Goal: Task Accomplishment & Management: Use online tool/utility

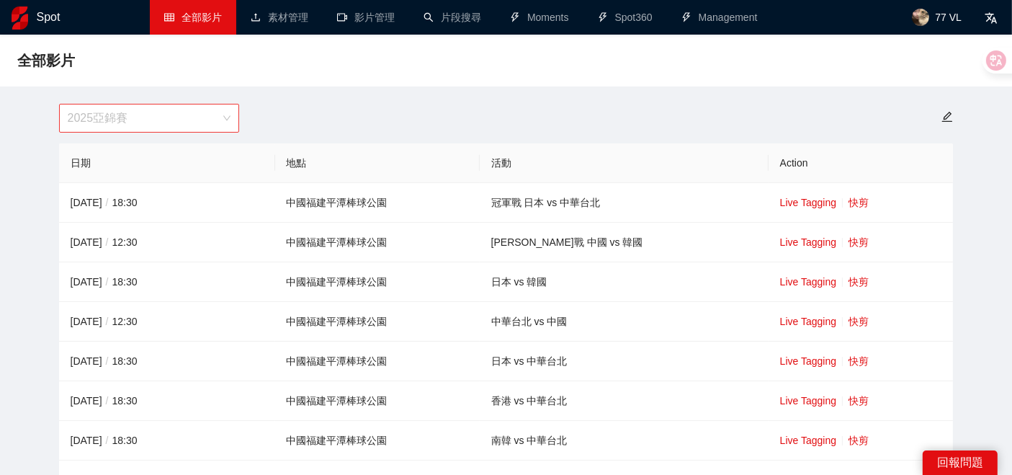
click at [189, 108] on span "2025亞錦賽" at bounding box center [149, 117] width 163 height 27
click at [938, 17] on span "77 VL" at bounding box center [948, 17] width 27 height 0
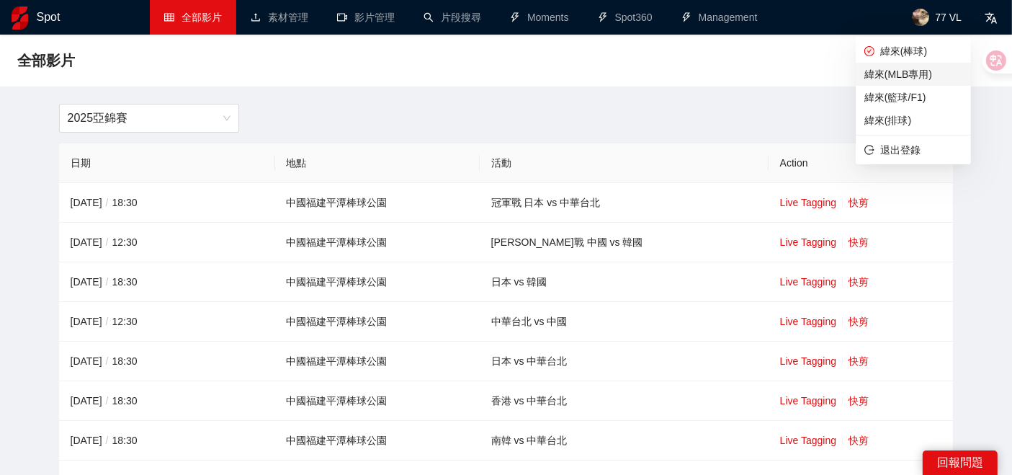
click at [914, 79] on span "緯來(MLB專用)" at bounding box center [913, 74] width 98 height 16
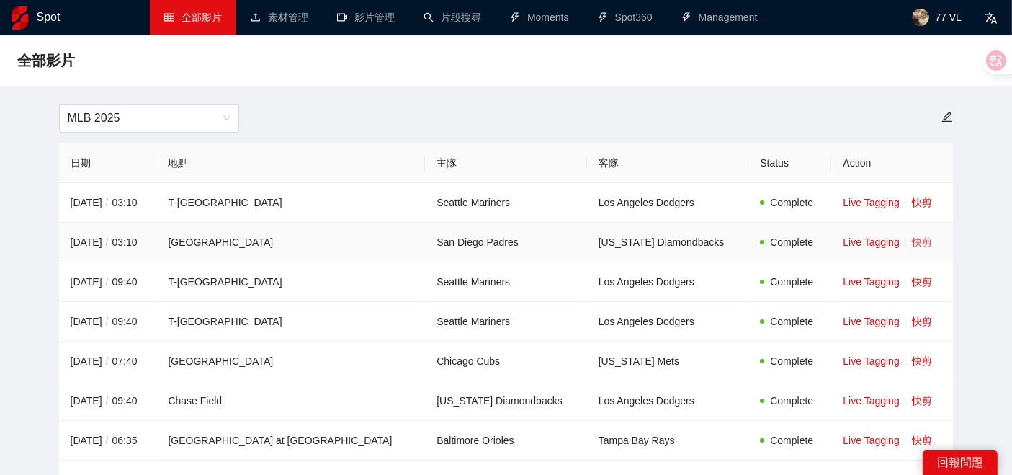
click at [912, 241] on link "快剪" at bounding box center [922, 242] width 20 height 12
click at [912, 284] on link "快剪" at bounding box center [922, 282] width 20 height 12
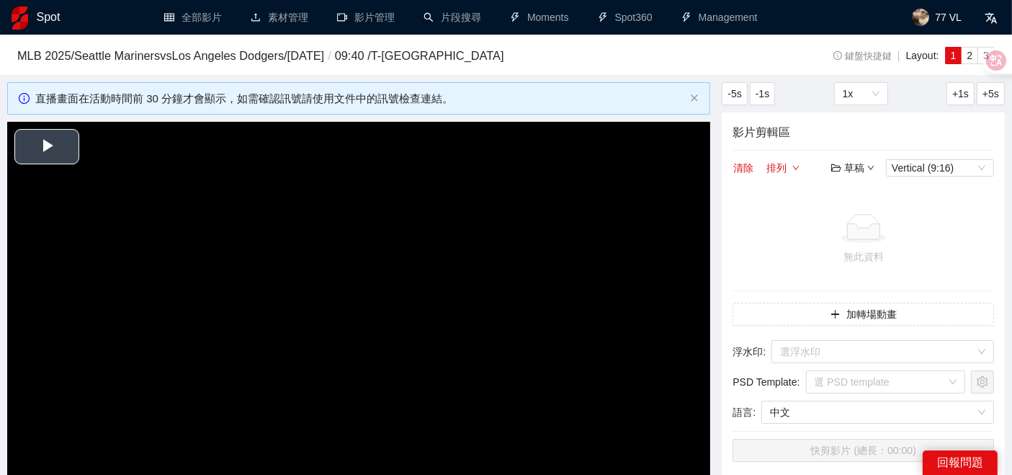
scroll to position [80, 0]
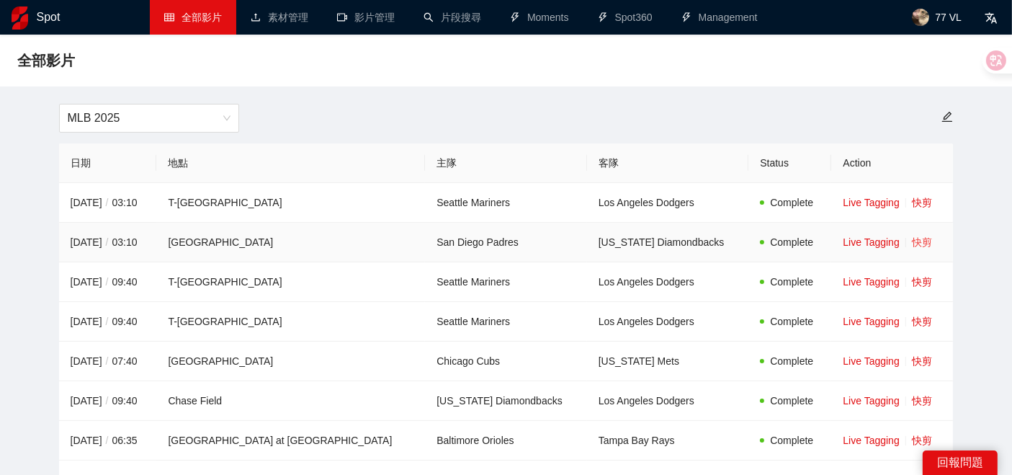
click at [912, 243] on link "快剪" at bounding box center [922, 242] width 20 height 12
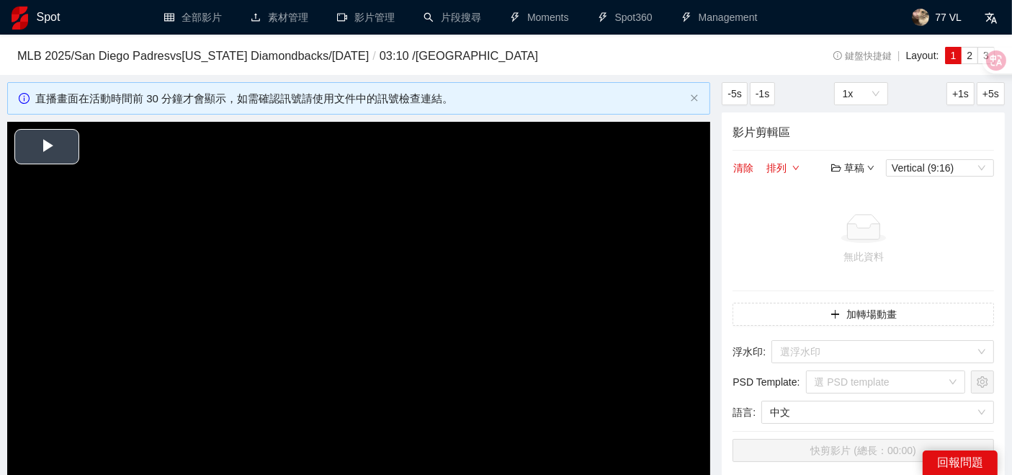
scroll to position [80, 0]
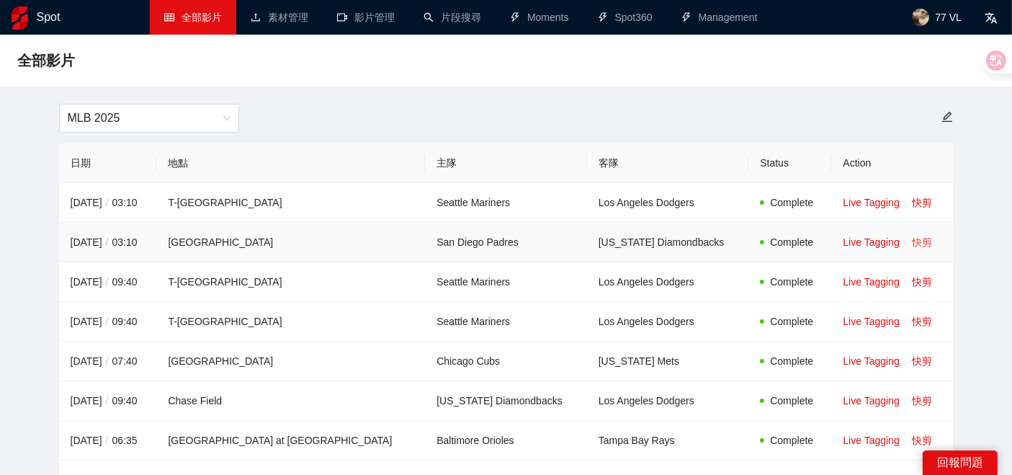
click at [912, 241] on link "快剪" at bounding box center [922, 242] width 20 height 12
click at [912, 243] on link "快剪" at bounding box center [922, 242] width 20 height 12
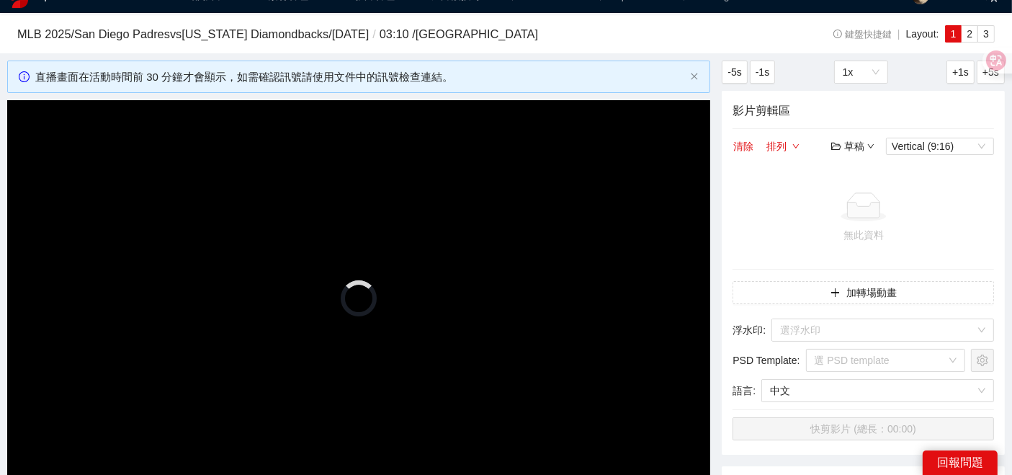
scroll to position [80, 0]
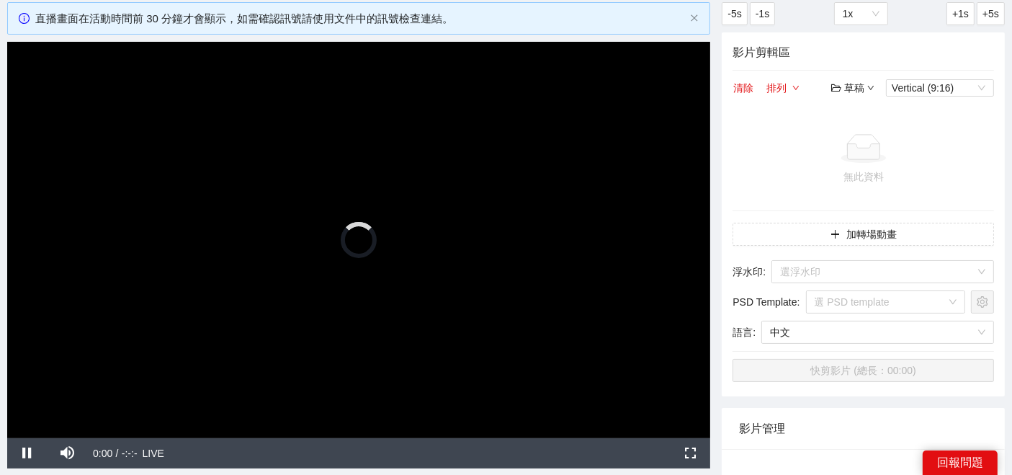
scroll to position [80, 0]
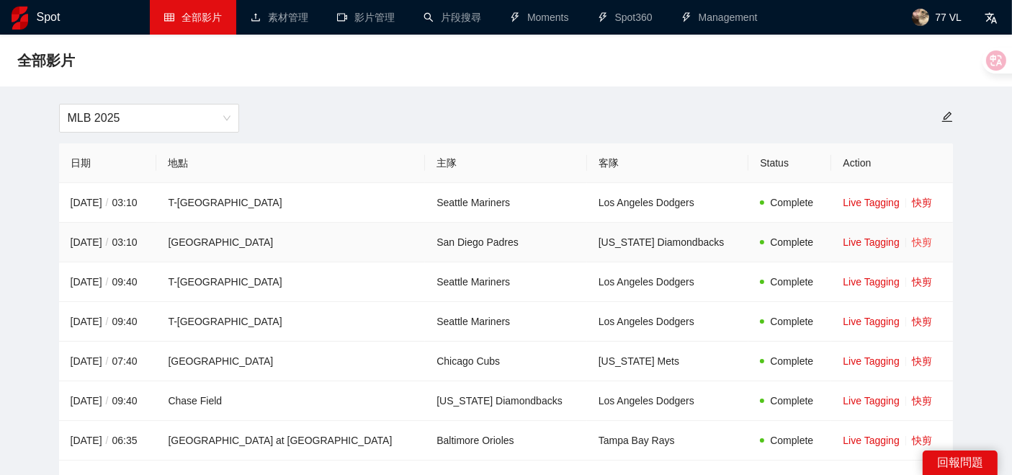
click at [912, 242] on link "快剪" at bounding box center [922, 242] width 20 height 12
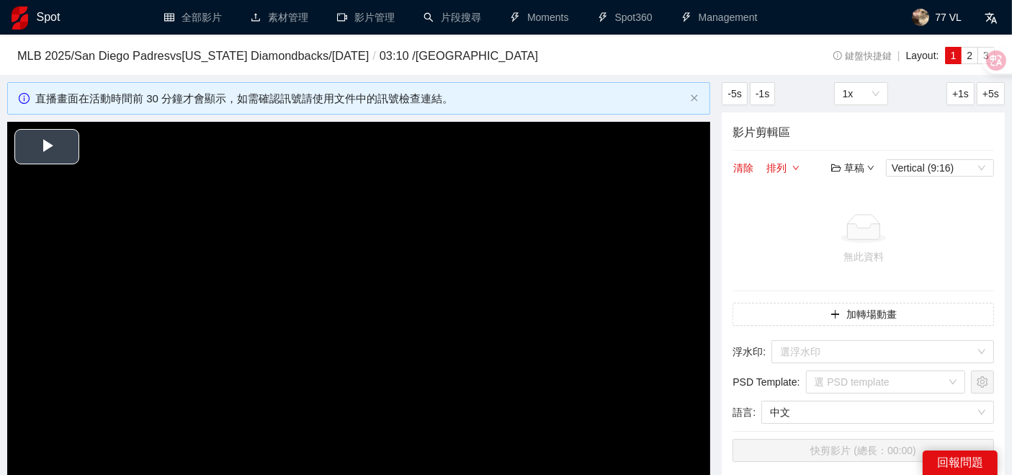
scroll to position [80, 0]
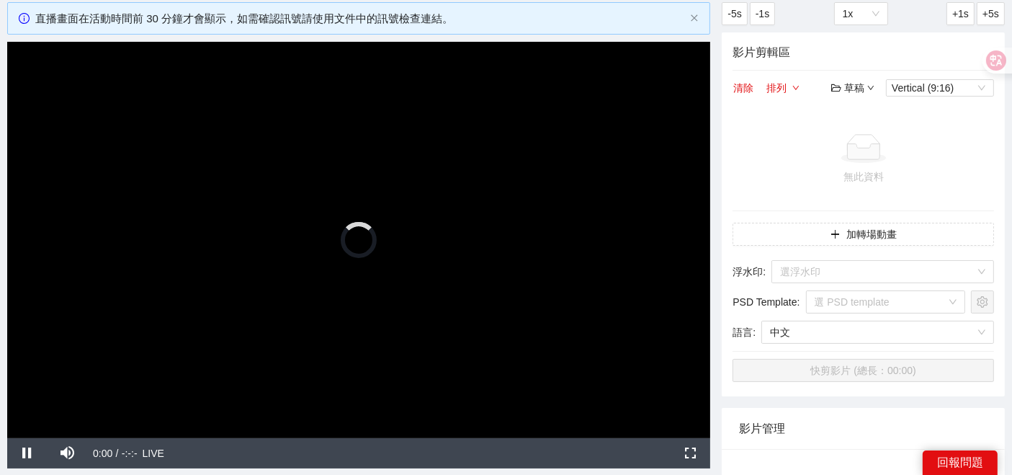
click at [334, 248] on video "Video Player" at bounding box center [358, 239] width 703 height 395
drag, startPoint x: 346, startPoint y: 274, endPoint x: 284, endPoint y: 192, distance: 102.8
click at [284, 192] on video "Video Player" at bounding box center [358, 239] width 703 height 395
click at [275, 220] on video "Video Player" at bounding box center [358, 239] width 703 height 395
drag, startPoint x: 277, startPoint y: 220, endPoint x: 194, endPoint y: 191, distance: 87.9
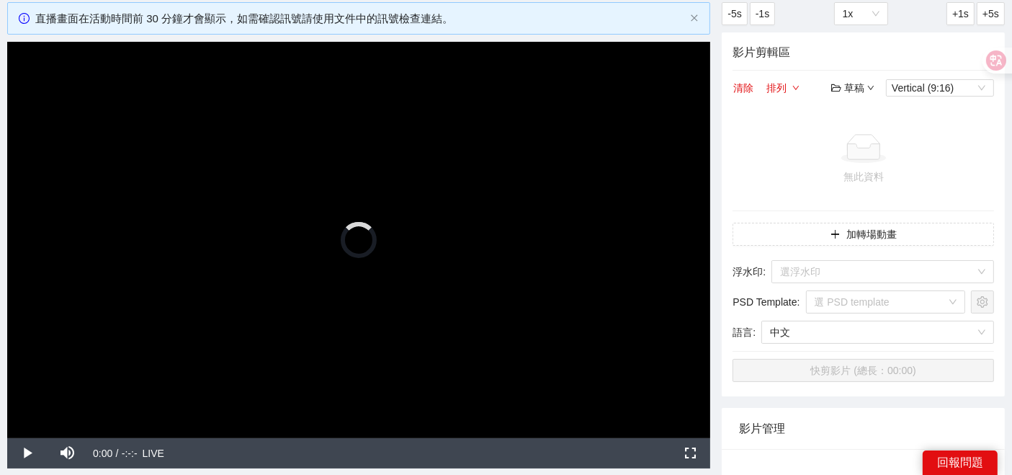
click at [194, 191] on video "Video Player" at bounding box center [358, 239] width 703 height 395
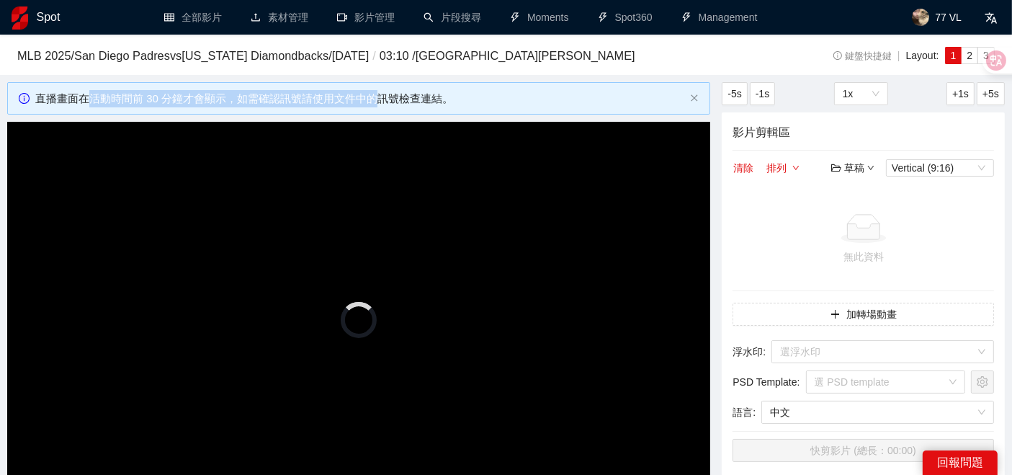
drag, startPoint x: 93, startPoint y: 102, endPoint x: 378, endPoint y: 79, distance: 286.1
click at [403, 83] on div "直播畫面在活動時間前 30 分鐘才會顯示，如需確認訊號請使用文件中的訊號檢查連結。" at bounding box center [358, 98] width 703 height 33
drag, startPoint x: 256, startPoint y: 103, endPoint x: 450, endPoint y: 85, distance: 194.6
click at [450, 85] on div "直播畫面在活動時間前 30 分鐘才會顯示，如需確認訊號請使用文件中的訊號檢查連結。" at bounding box center [358, 98] width 703 height 33
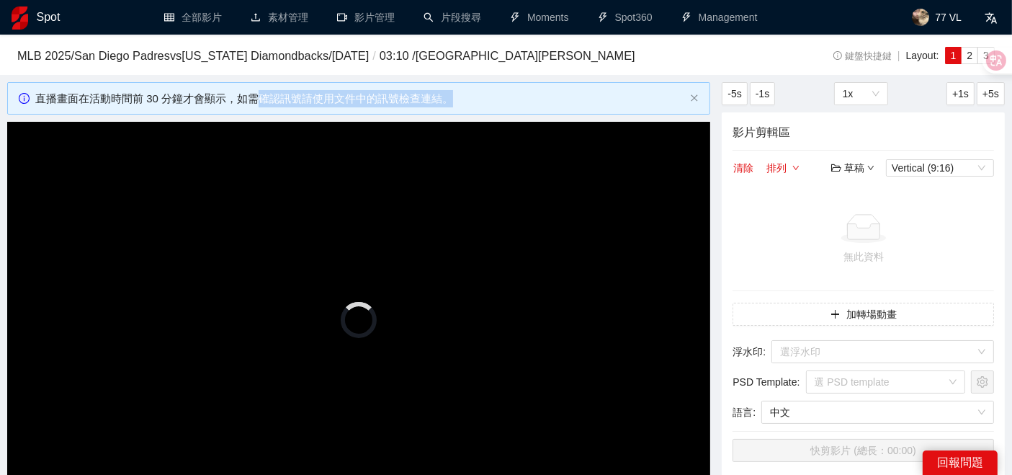
click at [450, 85] on div "直播畫面在活動時間前 30 分鐘才會顯示，如需確認訊號請使用文件中的訊號檢查連結。" at bounding box center [358, 98] width 703 height 33
click at [660, 94] on div "直播畫面在活動時間前 30 分鐘才會顯示，如需確認訊號請使用文件中的訊號檢查連結。" at bounding box center [359, 98] width 649 height 17
click at [620, 97] on div "直播畫面在活動時間前 30 分鐘才會顯示，如需確認訊號請使用文件中的訊號檢查連結。" at bounding box center [359, 98] width 649 height 17
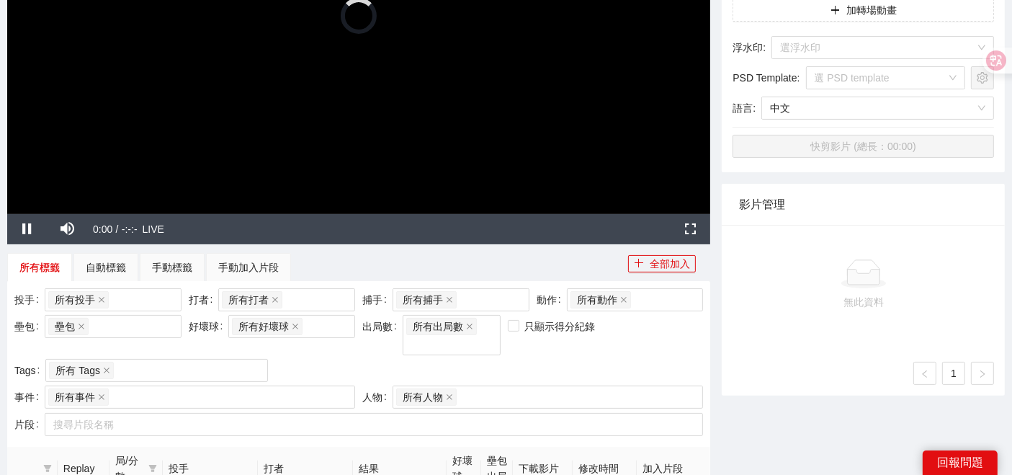
scroll to position [320, 0]
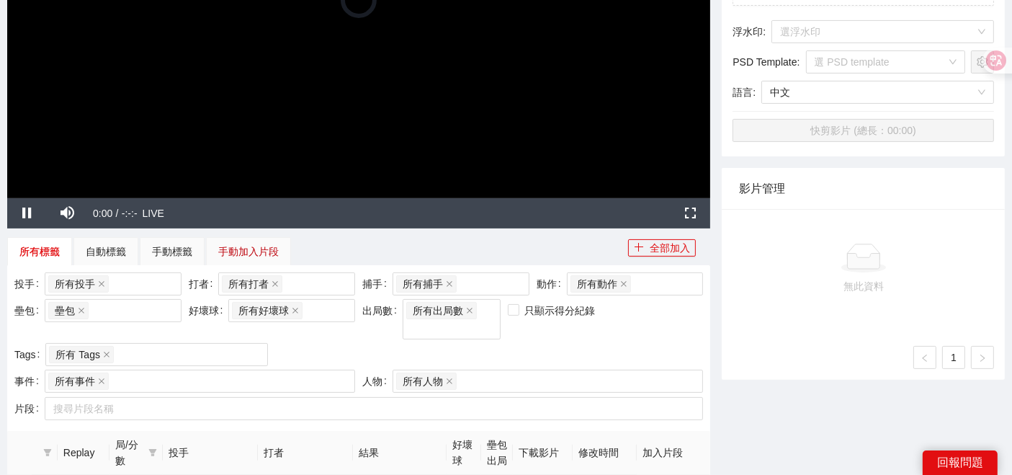
click at [251, 252] on div "手動加入片段" at bounding box center [248, 251] width 60 height 16
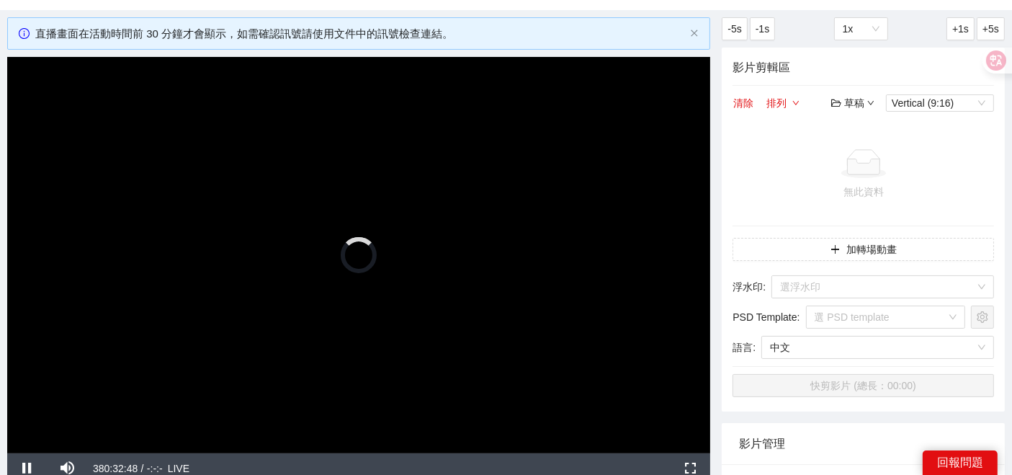
scroll to position [80, 0]
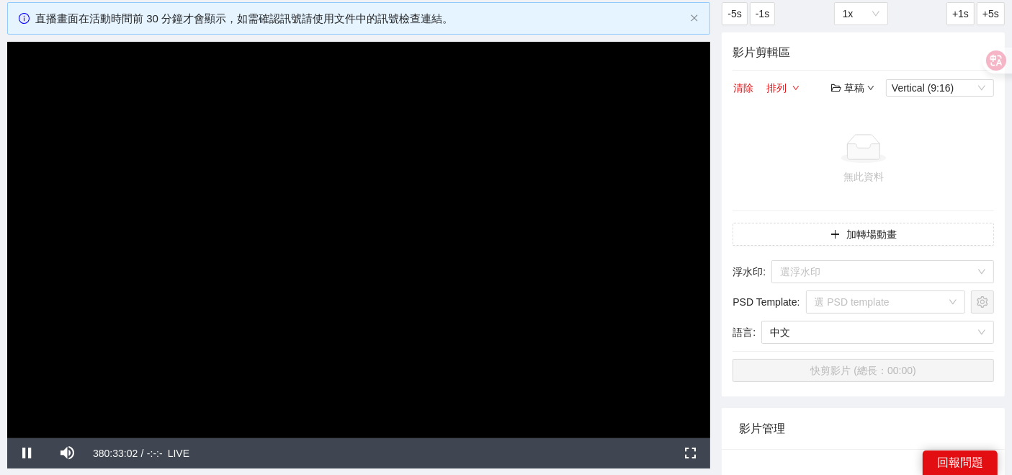
click at [717, 445] on div "-5s -1s 1x +1s +5s 影片剪輯區 清除 排列 草稿 Vertical (9:16) 無此資料 加轉場動畫 浮水印 : 選浮水印 PSD Tem…" at bounding box center [863, 459] width 295 height 914
click at [716, 400] on div "-5s -1s 1x +1s +5s 影片剪輯區 清除 排列 草稿 Vertical (9:16) 無此資料 加轉場動畫 浮水印 : 選浮水印 PSD Tem…" at bounding box center [863, 459] width 295 height 914
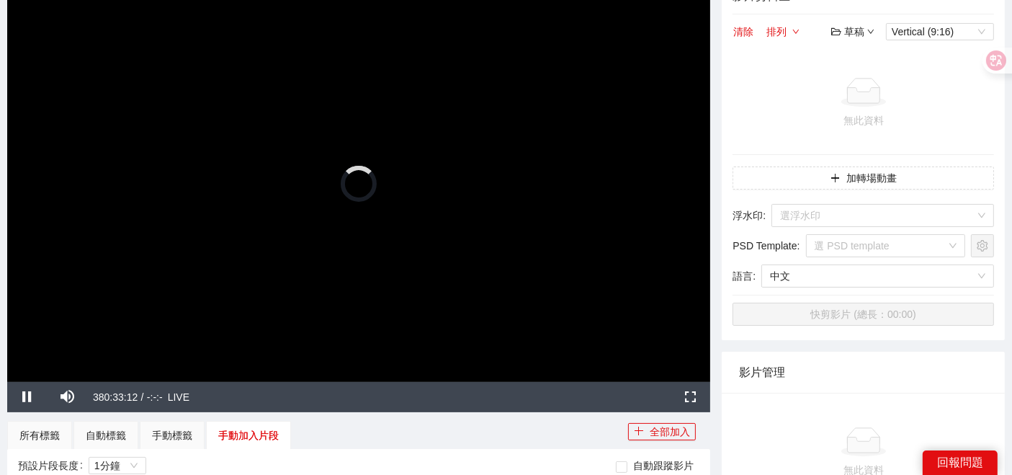
scroll to position [160, 0]
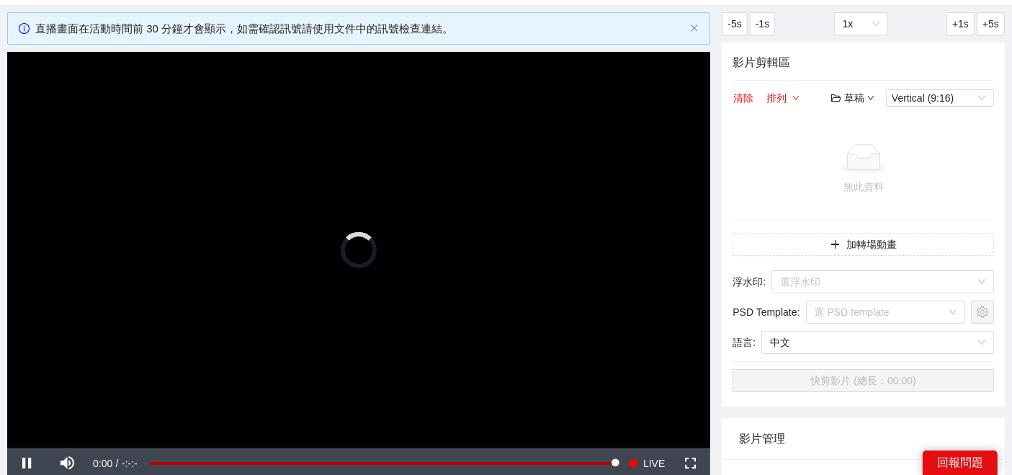
scroll to position [160, 0]
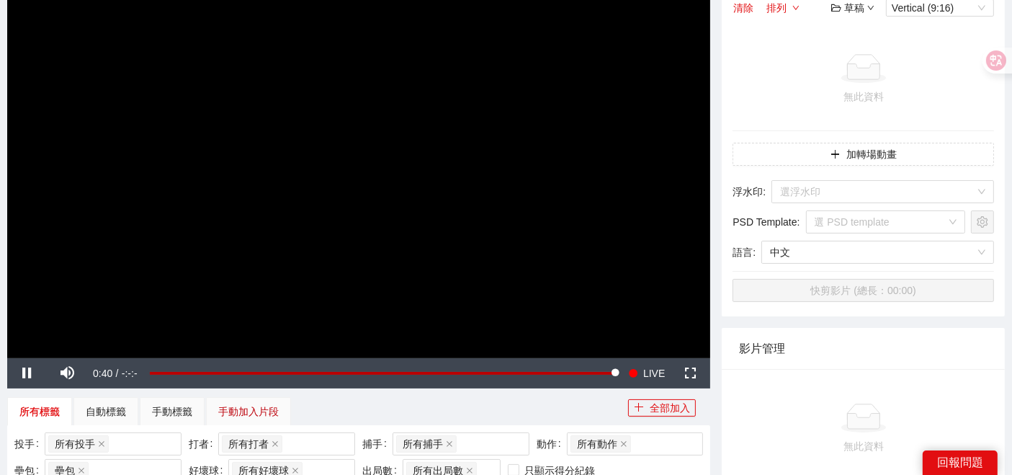
click at [257, 414] on div "手動加入片段" at bounding box center [248, 411] width 60 height 16
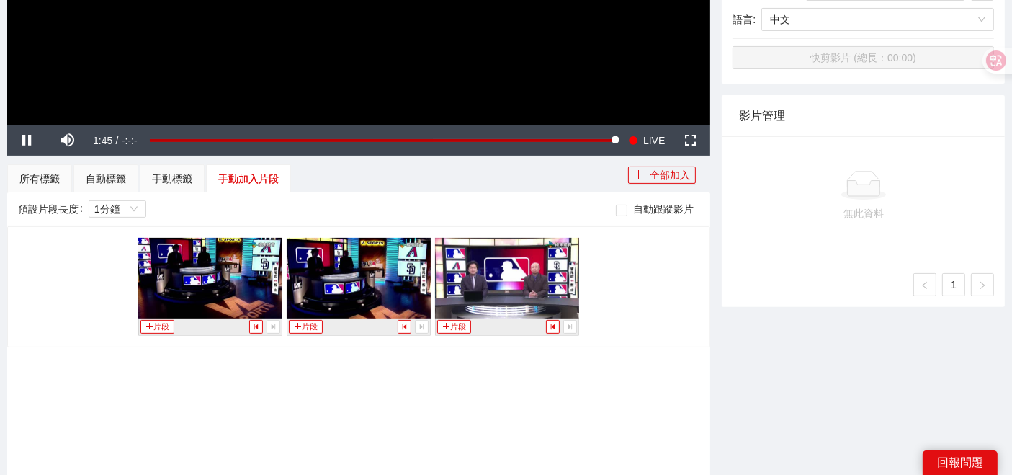
scroll to position [400, 0]
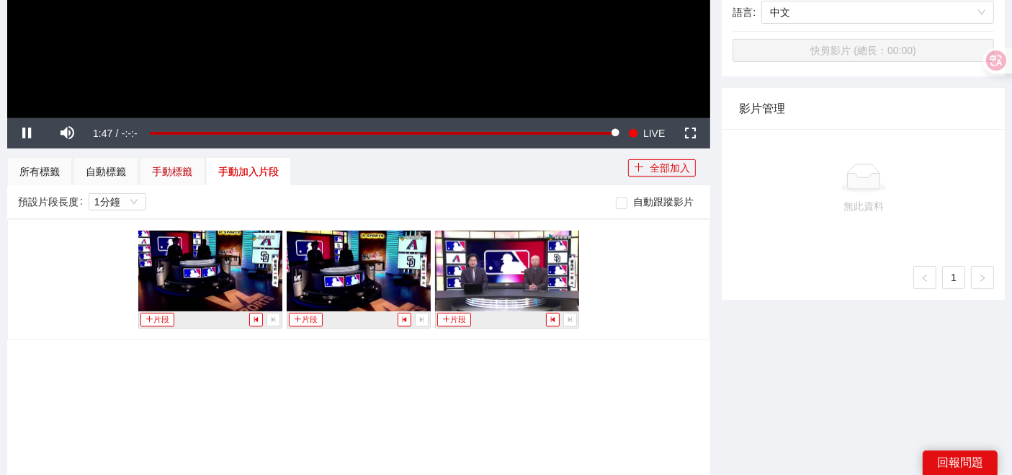
click at [161, 166] on div "手動標籤" at bounding box center [172, 171] width 40 height 16
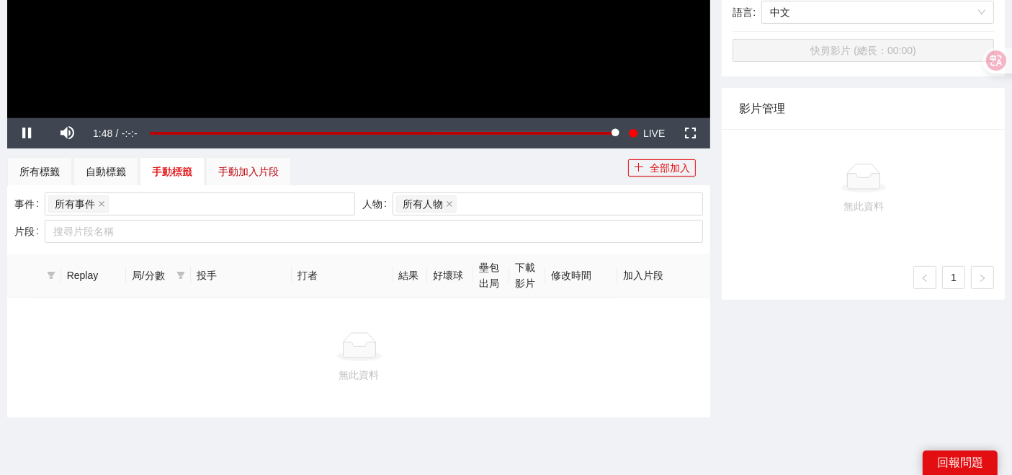
click at [257, 163] on div "手動加入片段" at bounding box center [248, 171] width 60 height 16
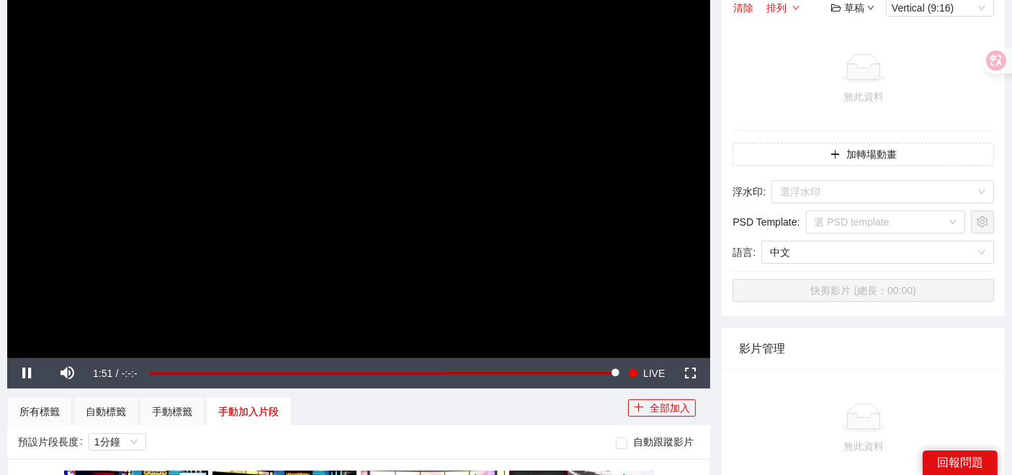
scroll to position [160, 0]
click at [154, 414] on div "手動標籤" at bounding box center [172, 411] width 40 height 16
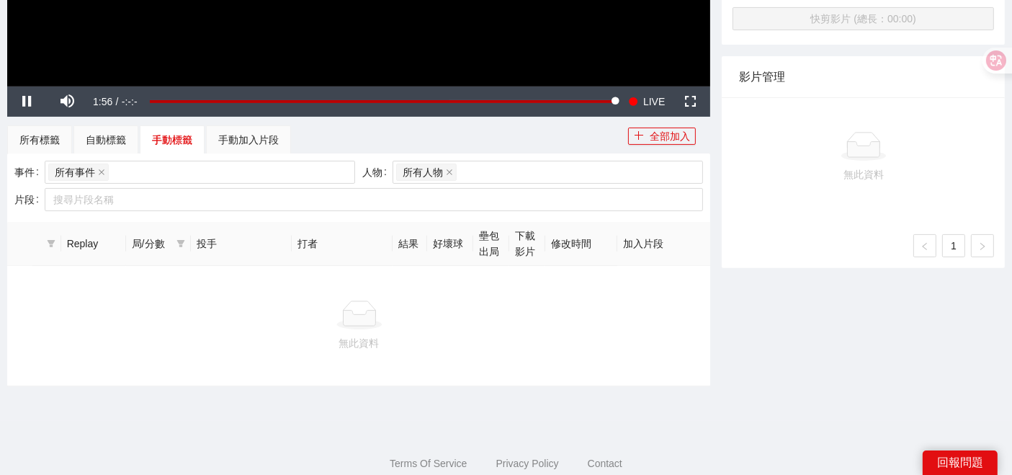
scroll to position [397, 0]
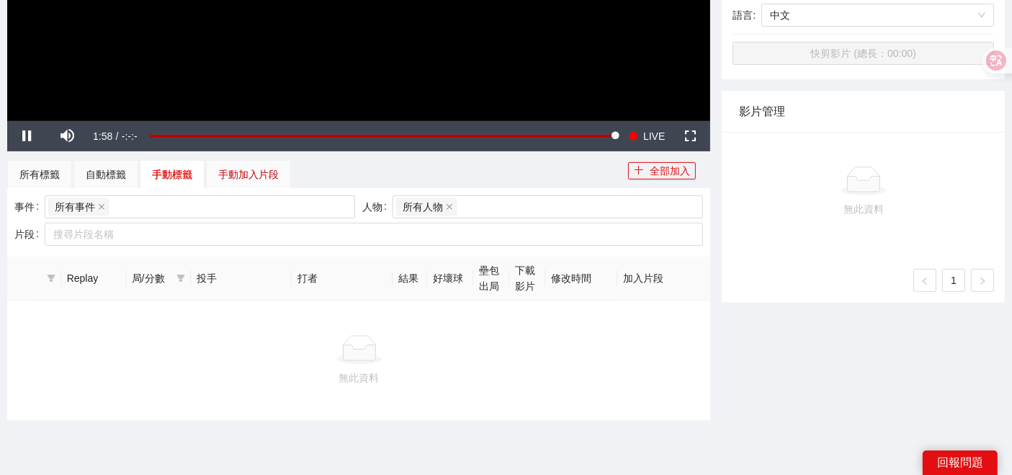
click at [236, 180] on div "手動加入片段" at bounding box center [248, 174] width 60 height 16
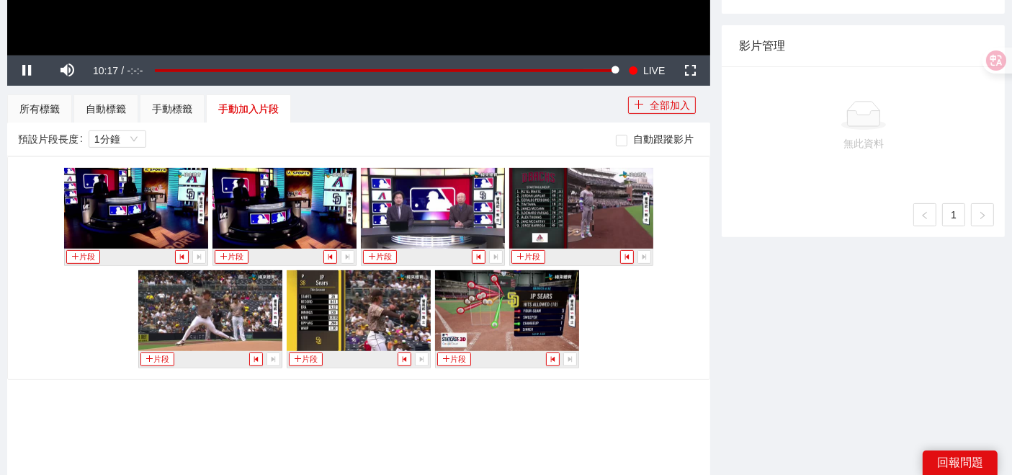
scroll to position [226, 0]
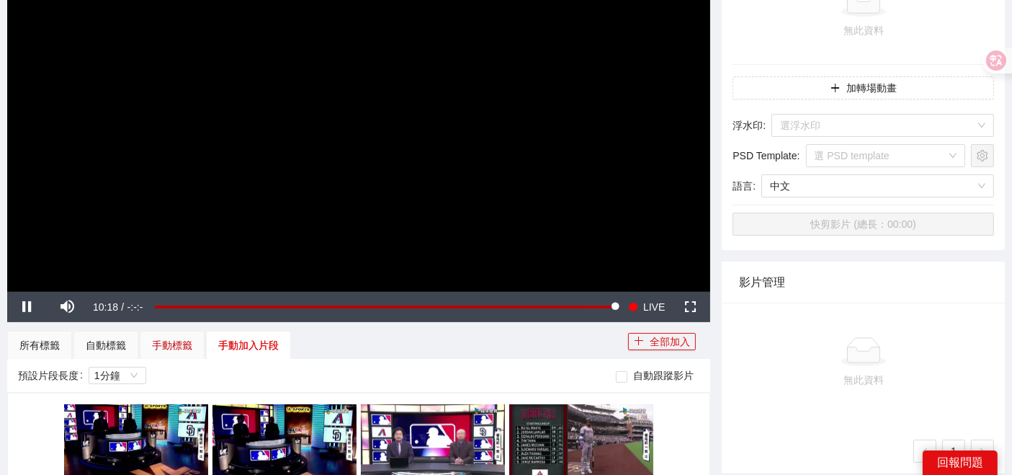
click at [166, 343] on div "手動標籤" at bounding box center [172, 345] width 40 height 16
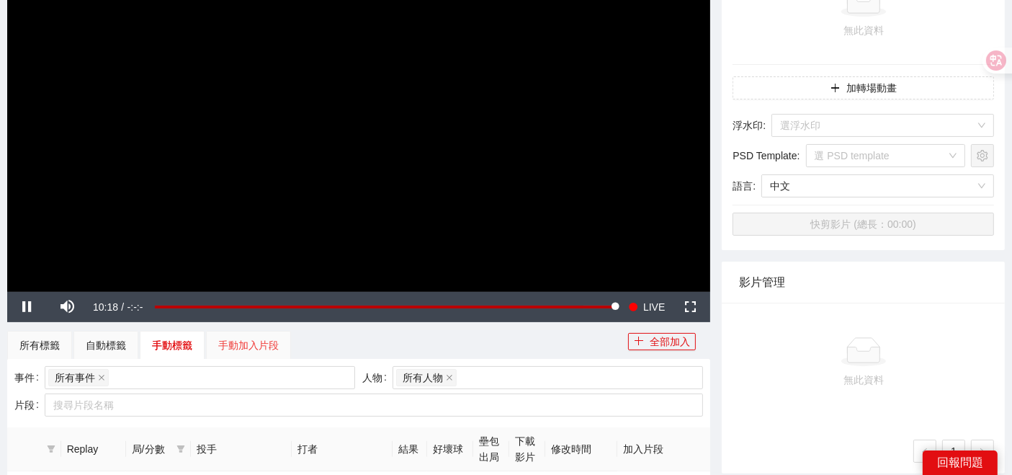
click at [238, 333] on div "手動加入片段" at bounding box center [248, 345] width 85 height 29
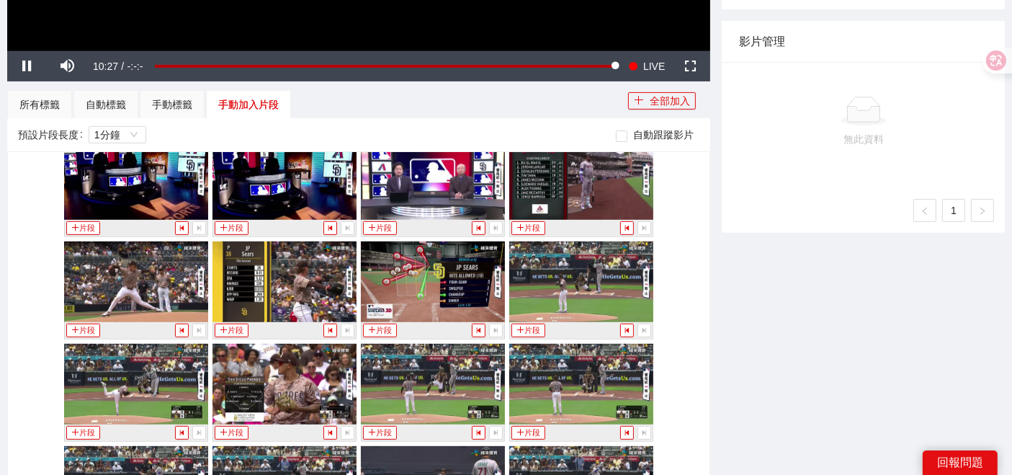
scroll to position [0, 0]
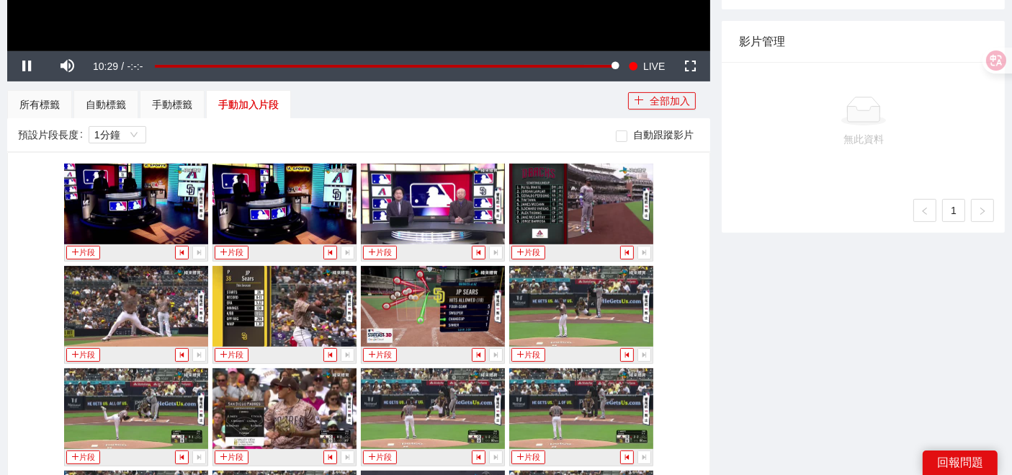
click at [449, 202] on img at bounding box center [433, 203] width 144 height 81
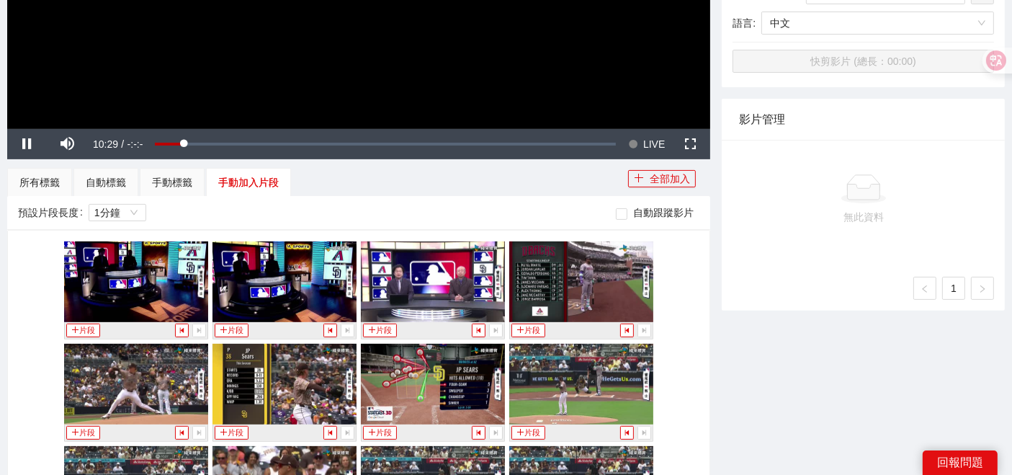
scroll to position [387, 0]
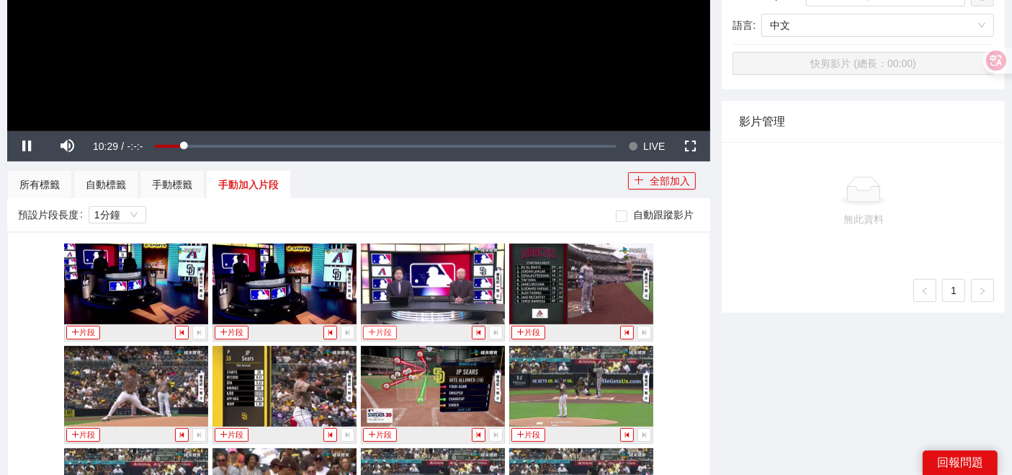
click at [370, 329] on button "片段" at bounding box center [379, 333] width 33 height 14
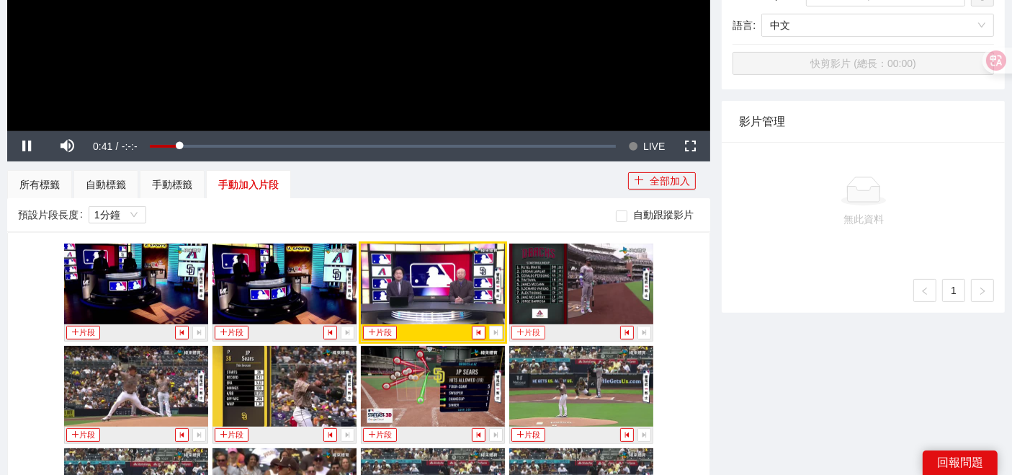
click at [517, 331] on icon "plus" at bounding box center [520, 332] width 8 height 8
click at [229, 332] on button "片段" at bounding box center [231, 333] width 33 height 14
click at [77, 333] on button "片段" at bounding box center [82, 333] width 33 height 14
click at [32, 146] on span "Video Player" at bounding box center [27, 146] width 40 height 0
click at [382, 331] on button "片段" at bounding box center [379, 333] width 33 height 14
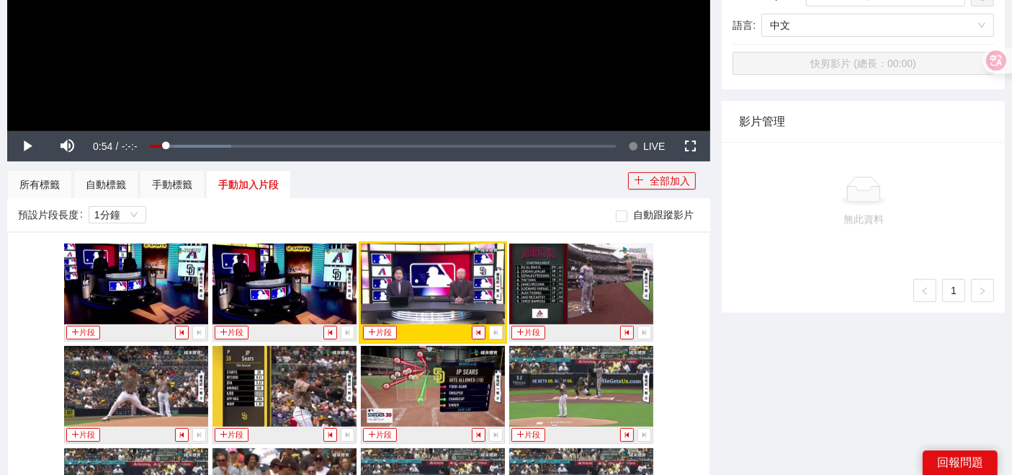
click at [450, 270] on img at bounding box center [433, 283] width 144 height 81
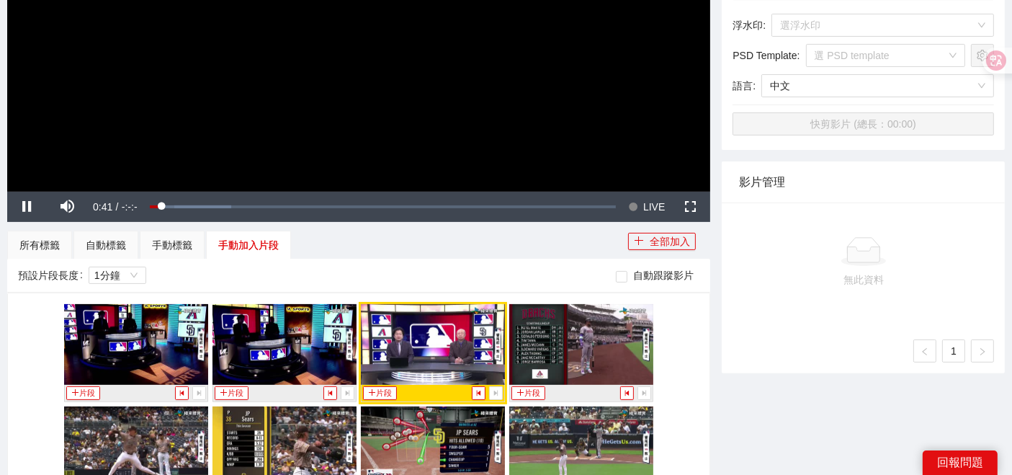
scroll to position [226, 0]
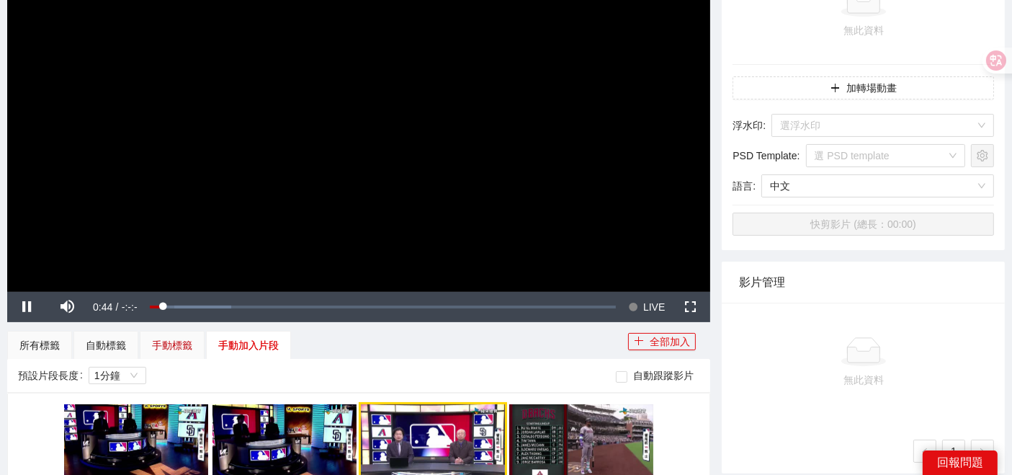
click at [158, 344] on div "手動標籤" at bounding box center [172, 345] width 40 height 16
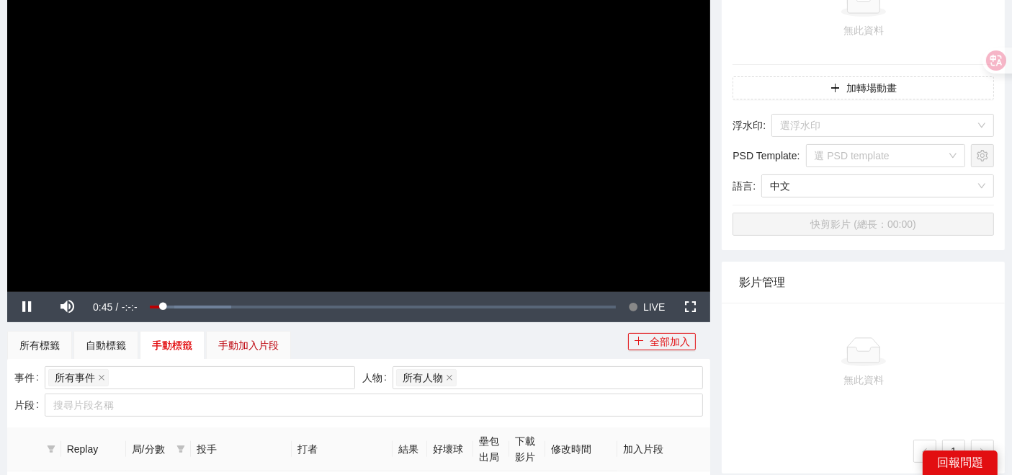
click at [244, 340] on div "手動加入片段" at bounding box center [248, 345] width 60 height 16
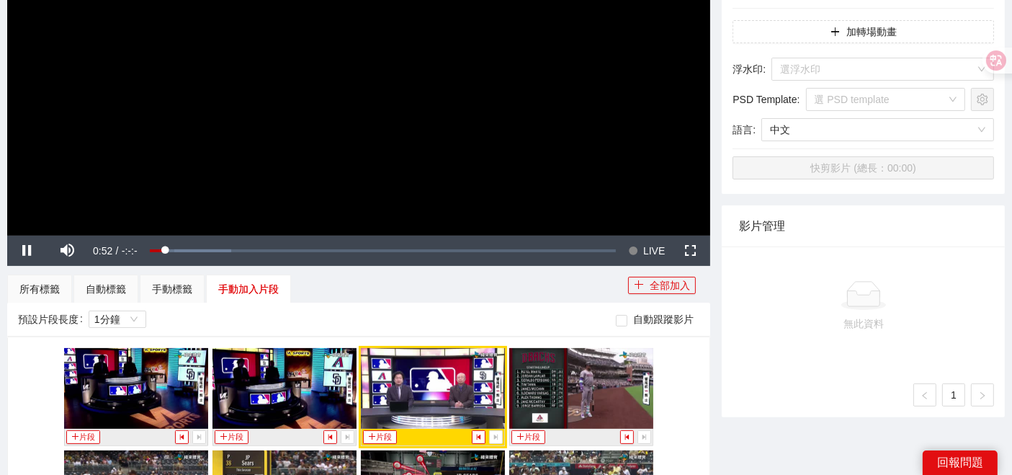
scroll to position [306, 0]
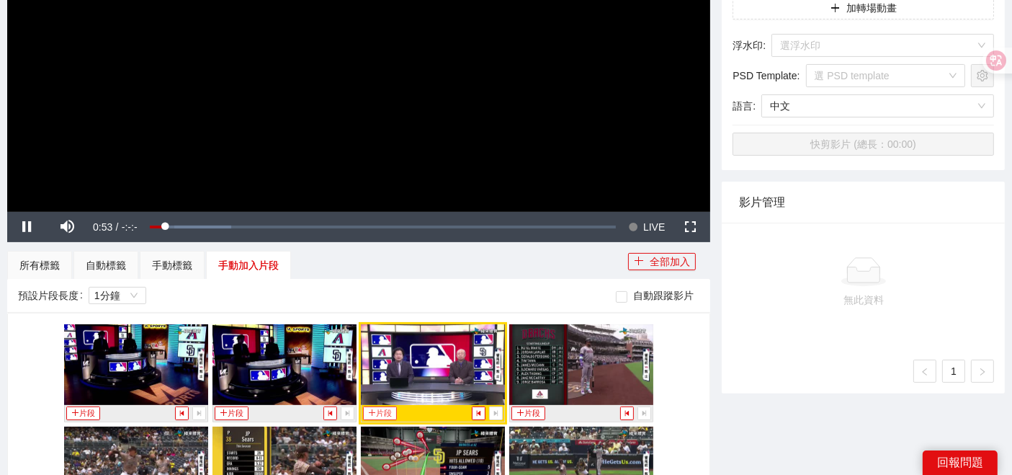
click at [376, 408] on button "片段" at bounding box center [379, 413] width 33 height 14
click at [169, 270] on div "手動標籤" at bounding box center [172, 265] width 40 height 16
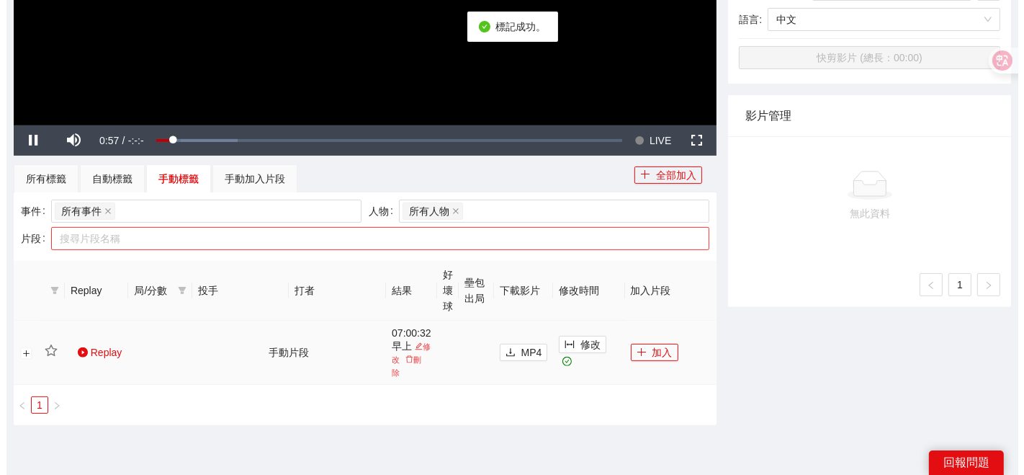
scroll to position [465, 0]
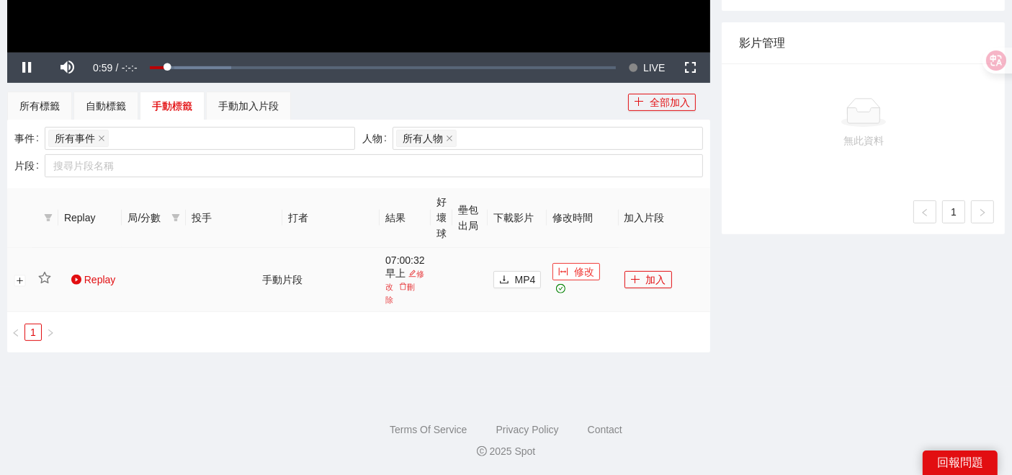
click at [574, 272] on span "修改" at bounding box center [584, 272] width 20 height 16
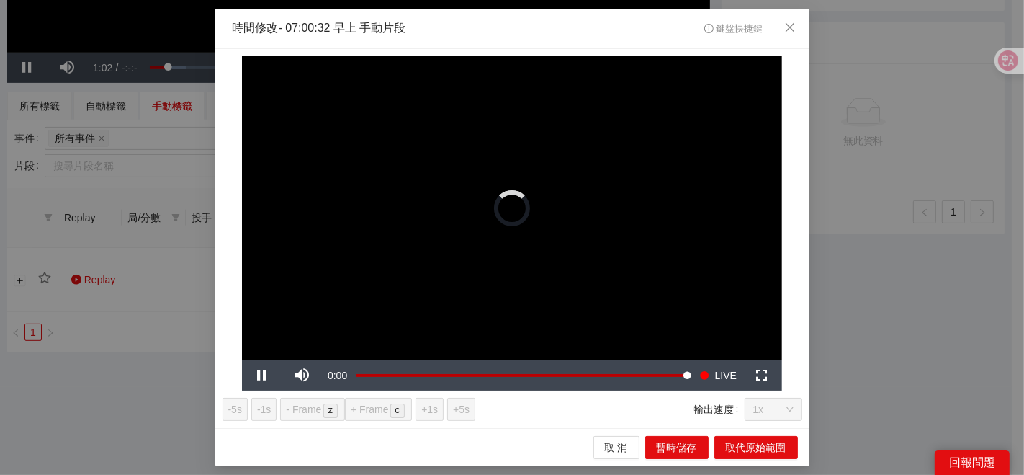
drag, startPoint x: 111, startPoint y: 205, endPoint x: 110, endPoint y: 198, distance: 7.2
click at [110, 206] on div "**********" at bounding box center [512, 237] width 1024 height 475
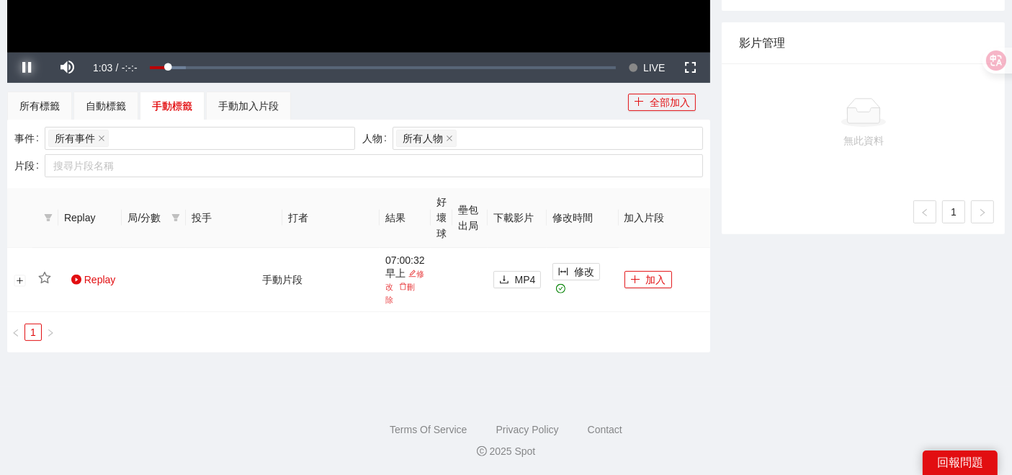
click at [23, 68] on span "Video Player" at bounding box center [27, 68] width 40 height 0
click at [559, 266] on td "修改" at bounding box center [582, 280] width 71 height 65
click at [563, 274] on icon "column-width" at bounding box center [563, 271] width 10 height 10
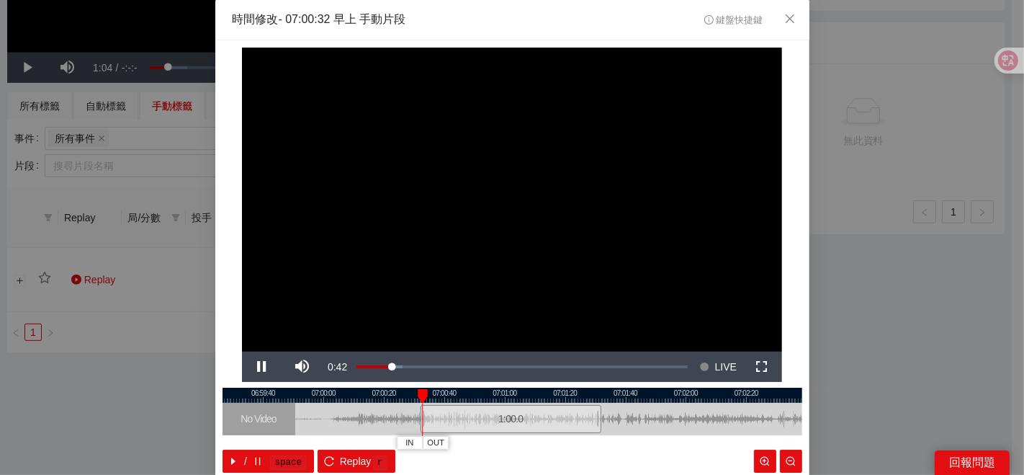
scroll to position [72, 0]
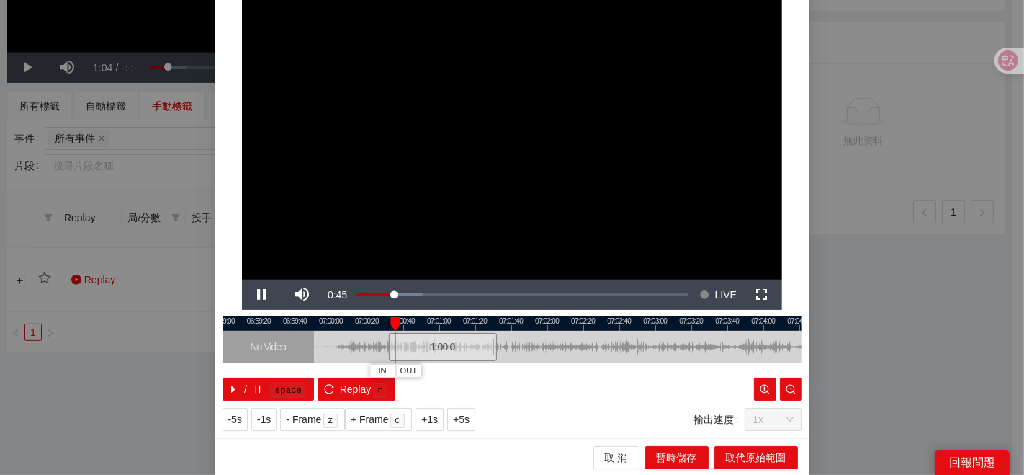
click at [333, 324] on div at bounding box center [513, 322] width 580 height 15
click at [364, 324] on div at bounding box center [513, 322] width 580 height 15
click at [256, 295] on span "Video Player" at bounding box center [262, 295] width 40 height 0
click at [360, 327] on div at bounding box center [513, 322] width 580 height 15
click at [605, 462] on span "取 消" at bounding box center [616, 457] width 23 height 16
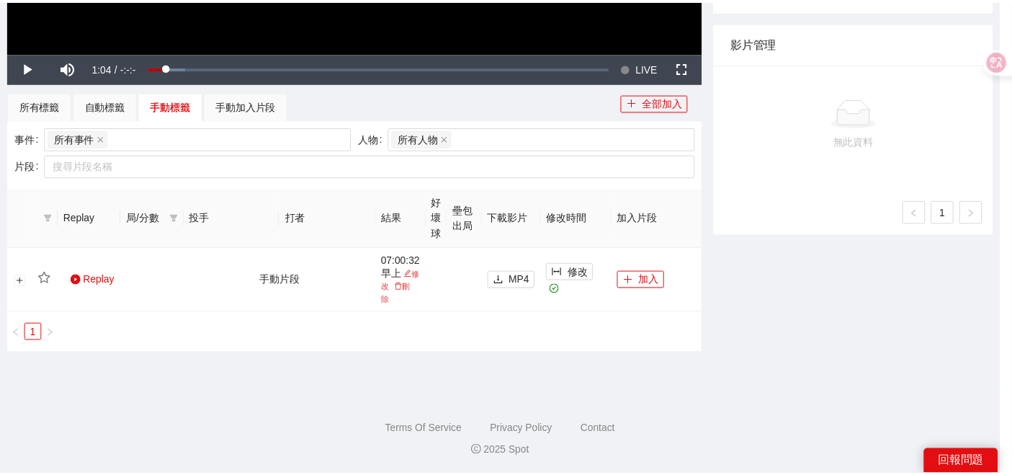
scroll to position [0, 0]
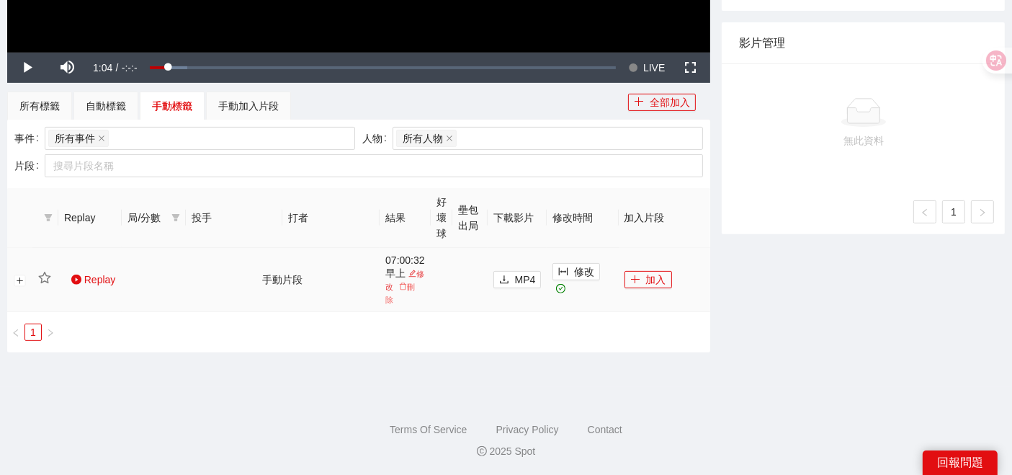
click at [407, 286] on icon "delete" at bounding box center [403, 286] width 8 height 8
click at [423, 241] on span "Yes" at bounding box center [429, 246] width 17 height 16
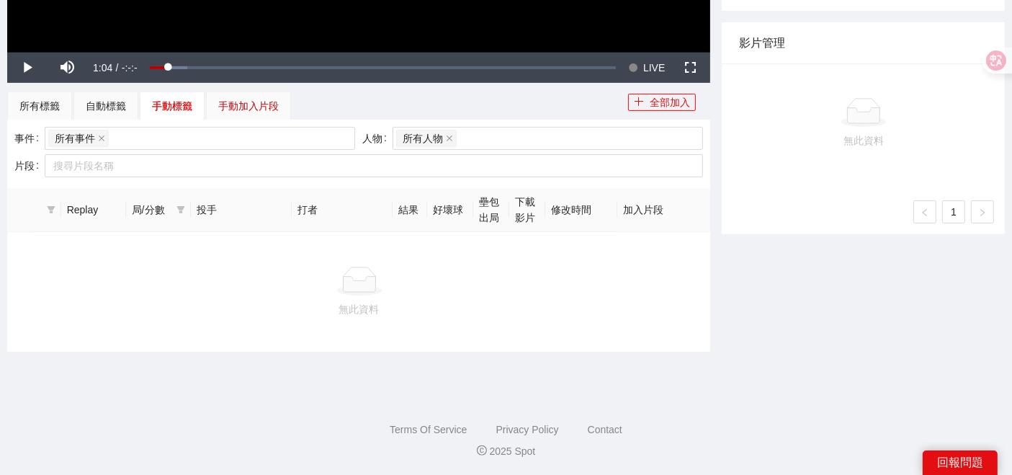
click at [247, 107] on div "手動加入片段" at bounding box center [248, 106] width 60 height 16
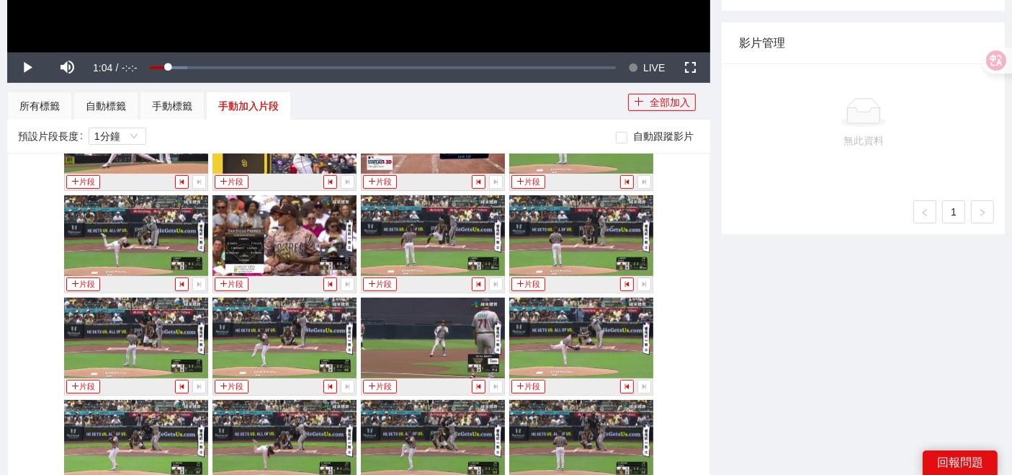
scroll to position [160, 0]
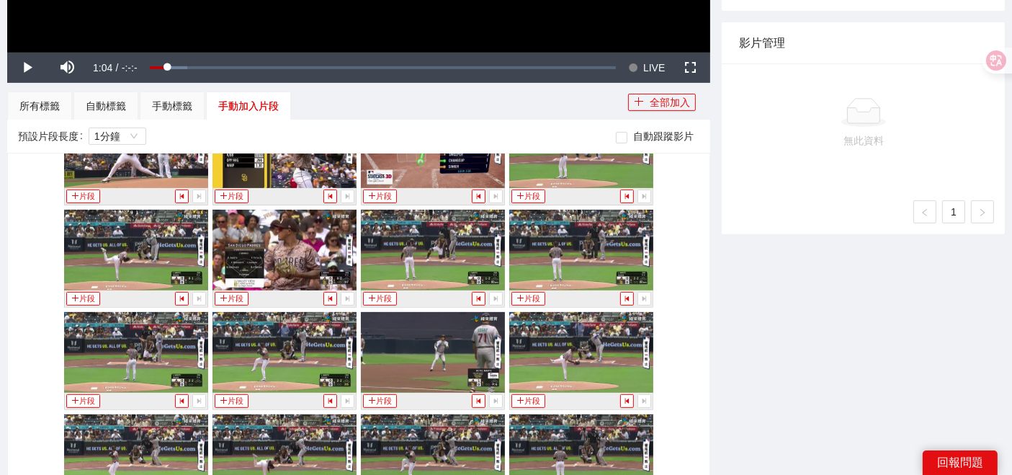
click at [305, 342] on img at bounding box center [284, 352] width 144 height 81
click at [328, 400] on icon "step-backward" at bounding box center [330, 401] width 4 height 6
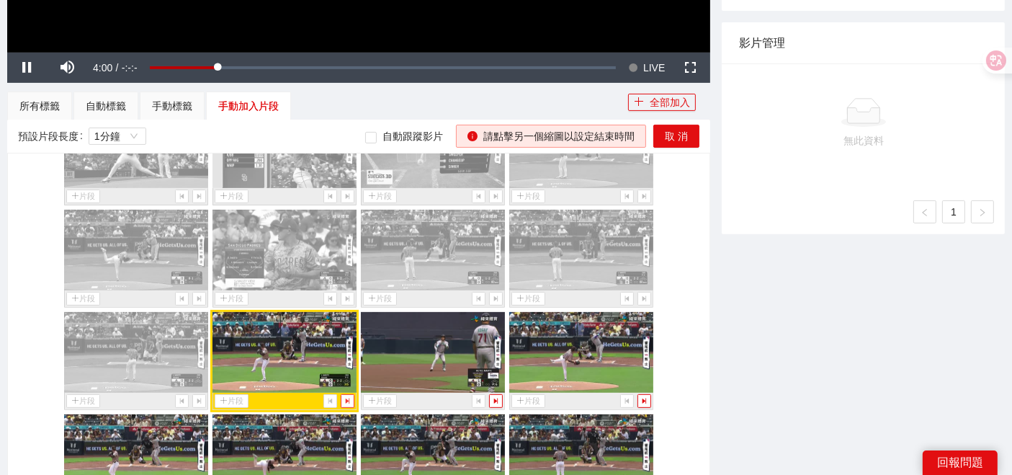
click at [346, 398] on icon "step-forward" at bounding box center [348, 401] width 4 height 6
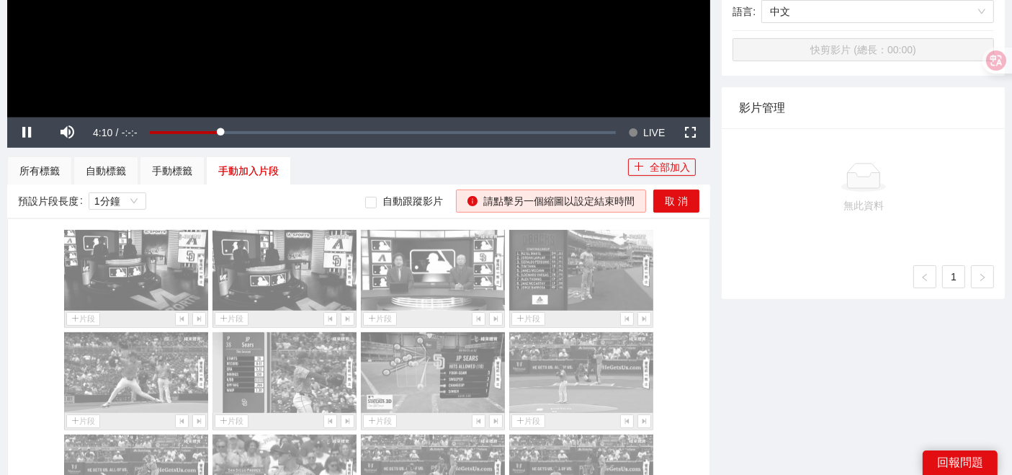
scroll to position [385, 0]
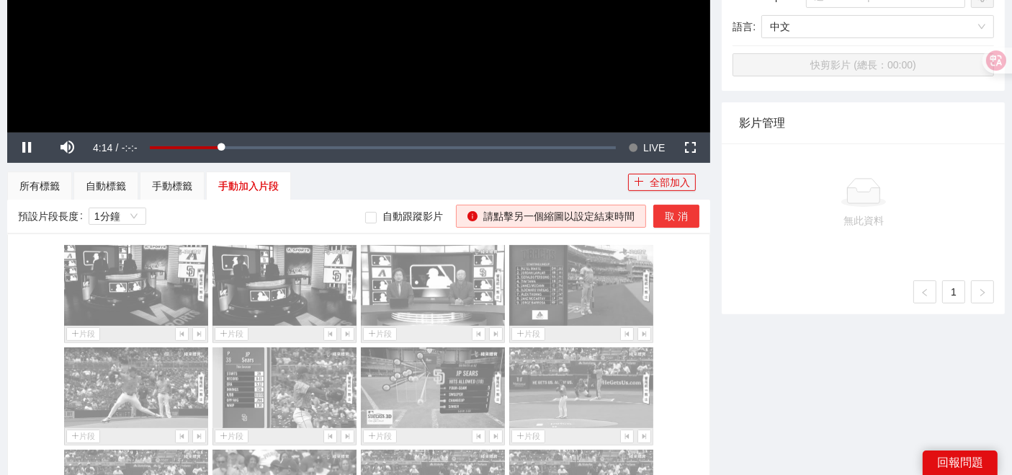
click at [676, 213] on span "取 消" at bounding box center [676, 216] width 23 height 16
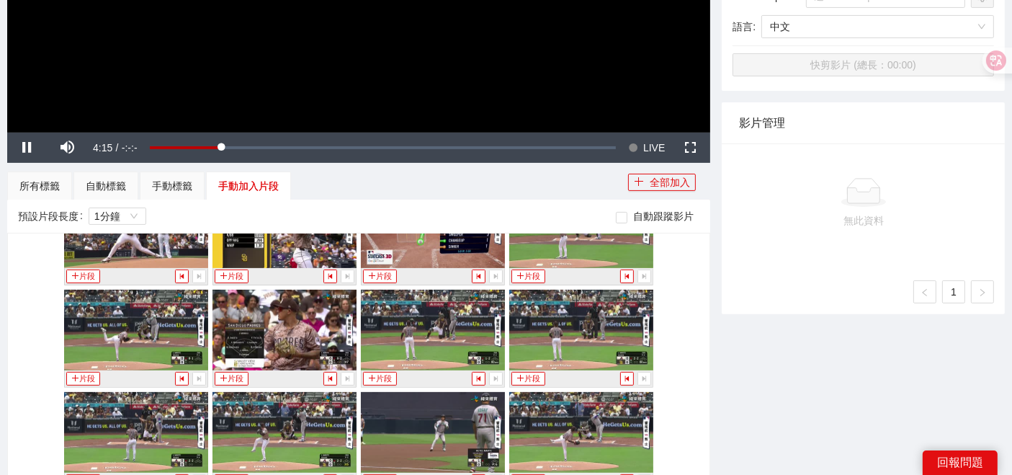
scroll to position [240, 0]
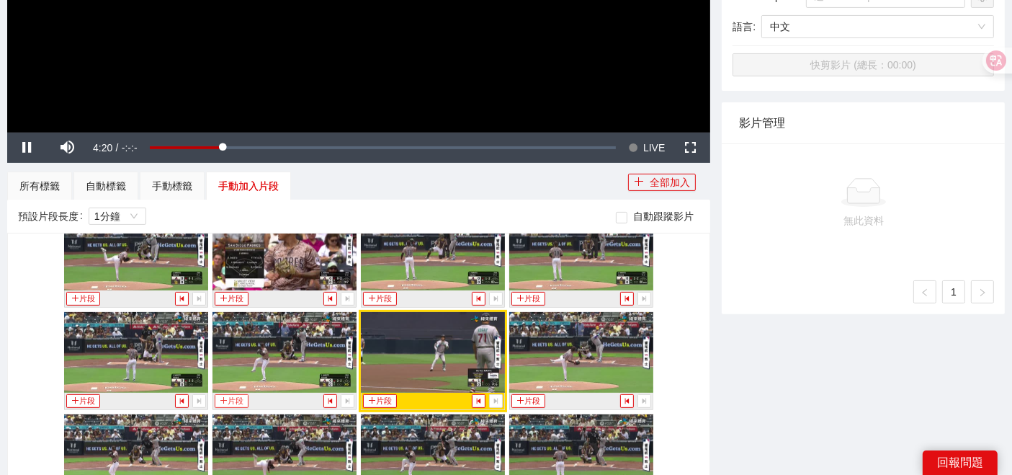
click at [236, 398] on button "片段" at bounding box center [231, 401] width 33 height 14
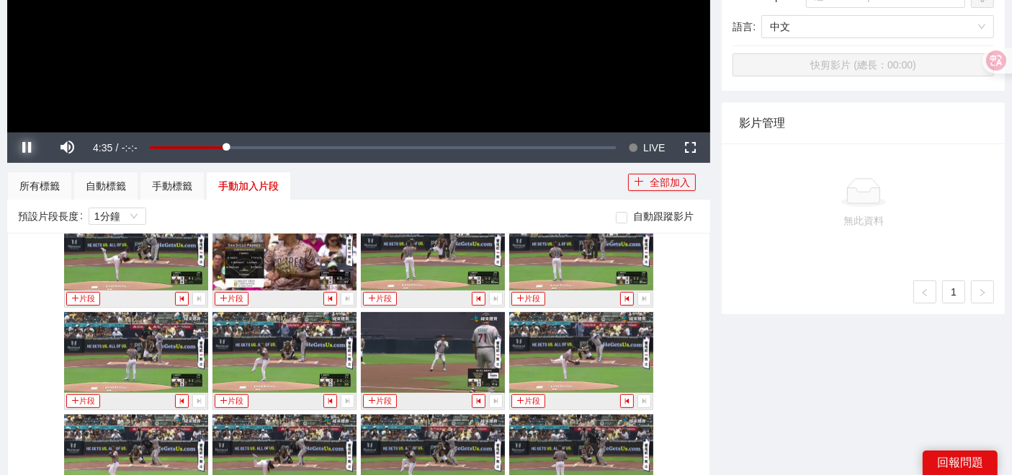
click at [37, 148] on span "Video Player" at bounding box center [27, 148] width 40 height 0
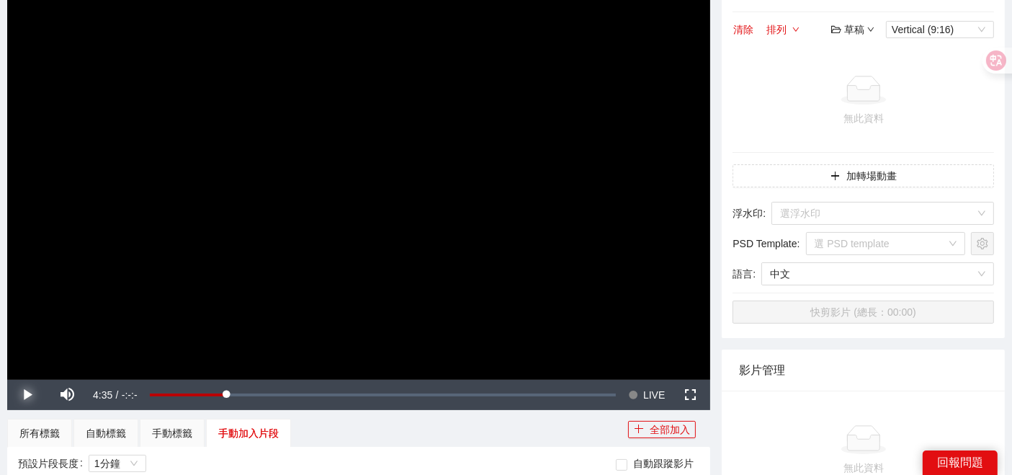
scroll to position [145, 0]
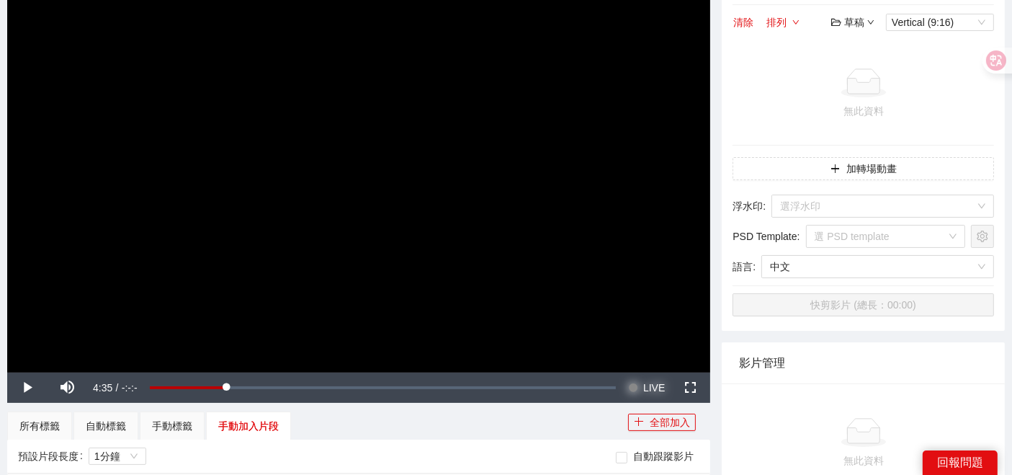
click at [645, 387] on span "LIVE" at bounding box center [654, 387] width 22 height 30
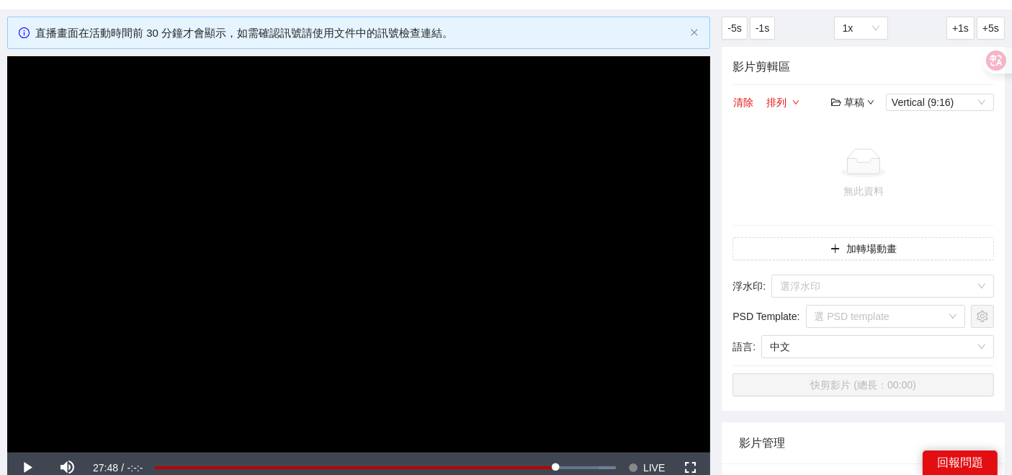
drag, startPoint x: 169, startPoint y: 124, endPoint x: 718, endPoint y: 400, distance: 614.2
click at [718, 400] on div "-5s -1s 1x +1s +5s 影片剪輯區 清除 排列 草稿 Vertical (9:16) 無此資料 加轉場動畫 浮水印 : 選浮水印 PSD Tem…" at bounding box center [863, 474] width 295 height 914
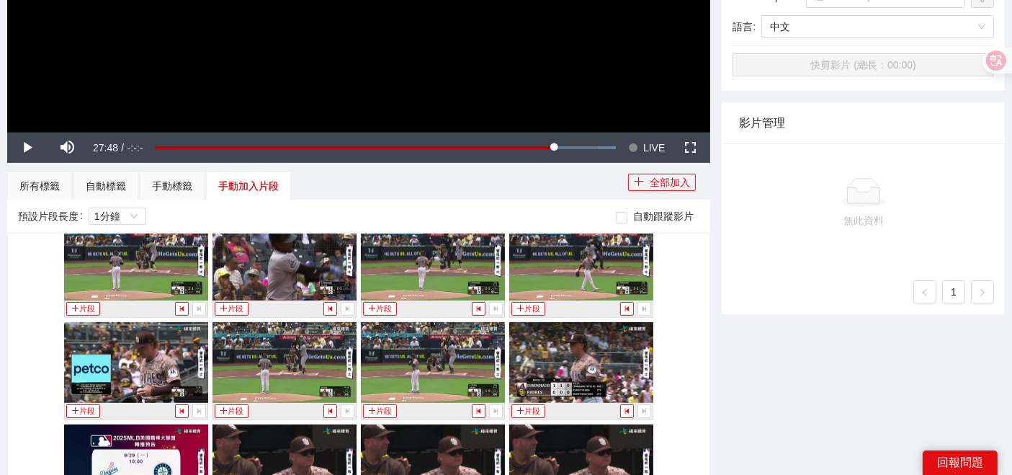
scroll to position [800, 0]
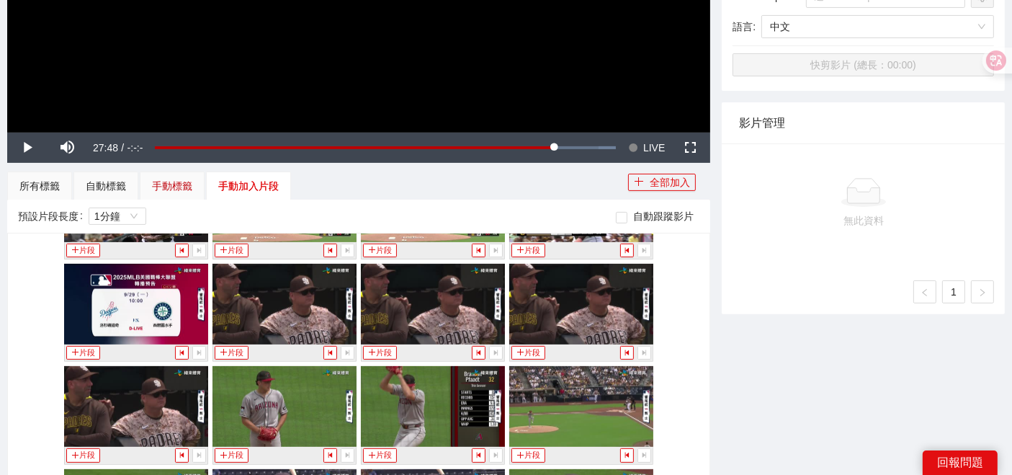
click at [182, 180] on div "手動標籤" at bounding box center [172, 186] width 40 height 16
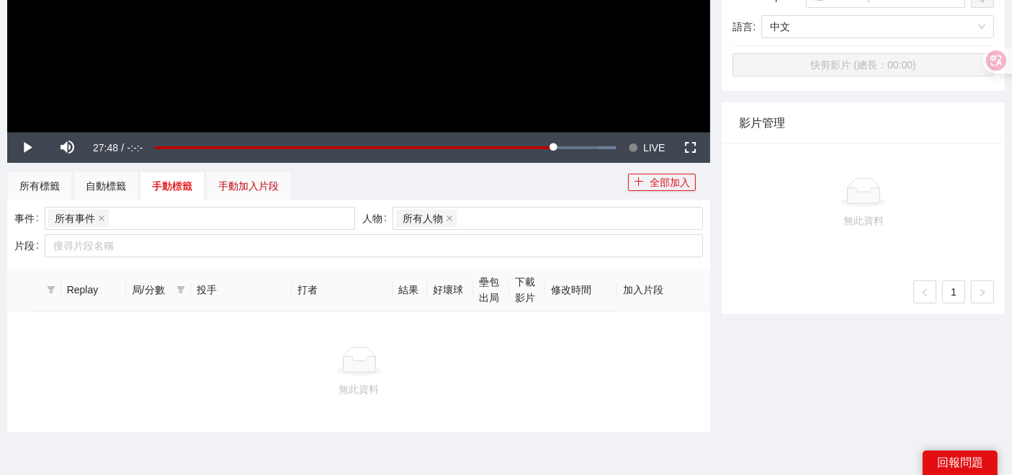
click at [238, 178] on div "手動加入片段" at bounding box center [248, 186] width 60 height 16
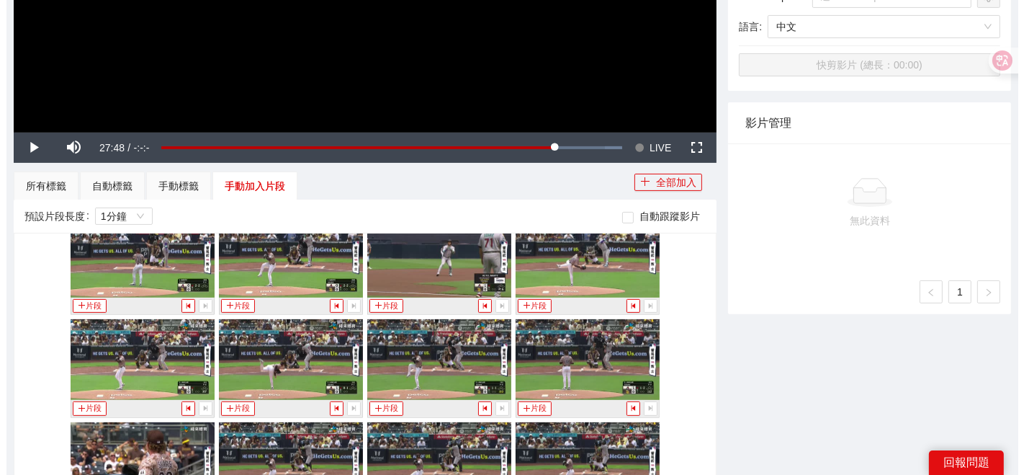
scroll to position [320, 0]
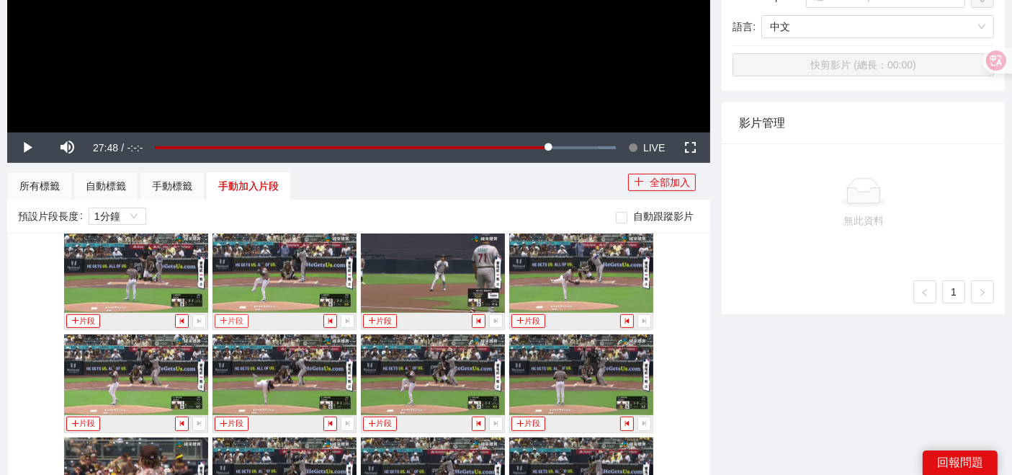
click at [236, 318] on button "片段" at bounding box center [231, 321] width 33 height 14
click at [99, 217] on span "1分鐘" at bounding box center [117, 216] width 46 height 16
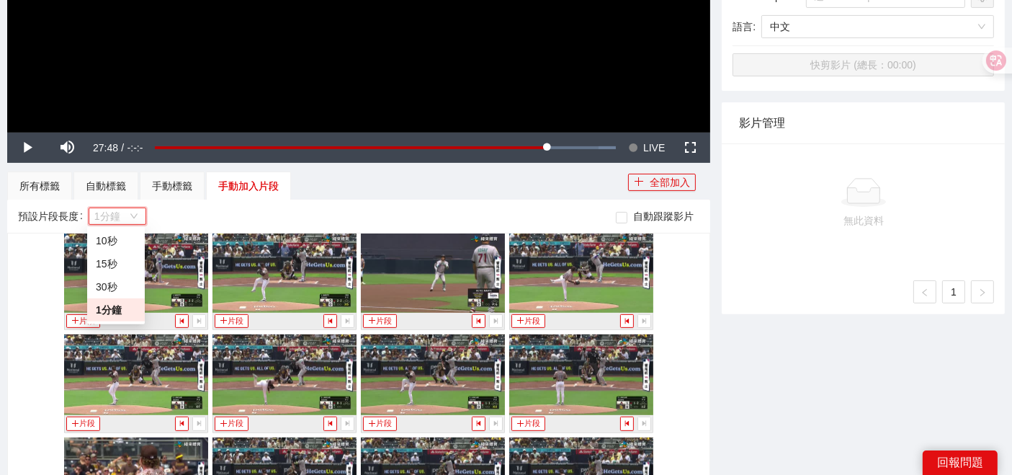
click at [189, 205] on div "預設片段長度 1分鐘 自動跟蹤影片" at bounding box center [358, 216] width 681 height 23
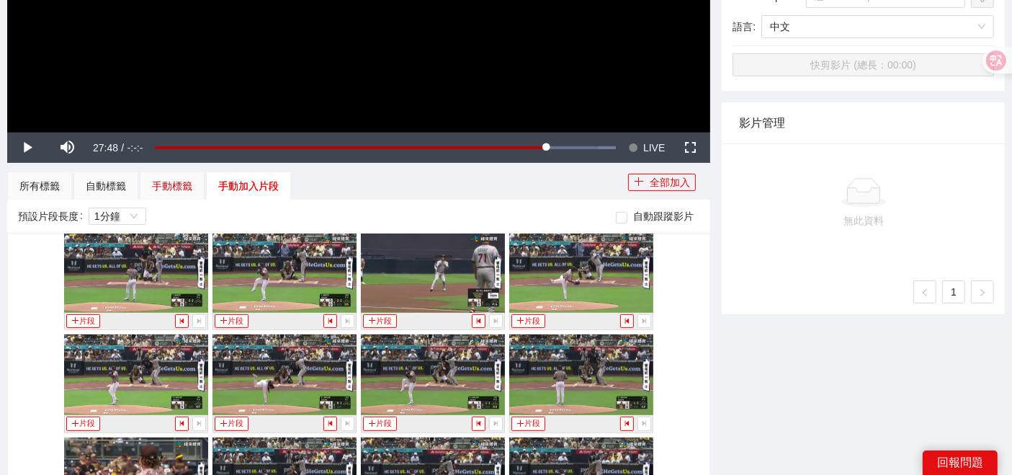
click at [187, 179] on div "手動標籤" at bounding box center [172, 186] width 40 height 16
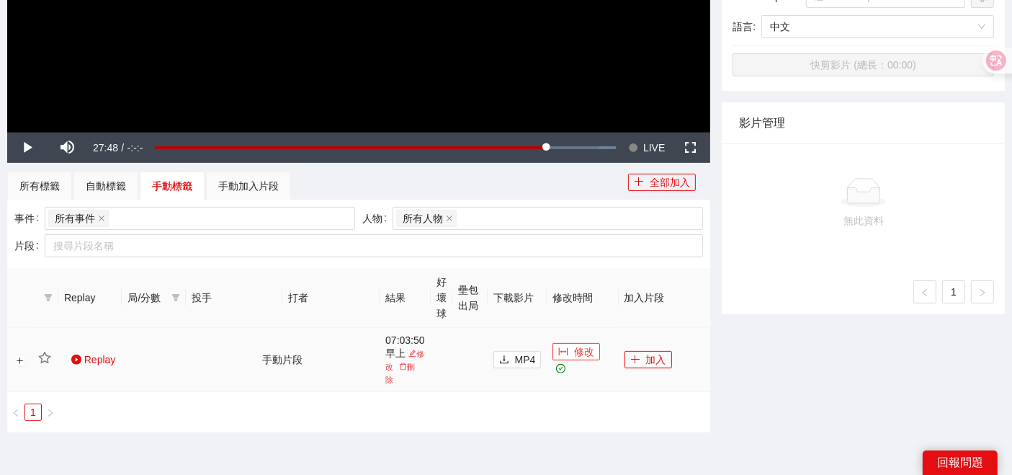
click at [591, 353] on span "修改" at bounding box center [584, 352] width 20 height 16
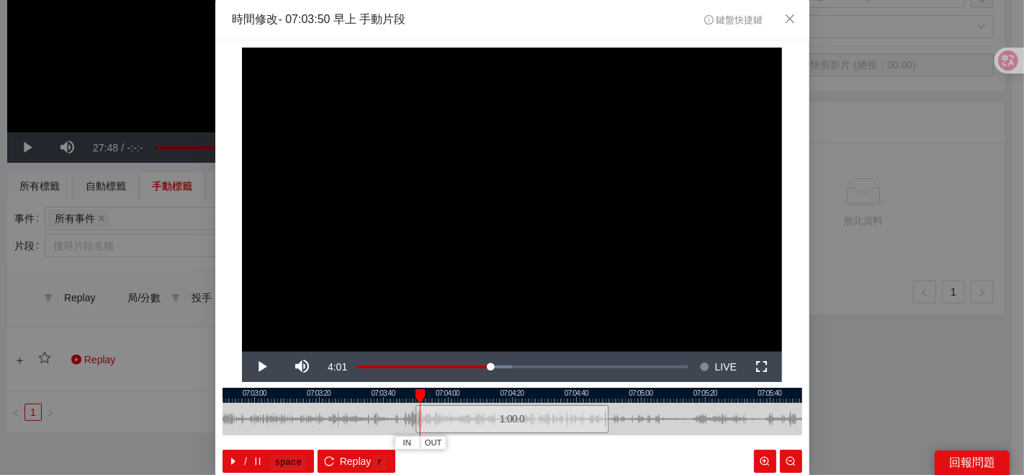
drag, startPoint x: 587, startPoint y: 451, endPoint x: 560, endPoint y: 431, distance: 33.4
click at [587, 451] on div "/ space Replay r" at bounding box center [513, 460] width 580 height 23
drag, startPoint x: 409, startPoint y: 423, endPoint x: 366, endPoint y: 423, distance: 43.2
click at [369, 423] on div at bounding box center [373, 419] width 9 height 32
click at [369, 390] on div at bounding box center [513, 394] width 580 height 15
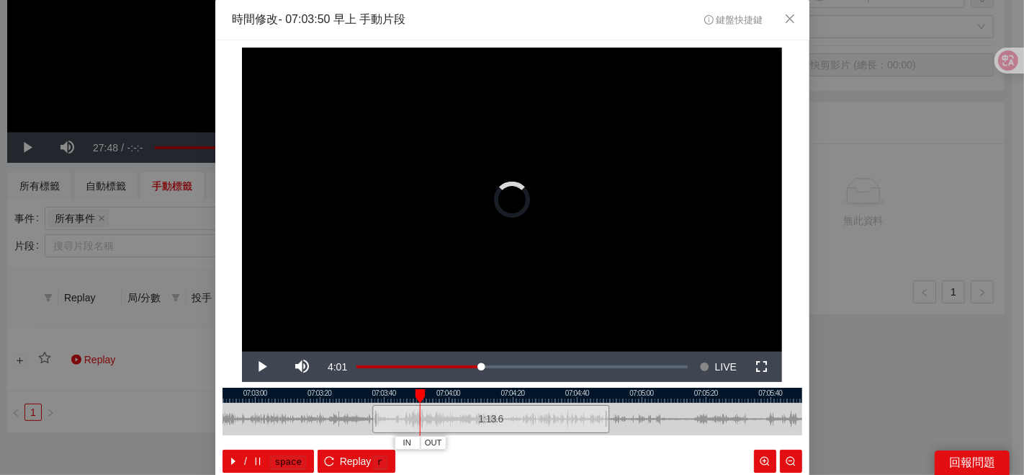
click at [380, 396] on div at bounding box center [513, 394] width 580 height 15
click at [387, 393] on div at bounding box center [513, 394] width 580 height 15
click at [385, 389] on div at bounding box center [513, 394] width 580 height 15
click at [377, 439] on span "IN" at bounding box center [380, 442] width 8 height 13
click at [627, 454] on div "/ space Replay r" at bounding box center [513, 460] width 580 height 23
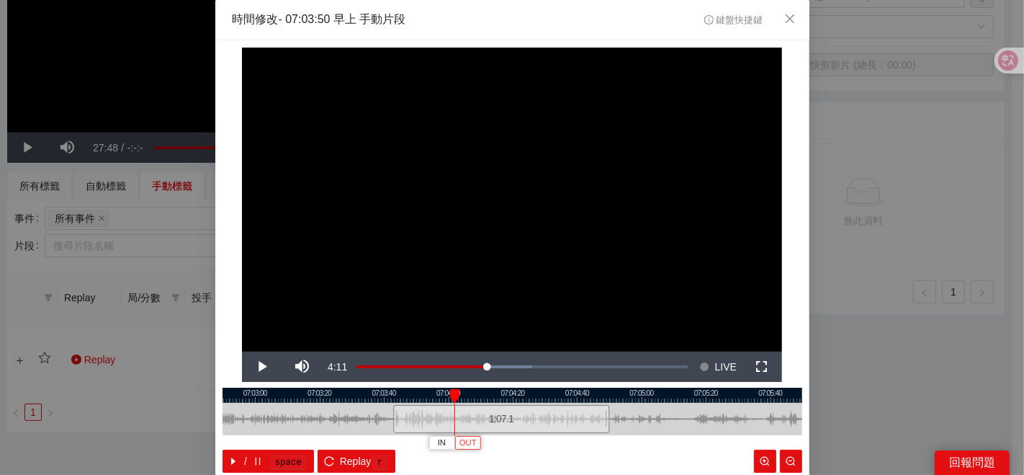
click at [459, 441] on span "OUT" at bounding box center [467, 442] width 17 height 13
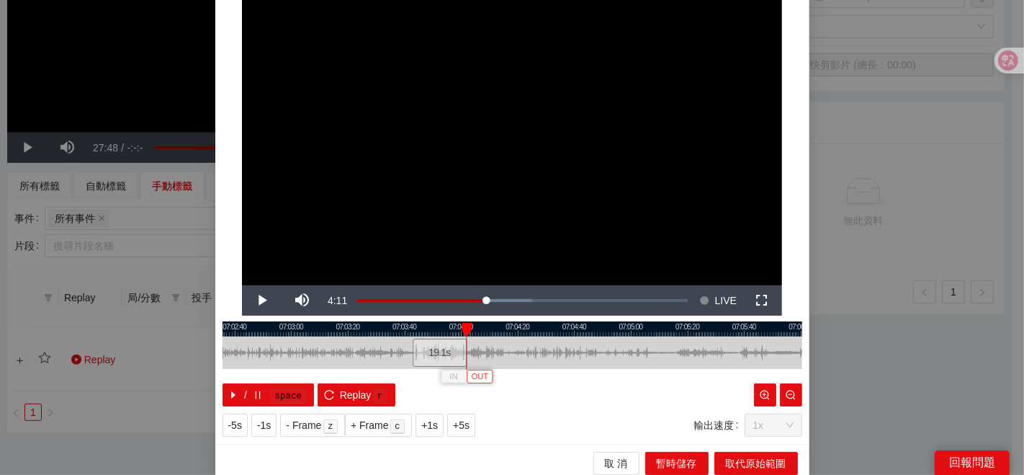
scroll to position [72, 0]
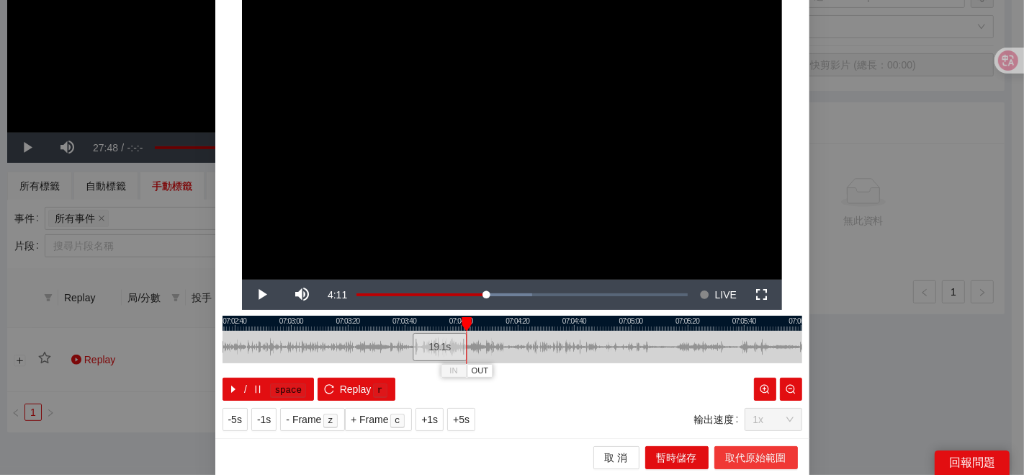
click at [746, 457] on span "取代原始範圍" at bounding box center [756, 457] width 60 height 16
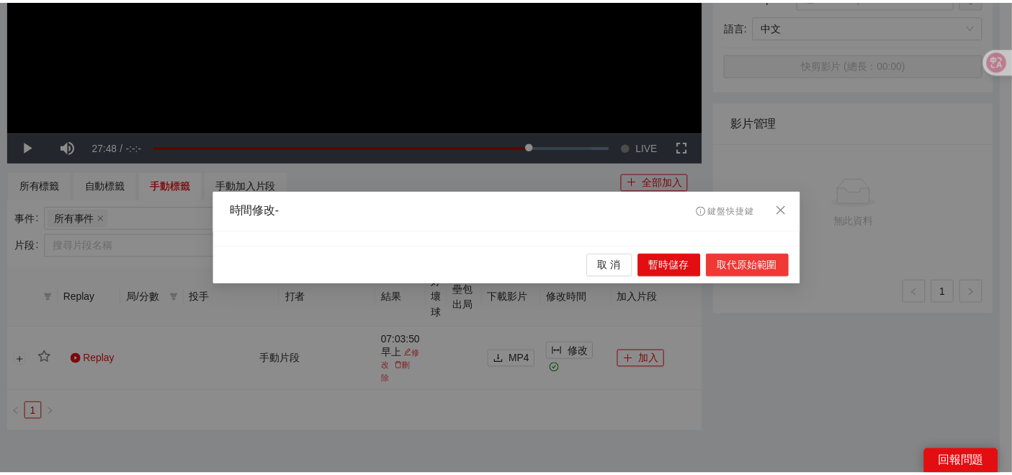
scroll to position [0, 0]
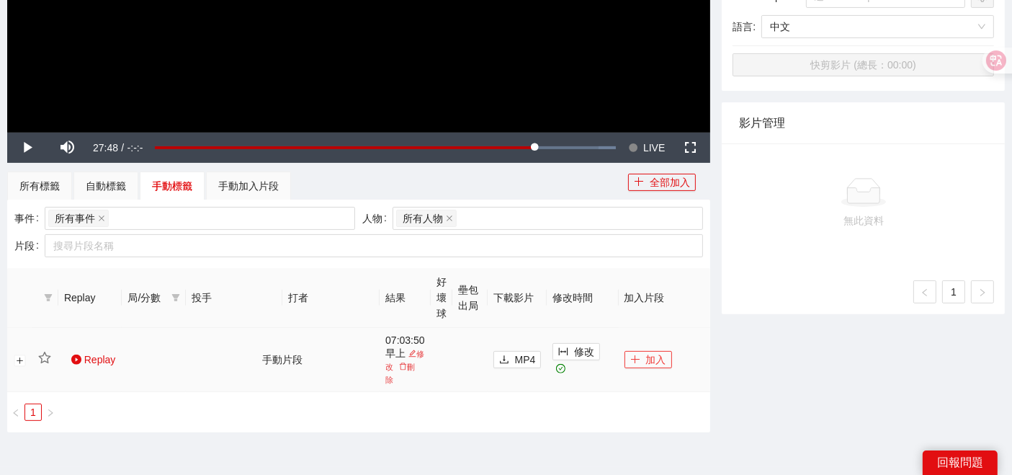
click at [649, 353] on button "加入" at bounding box center [648, 359] width 48 height 17
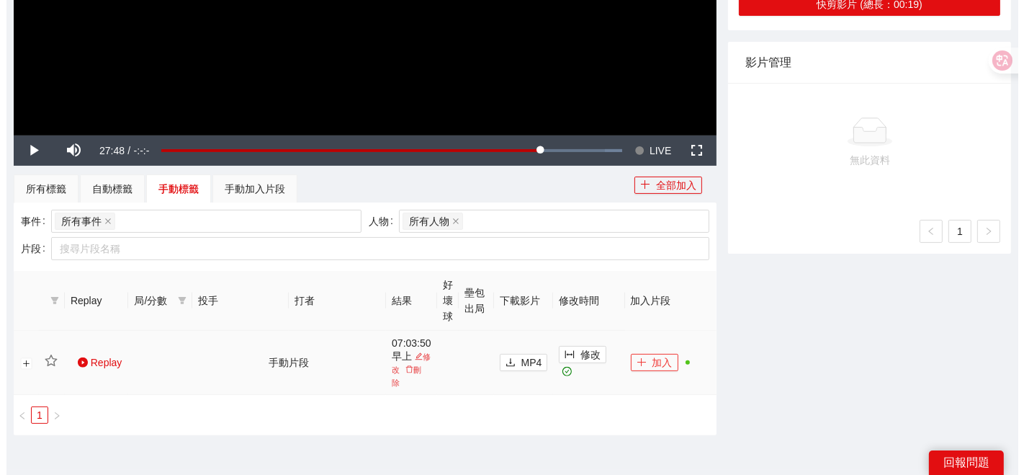
scroll to position [385, 0]
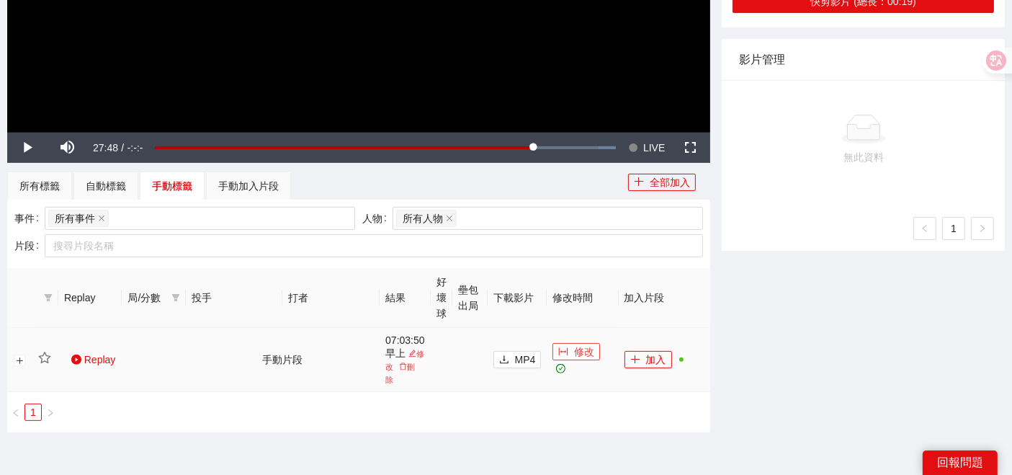
click at [587, 354] on span "修改" at bounding box center [584, 352] width 20 height 16
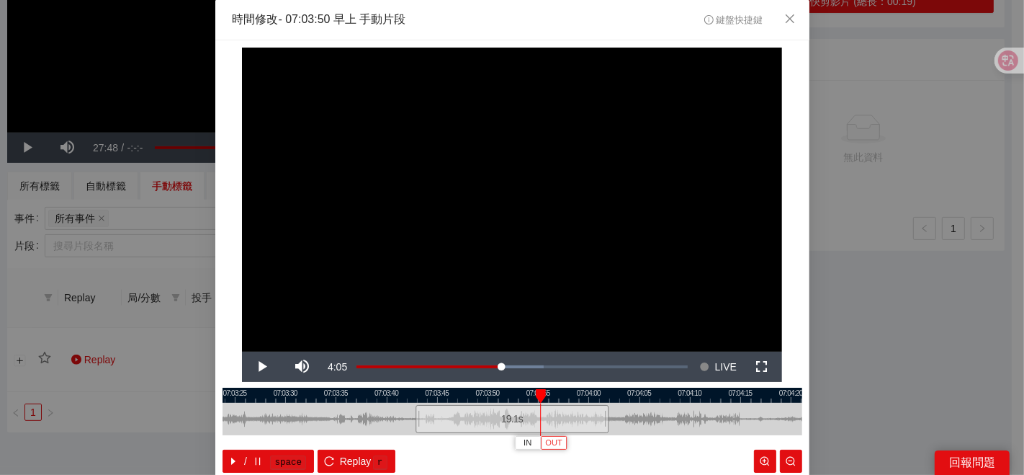
click at [550, 441] on span "OUT" at bounding box center [553, 442] width 17 height 13
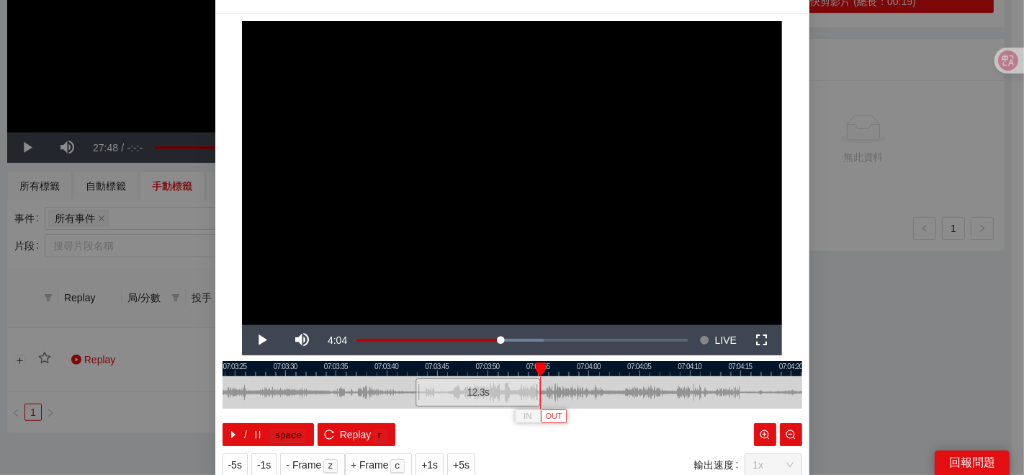
scroll to position [72, 0]
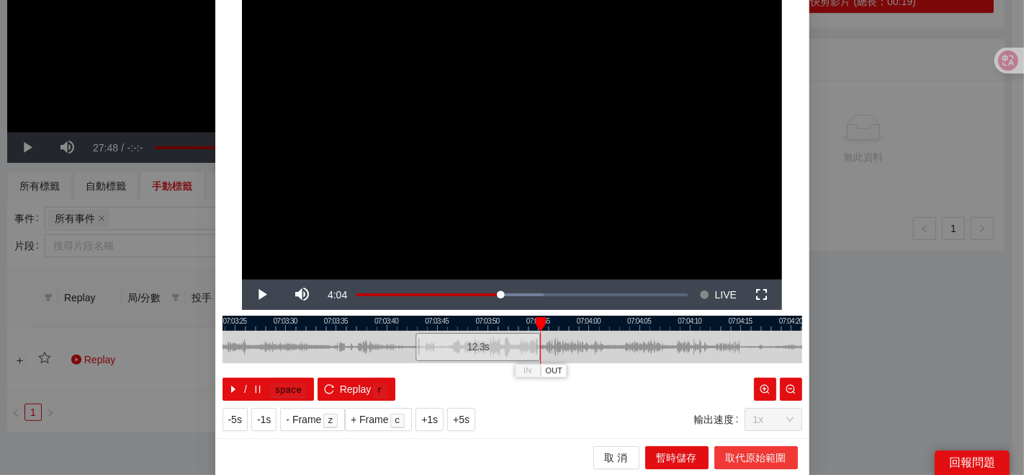
click at [726, 457] on span "取代原始範圍" at bounding box center [756, 457] width 60 height 16
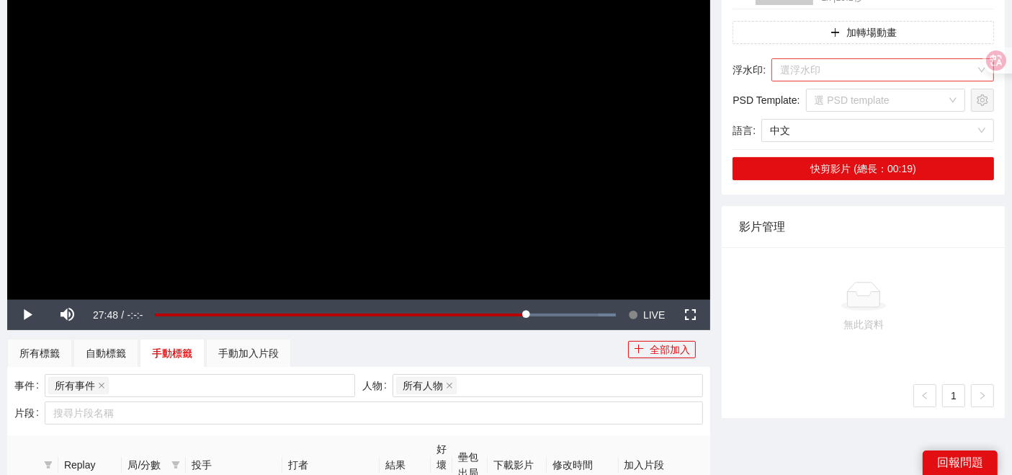
scroll to position [0, 0]
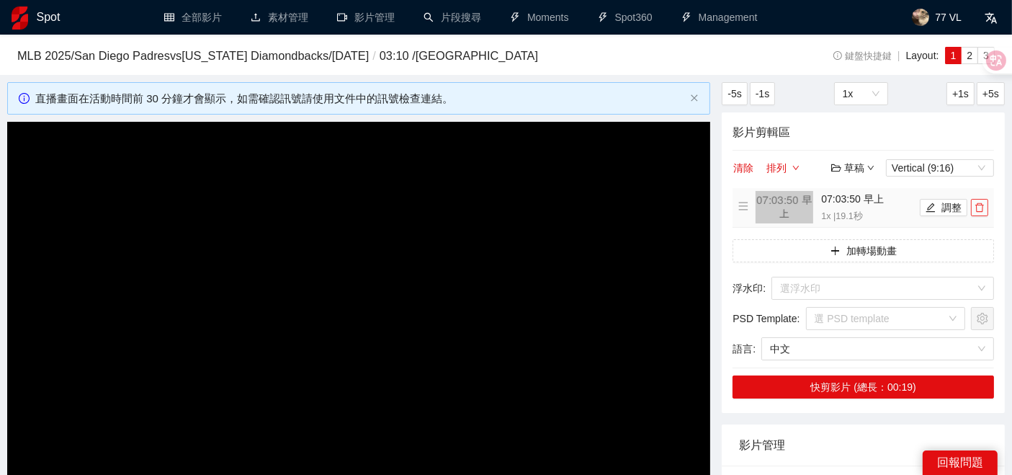
click at [975, 205] on icon "delete" at bounding box center [979, 207] width 10 height 10
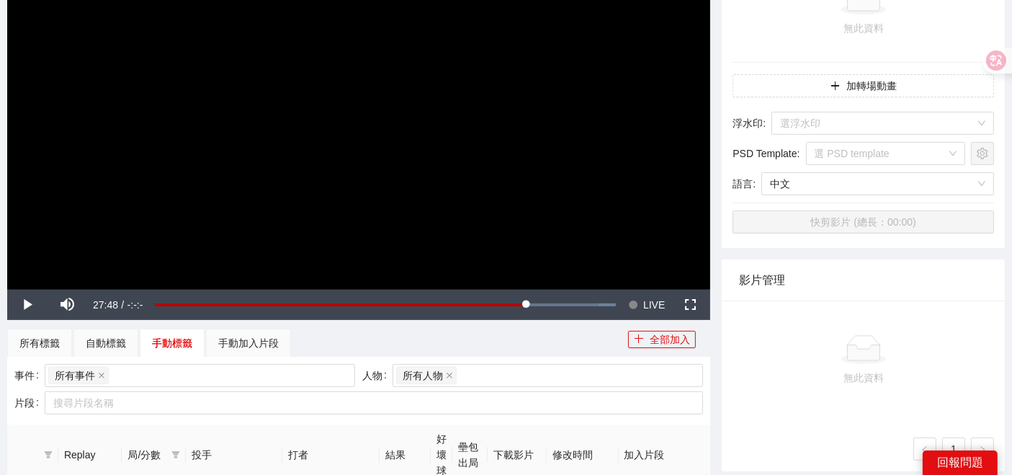
scroll to position [465, 0]
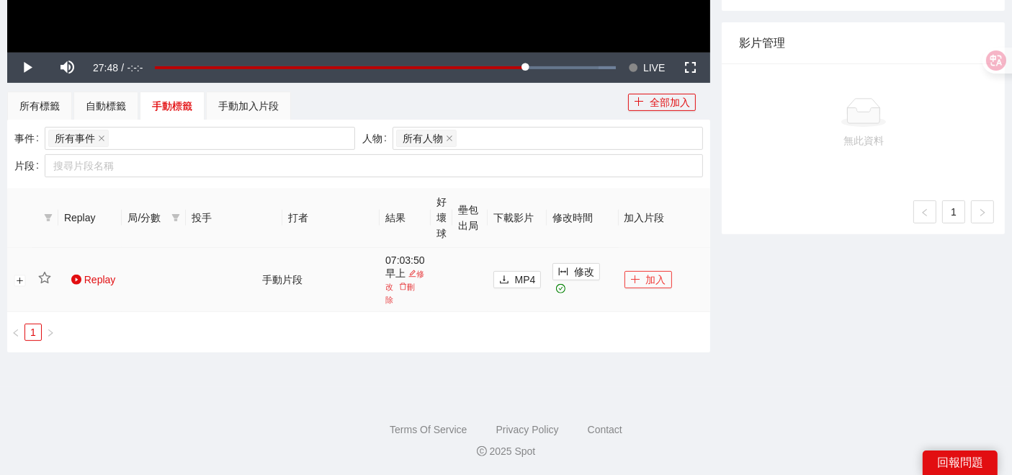
click at [664, 277] on button "加入" at bounding box center [648, 279] width 48 height 17
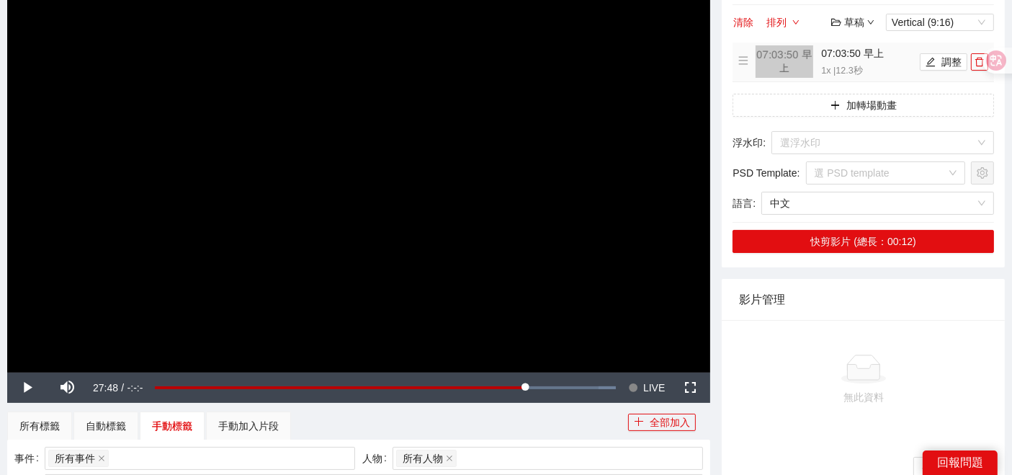
scroll to position [305, 0]
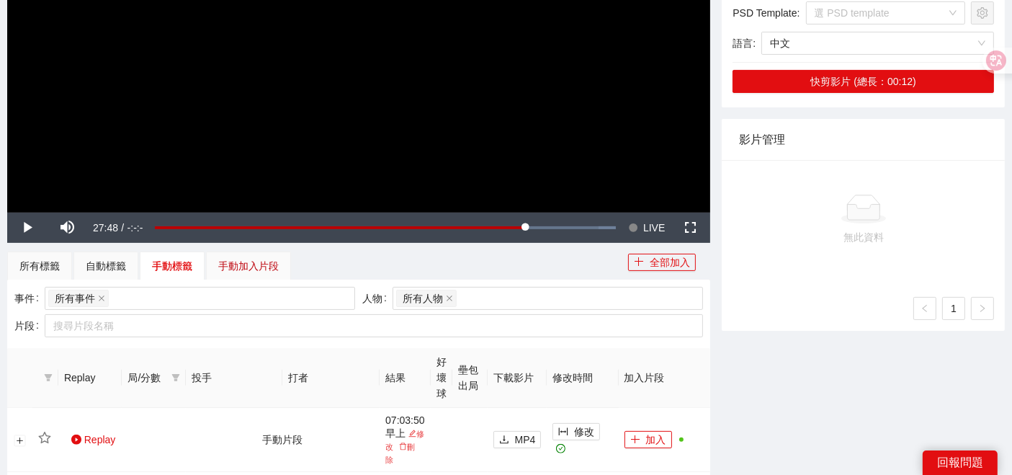
click at [230, 264] on div "手動加入片段" at bounding box center [248, 266] width 60 height 16
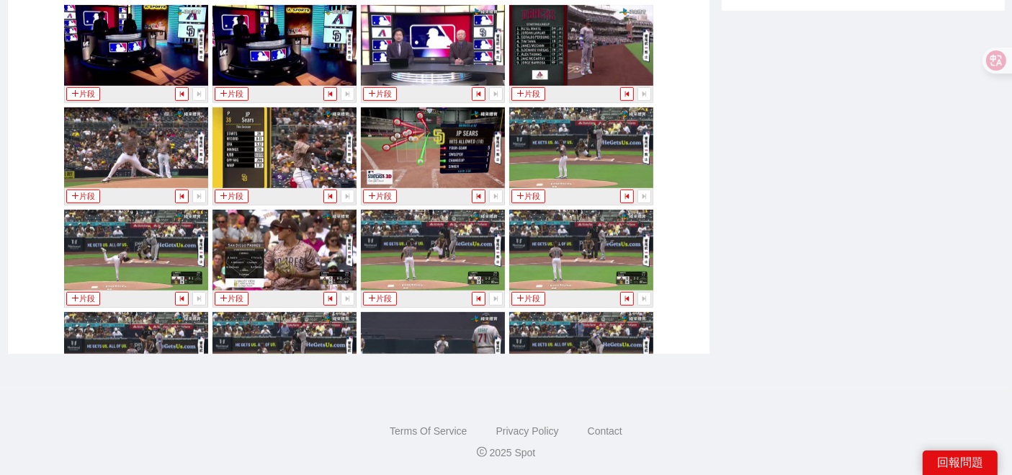
scroll to position [385, 0]
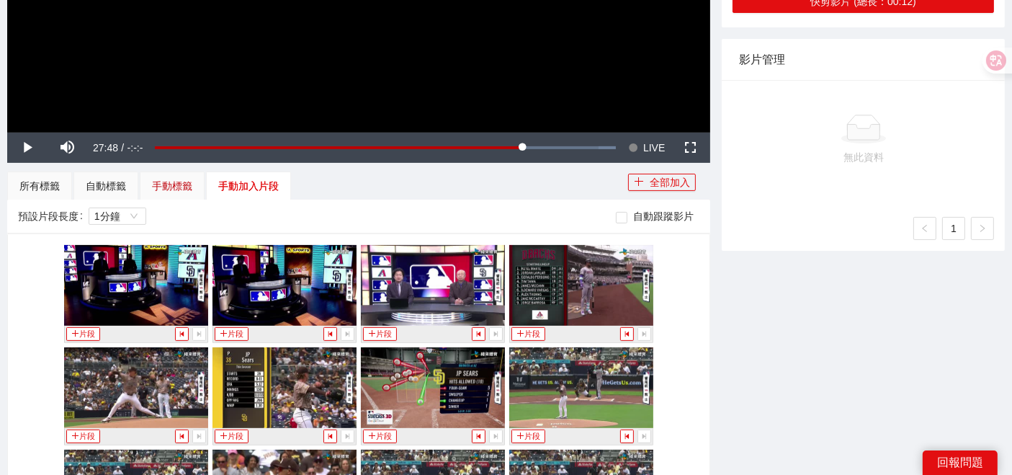
click at [181, 186] on div "手動標籤" at bounding box center [172, 186] width 40 height 16
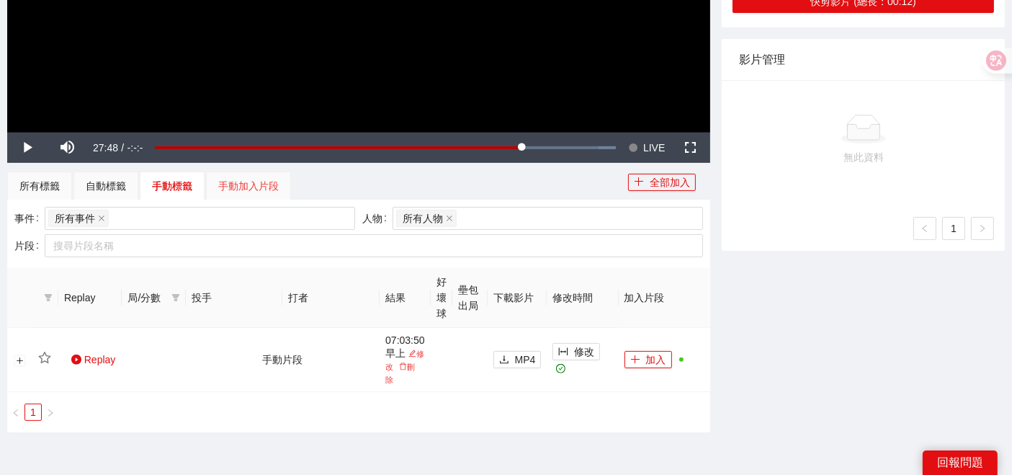
click at [239, 192] on div "手動加入片段" at bounding box center [248, 185] width 85 height 29
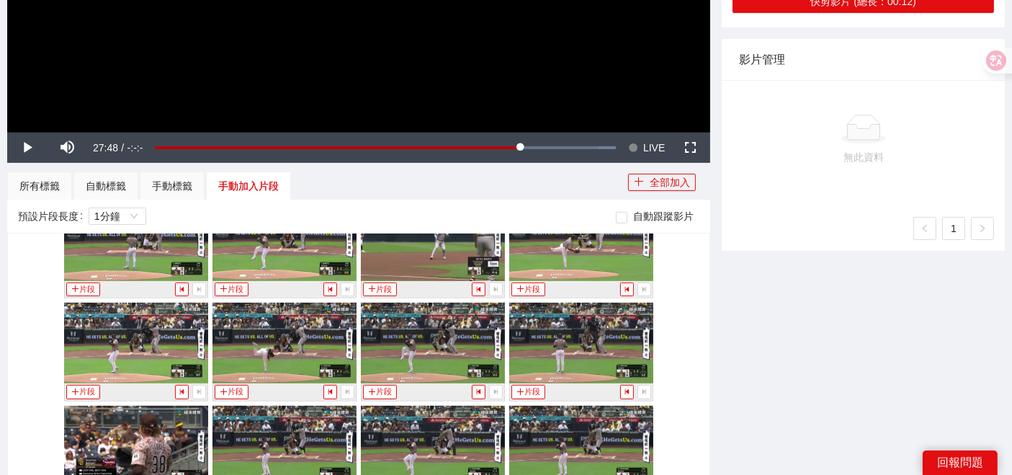
scroll to position [400, 0]
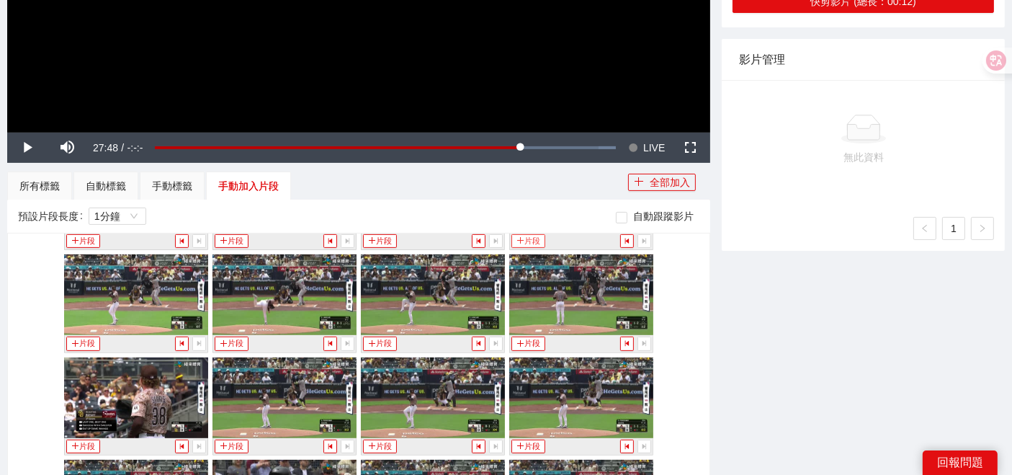
click at [518, 240] on button "片段" at bounding box center [527, 241] width 33 height 14
click at [174, 178] on div "手動標籤" at bounding box center [172, 186] width 40 height 16
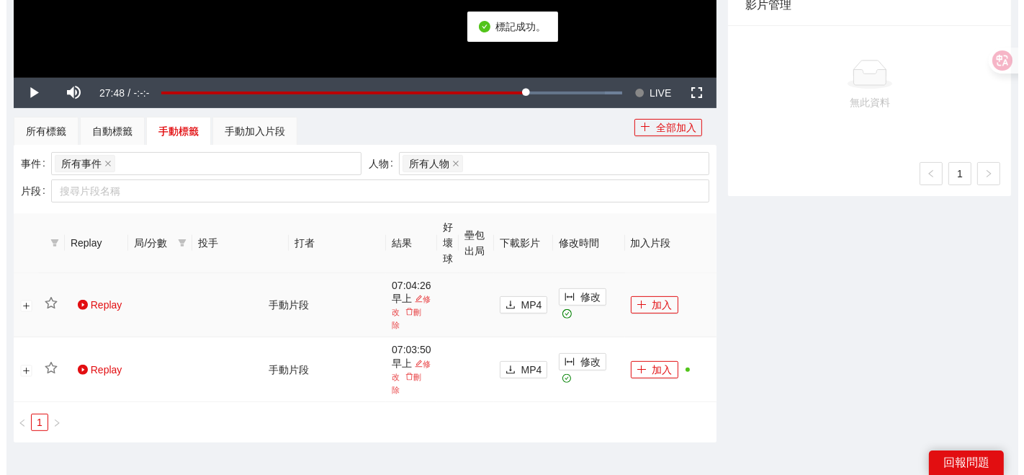
scroll to position [465, 0]
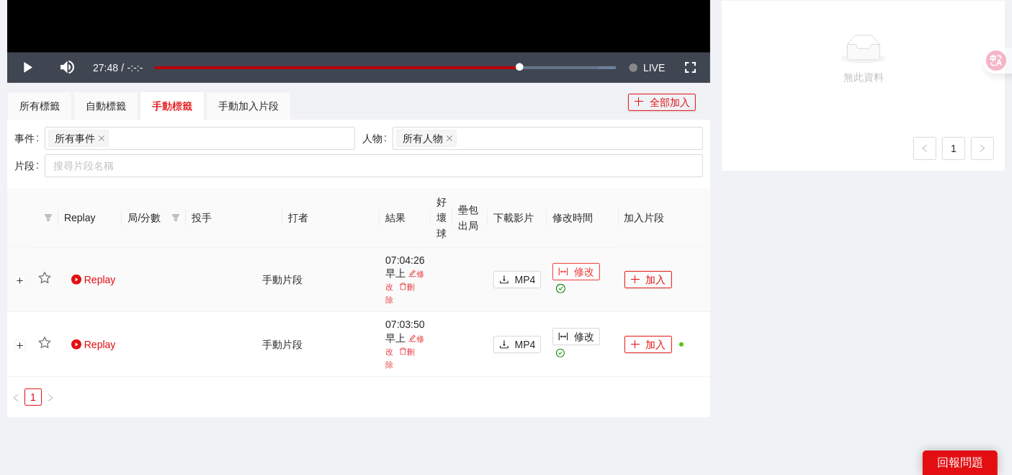
click at [577, 277] on span "修改" at bounding box center [584, 272] width 20 height 16
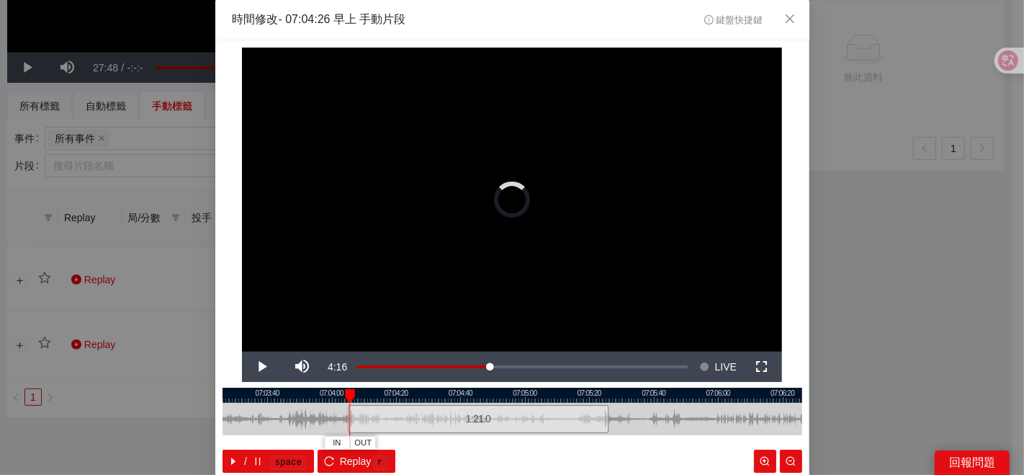
drag, startPoint x: 413, startPoint y: 416, endPoint x: 346, endPoint y: 422, distance: 67.2
click at [346, 422] on div at bounding box center [350, 419] width 9 height 32
click at [392, 442] on button "IN" at bounding box center [393, 443] width 26 height 14
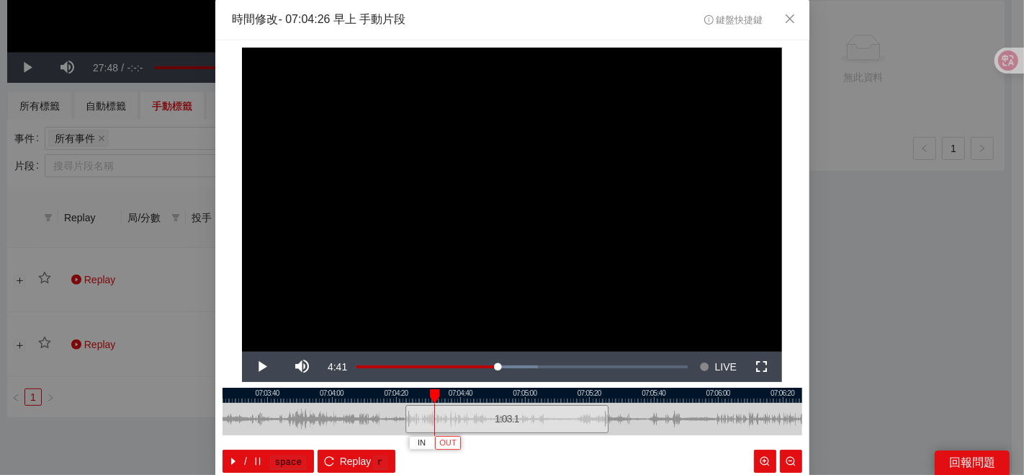
click at [447, 440] on span "OUT" at bounding box center [447, 442] width 17 height 13
click at [403, 392] on div at bounding box center [513, 394] width 580 height 15
click at [425, 398] on div at bounding box center [513, 394] width 580 height 15
click at [418, 392] on div at bounding box center [513, 394] width 580 height 15
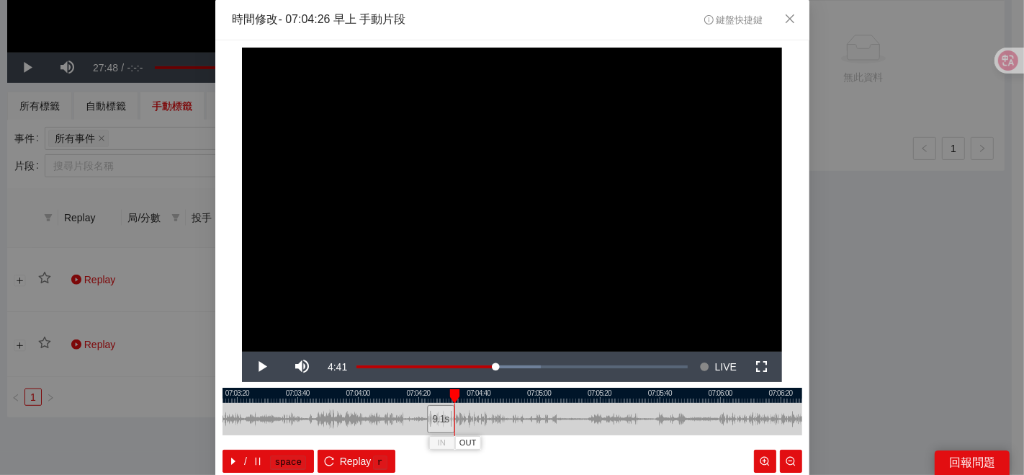
scroll to position [72, 0]
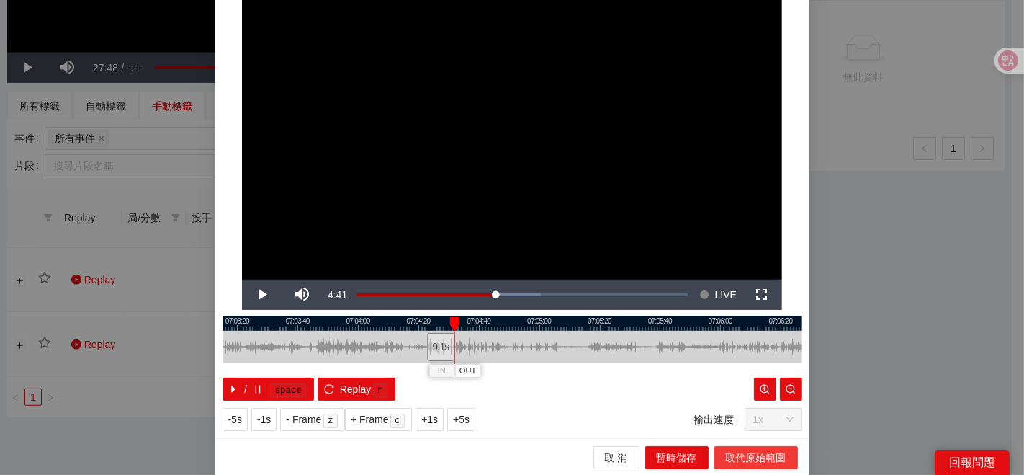
click at [726, 455] on span "取代原始範圍" at bounding box center [756, 457] width 60 height 16
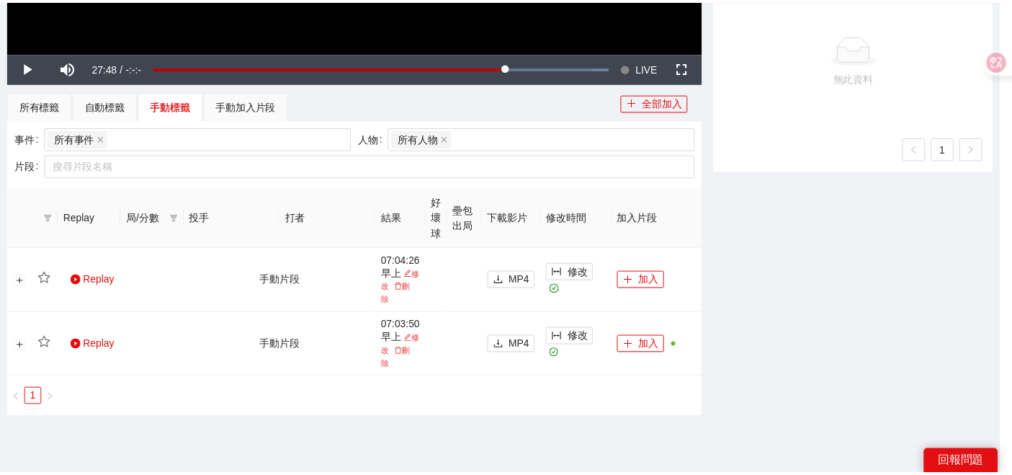
scroll to position [0, 0]
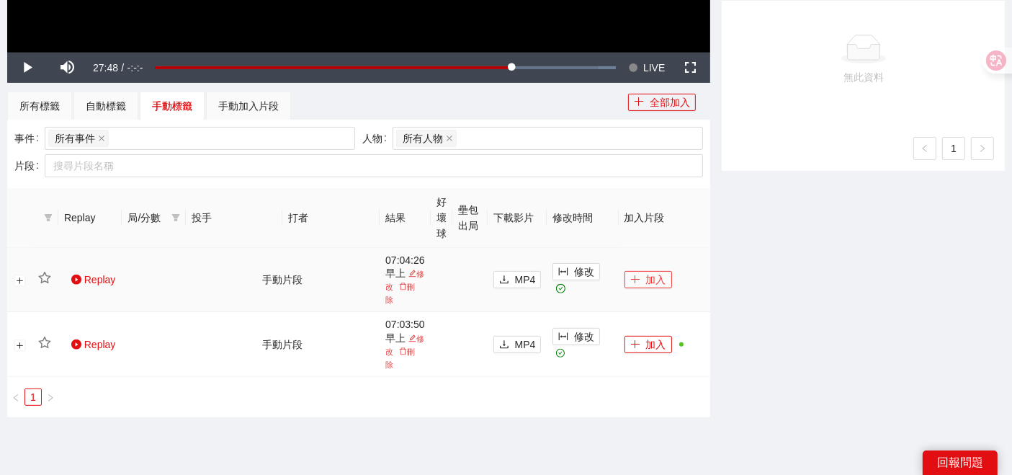
click at [663, 281] on button "加入" at bounding box center [648, 279] width 48 height 17
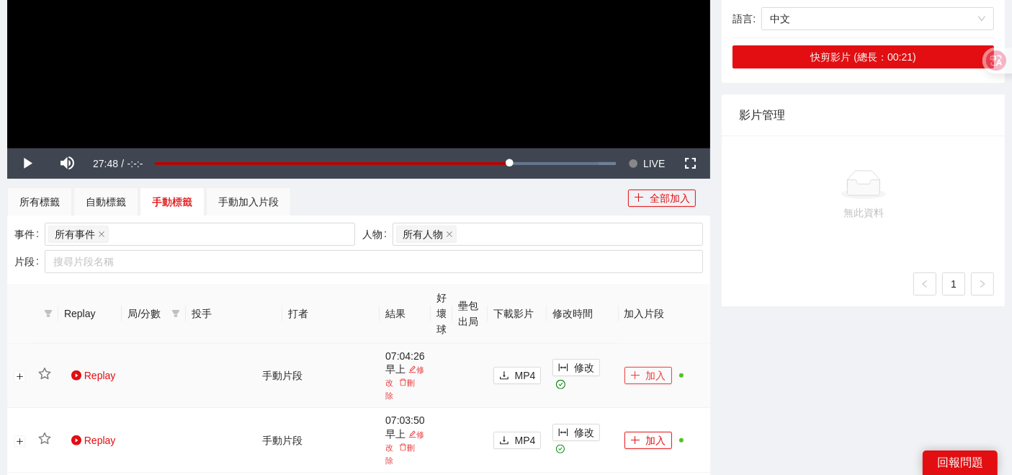
scroll to position [465, 0]
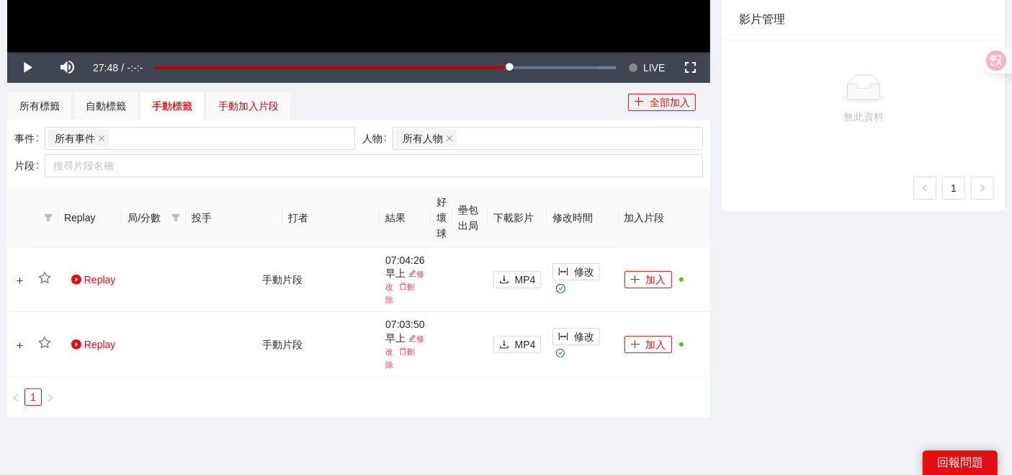
click at [226, 101] on div "手動加入片段" at bounding box center [248, 106] width 60 height 16
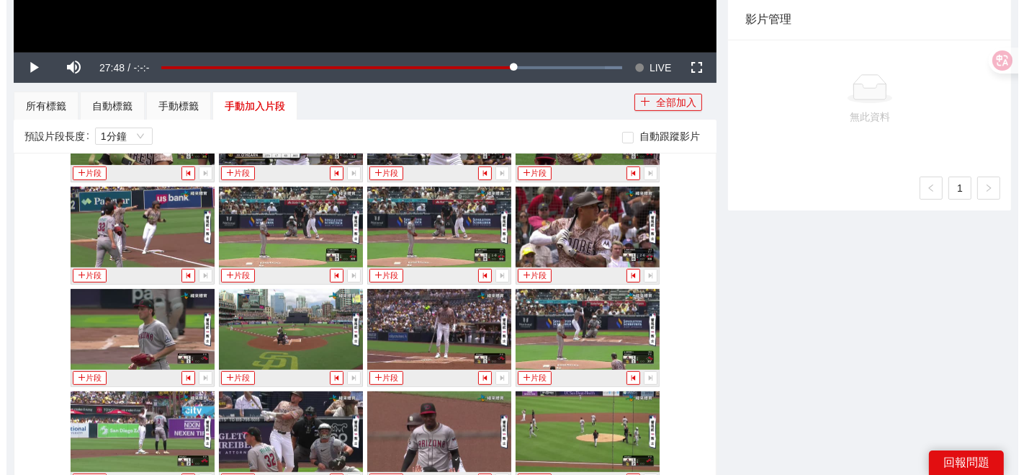
scroll to position [1120, 0]
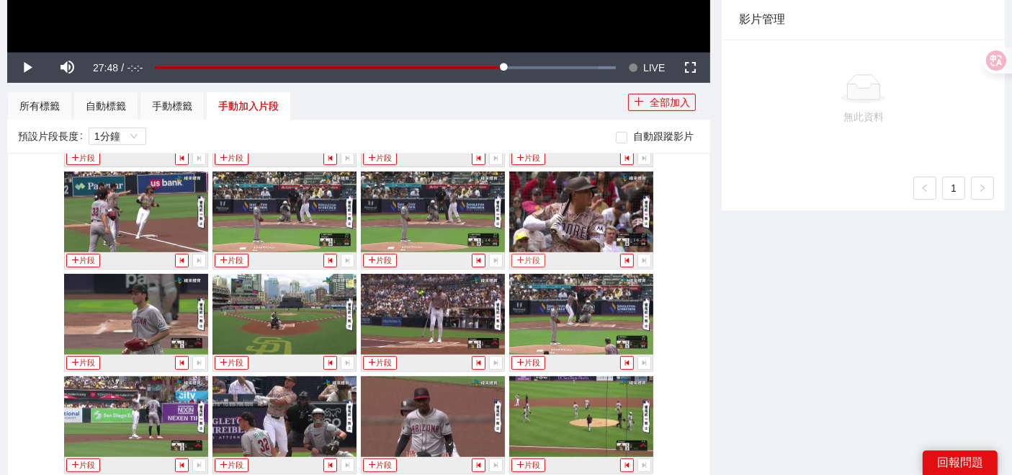
click at [517, 259] on icon "plus" at bounding box center [520, 259] width 6 height 1
click at [166, 101] on div "手動標籤" at bounding box center [172, 106] width 40 height 16
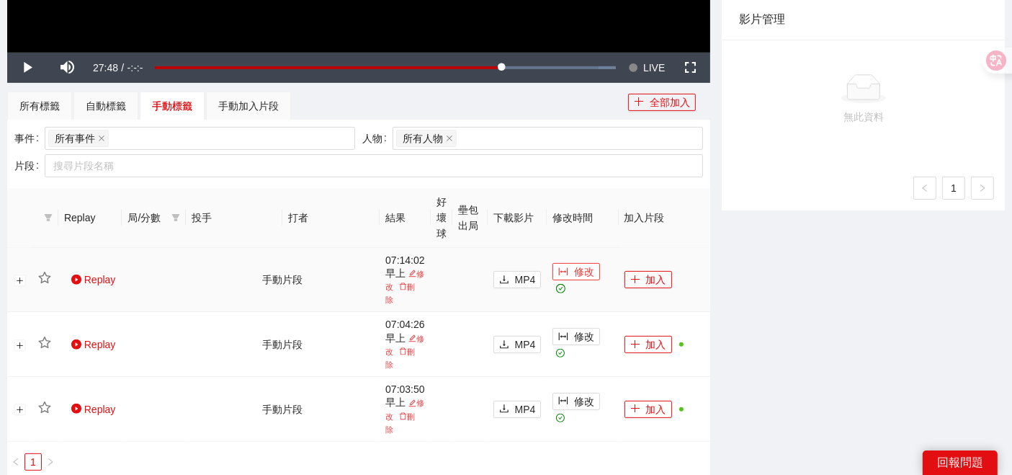
click at [585, 279] on span "修改" at bounding box center [584, 272] width 20 height 16
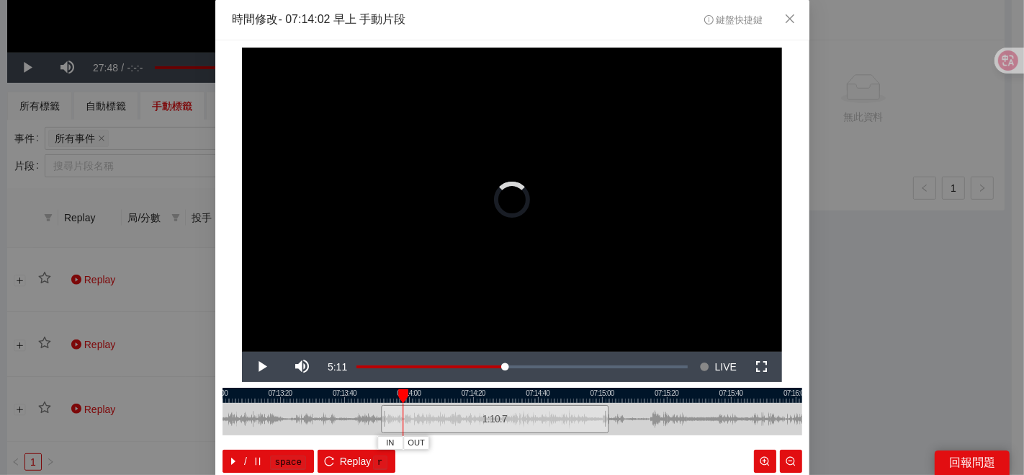
drag, startPoint x: 405, startPoint y: 416, endPoint x: 377, endPoint y: 416, distance: 28.1
click at [379, 416] on div at bounding box center [383, 419] width 9 height 32
click at [385, 395] on div at bounding box center [513, 394] width 580 height 15
click at [393, 396] on div at bounding box center [513, 394] width 580 height 15
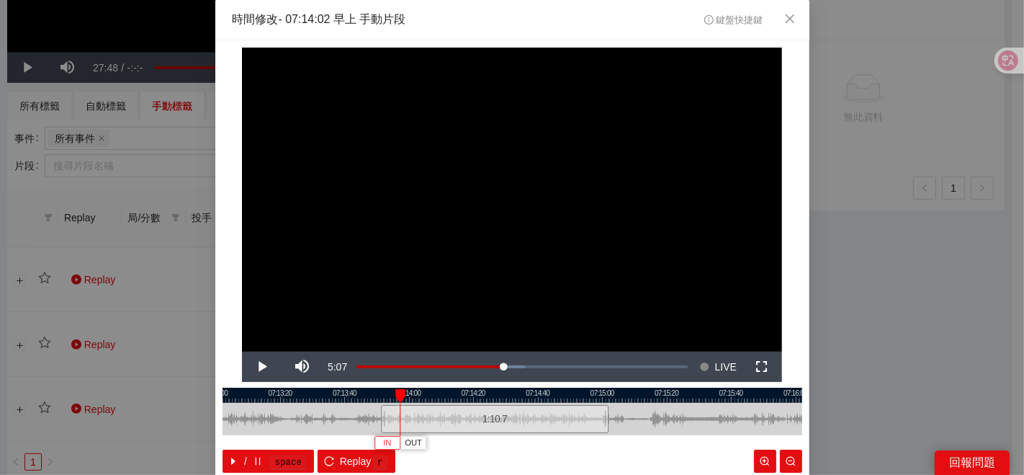
click at [383, 443] on span "IN" at bounding box center [387, 442] width 8 height 13
click at [462, 444] on button "OUT" at bounding box center [459, 443] width 26 height 14
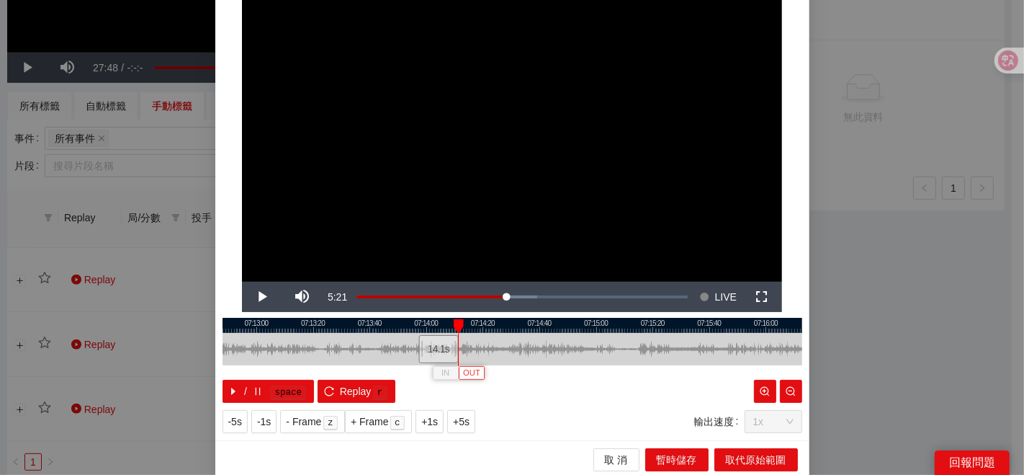
scroll to position [72, 0]
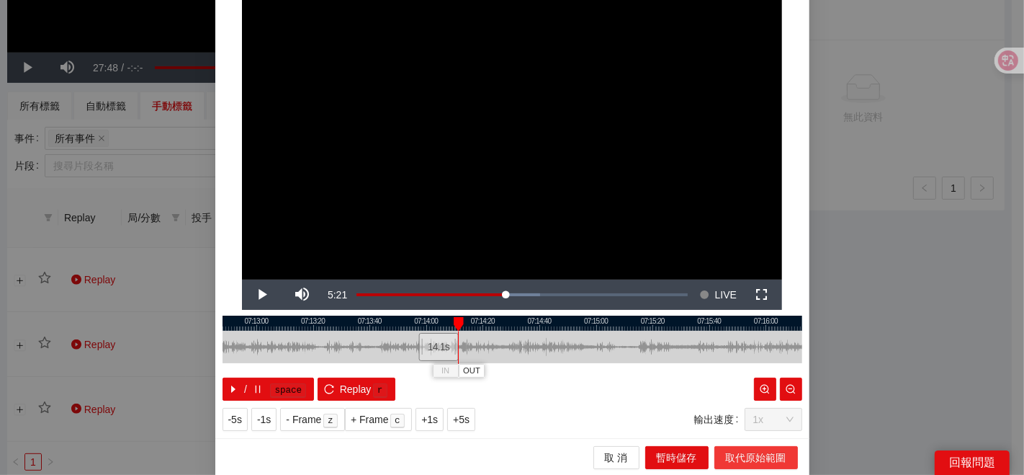
click at [748, 450] on span "取代原始範圍" at bounding box center [756, 457] width 60 height 16
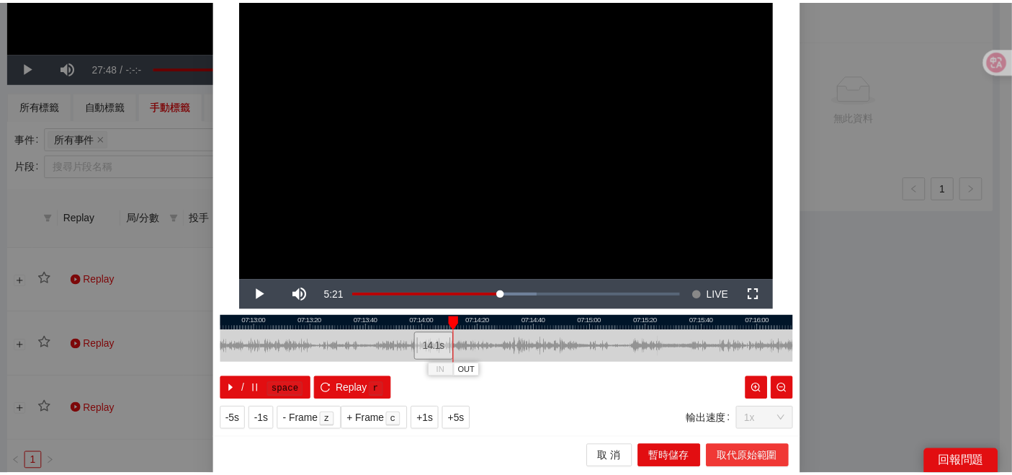
scroll to position [0, 0]
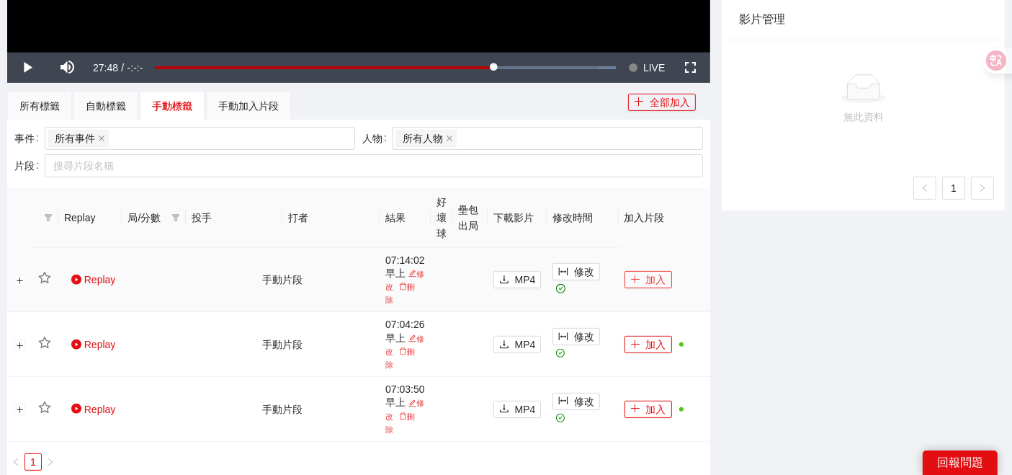
click at [644, 278] on button "加入" at bounding box center [648, 279] width 48 height 17
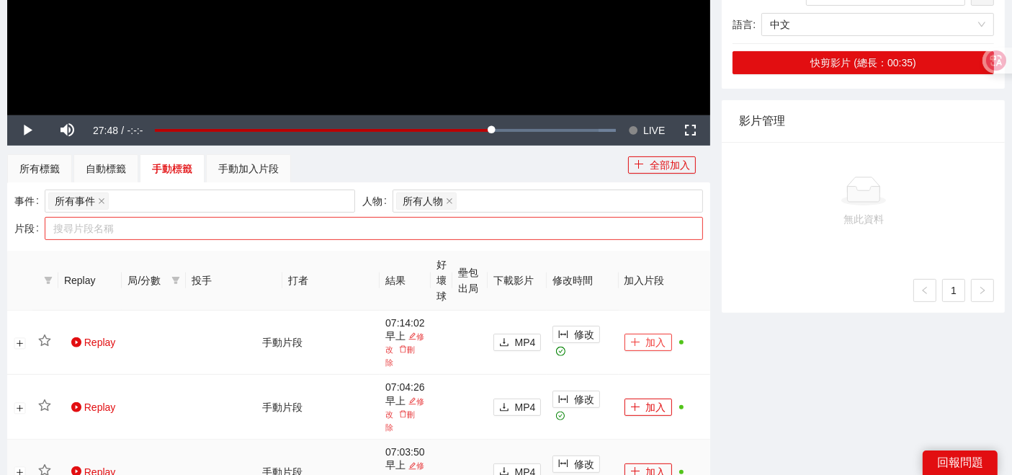
scroll to position [305, 0]
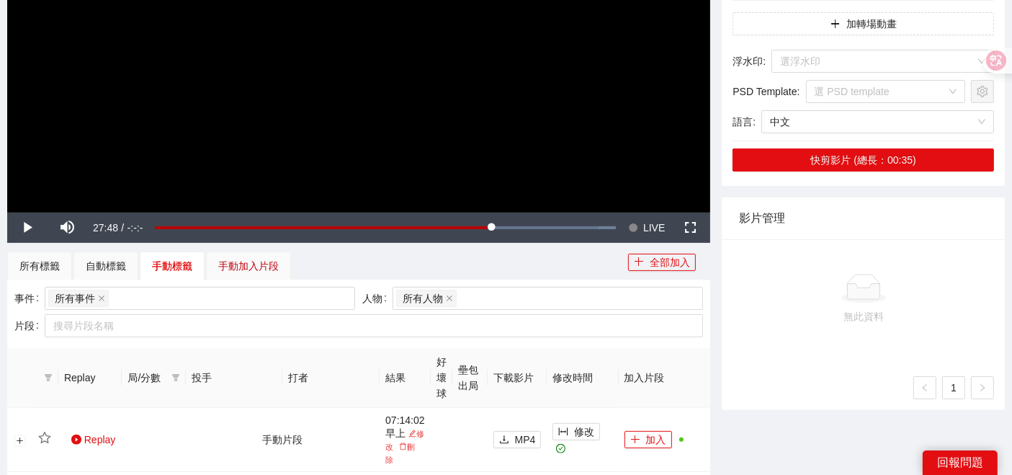
click at [226, 266] on div "手動加入片段" at bounding box center [248, 266] width 60 height 16
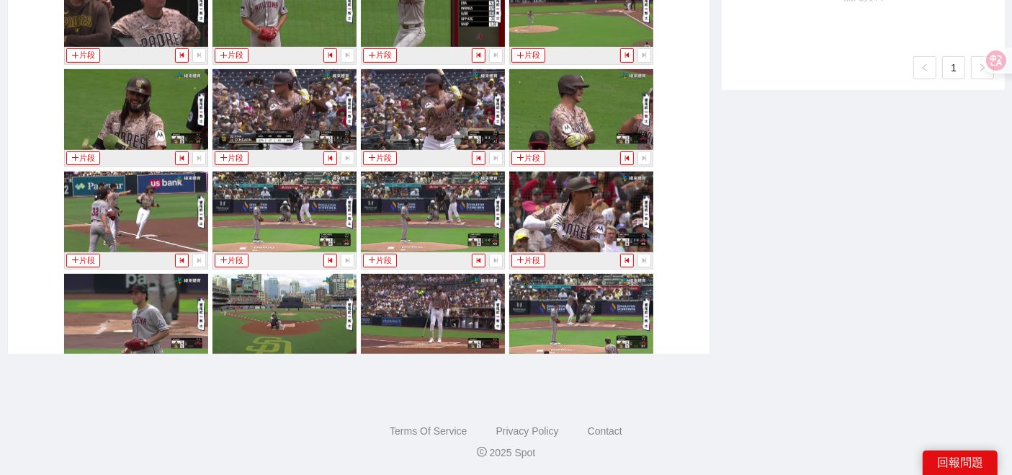
scroll to position [1120, 0]
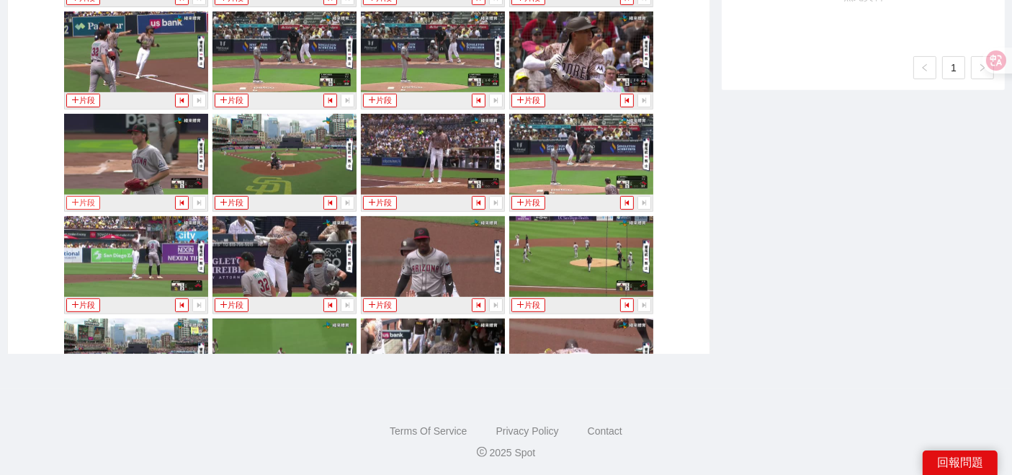
click at [71, 198] on icon "plus" at bounding box center [75, 202] width 8 height 8
click at [71, 300] on icon "plus" at bounding box center [75, 304] width 8 height 8
click at [220, 300] on button "片段" at bounding box center [231, 305] width 33 height 14
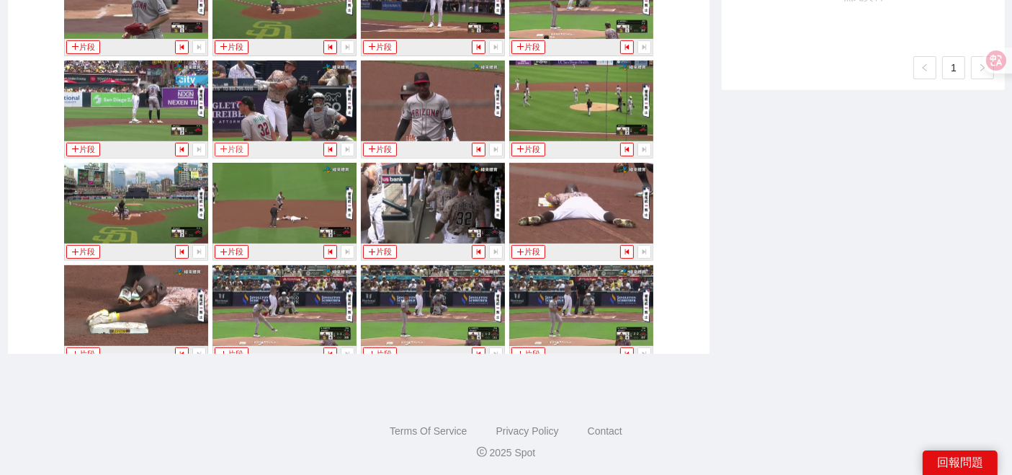
scroll to position [1280, 0]
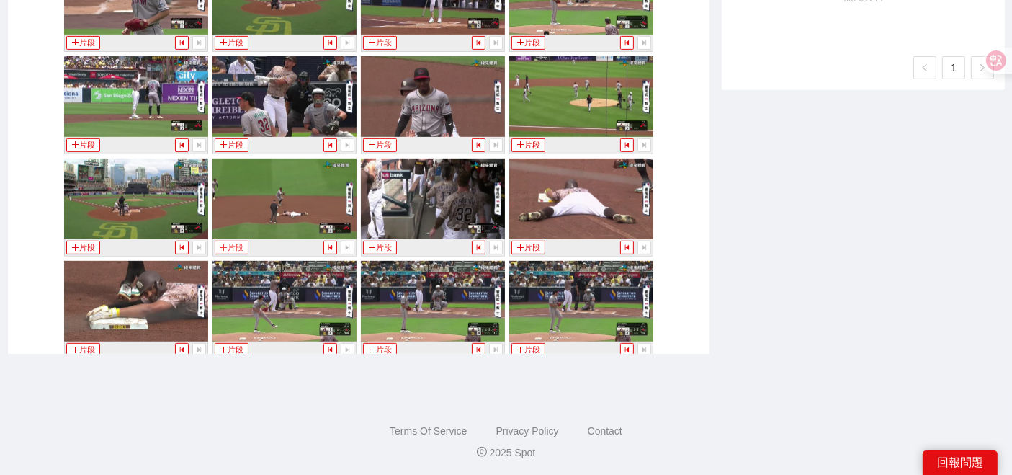
click at [230, 243] on button "片段" at bounding box center [231, 248] width 33 height 14
click at [81, 243] on button "片段" at bounding box center [82, 248] width 33 height 14
click at [380, 241] on button "片段" at bounding box center [379, 248] width 33 height 14
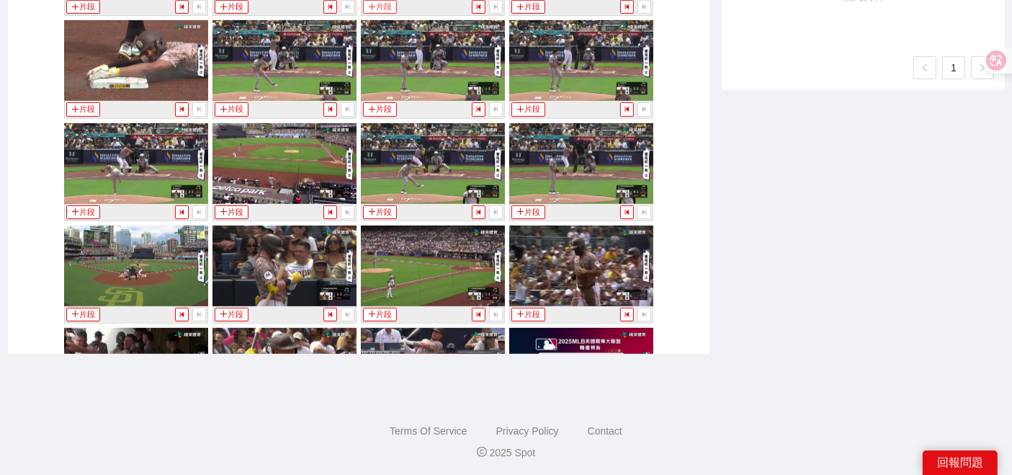
scroll to position [1680, 0]
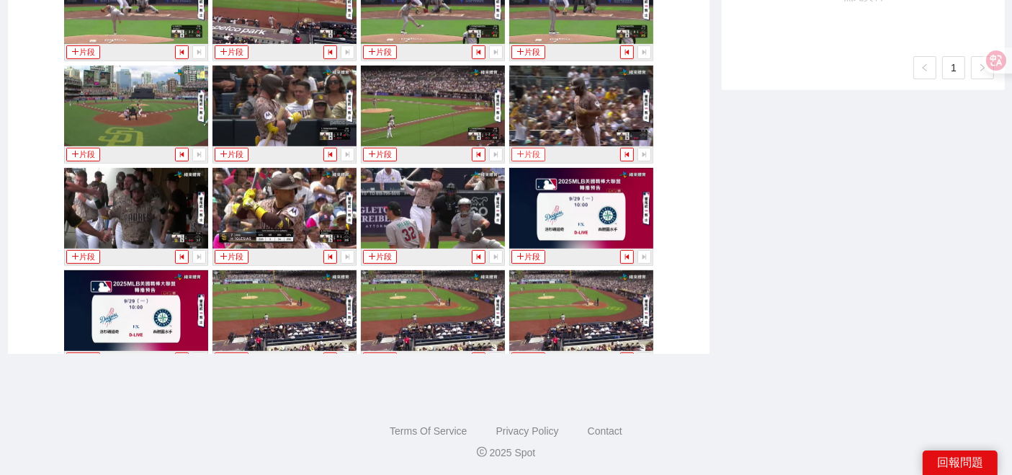
click at [532, 148] on button "片段" at bounding box center [527, 155] width 33 height 14
click at [76, 254] on button "片段" at bounding box center [82, 257] width 33 height 14
click at [81, 250] on button "片段" at bounding box center [82, 257] width 33 height 14
click at [236, 251] on button "片段" at bounding box center [231, 257] width 33 height 14
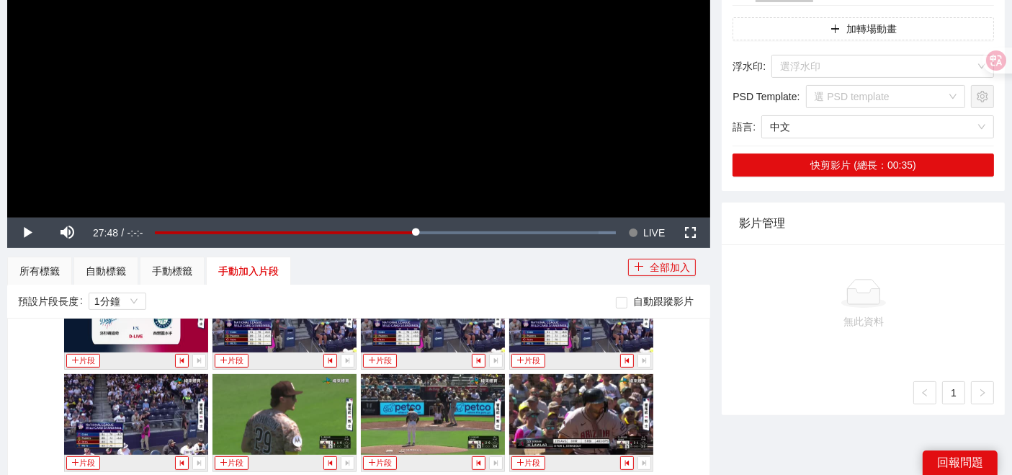
scroll to position [320, 0]
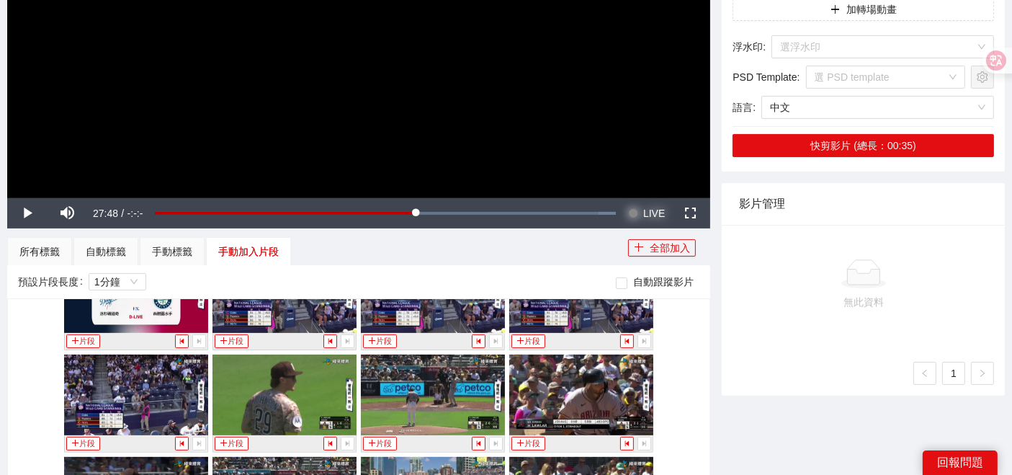
click at [645, 208] on span "LIVE" at bounding box center [654, 213] width 22 height 30
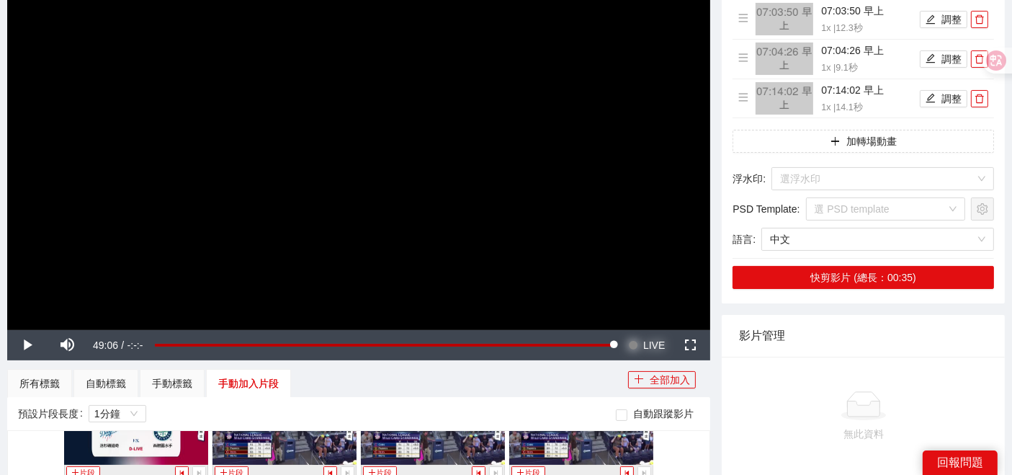
scroll to position [80, 0]
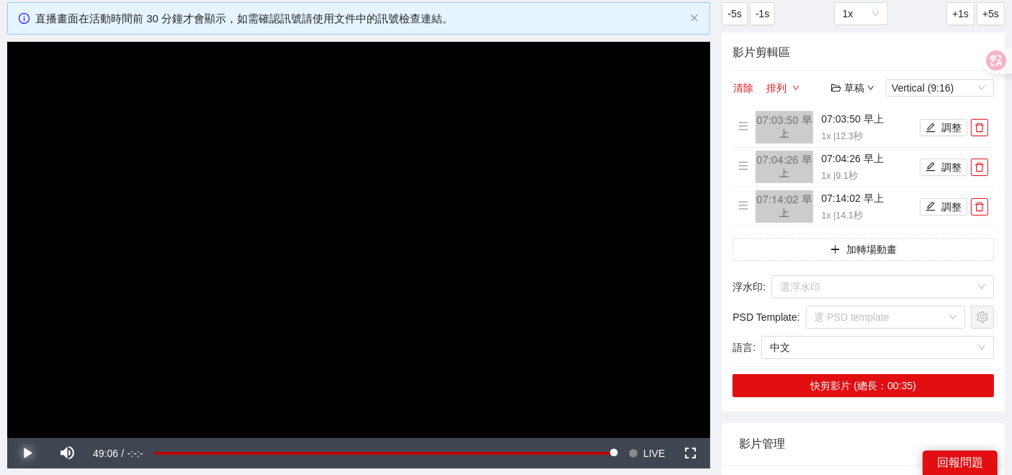
click at [22, 453] on span "Video Player" at bounding box center [27, 453] width 40 height 0
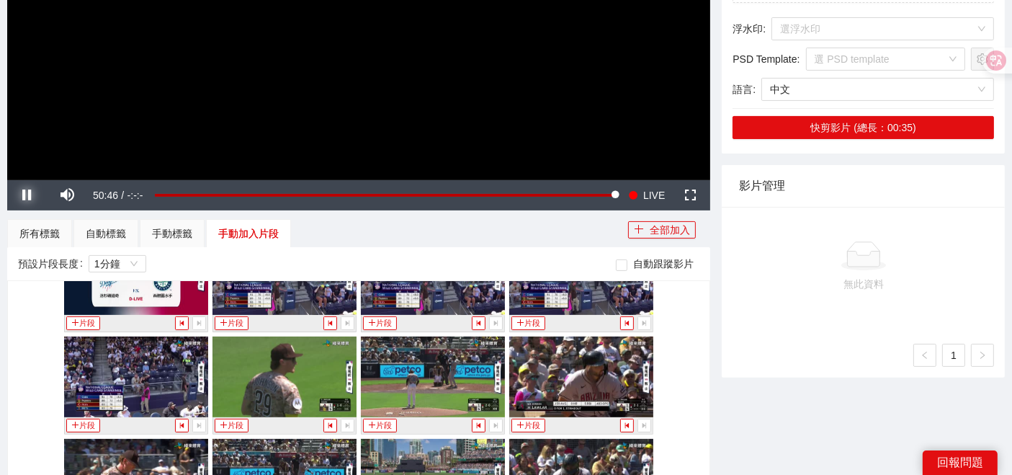
scroll to position [560, 0]
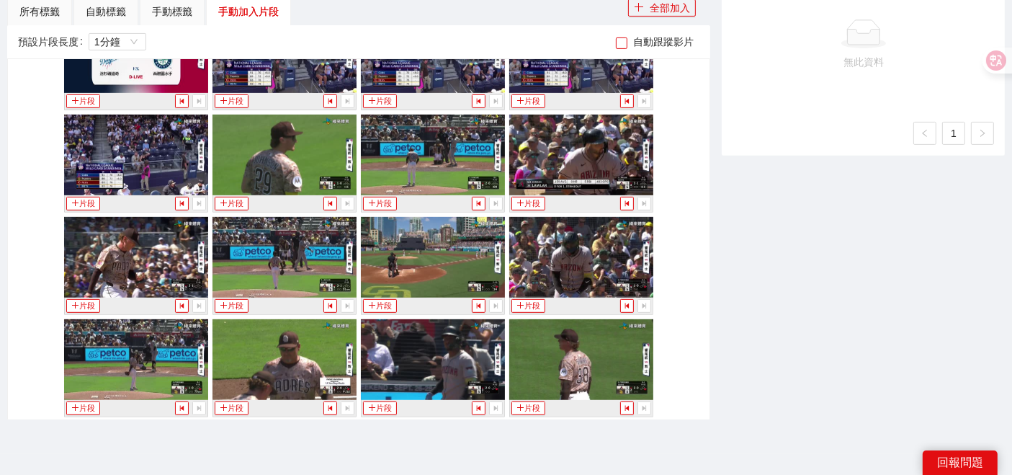
click at [645, 40] on span "自動跟蹤影片" at bounding box center [663, 42] width 72 height 16
click at [184, 11] on div "手動標籤" at bounding box center [172, 12] width 40 height 16
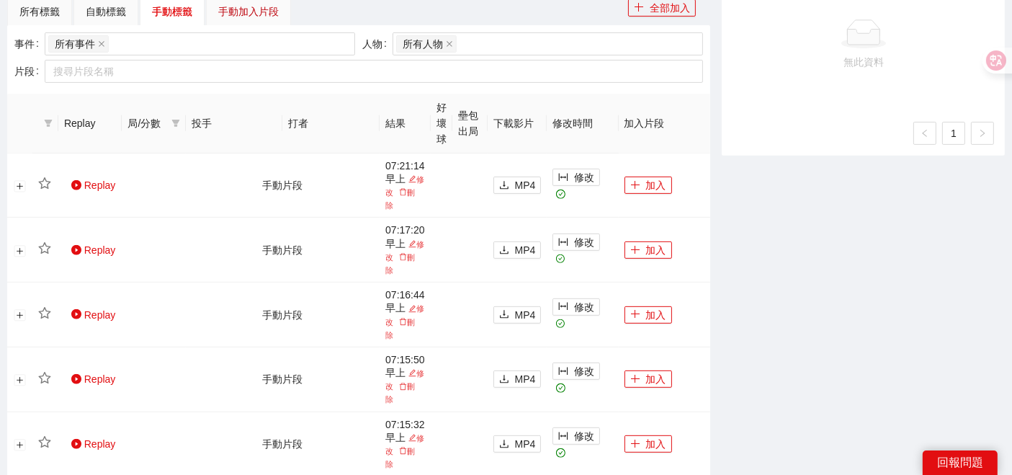
click at [228, 6] on div "手動加入片段" at bounding box center [248, 12] width 60 height 16
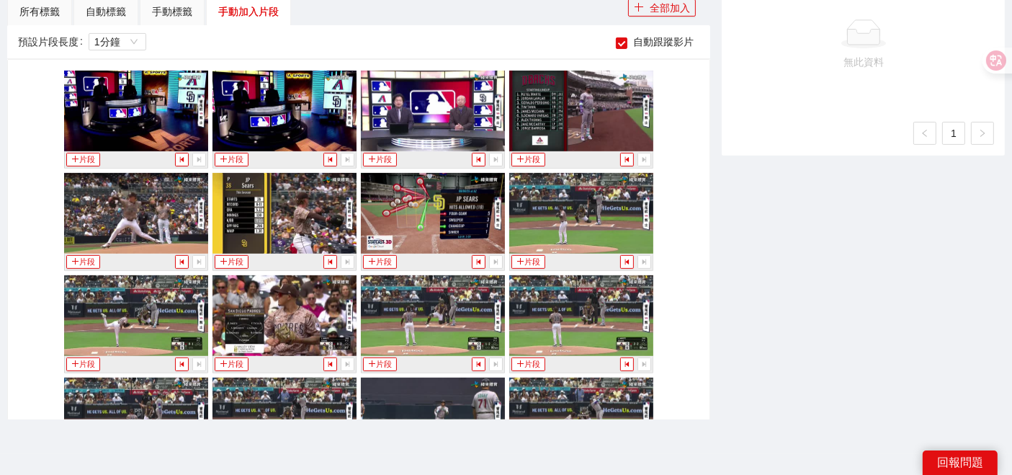
scroll to position [4053, 0]
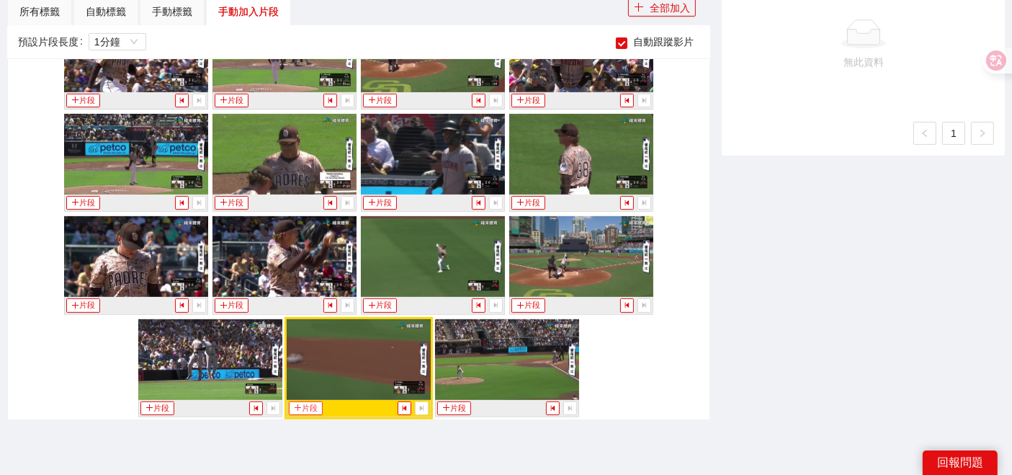
click at [305, 401] on button "片段" at bounding box center [305, 408] width 33 height 14
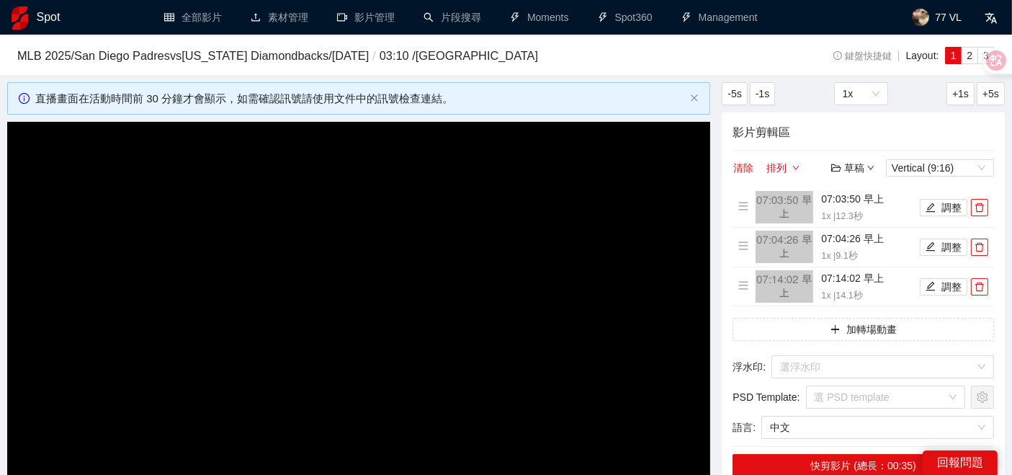
scroll to position [240, 0]
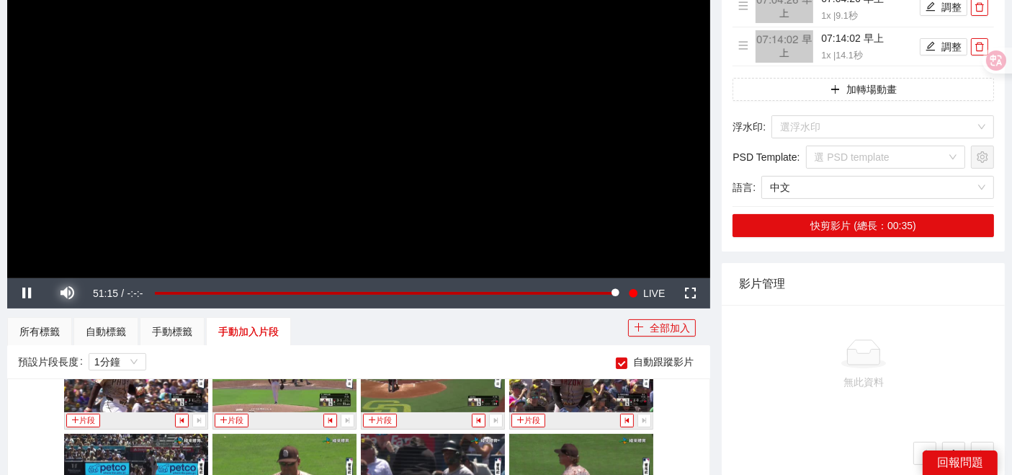
click at [70, 293] on span "Video Player" at bounding box center [68, 293] width 40 height 0
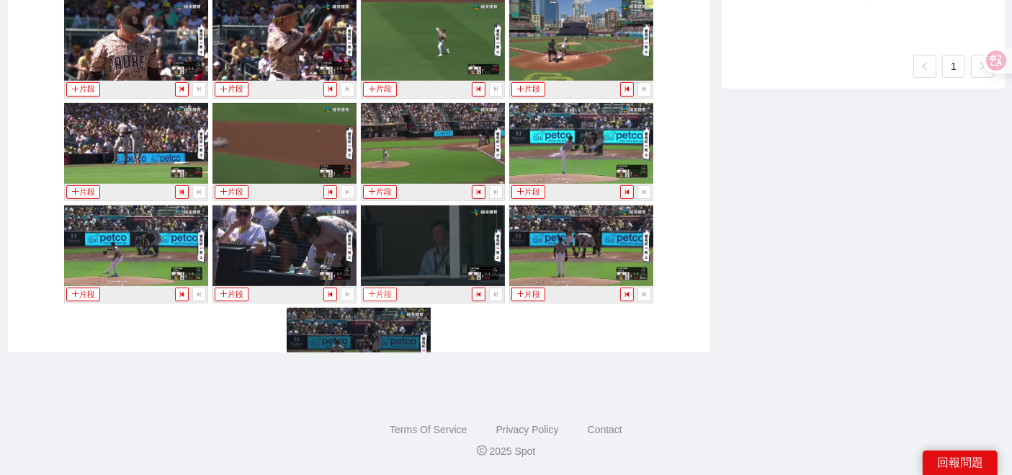
scroll to position [4257, 0]
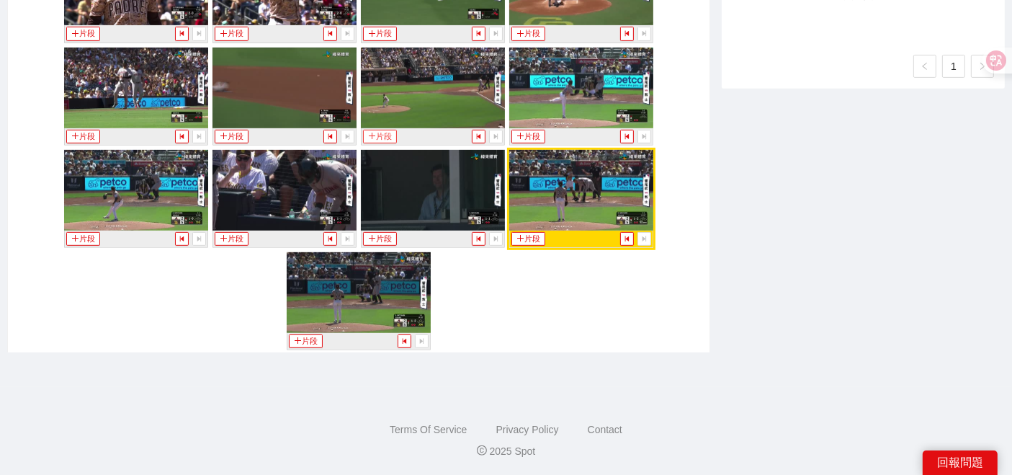
click at [377, 130] on button "片段" at bounding box center [379, 137] width 33 height 14
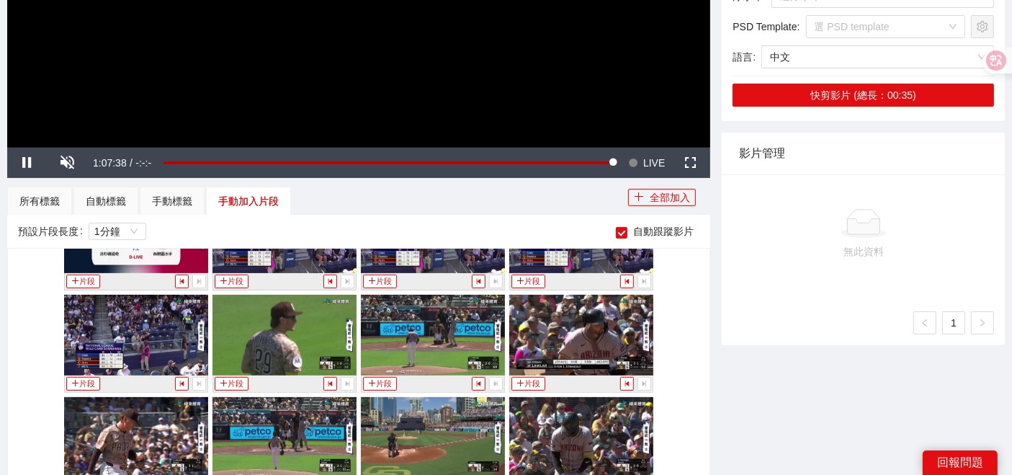
scroll to position [146, 0]
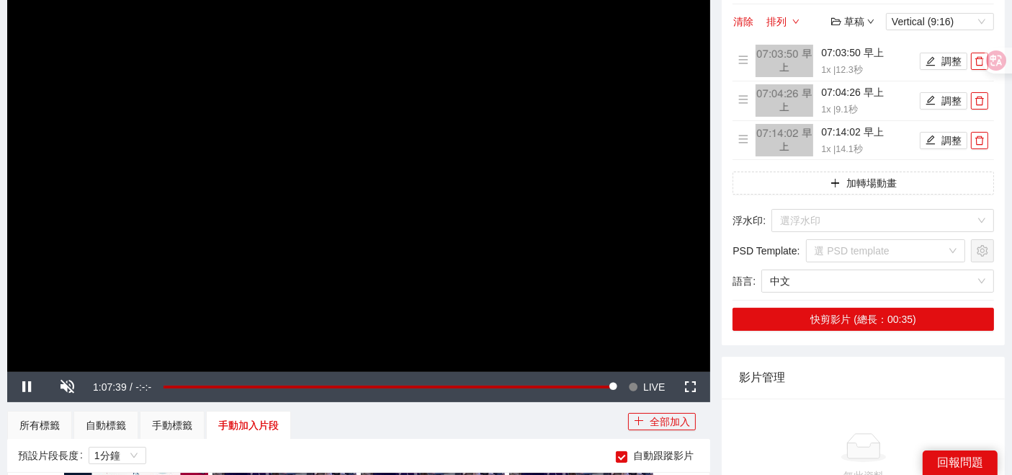
click at [169, 433] on div "手動標籤" at bounding box center [172, 425] width 65 height 29
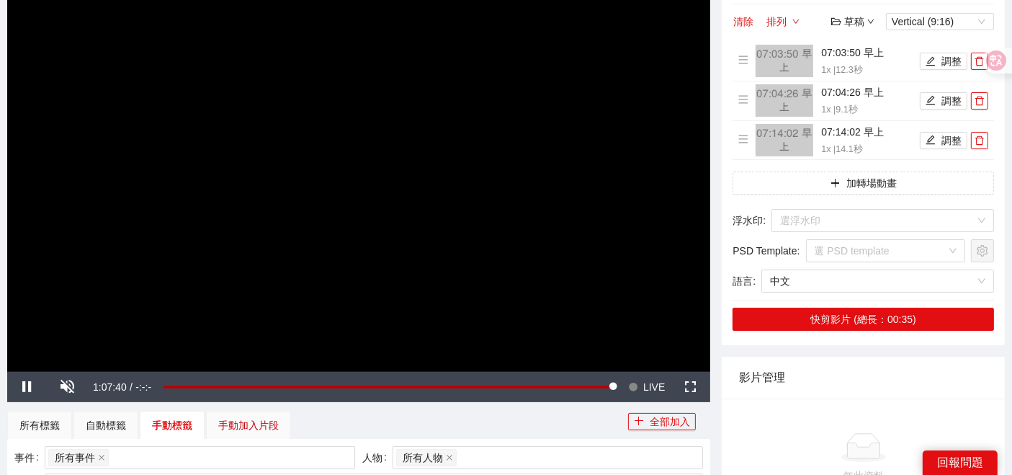
click at [236, 421] on div "手動加入片段" at bounding box center [248, 425] width 60 height 16
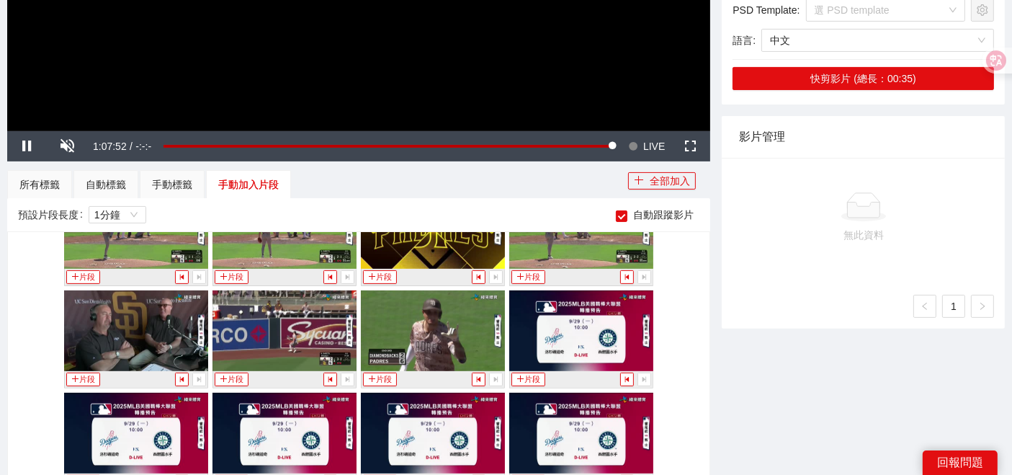
scroll to position [5483, 0]
click at [615, 207] on div "預設片段長度 1分鐘 自動跟蹤影片" at bounding box center [358, 214] width 681 height 23
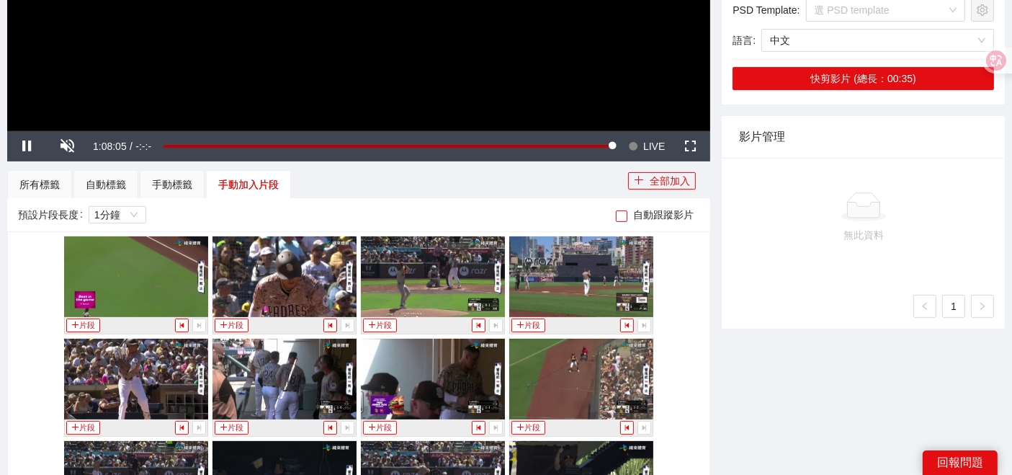
scroll to position [4843, 0]
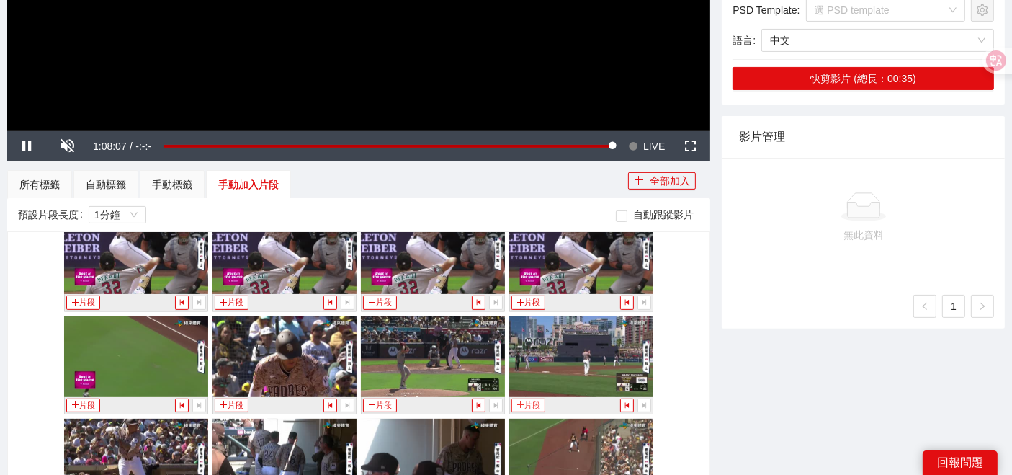
click at [522, 398] on button "片段" at bounding box center [527, 405] width 33 height 14
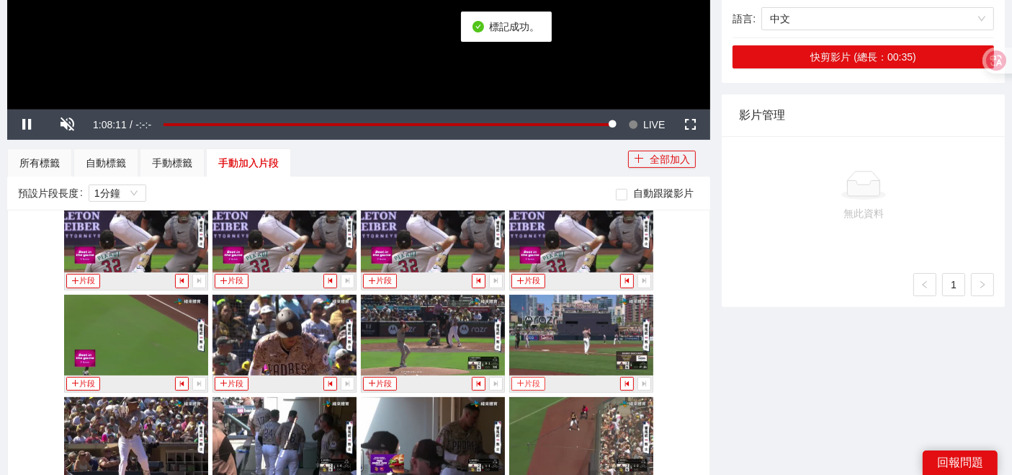
scroll to position [547, 0]
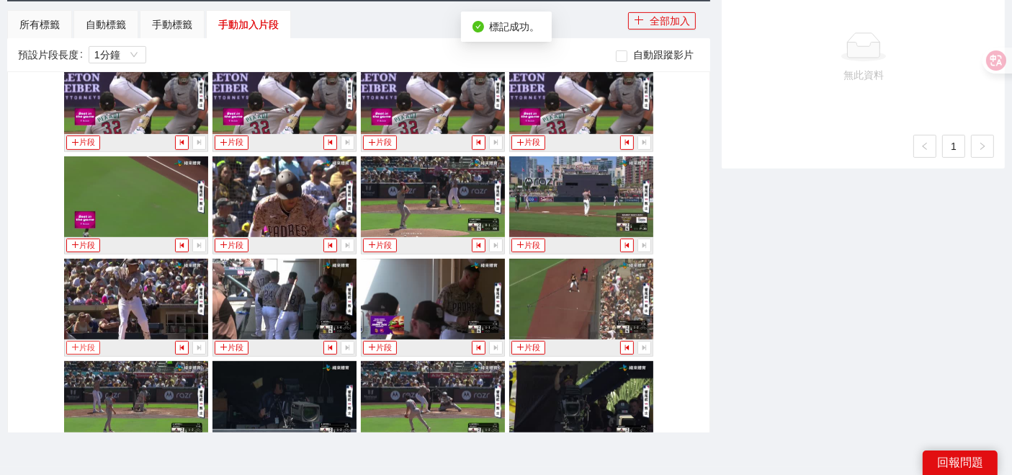
click at [81, 341] on button "片段" at bounding box center [82, 348] width 33 height 14
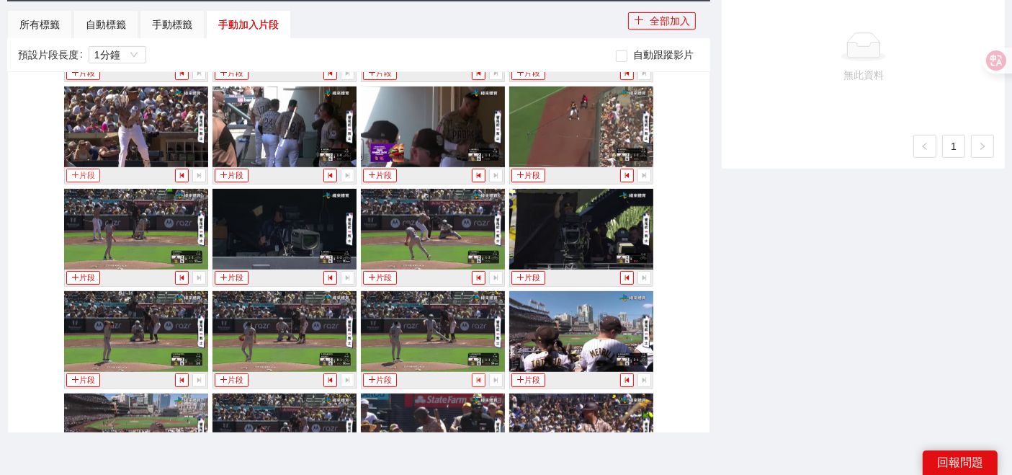
scroll to position [4923, 0]
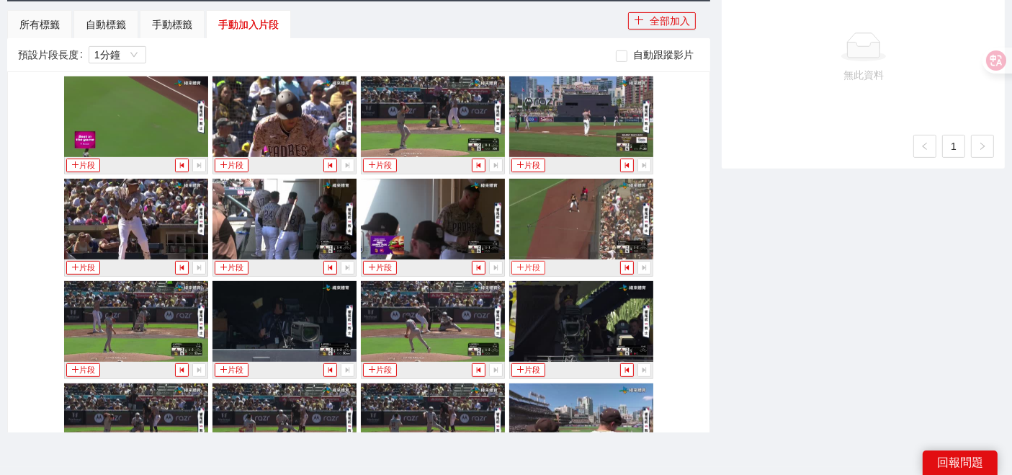
click at [531, 261] on button "片段" at bounding box center [527, 268] width 33 height 14
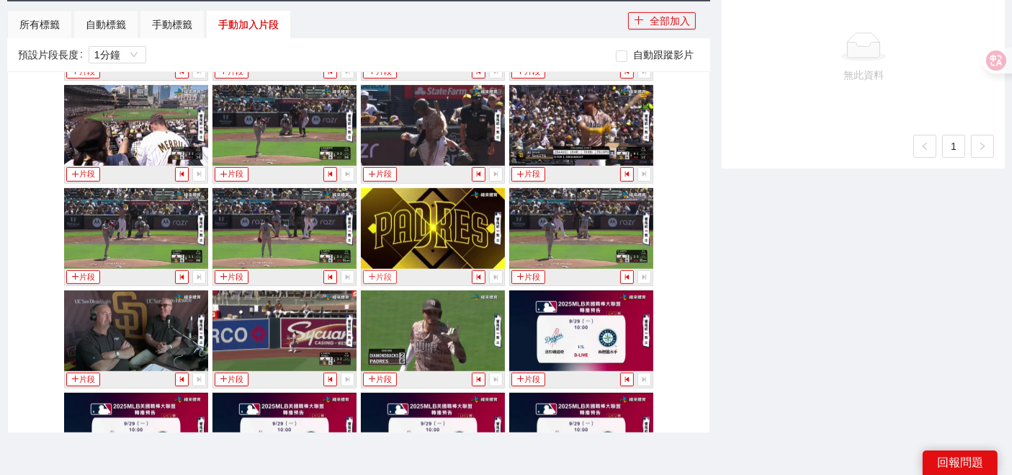
click at [368, 272] on icon "plus" at bounding box center [372, 276] width 8 height 8
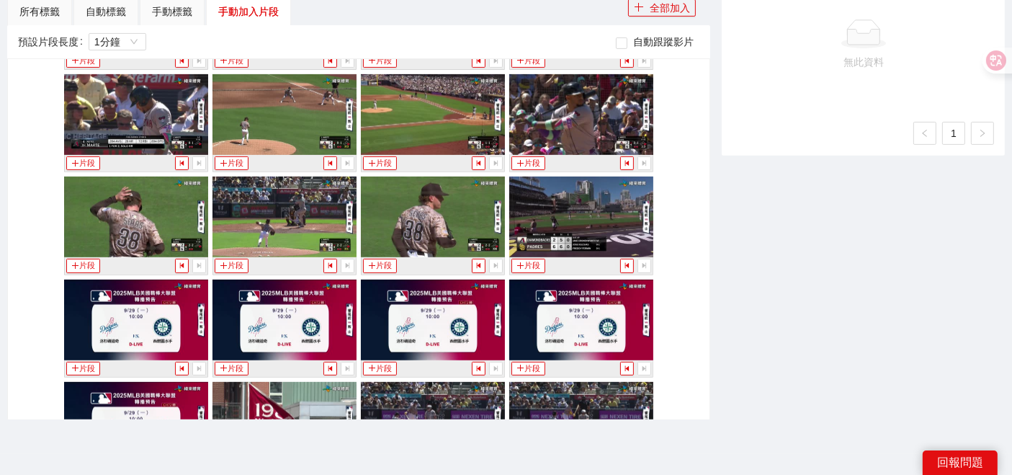
scroll to position [560, 0]
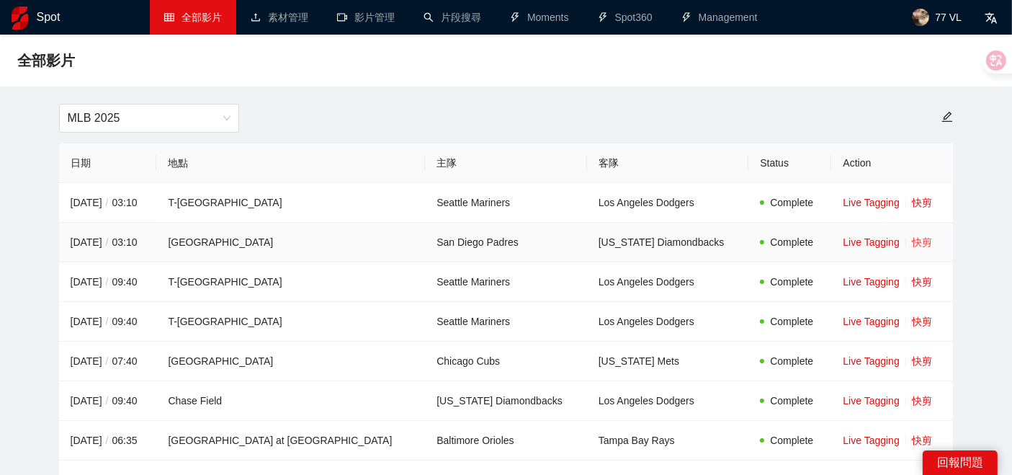
click at [912, 246] on link "快剪" at bounding box center [922, 242] width 20 height 12
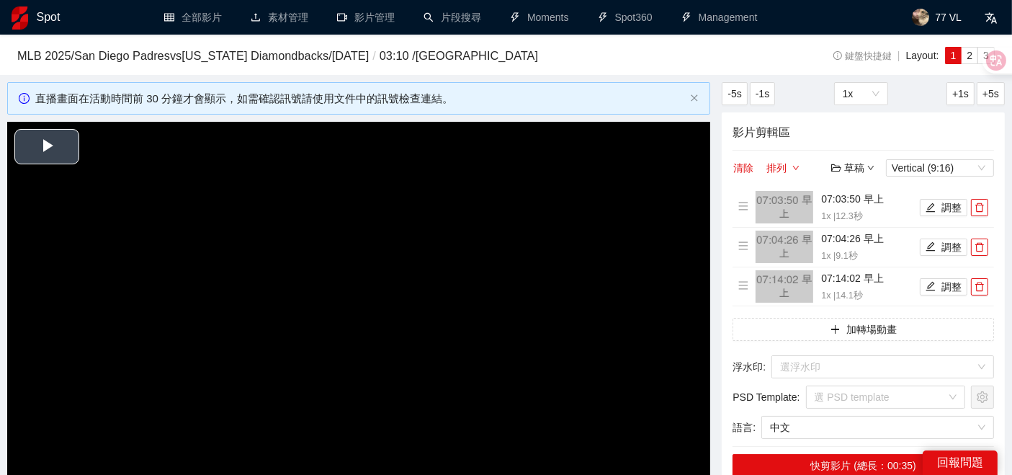
scroll to position [240, 0]
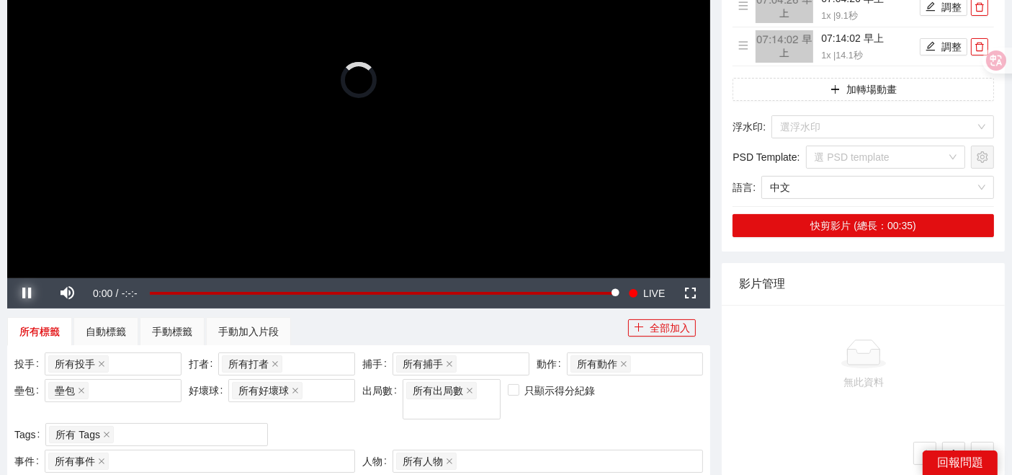
drag, startPoint x: 26, startPoint y: 289, endPoint x: 34, endPoint y: 287, distance: 8.2
click at [25, 293] on span "Video Player" at bounding box center [27, 293] width 40 height 0
click at [180, 331] on div "手動標籤" at bounding box center [172, 331] width 40 height 16
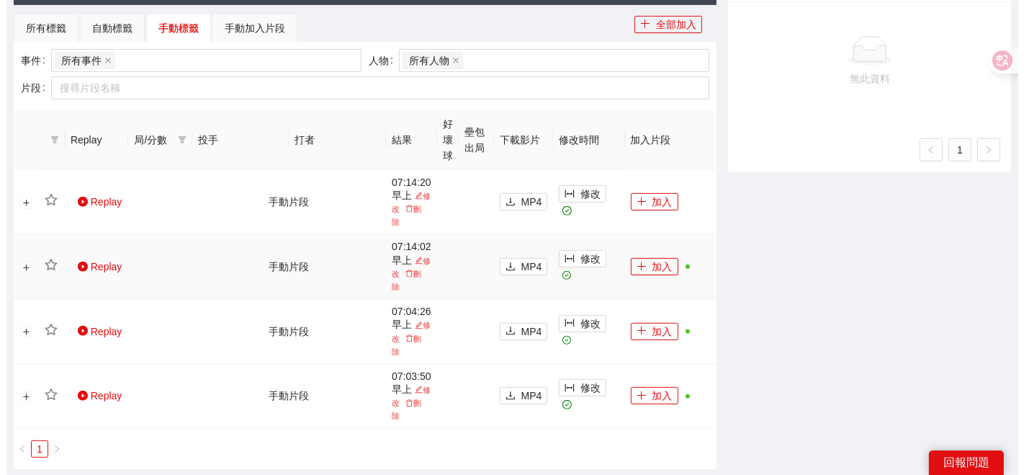
scroll to position [640, 0]
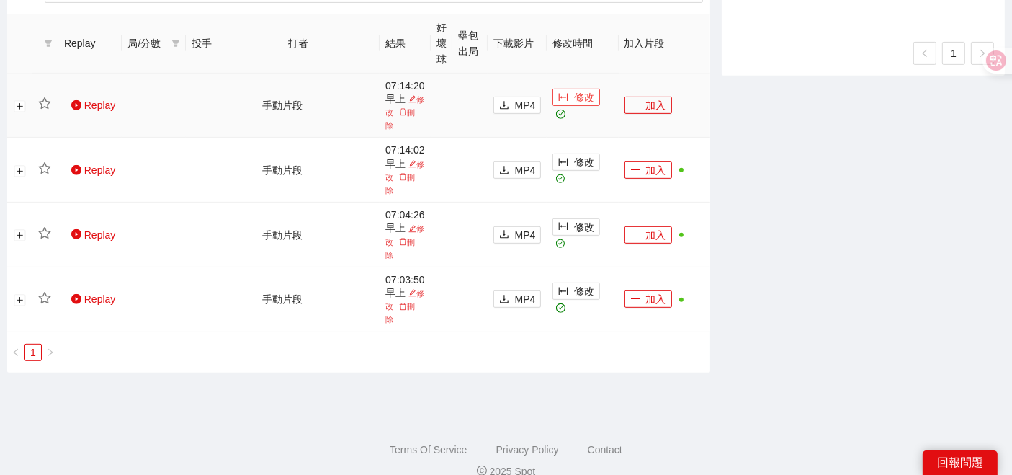
click at [570, 99] on button "修改" at bounding box center [576, 97] width 48 height 17
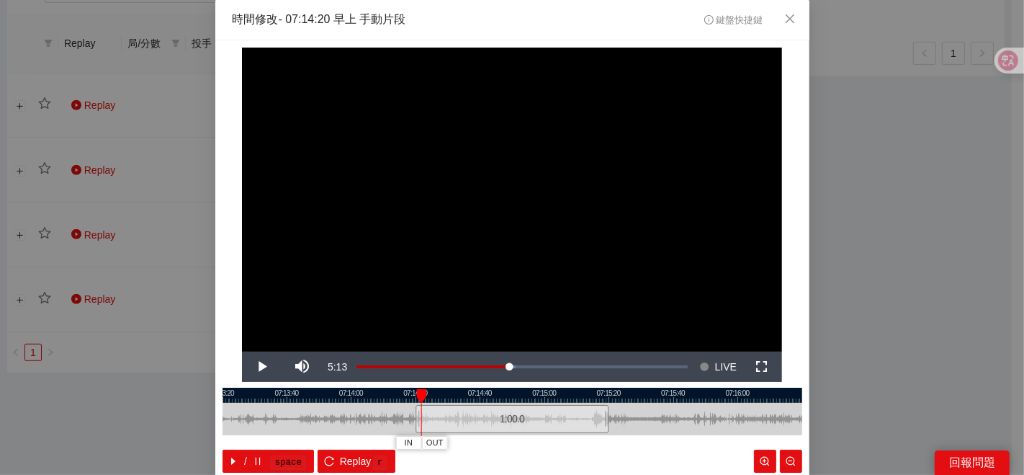
drag, startPoint x: 490, startPoint y: 449, endPoint x: 462, endPoint y: 447, distance: 28.9
click at [462, 447] on div "07:13:20 07:13:40 07:14:00 07:14:20 07:14:40 07:15:00 07:15:20 07:15:40 07:16:0…" at bounding box center [513, 429] width 580 height 85
click at [411, 443] on button "IN" at bounding box center [408, 443] width 26 height 14
click at [435, 446] on span "IN" at bounding box center [439, 442] width 8 height 13
drag, startPoint x: 444, startPoint y: 421, endPoint x: 412, endPoint y: 423, distance: 32.5
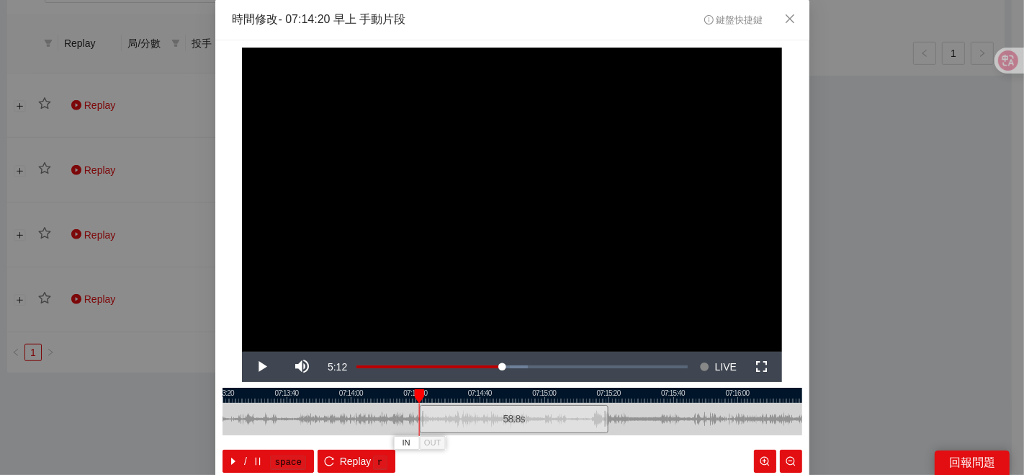
click at [412, 423] on div "07:13:20 07:13:40 07:14:00 07:14:20 07:14:40 07:15:00 07:15:20 07:15:40 07:16:0…" at bounding box center [513, 429] width 580 height 85
click at [459, 438] on span "OUT" at bounding box center [462, 442] width 17 height 13
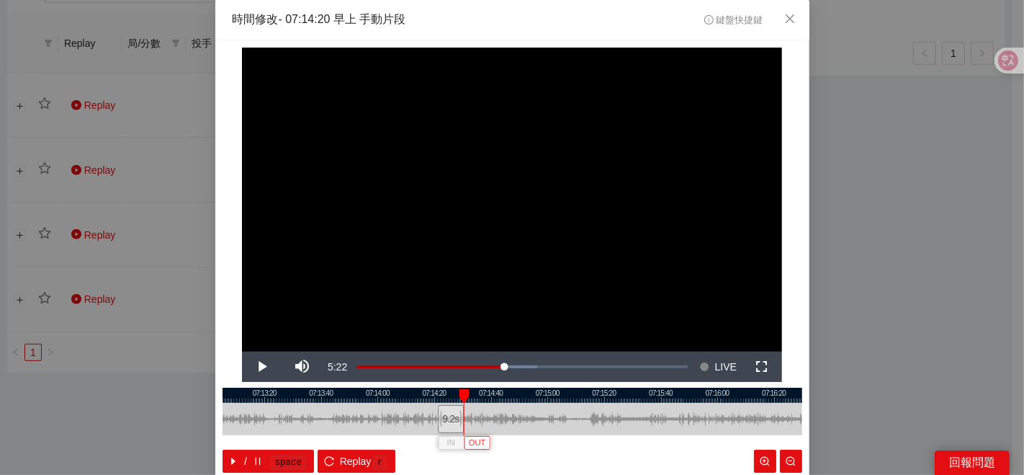
scroll to position [72, 0]
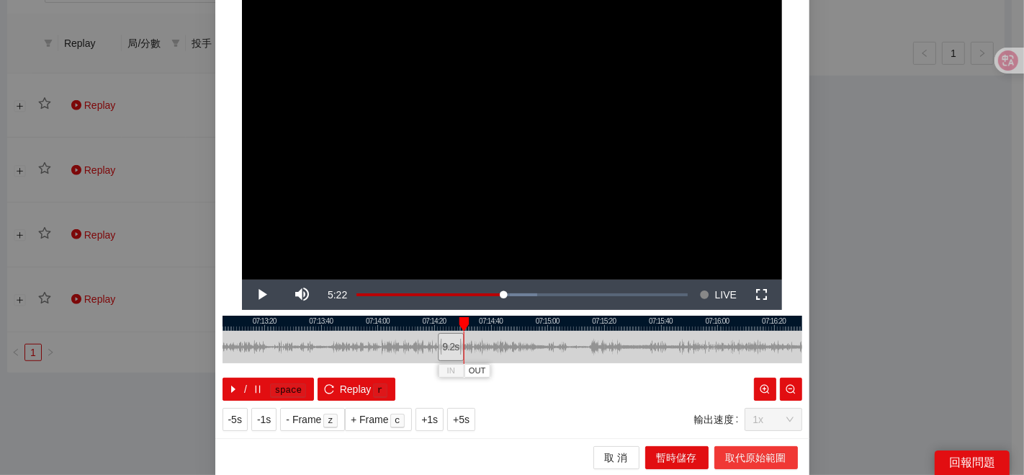
click at [735, 458] on span "取代原始範圍" at bounding box center [756, 457] width 60 height 16
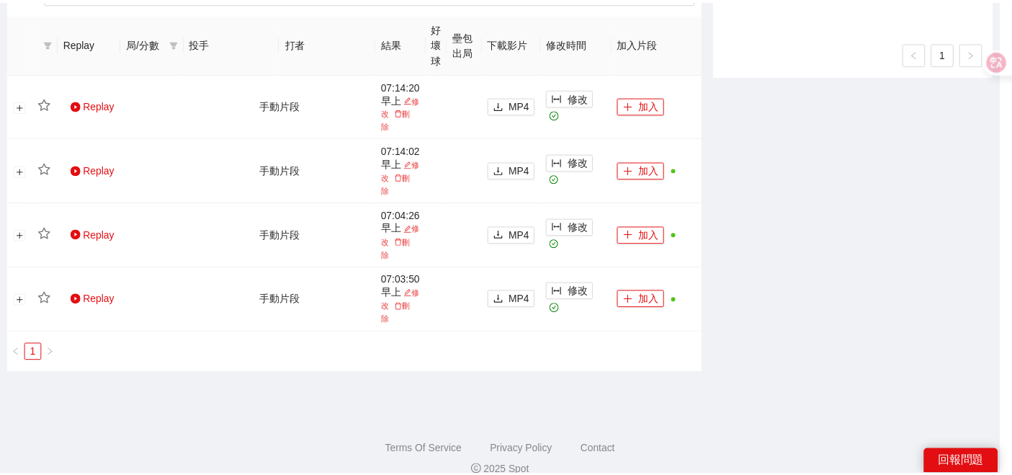
scroll to position [0, 0]
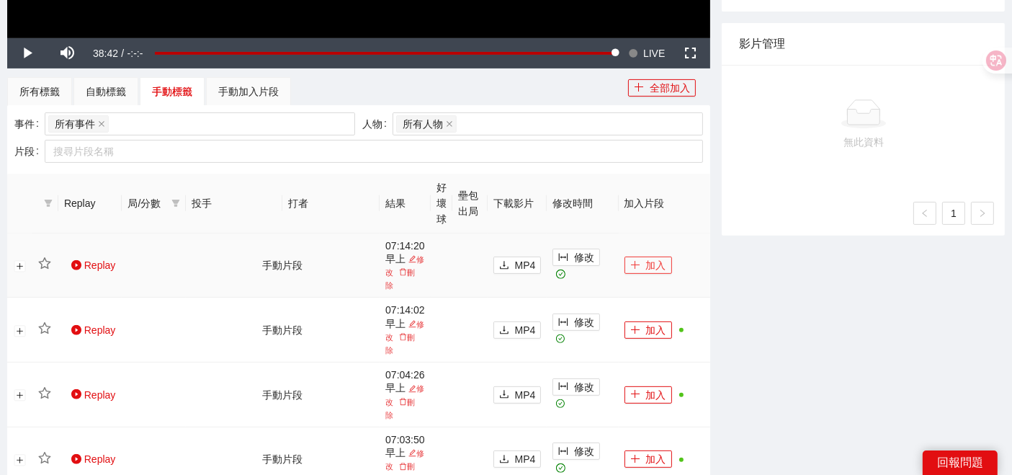
click at [646, 260] on button "加入" at bounding box center [648, 264] width 48 height 17
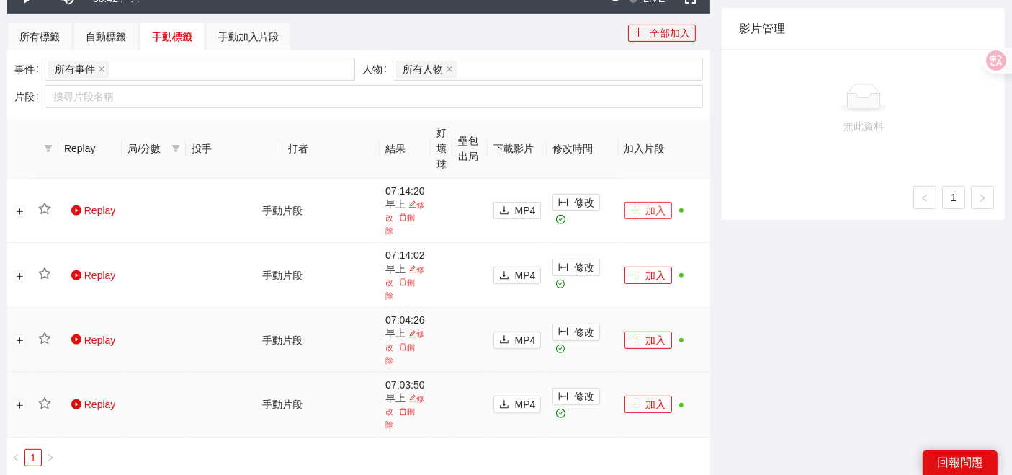
scroll to position [560, 0]
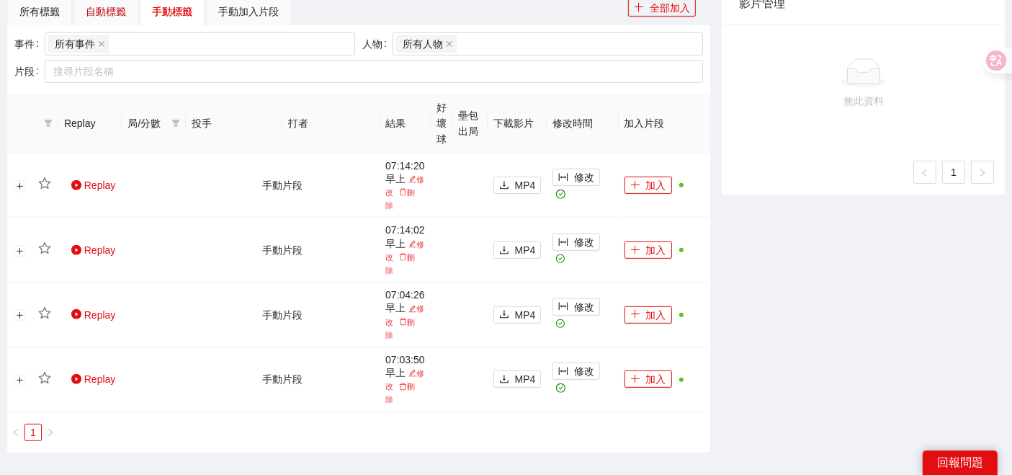
click at [119, 9] on div "自動標籤" at bounding box center [106, 12] width 40 height 16
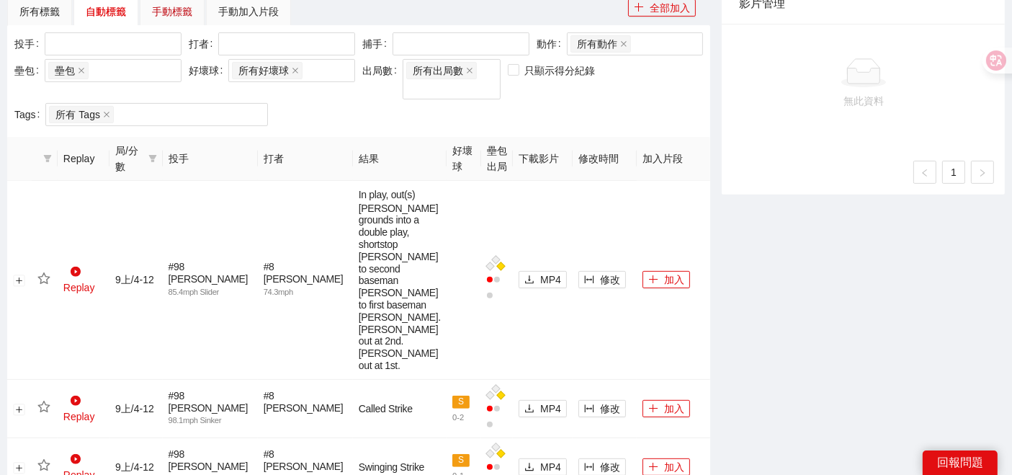
click at [157, 11] on div "手動標籤" at bounding box center [172, 12] width 40 height 16
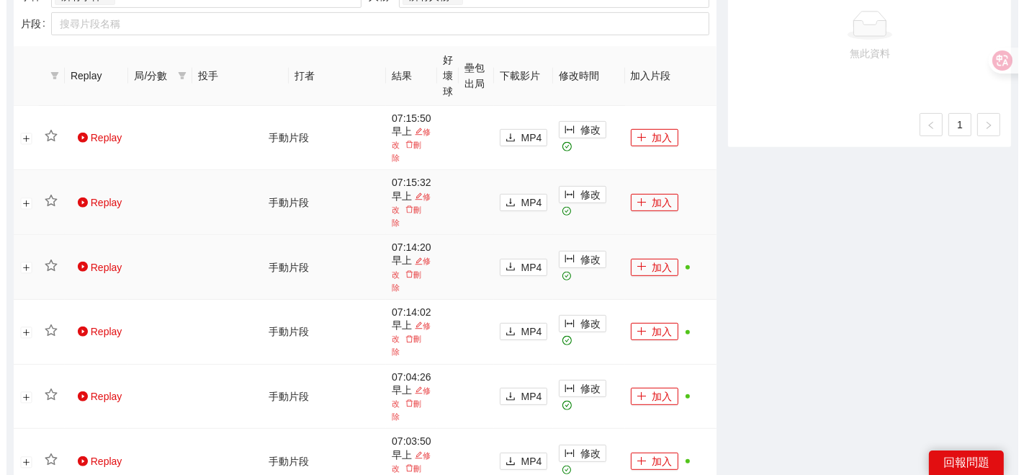
scroll to position [640, 0]
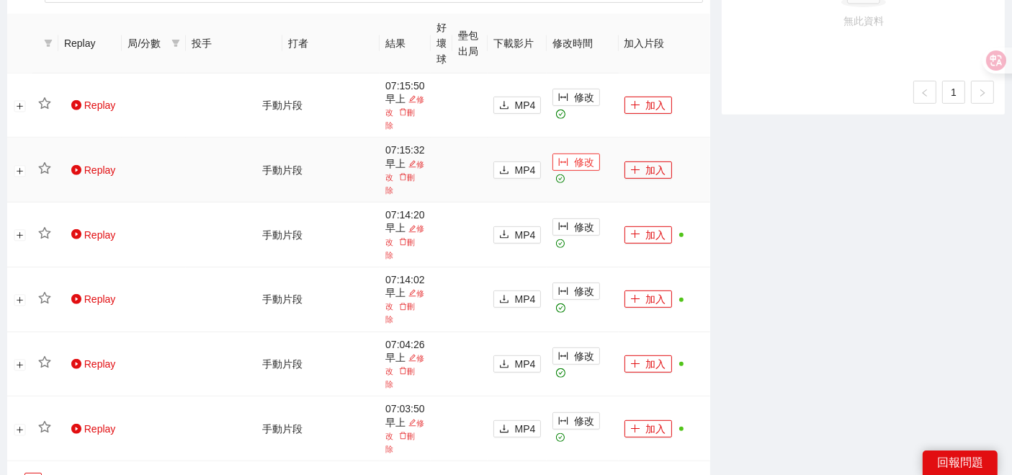
click at [578, 163] on span "修改" at bounding box center [584, 162] width 20 height 16
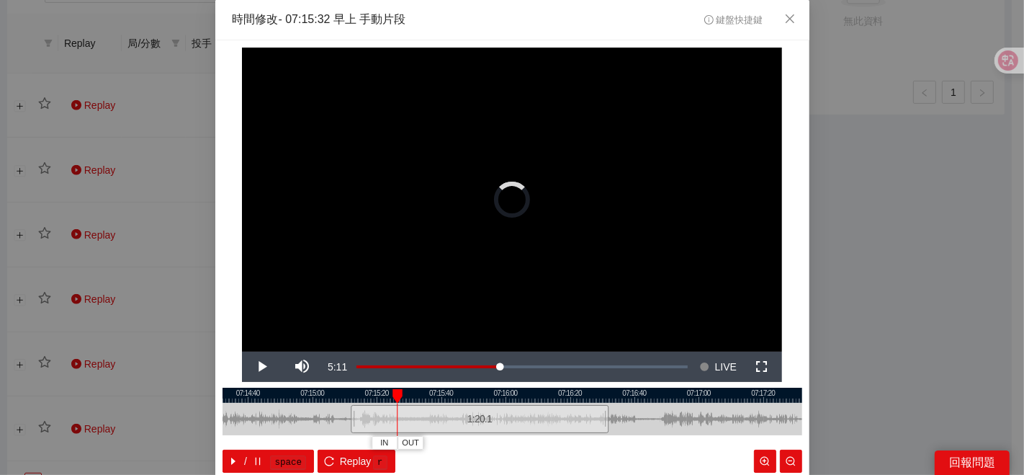
drag, startPoint x: 408, startPoint y: 416, endPoint x: 344, endPoint y: 417, distance: 64.1
click at [349, 417] on div at bounding box center [353, 419] width 9 height 32
click at [346, 394] on div at bounding box center [513, 394] width 580 height 15
click at [341, 419] on div at bounding box center [345, 419] width 9 height 32
click at [336, 394] on div at bounding box center [513, 394] width 580 height 15
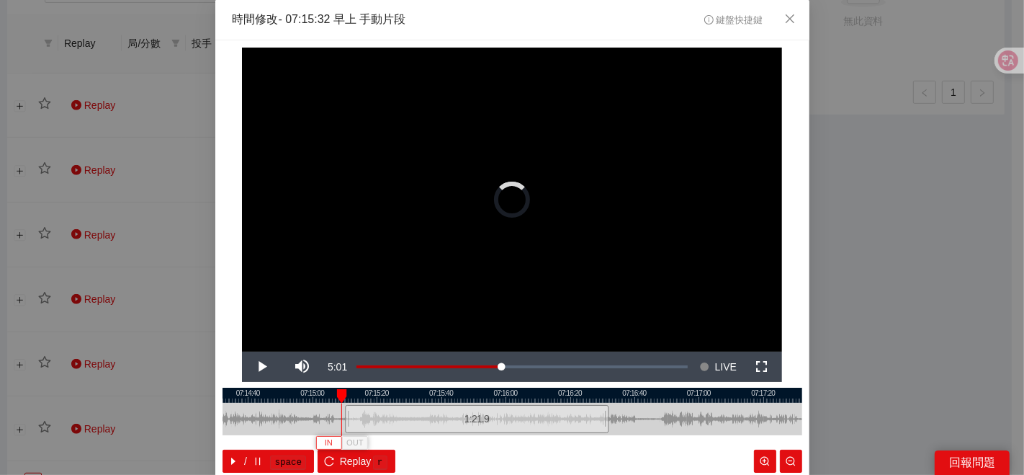
click at [325, 436] on span "IN" at bounding box center [329, 442] width 8 height 13
click at [333, 398] on div at bounding box center [513, 394] width 580 height 15
click at [342, 397] on div at bounding box center [515, 394] width 580 height 15
click at [334, 441] on span "IN" at bounding box center [337, 442] width 8 height 13
click at [336, 444] on span "IN" at bounding box center [340, 442] width 8 height 13
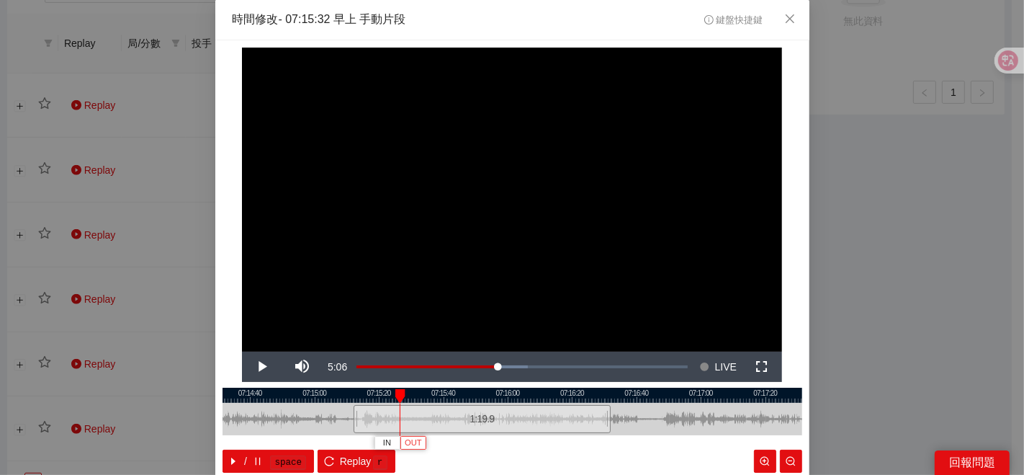
click at [406, 442] on span "OUT" at bounding box center [413, 442] width 17 height 13
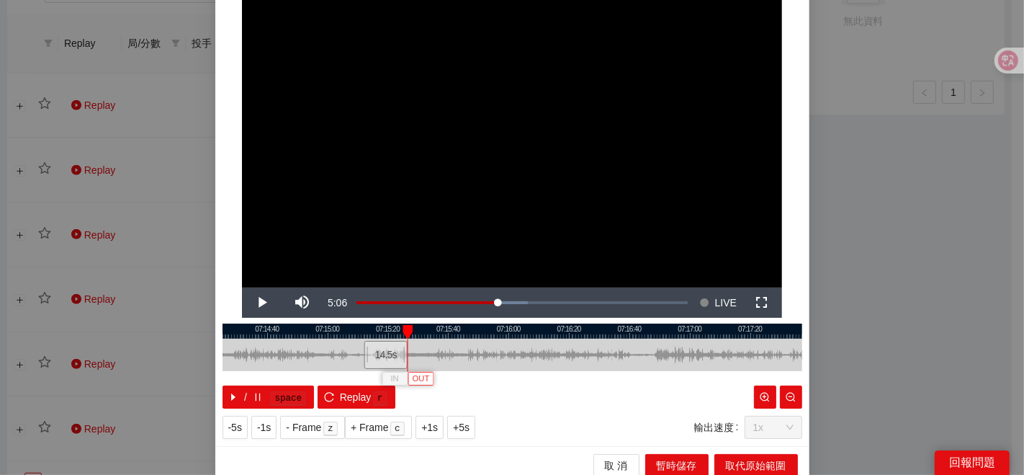
scroll to position [72, 0]
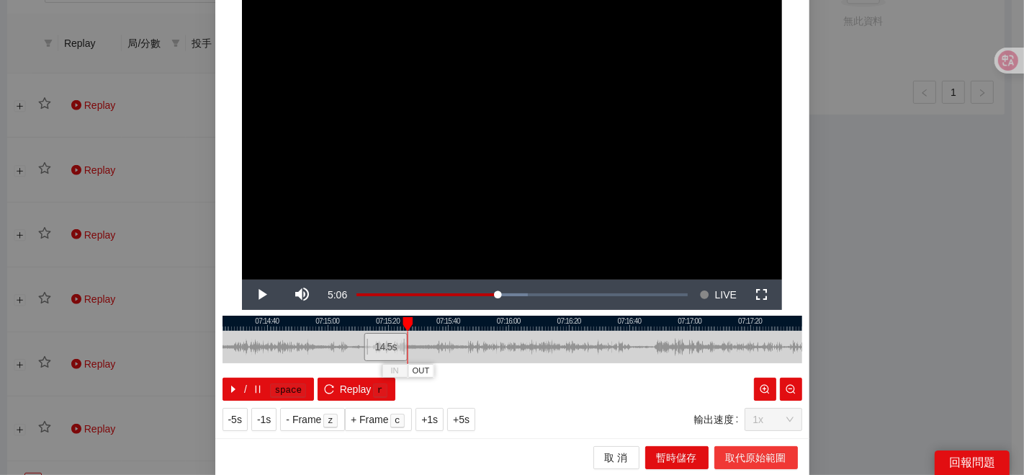
click at [737, 459] on span "取代原始範圍" at bounding box center [756, 457] width 60 height 16
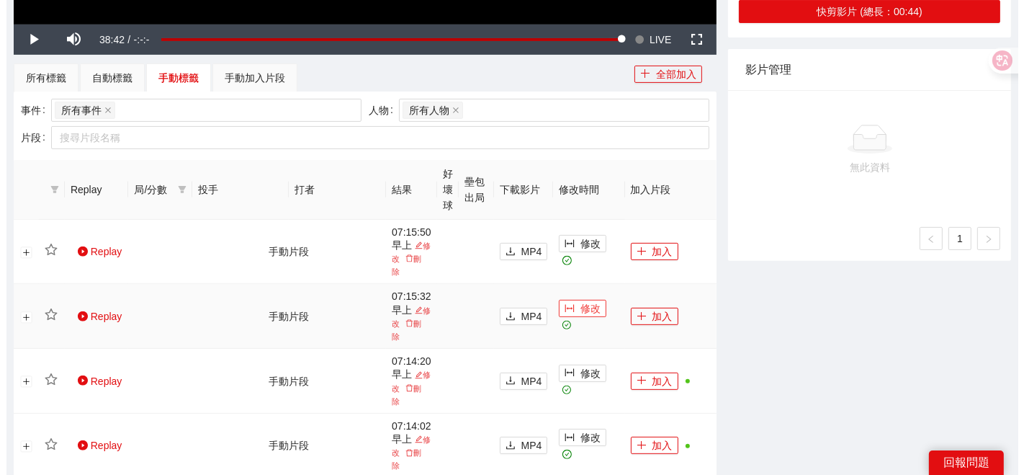
scroll to position [480, 0]
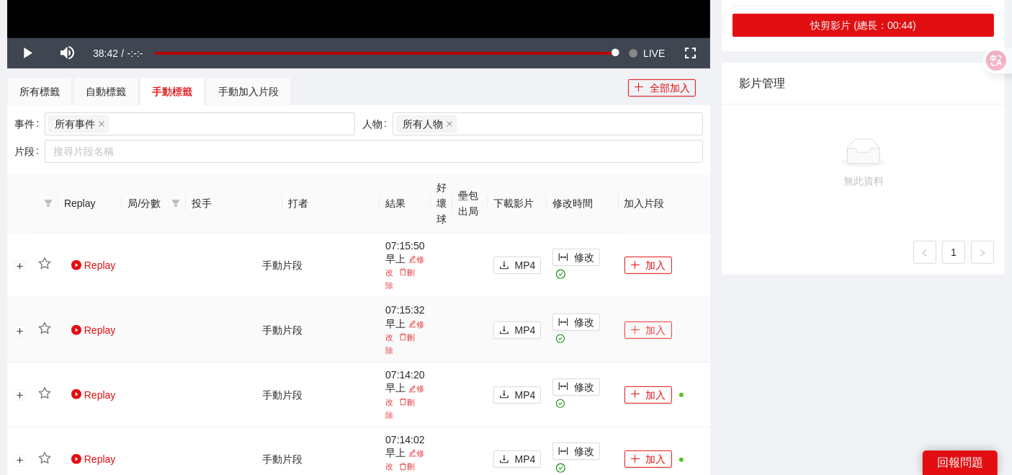
click at [643, 326] on button "加入" at bounding box center [648, 329] width 48 height 17
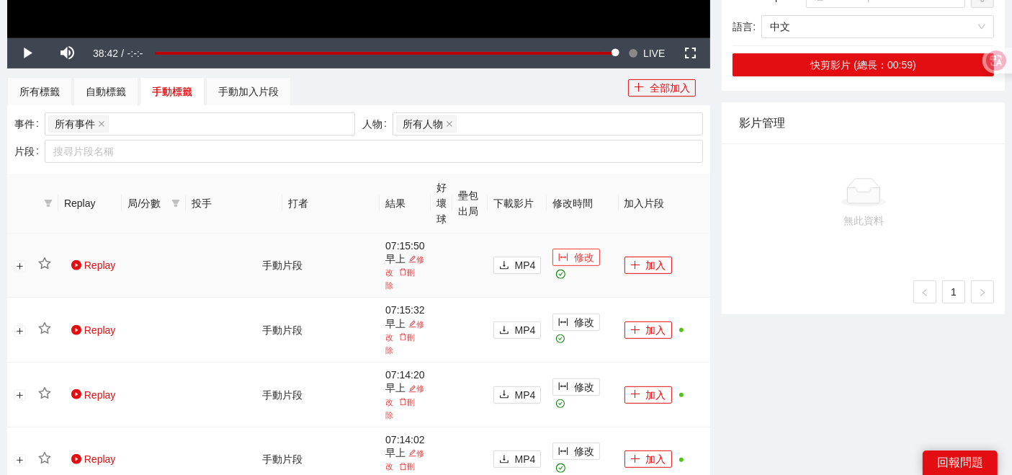
click at [578, 258] on span "修改" at bounding box center [584, 257] width 20 height 16
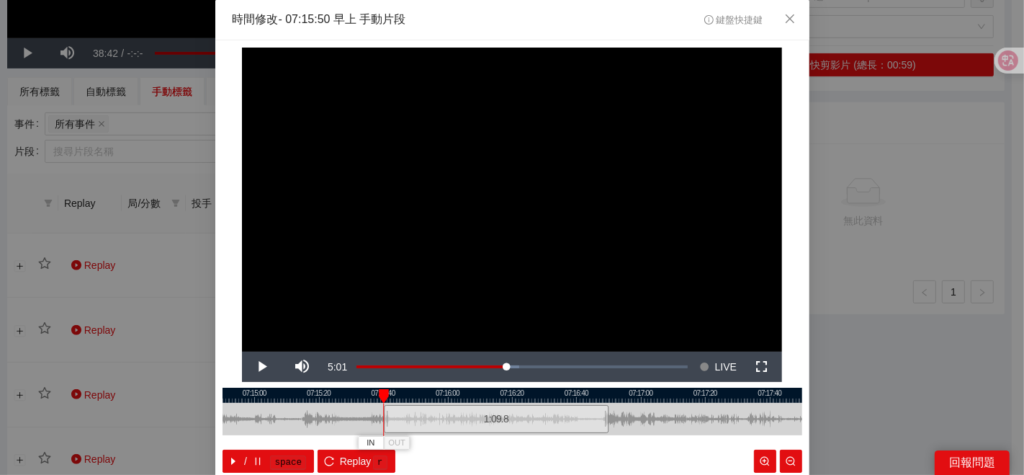
drag, startPoint x: 407, startPoint y: 419, endPoint x: 375, endPoint y: 416, distance: 31.9
click at [382, 416] on div at bounding box center [386, 419] width 9 height 32
click at [397, 441] on span "IN" at bounding box center [401, 442] width 8 height 13
click at [457, 439] on span "OUT" at bounding box center [459, 442] width 17 height 13
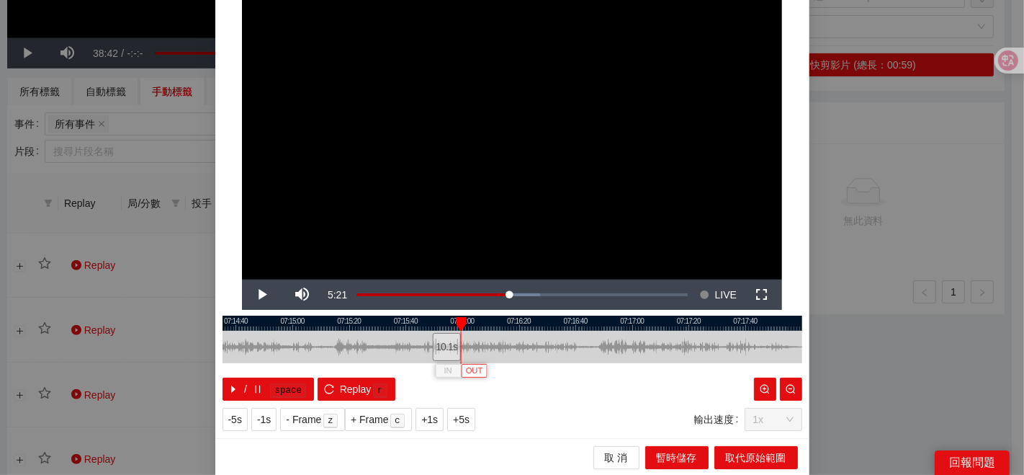
scroll to position [72, 0]
click at [765, 457] on span "取代原始範圍" at bounding box center [756, 457] width 60 height 16
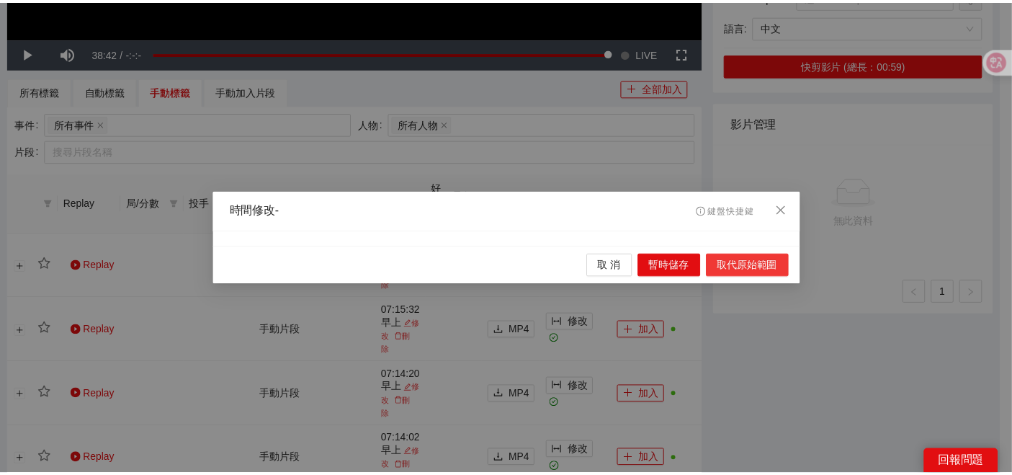
scroll to position [0, 0]
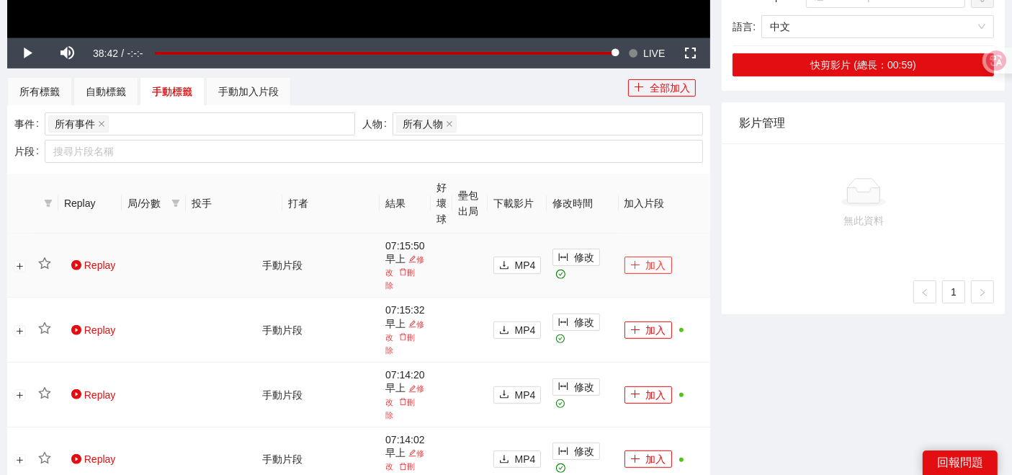
click at [650, 261] on button "加入" at bounding box center [648, 264] width 48 height 17
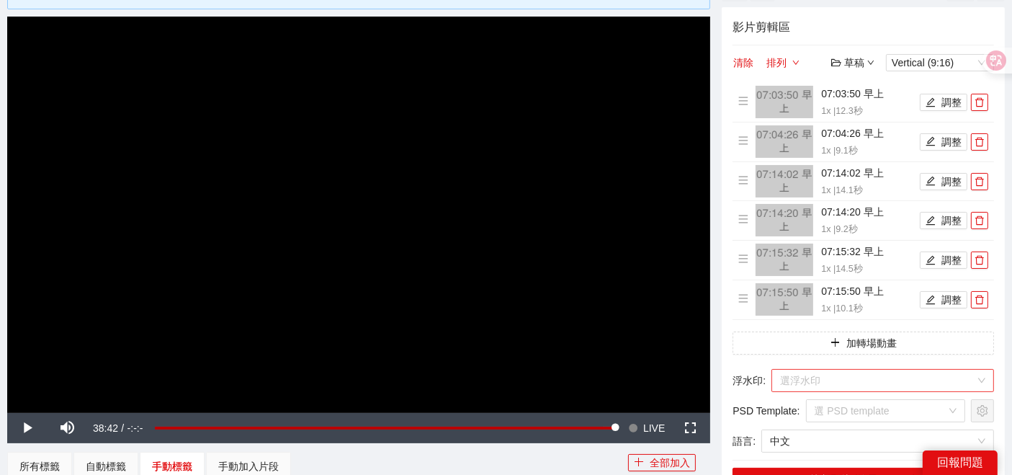
scroll to position [80, 0]
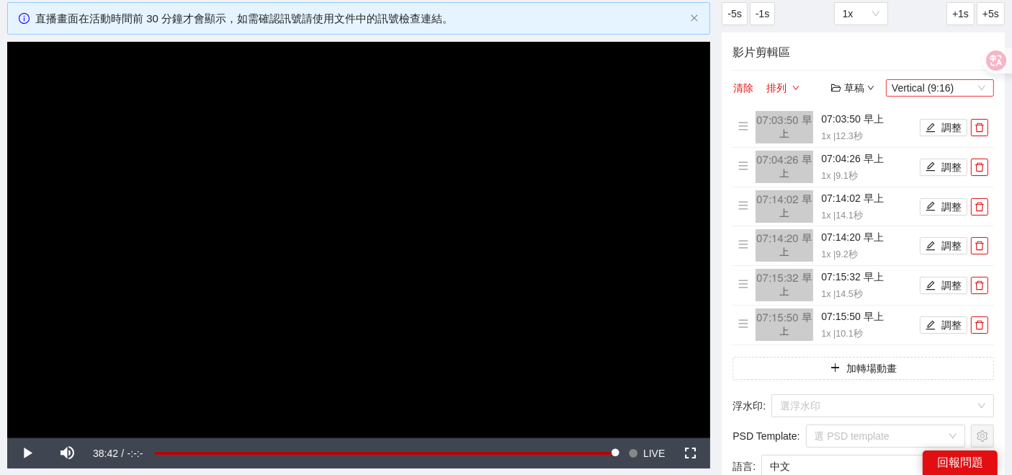
click at [915, 81] on span "Vertical (9:16)" at bounding box center [940, 88] width 97 height 16
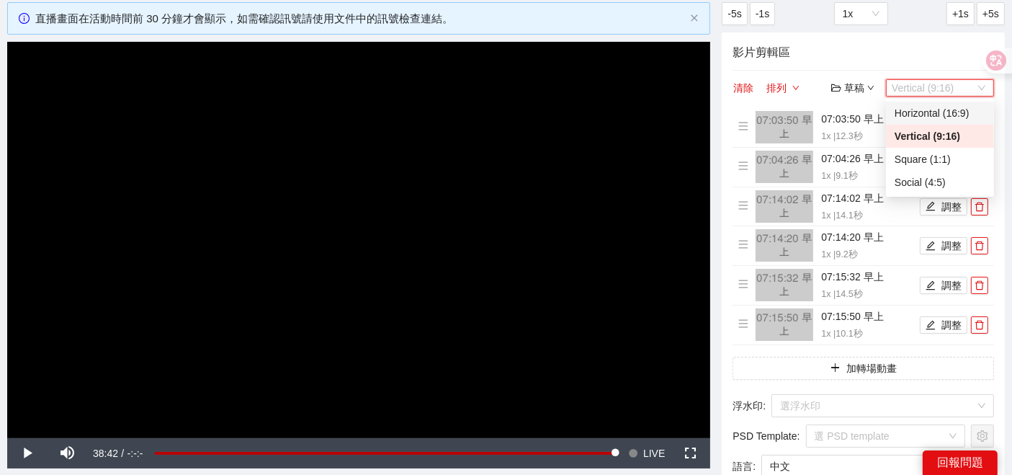
click at [913, 109] on div "Horizontal (16:9)" at bounding box center [939, 113] width 91 height 16
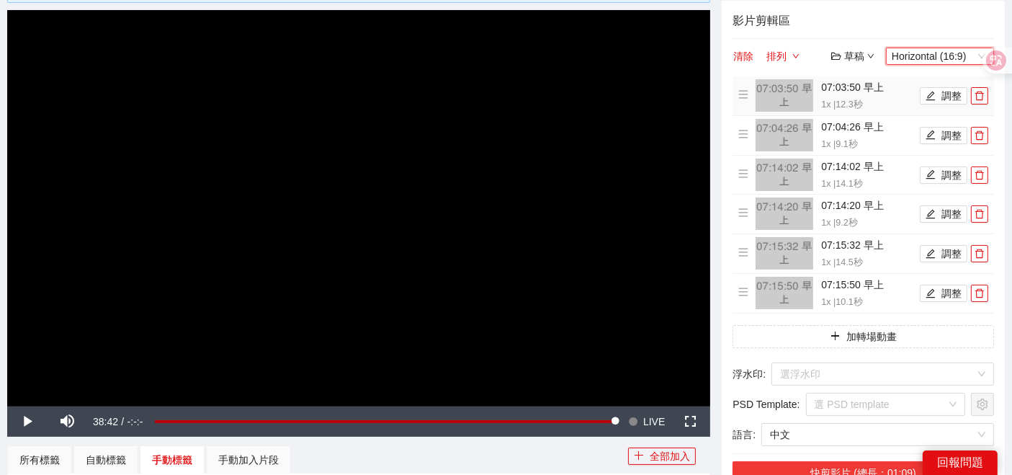
scroll to position [400, 0]
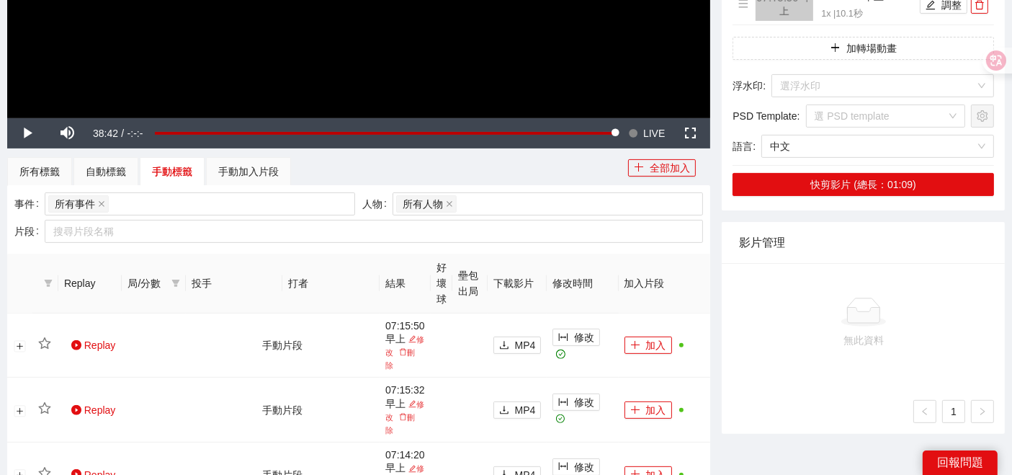
click at [854, 106] on input "search" at bounding box center [881, 116] width 133 height 22
click at [844, 85] on input "search" at bounding box center [877, 86] width 195 height 22
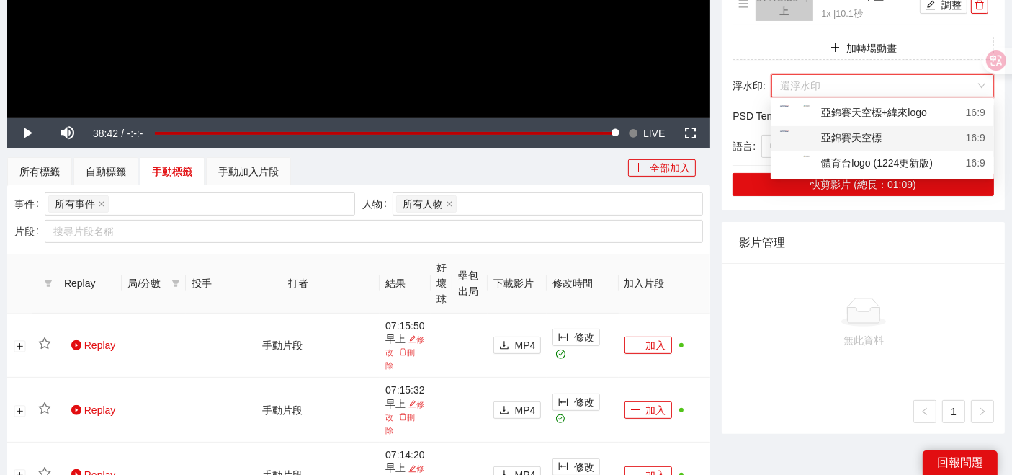
click at [835, 133] on div "亞錦賽天空標" at bounding box center [830, 139] width 102 height 18
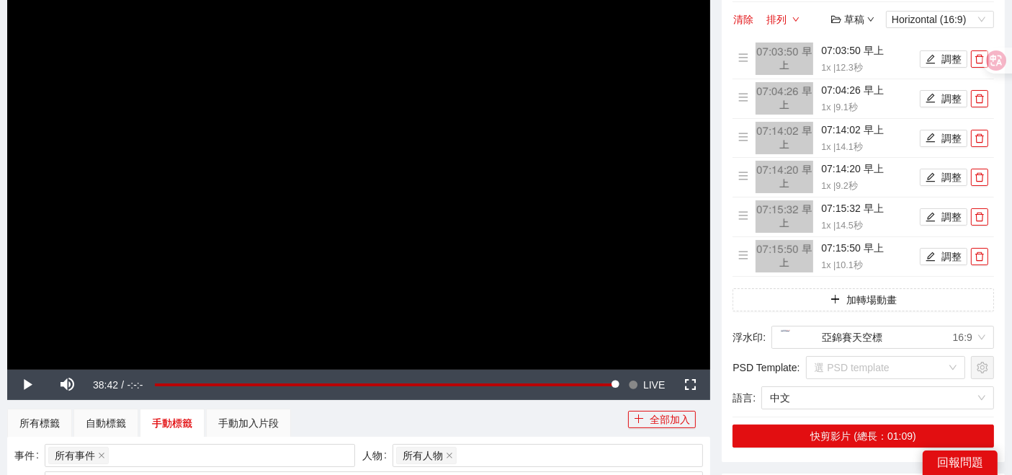
scroll to position [240, 0]
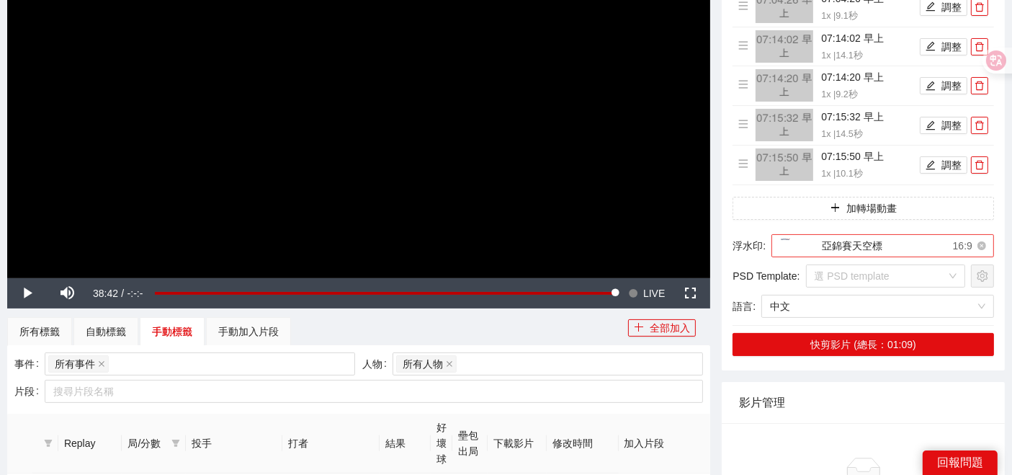
click at [815, 243] on div "亞錦賽天空標" at bounding box center [831, 246] width 102 height 22
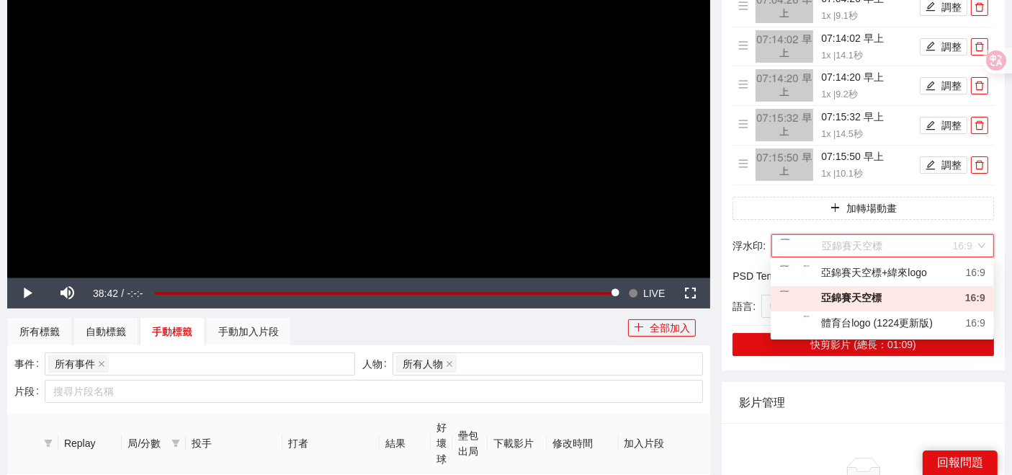
click at [837, 294] on div "亞錦賽天空標" at bounding box center [830, 299] width 102 height 18
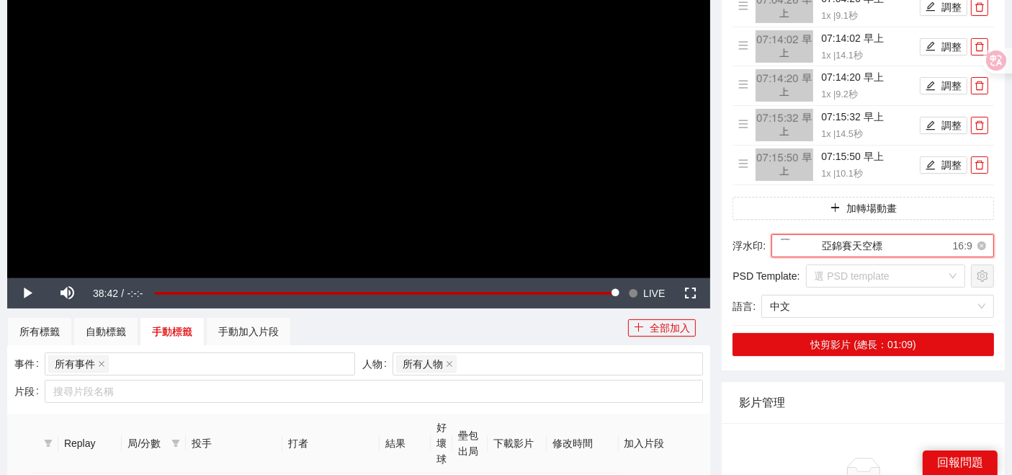
click at [818, 235] on div "亞錦賽天空標" at bounding box center [831, 246] width 102 height 22
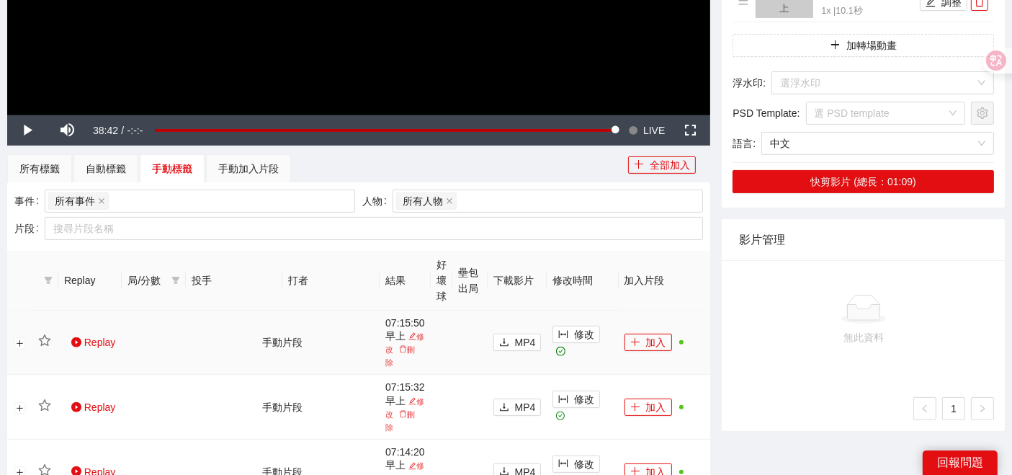
scroll to position [320, 0]
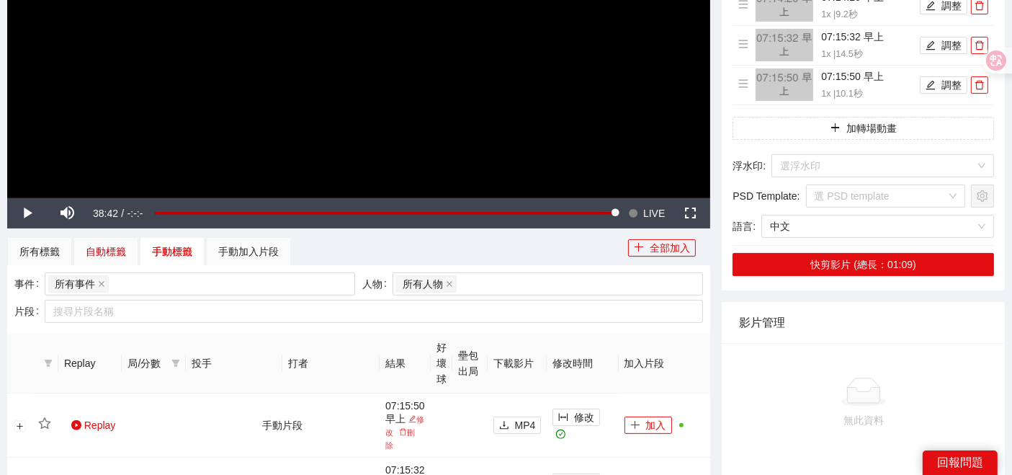
click at [116, 244] on div "自動標籤" at bounding box center [106, 251] width 40 height 16
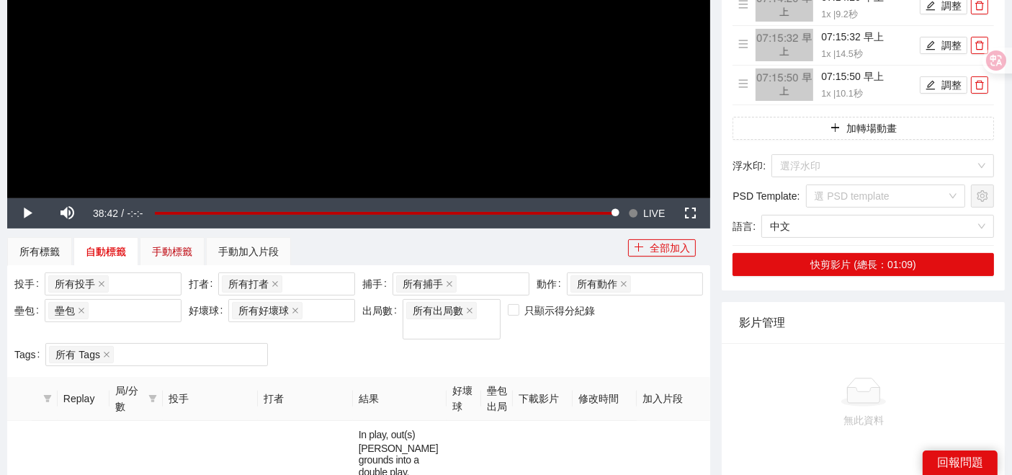
click at [162, 247] on div "手動標籤" at bounding box center [172, 251] width 40 height 16
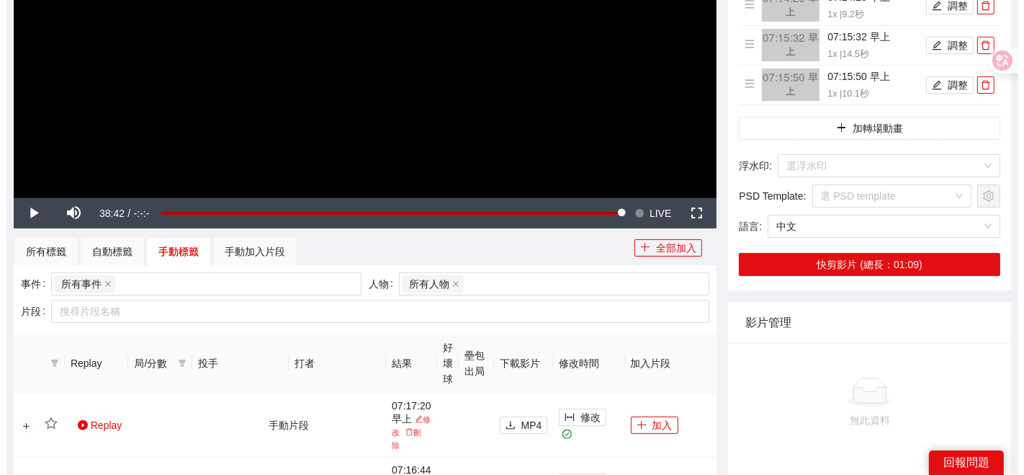
scroll to position [480, 0]
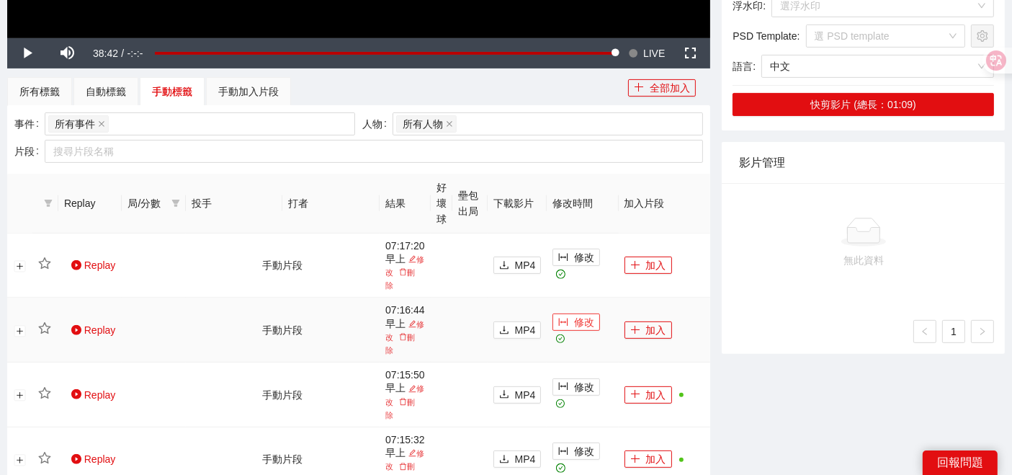
click at [586, 326] on span "修改" at bounding box center [584, 322] width 20 height 16
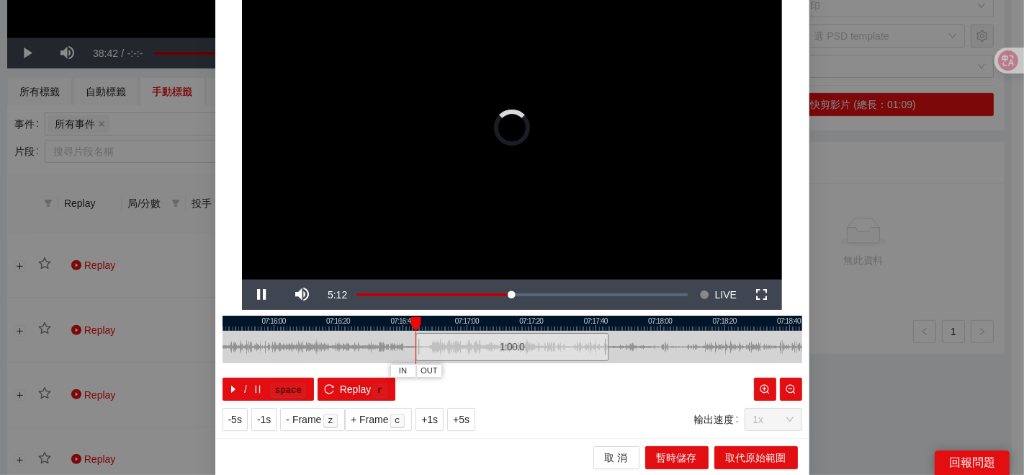
scroll to position [0, 0]
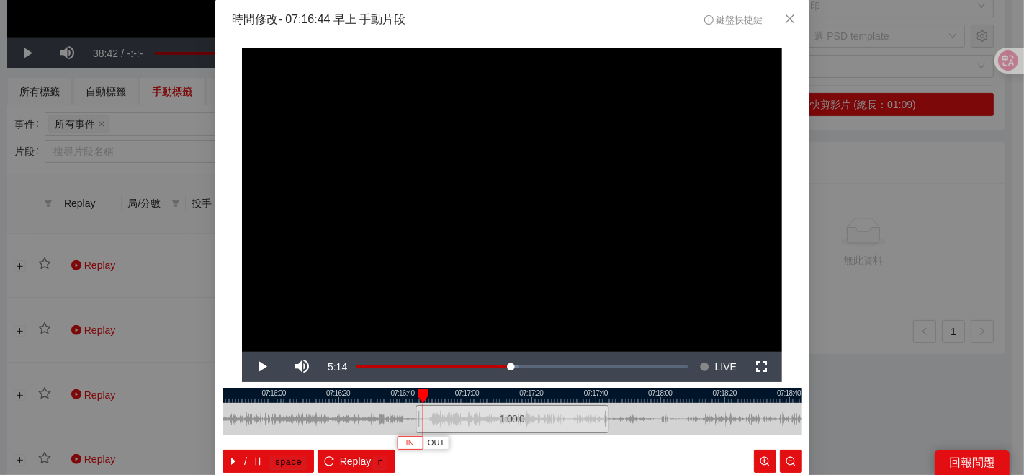
click at [406, 439] on span "IN" at bounding box center [410, 442] width 8 height 13
click at [470, 438] on span "OUT" at bounding box center [475, 442] width 17 height 13
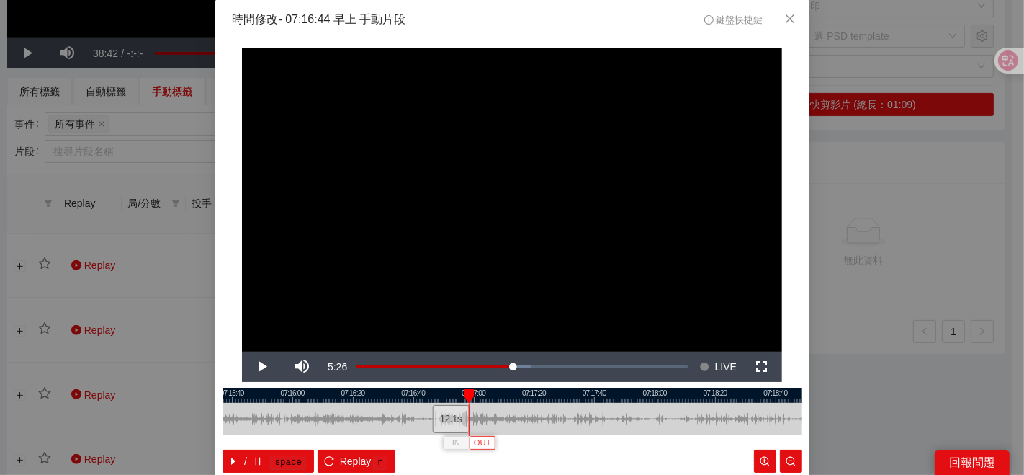
scroll to position [72, 0]
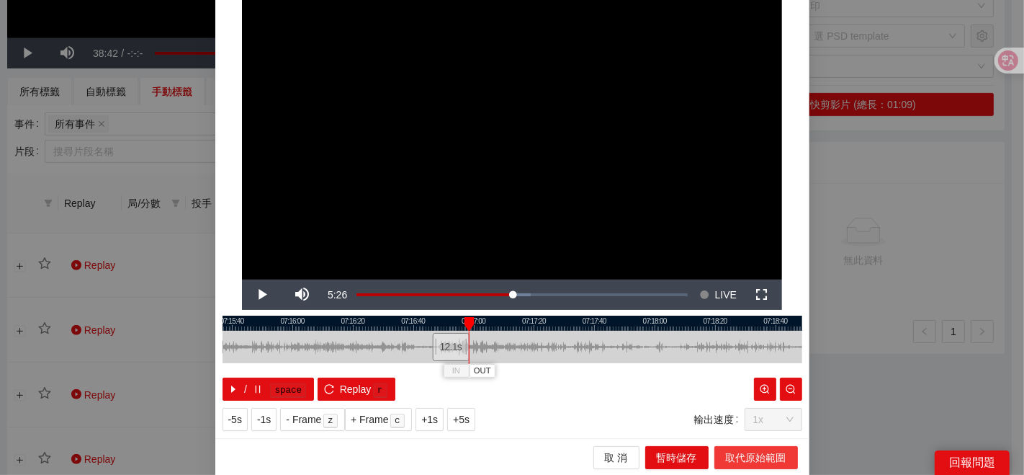
click at [753, 452] on span "取代原始範圍" at bounding box center [756, 457] width 60 height 16
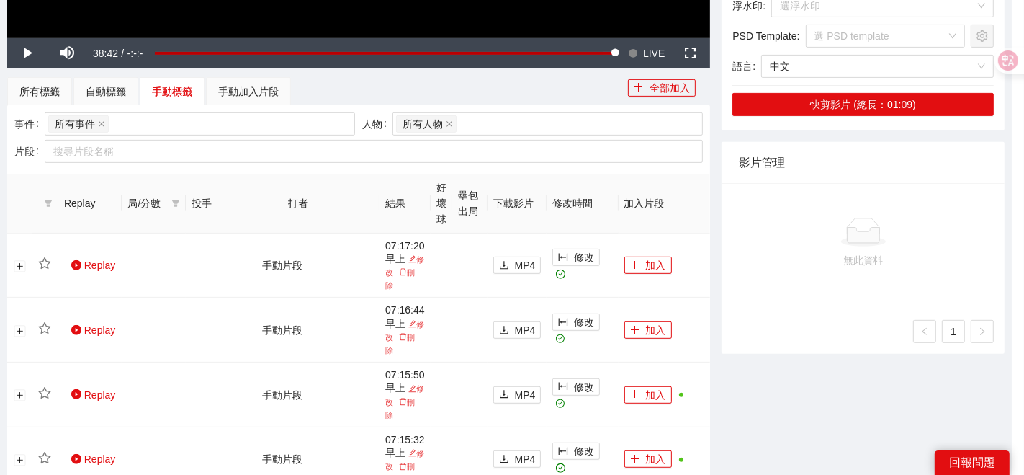
scroll to position [0, 0]
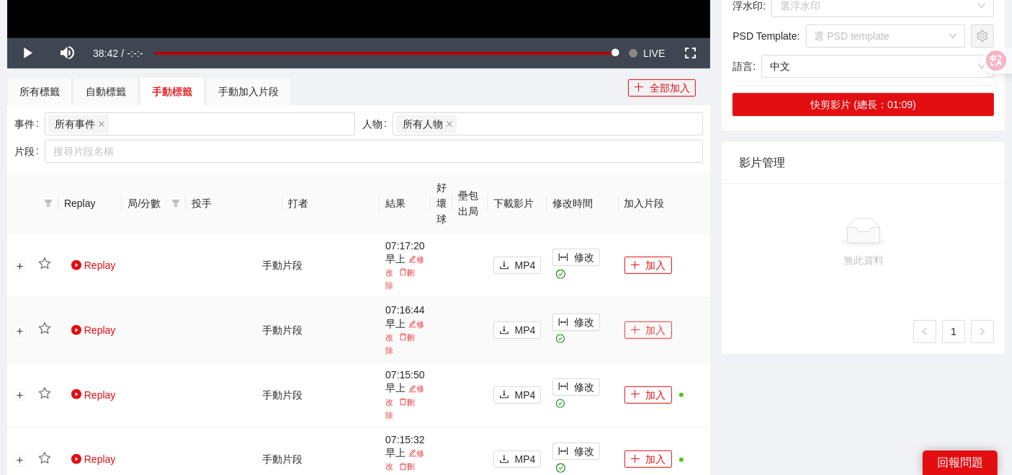
click at [651, 324] on button "加入" at bounding box center [648, 329] width 48 height 17
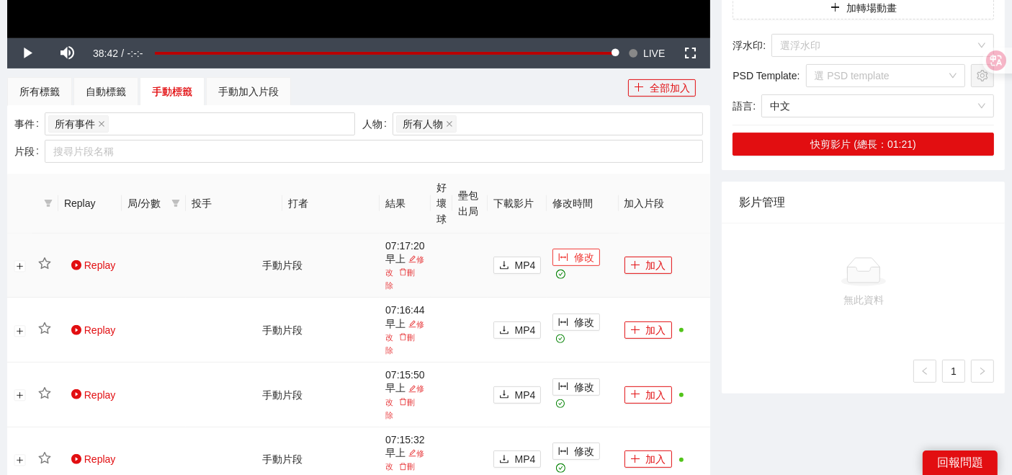
click at [562, 256] on button "修改" at bounding box center [576, 256] width 48 height 17
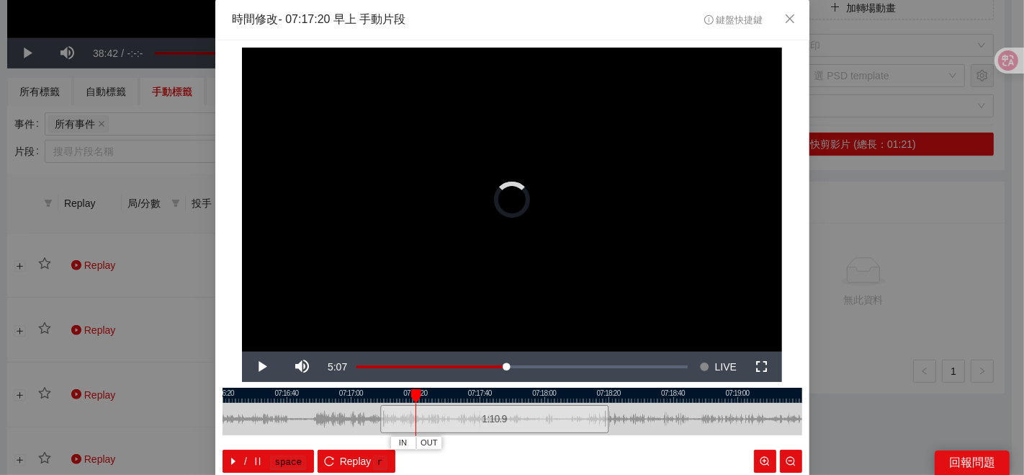
drag, startPoint x: 415, startPoint y: 418, endPoint x: 380, endPoint y: 414, distance: 35.6
click at [380, 414] on div at bounding box center [382, 419] width 9 height 32
click at [394, 398] on div at bounding box center [513, 394] width 580 height 15
click at [391, 441] on span "IN" at bounding box center [395, 442] width 8 height 13
click at [470, 440] on span "OUT" at bounding box center [468, 442] width 17 height 13
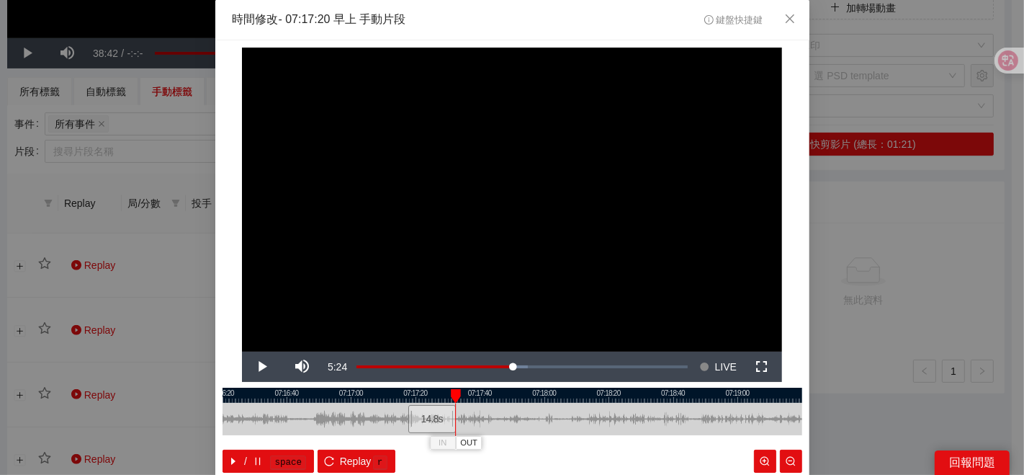
click at [408, 394] on div at bounding box center [513, 394] width 580 height 15
click at [410, 443] on span "IN" at bounding box center [414, 442] width 8 height 13
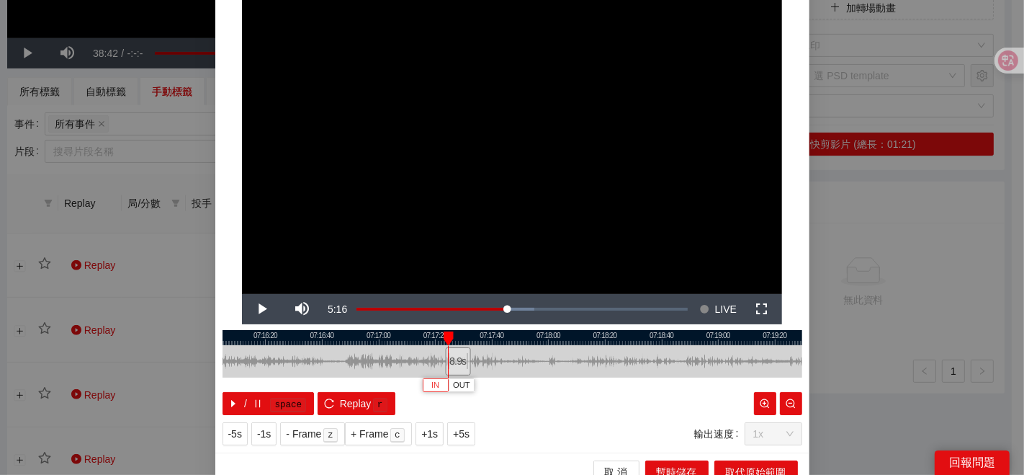
scroll to position [72, 0]
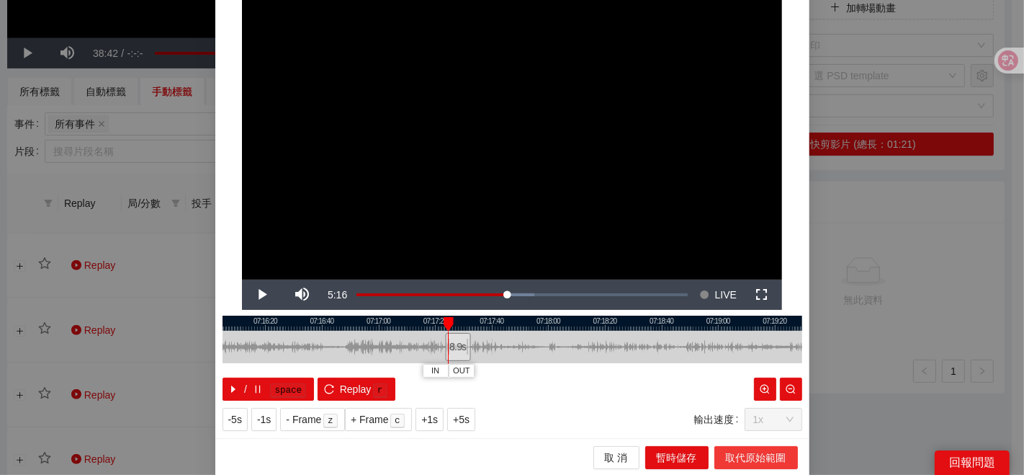
click at [754, 452] on span "取代原始範圍" at bounding box center [756, 457] width 60 height 16
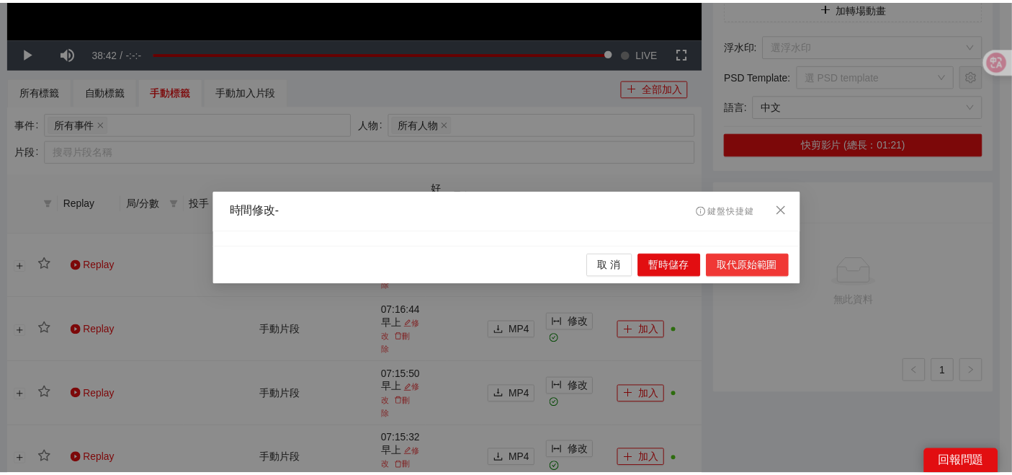
scroll to position [0, 0]
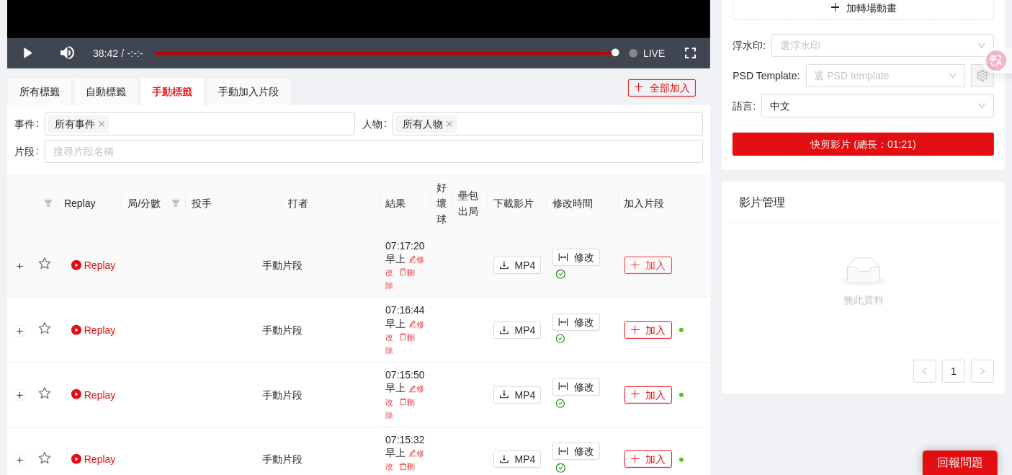
click at [636, 264] on icon "plus" at bounding box center [635, 264] width 8 height 1
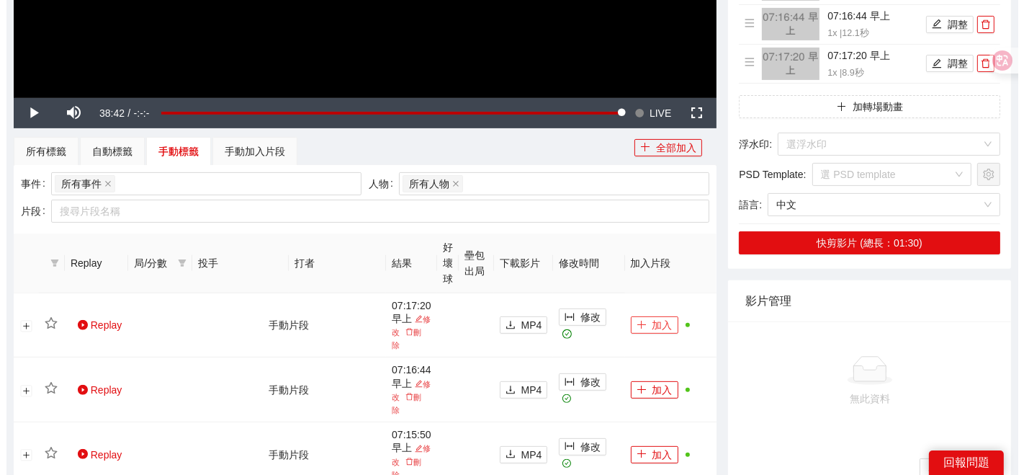
scroll to position [480, 0]
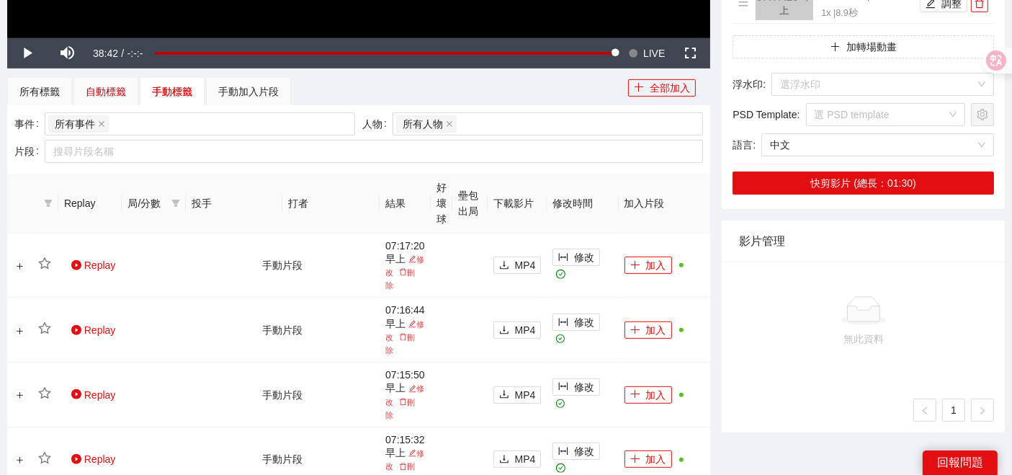
click at [118, 84] on div "自動標籤" at bounding box center [106, 92] width 40 height 16
click at [165, 89] on div "手動標籤" at bounding box center [172, 92] width 40 height 16
click at [575, 255] on span "修改" at bounding box center [584, 257] width 20 height 16
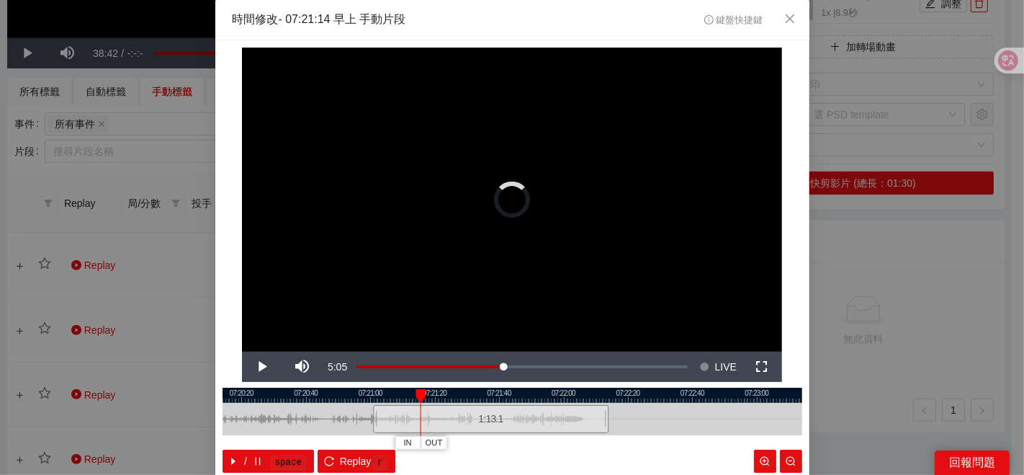
drag, startPoint x: 409, startPoint y: 414, endPoint x: 367, endPoint y: 411, distance: 42.6
click at [371, 411] on div at bounding box center [375, 419] width 9 height 32
click at [368, 395] on div at bounding box center [513, 394] width 580 height 15
click at [330, 394] on div at bounding box center [513, 394] width 580 height 15
click at [300, 397] on div at bounding box center [513, 394] width 580 height 15
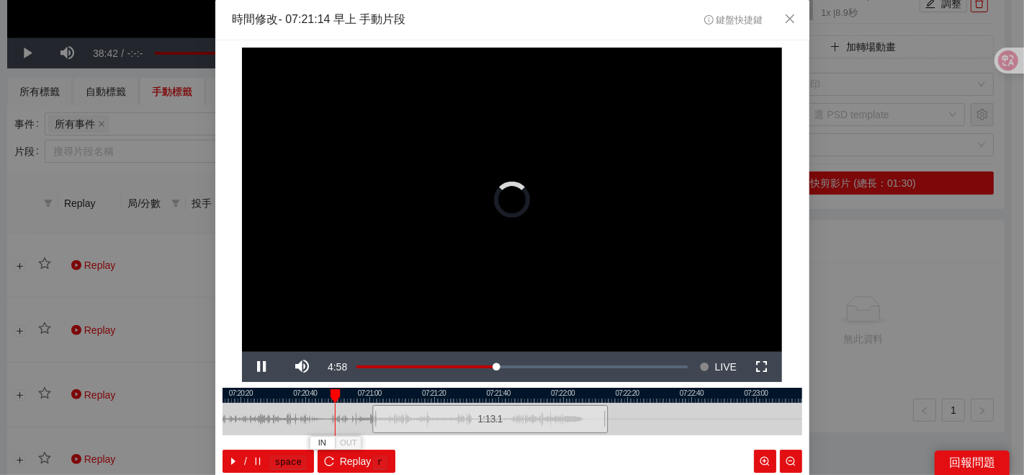
click at [284, 392] on div at bounding box center [513, 394] width 580 height 15
click at [274, 439] on span "IN" at bounding box center [278, 442] width 8 height 13
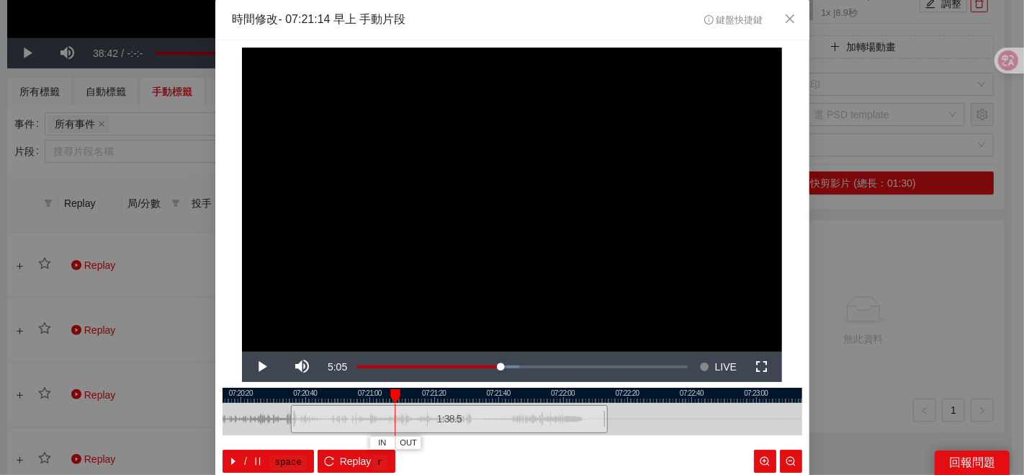
click at [295, 393] on div at bounding box center [513, 394] width 580 height 15
click at [316, 398] on div at bounding box center [513, 394] width 580 height 15
click at [308, 394] on div at bounding box center [513, 394] width 580 height 15
click at [312, 394] on div at bounding box center [513, 394] width 580 height 15
click at [328, 398] on div at bounding box center [513, 394] width 580 height 15
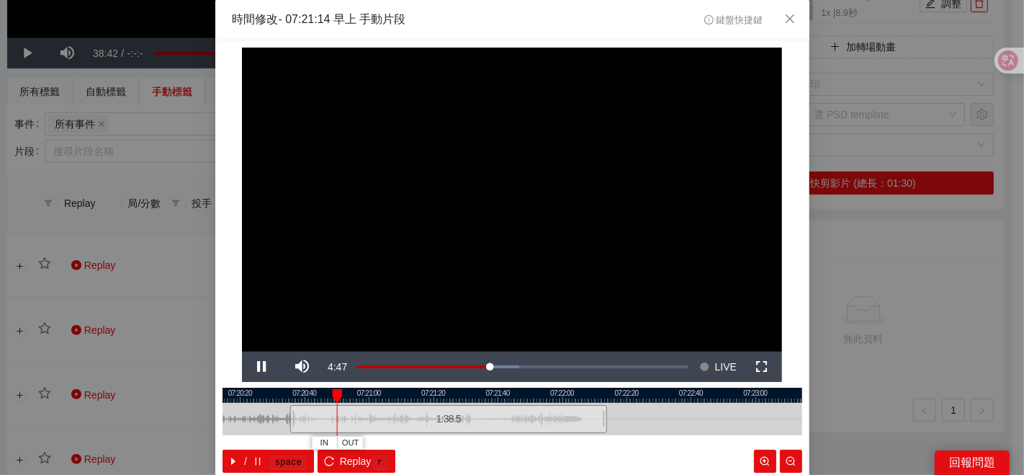
click at [347, 394] on div at bounding box center [513, 394] width 580 height 15
click at [326, 438] on button "IN" at bounding box center [339, 443] width 26 height 14
click at [531, 440] on div "07:20:00 07:20:20 07:20:40 07:21:00 07:21:20 07:21:40 07:22:00 07:22:20 07:22:4…" at bounding box center [513, 429] width 580 height 85
click at [402, 444] on span "OUT" at bounding box center [401, 442] width 17 height 13
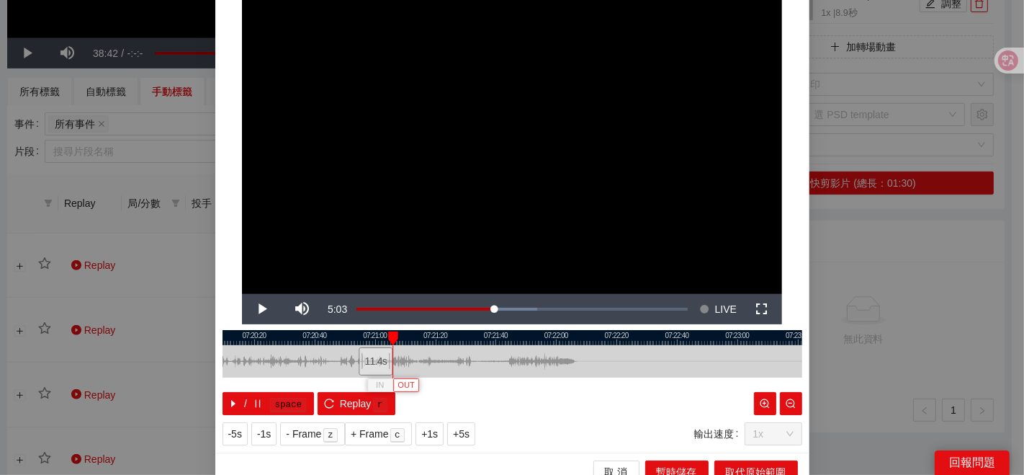
scroll to position [72, 0]
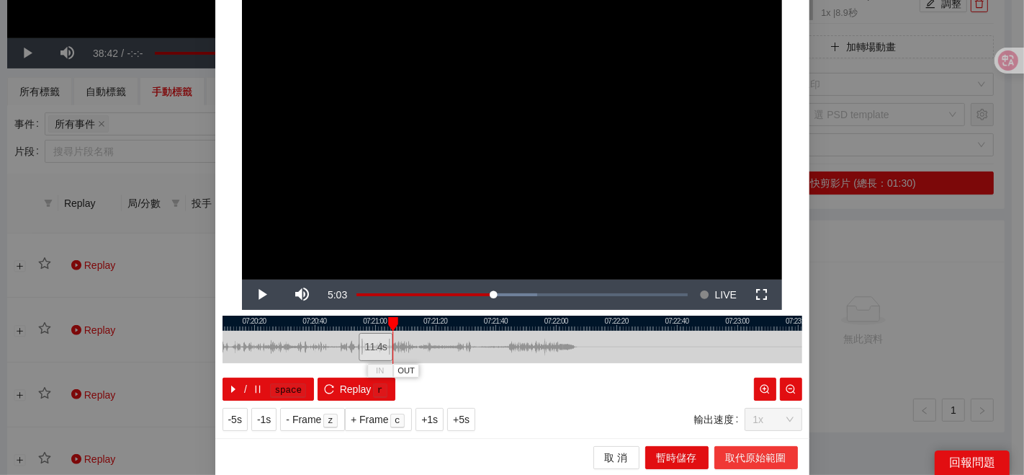
click at [761, 457] on span "取代原始範圍" at bounding box center [756, 457] width 60 height 16
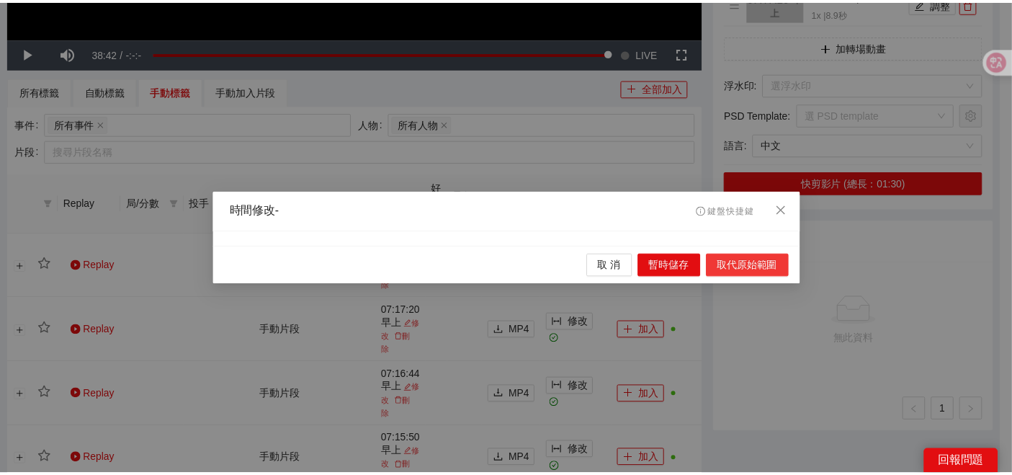
scroll to position [0, 0]
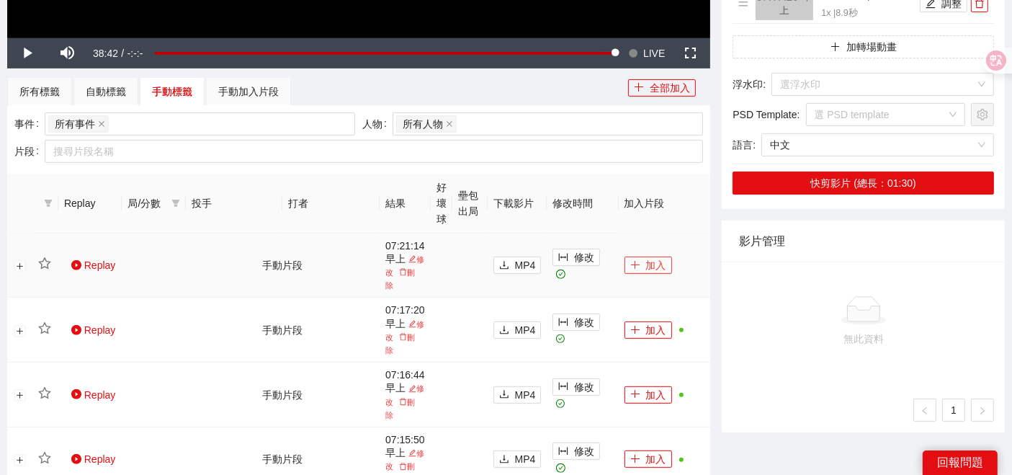
click at [650, 261] on button "加入" at bounding box center [648, 264] width 48 height 17
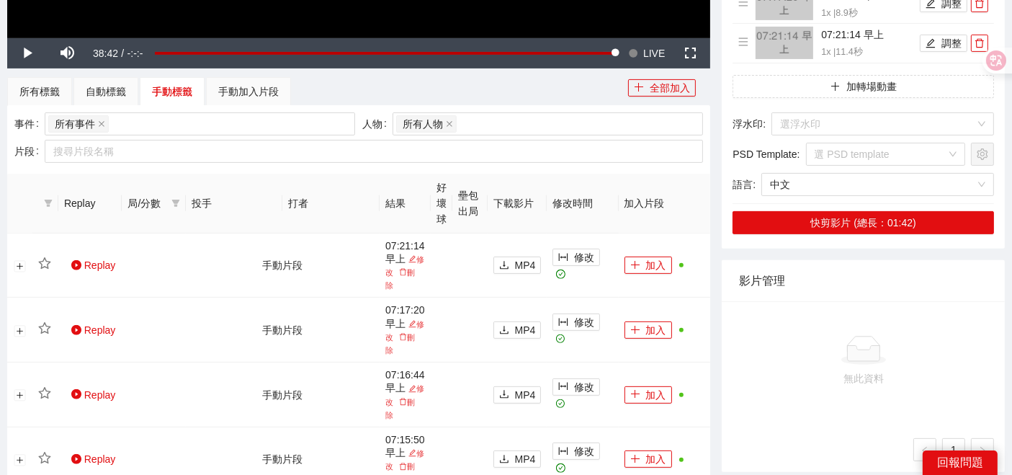
click at [125, 91] on div "自動標籤" at bounding box center [105, 91] width 65 height 29
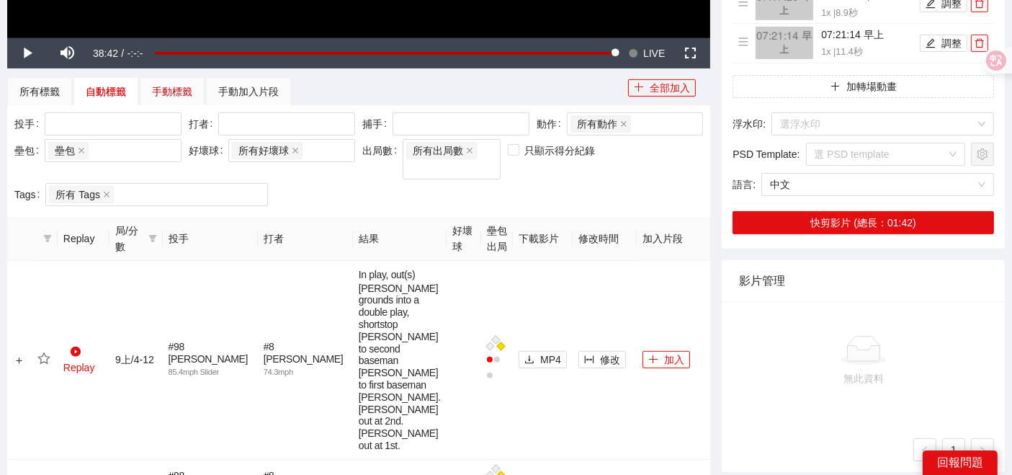
click at [162, 89] on div "手動標籤" at bounding box center [172, 92] width 40 height 16
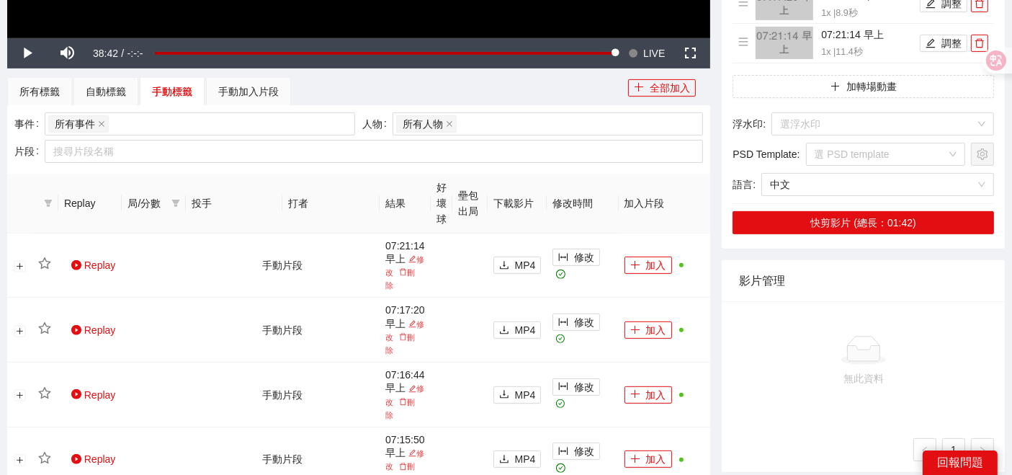
click at [101, 79] on div "自動標籤" at bounding box center [105, 91] width 65 height 29
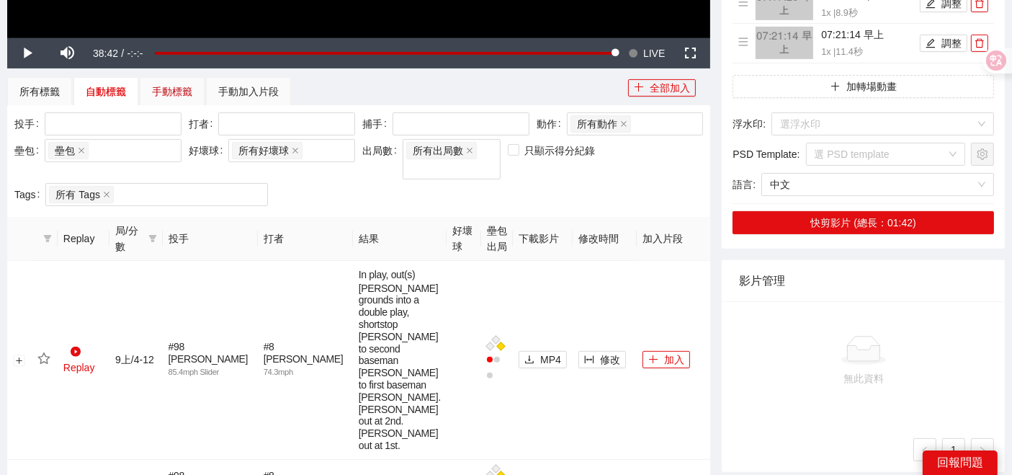
click at [160, 86] on div "手動標籤" at bounding box center [172, 92] width 40 height 16
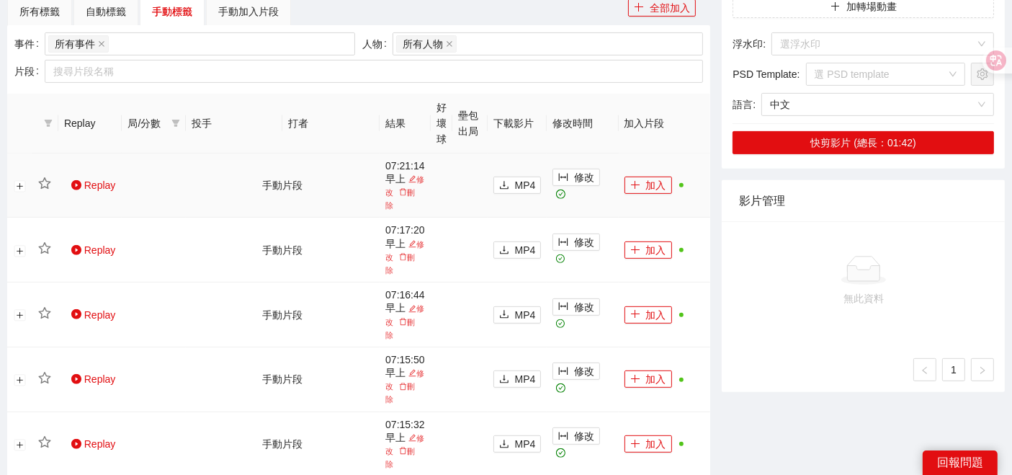
scroll to position [480, 0]
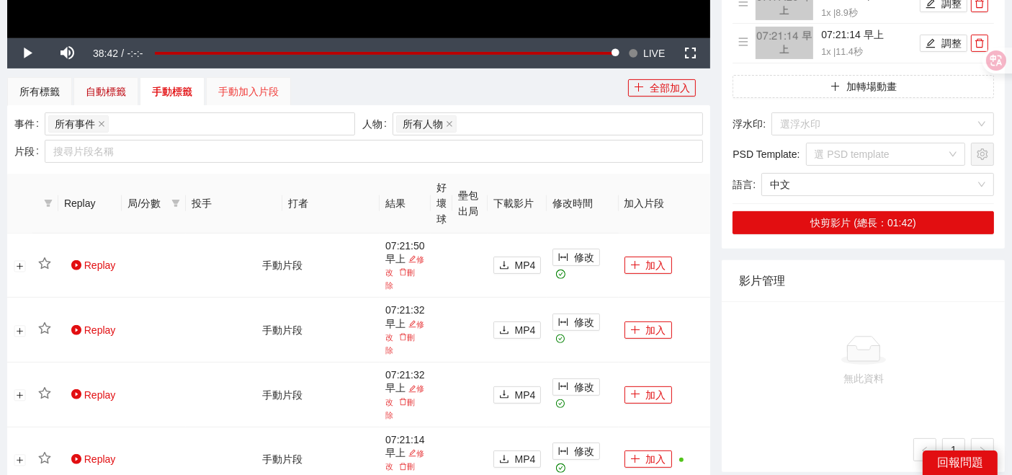
drag, startPoint x: 109, startPoint y: 89, endPoint x: 284, endPoint y: 81, distance: 175.2
click at [109, 89] on div "自動標籤" at bounding box center [106, 92] width 40 height 16
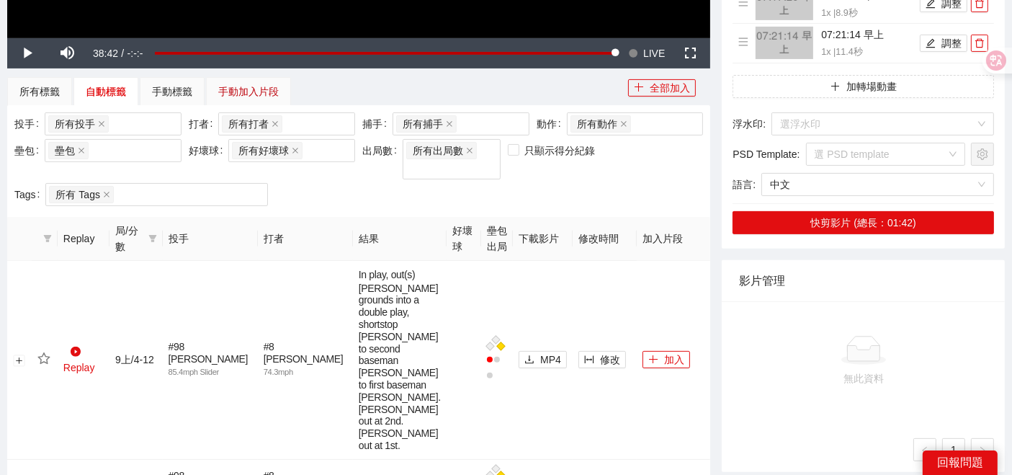
click at [249, 86] on div "手動加入片段" at bounding box center [248, 92] width 60 height 16
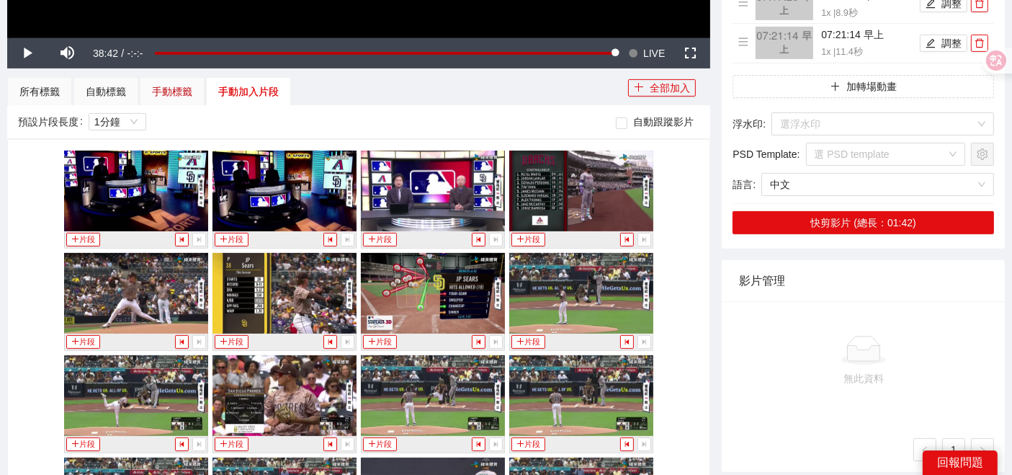
click at [154, 86] on div "手動標籤" at bounding box center [172, 92] width 40 height 16
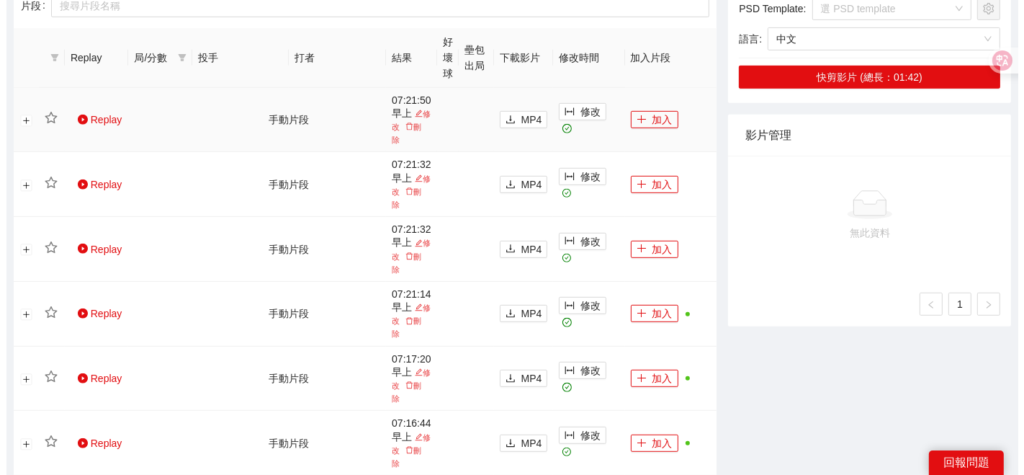
scroll to position [640, 0]
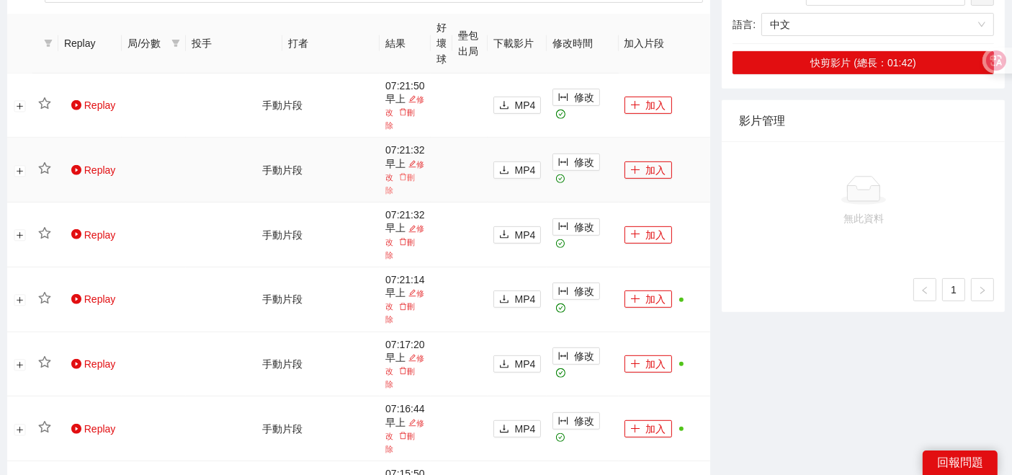
click at [407, 177] on icon "delete" at bounding box center [403, 177] width 8 height 8
click at [421, 135] on span "Yes" at bounding box center [429, 136] width 17 height 16
click at [407, 109] on icon "delete" at bounding box center [403, 112] width 8 height 8
click at [422, 73] on span "Yes" at bounding box center [429, 72] width 17 height 16
click at [594, 99] on button "修改" at bounding box center [576, 97] width 48 height 17
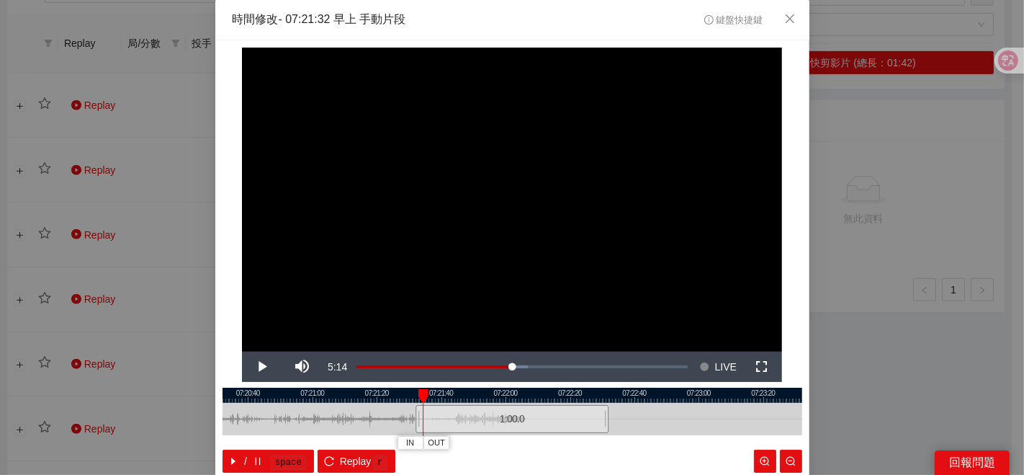
click at [356, 395] on div at bounding box center [513, 394] width 580 height 15
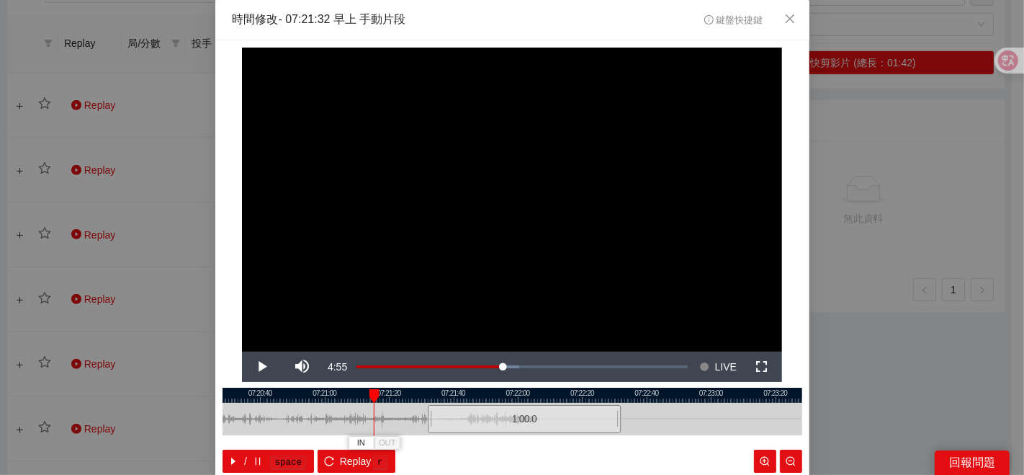
drag, startPoint x: 370, startPoint y: 396, endPoint x: 382, endPoint y: 398, distance: 12.4
click at [382, 398] on div at bounding box center [525, 394] width 580 height 15
click at [372, 396] on div "IN OUT" at bounding box center [374, 396] width 10 height 14
drag, startPoint x: 369, startPoint y: 392, endPoint x: 272, endPoint y: 402, distance: 98.5
click at [272, 402] on div "07:20:20 07:20:40 07:21:00 07:21:20 07:21:40 07:22:00 07:22:20 07:22:40 07:23:0…" at bounding box center [513, 429] width 580 height 85
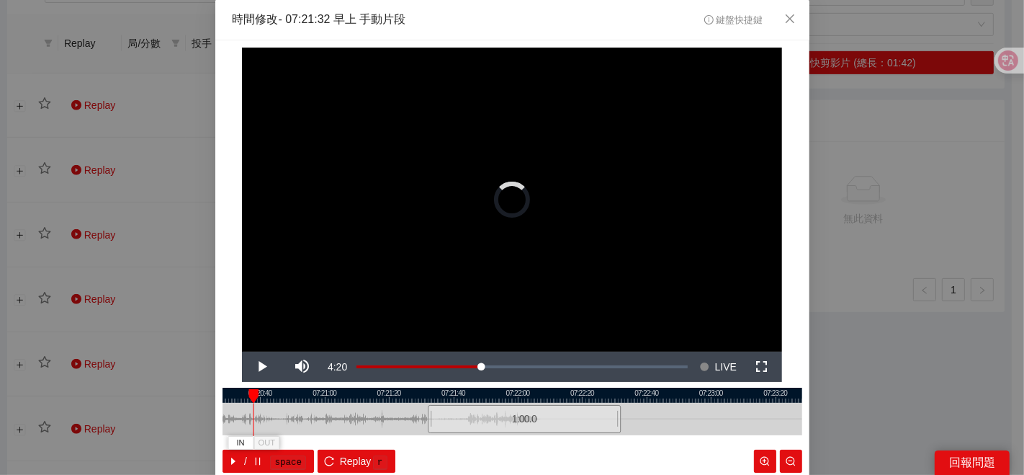
click at [307, 391] on div at bounding box center [513, 394] width 580 height 15
drag, startPoint x: 251, startPoint y: 397, endPoint x: 325, endPoint y: 402, distance: 74.4
click at [325, 402] on div "IN OUT" at bounding box center [328, 396] width 10 height 14
click at [315, 437] on button "IN" at bounding box center [315, 443] width 26 height 14
click at [329, 396] on div at bounding box center [513, 394] width 580 height 15
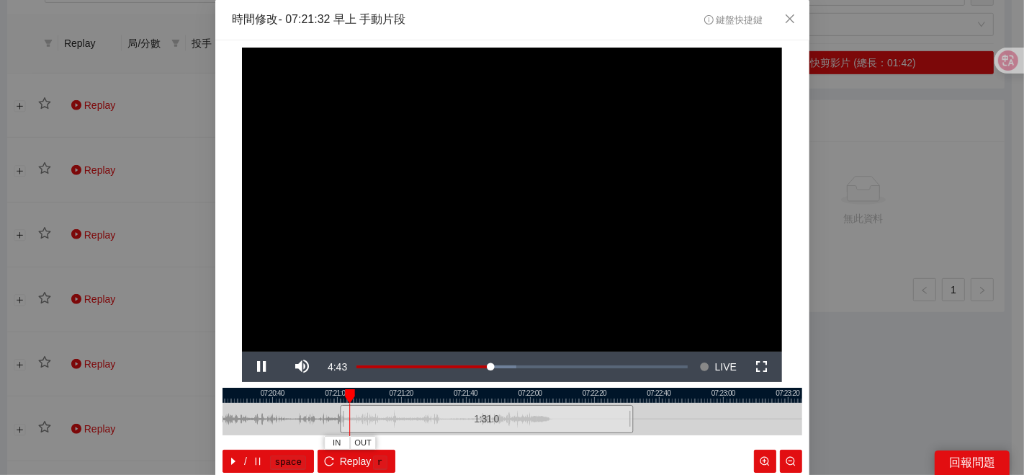
drag, startPoint x: 346, startPoint y: 398, endPoint x: 362, endPoint y: 398, distance: 16.6
click at [362, 398] on div at bounding box center [525, 394] width 580 height 15
click at [368, 398] on div at bounding box center [513, 394] width 580 height 15
drag, startPoint x: 375, startPoint y: 398, endPoint x: 302, endPoint y: 449, distance: 89.3
click at [361, 396] on div at bounding box center [356, 396] width 10 height 14
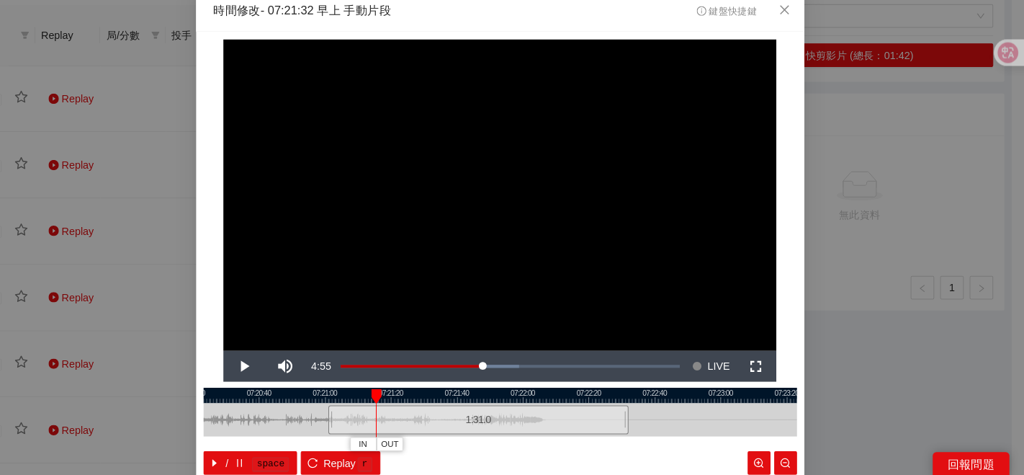
click at [772, 320] on video "Video Player" at bounding box center [512, 200] width 540 height 304
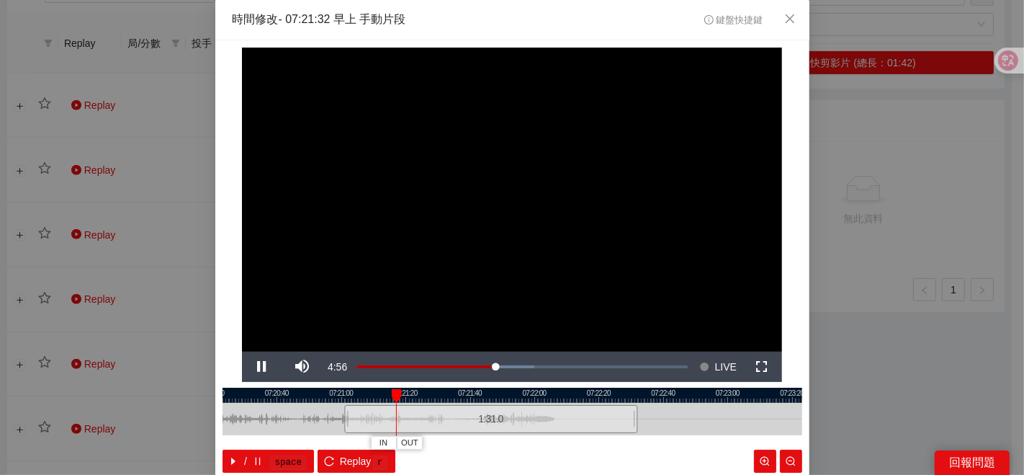
click at [349, 395] on div at bounding box center [513, 394] width 580 height 15
drag, startPoint x: 375, startPoint y: 395, endPoint x: 561, endPoint y: 402, distance: 186.0
click at [561, 402] on div "07:20:20 07:20:40 07:21:00 07:21:20 07:21:40 07:22:00 07:22:20 07:22:40 07:23:0…" at bounding box center [513, 429] width 580 height 85
click at [887, 393] on div "**********" at bounding box center [512, 237] width 1024 height 475
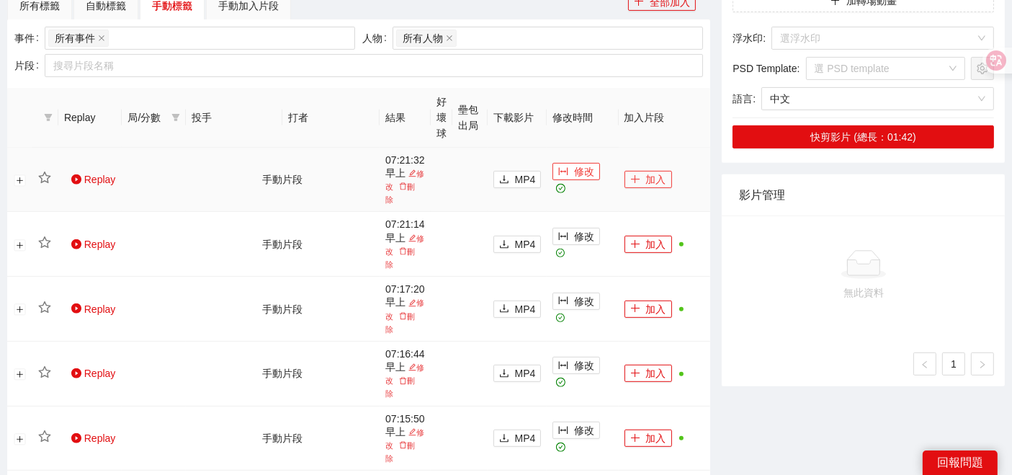
scroll to position [480, 0]
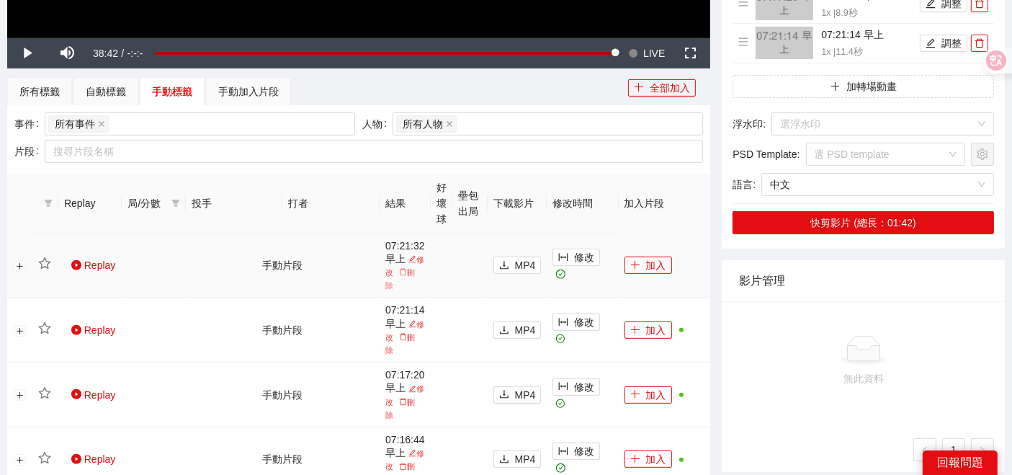
click at [407, 270] on icon "delete" at bounding box center [403, 272] width 8 height 8
click at [421, 231] on span "Yes" at bounding box center [429, 232] width 17 height 16
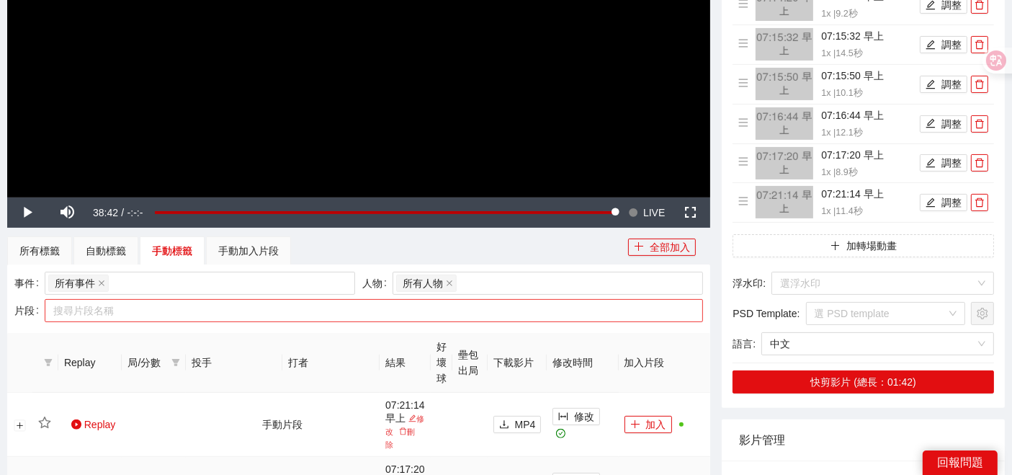
scroll to position [320, 0]
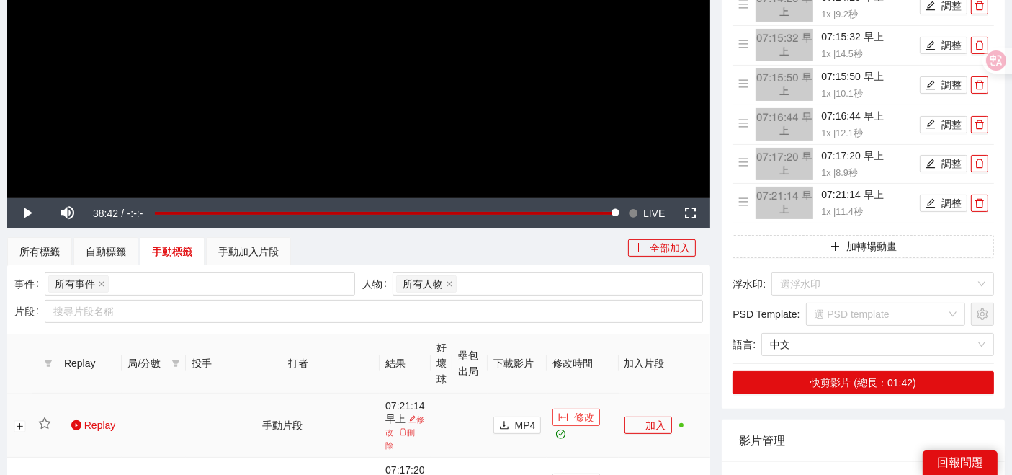
click at [579, 425] on td "修改" at bounding box center [582, 425] width 71 height 65
click at [579, 425] on span "修改" at bounding box center [584, 417] width 20 height 16
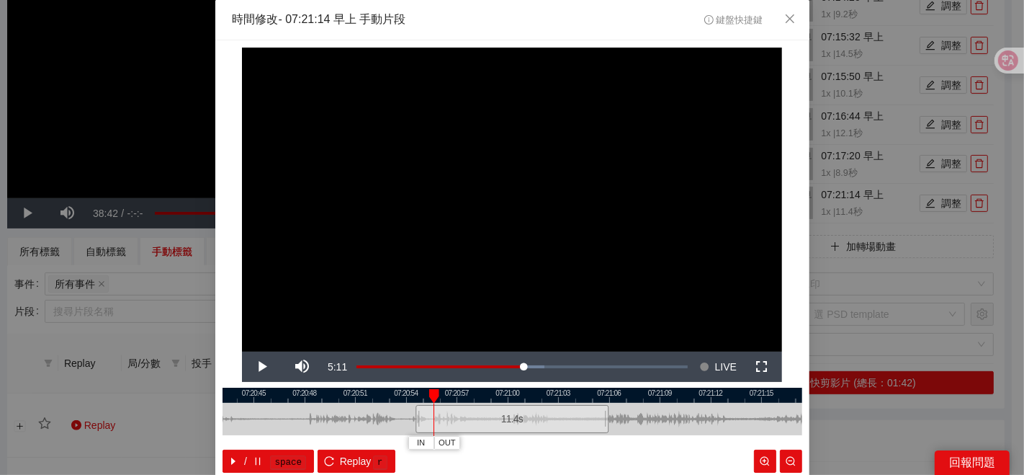
click at [880, 447] on div "**********" at bounding box center [512, 237] width 1024 height 475
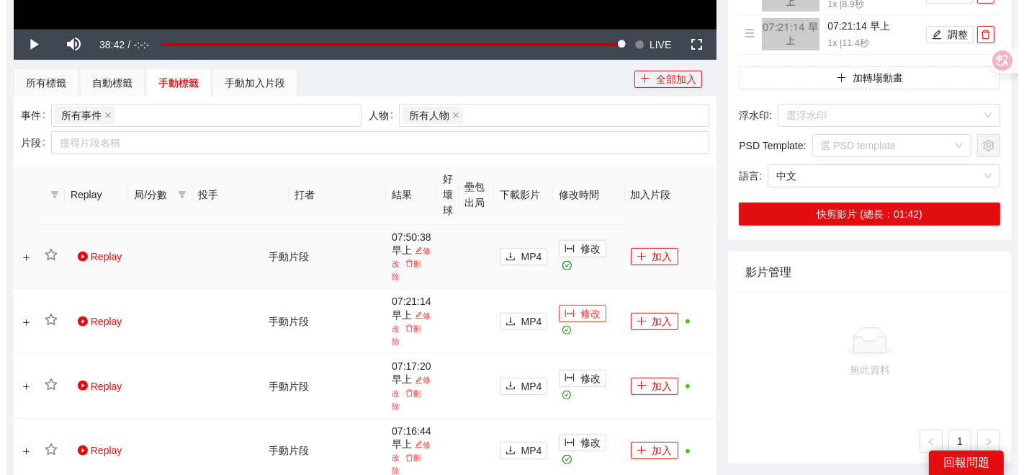
scroll to position [400, 0]
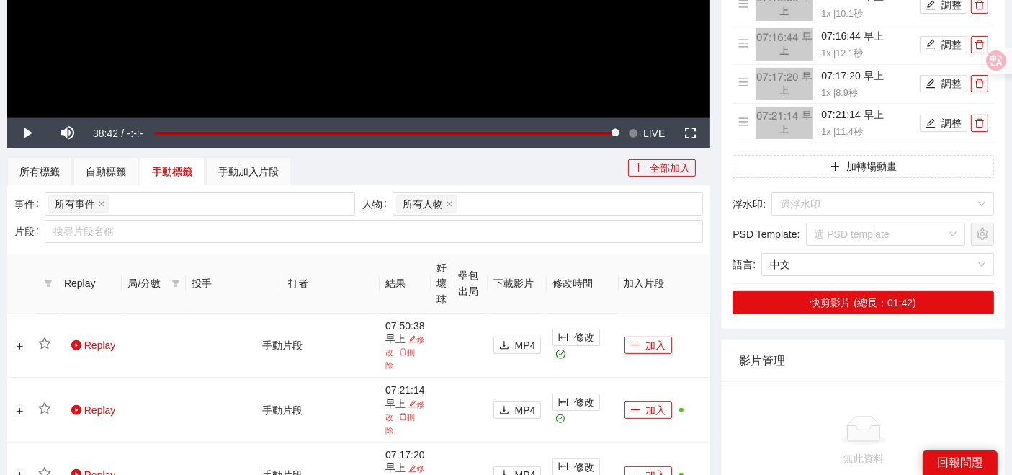
click at [104, 160] on div "自動標籤" at bounding box center [105, 171] width 65 height 29
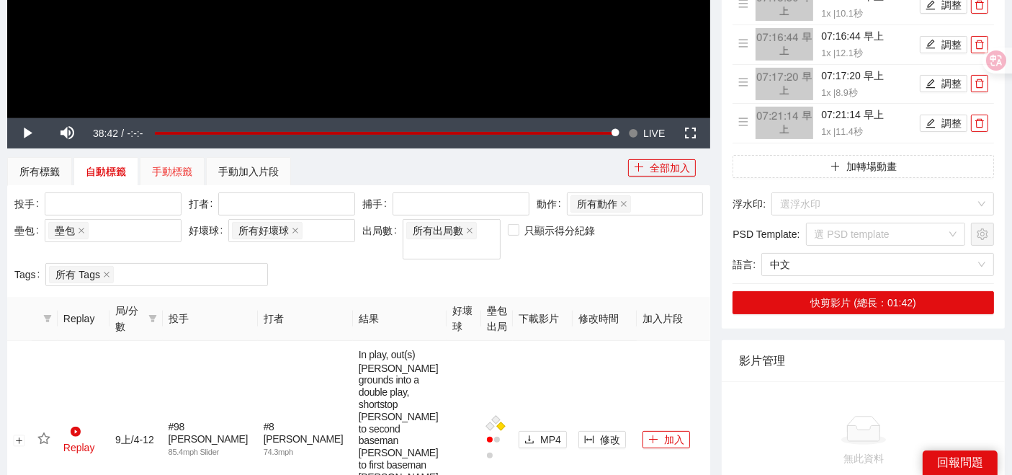
click at [155, 161] on div "手動標籤" at bounding box center [172, 171] width 65 height 29
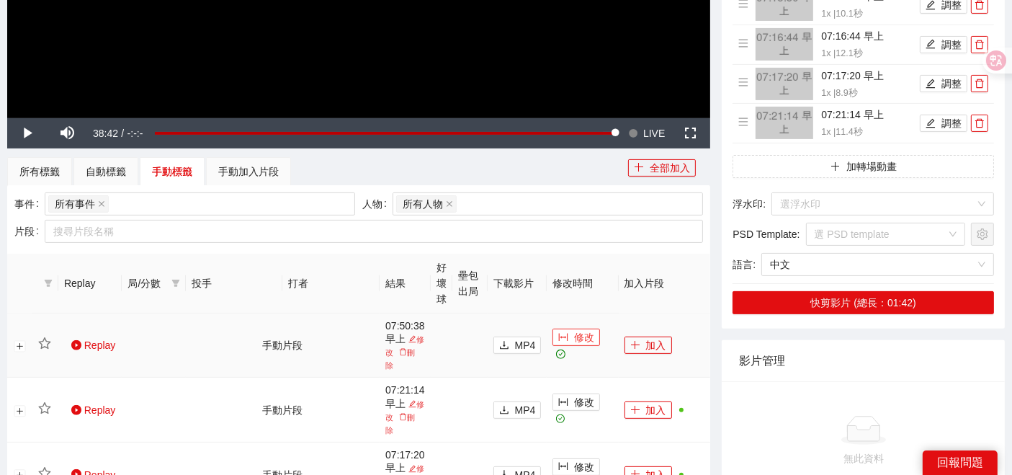
click at [563, 341] on icon "column-width" at bounding box center [563, 337] width 9 height 8
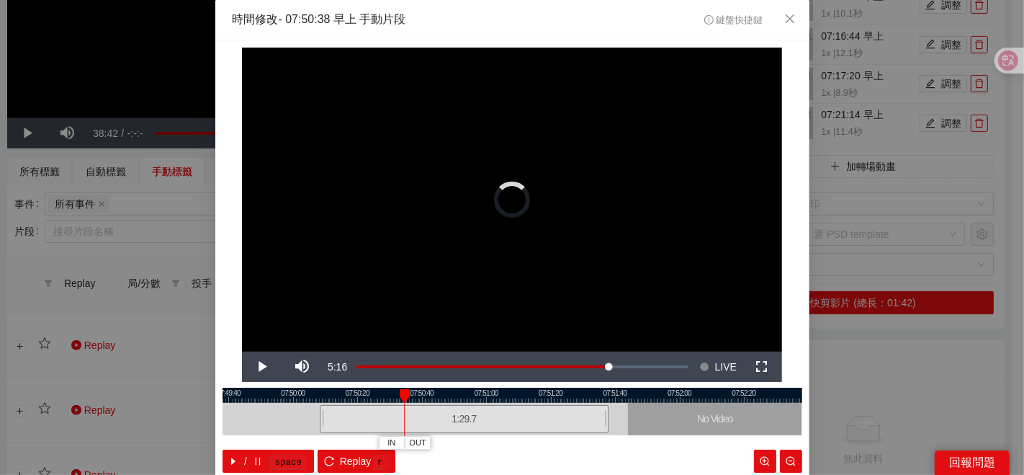
drag, startPoint x: 410, startPoint y: 421, endPoint x: 314, endPoint y: 421, distance: 95.8
click at [318, 421] on div at bounding box center [322, 419] width 9 height 32
click at [313, 389] on div at bounding box center [513, 394] width 580 height 15
click at [361, 439] on button "IN" at bounding box center [359, 443] width 26 height 14
click at [351, 442] on button "IN" at bounding box center [364, 443] width 26 height 14
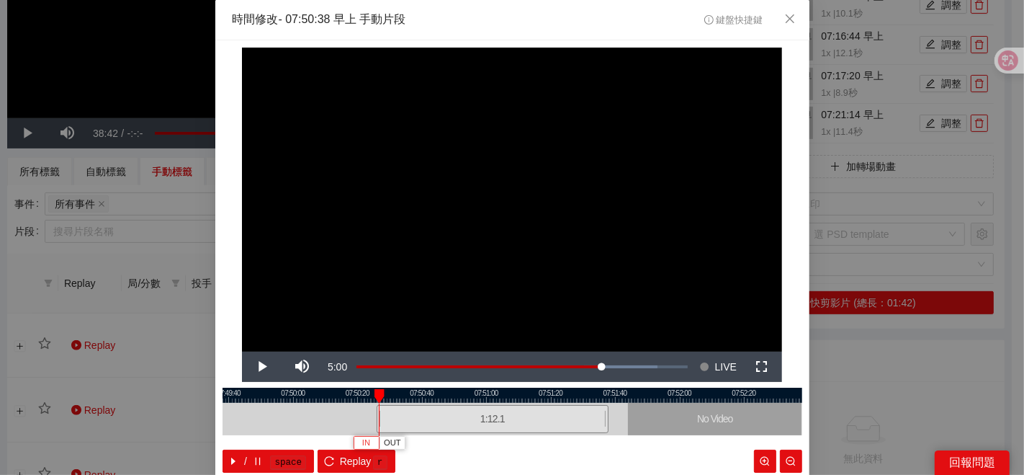
click at [363, 438] on span "IN" at bounding box center [366, 442] width 8 height 13
click at [429, 441] on span "OUT" at bounding box center [429, 442] width 17 height 13
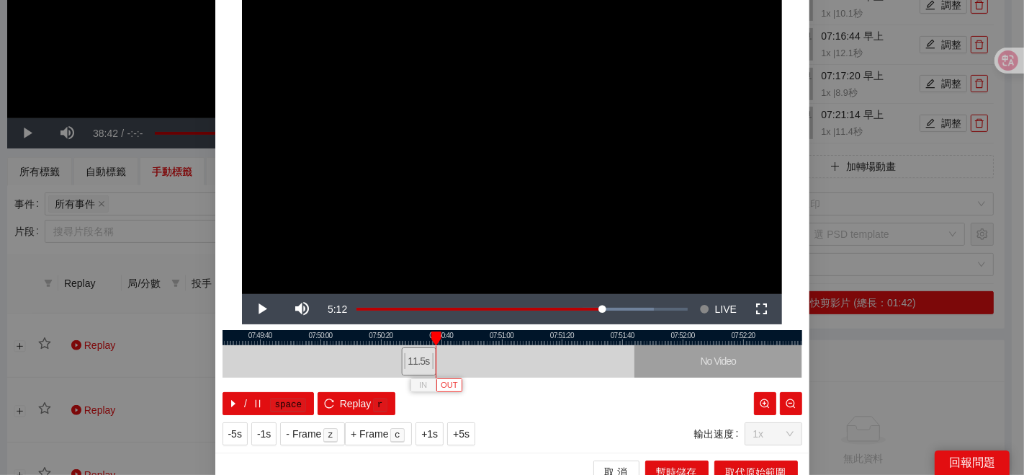
scroll to position [72, 0]
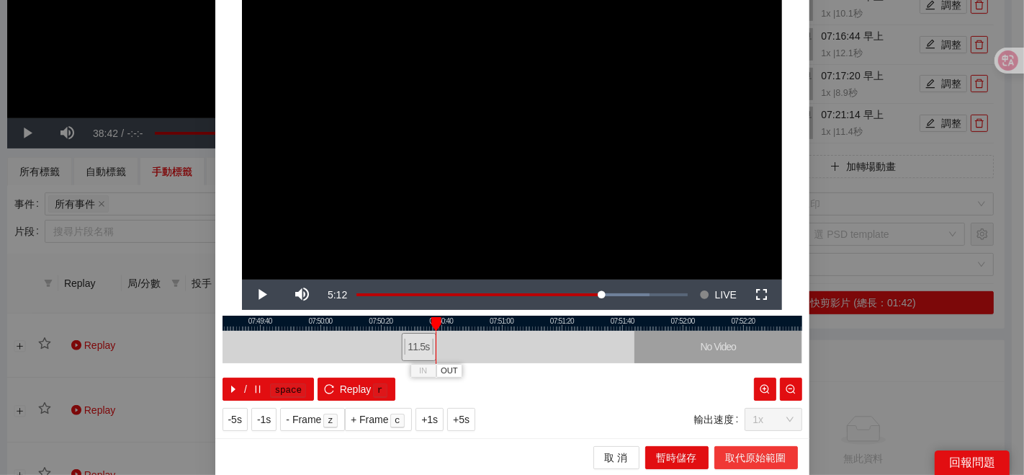
click at [719, 452] on button "取代原始範圍" at bounding box center [756, 457] width 84 height 23
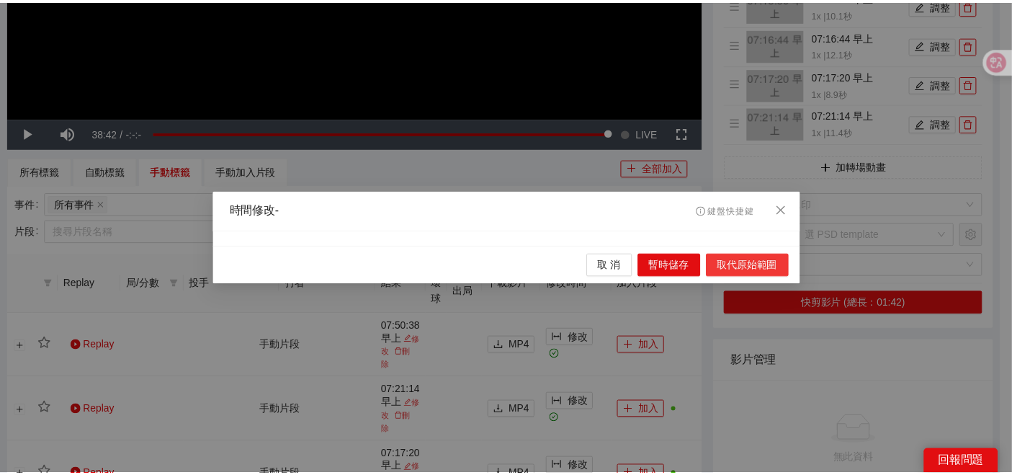
scroll to position [0, 0]
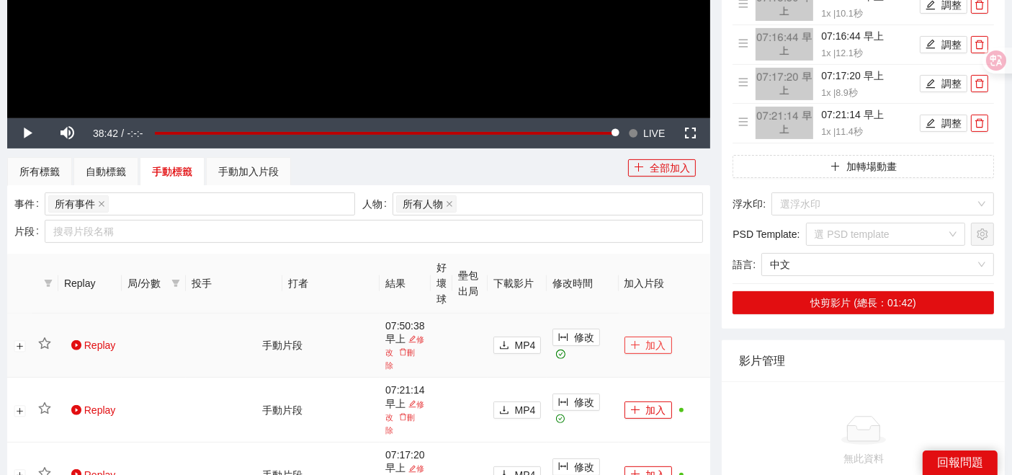
click at [635, 345] on icon "plus" at bounding box center [635, 345] width 10 height 10
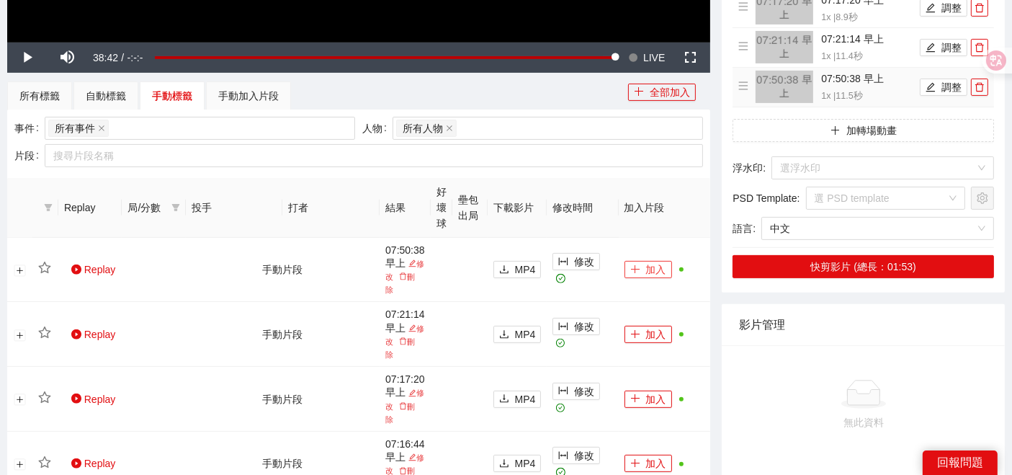
scroll to position [400, 0]
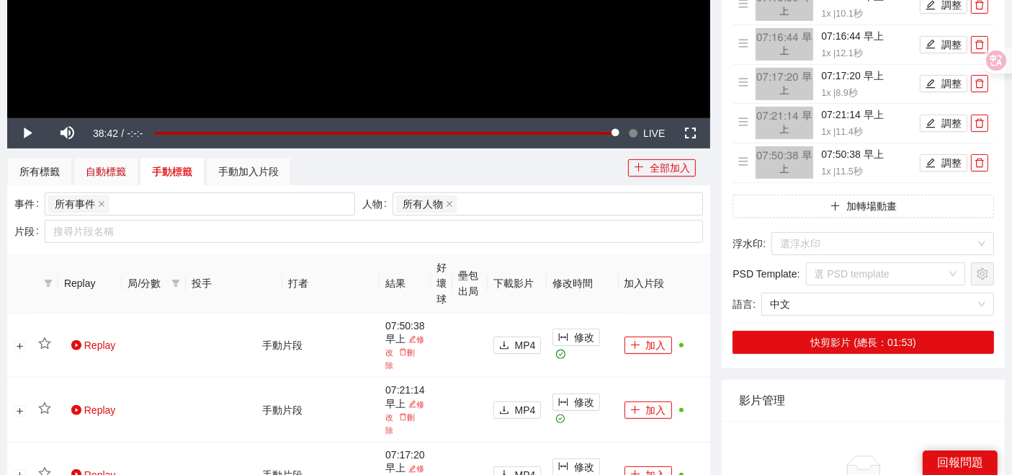
click at [119, 163] on div "自動標籤" at bounding box center [106, 171] width 40 height 16
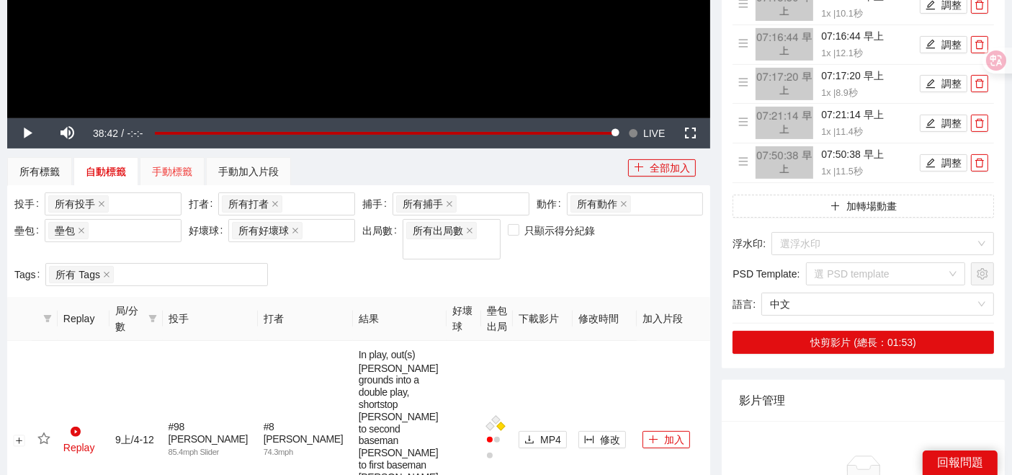
click at [166, 161] on div "手動標籤" at bounding box center [172, 171] width 65 height 29
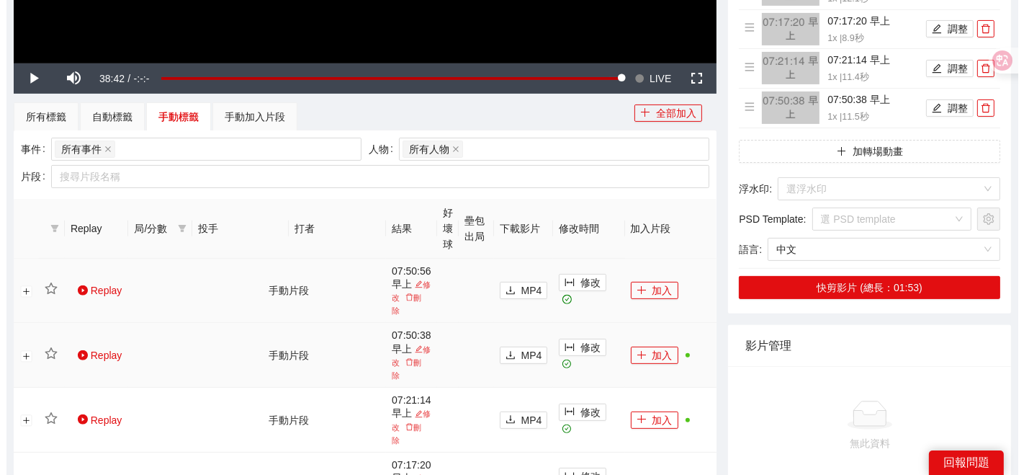
scroll to position [480, 0]
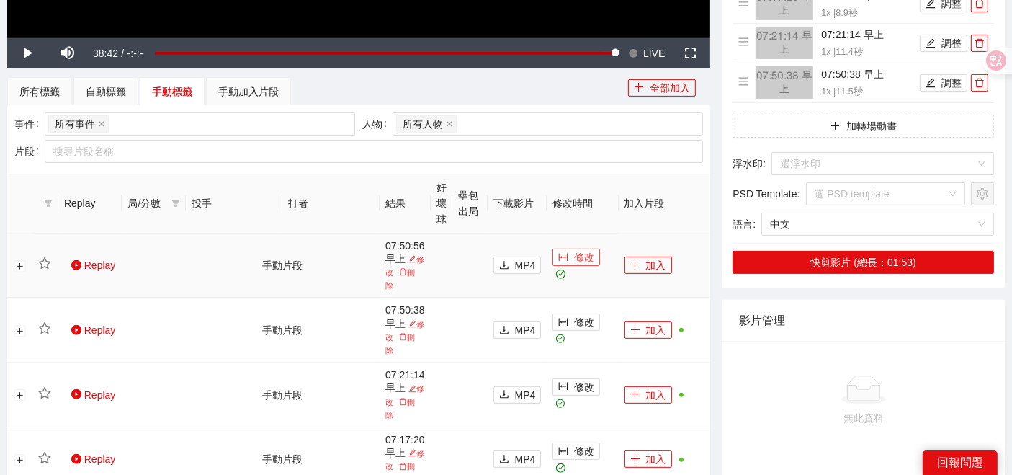
click at [580, 258] on span "修改" at bounding box center [584, 257] width 20 height 16
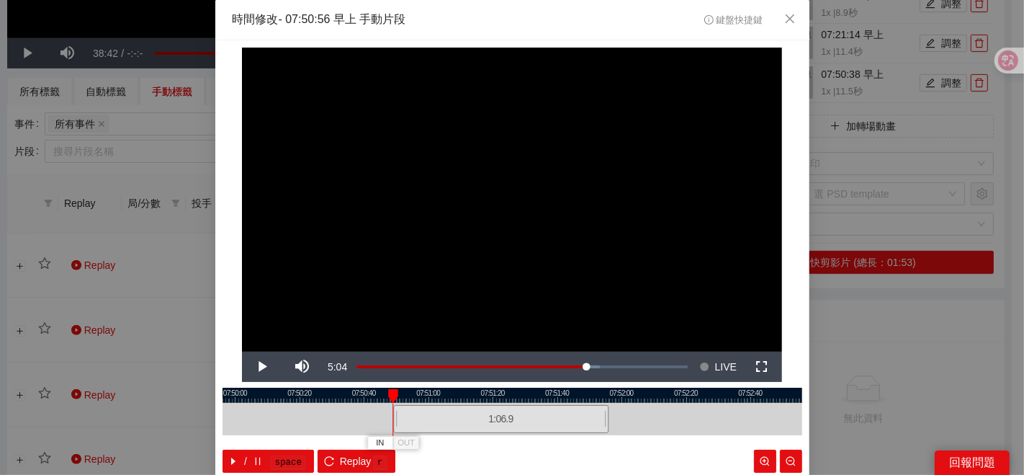
drag, startPoint x: 411, startPoint y: 412, endPoint x: 388, endPoint y: 411, distance: 22.3
click at [391, 411] on div at bounding box center [395, 419] width 9 height 32
click at [432, 439] on button "OUT" at bounding box center [429, 443] width 26 height 14
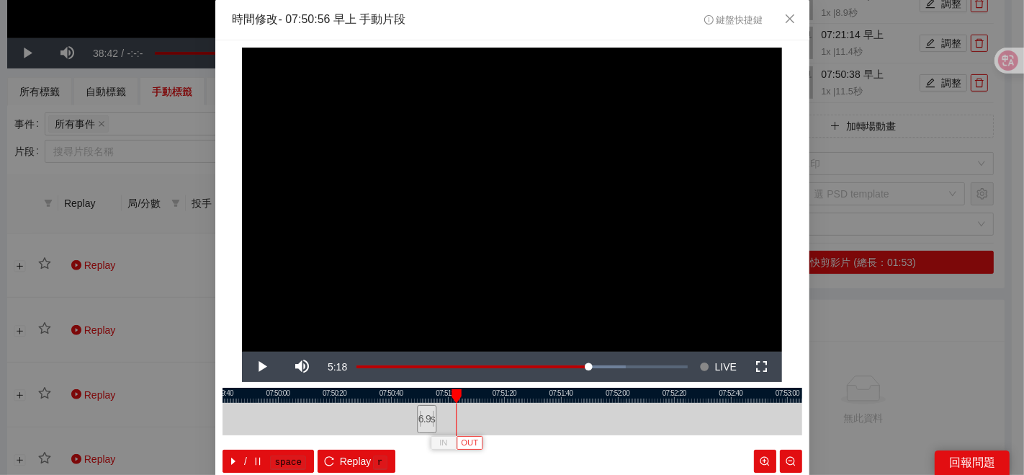
scroll to position [72, 0]
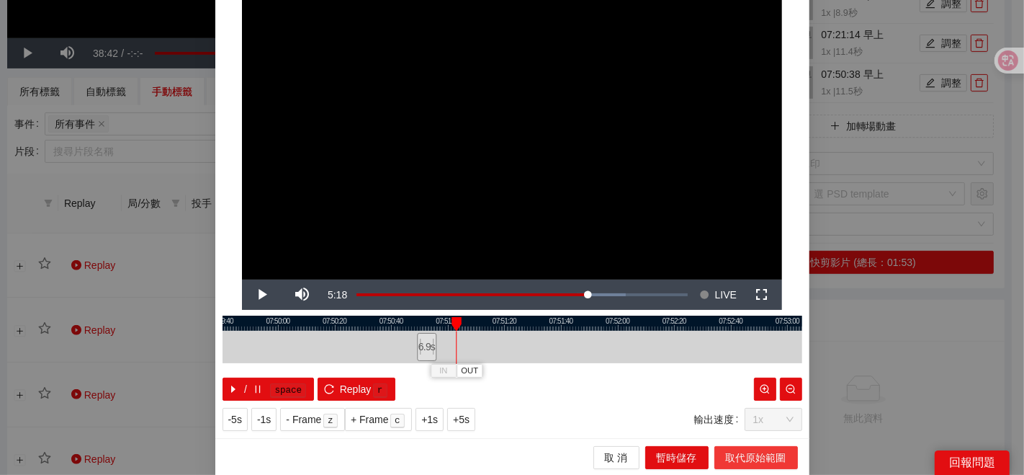
click at [755, 453] on span "取代原始範圍" at bounding box center [756, 457] width 60 height 16
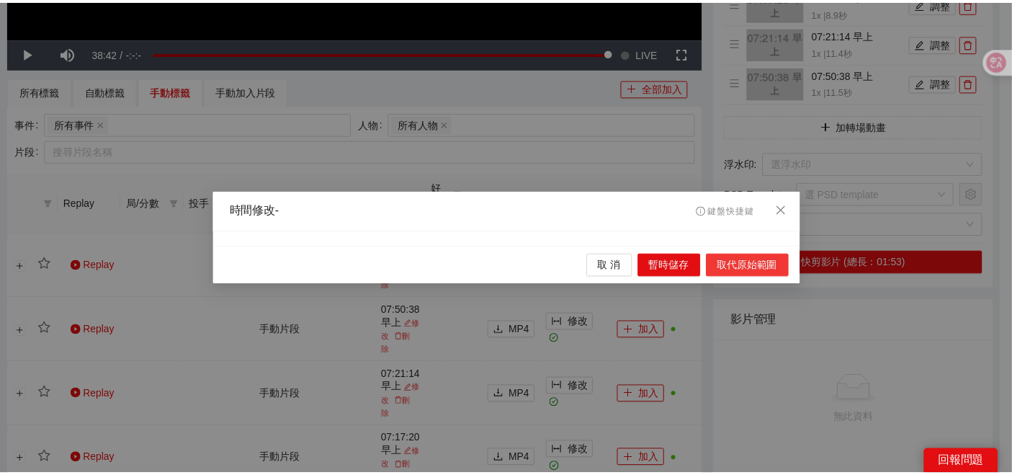
scroll to position [0, 0]
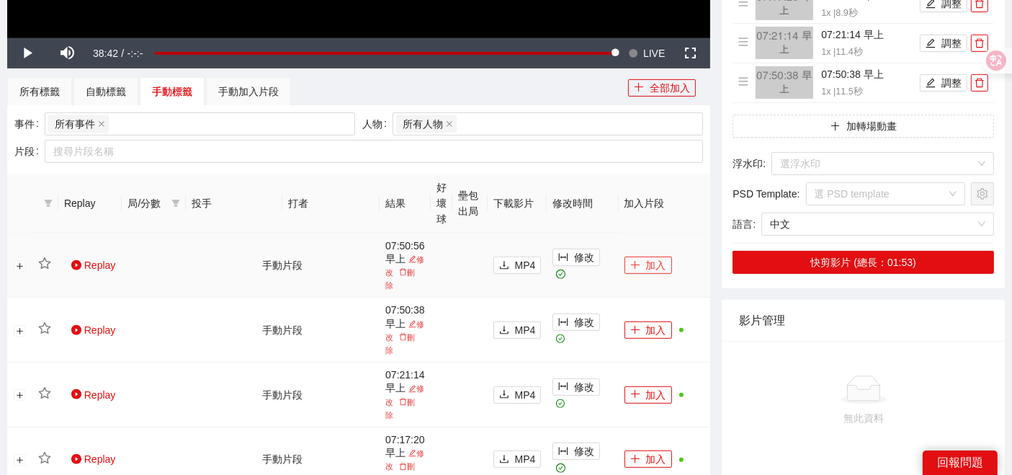
click at [645, 261] on button "加入" at bounding box center [648, 264] width 48 height 17
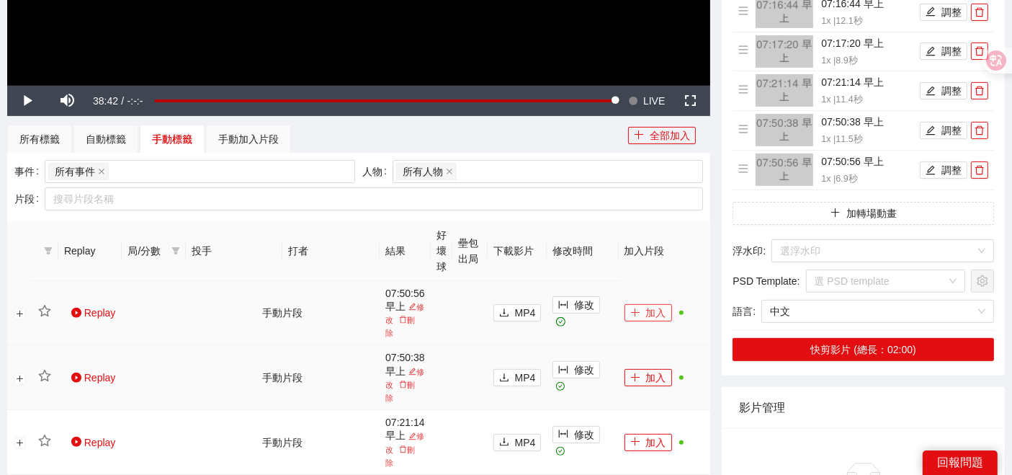
scroll to position [400, 0]
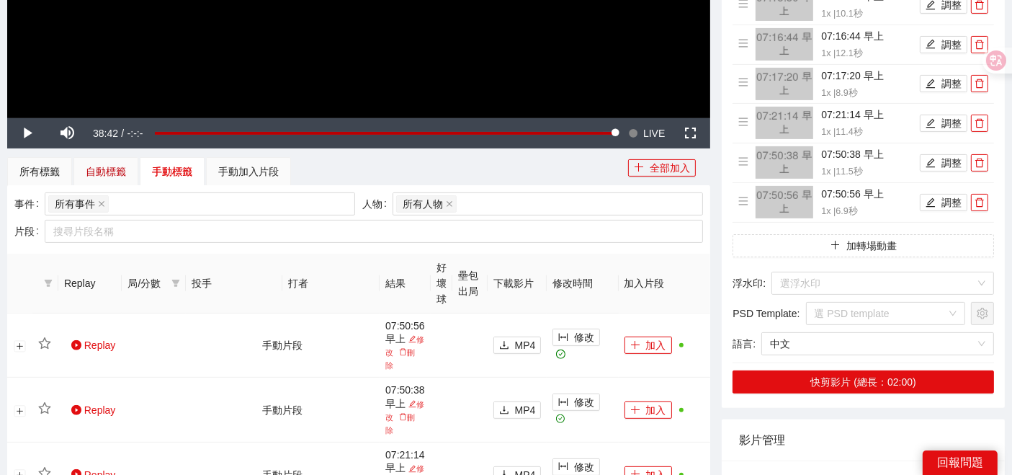
click at [114, 173] on div "自動標籤" at bounding box center [106, 171] width 40 height 16
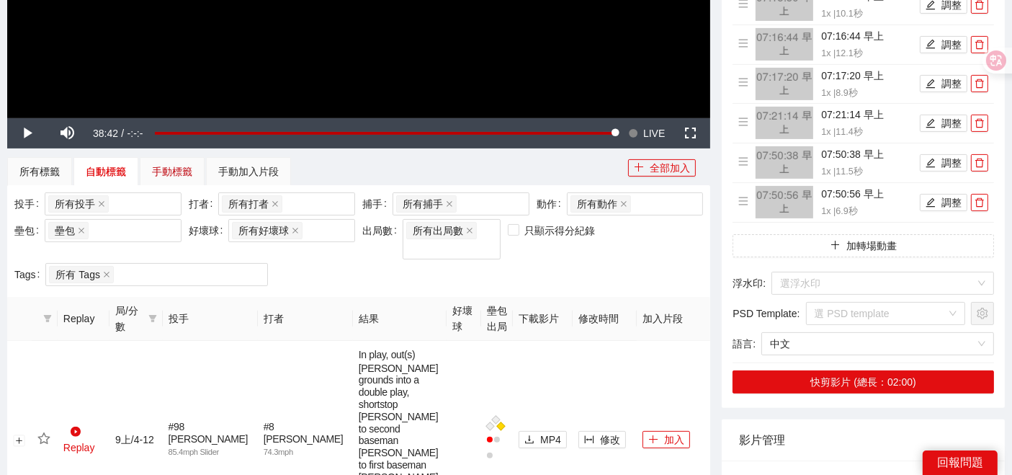
click at [158, 167] on div "手動標籤" at bounding box center [172, 171] width 40 height 16
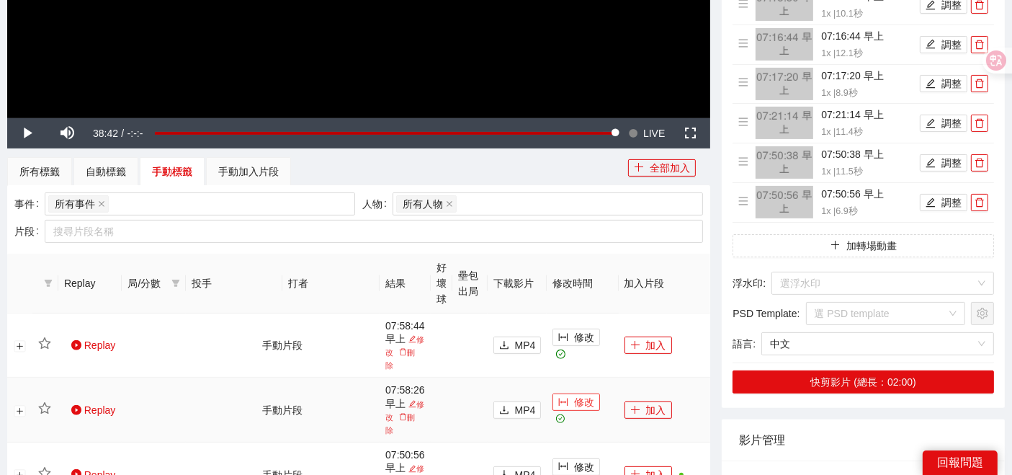
click at [562, 405] on icon "column-width" at bounding box center [563, 402] width 9 height 8
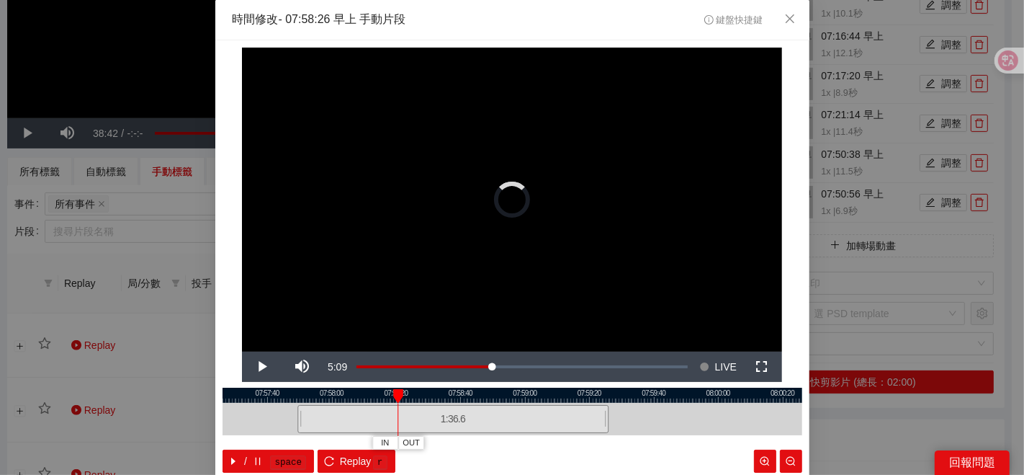
drag, startPoint x: 411, startPoint y: 418, endPoint x: 293, endPoint y: 418, distance: 118.1
click at [295, 418] on div at bounding box center [299, 419] width 9 height 32
click at [298, 395] on div at bounding box center [513, 394] width 580 height 15
click at [297, 401] on div at bounding box center [513, 394] width 580 height 15
click at [302, 393] on div at bounding box center [513, 394] width 580 height 15
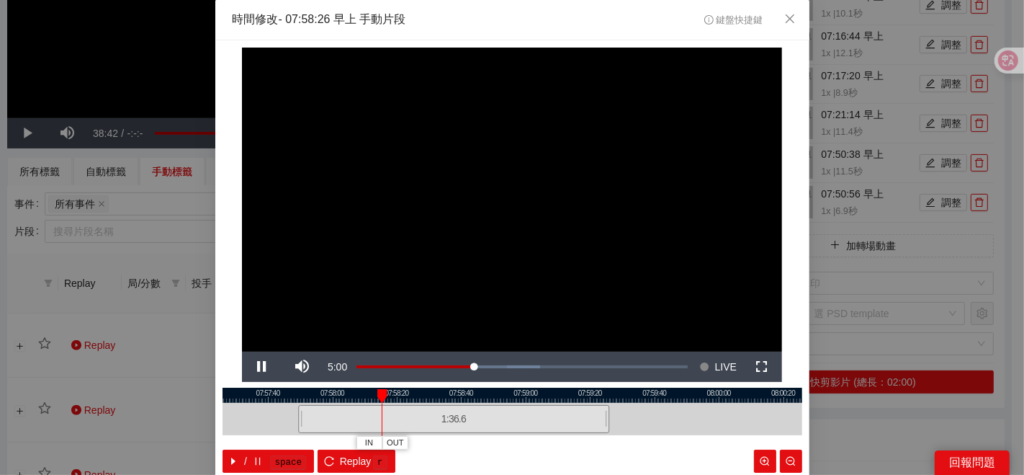
click at [305, 395] on div at bounding box center [513, 394] width 580 height 15
click at [298, 418] on div "1:36.6" at bounding box center [453, 419] width 311 height 28
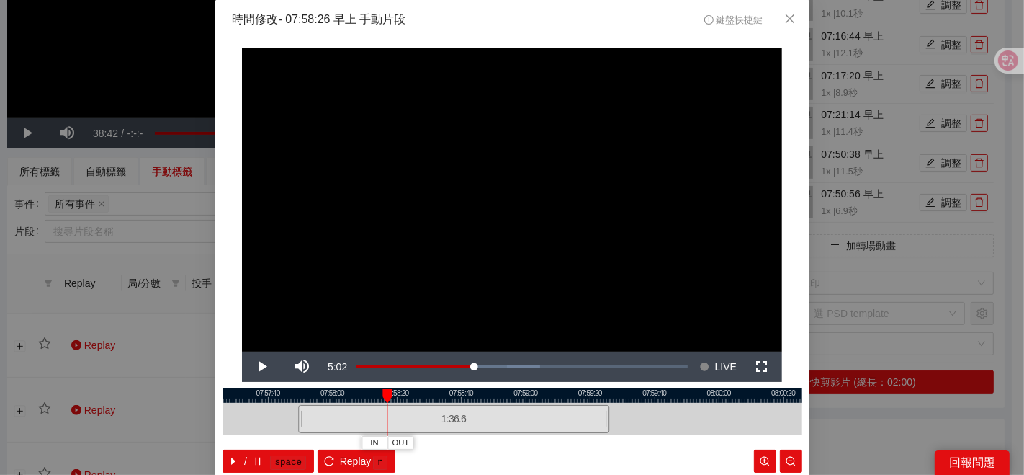
click at [298, 400] on div at bounding box center [513, 394] width 580 height 15
click at [298, 405] on div "1:36.6" at bounding box center [453, 419] width 311 height 28
click at [300, 398] on div at bounding box center [513, 394] width 580 height 15
drag, startPoint x: 842, startPoint y: 438, endPoint x: 830, endPoint y: 436, distance: 12.3
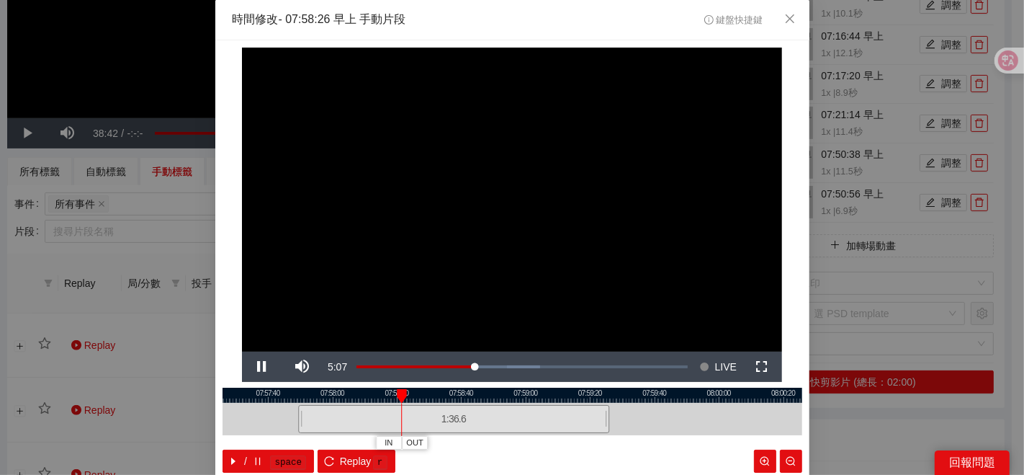
click at [841, 437] on div "**********" at bounding box center [512, 237] width 1024 height 475
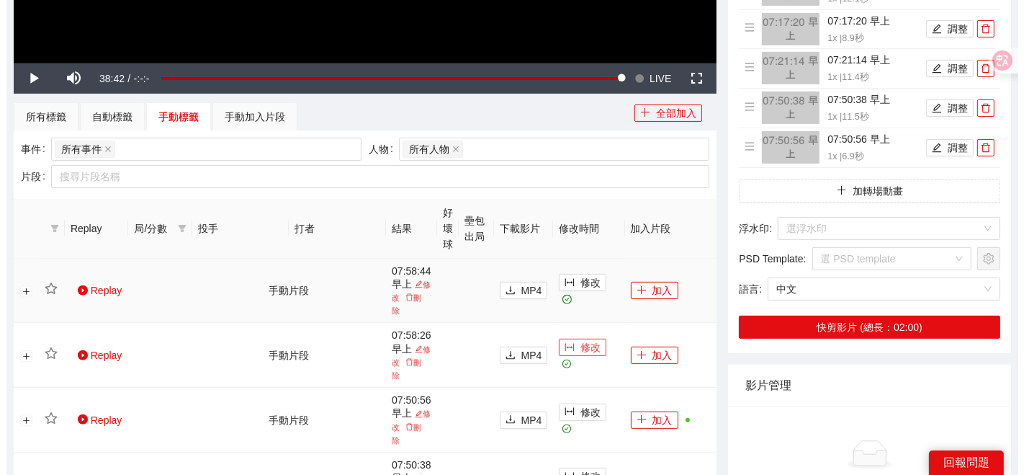
scroll to position [480, 0]
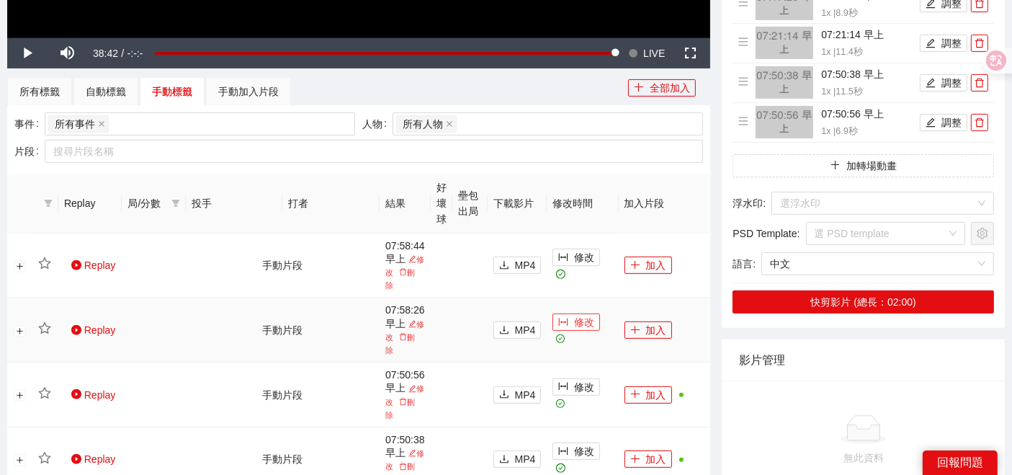
click at [564, 327] on icon "column-width" at bounding box center [563, 322] width 10 height 10
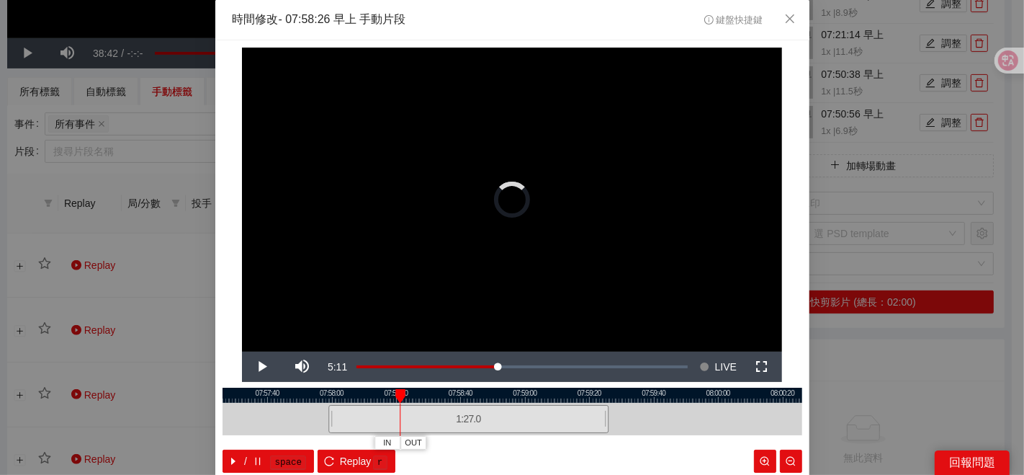
drag, startPoint x: 412, startPoint y: 416, endPoint x: 325, endPoint y: 420, distance: 87.2
click at [326, 420] on div at bounding box center [330, 419] width 9 height 32
click at [325, 395] on div at bounding box center [513, 394] width 580 height 15
click at [328, 398] on div at bounding box center [513, 394] width 580 height 15
click at [329, 398] on div at bounding box center [513, 394] width 580 height 15
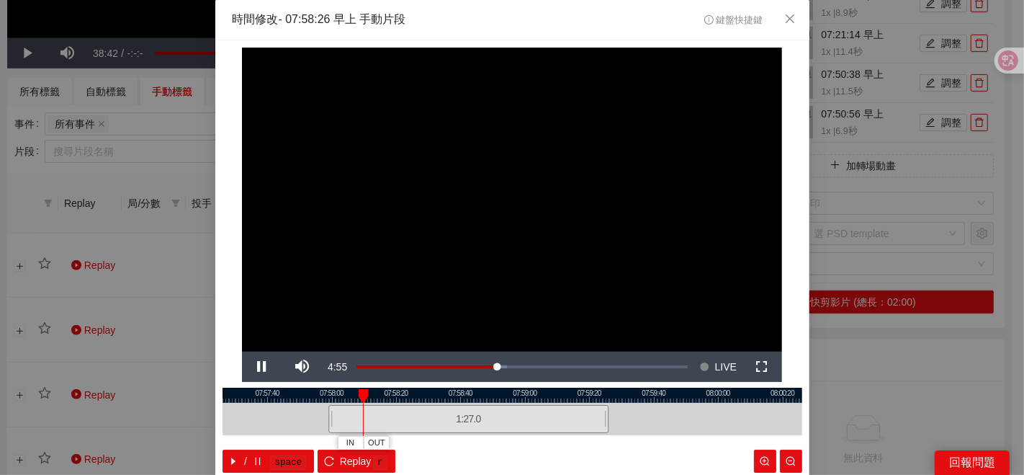
click at [329, 398] on div at bounding box center [513, 394] width 580 height 15
drag, startPoint x: 323, startPoint y: 411, endPoint x: 295, endPoint y: 411, distance: 28.8
click at [297, 411] on div at bounding box center [301, 419] width 9 height 32
click at [294, 398] on div at bounding box center [513, 394] width 580 height 15
click at [303, 399] on div at bounding box center [513, 394] width 580 height 15
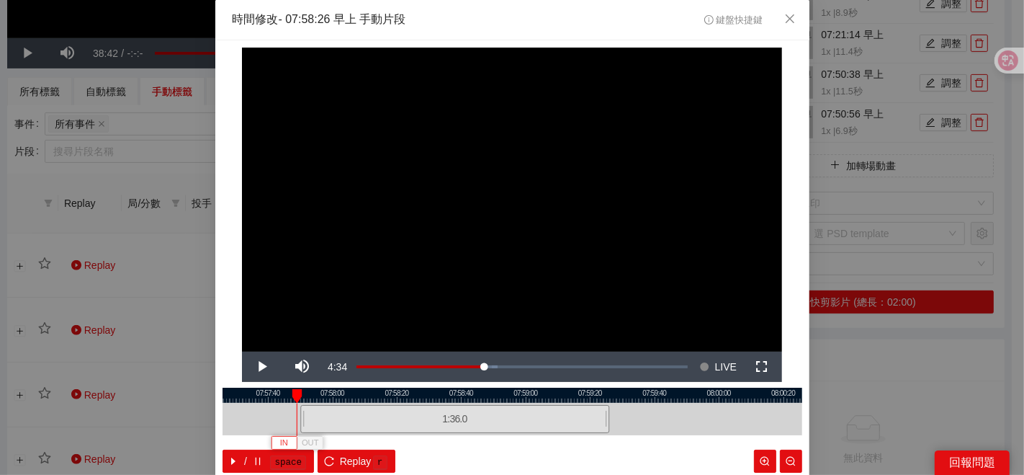
click at [271, 444] on button "IN" at bounding box center [284, 443] width 26 height 14
click at [313, 439] on span "IN" at bounding box center [317, 442] width 8 height 13
drag, startPoint x: 325, startPoint y: 441, endPoint x: 333, endPoint y: 437, distance: 8.7
click at [325, 440] on button "IN" at bounding box center [327, 443] width 26 height 14
click at [402, 445] on span "OUT" at bounding box center [401, 442] width 17 height 13
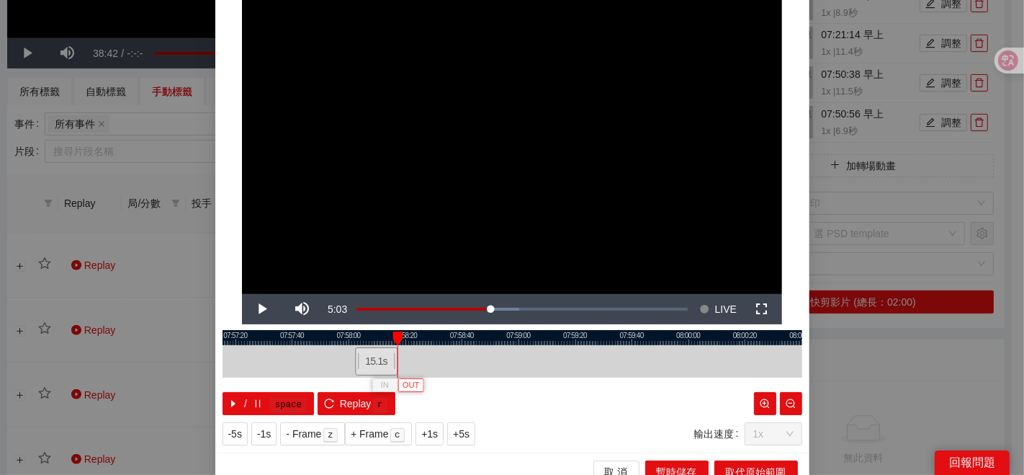
scroll to position [72, 0]
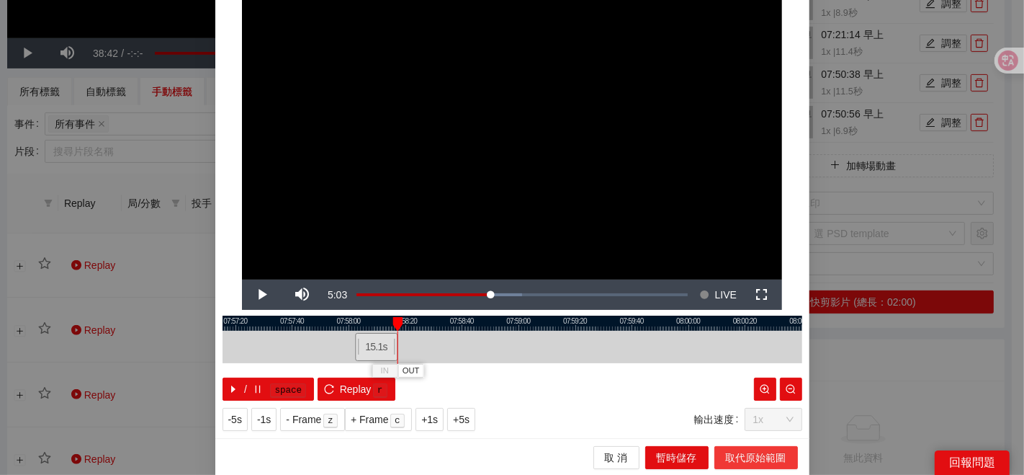
click at [748, 453] on span "取代原始範圍" at bounding box center [756, 457] width 60 height 16
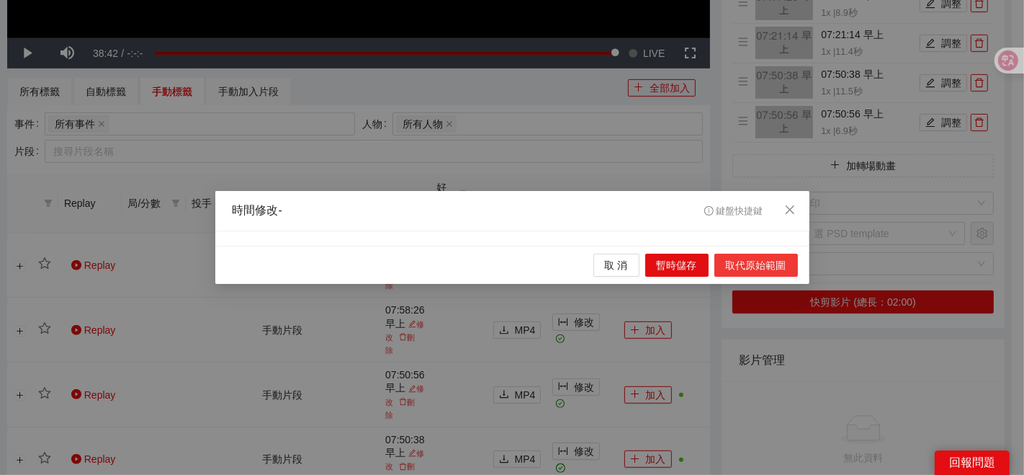
scroll to position [0, 0]
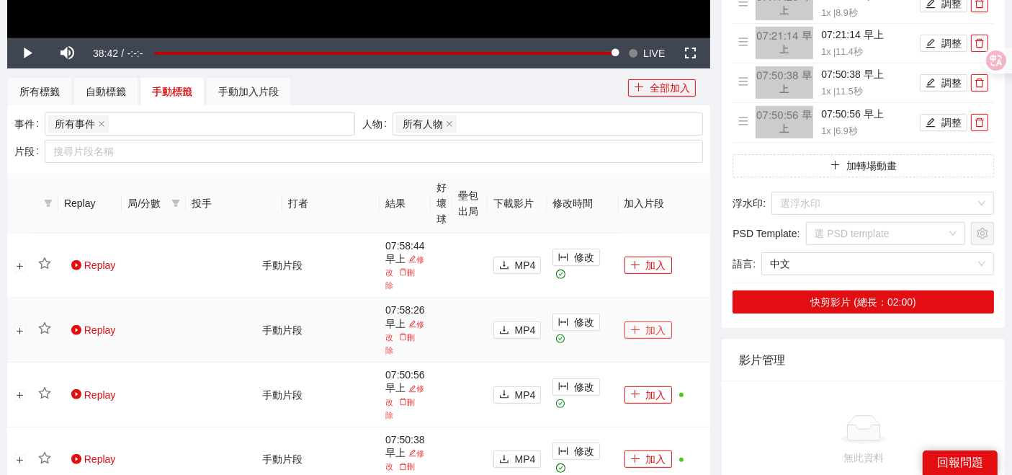
click at [643, 328] on button "加入" at bounding box center [648, 329] width 48 height 17
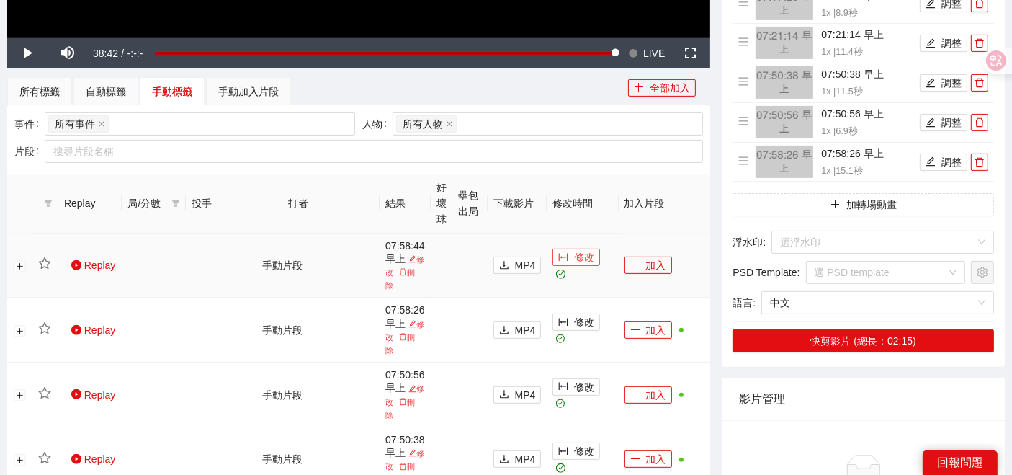
click at [572, 261] on button "修改" at bounding box center [576, 256] width 48 height 17
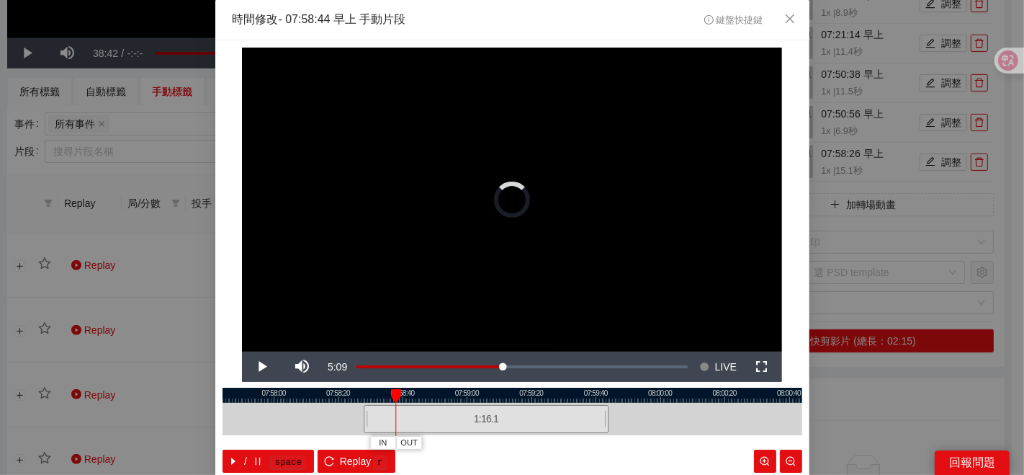
drag, startPoint x: 411, startPoint y: 418, endPoint x: 359, endPoint y: 417, distance: 51.9
click at [362, 417] on div at bounding box center [366, 419] width 9 height 32
click at [362, 398] on div at bounding box center [513, 394] width 580 height 15
click at [292, 398] on div at bounding box center [513, 394] width 580 height 15
click at [282, 439] on span "IN" at bounding box center [286, 442] width 8 height 13
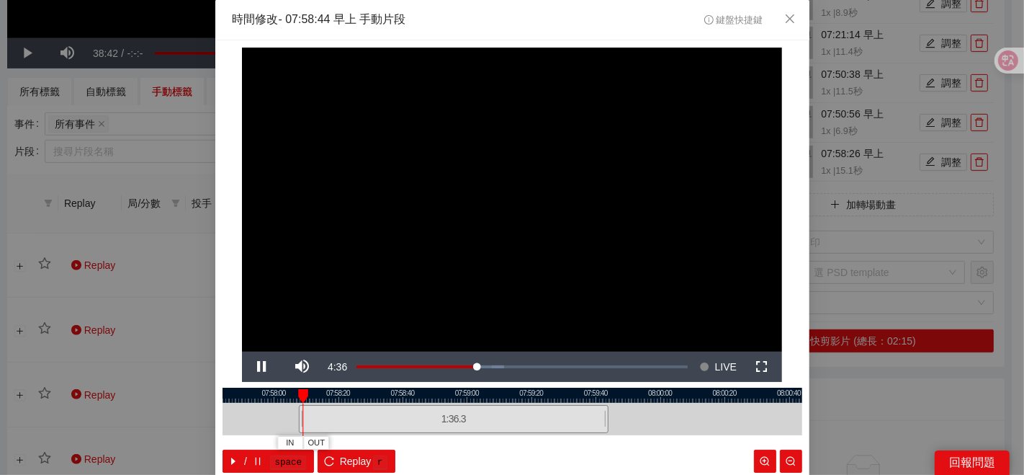
click at [327, 402] on div at bounding box center [513, 394] width 580 height 15
click at [340, 398] on div at bounding box center [513, 394] width 580 height 15
click at [358, 394] on div at bounding box center [513, 394] width 580 height 15
click at [362, 395] on div at bounding box center [513, 394] width 580 height 15
drag, startPoint x: 351, startPoint y: 389, endPoint x: 385, endPoint y: 406, distance: 38.0
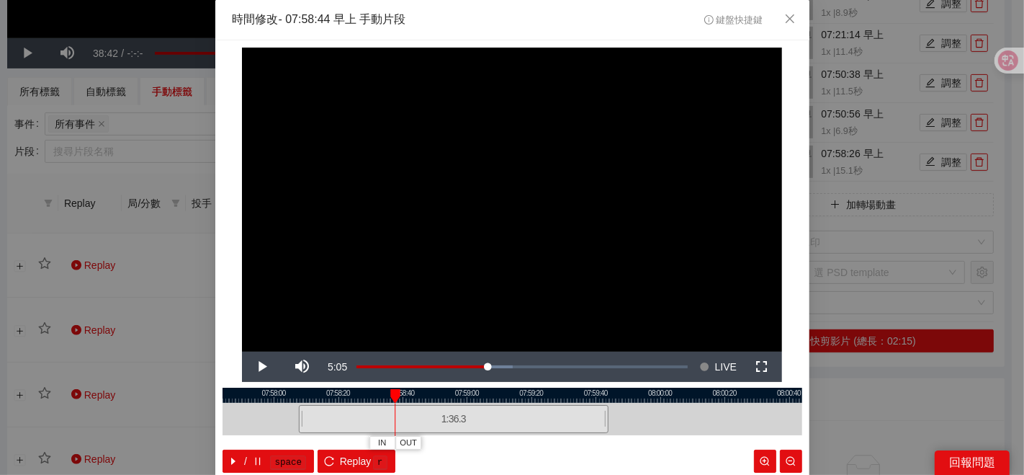
click at [385, 406] on div "07:57:40 07:58:00 07:58:20 07:58:40 07:59:00 07:59:20 07:59:40 08:00:00 08:00:2…" at bounding box center [513, 429] width 580 height 85
click at [382, 439] on button "IN" at bounding box center [382, 443] width 26 height 14
click at [398, 443] on button "IN" at bounding box center [411, 443] width 26 height 14
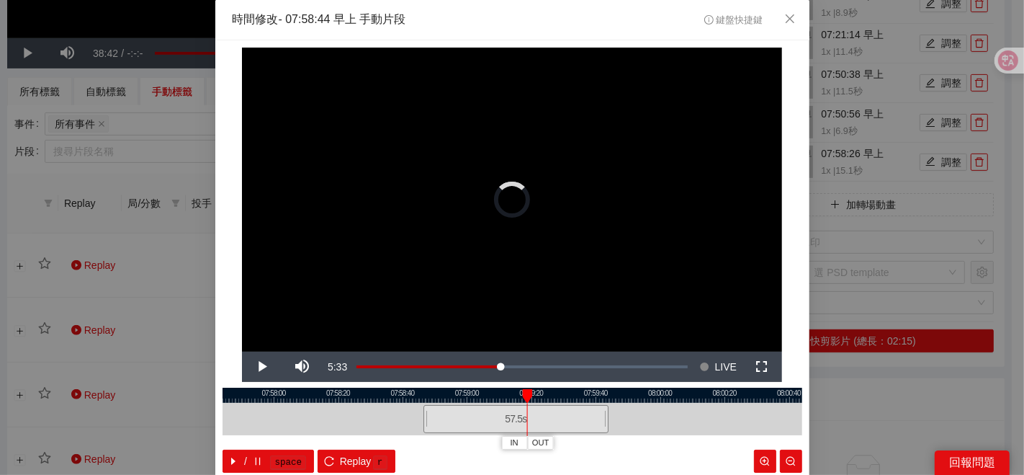
drag, startPoint x: 443, startPoint y: 395, endPoint x: 549, endPoint y: 396, distance: 105.9
click at [549, 396] on div "07:57:40 07:58:00 07:58:20 07:58:40 07:59:00 07:59:20 07:59:40 08:00:00 08:00:2…" at bounding box center [513, 429] width 580 height 85
drag, startPoint x: 530, startPoint y: 392, endPoint x: 416, endPoint y: 399, distance: 114.7
click at [416, 399] on div "07:57:40 07:58:00 07:58:20 07:58:40 07:59:00 07:59:20 07:59:40 08:00:00 08:00:2…" at bounding box center [513, 429] width 580 height 85
drag, startPoint x: 419, startPoint y: 416, endPoint x: 375, endPoint y: 418, distance: 44.0
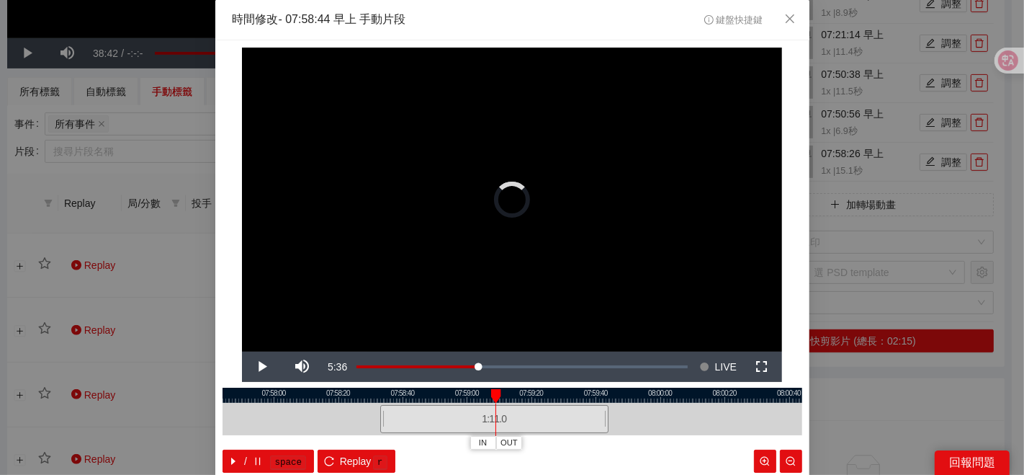
click at [377, 418] on div at bounding box center [381, 419] width 9 height 32
click at [416, 395] on div at bounding box center [513, 394] width 580 height 15
click at [416, 395] on div at bounding box center [421, 396] width 10 height 14
click at [398, 398] on div at bounding box center [513, 394] width 580 height 15
click at [390, 398] on div at bounding box center [513, 394] width 580 height 15
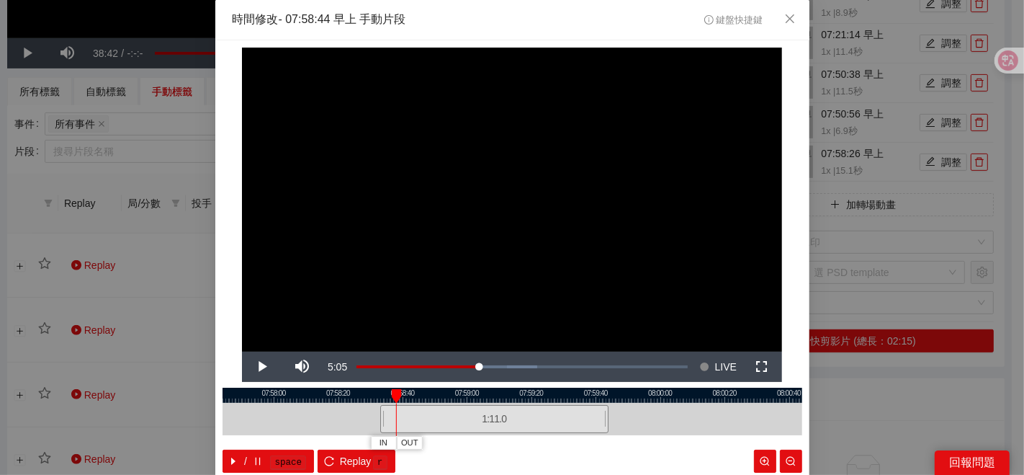
click at [403, 448] on div "07:57:40 07:58:00 07:58:20 07:58:40 07:59:00 07:59:20 07:59:40 08:00:00 08:00:2…" at bounding box center [513, 429] width 580 height 85
click at [378, 444] on span "IN" at bounding box center [382, 442] width 8 height 13
click at [420, 444] on button "OUT" at bounding box center [418, 443] width 26 height 14
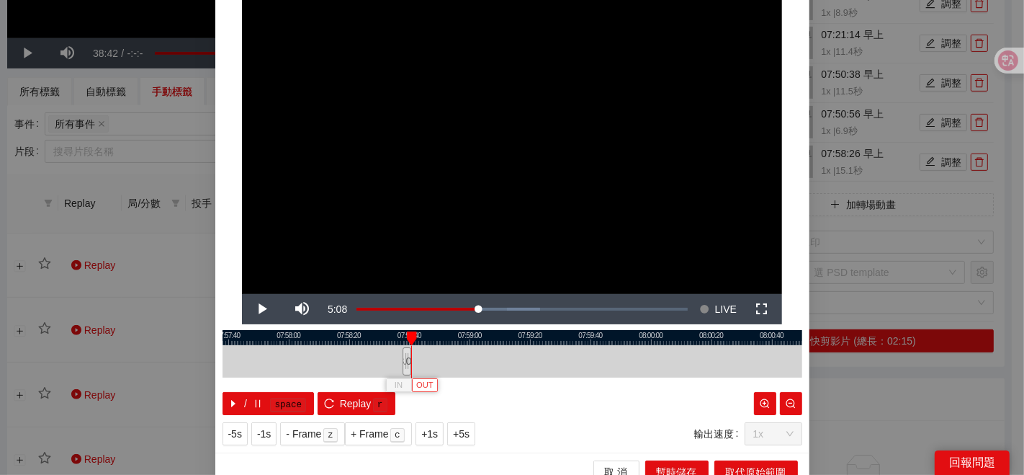
scroll to position [72, 0]
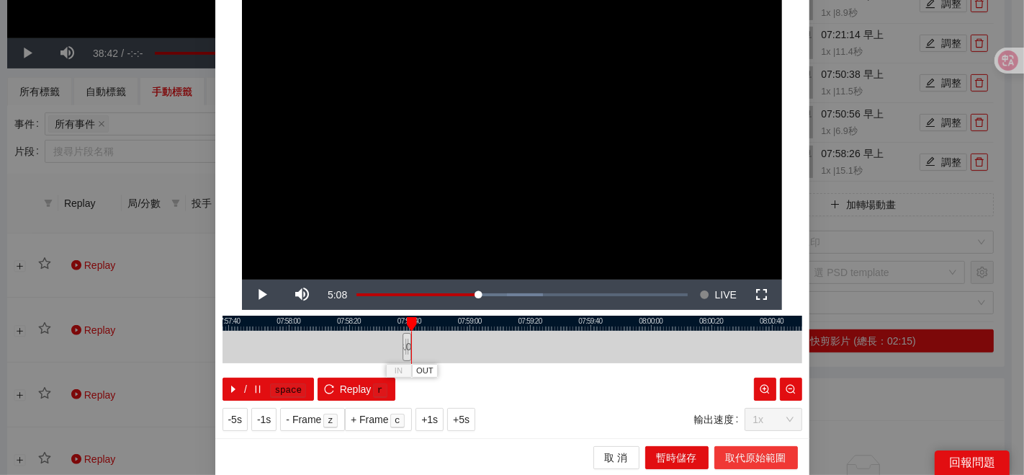
click at [726, 455] on span "取代原始範圍" at bounding box center [756, 457] width 60 height 16
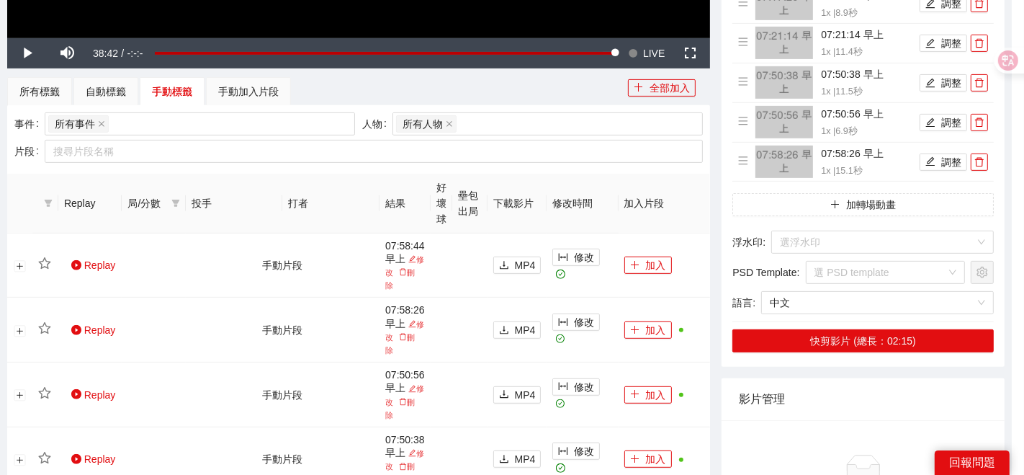
scroll to position [0, 0]
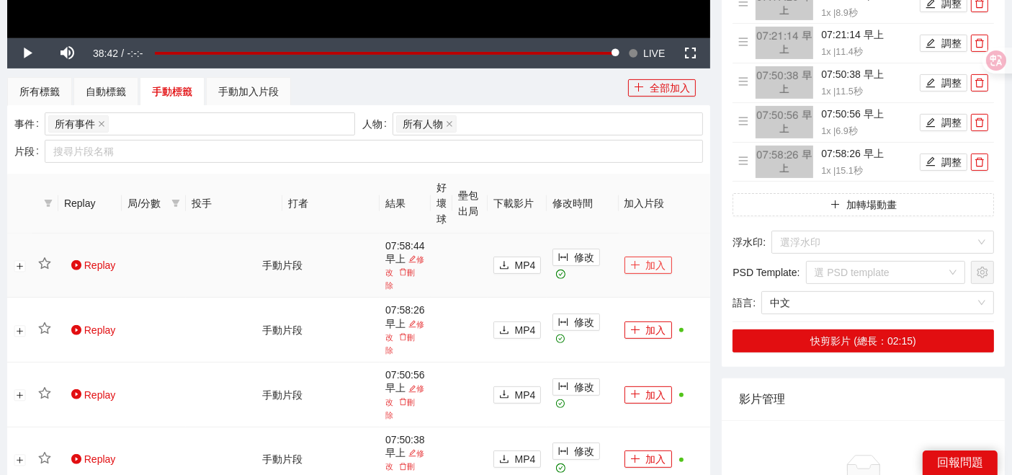
click at [643, 260] on button "加入" at bounding box center [648, 264] width 48 height 17
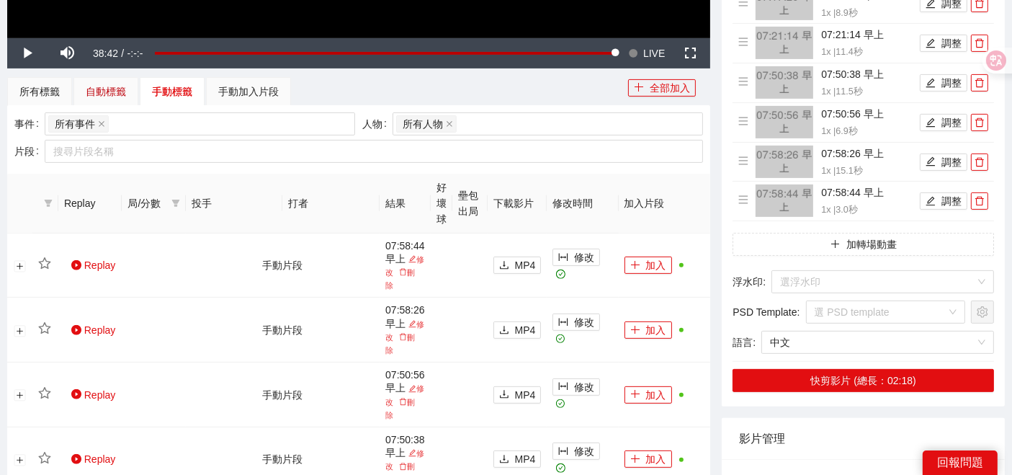
click at [123, 84] on div "自動標籤" at bounding box center [106, 92] width 40 height 16
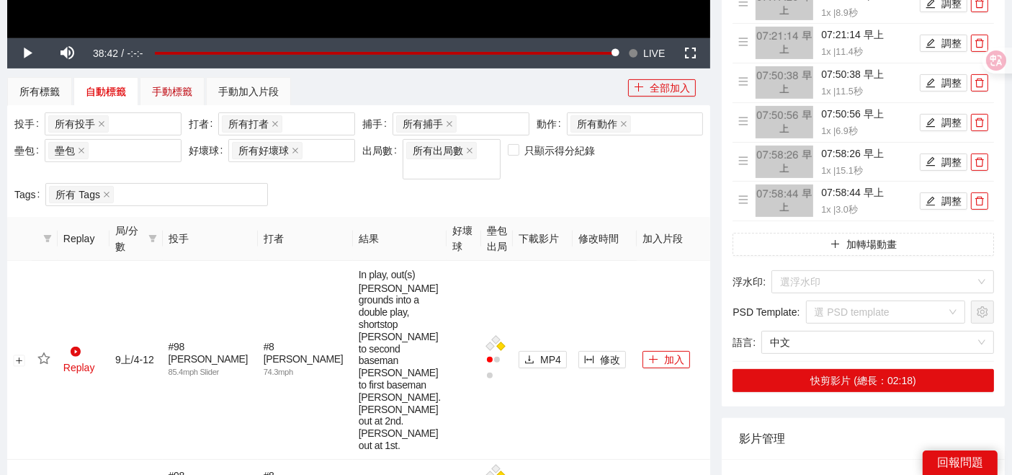
click at [172, 88] on div "手動標籤" at bounding box center [172, 92] width 40 height 16
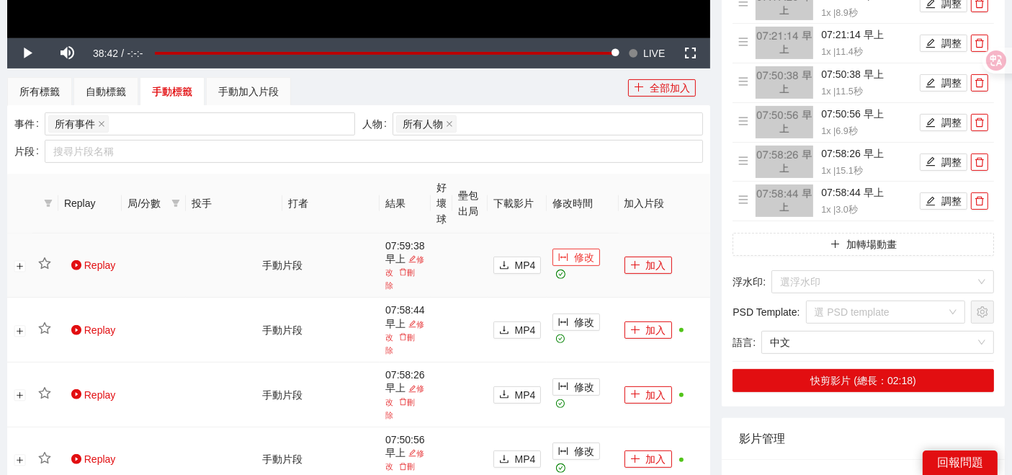
click at [580, 265] on span "修改" at bounding box center [584, 257] width 20 height 16
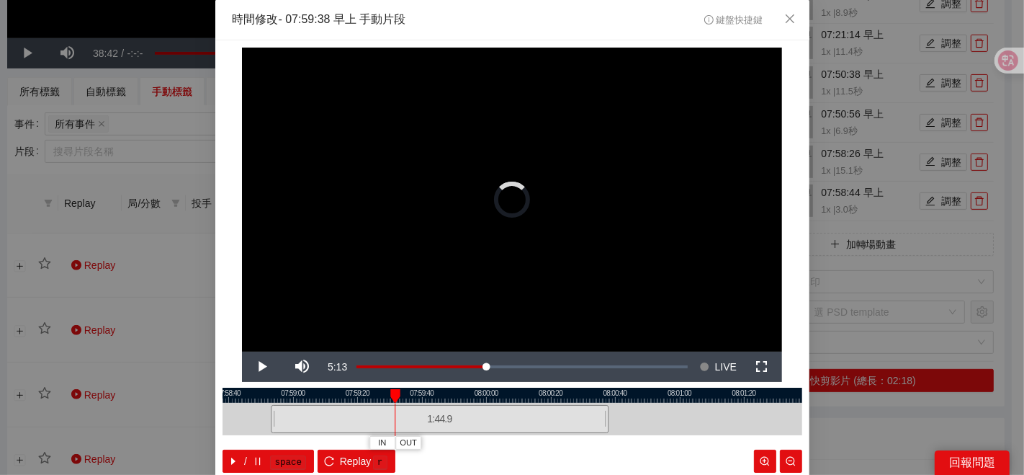
drag, startPoint x: 409, startPoint y: 413, endPoint x: 264, endPoint y: 412, distance: 144.8
click at [269, 412] on div at bounding box center [273, 419] width 9 height 32
drag, startPoint x: 266, startPoint y: 415, endPoint x: 254, endPoint y: 417, distance: 12.4
click at [254, 417] on div "07:58:20 07:58:40 07:59:00 07:59:20 07:59:40 08:00:00 08:00:20 08:00:40 08:01:0…" at bounding box center [513, 429] width 580 height 85
click at [256, 400] on div at bounding box center [513, 394] width 580 height 15
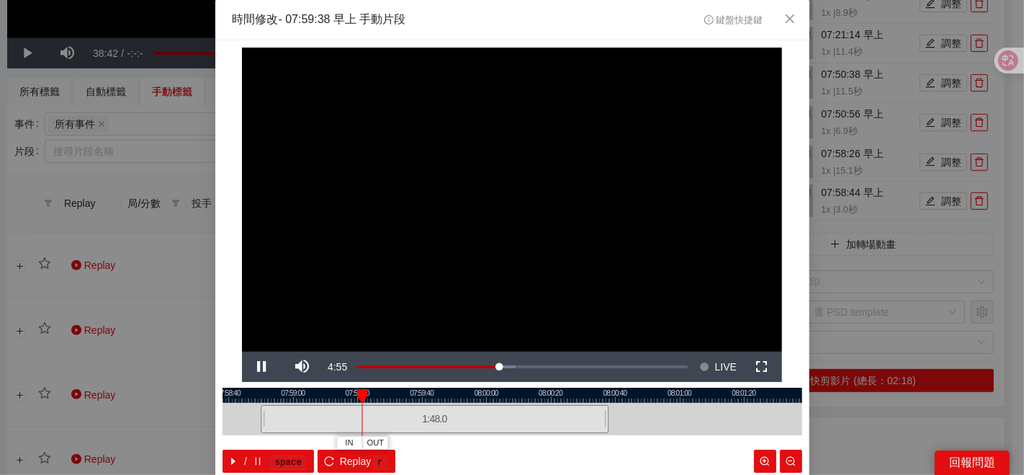
click at [263, 397] on div at bounding box center [513, 394] width 580 height 15
drag, startPoint x: 360, startPoint y: 395, endPoint x: 189, endPoint y: 401, distance: 170.8
click at [187, 401] on div "**********" at bounding box center [512, 237] width 1024 height 475
click at [232, 439] on button "IN" at bounding box center [229, 443] width 26 height 14
click at [257, 395] on div at bounding box center [513, 394] width 580 height 15
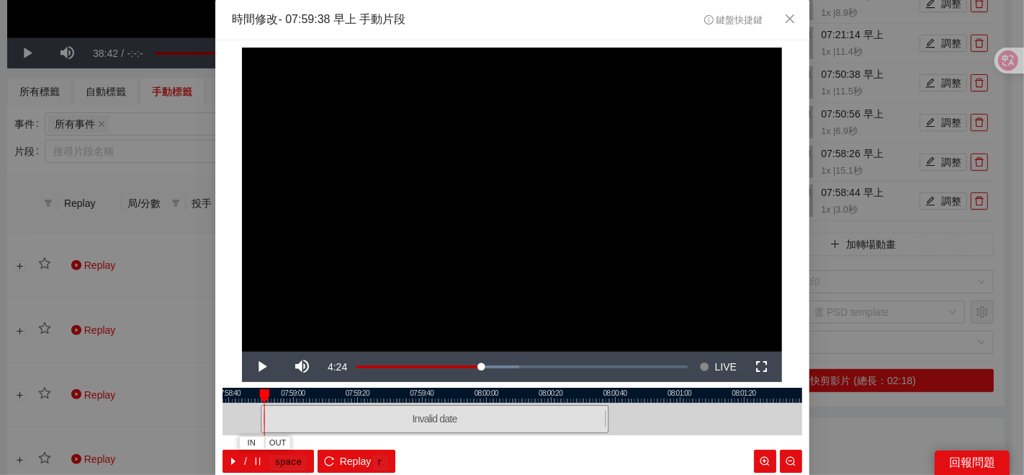
click at [228, 422] on div "Invalid date" at bounding box center [513, 419] width 580 height 32
click at [830, 416] on div "**********" at bounding box center [512, 237] width 1024 height 475
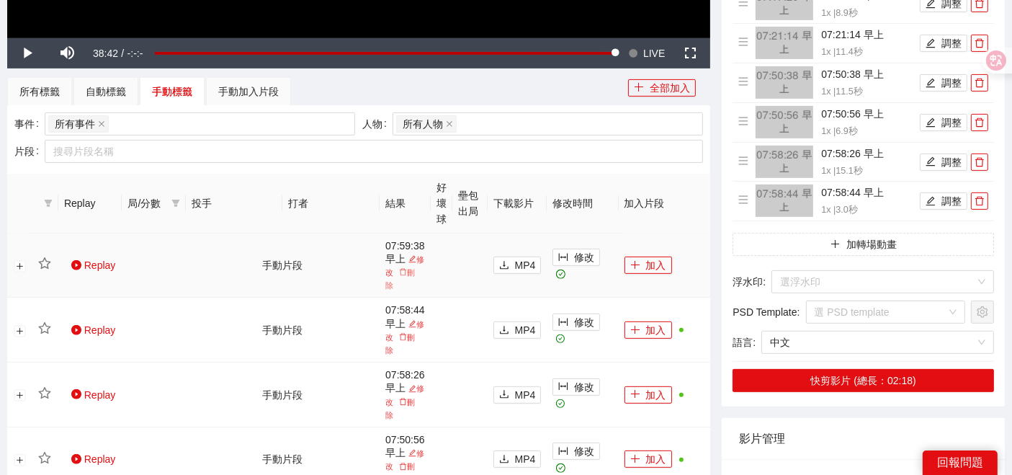
click at [407, 271] on icon "delete" at bounding box center [403, 272] width 8 height 8
click at [441, 227] on div "確定刪除? Cancel Yes" at bounding box center [404, 219] width 99 height 65
click at [428, 227] on span "Yes" at bounding box center [429, 232] width 17 height 16
click at [977, 200] on icon "delete" at bounding box center [979, 201] width 10 height 10
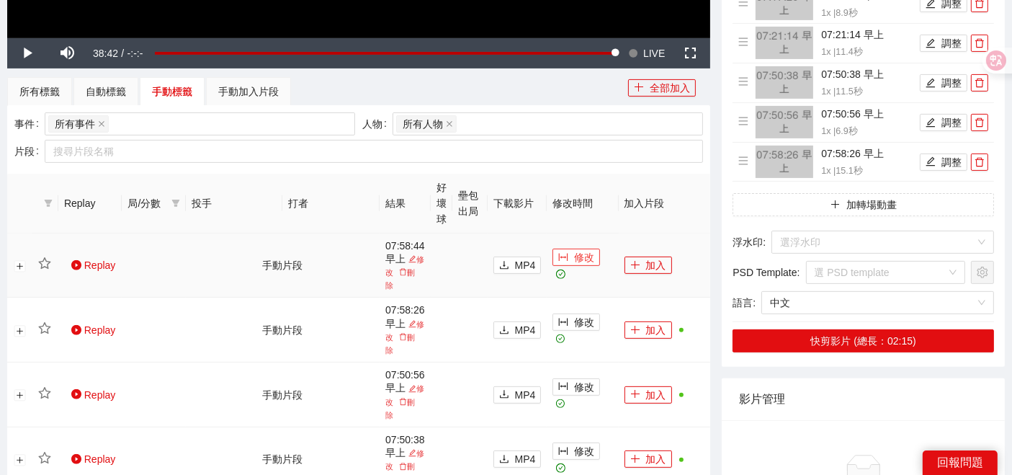
click at [574, 263] on span "修改" at bounding box center [584, 257] width 20 height 16
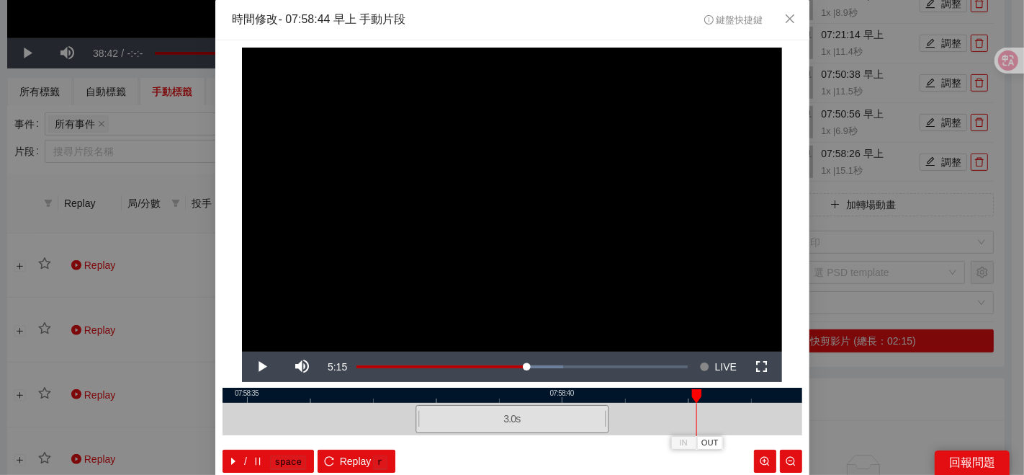
click at [545, 395] on div at bounding box center [513, 394] width 580 height 15
click at [417, 397] on div at bounding box center [513, 394] width 580 height 15
click at [414, 395] on div at bounding box center [513, 394] width 580 height 15
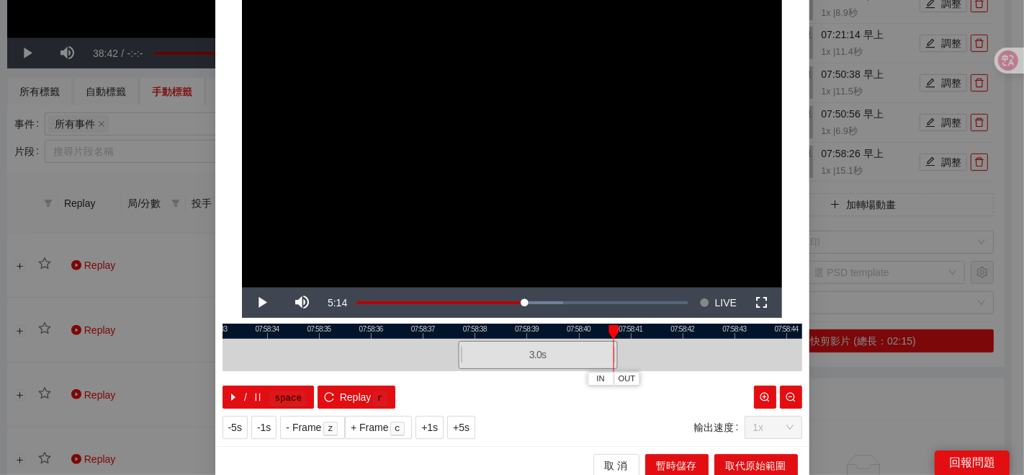
scroll to position [72, 0]
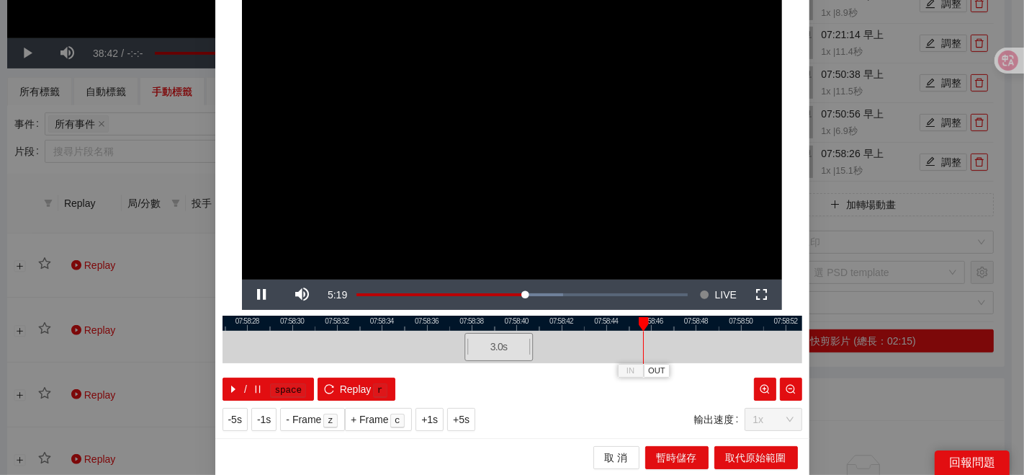
drag, startPoint x: 664, startPoint y: 346, endPoint x: 544, endPoint y: 356, distance: 120.0
click at [544, 356] on div at bounding box center [405, 347] width 580 height 32
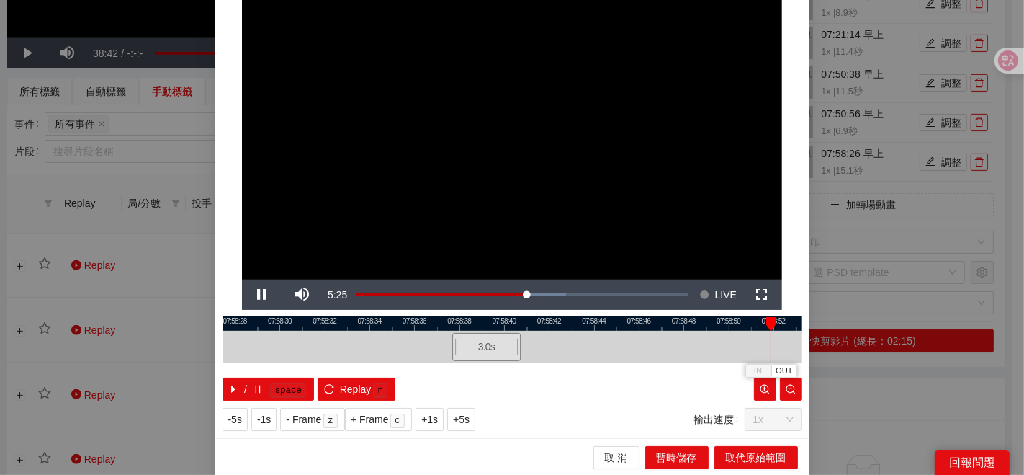
click at [483, 331] on div at bounding box center [513, 347] width 580 height 32
click at [541, 373] on span "OUT" at bounding box center [546, 370] width 17 height 13
click at [726, 458] on span "取代原始範圍" at bounding box center [756, 457] width 60 height 16
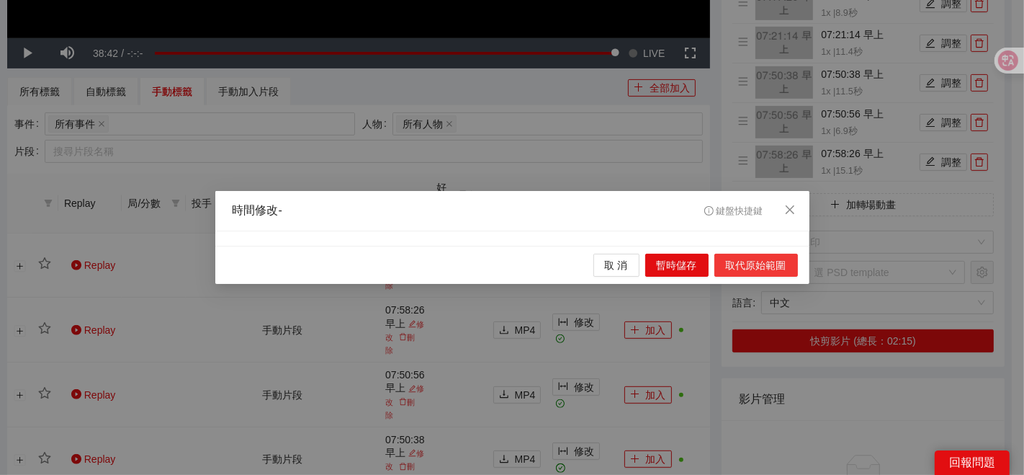
scroll to position [0, 0]
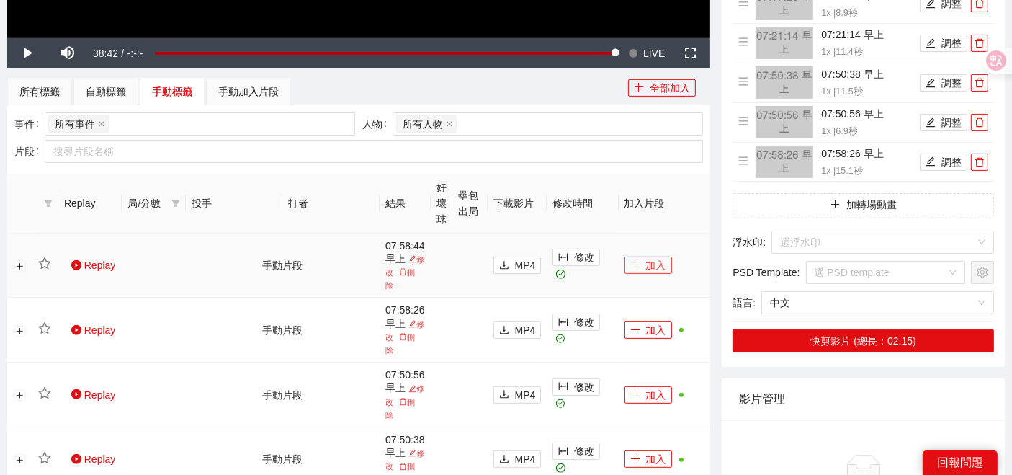
click at [636, 264] on icon "plus" at bounding box center [635, 264] width 8 height 1
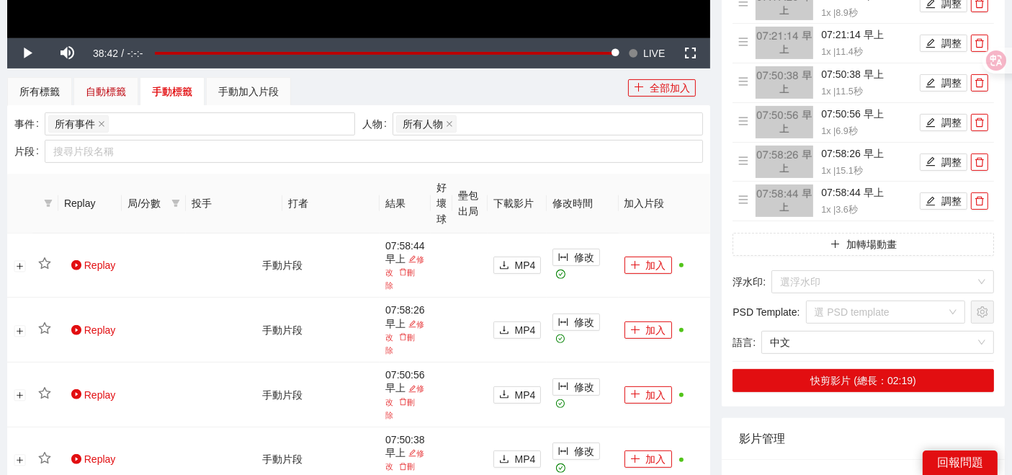
click at [106, 87] on div "自動標籤" at bounding box center [106, 92] width 40 height 16
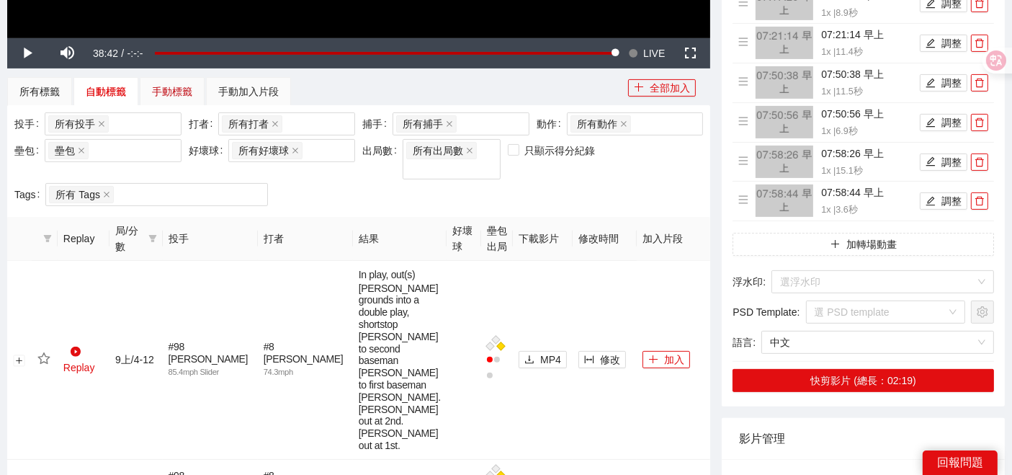
click at [156, 86] on div "手動標籤" at bounding box center [172, 92] width 40 height 16
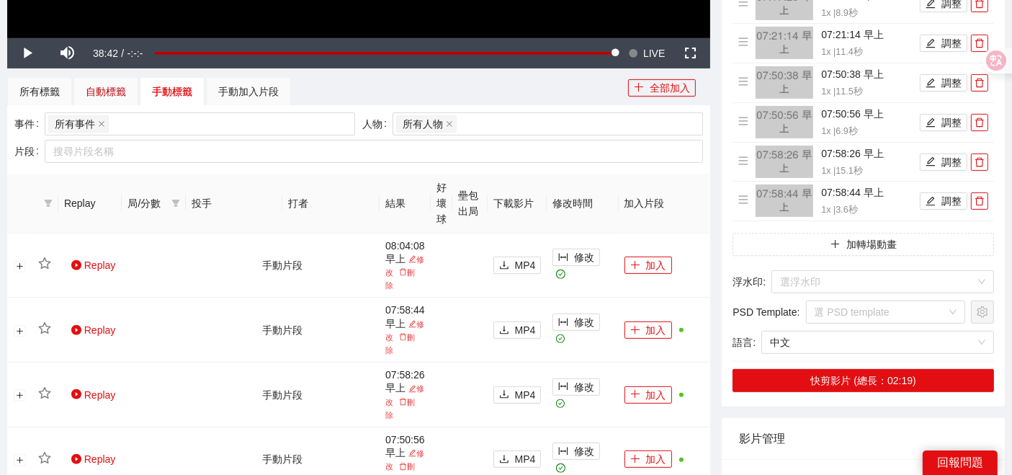
drag, startPoint x: 106, startPoint y: 83, endPoint x: 174, endPoint y: 79, distance: 68.5
click at [107, 84] on div "自動標籤" at bounding box center [106, 92] width 40 height 16
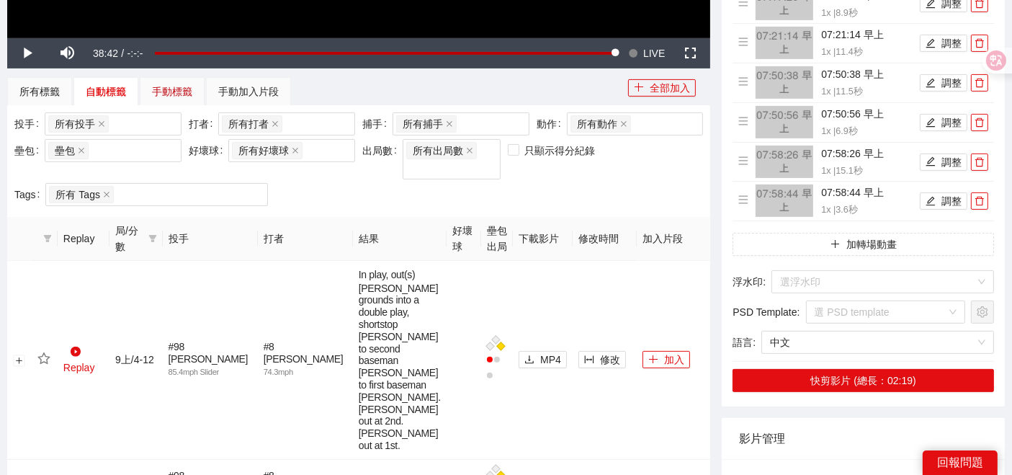
click at [173, 85] on div "手動標籤" at bounding box center [172, 92] width 40 height 16
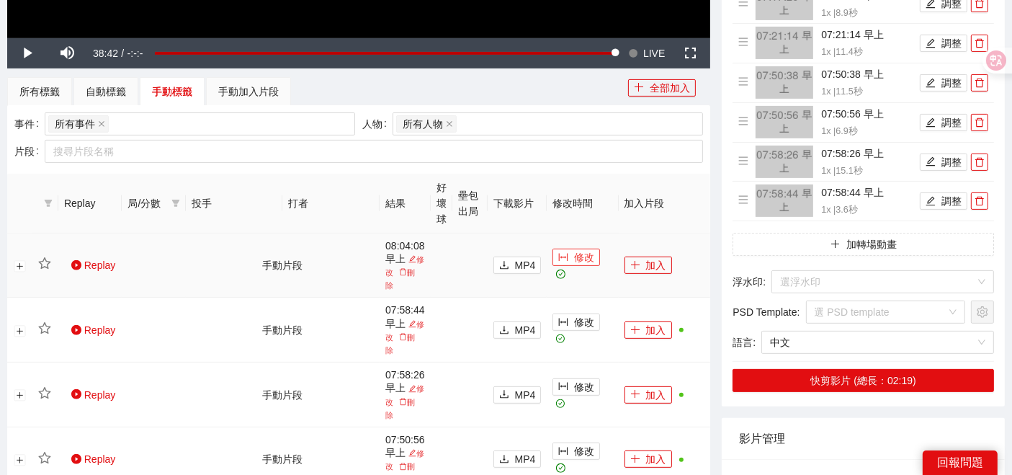
click at [567, 261] on icon "column-width" at bounding box center [563, 258] width 9 height 8
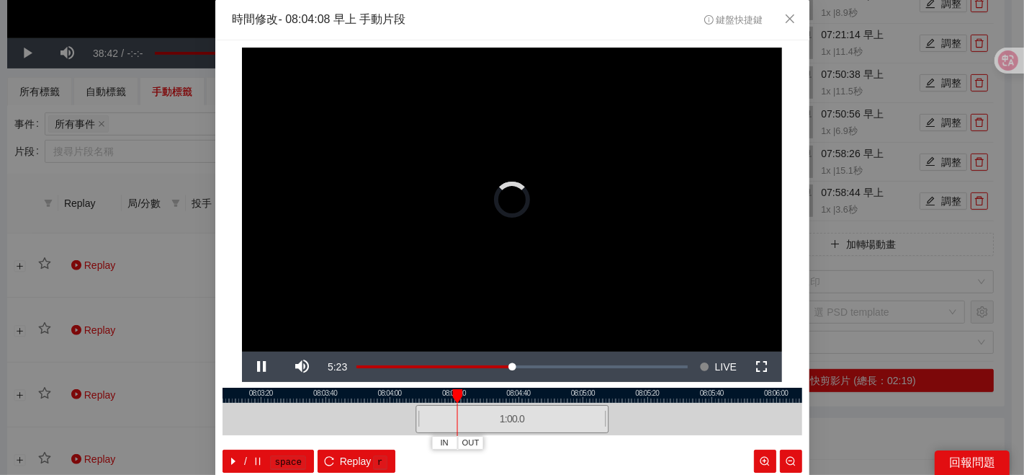
drag, startPoint x: 444, startPoint y: 397, endPoint x: 465, endPoint y: 398, distance: 20.2
click at [465, 398] on div "08:03:00 08:03:20 08:03:40 08:04:00 08:04:20 08:04:40 08:05:00 08:05:20 08:05:4…" at bounding box center [513, 429] width 580 height 85
click at [570, 446] on button "IN" at bounding box center [583, 443] width 26 height 14
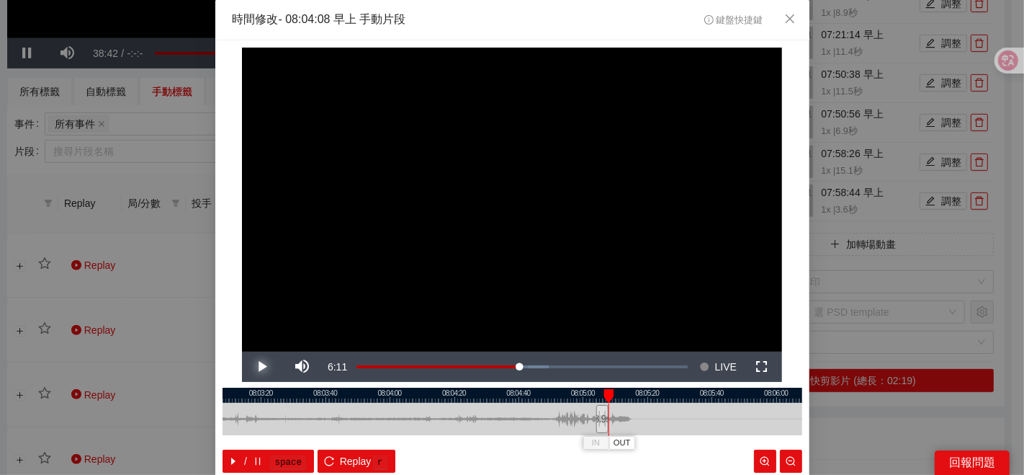
click at [259, 367] on span "Video Player" at bounding box center [262, 367] width 40 height 0
click at [242, 351] on button "Pause" at bounding box center [262, 366] width 40 height 30
click at [242, 351] on button "Play" at bounding box center [262, 366] width 40 height 30
click at [242, 351] on button "Pause" at bounding box center [262, 366] width 40 height 30
click at [589, 395] on div at bounding box center [513, 394] width 580 height 15
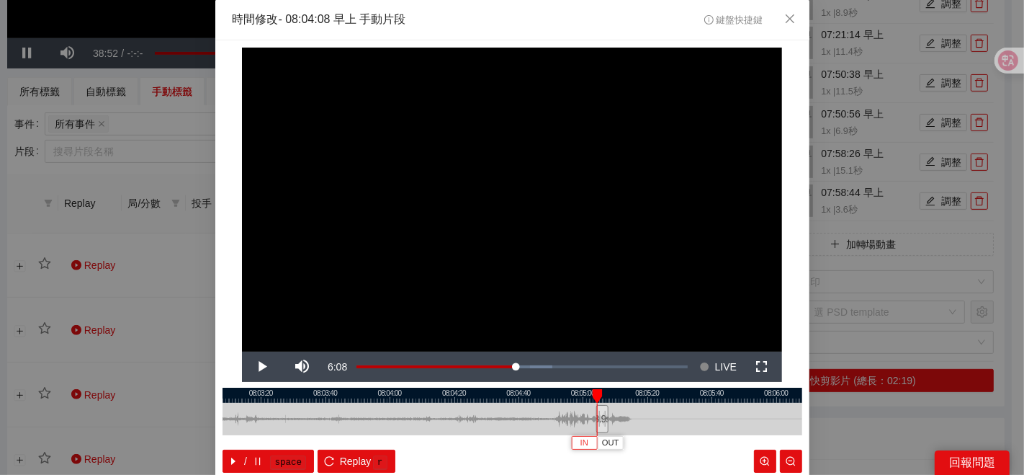
click at [584, 441] on button "IN" at bounding box center [584, 443] width 26 height 14
click at [580, 445] on span "IN" at bounding box center [584, 442] width 8 height 13
click at [261, 367] on span "Video Player" at bounding box center [262, 367] width 40 height 0
click at [242, 351] on button "Pause" at bounding box center [262, 366] width 40 height 30
click at [624, 441] on span "OUT" at bounding box center [632, 442] width 17 height 13
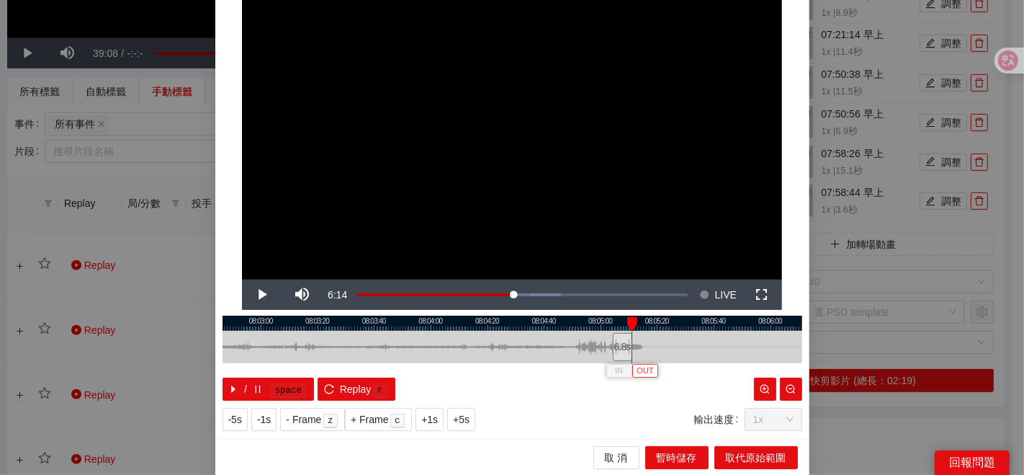
scroll to position [72, 0]
click at [733, 453] on span "取代原始範圍" at bounding box center [756, 457] width 60 height 16
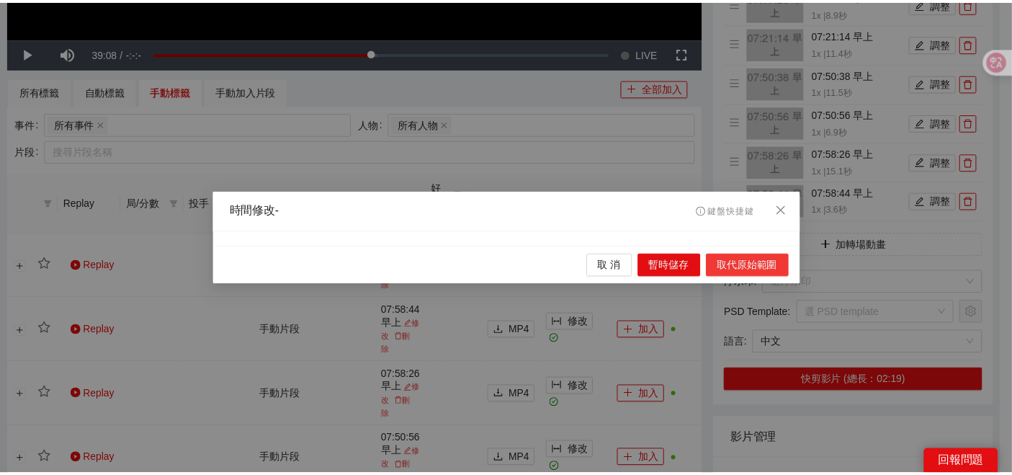
scroll to position [0, 0]
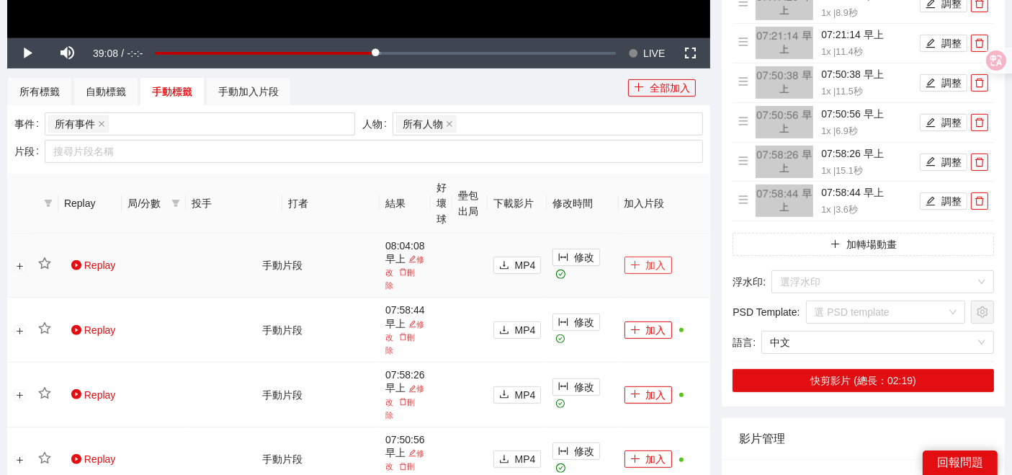
click at [638, 264] on icon "plus" at bounding box center [635, 265] width 10 height 10
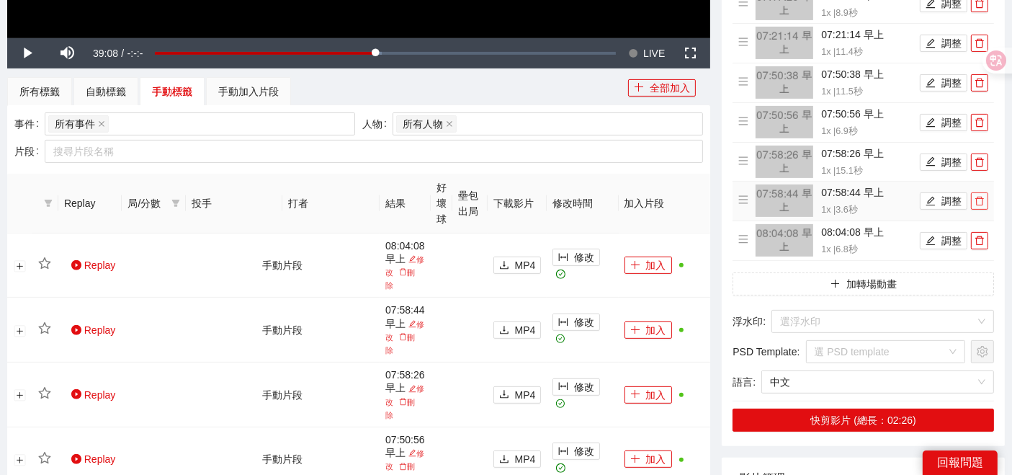
click at [979, 196] on icon "delete" at bounding box center [979, 201] width 10 height 10
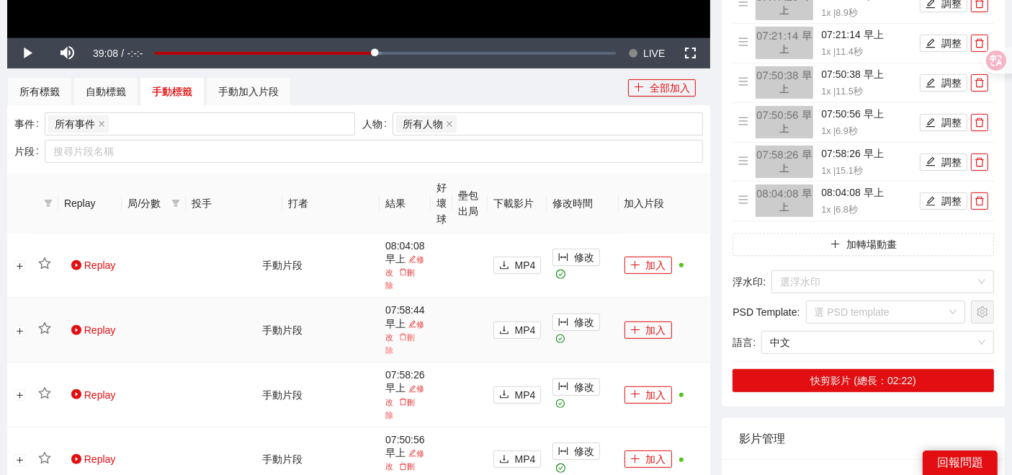
click at [407, 333] on icon "delete" at bounding box center [403, 337] width 8 height 8
click at [431, 297] on span "Yes" at bounding box center [429, 296] width 17 height 16
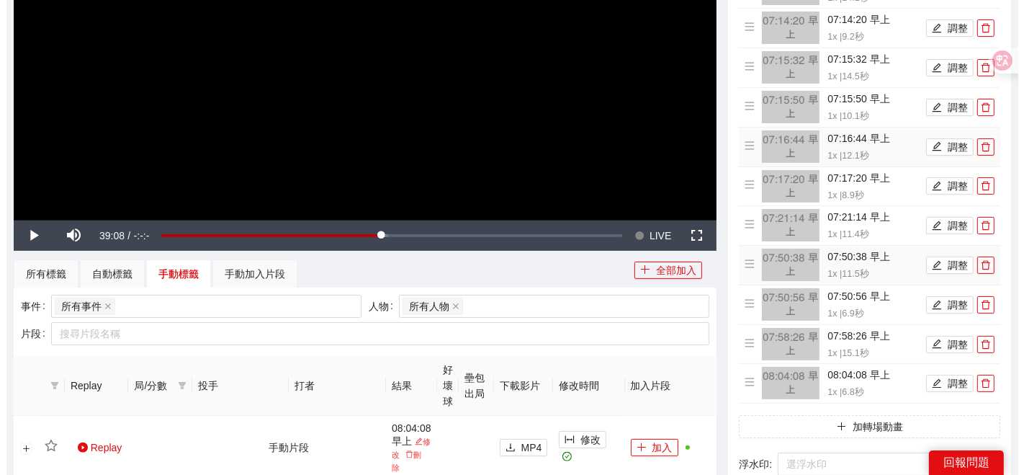
scroll to position [560, 0]
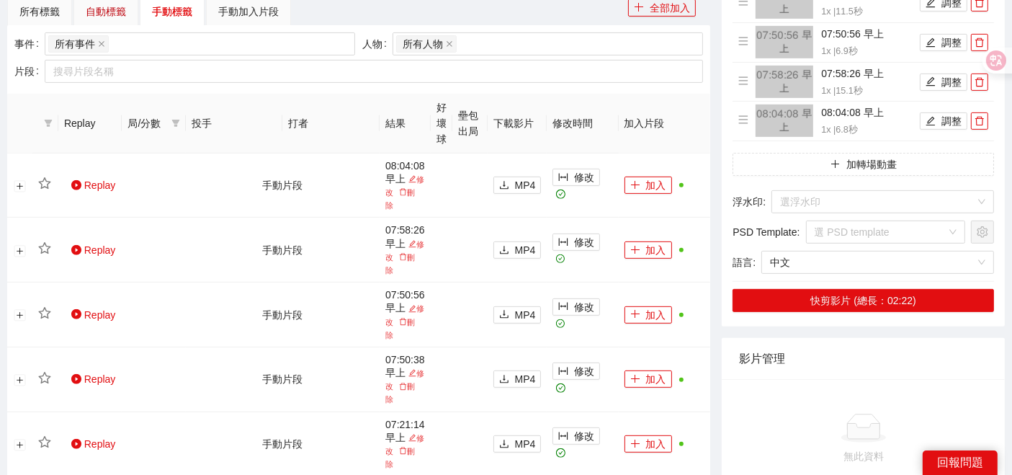
click at [117, 4] on div "自動標籤" at bounding box center [106, 12] width 40 height 16
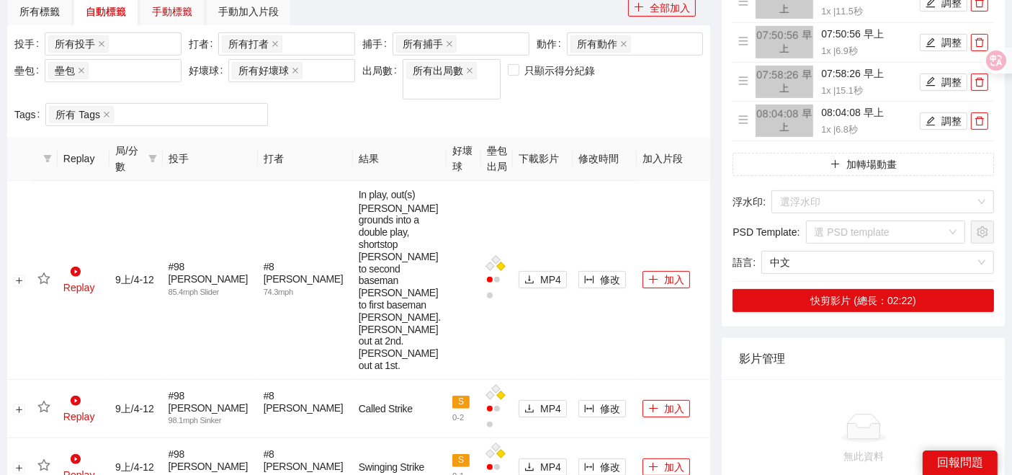
click at [171, 8] on div "手動標籤" at bounding box center [172, 12] width 40 height 16
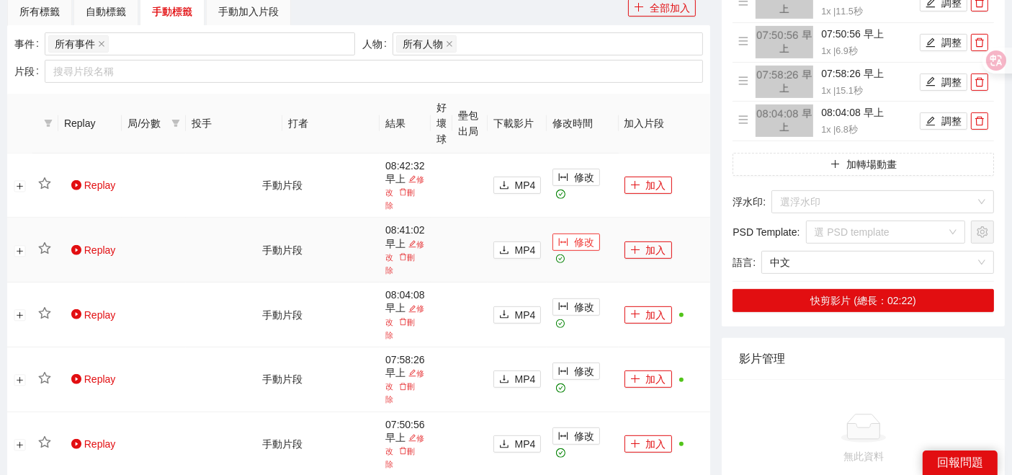
click at [579, 239] on span "修改" at bounding box center [584, 242] width 20 height 16
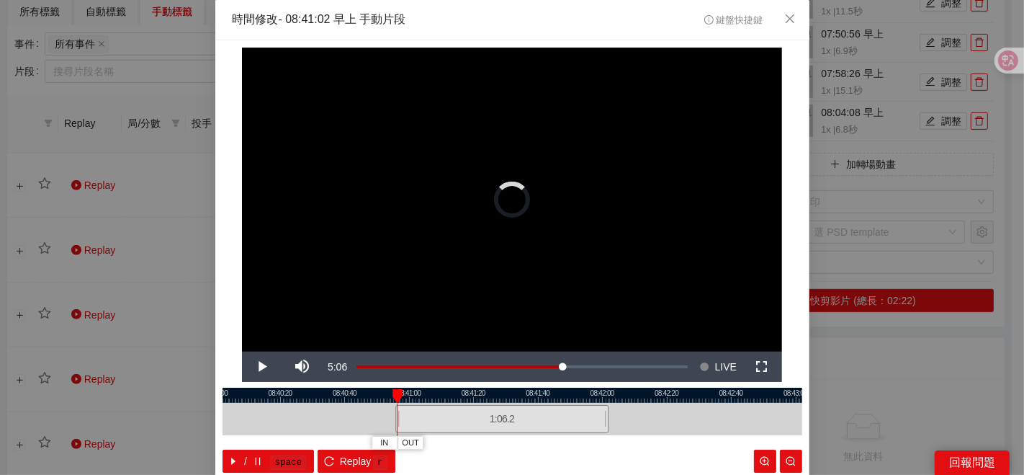
drag, startPoint x: 411, startPoint y: 420, endPoint x: 390, endPoint y: 420, distance: 20.2
click at [390, 420] on div "08:40:00 08:40:20 08:40:40 08:41:00 08:41:20 08:41:40 08:42:00 08:42:20 08:42:4…" at bounding box center [513, 429] width 580 height 85
click at [390, 444] on span "IN" at bounding box center [394, 442] width 8 height 13
click at [471, 444] on span "OUT" at bounding box center [478, 442] width 17 height 13
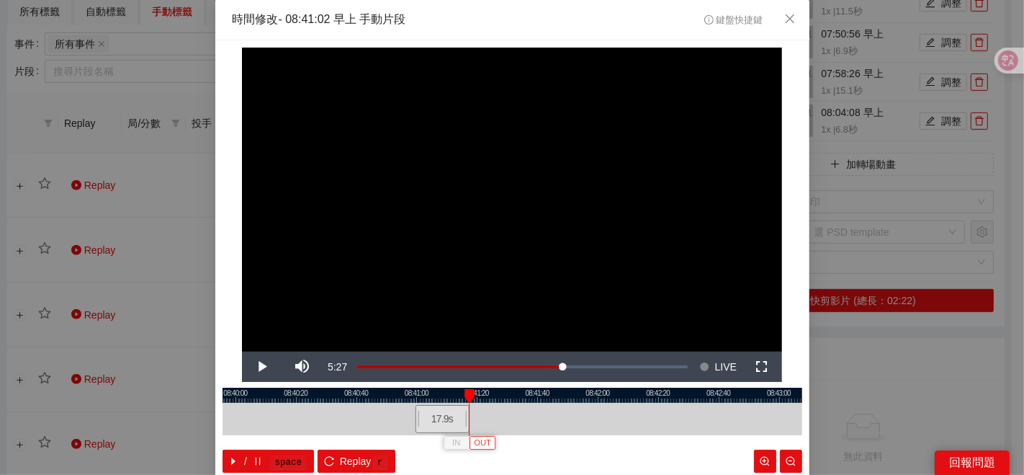
scroll to position [72, 0]
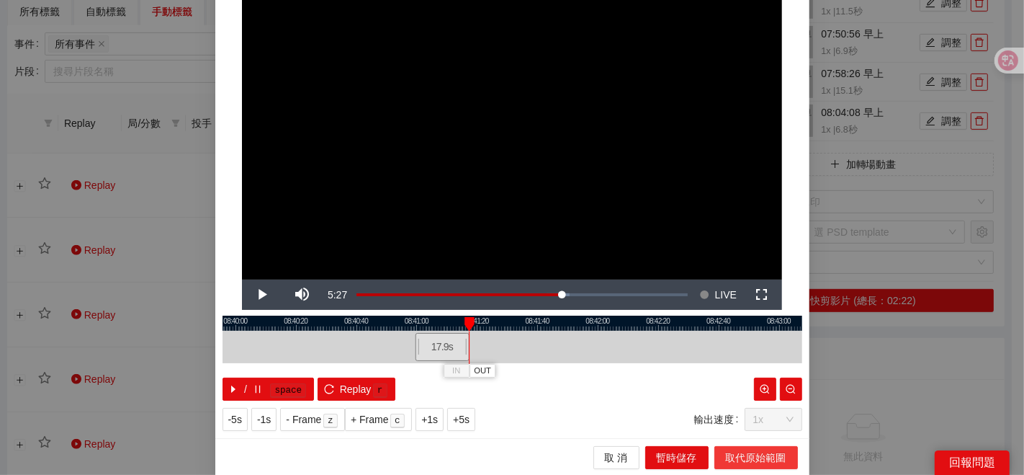
click at [734, 450] on span "取代原始範圍" at bounding box center [756, 457] width 60 height 16
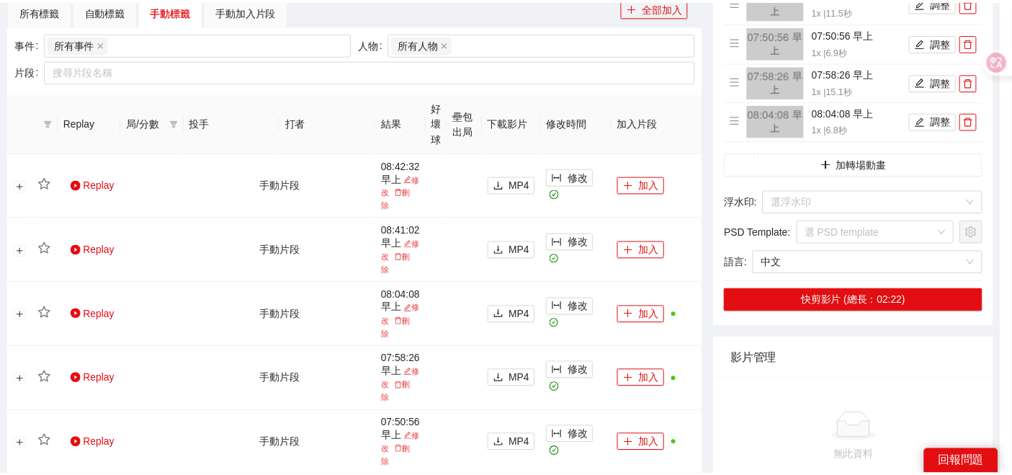
scroll to position [0, 0]
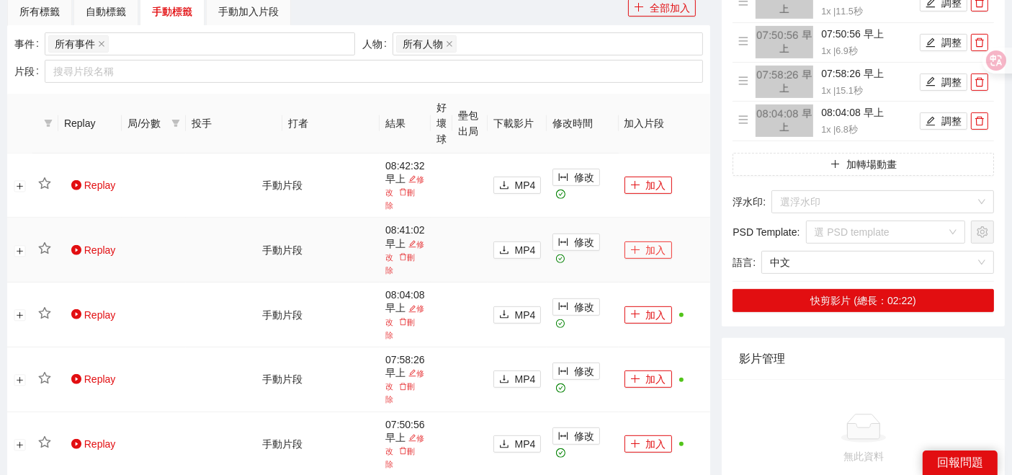
click at [641, 243] on button "加入" at bounding box center [648, 249] width 48 height 17
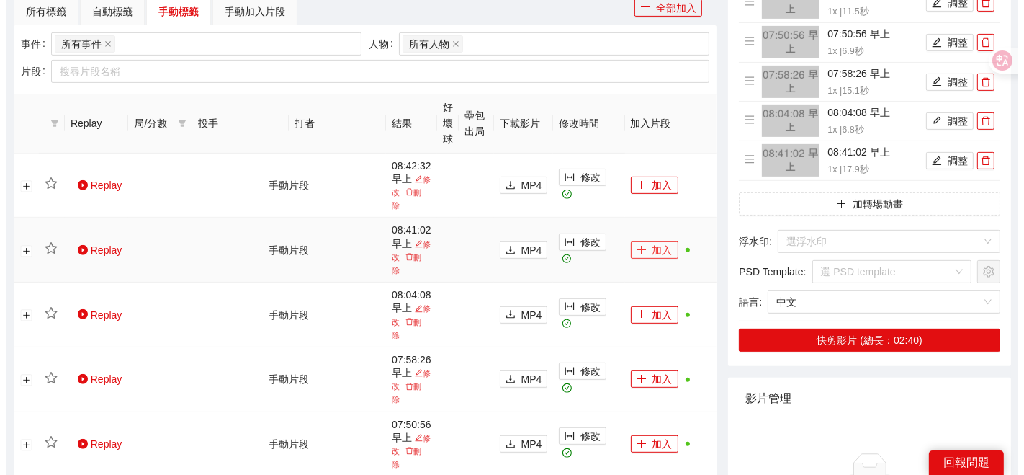
scroll to position [480, 0]
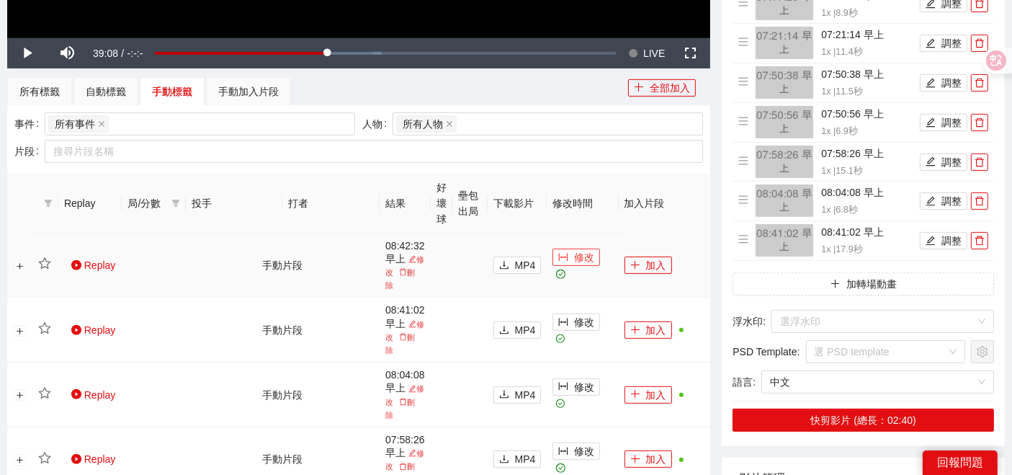
click at [568, 262] on icon "column-width" at bounding box center [563, 257] width 10 height 10
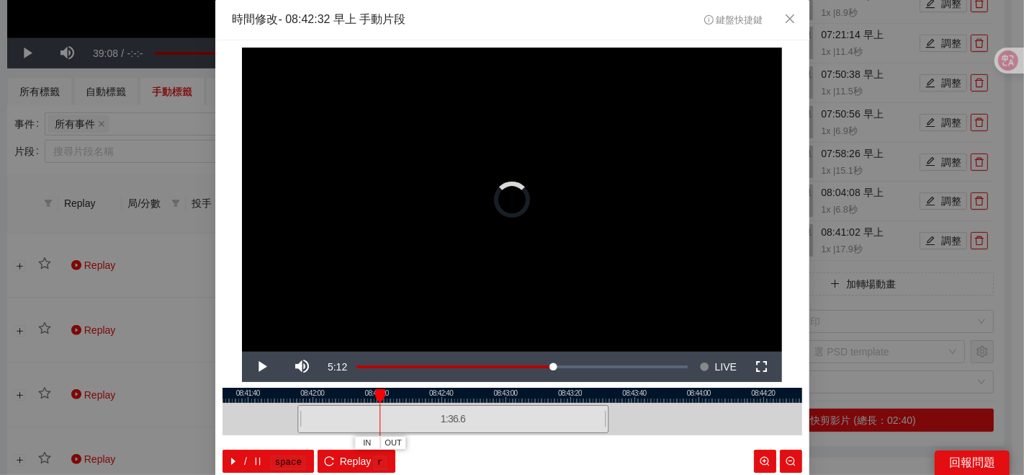
drag, startPoint x: 411, startPoint y: 416, endPoint x: 292, endPoint y: 406, distance: 118.5
click at [295, 406] on div at bounding box center [299, 419] width 9 height 32
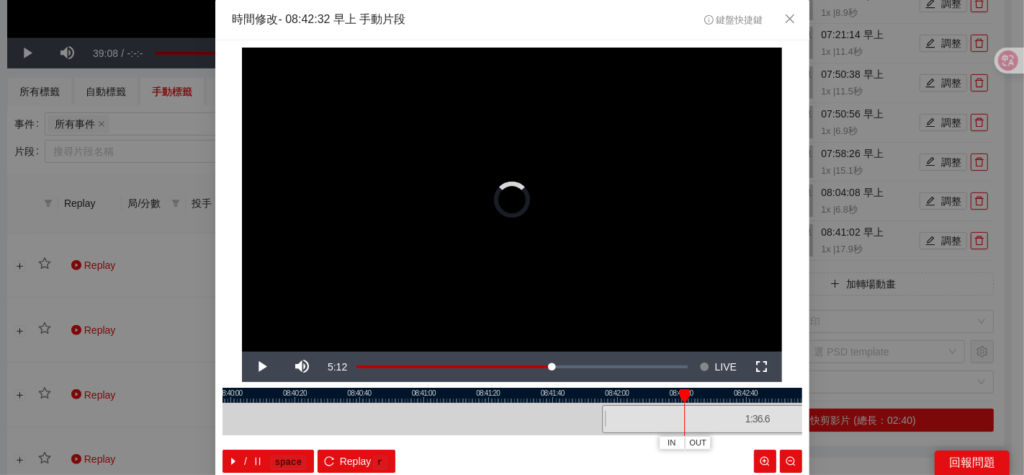
drag, startPoint x: 265, startPoint y: 413, endPoint x: 586, endPoint y: 418, distance: 321.3
click at [586, 418] on div at bounding box center [817, 419] width 580 height 32
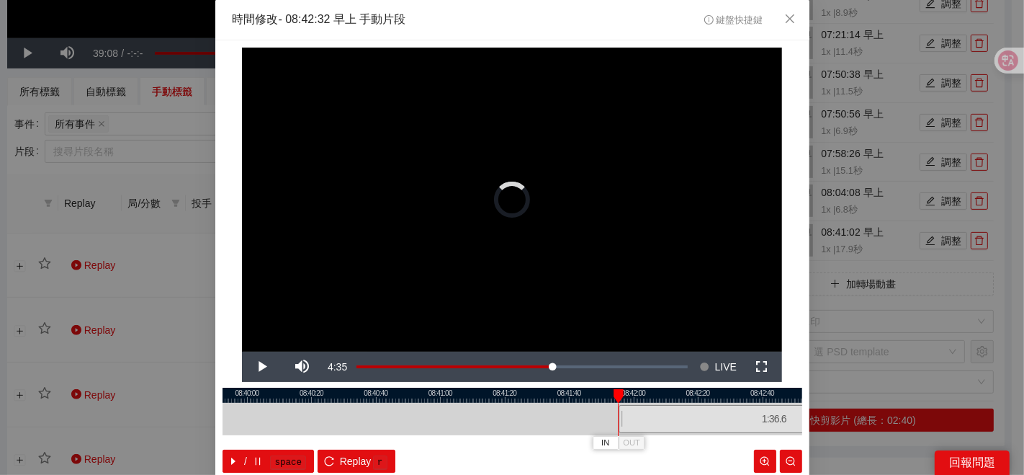
click at [442, 395] on div at bounding box center [513, 394] width 580 height 15
click at [448, 398] on div at bounding box center [513, 394] width 580 height 15
drag, startPoint x: 646, startPoint y: 394, endPoint x: 325, endPoint y: 389, distance: 321.2
click at [326, 389] on div at bounding box center [331, 396] width 10 height 14
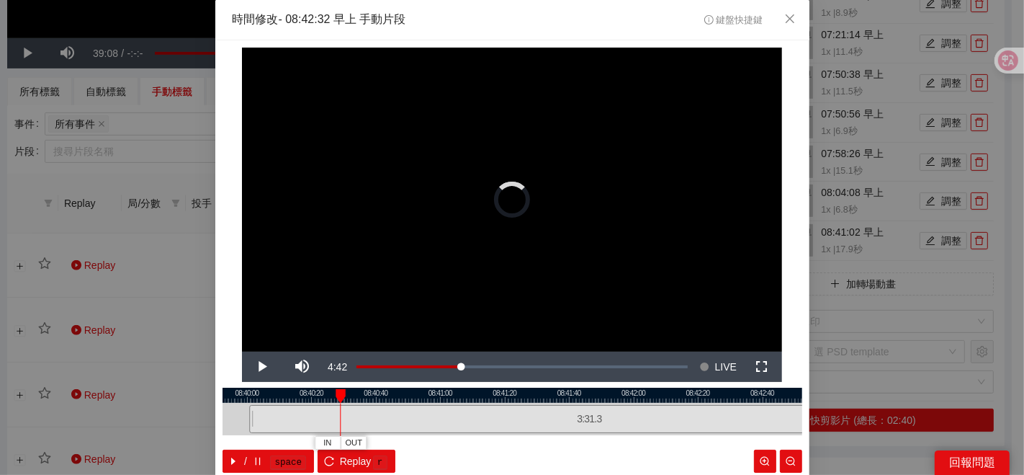
drag, startPoint x: 612, startPoint y: 414, endPoint x: 243, endPoint y: 416, distance: 369.5
click at [247, 416] on div at bounding box center [251, 419] width 9 height 32
click at [316, 443] on button "IN" at bounding box center [328, 443] width 26 height 14
click at [532, 394] on div at bounding box center [513, 394] width 580 height 15
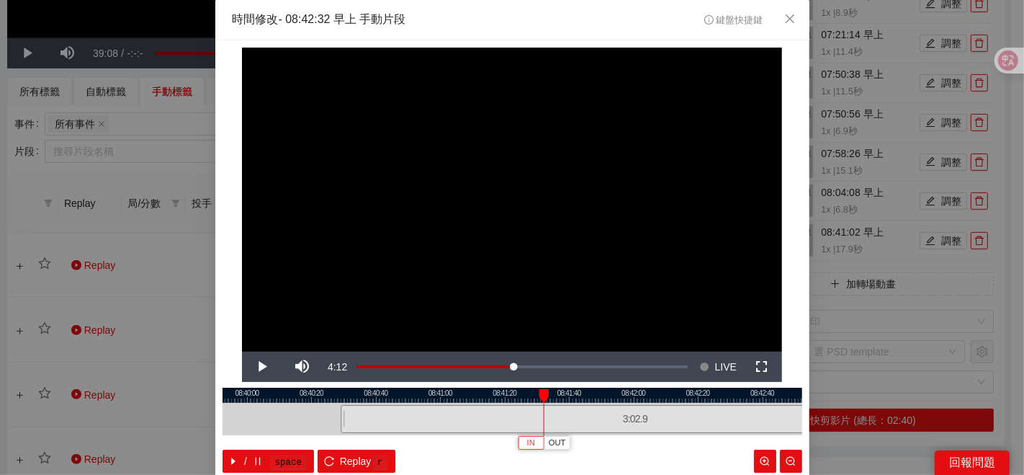
click at [527, 444] on span "IN" at bounding box center [531, 442] width 8 height 13
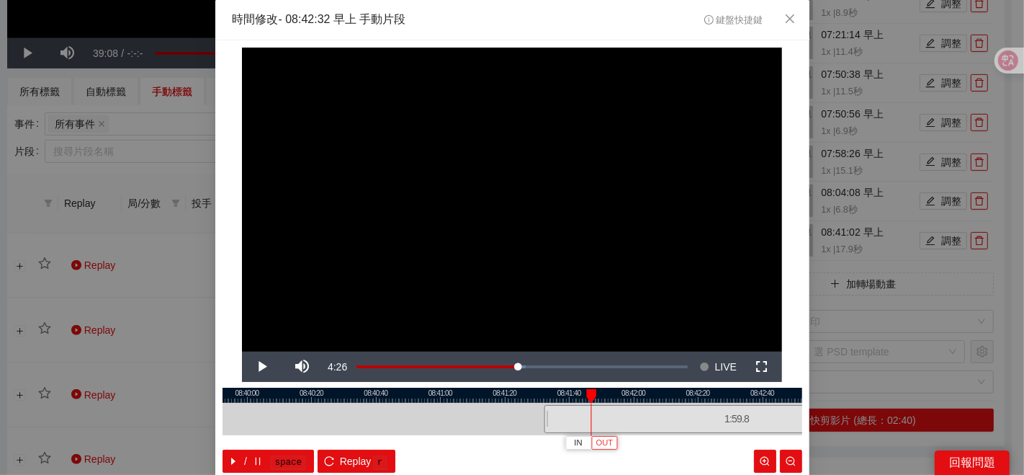
click at [601, 447] on span "OUT" at bounding box center [604, 442] width 17 height 13
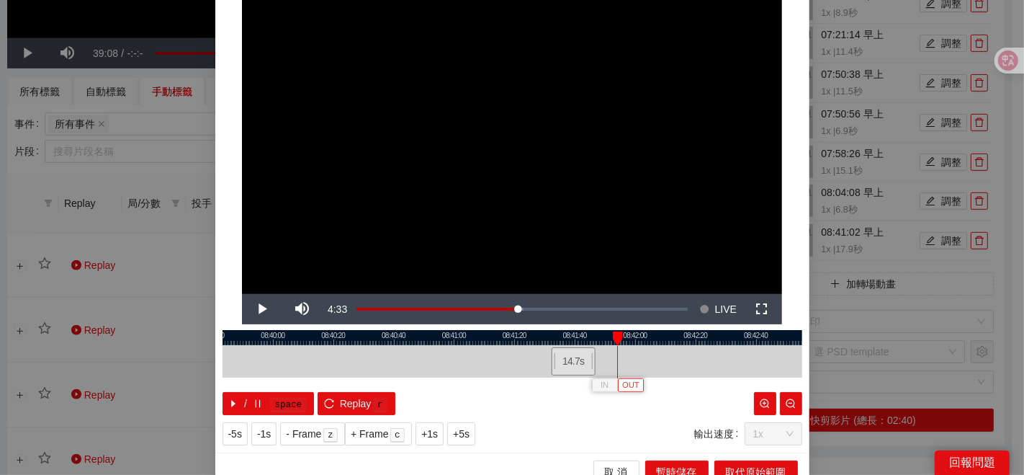
scroll to position [72, 0]
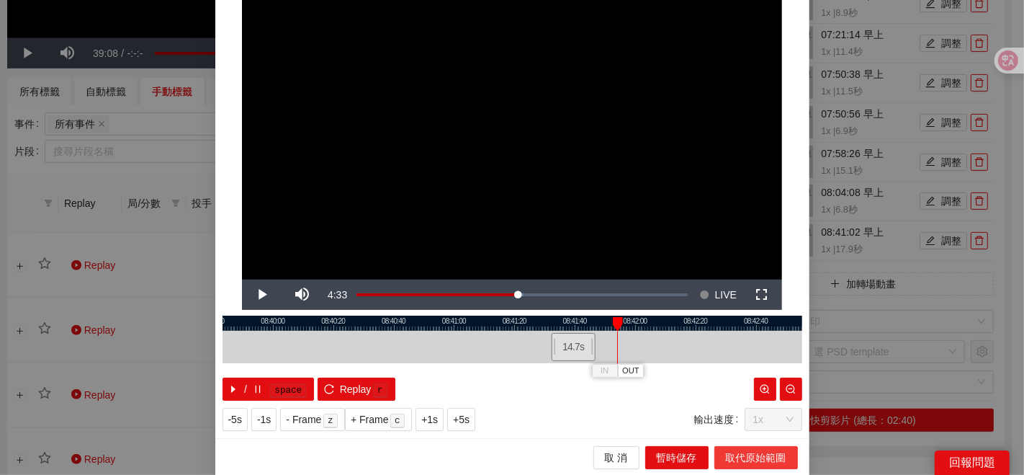
click at [734, 449] on span "取代原始範圍" at bounding box center [756, 457] width 60 height 16
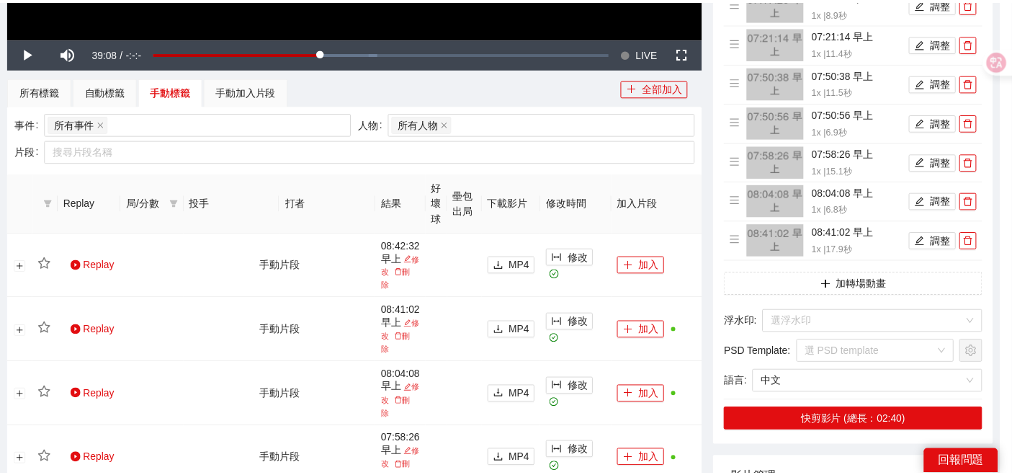
scroll to position [0, 0]
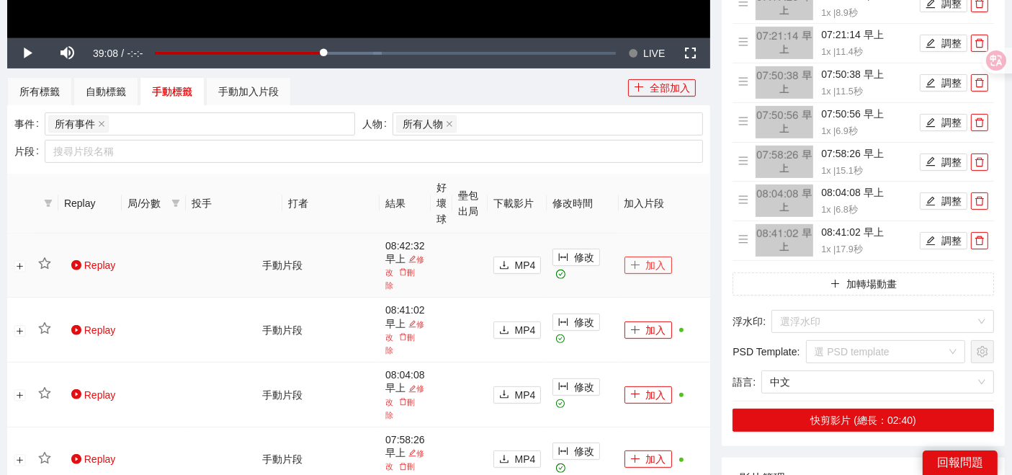
click at [656, 261] on button "加入" at bounding box center [648, 264] width 48 height 17
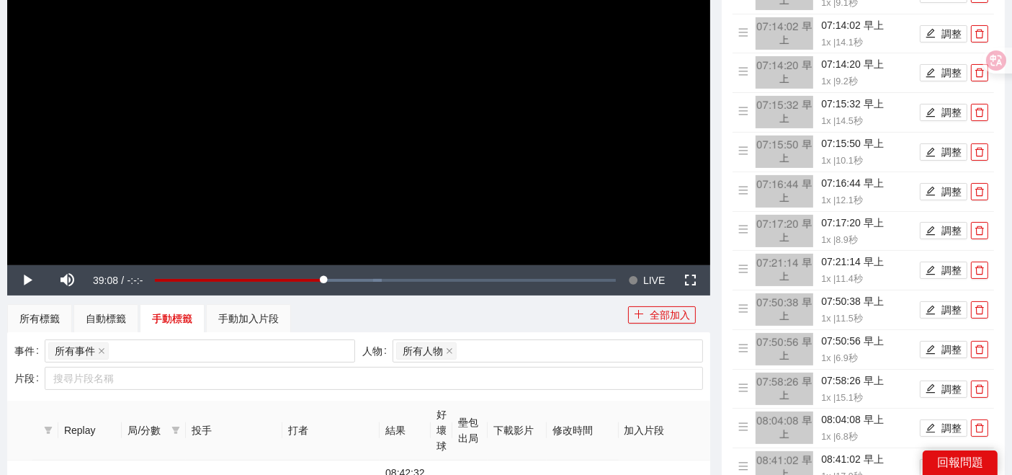
scroll to position [240, 0]
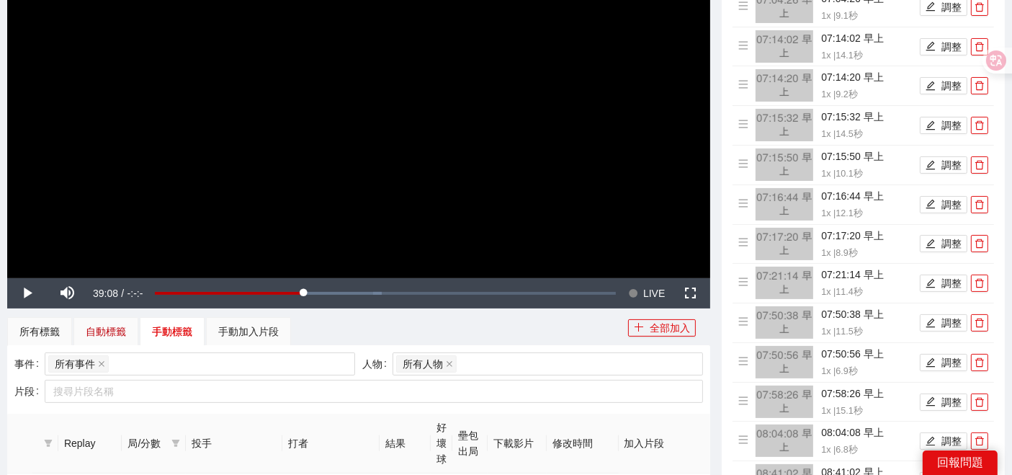
click at [113, 330] on div "自動標籤" at bounding box center [106, 331] width 40 height 16
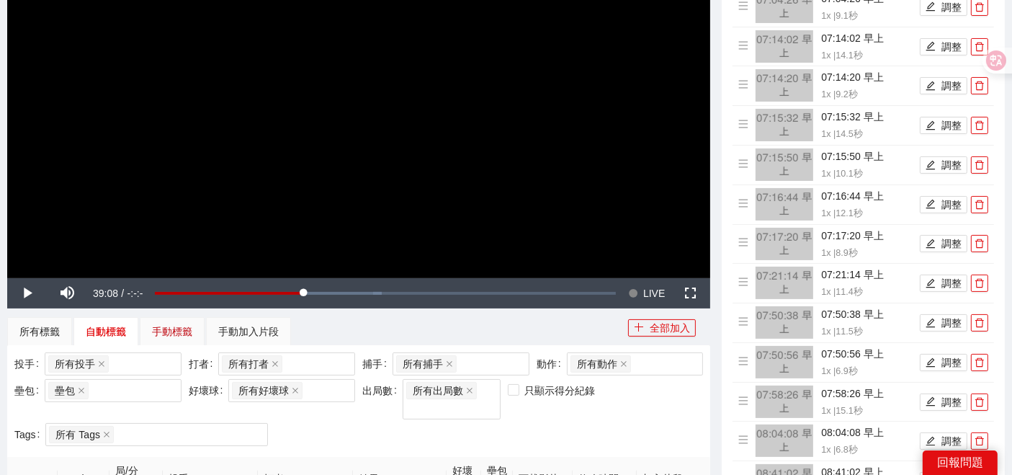
click at [181, 328] on div "手動標籤" at bounding box center [172, 331] width 40 height 16
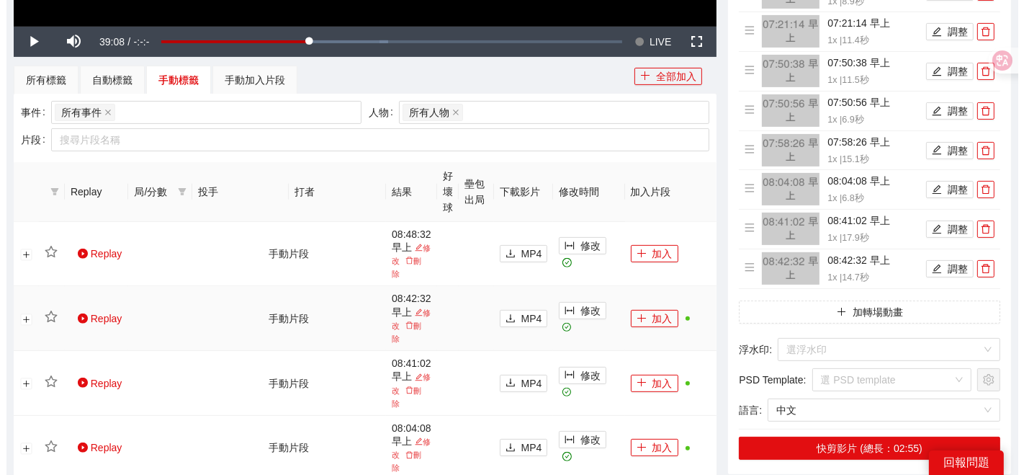
scroll to position [560, 0]
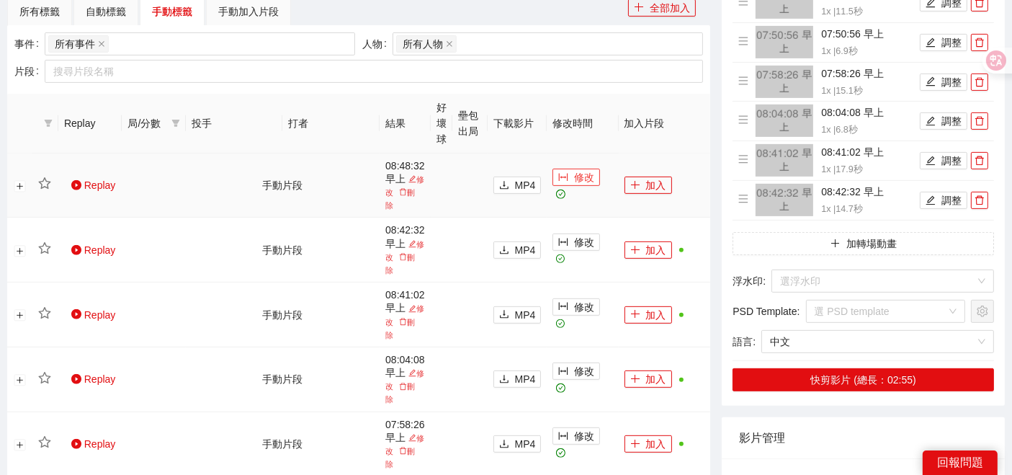
click at [580, 185] on span "修改" at bounding box center [584, 177] width 20 height 16
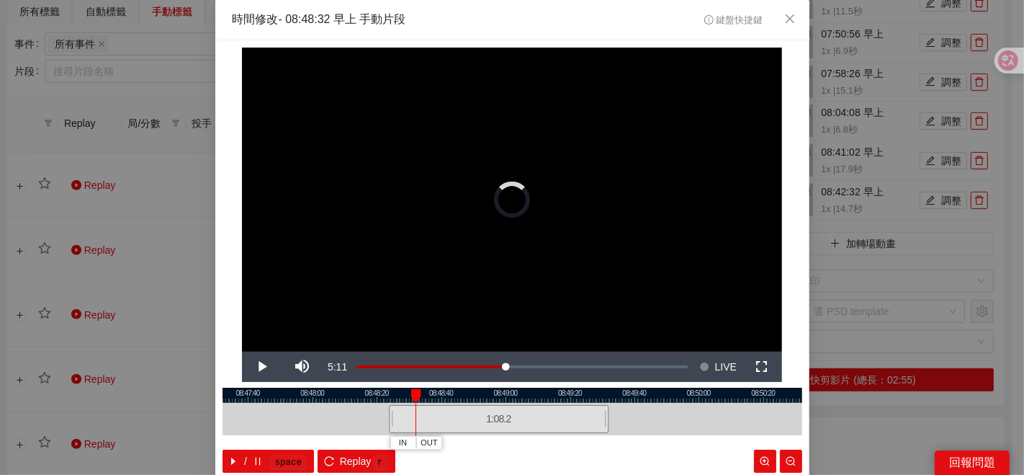
drag, startPoint x: 408, startPoint y: 421, endPoint x: 381, endPoint y: 415, distance: 27.3
click at [387, 415] on div at bounding box center [391, 419] width 9 height 32
click at [382, 396] on div at bounding box center [513, 394] width 580 height 15
click at [370, 441] on button "IN" at bounding box center [383, 443] width 26 height 14
click at [441, 445] on button "OUT" at bounding box center [439, 443] width 26 height 14
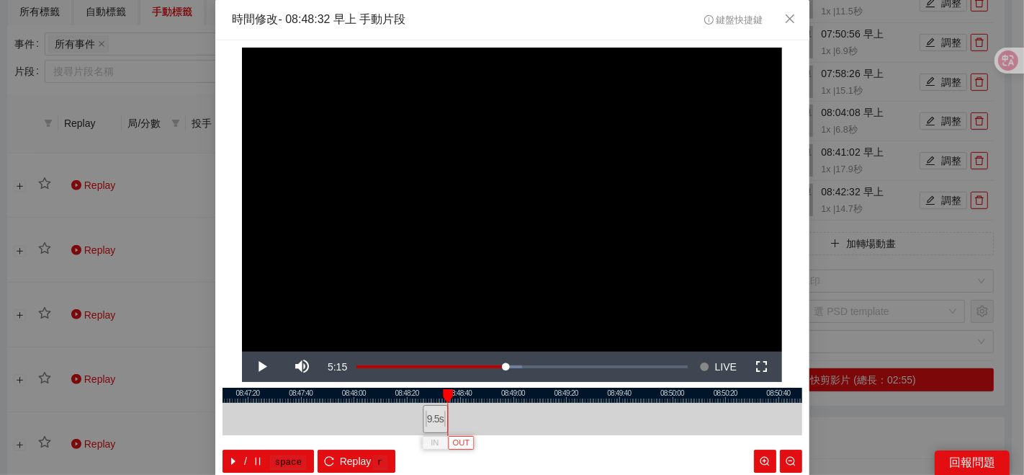
scroll to position [72, 0]
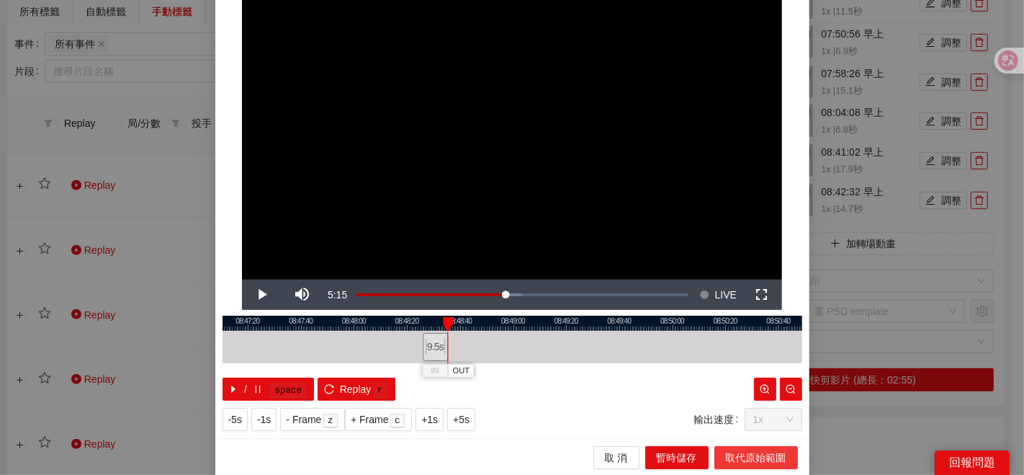
click at [740, 456] on span "取代原始範圍" at bounding box center [756, 457] width 60 height 16
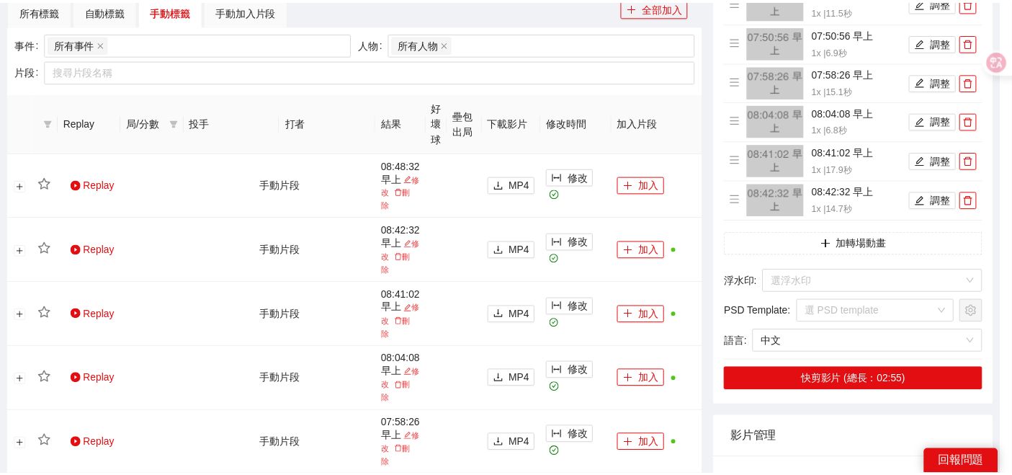
scroll to position [0, 0]
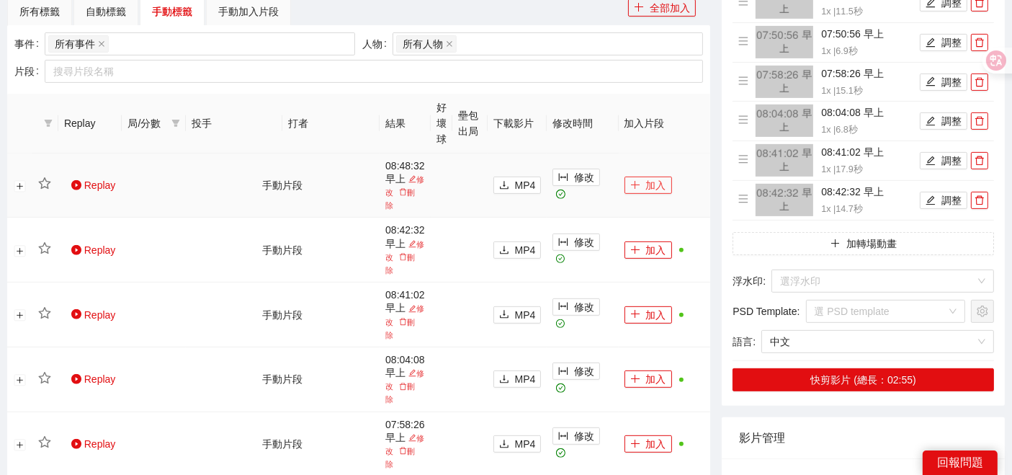
click at [656, 184] on button "加入" at bounding box center [648, 184] width 48 height 17
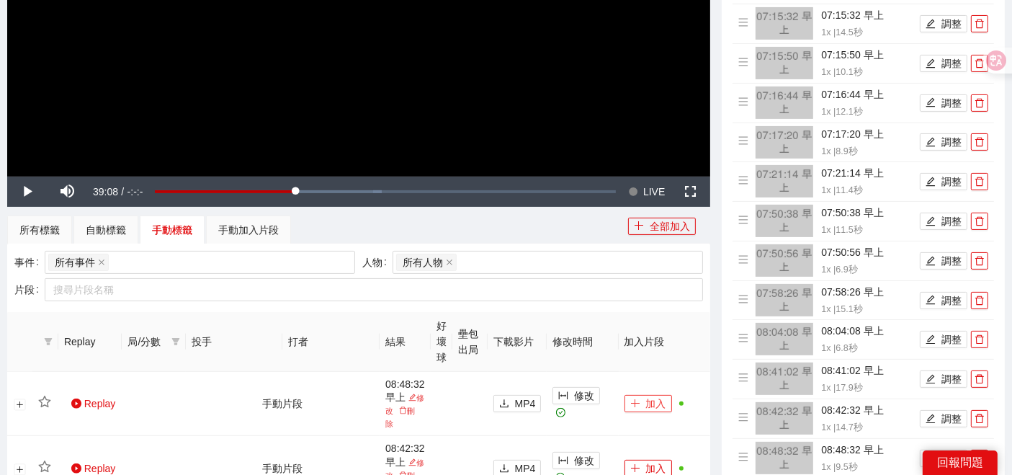
scroll to position [240, 0]
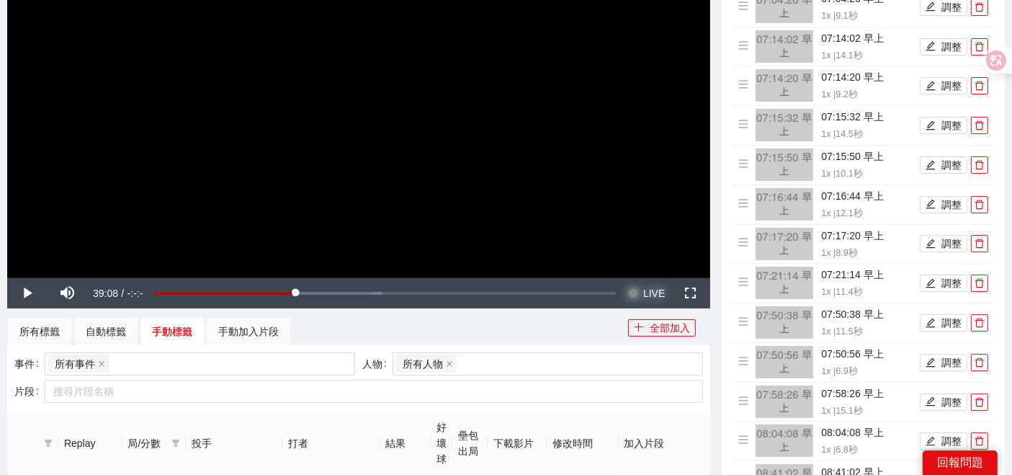
click at [628, 295] on span "Video Player" at bounding box center [633, 293] width 10 height 30
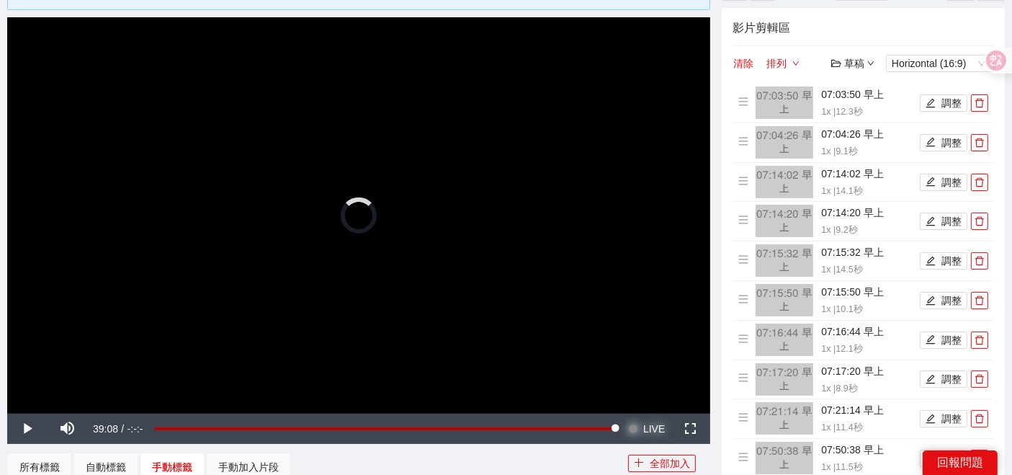
scroll to position [80, 0]
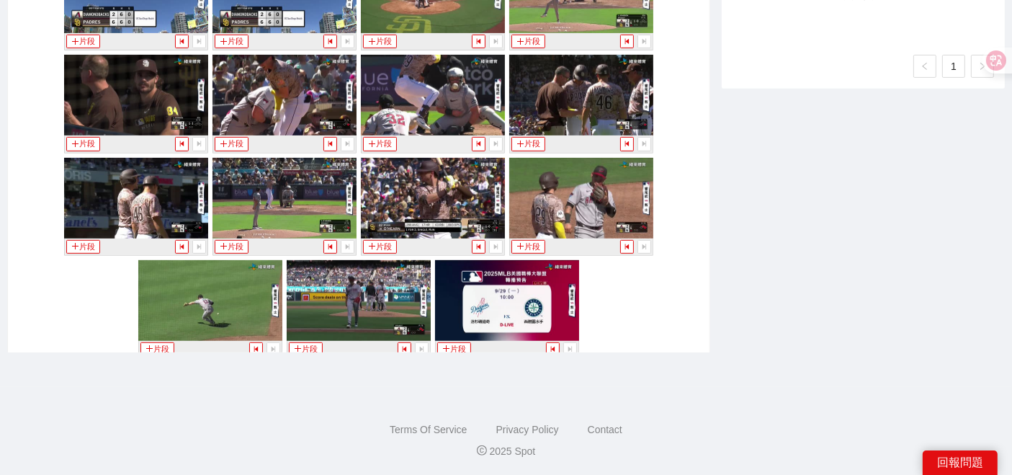
scroll to position [146, 0]
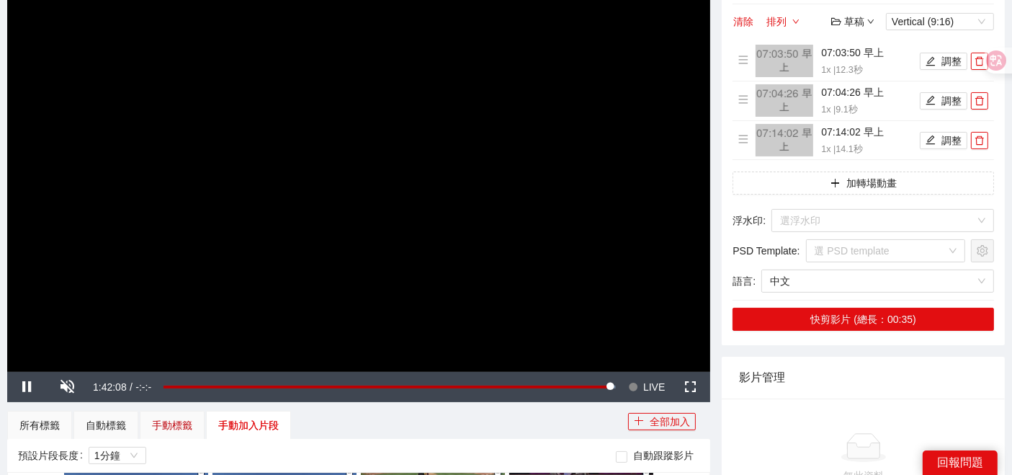
click at [179, 417] on div "手動標籤" at bounding box center [172, 425] width 40 height 16
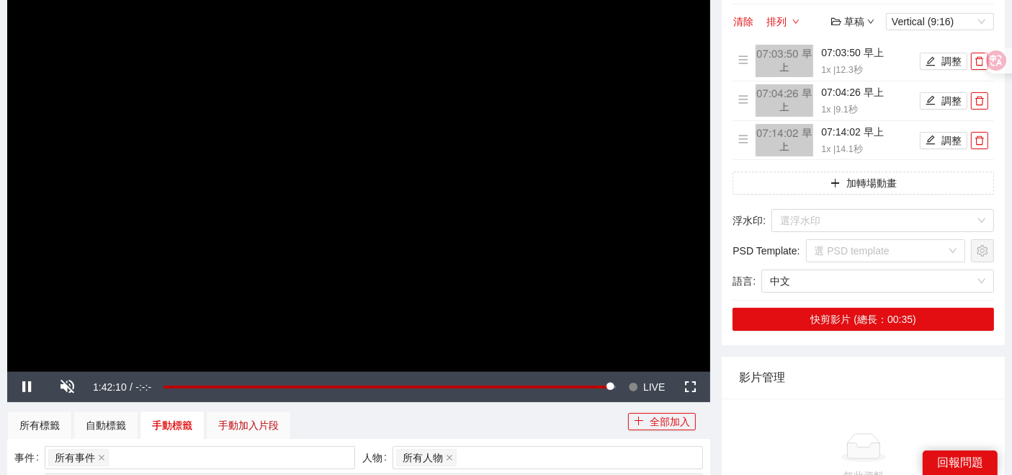
click at [251, 418] on div "手動加入片段" at bounding box center [248, 425] width 60 height 16
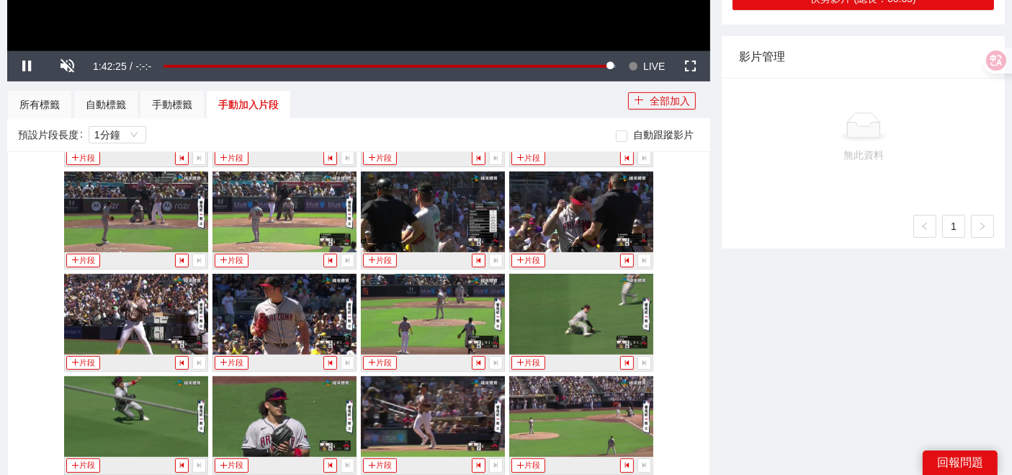
scroll to position [8549, 0]
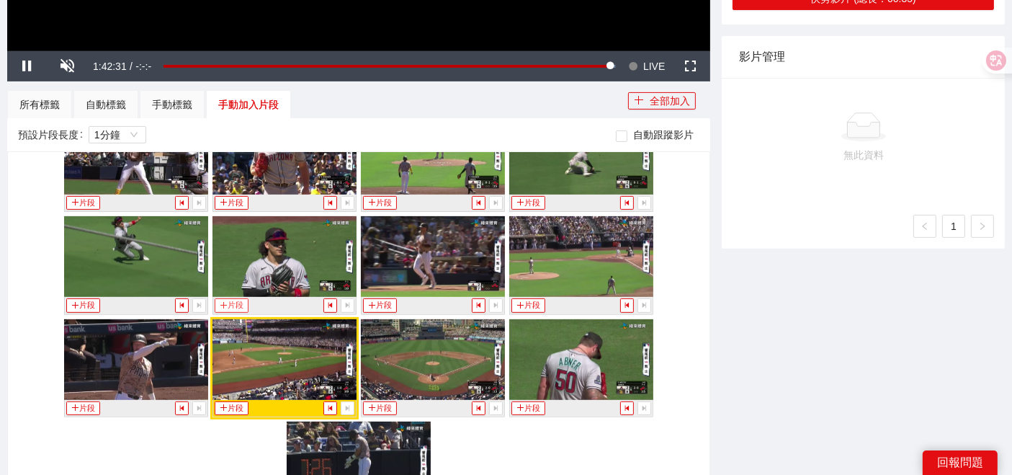
click at [234, 298] on button "片段" at bounding box center [231, 305] width 33 height 14
click at [368, 403] on icon "plus" at bounding box center [372, 407] width 8 height 8
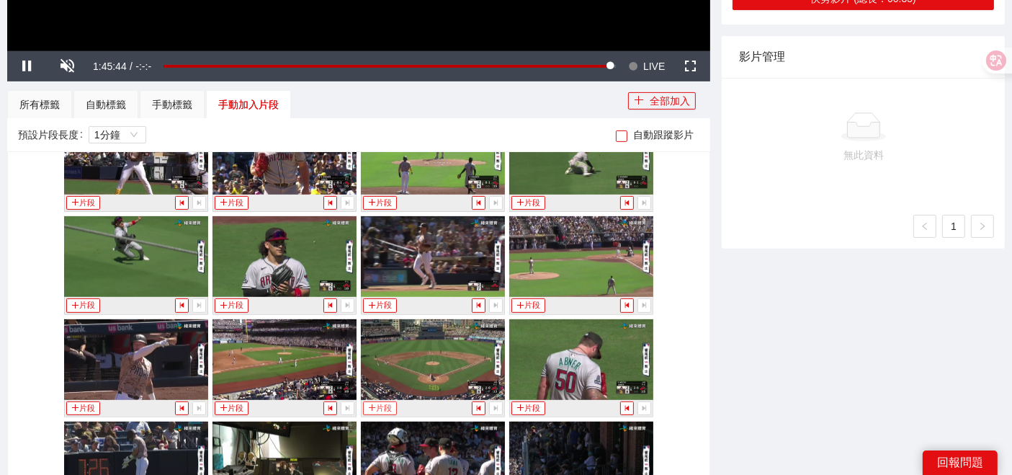
scroll to position [8856, 0]
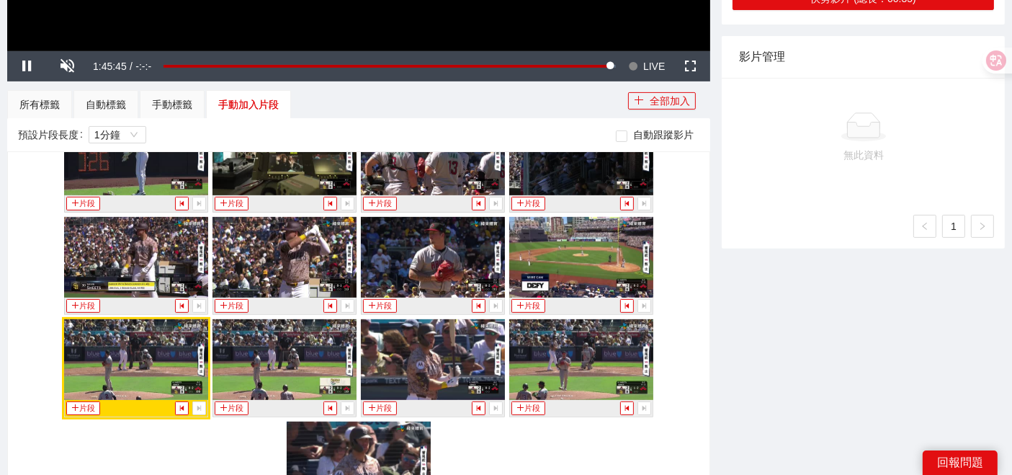
click at [627, 133] on span "自動跟蹤影片" at bounding box center [663, 135] width 72 height 16
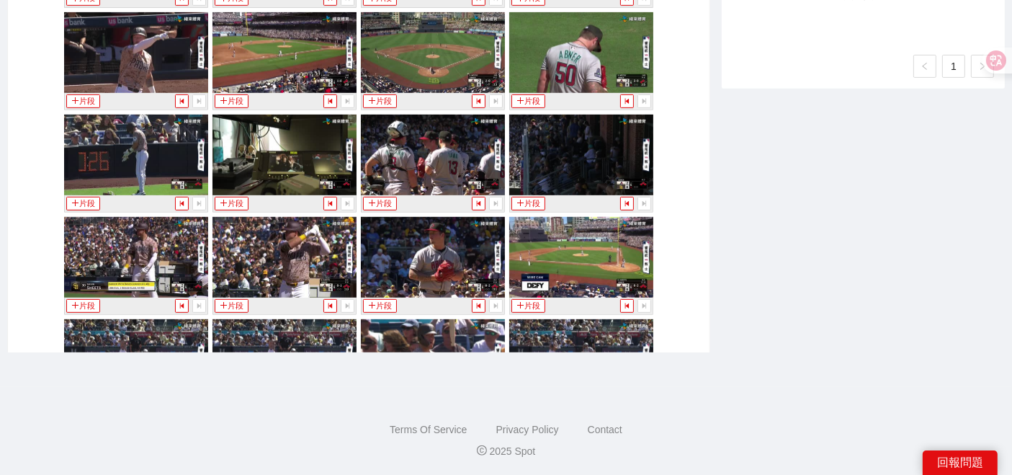
scroll to position [306, 0]
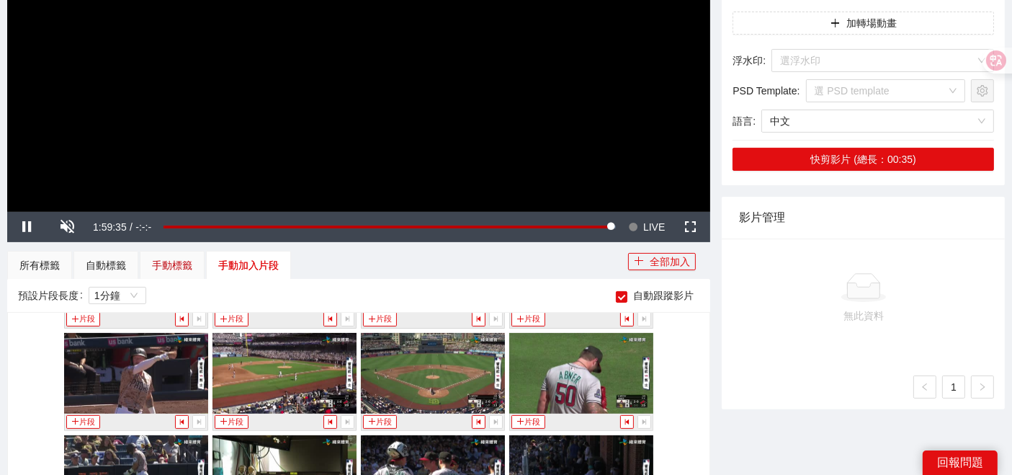
click at [158, 259] on div "手動標籤" at bounding box center [172, 265] width 40 height 16
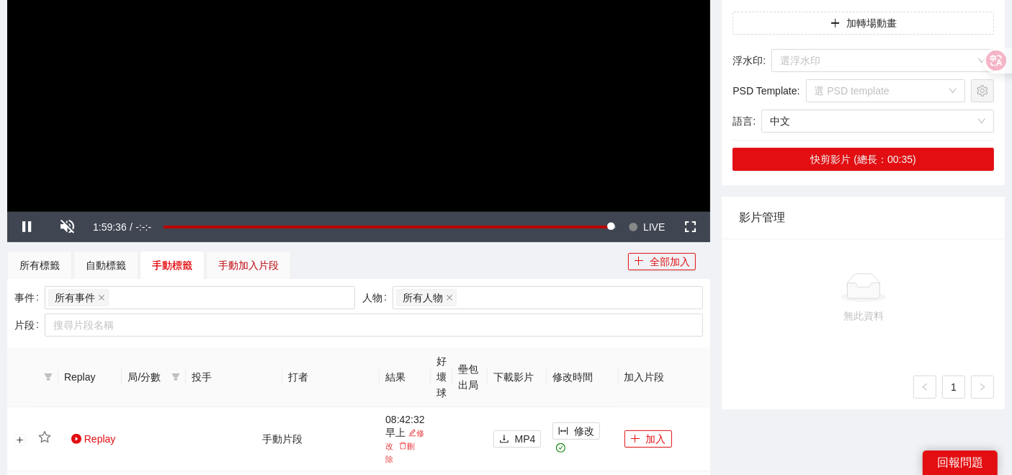
click at [223, 269] on div "手動加入片段" at bounding box center [248, 265] width 60 height 16
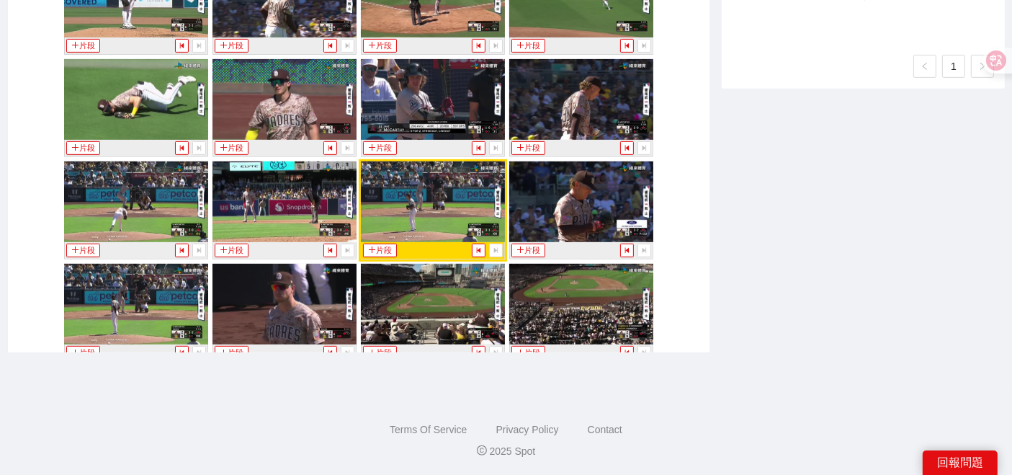
scroll to position [9969, 0]
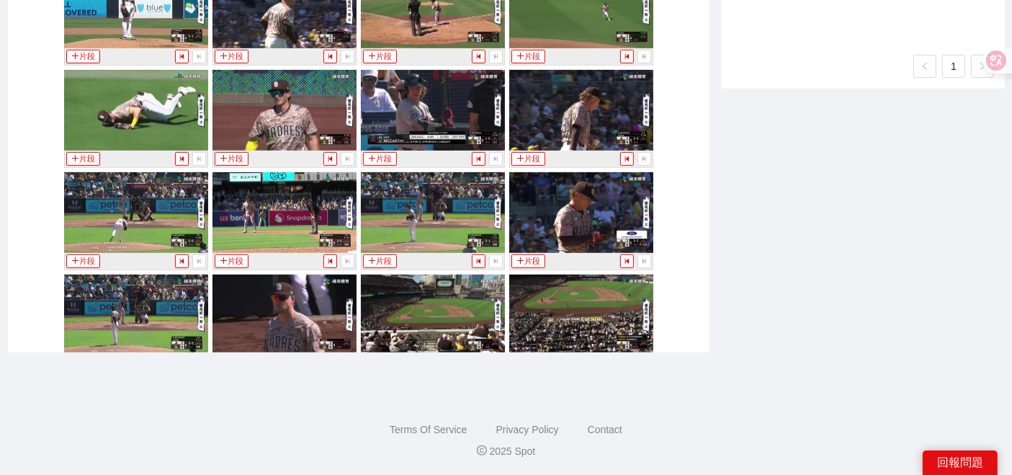
drag, startPoint x: 640, startPoint y: 277, endPoint x: 627, endPoint y: 280, distance: 13.5
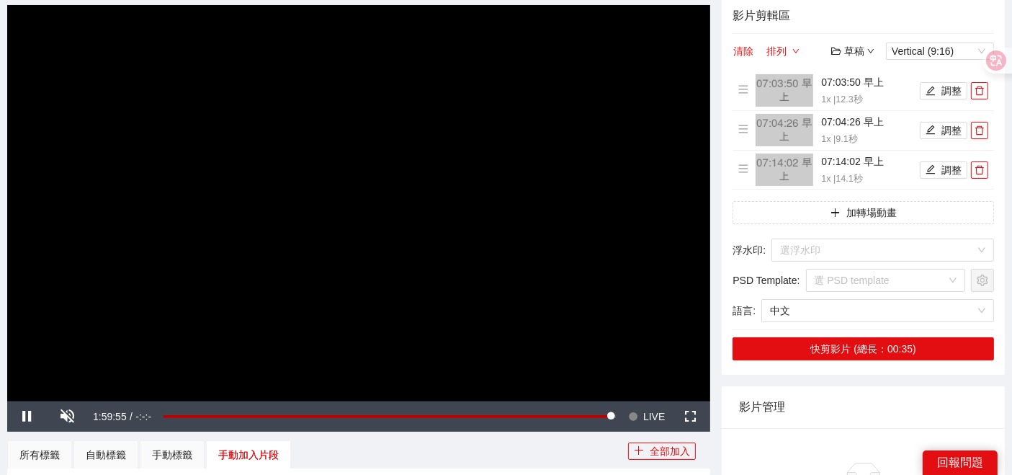
scroll to position [320, 0]
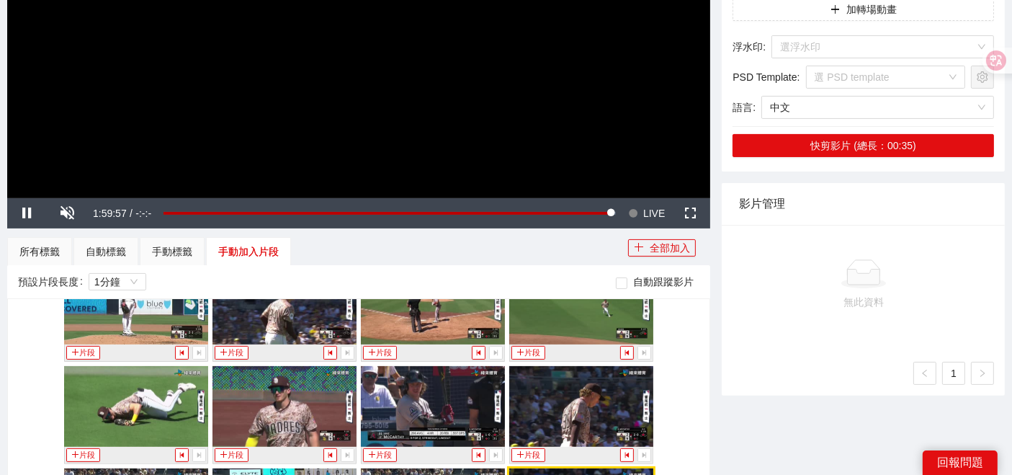
click at [781, 431] on div "-5s -1s 1x +1s +5s 影片剪輯區 清除 排列 草稿 Vertical (9:16) 07:03:50 早上 1x | 12.3 秒 調整 07…" at bounding box center [863, 219] width 295 height 914
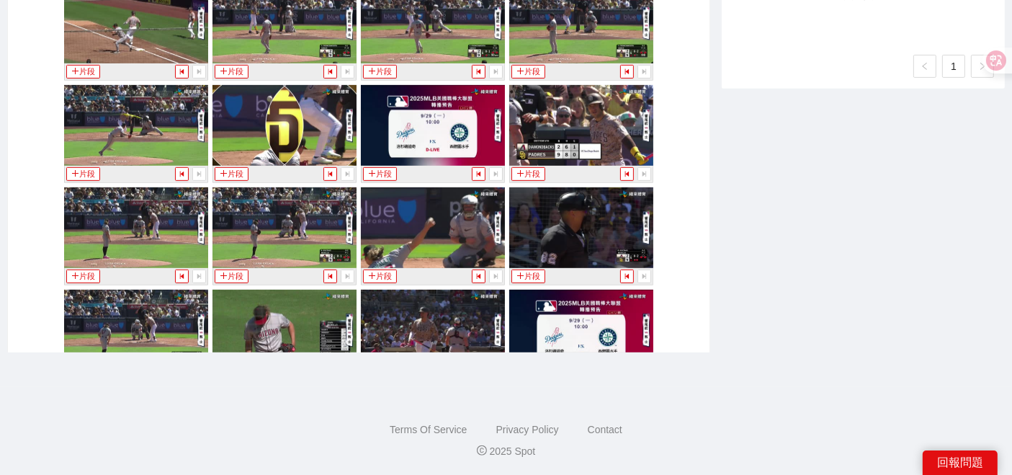
scroll to position [9179, 0]
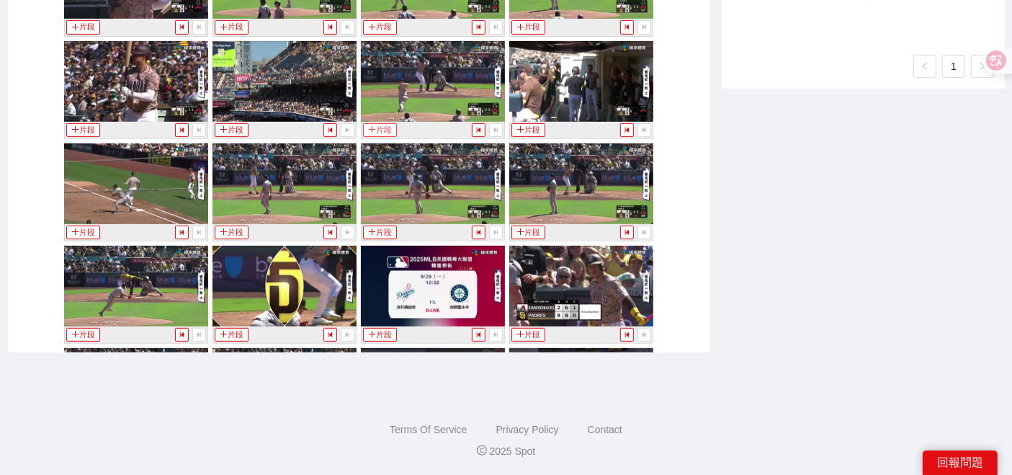
click at [381, 123] on button "片段" at bounding box center [379, 130] width 33 height 14
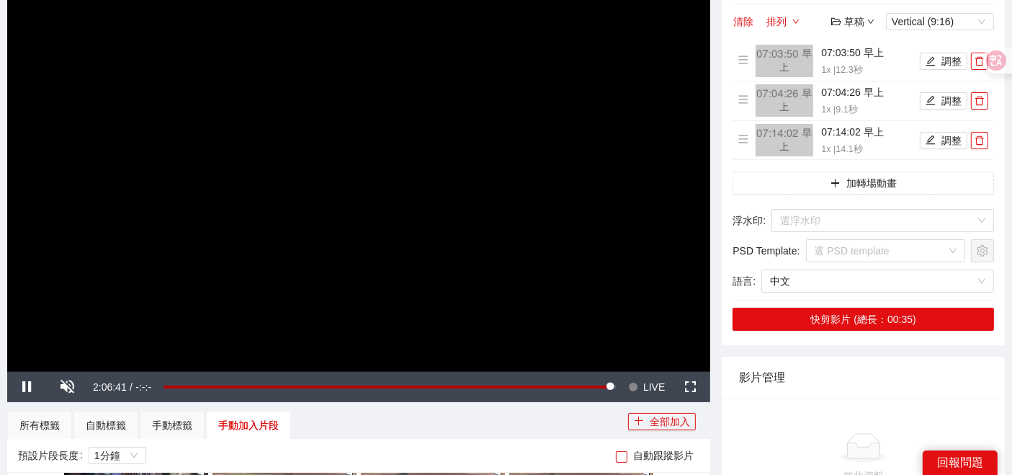
scroll to position [10593, 0]
click at [510, 422] on div "所有標籤 自動標籤 手動標籤 手動加入片段" at bounding box center [317, 425] width 621 height 29
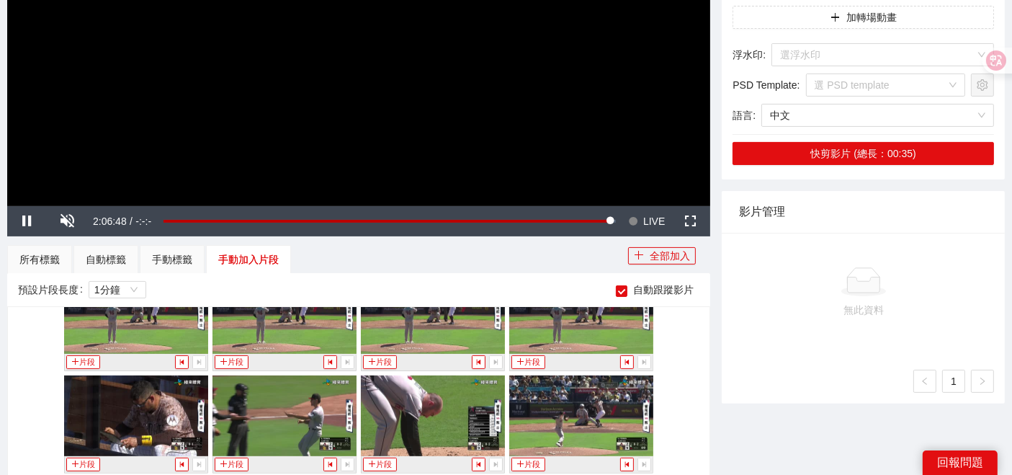
scroll to position [306, 0]
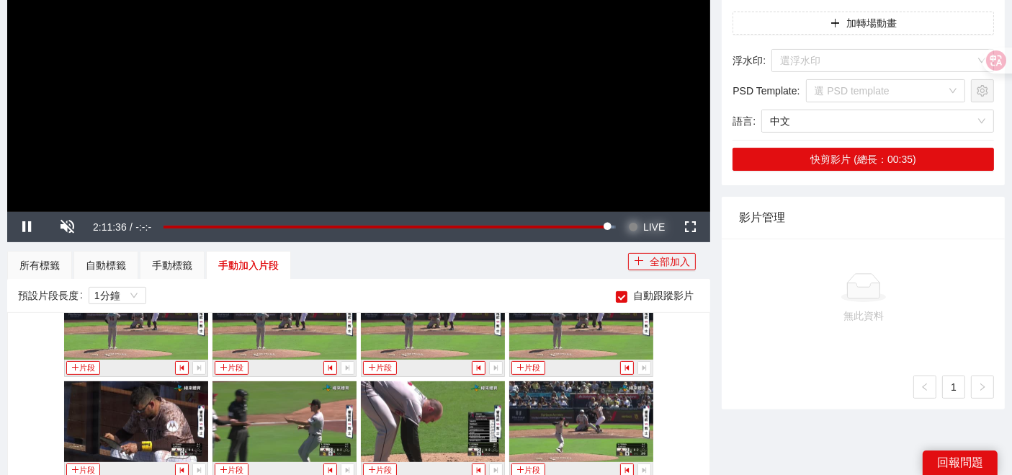
click at [650, 226] on span "LIVE" at bounding box center [654, 227] width 22 height 30
click at [654, 225] on span "LIVE" at bounding box center [654, 227] width 22 height 30
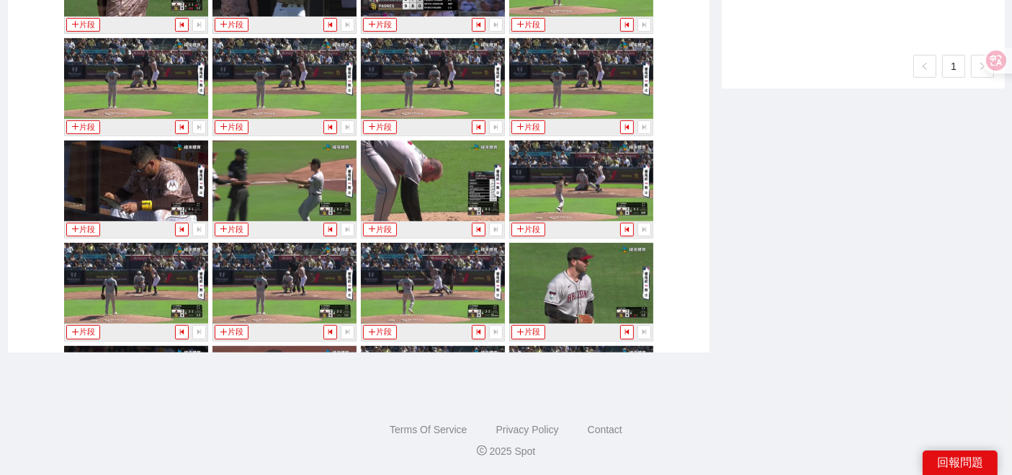
scroll to position [10593, 0]
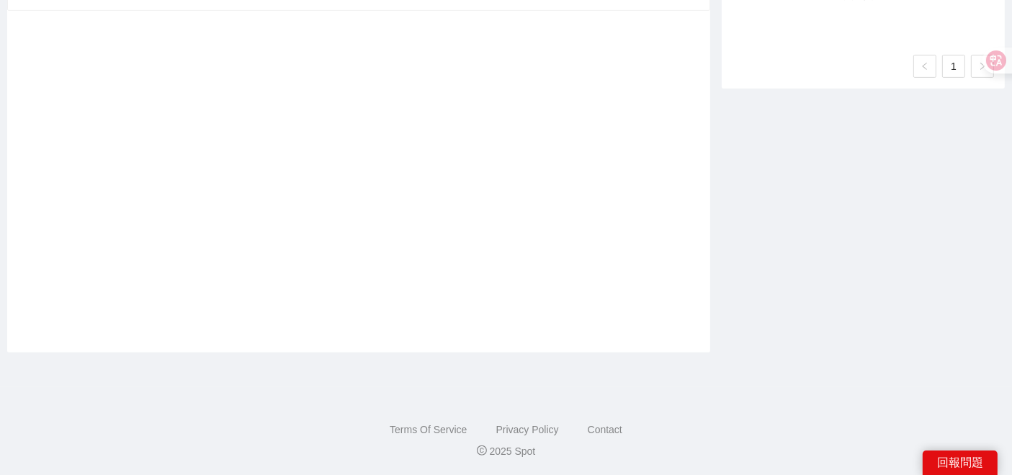
scroll to position [387, 0]
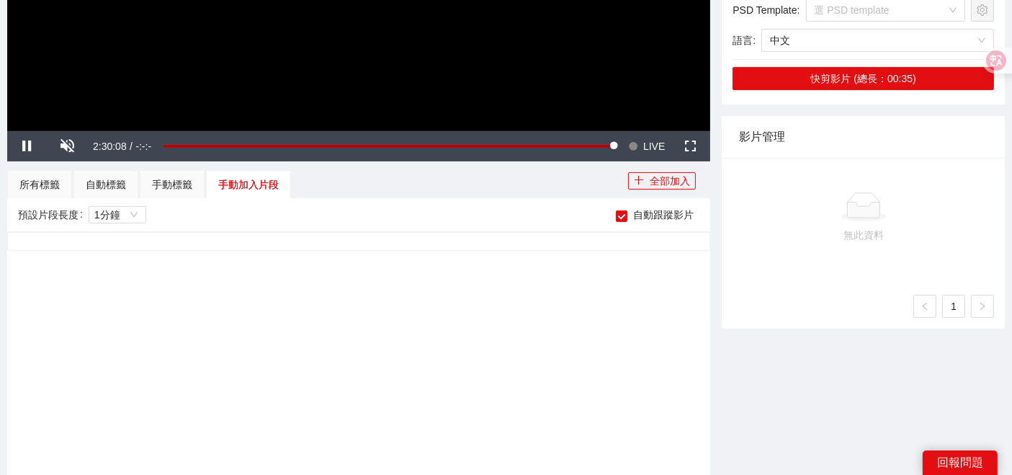
click at [622, 209] on label "自動跟蹤影片" at bounding box center [658, 215] width 84 height 16
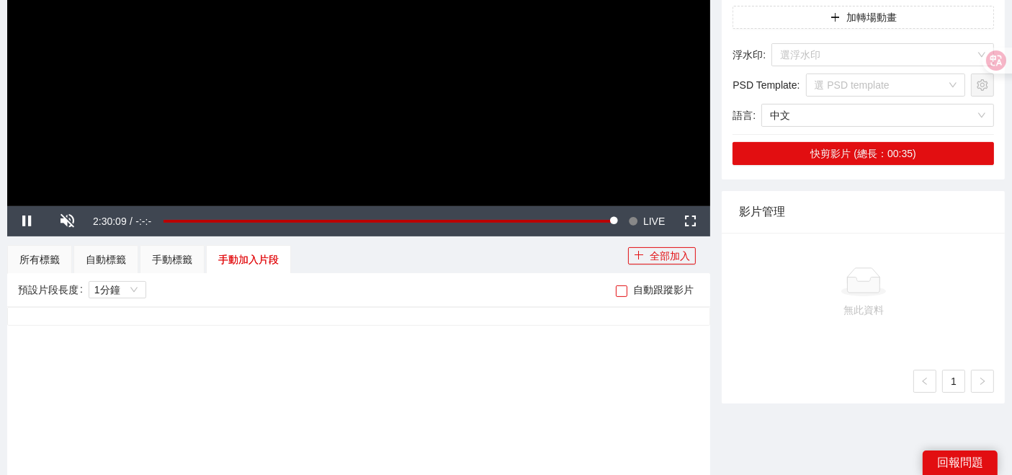
scroll to position [226, 0]
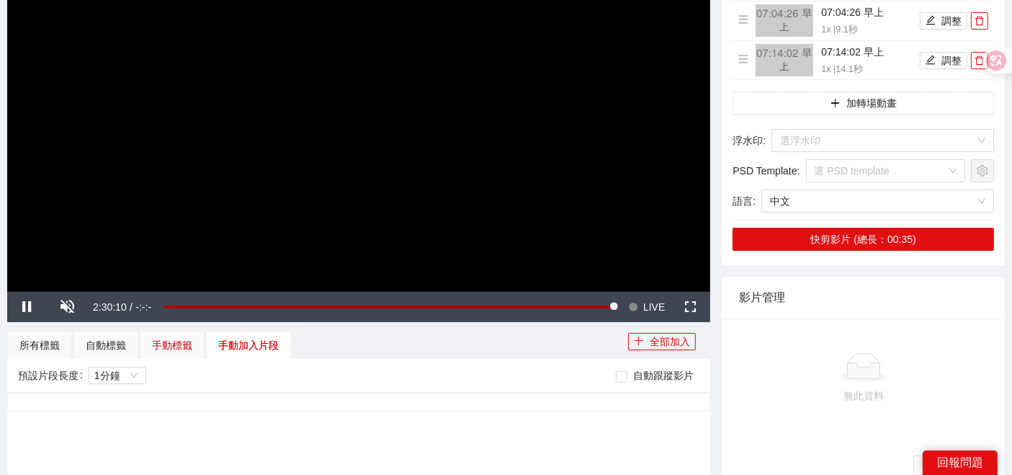
click at [166, 340] on div "手動標籤" at bounding box center [172, 345] width 40 height 16
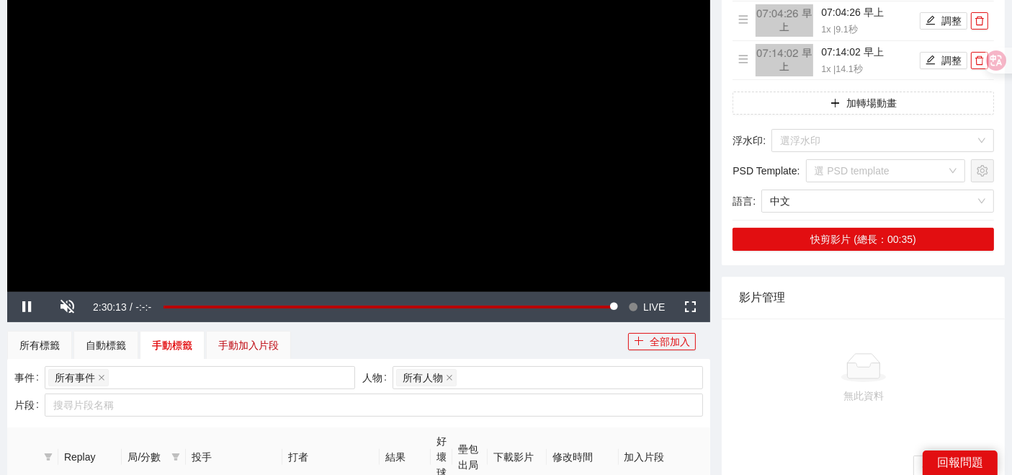
click at [222, 338] on div "手動加入片段" at bounding box center [248, 345] width 60 height 16
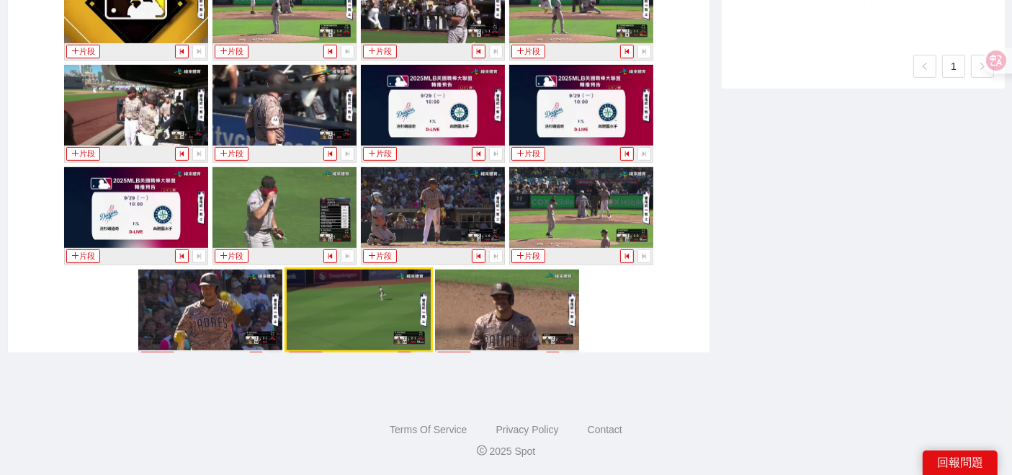
scroll to position [467, 0]
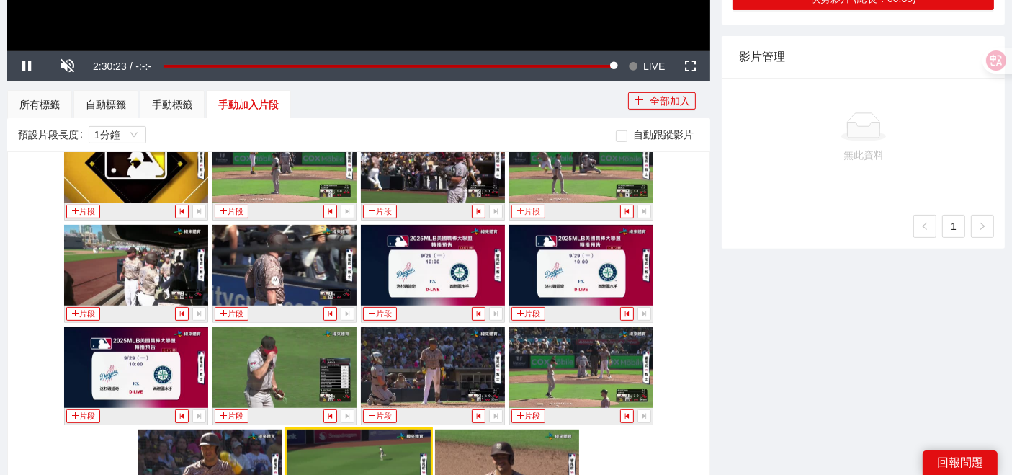
click at [524, 218] on button "片段" at bounding box center [527, 212] width 33 height 14
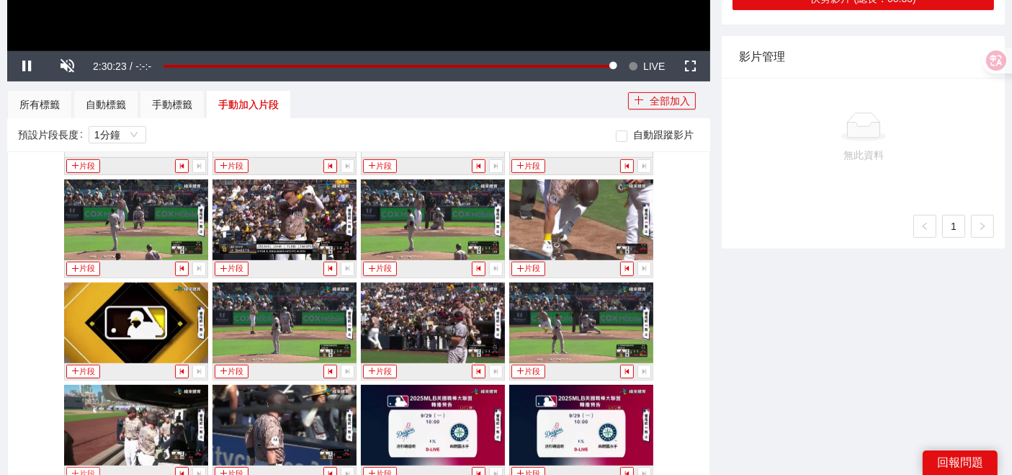
click at [73, 467] on button "片段" at bounding box center [82, 474] width 33 height 14
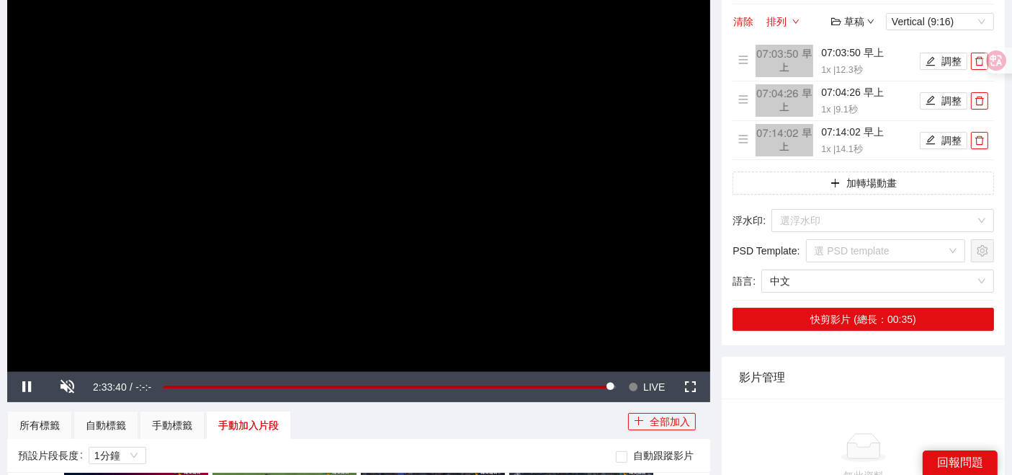
scroll to position [547, 0]
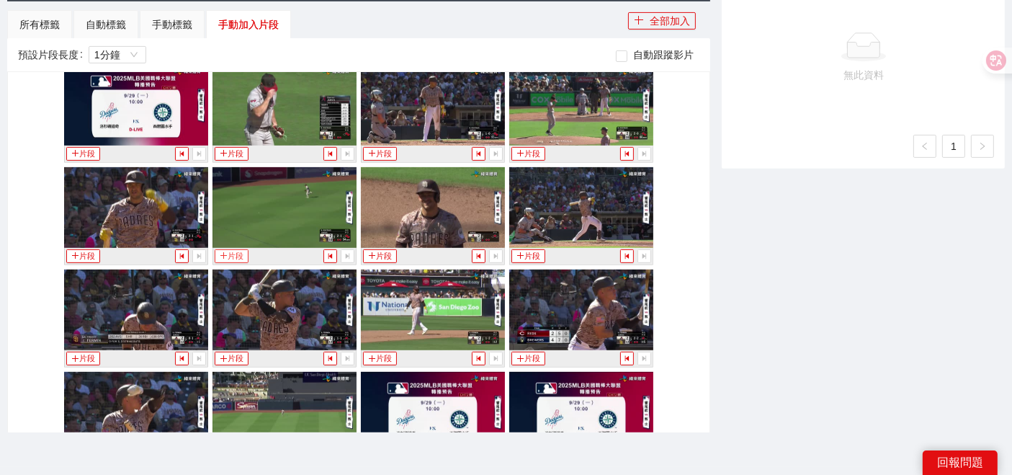
click at [220, 255] on icon "plus" at bounding box center [223, 255] width 6 height 1
drag, startPoint x: 521, startPoint y: 227, endPoint x: 562, endPoint y: 163, distance: 76.5
click at [521, 249] on button "片段" at bounding box center [527, 256] width 33 height 14
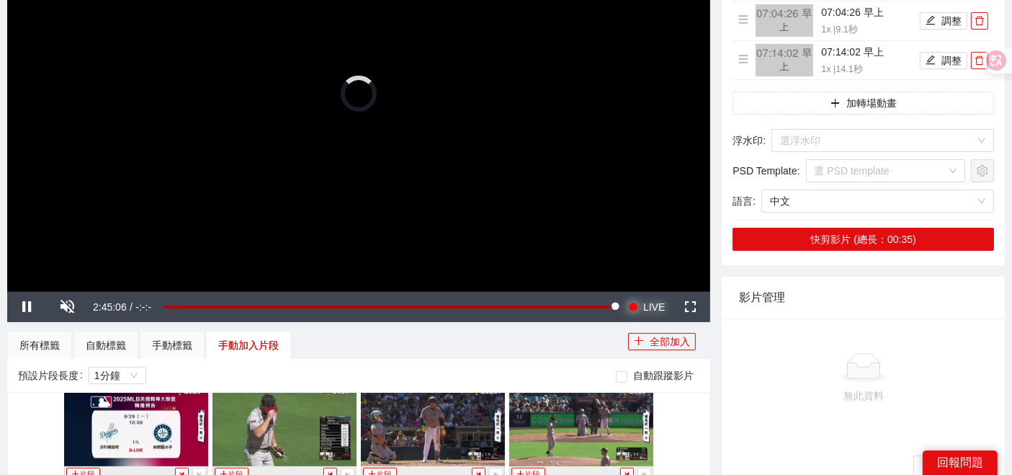
scroll to position [12943, 0]
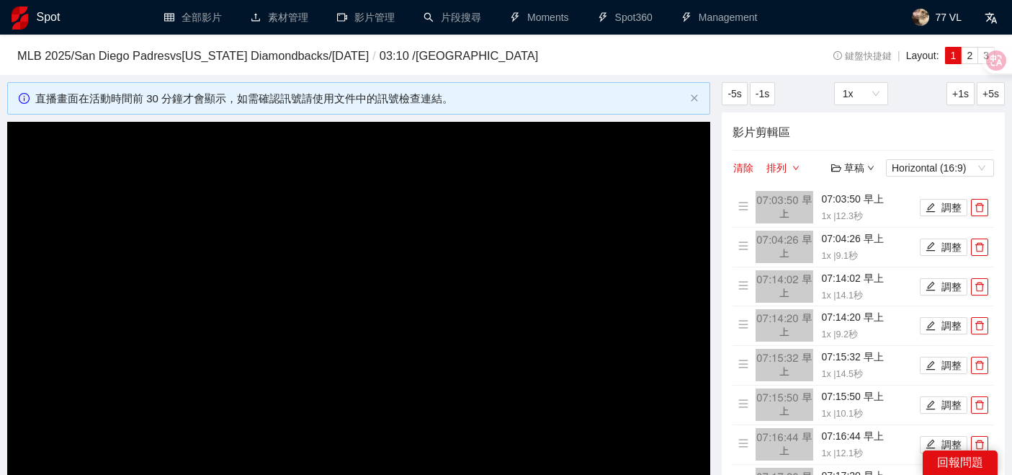
scroll to position [80, 0]
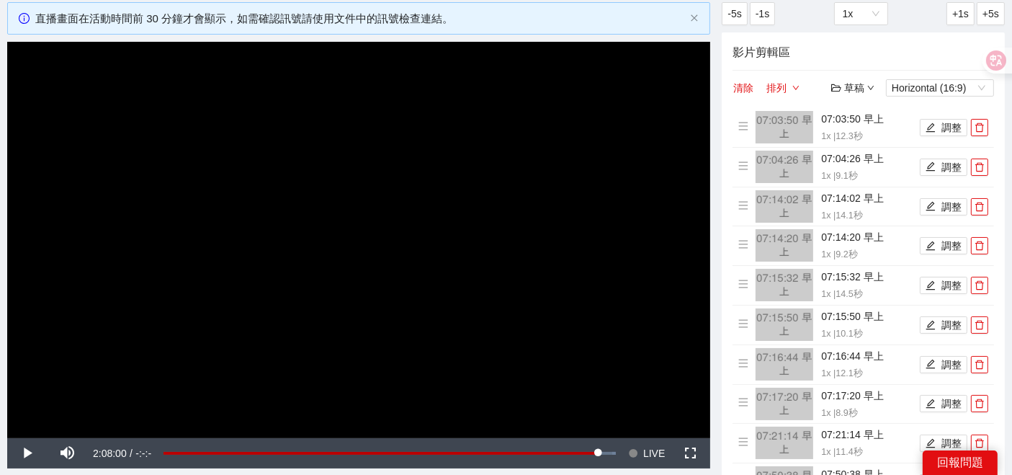
click at [629, 447] on span "Video Player" at bounding box center [633, 453] width 10 height 30
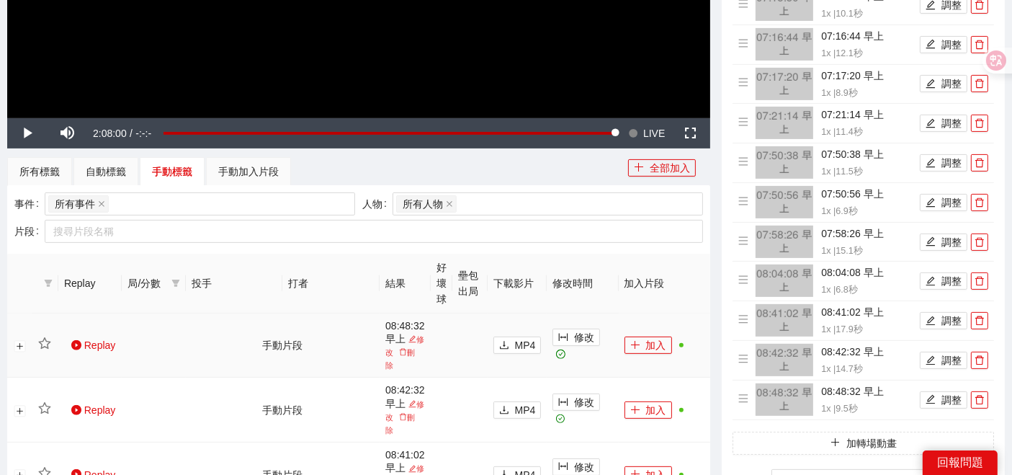
scroll to position [160, 0]
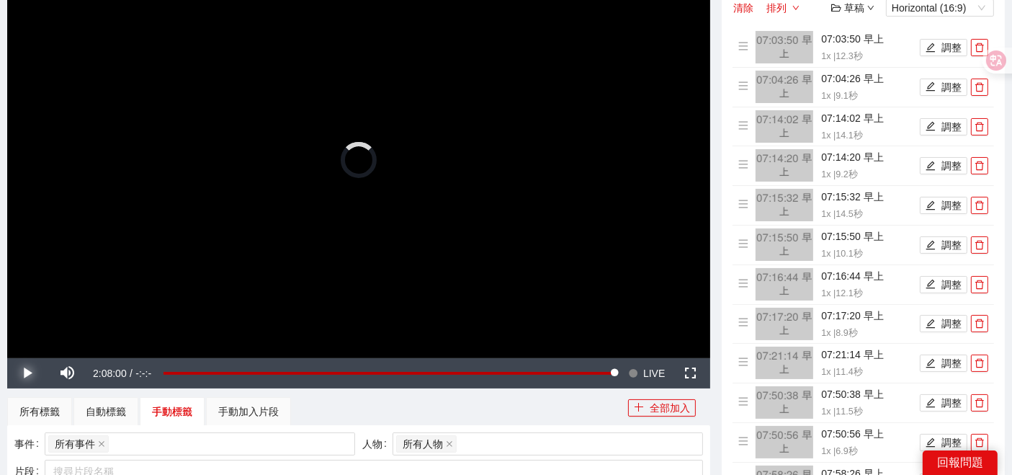
click at [17, 373] on span "Video Player" at bounding box center [27, 373] width 40 height 0
click at [22, 373] on span "Video Player" at bounding box center [27, 373] width 40 height 0
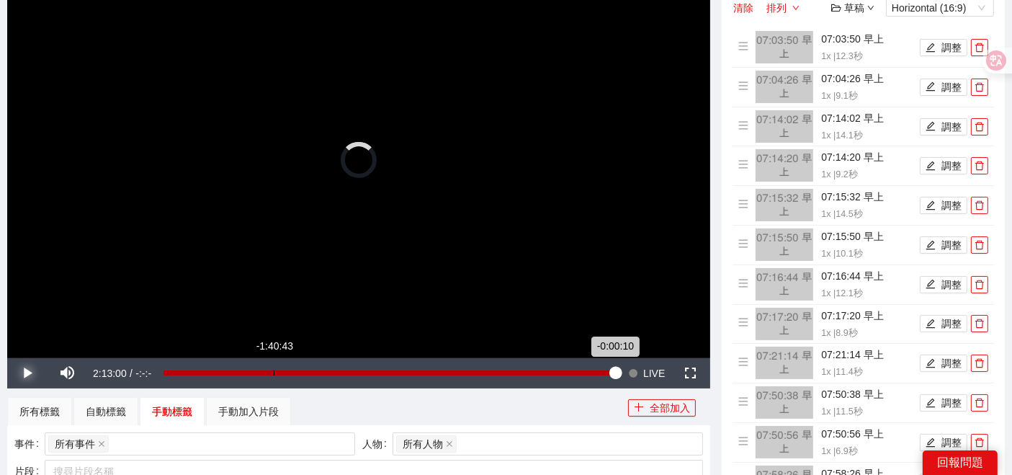
click at [273, 372] on div "Loaded : 0.00% -1:40:43 -0:00:10" at bounding box center [389, 372] width 452 height 5
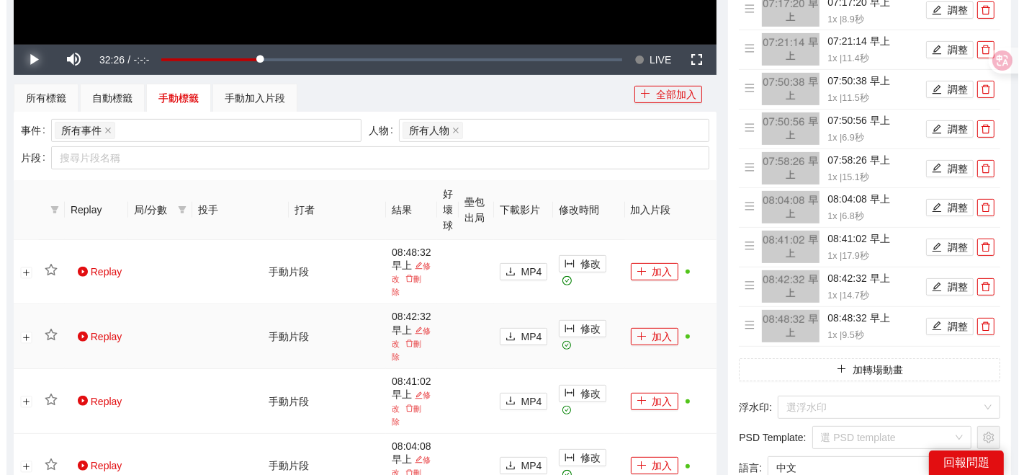
scroll to position [480, 0]
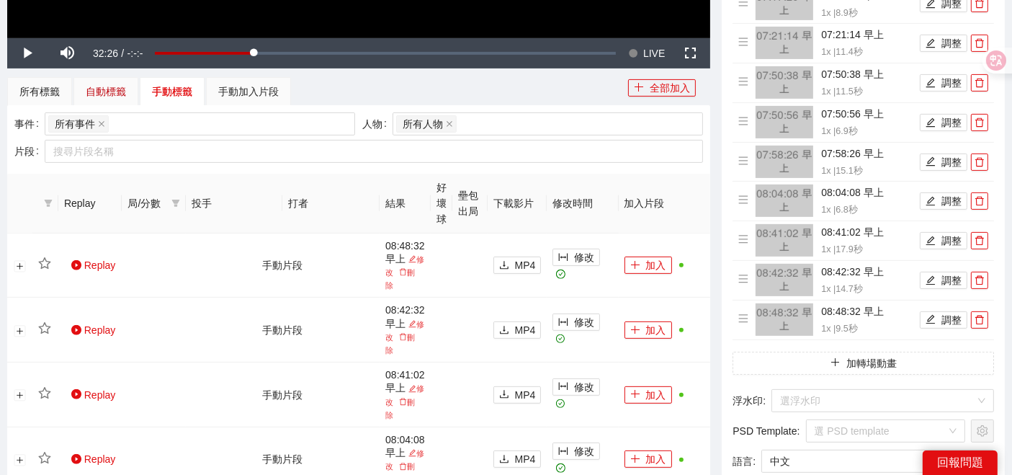
click at [119, 84] on div "自動標籤" at bounding box center [106, 92] width 40 height 16
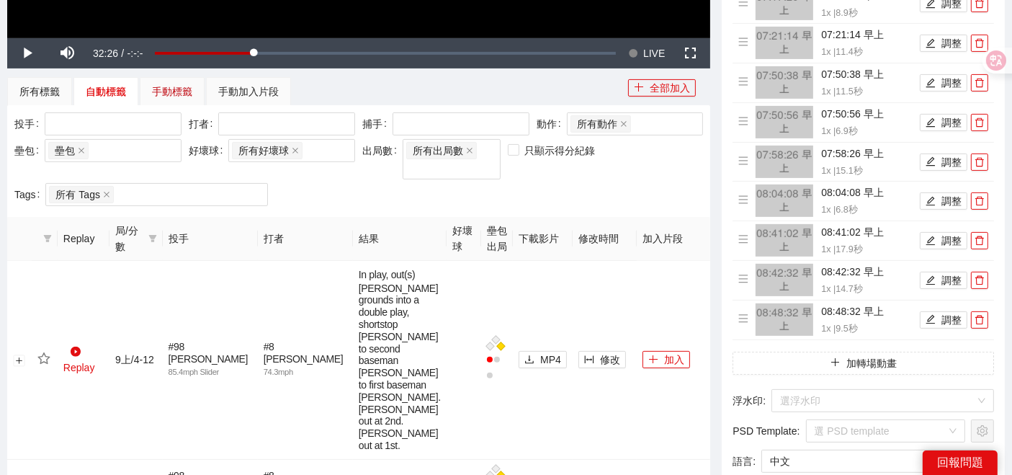
click at [156, 89] on div "手動標籤" at bounding box center [172, 92] width 40 height 16
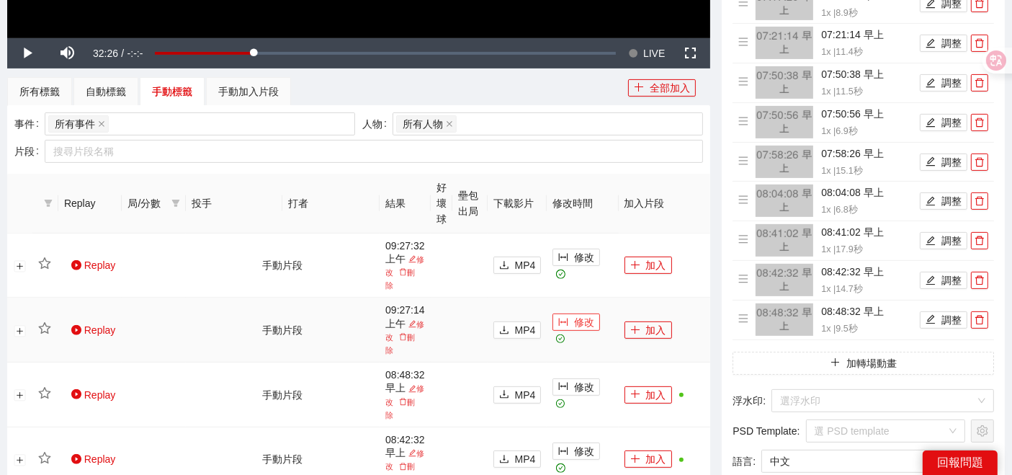
click at [578, 329] on span "修改" at bounding box center [584, 322] width 20 height 16
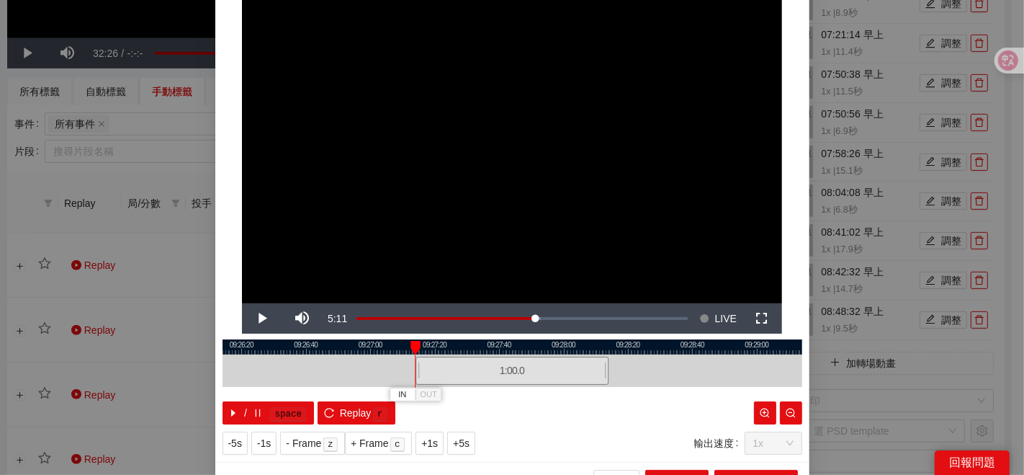
scroll to position [72, 0]
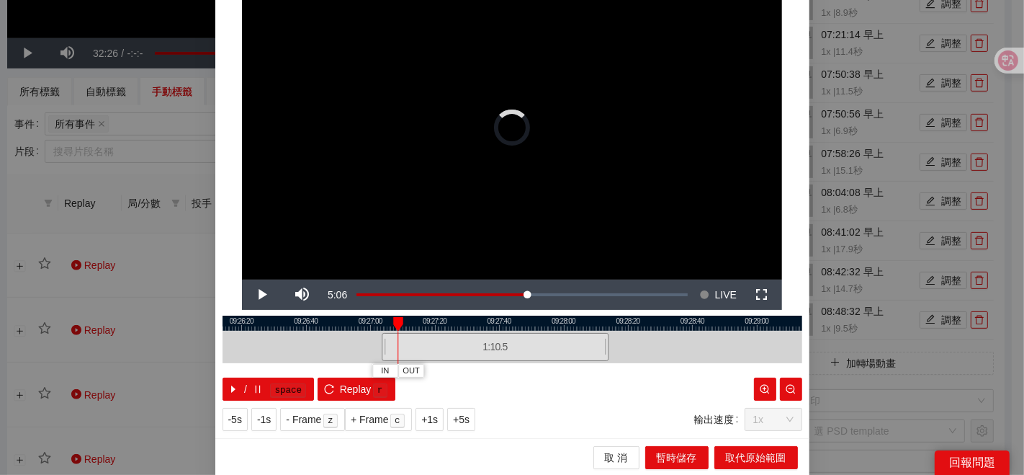
drag, startPoint x: 411, startPoint y: 346, endPoint x: 377, endPoint y: 338, distance: 34.9
click at [380, 338] on div at bounding box center [384, 347] width 9 height 32
click at [377, 370] on button "IN" at bounding box center [375, 371] width 26 height 14
click at [427, 367] on span "OUT" at bounding box center [431, 370] width 17 height 13
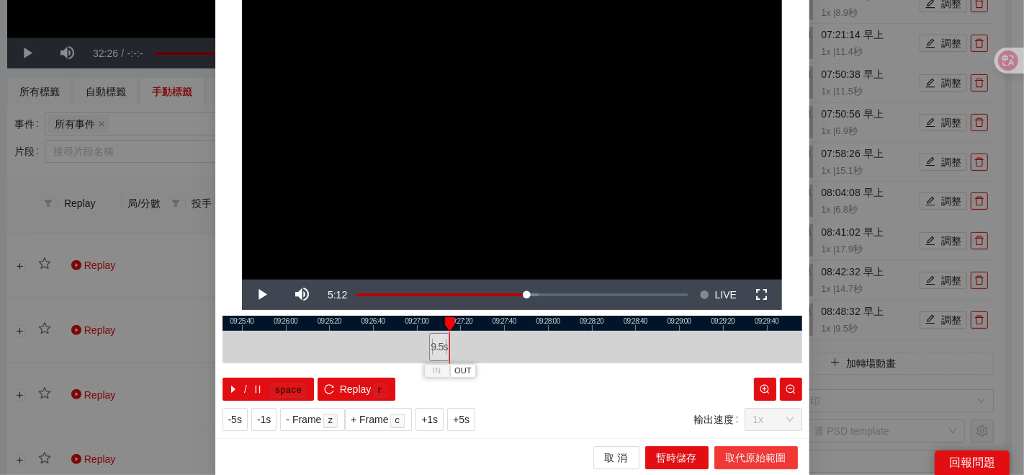
click at [718, 454] on button "取代原始範圍" at bounding box center [756, 457] width 84 height 23
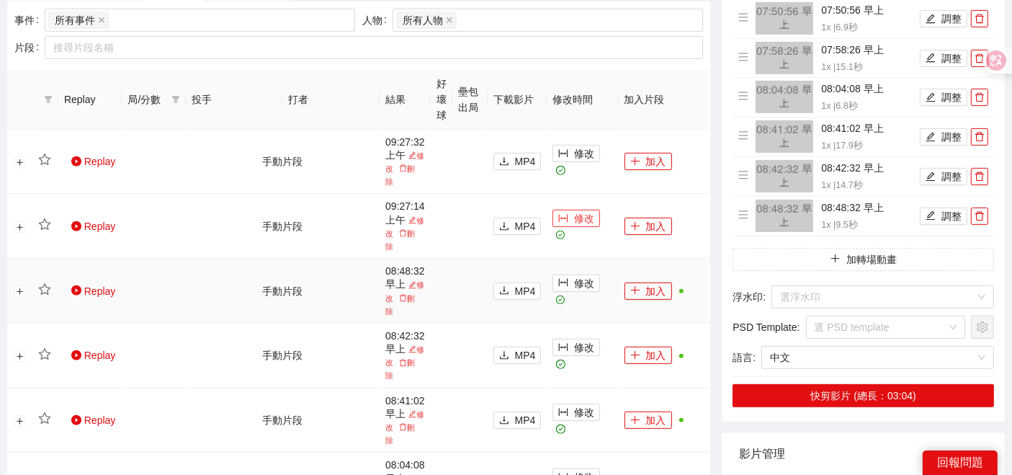
scroll to position [560, 0]
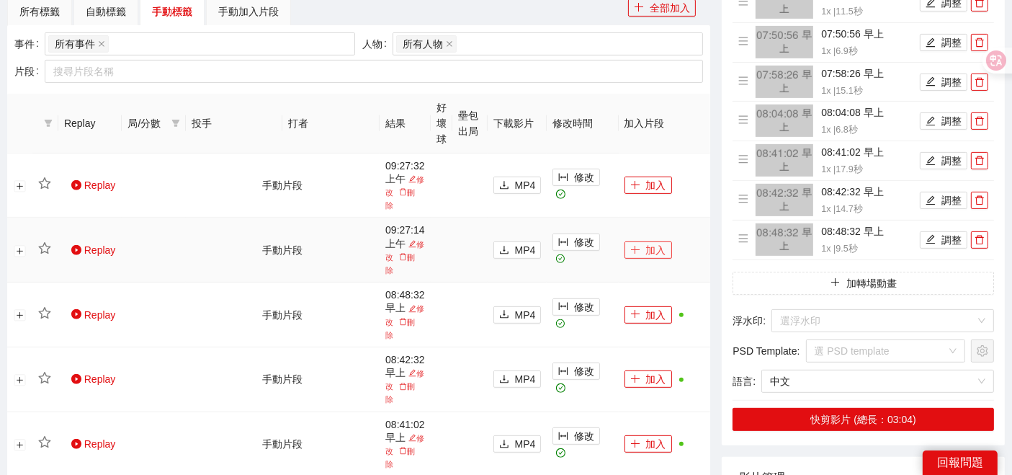
click at [632, 251] on icon "plus" at bounding box center [635, 250] width 10 height 10
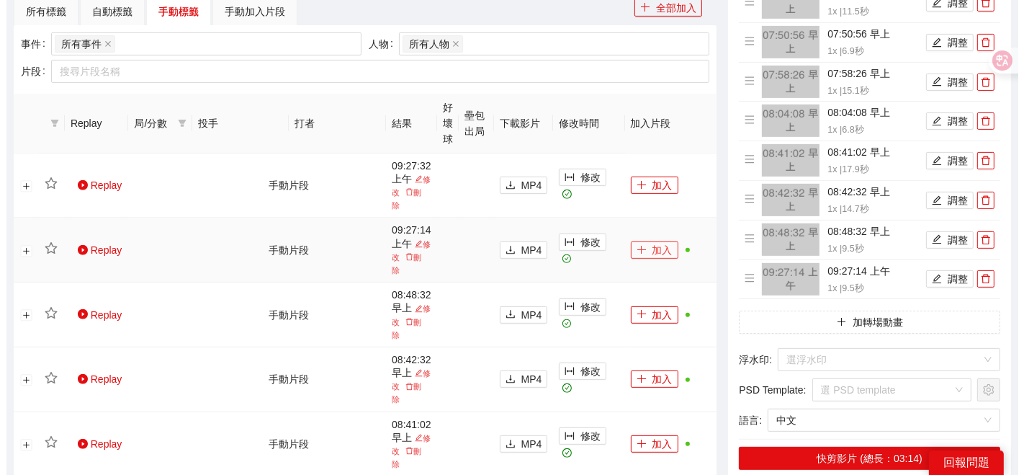
scroll to position [480, 0]
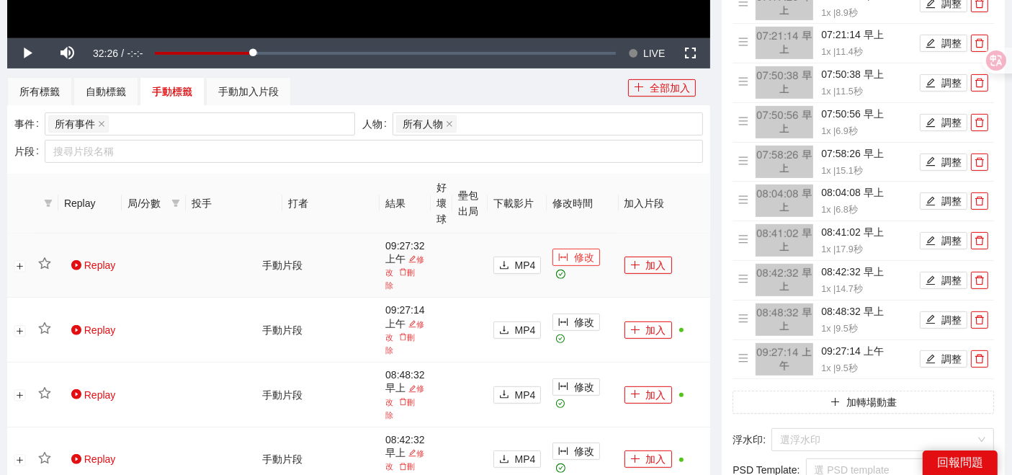
click at [582, 256] on span "修改" at bounding box center [584, 257] width 20 height 16
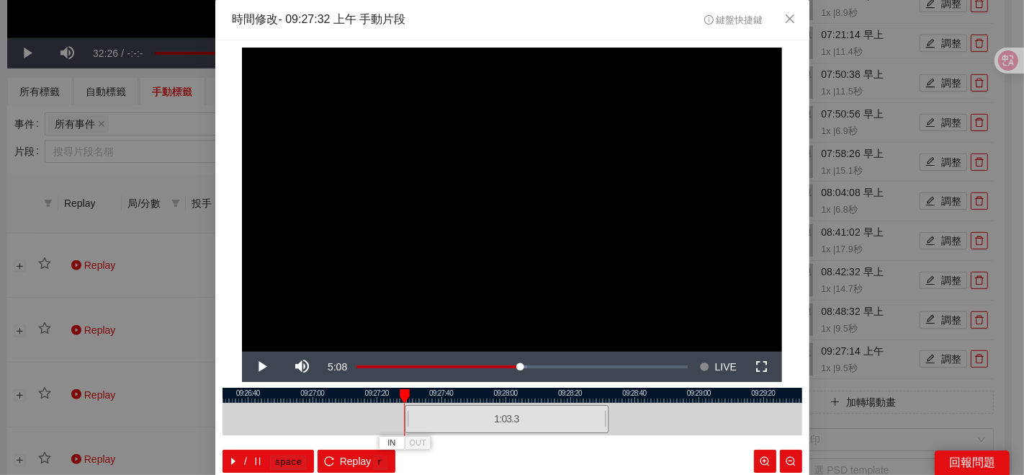
drag, startPoint x: 410, startPoint y: 420, endPoint x: 398, endPoint y: 419, distance: 11.5
click at [398, 419] on div "09:26:20 09:26:40 09:27:00 09:27:20 09:27:40 09:28:00 09:28:20 09:28:40 09:29:0…" at bounding box center [513, 429] width 580 height 85
click at [393, 447] on button "IN" at bounding box center [395, 443] width 26 height 14
click at [409, 436] on span "IN" at bounding box center [413, 442] width 8 height 13
click at [462, 443] on button "OUT" at bounding box center [460, 443] width 26 height 14
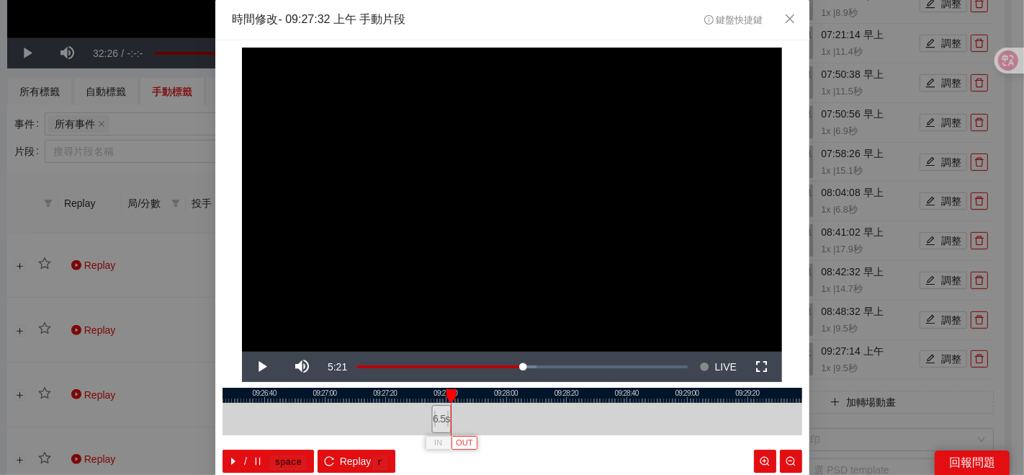
scroll to position [72, 0]
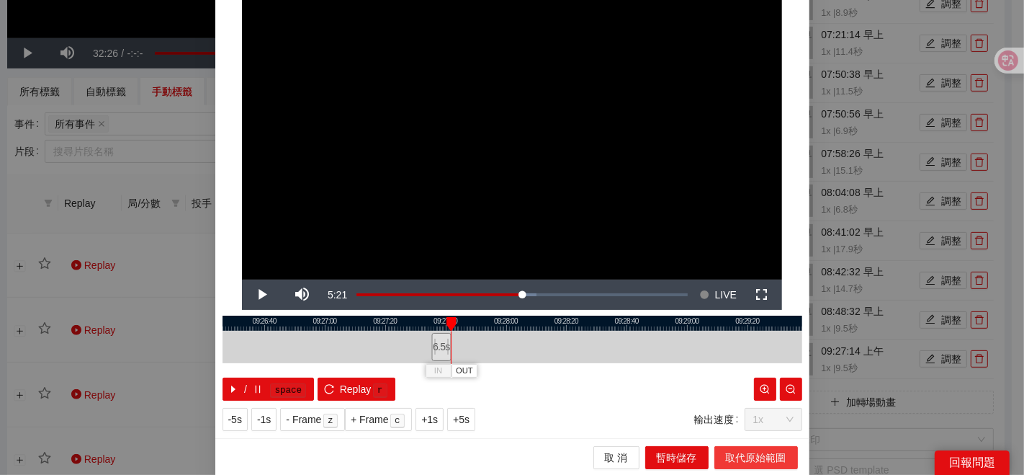
click at [751, 463] on span "取代原始範圍" at bounding box center [756, 457] width 60 height 16
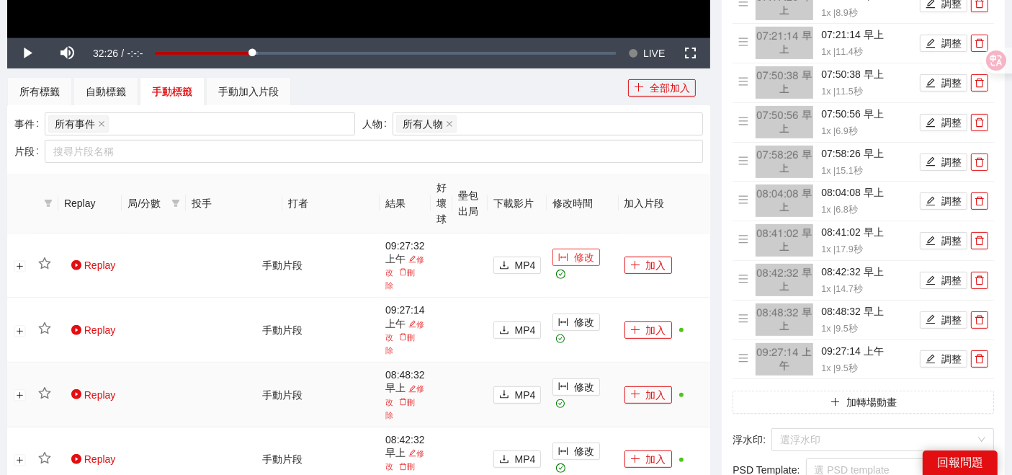
scroll to position [560, 0]
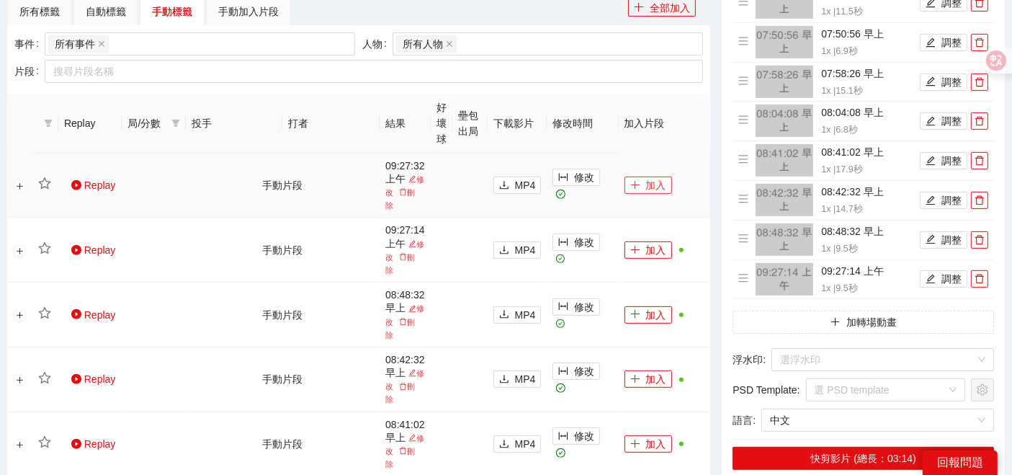
click at [642, 179] on button "加入" at bounding box center [648, 184] width 48 height 17
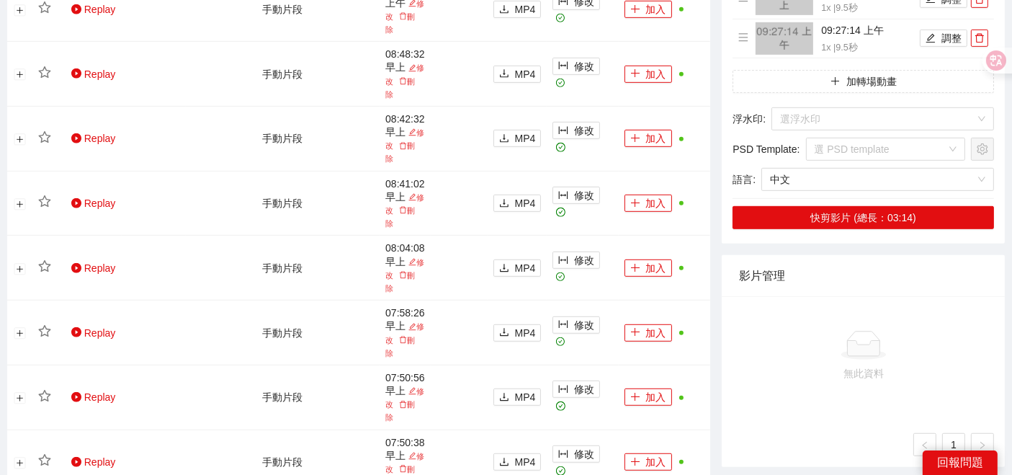
scroll to position [480, 0]
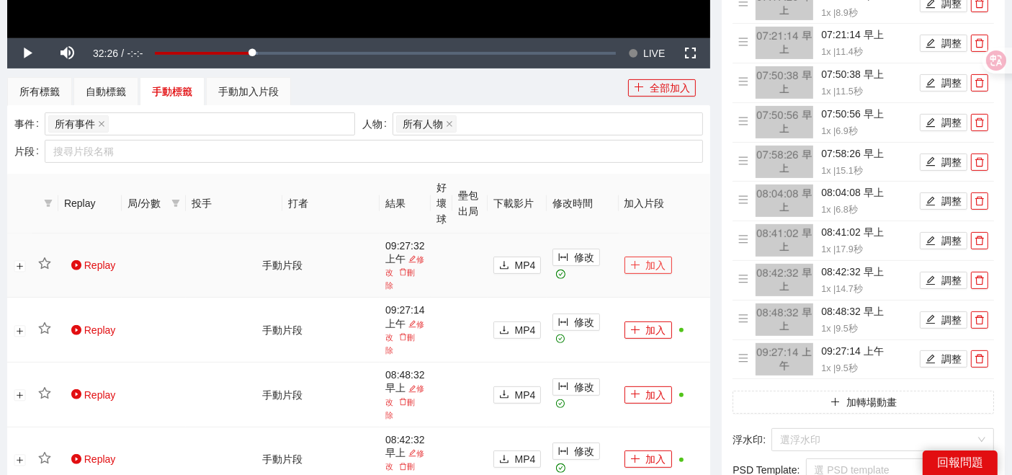
click at [645, 267] on button "加入" at bounding box center [648, 264] width 48 height 17
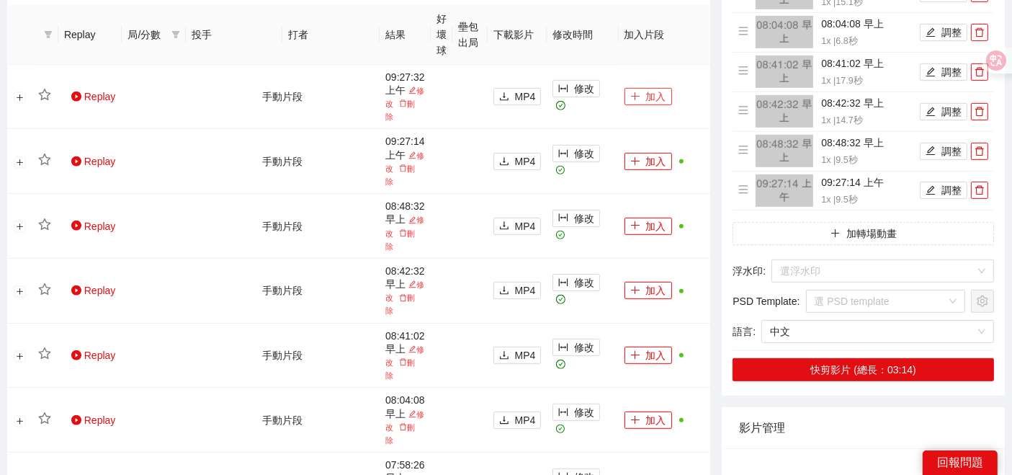
scroll to position [560, 0]
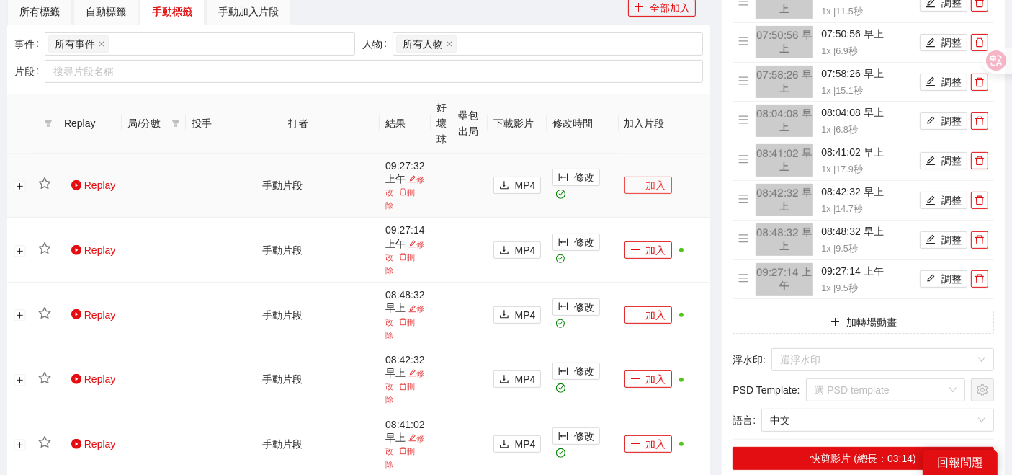
click at [640, 181] on button "加入" at bounding box center [648, 184] width 48 height 17
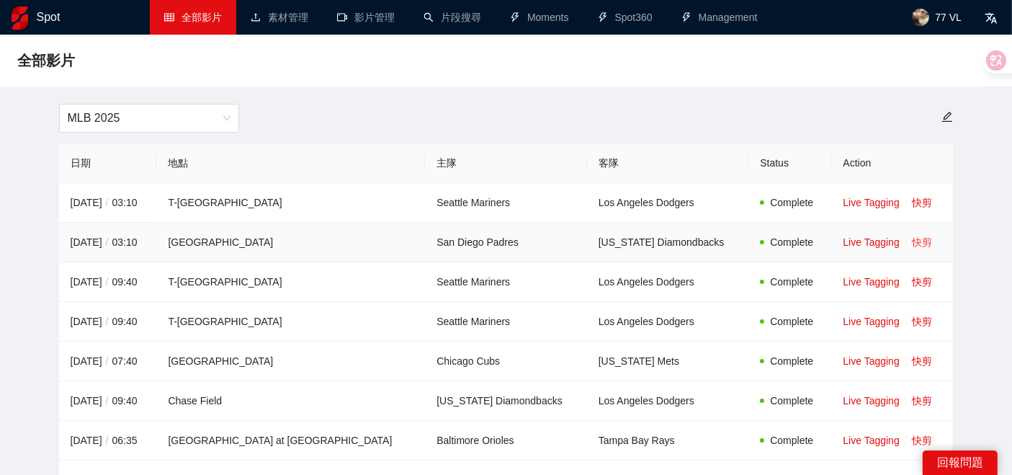
click at [912, 239] on link "快剪" at bounding box center [922, 242] width 20 height 12
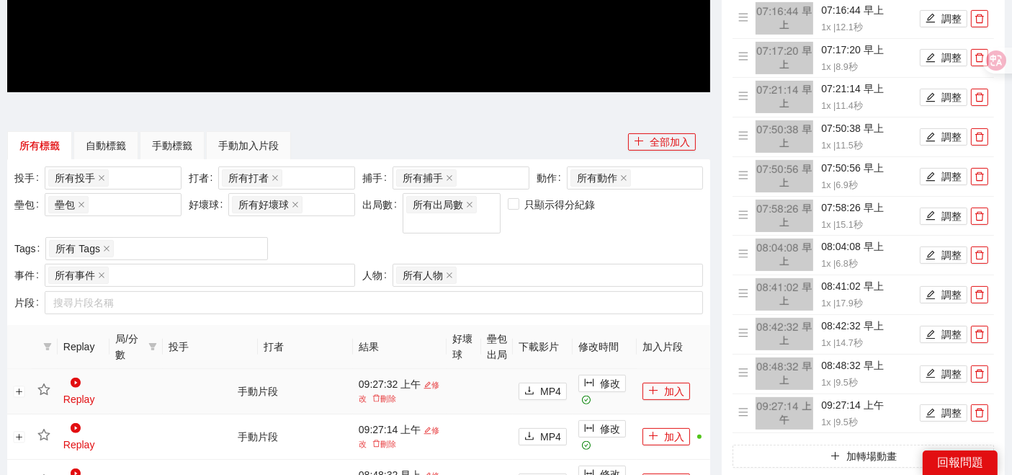
scroll to position [483, 0]
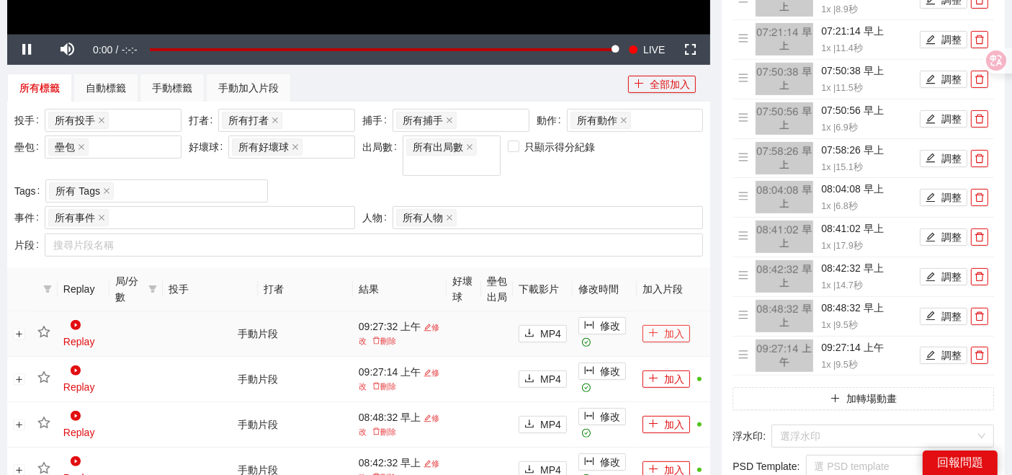
click at [662, 326] on button "加入" at bounding box center [666, 333] width 48 height 17
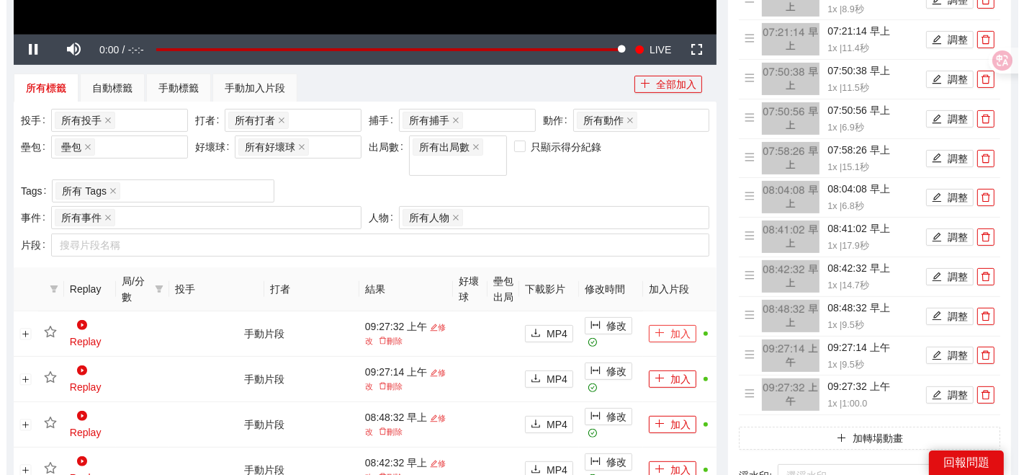
scroll to position [643, 0]
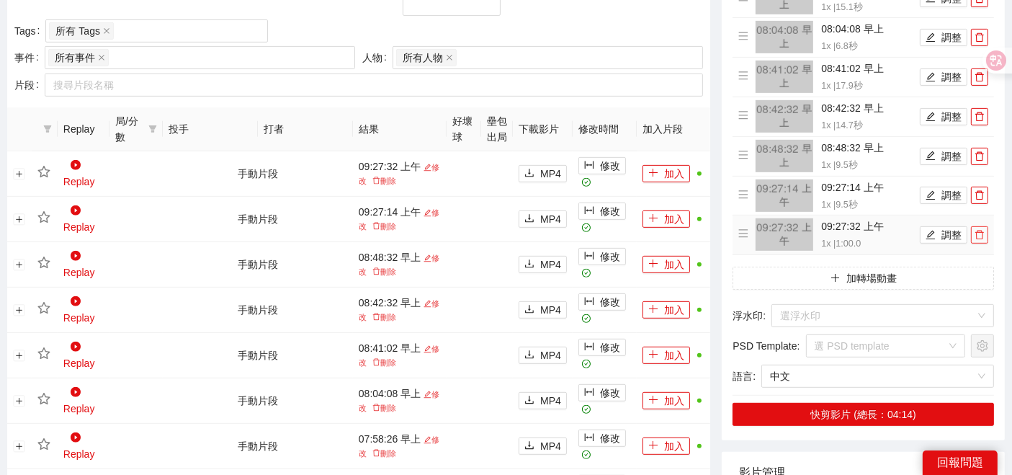
click at [985, 233] on span "delete" at bounding box center [980, 235] width 16 height 10
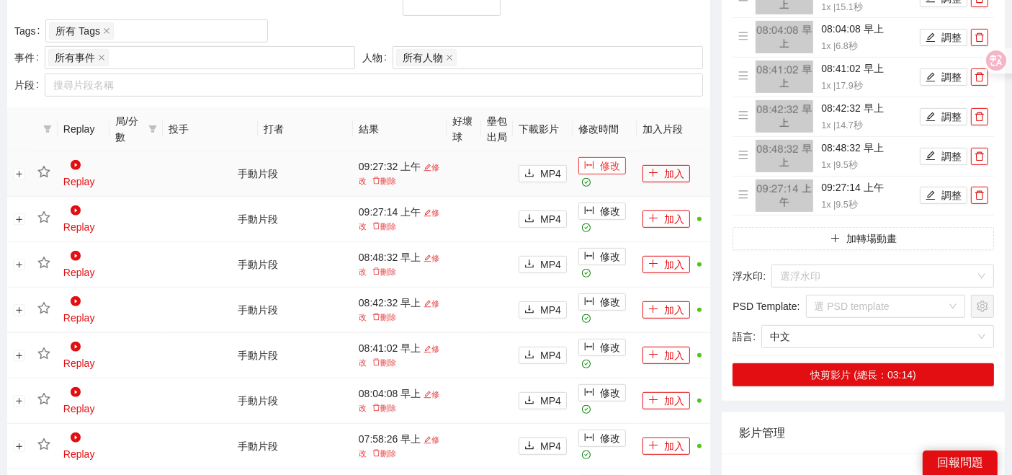
click at [578, 161] on button "修改" at bounding box center [602, 165] width 48 height 17
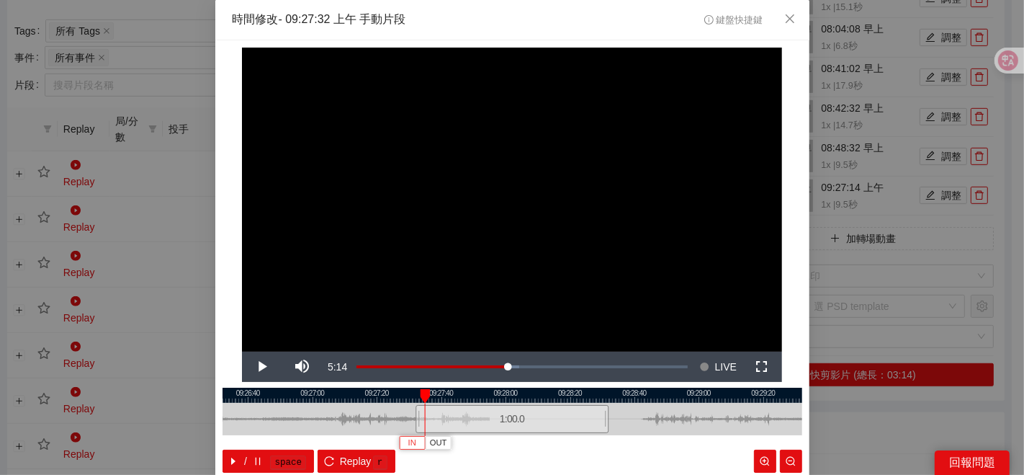
click at [408, 445] on span "IN" at bounding box center [412, 442] width 8 height 13
click at [461, 445] on span "OUT" at bounding box center [462, 442] width 17 height 13
click at [536, 462] on div "/ space Replay r" at bounding box center [513, 460] width 580 height 23
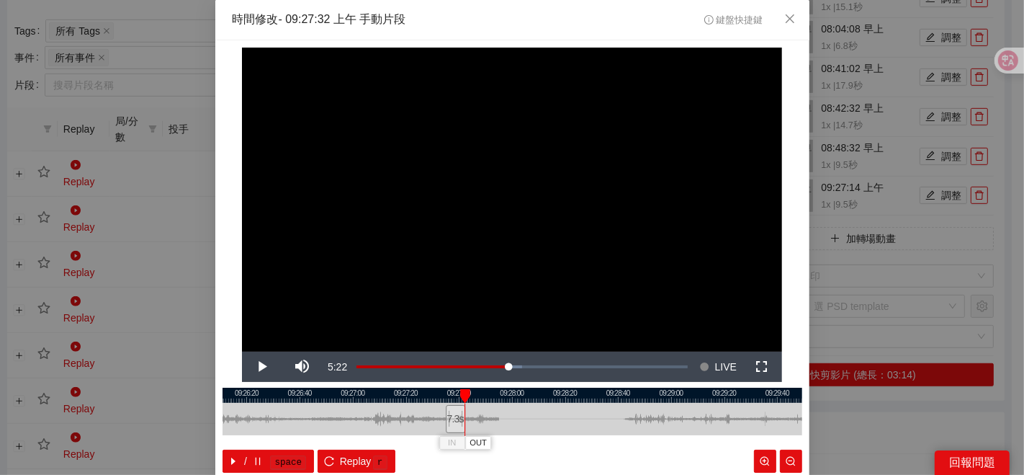
scroll to position [72, 0]
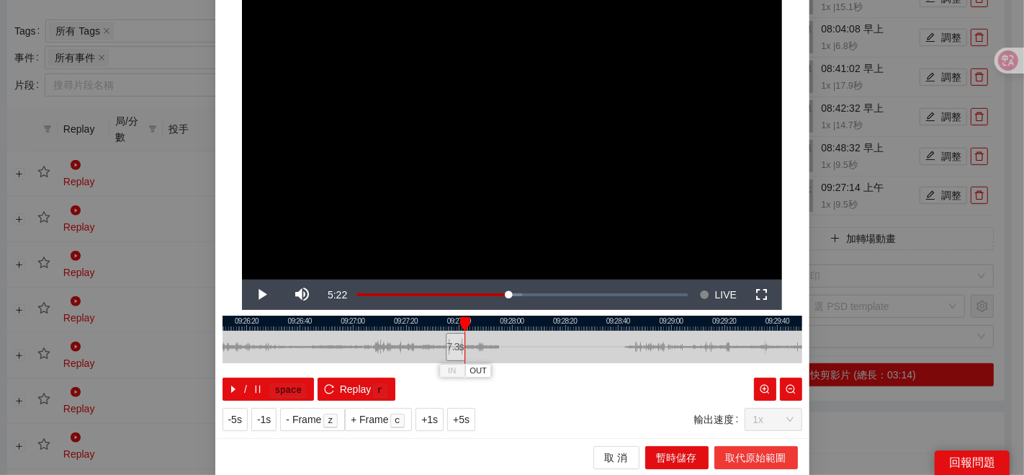
click at [736, 453] on span "取代原始範圍" at bounding box center [756, 457] width 60 height 16
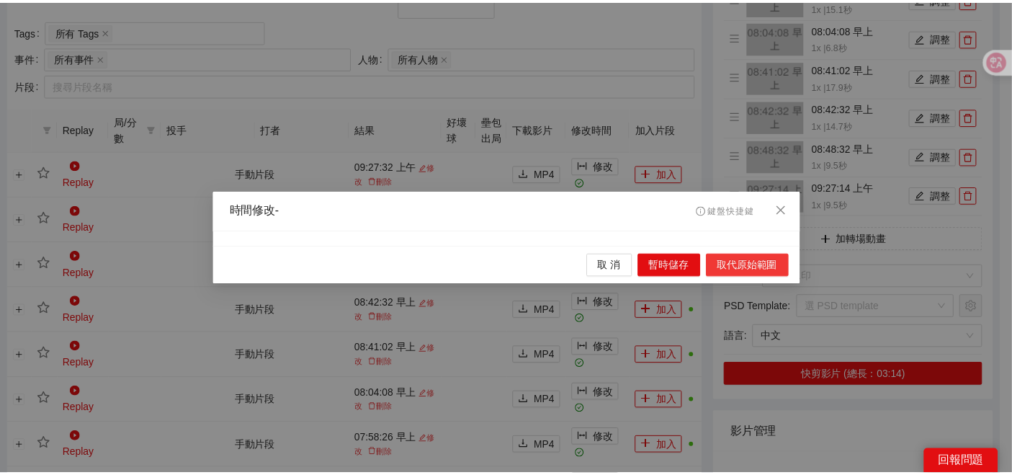
scroll to position [0, 0]
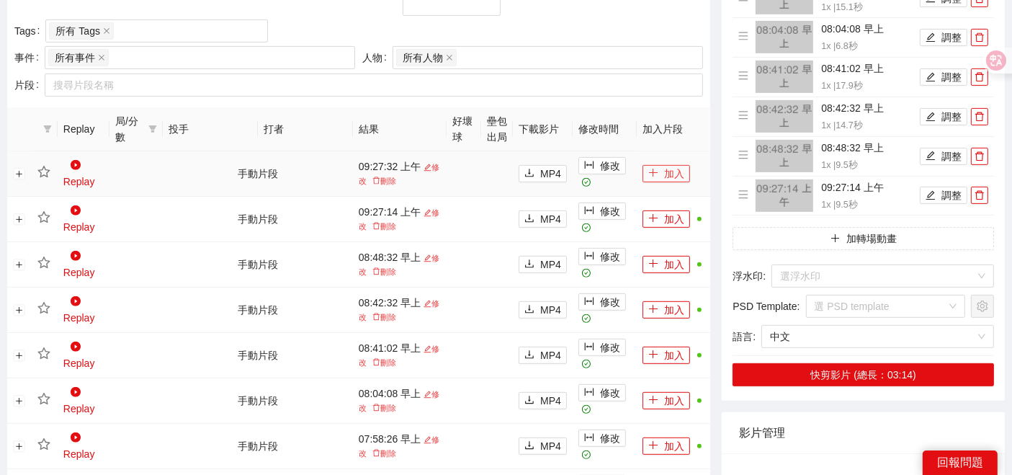
click at [659, 166] on button "加入" at bounding box center [666, 173] width 48 height 17
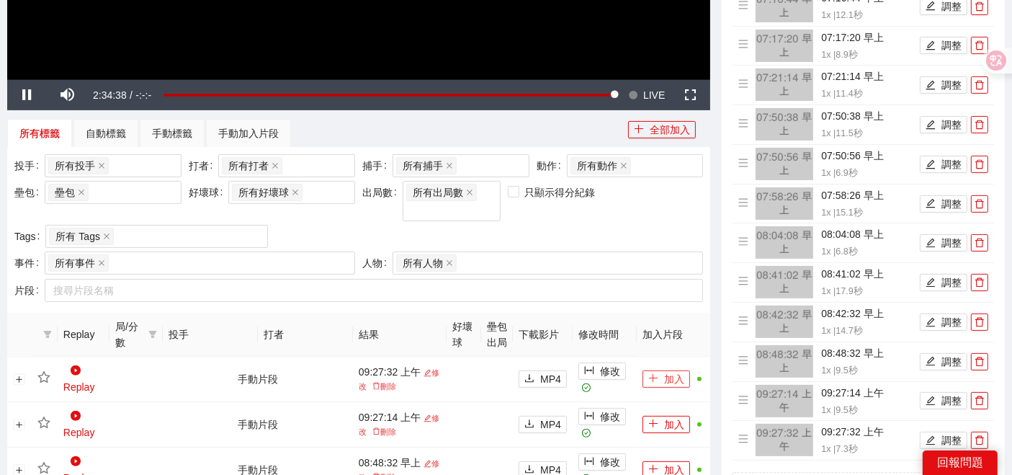
scroll to position [323, 0]
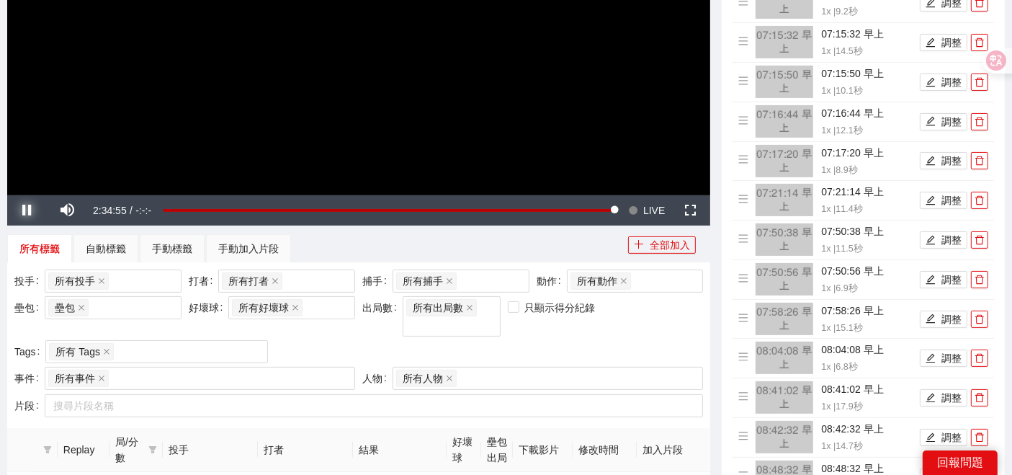
click at [21, 210] on span "Video Player" at bounding box center [27, 210] width 40 height 0
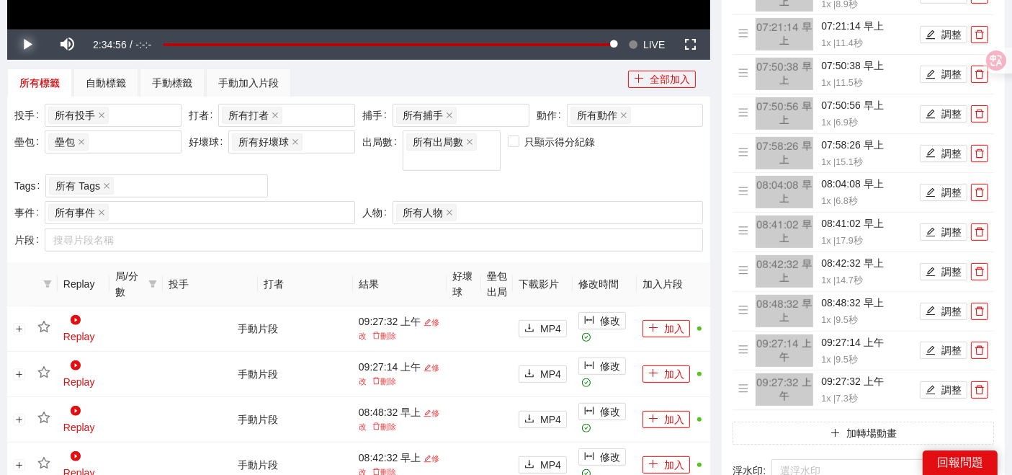
scroll to position [403, 0]
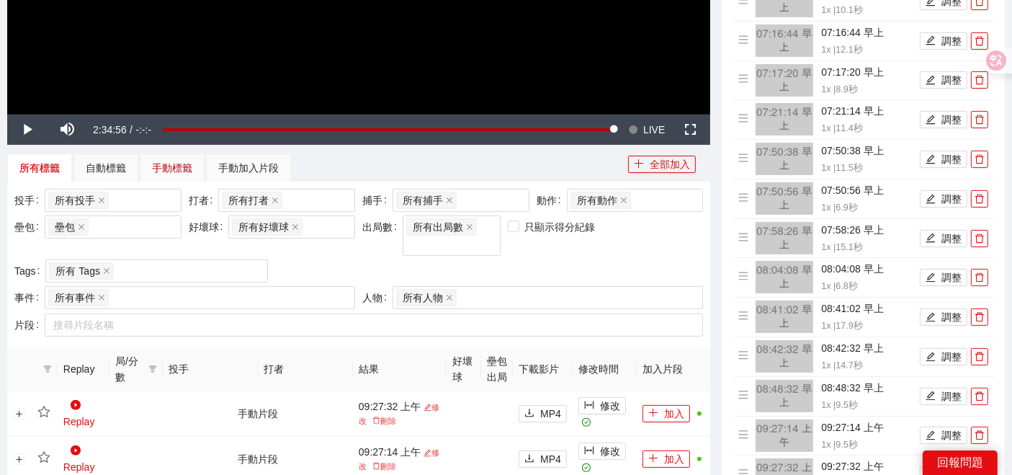
click at [161, 169] on div "手動標籤" at bounding box center [172, 168] width 40 height 16
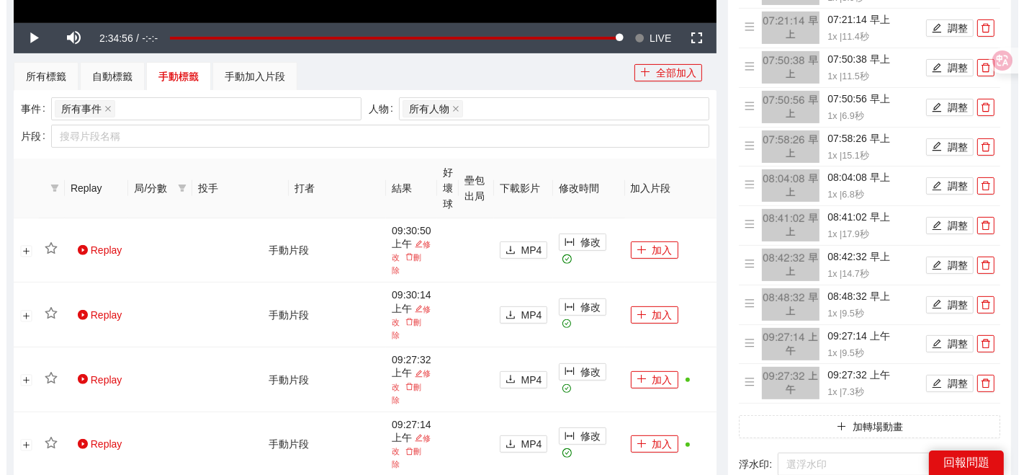
scroll to position [563, 0]
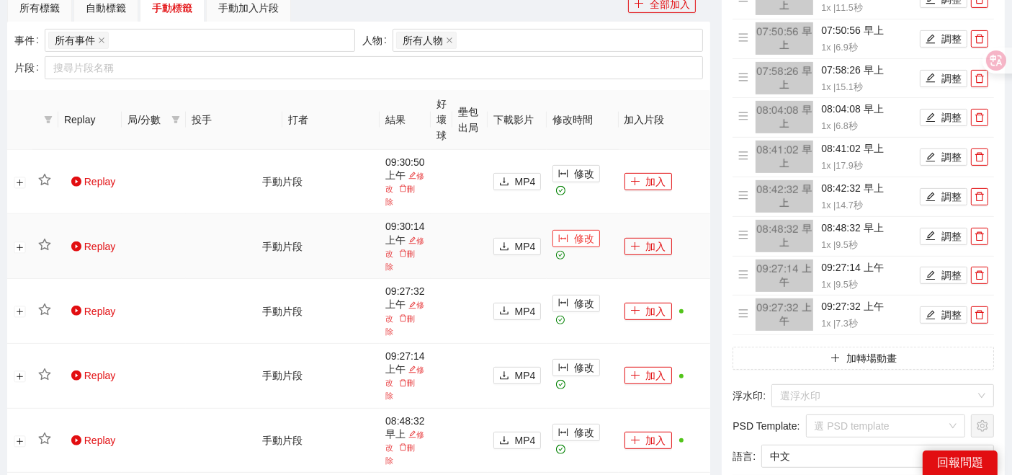
click at [578, 240] on span "修改" at bounding box center [584, 238] width 20 height 16
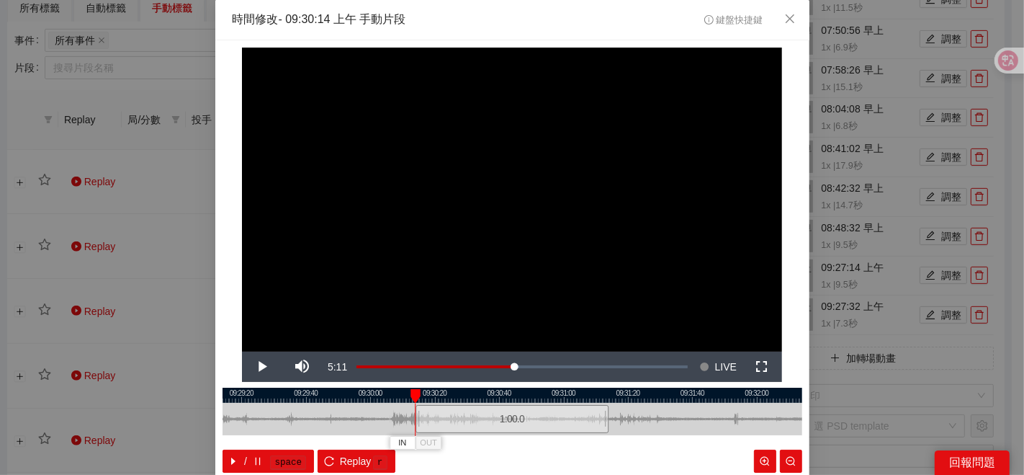
click at [379, 400] on div at bounding box center [513, 394] width 580 height 15
click at [368, 443] on span "IN" at bounding box center [372, 442] width 8 height 13
click at [447, 444] on span "OUT" at bounding box center [444, 442] width 17 height 13
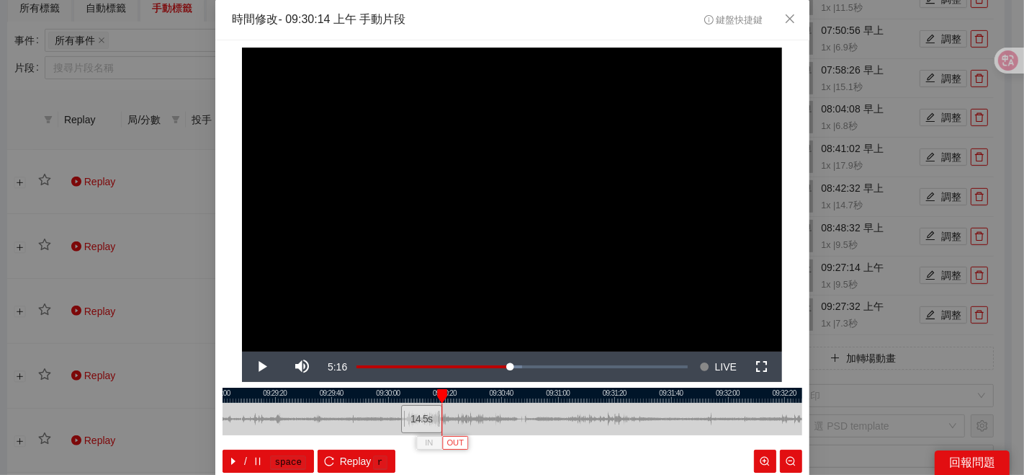
scroll to position [72, 0]
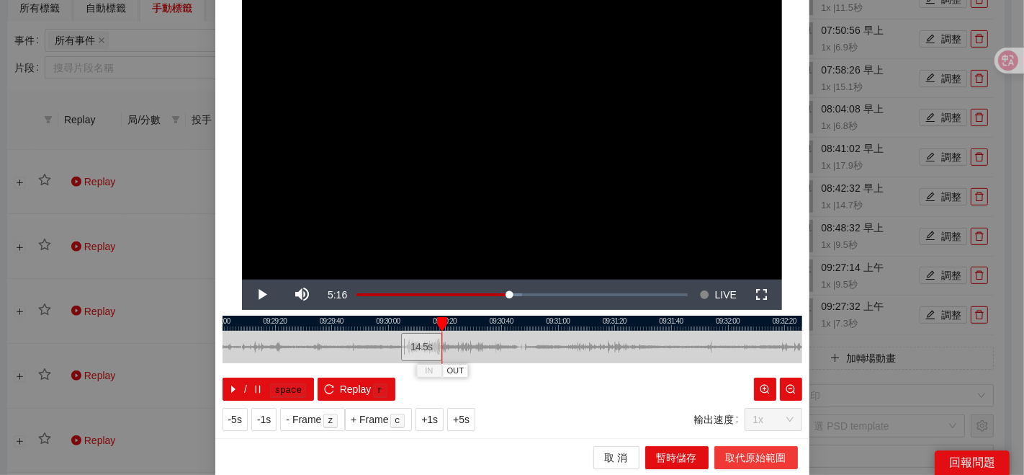
click at [740, 457] on span "取代原始範圍" at bounding box center [756, 457] width 60 height 16
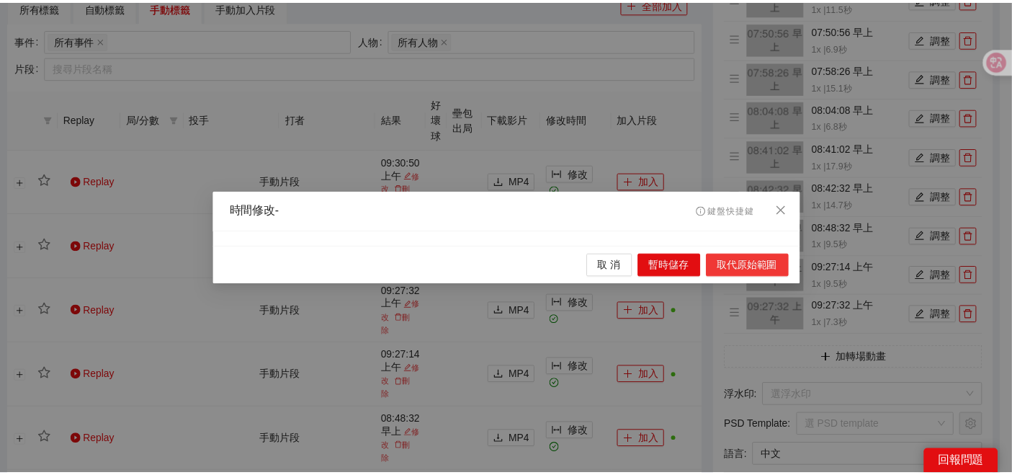
scroll to position [0, 0]
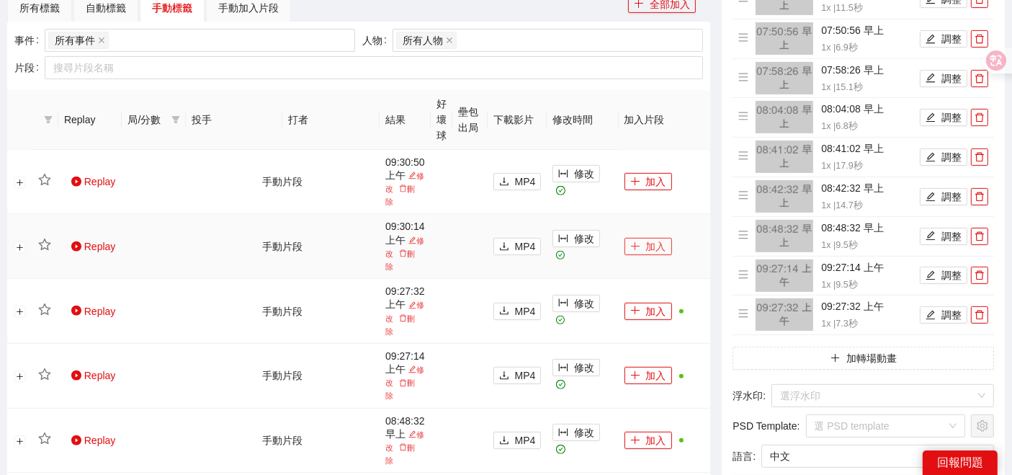
click at [643, 249] on button "加入" at bounding box center [648, 246] width 48 height 17
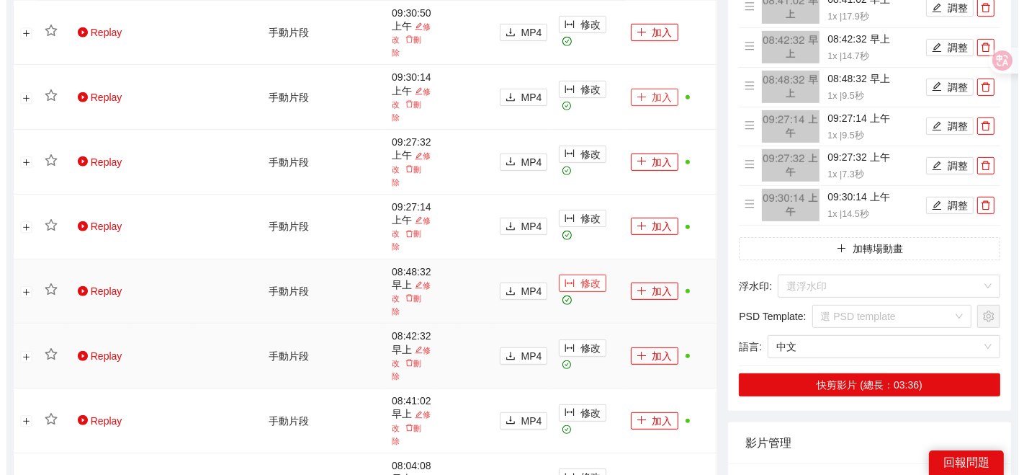
scroll to position [643, 0]
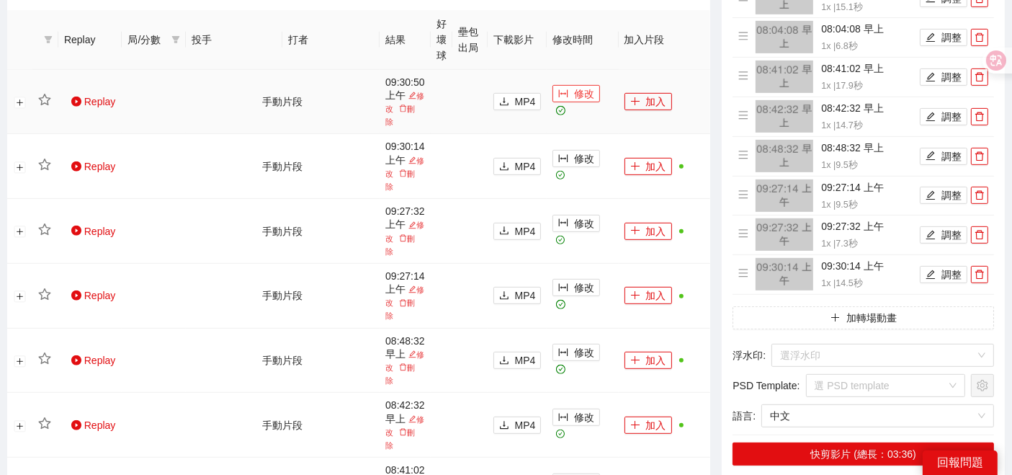
click at [578, 99] on span "修改" at bounding box center [584, 94] width 20 height 16
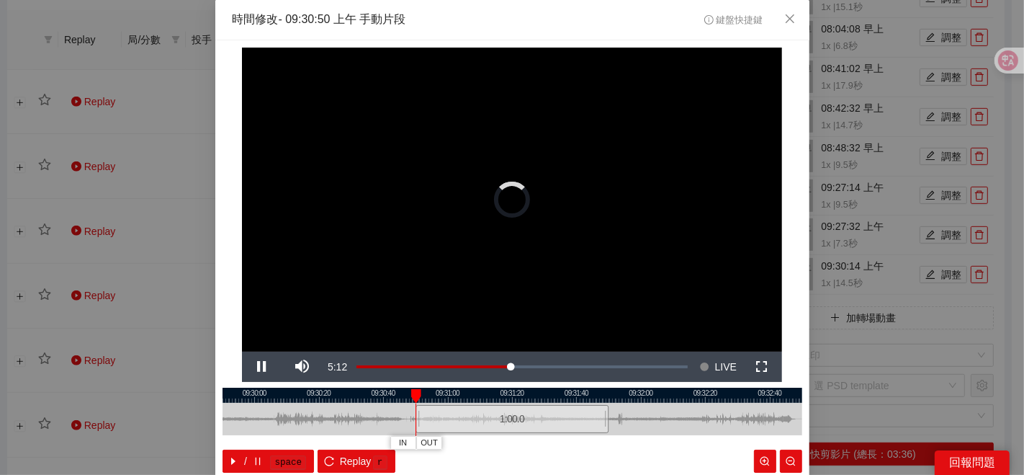
click at [393, 395] on div at bounding box center [513, 394] width 580 height 15
click at [384, 441] on span "IN" at bounding box center [388, 442] width 8 height 13
click at [394, 400] on div at bounding box center [513, 394] width 580 height 15
click at [405, 395] on div at bounding box center [513, 394] width 580 height 15
click at [425, 438] on span "OUT" at bounding box center [430, 442] width 17 height 13
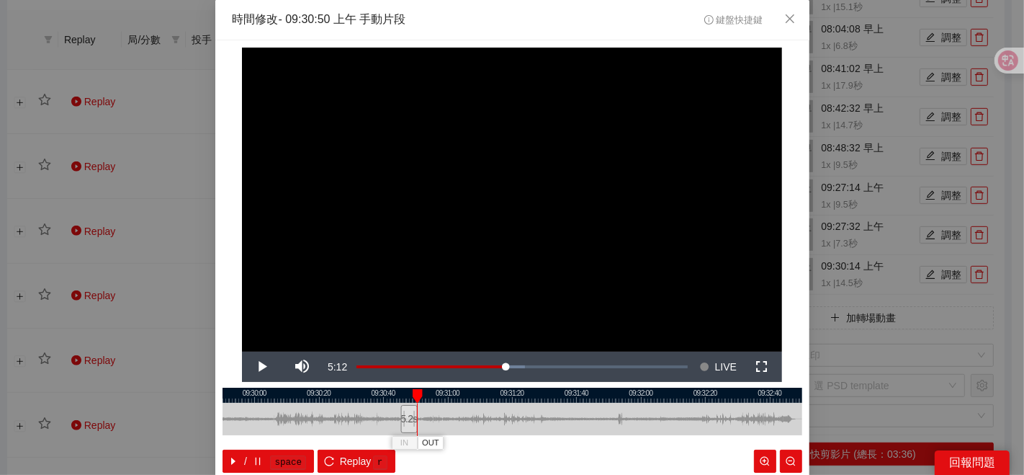
click at [497, 444] on div "09:29:40 09:30:00 09:30:20 09:30:40 09:31:00 09:31:20 09:31:40 09:32:00 09:32:2…" at bounding box center [513, 429] width 580 height 85
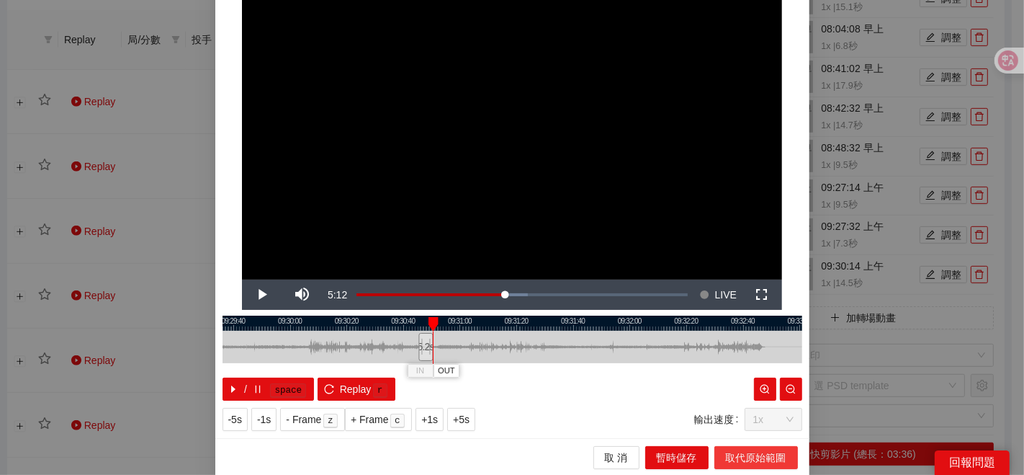
click at [740, 457] on span "取代原始範圍" at bounding box center [756, 457] width 60 height 16
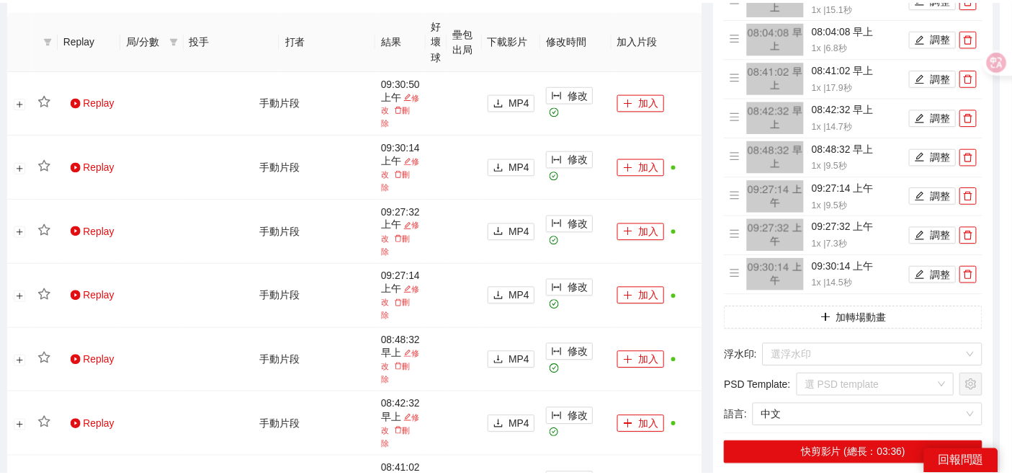
scroll to position [0, 0]
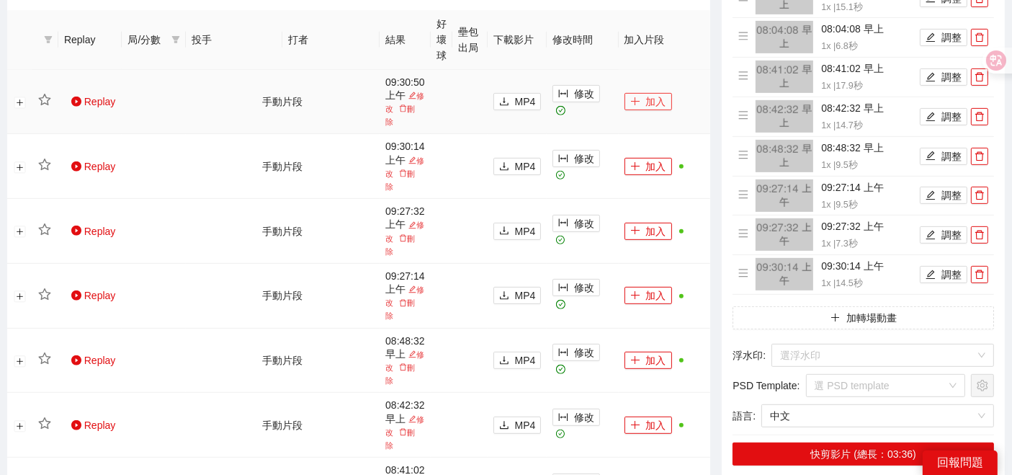
click at [642, 102] on button "加入" at bounding box center [648, 101] width 48 height 17
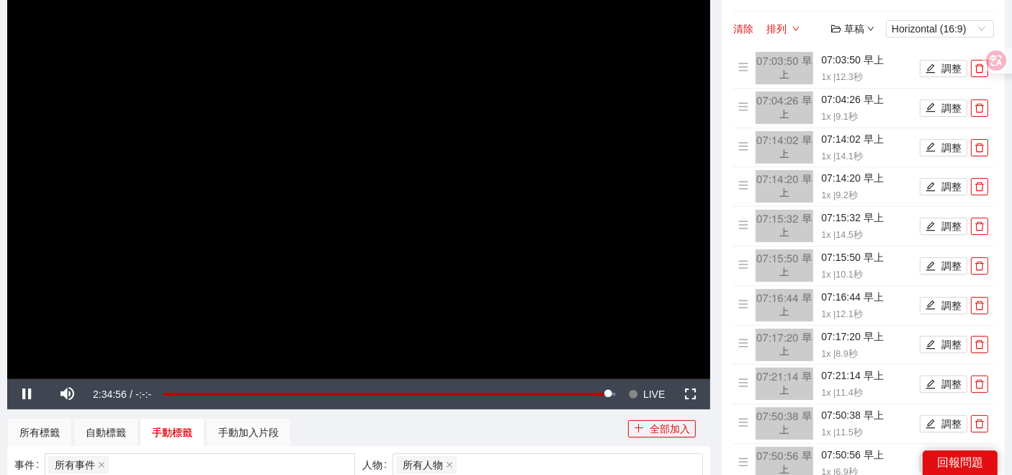
scroll to position [83, 0]
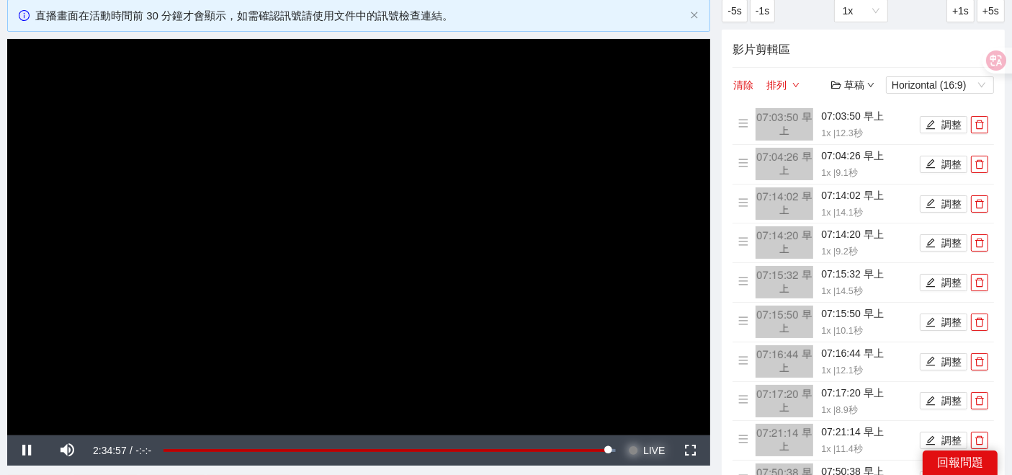
click at [635, 447] on span "Video Player" at bounding box center [633, 450] width 10 height 30
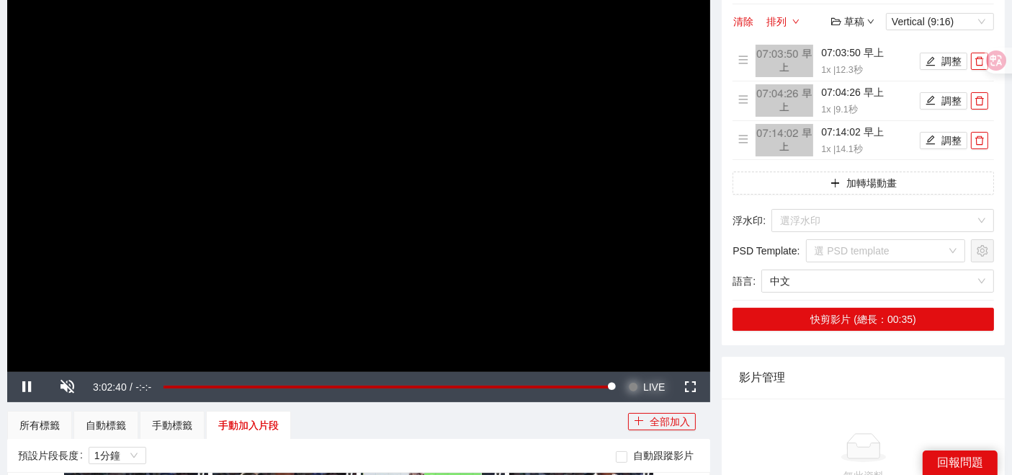
scroll to position [547, 0]
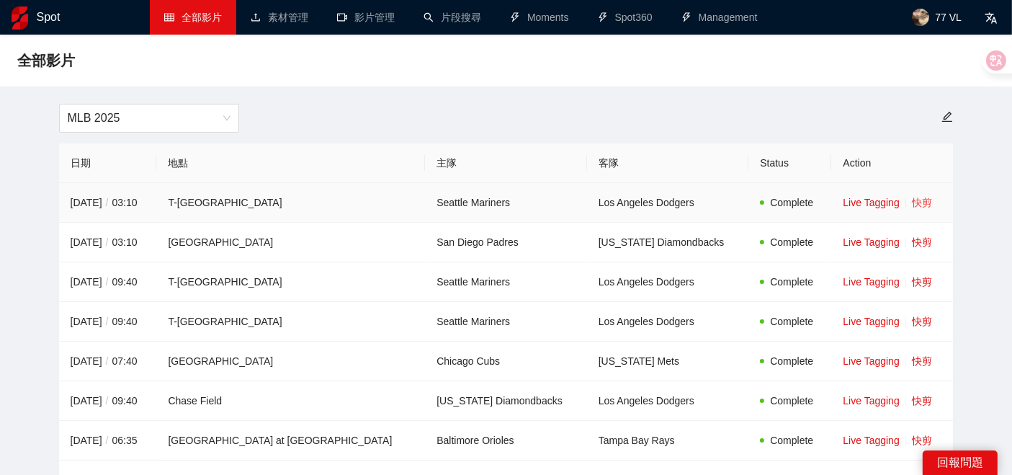
click at [912, 202] on link "快剪" at bounding box center [922, 203] width 20 height 12
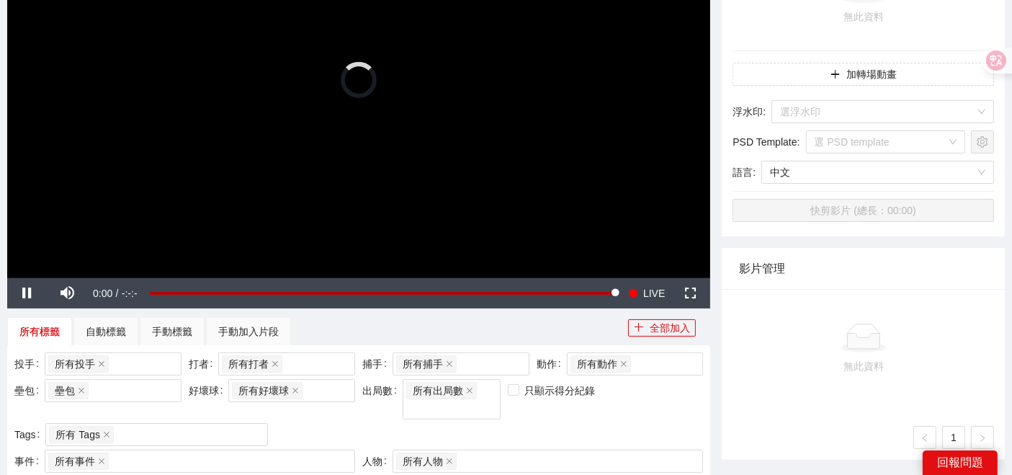
scroll to position [160, 0]
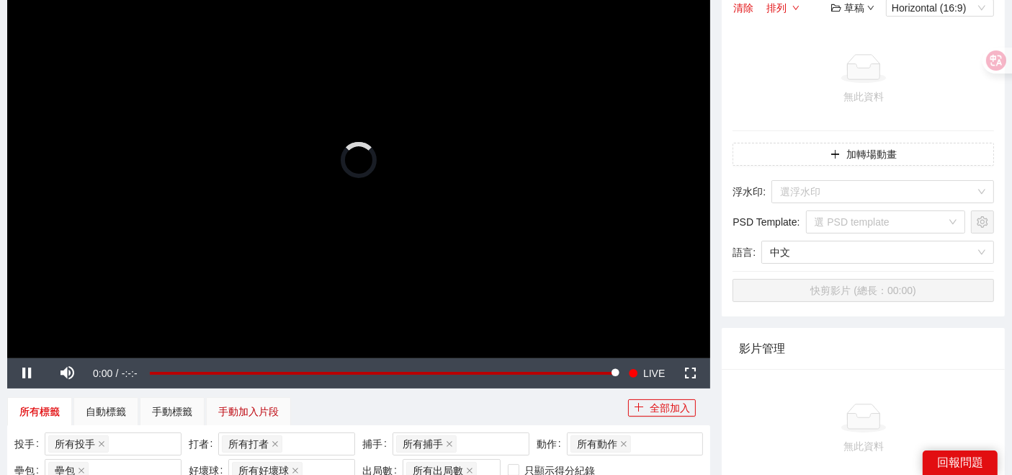
click at [245, 410] on div "手動加入片段" at bounding box center [248, 411] width 60 height 16
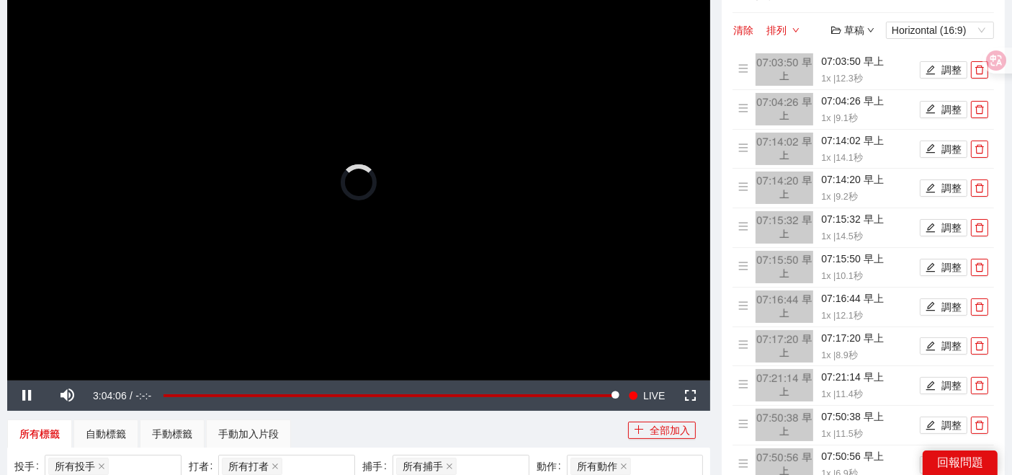
scroll to position [138, 0]
click at [30, 395] on span "Video Player" at bounding box center [27, 395] width 40 height 0
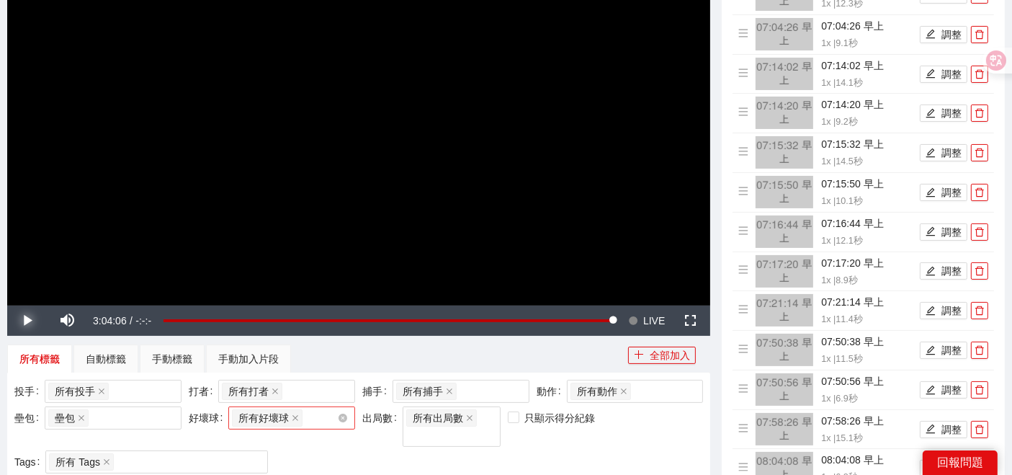
scroll to position [298, 0]
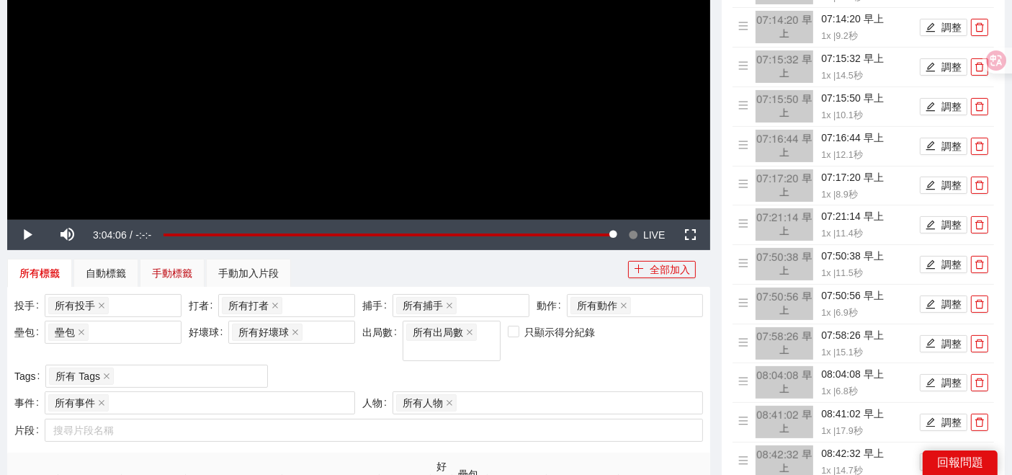
click at [166, 271] on div "手動標籤" at bounding box center [172, 273] width 40 height 16
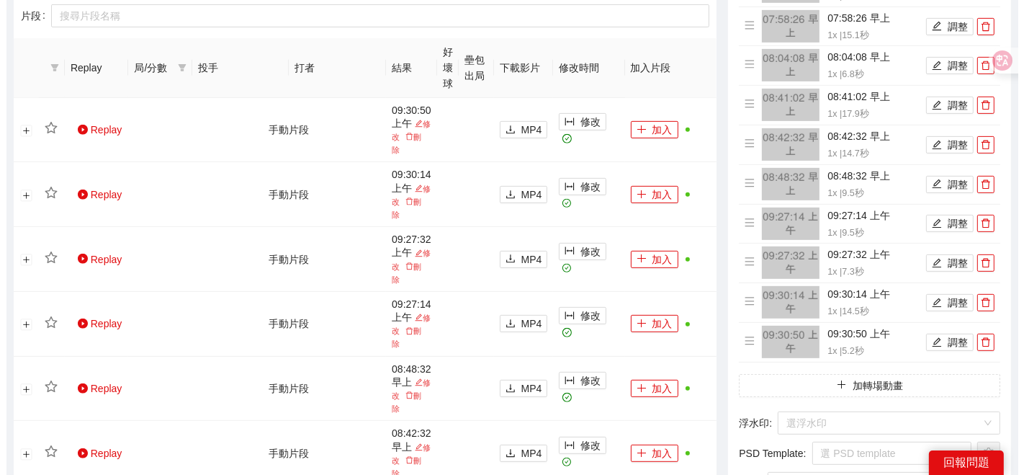
scroll to position [538, 0]
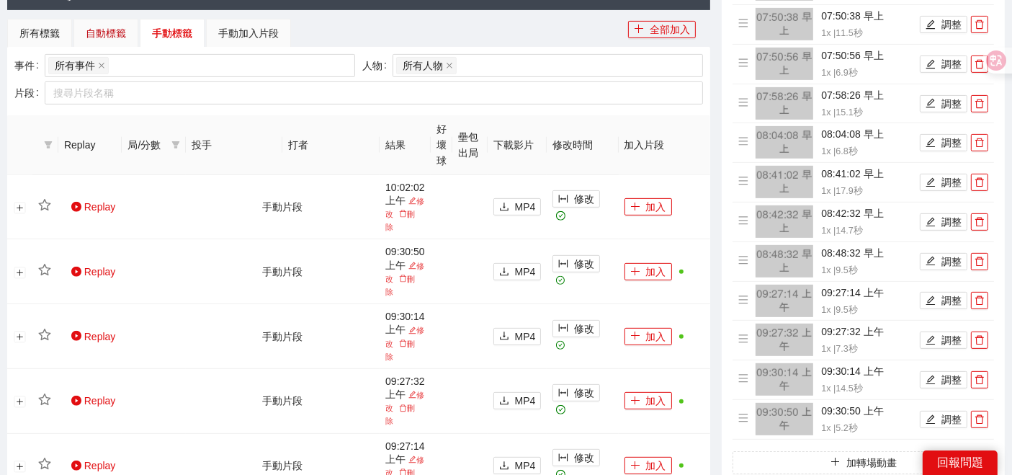
click at [106, 36] on div "自動標籤" at bounding box center [106, 33] width 40 height 16
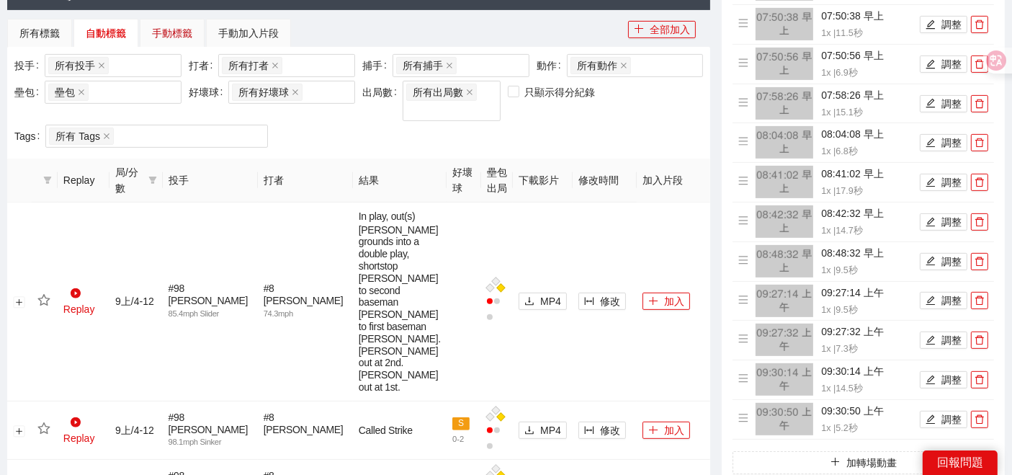
click at [163, 32] on div "手動標籤" at bounding box center [172, 33] width 40 height 16
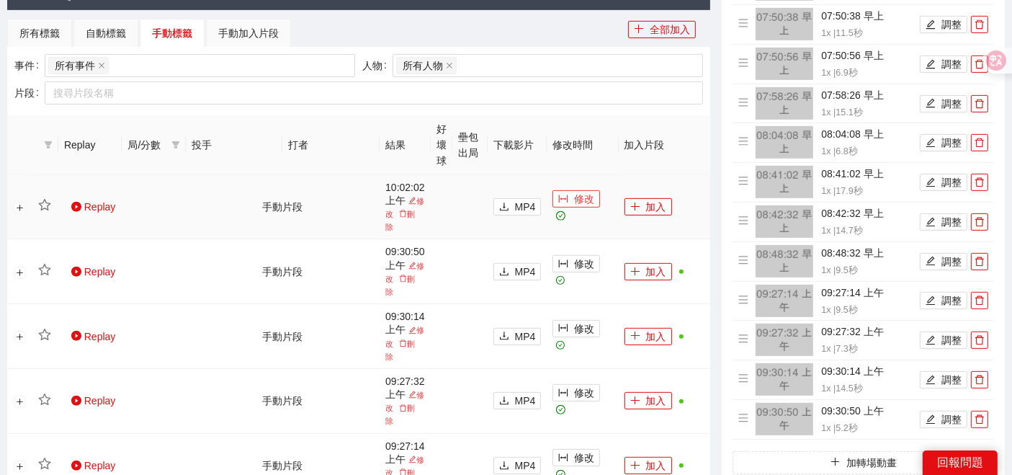
click at [588, 202] on span "修改" at bounding box center [584, 199] width 20 height 16
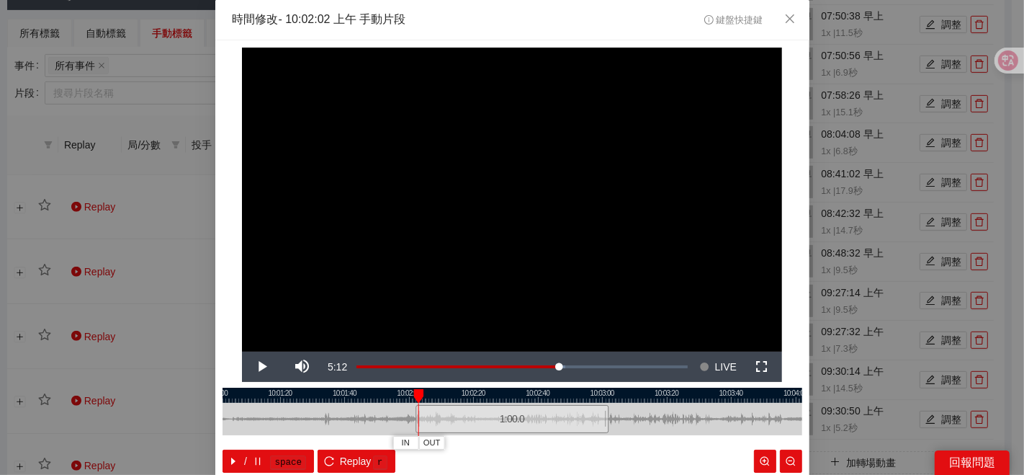
click at [418, 414] on div at bounding box center [418, 419] width 1 height 32
click at [261, 367] on span "Video Player" at bounding box center [262, 367] width 40 height 0
click at [242, 351] on button "Pause" at bounding box center [262, 366] width 40 height 30
click at [390, 437] on button "IN" at bounding box center [403, 443] width 26 height 14
click at [398, 444] on span "IN" at bounding box center [402, 442] width 8 height 13
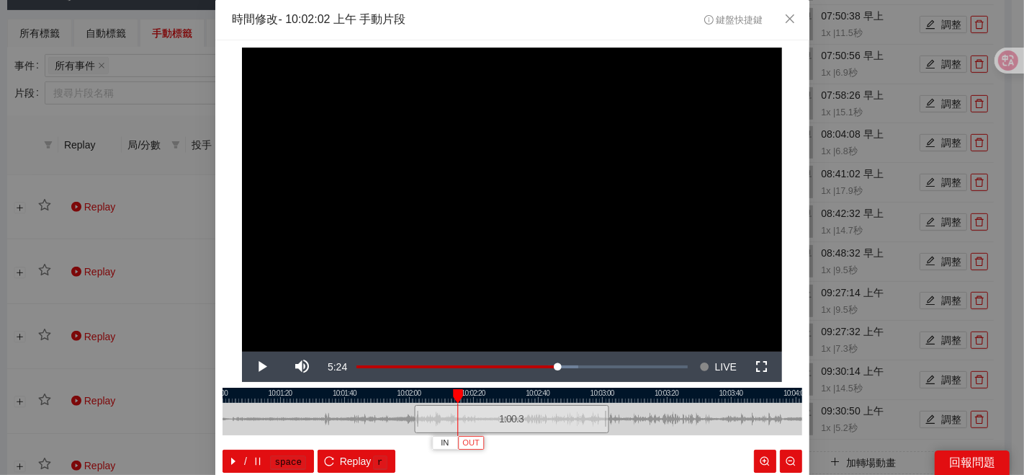
click at [471, 444] on span "OUT" at bounding box center [470, 442] width 17 height 13
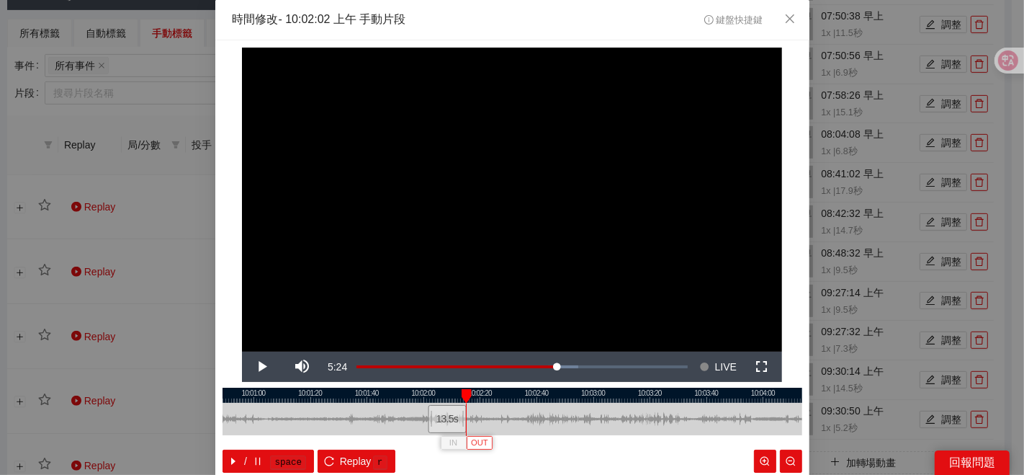
scroll to position [72, 0]
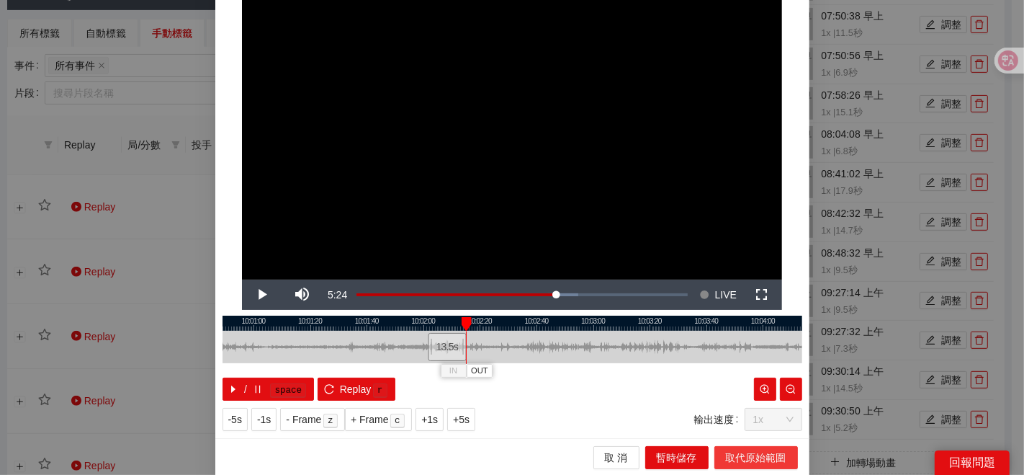
click at [726, 453] on span "取代原始範圍" at bounding box center [756, 457] width 60 height 16
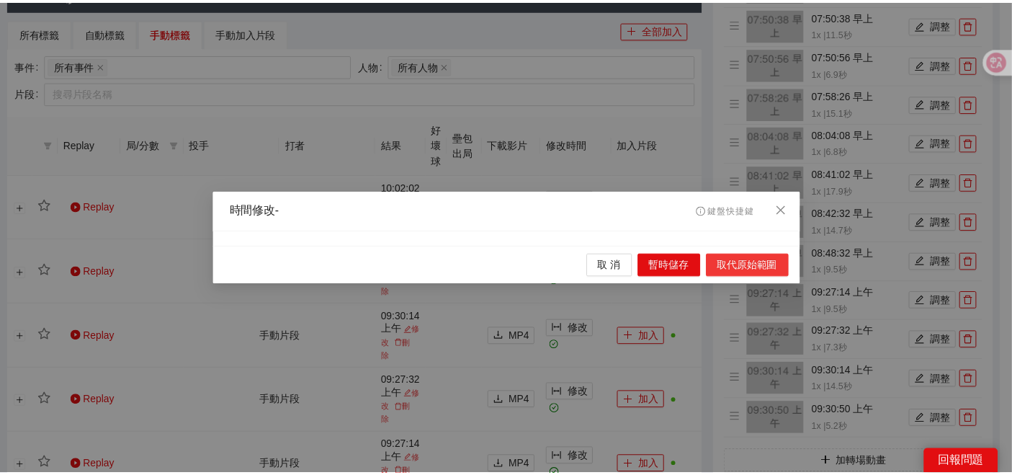
scroll to position [0, 0]
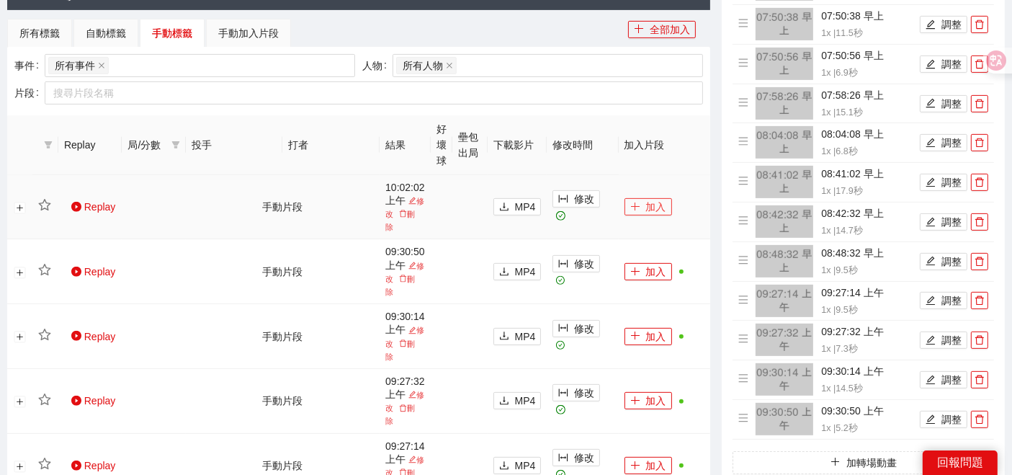
click at [642, 210] on button "加入" at bounding box center [648, 206] width 48 height 17
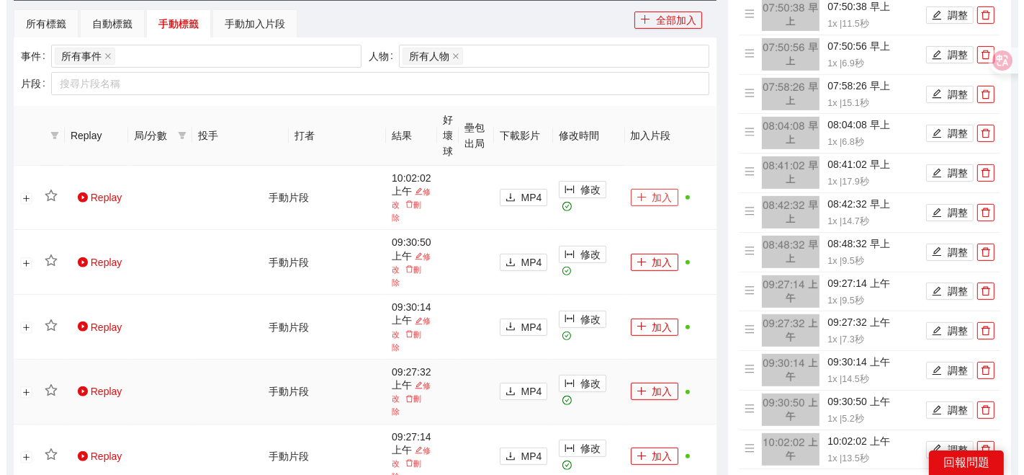
scroll to position [538, 0]
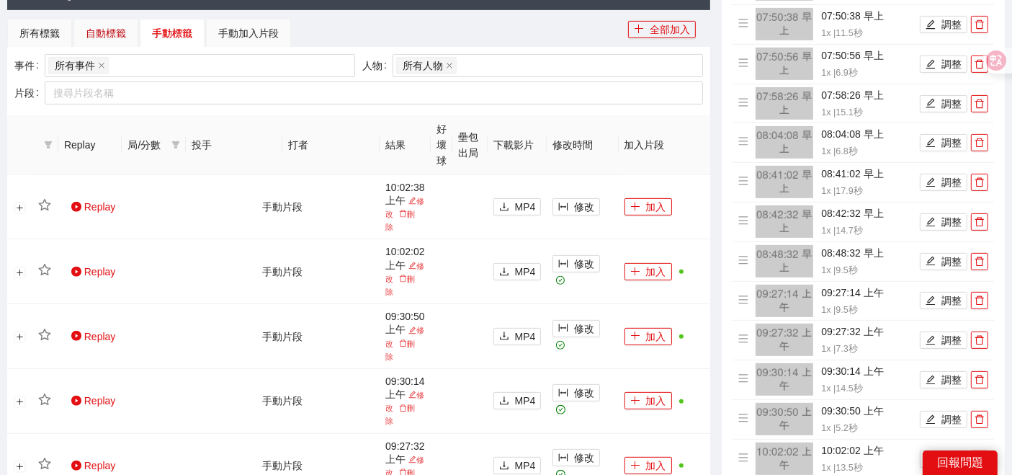
click at [124, 31] on div "自動標籤" at bounding box center [106, 33] width 40 height 16
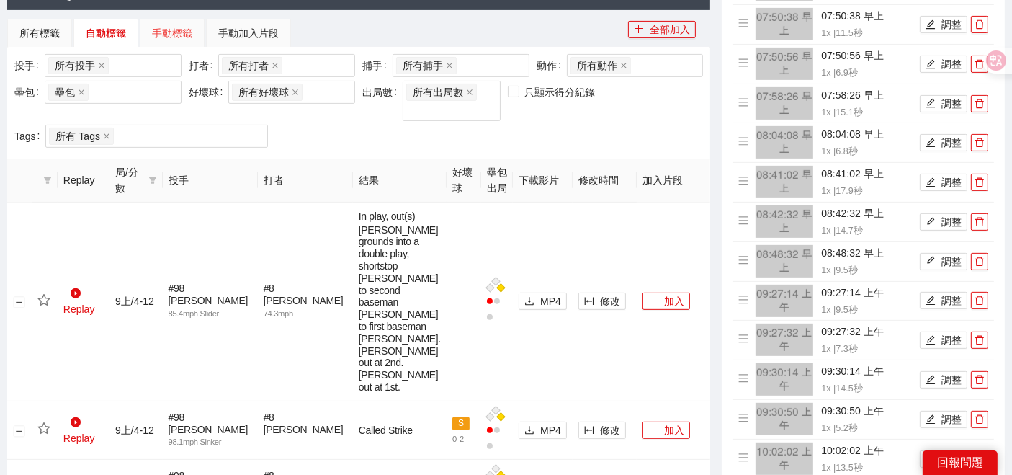
click at [144, 32] on div "手動標籤" at bounding box center [172, 33] width 65 height 29
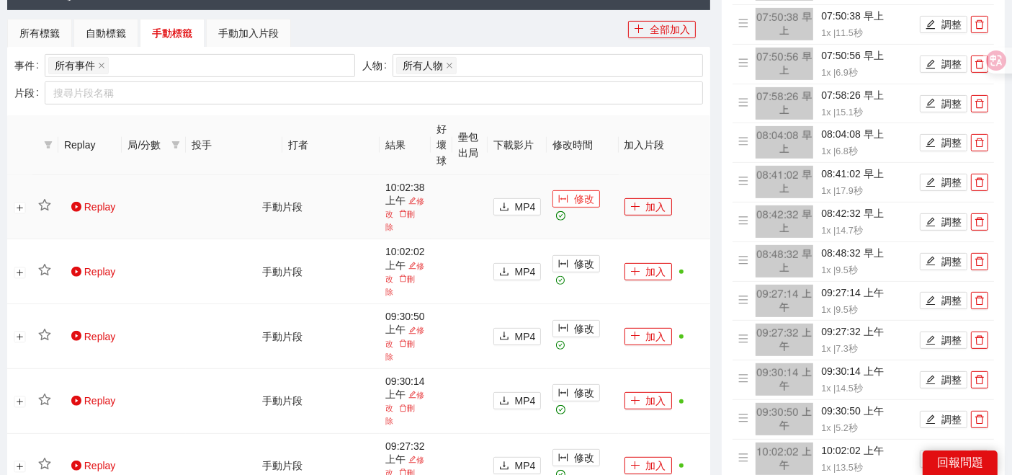
click at [579, 207] on span "修改" at bounding box center [584, 199] width 20 height 16
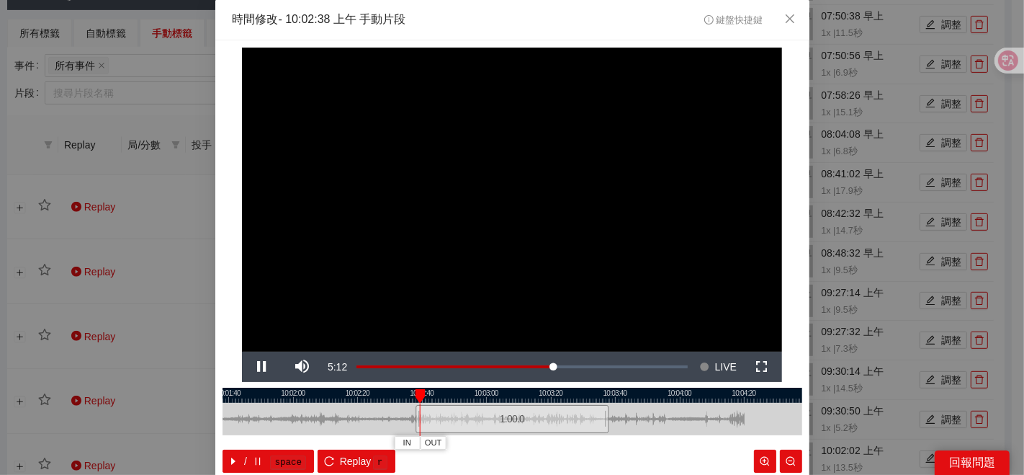
click at [465, 400] on div at bounding box center [513, 394] width 580 height 15
click at [448, 444] on button "IN" at bounding box center [449, 443] width 26 height 14
click at [297, 393] on div at bounding box center [513, 394] width 580 height 15
click at [377, 400] on div at bounding box center [513, 394] width 580 height 15
click at [359, 396] on div at bounding box center [513, 394] width 580 height 15
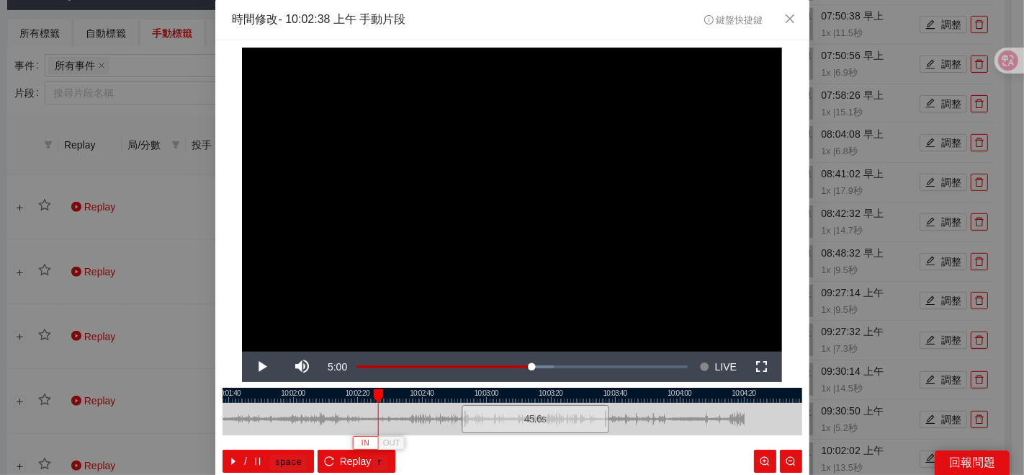
click at [362, 440] on span "IN" at bounding box center [366, 442] width 8 height 13
click at [388, 394] on div at bounding box center [513, 394] width 580 height 15
click at [405, 441] on span "OUT" at bounding box center [413, 442] width 17 height 13
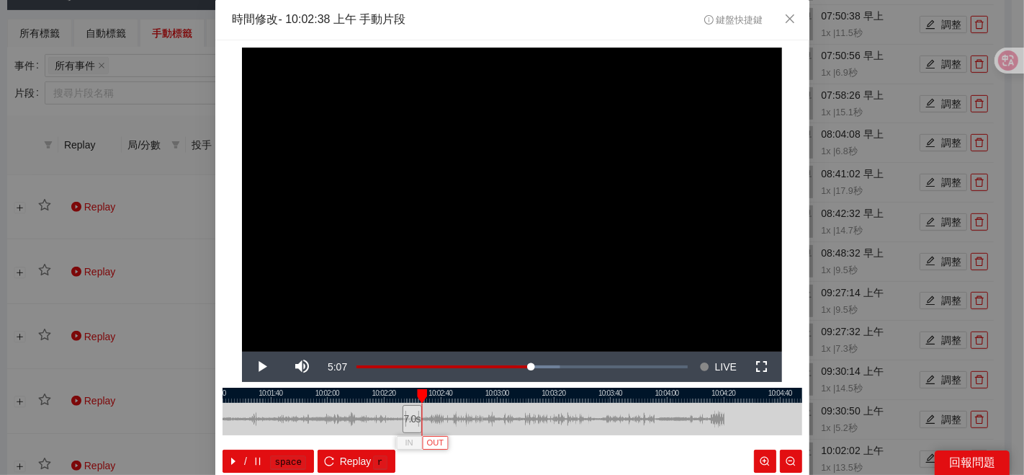
scroll to position [72, 0]
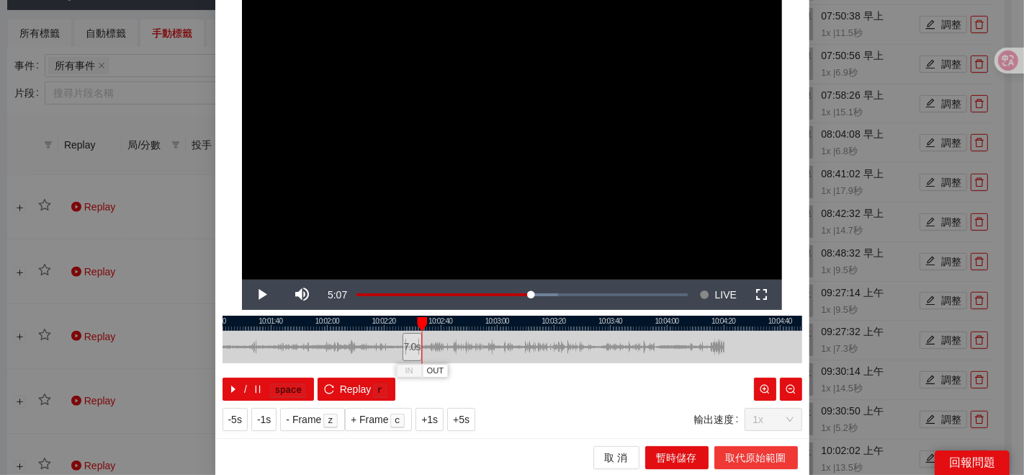
click at [740, 449] on span "取代原始範圍" at bounding box center [756, 457] width 60 height 16
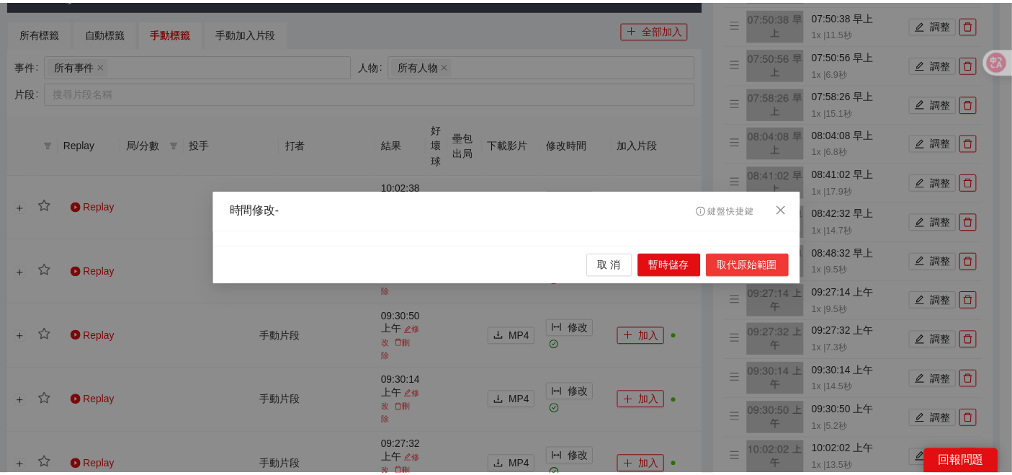
scroll to position [0, 0]
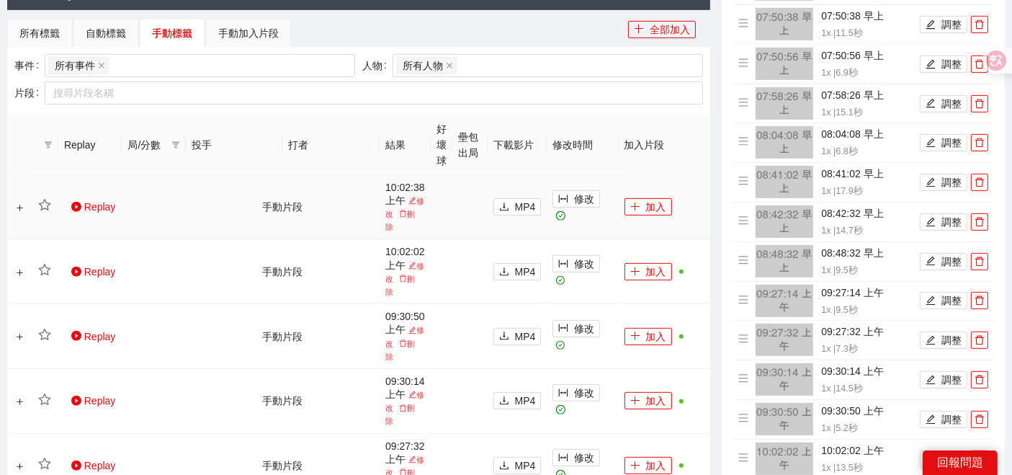
click at [637, 192] on td "加入" at bounding box center [665, 207] width 92 height 65
drag, startPoint x: 645, startPoint y: 201, endPoint x: 663, endPoint y: 200, distance: 18.0
click at [645, 202] on button "加入" at bounding box center [648, 206] width 48 height 17
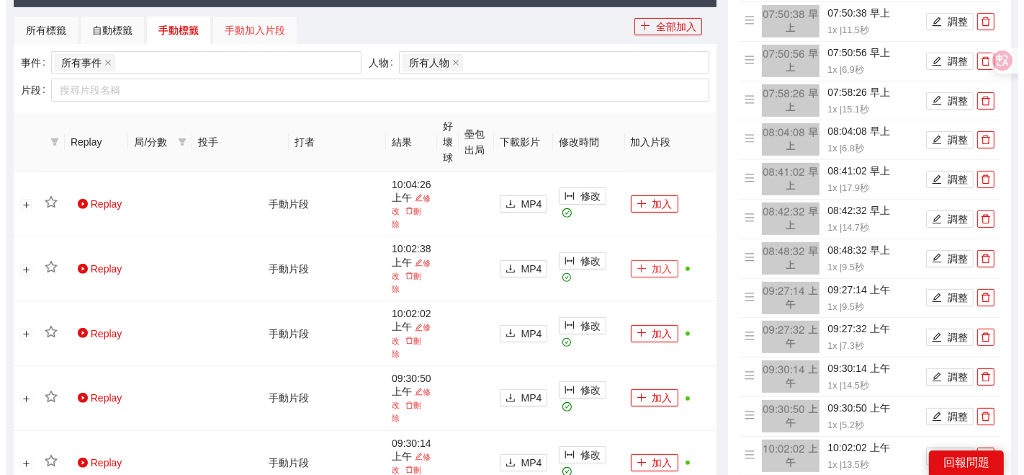
scroll to position [538, 0]
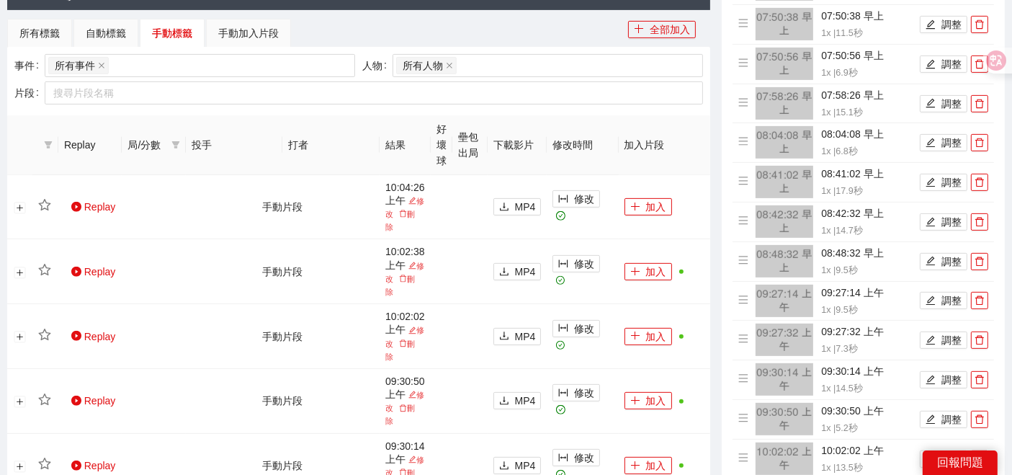
click at [215, 27] on div "手動加入片段" at bounding box center [248, 33] width 85 height 29
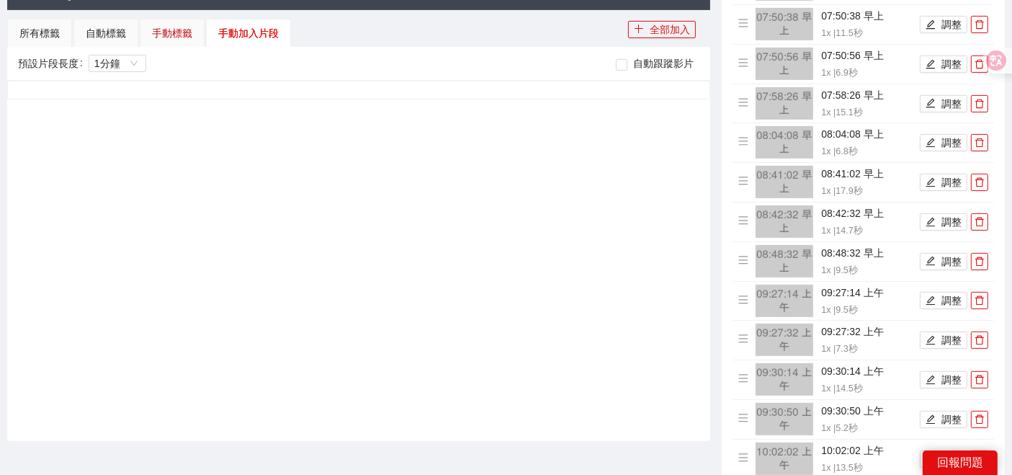
click at [156, 25] on div "手動標籤" at bounding box center [172, 33] width 40 height 16
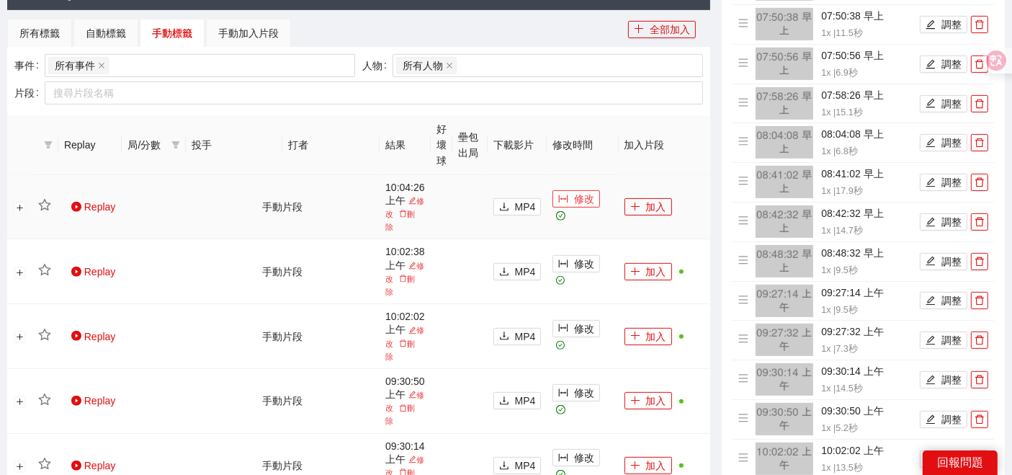
click at [577, 201] on span "修改" at bounding box center [584, 199] width 20 height 16
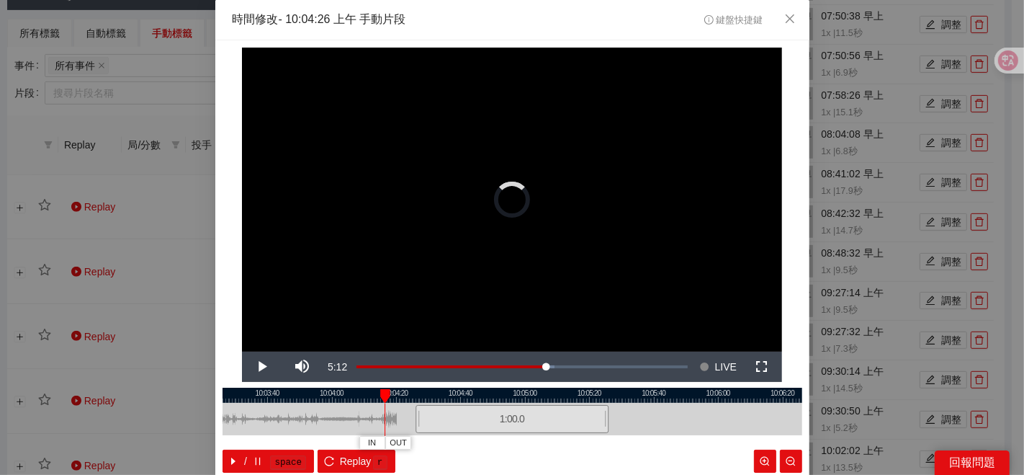
drag, startPoint x: 409, startPoint y: 419, endPoint x: 349, endPoint y: 416, distance: 59.8
click at [349, 416] on div "10:03:20 10:03:40 10:04:00 10:04:20 10:04:40 10:05:00 10:05:20 10:05:40 10:06:0…" at bounding box center [513, 429] width 580 height 85
click at [351, 399] on div at bounding box center [513, 394] width 580 height 15
click at [346, 437] on button "IN" at bounding box center [344, 443] width 26 height 14
click at [344, 437] on button "IN" at bounding box center [344, 443] width 26 height 14
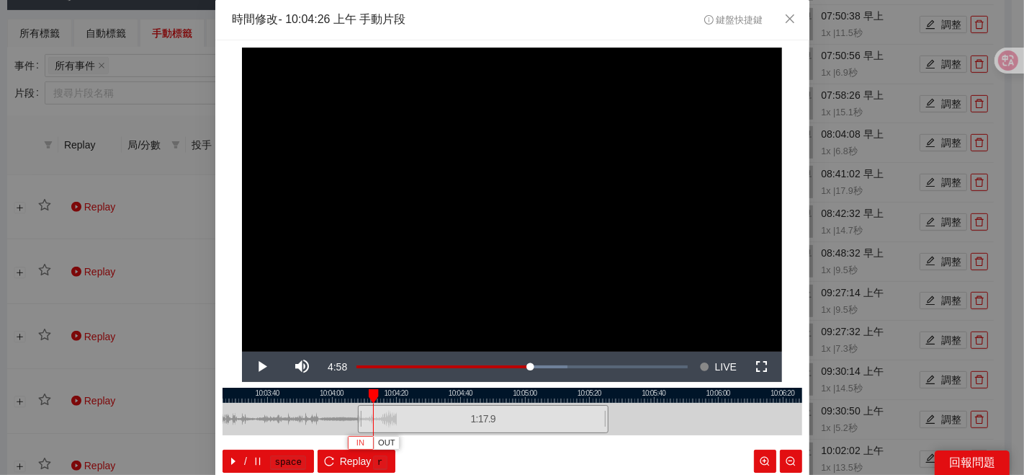
click at [348, 446] on button "IN" at bounding box center [361, 443] width 26 height 14
click at [491, 443] on span "OUT" at bounding box center [494, 442] width 17 height 13
click at [542, 451] on div "/ space Replay r" at bounding box center [513, 460] width 580 height 23
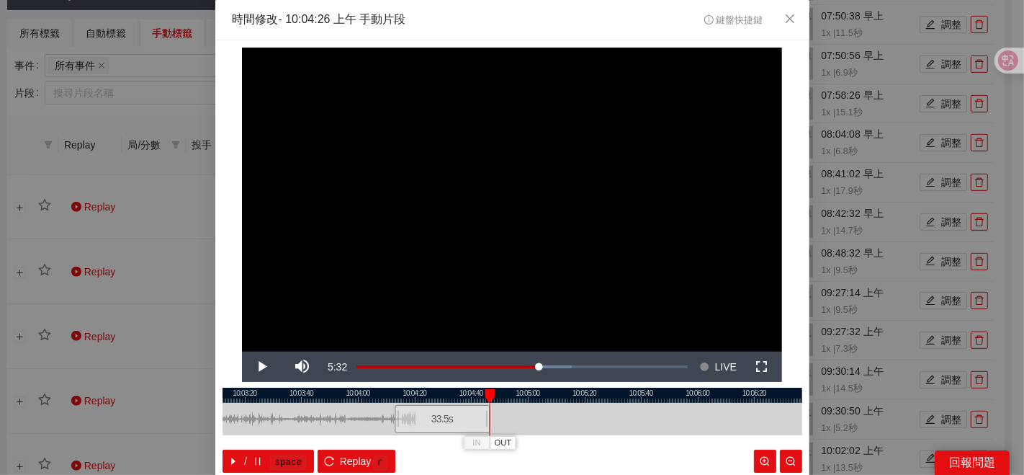
scroll to position [72, 0]
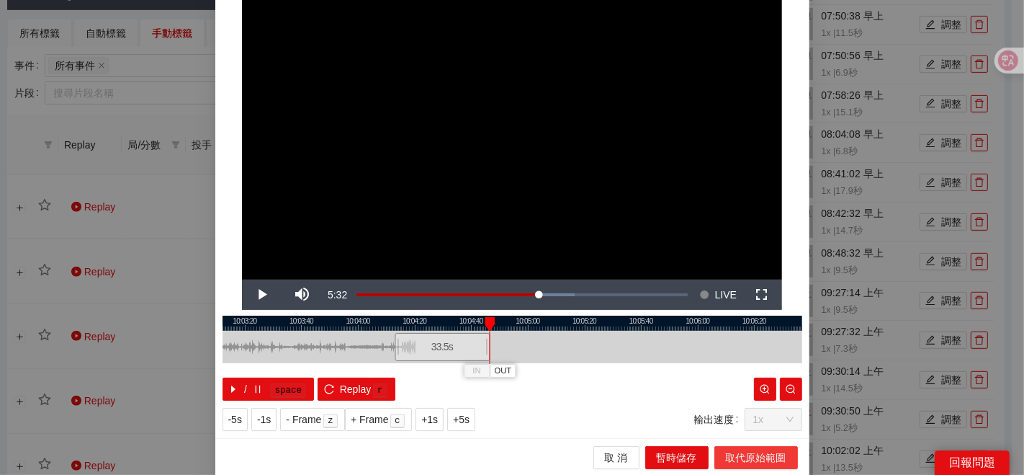
click at [745, 457] on span "取代原始範圍" at bounding box center [756, 457] width 60 height 16
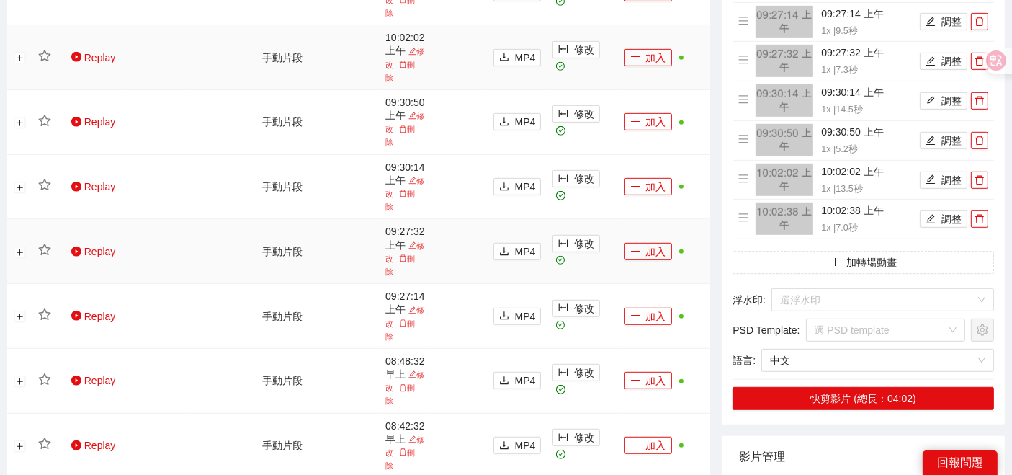
scroll to position [698, 0]
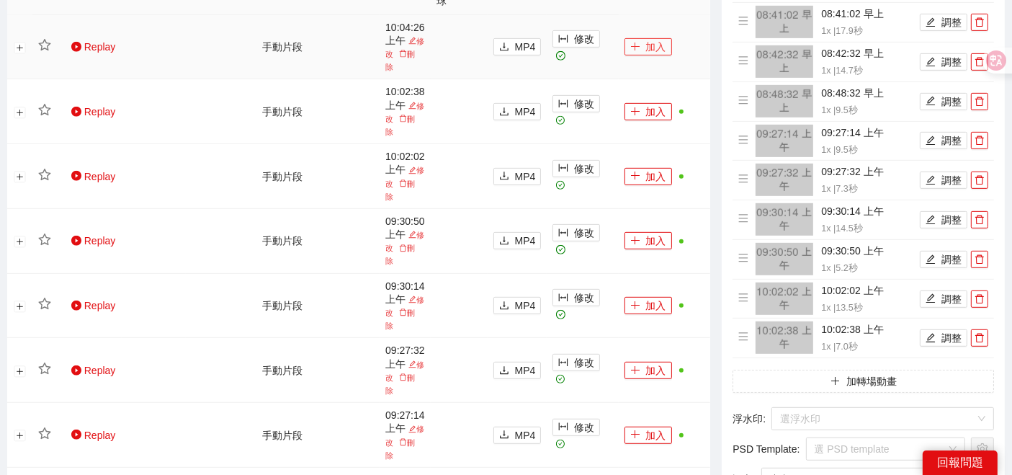
click at [642, 42] on button "加入" at bounding box center [648, 46] width 48 height 17
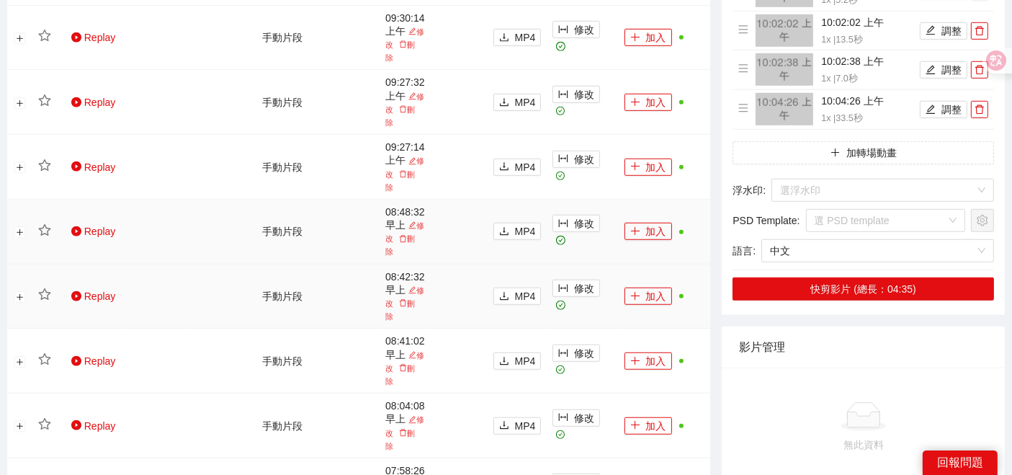
scroll to position [880, 0]
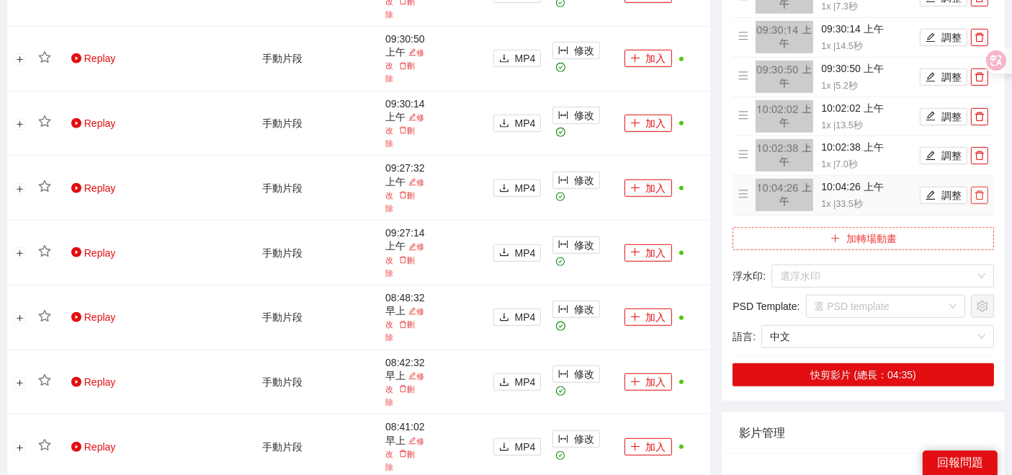
click at [979, 191] on icon "delete" at bounding box center [979, 195] width 9 height 9
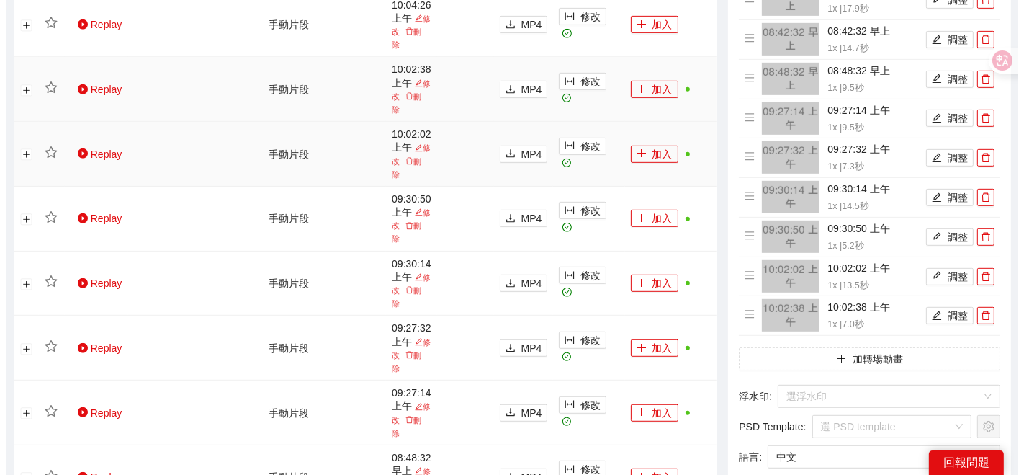
scroll to position [640, 0]
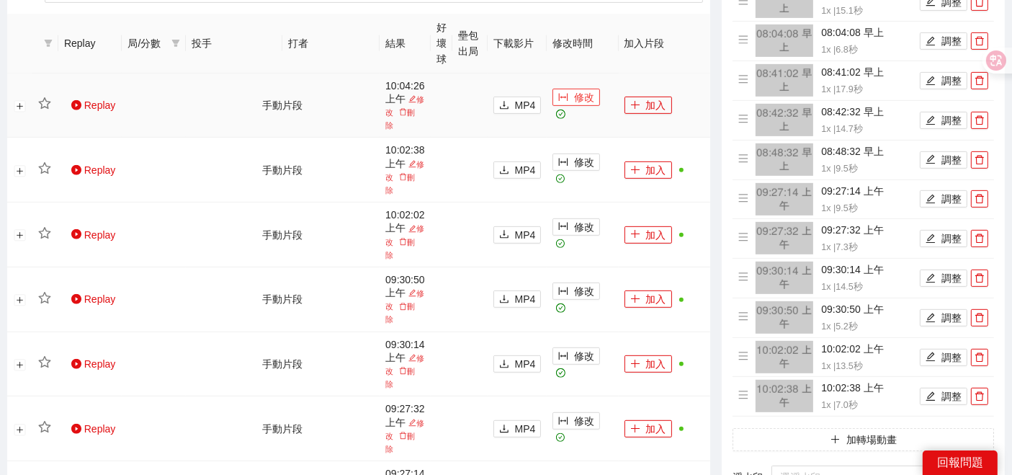
click at [568, 102] on button "修改" at bounding box center [576, 97] width 48 height 17
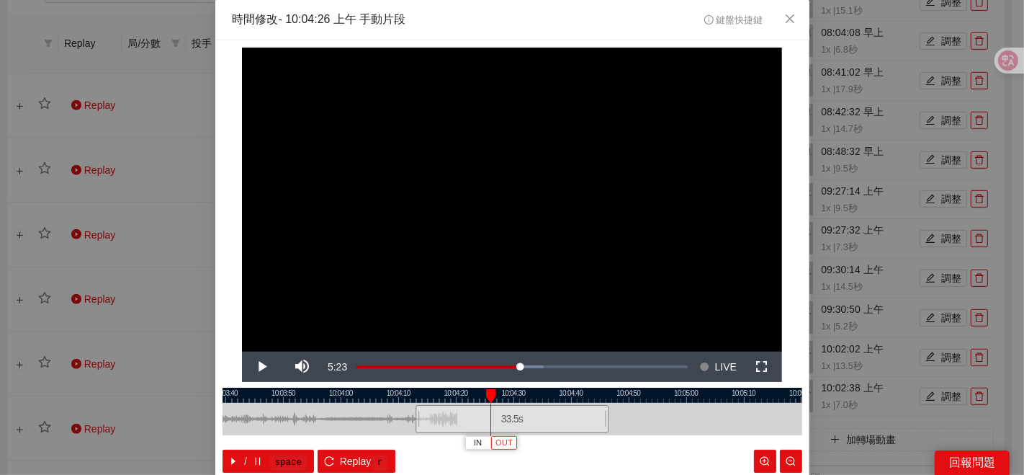
click at [503, 441] on span "OUT" at bounding box center [503, 442] width 17 height 13
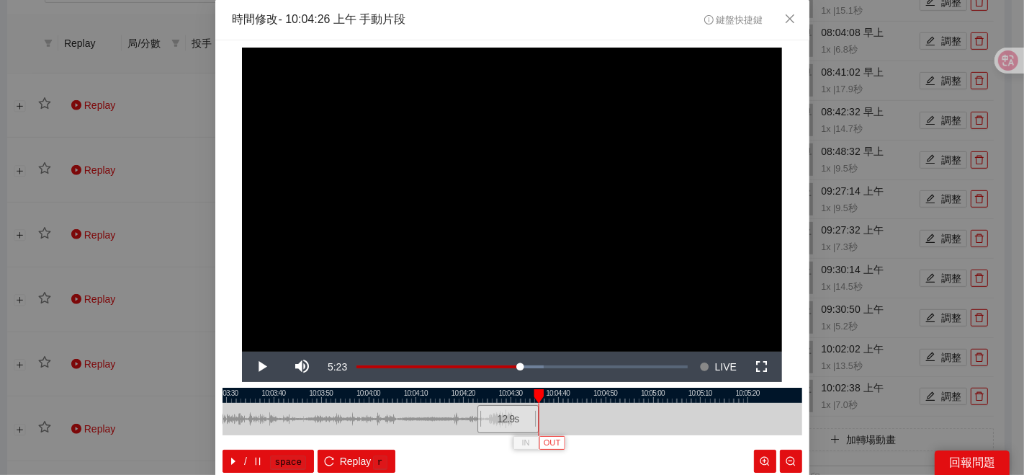
scroll to position [72, 0]
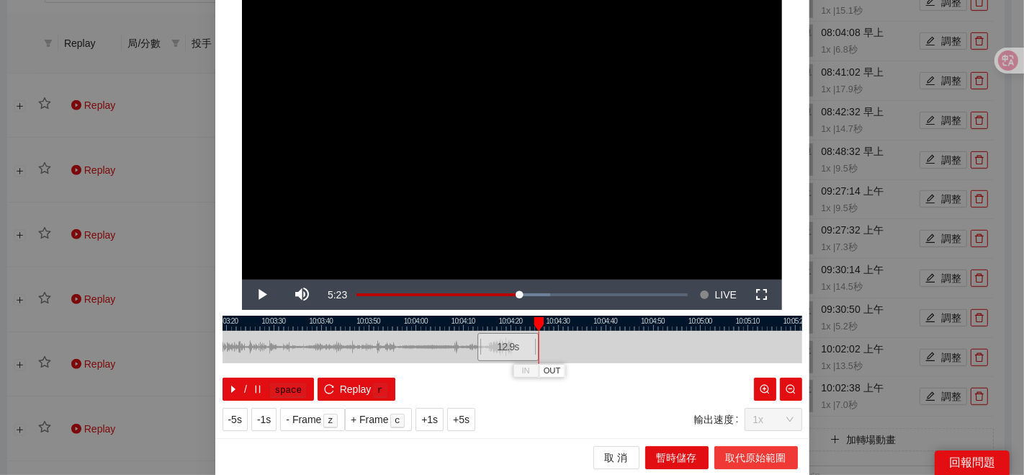
click at [732, 452] on span "取代原始範圍" at bounding box center [756, 457] width 60 height 16
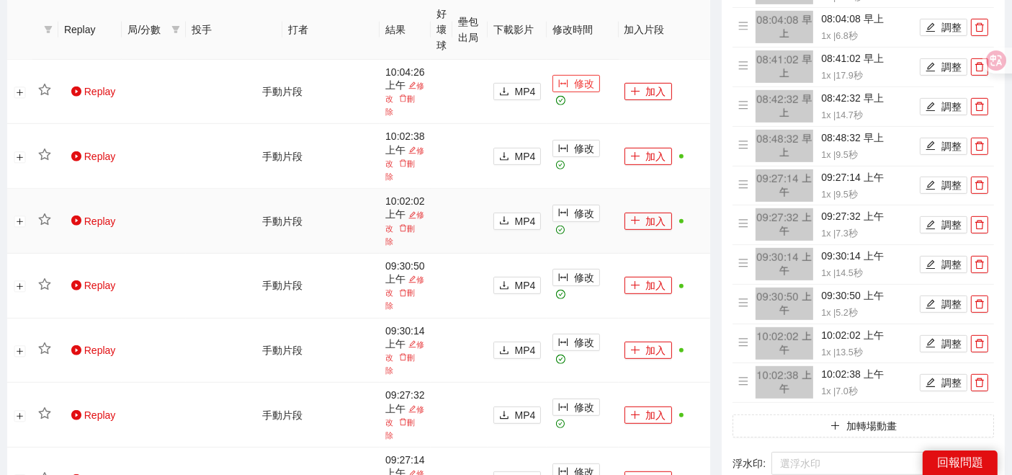
scroll to position [560, 0]
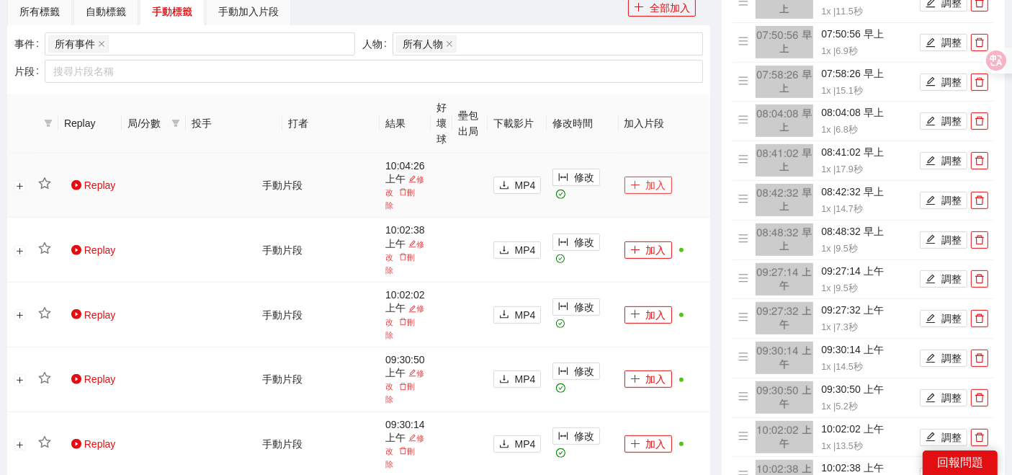
click at [634, 180] on icon "plus" at bounding box center [635, 185] width 10 height 10
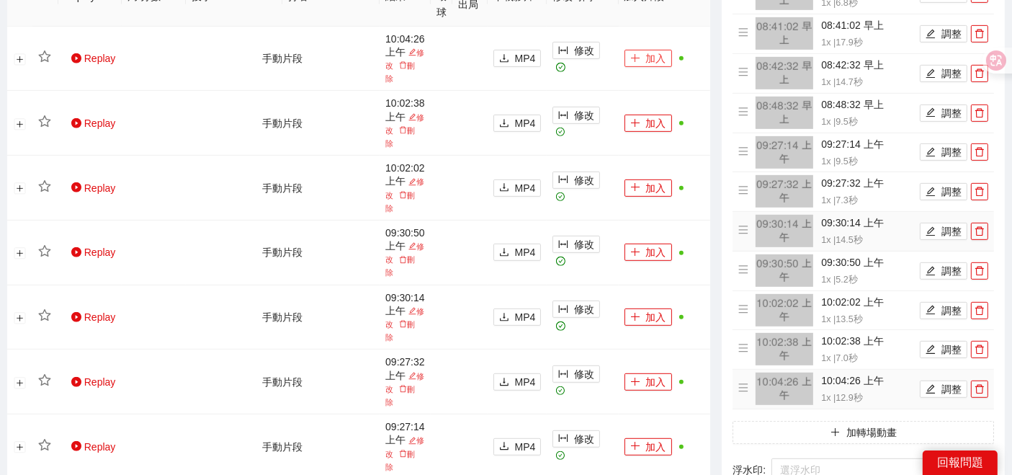
scroll to position [800, 0]
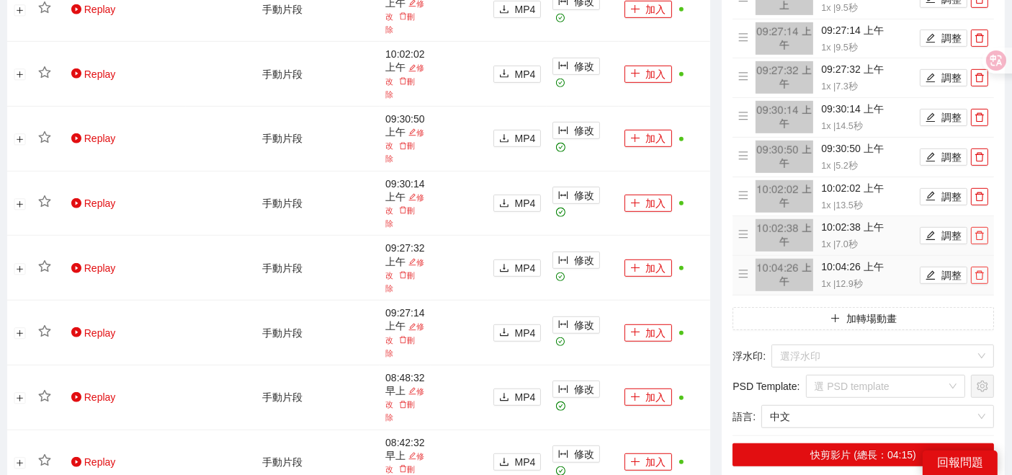
click at [980, 230] on icon "delete" at bounding box center [979, 235] width 10 height 10
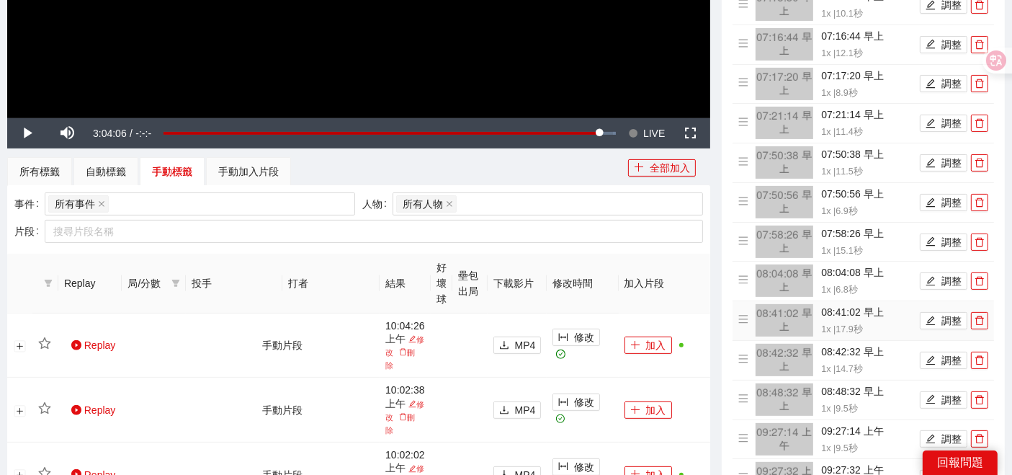
scroll to position [960, 0]
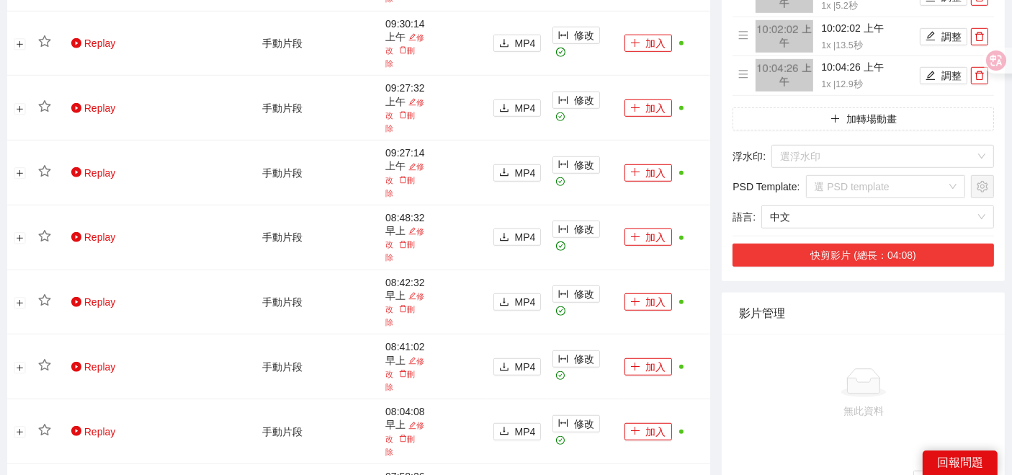
click at [885, 248] on button "快剪影片 (總長：04:08)" at bounding box center [862, 254] width 261 height 23
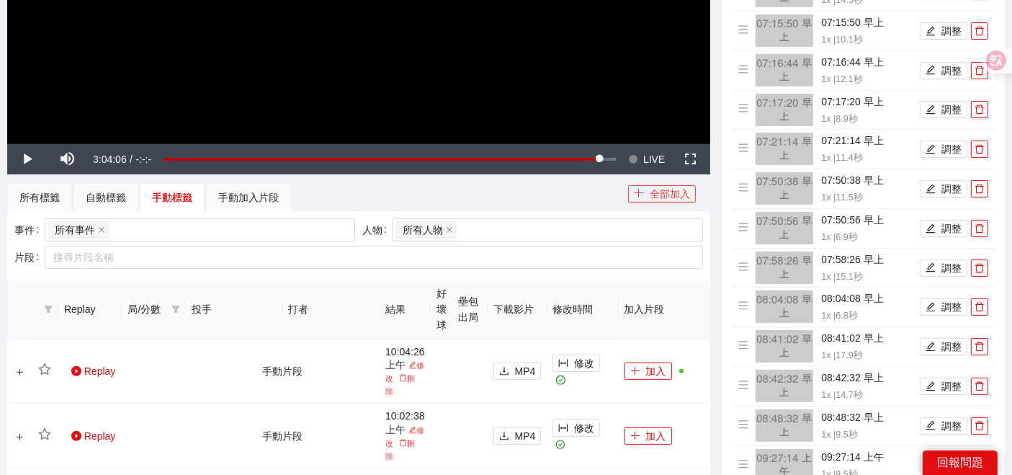
scroll to position [400, 0]
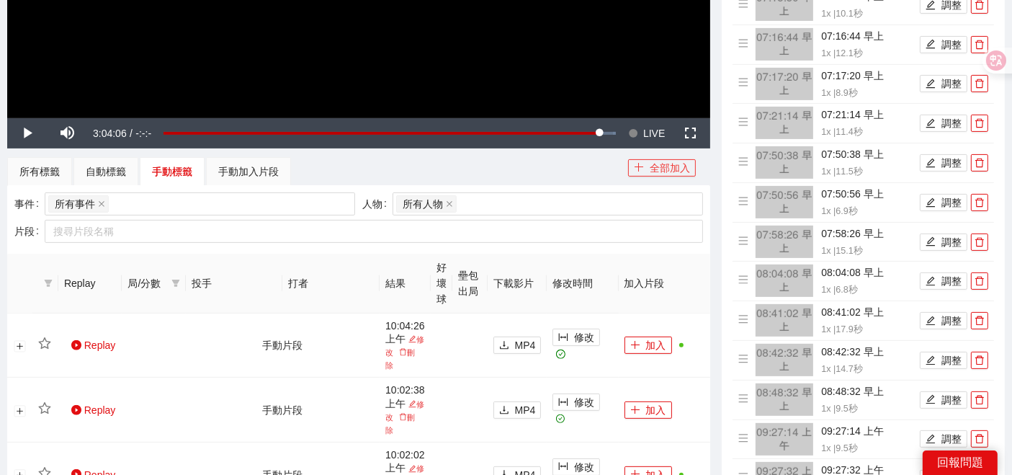
click at [656, 163] on button "全部加入" at bounding box center [662, 167] width 68 height 17
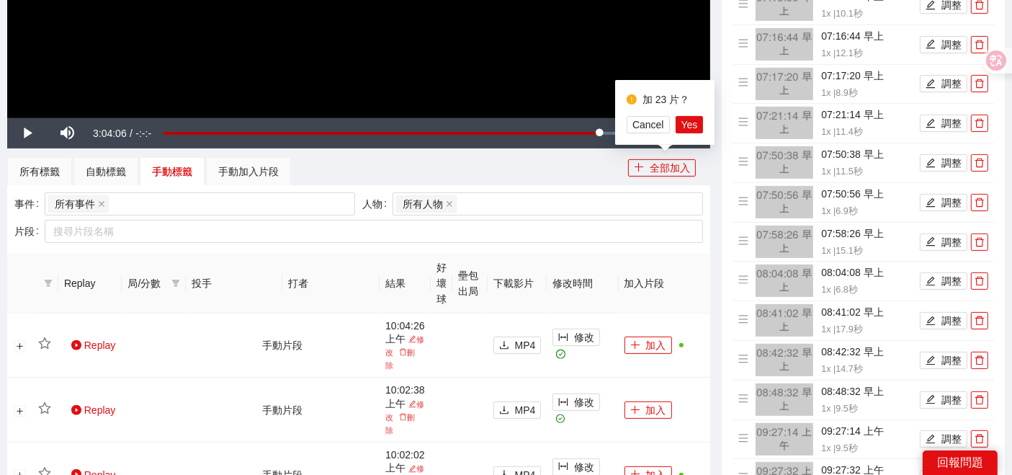
click at [550, 171] on div "所有標籤 自動標籤 手動標籤 手動加入片段" at bounding box center [317, 171] width 621 height 29
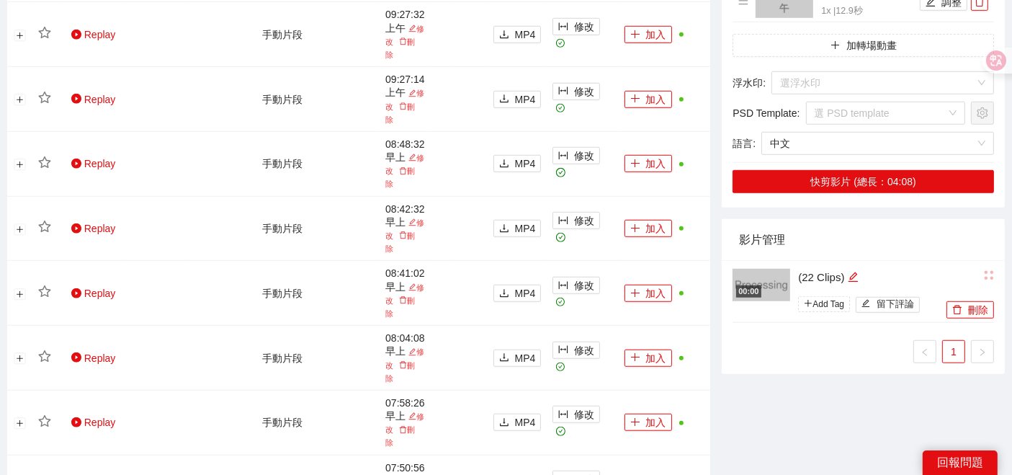
scroll to position [1040, 0]
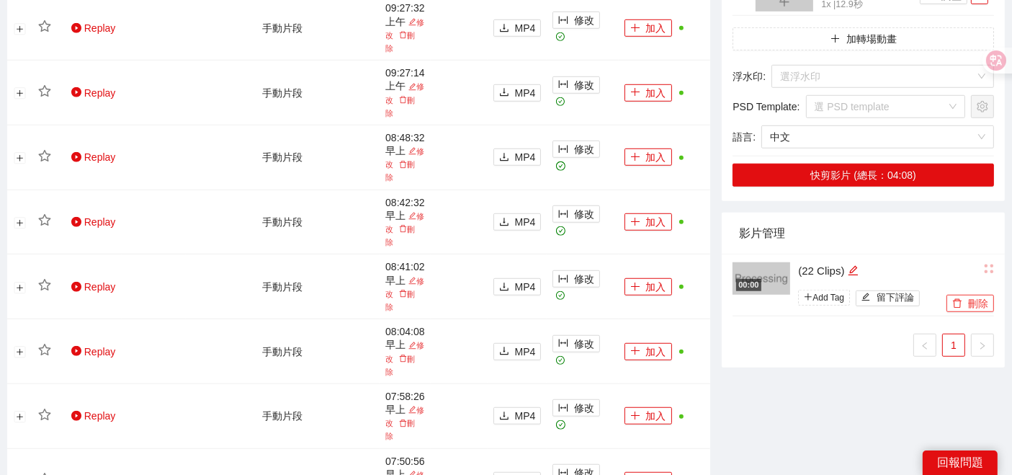
click at [961, 300] on icon "delete" at bounding box center [957, 303] width 10 height 10
click at [983, 256] on span "Yes" at bounding box center [985, 256] width 17 height 16
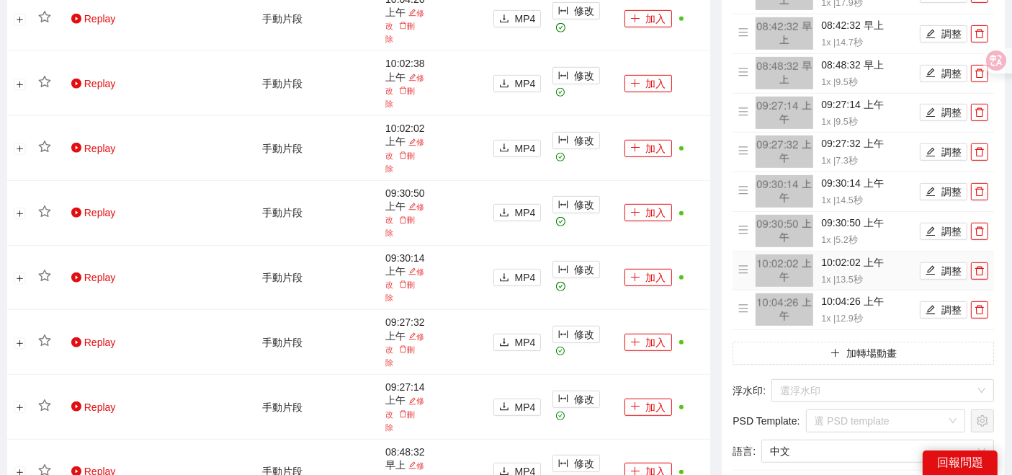
scroll to position [720, 0]
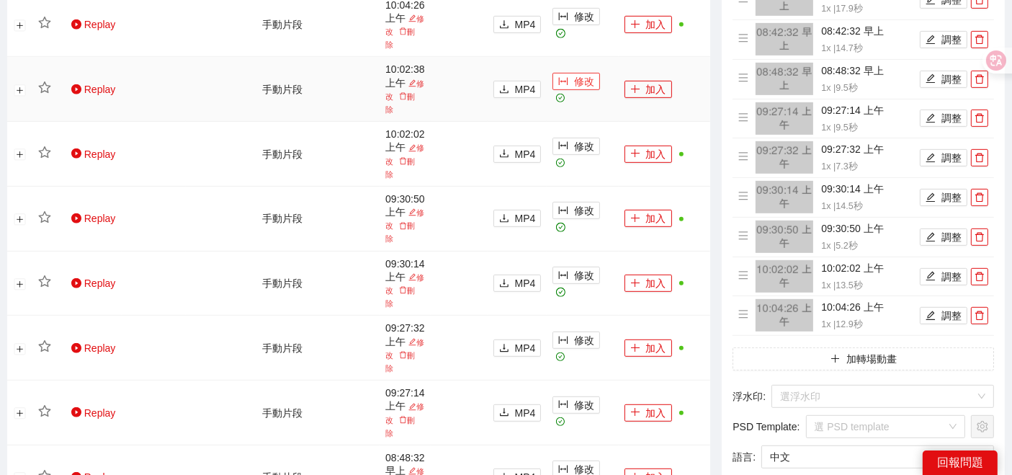
click at [587, 89] on span "修改" at bounding box center [584, 81] width 20 height 16
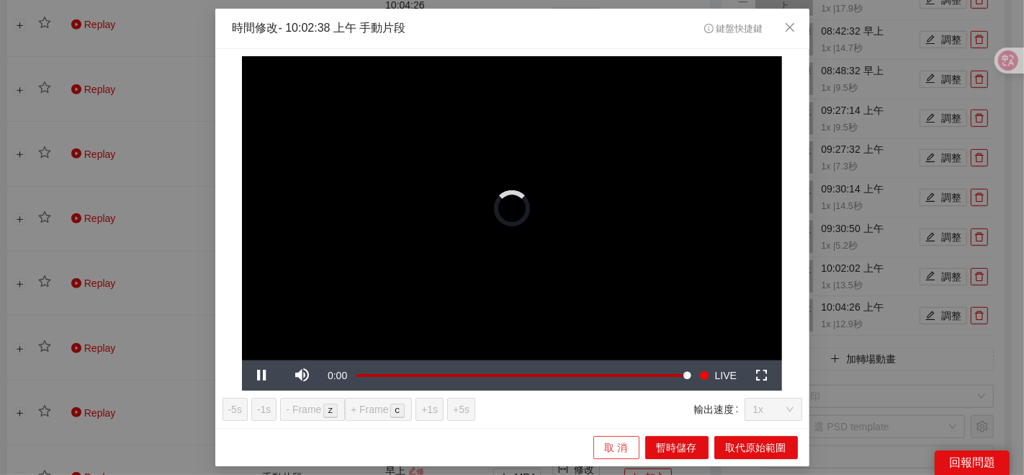
click at [609, 447] on span "取 消" at bounding box center [616, 447] width 23 height 16
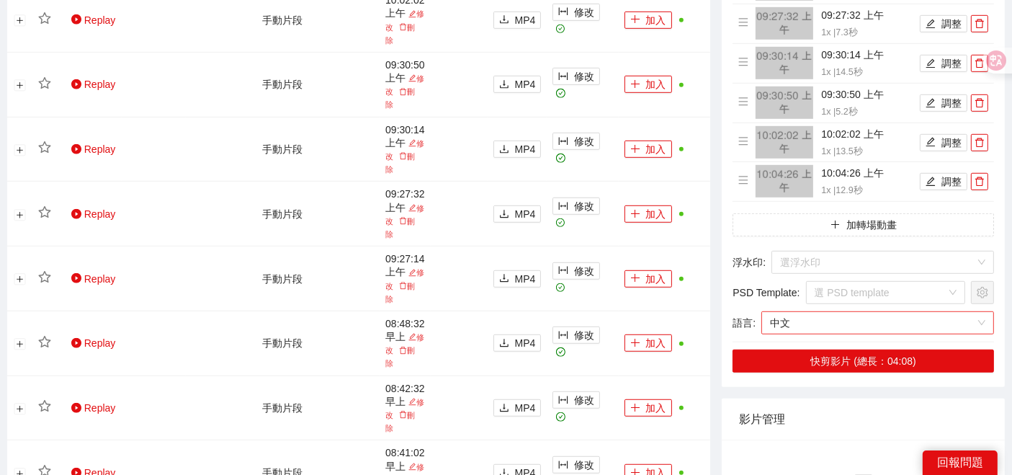
scroll to position [880, 0]
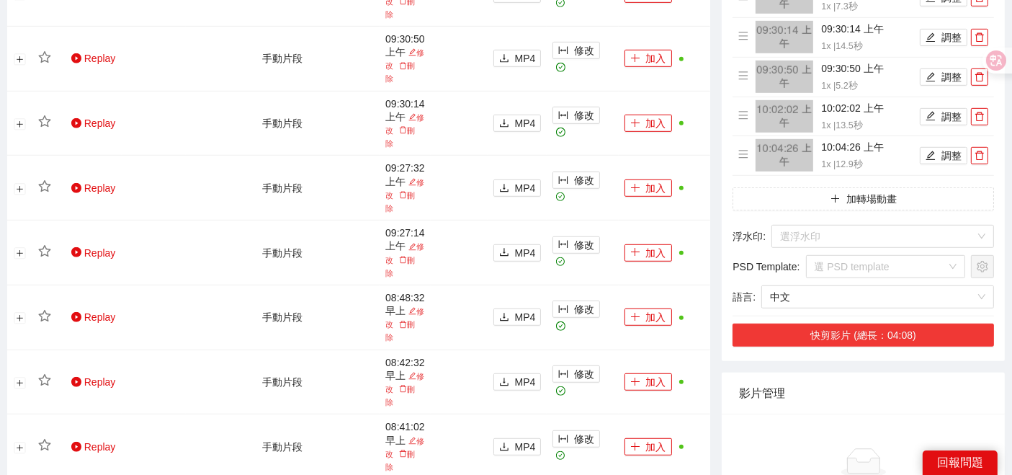
click at [866, 335] on button "快剪影片 (總長：04:08)" at bounding box center [862, 334] width 261 height 23
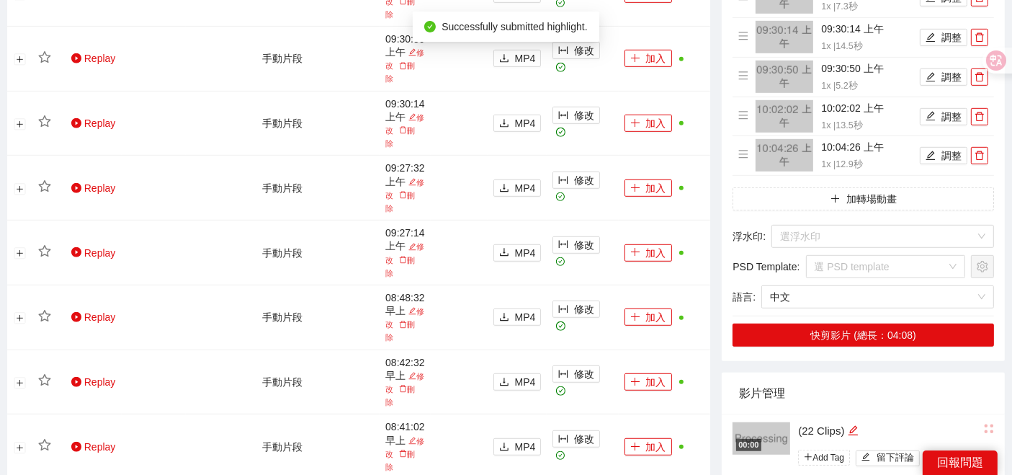
click at [822, 422] on div "(22 Clips)" at bounding box center [870, 430] width 145 height 17
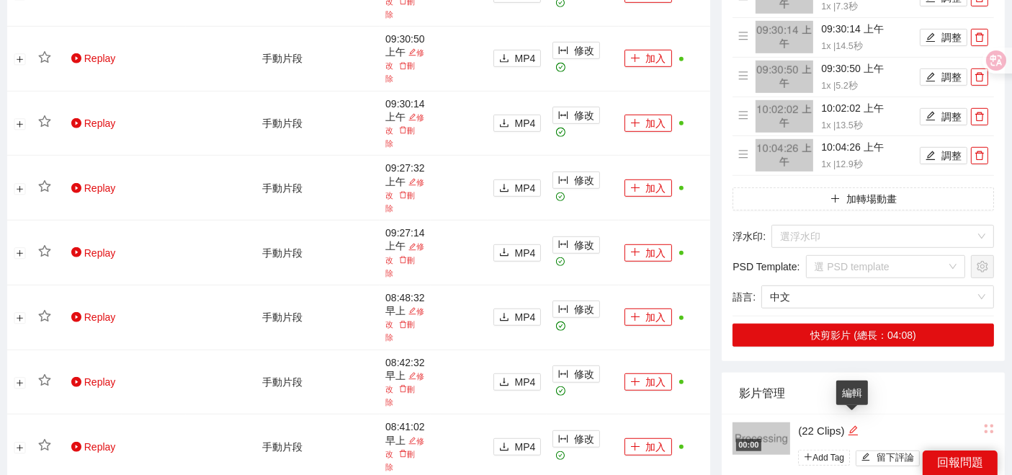
click at [850, 425] on icon "edit" at bounding box center [853, 430] width 11 height 11
drag, startPoint x: 853, startPoint y: 425, endPoint x: 667, endPoint y: 413, distance: 186.2
click at [667, 413] on div "**********" at bounding box center [505, 192] width 1009 height 1981
type textarea "*"
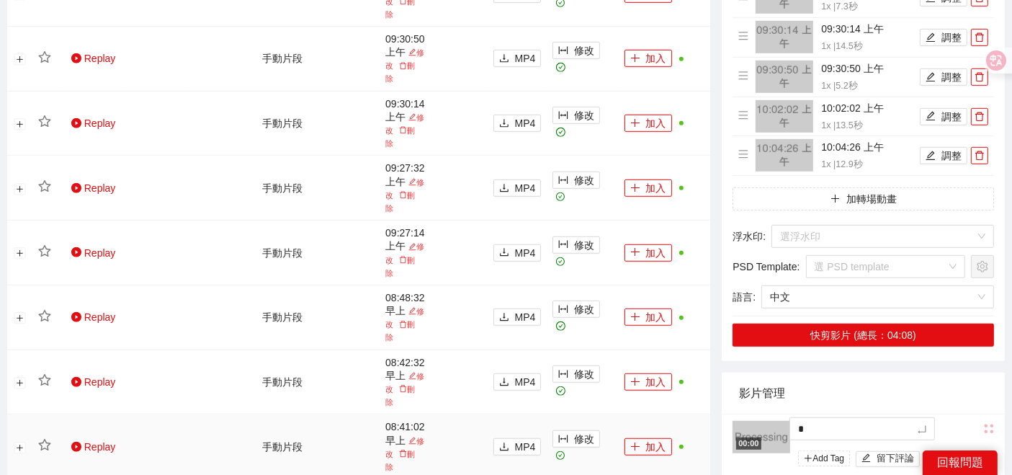
type textarea "**"
type textarea "****"
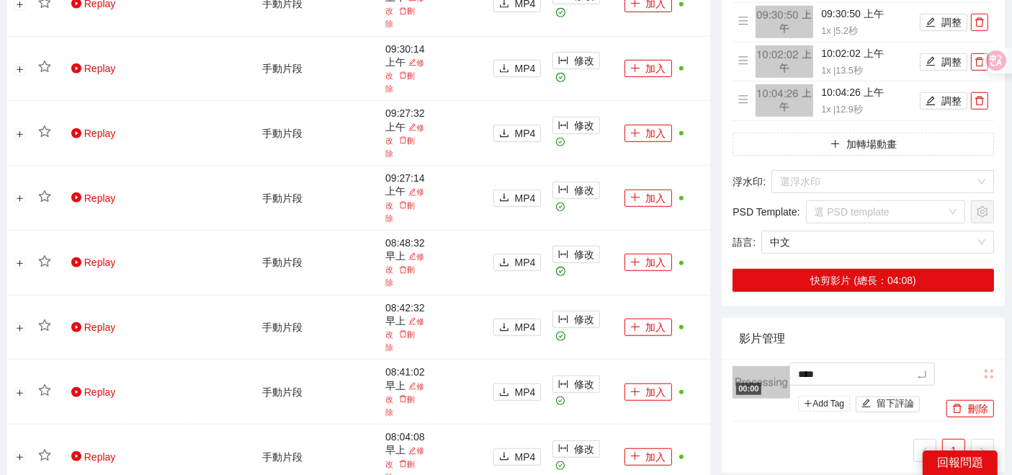
scroll to position [960, 0]
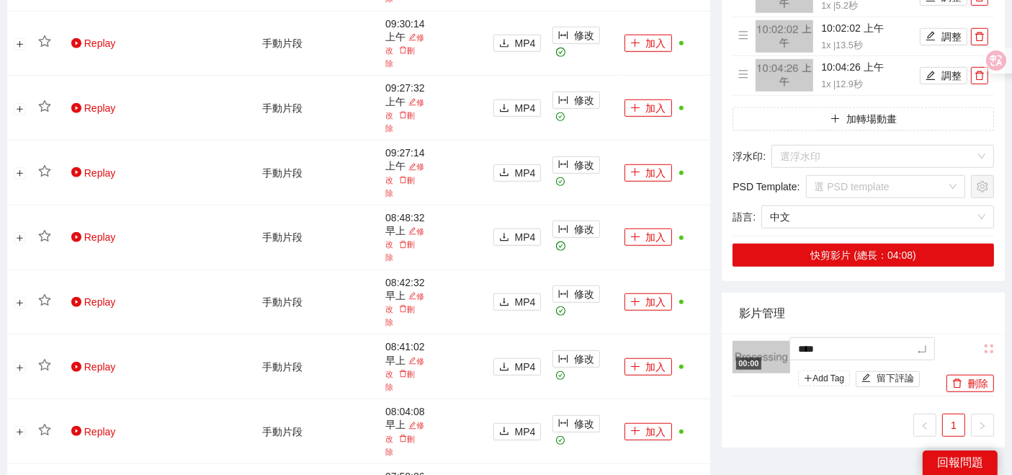
click at [786, 377] on div "00:00 **** Add Tag 留下評論" at bounding box center [837, 366] width 210 height 50
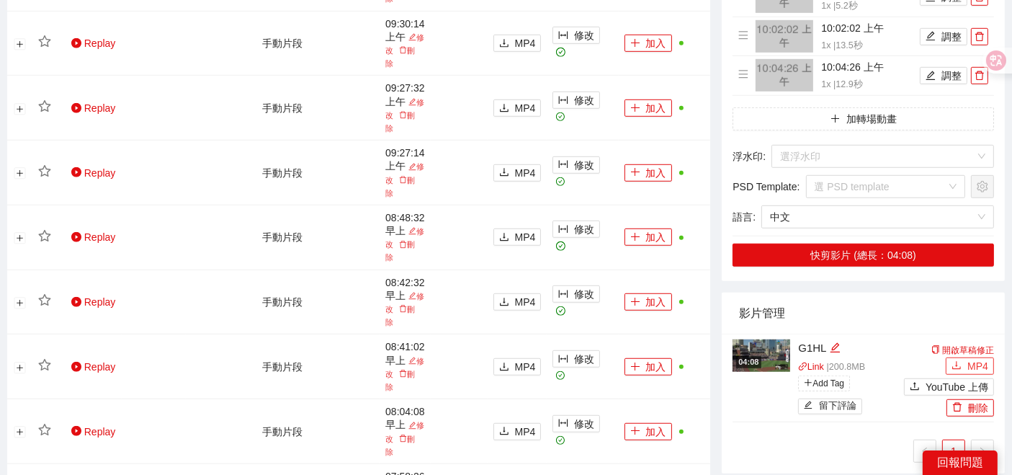
click at [961, 362] on icon "download" at bounding box center [956, 366] width 9 height 8
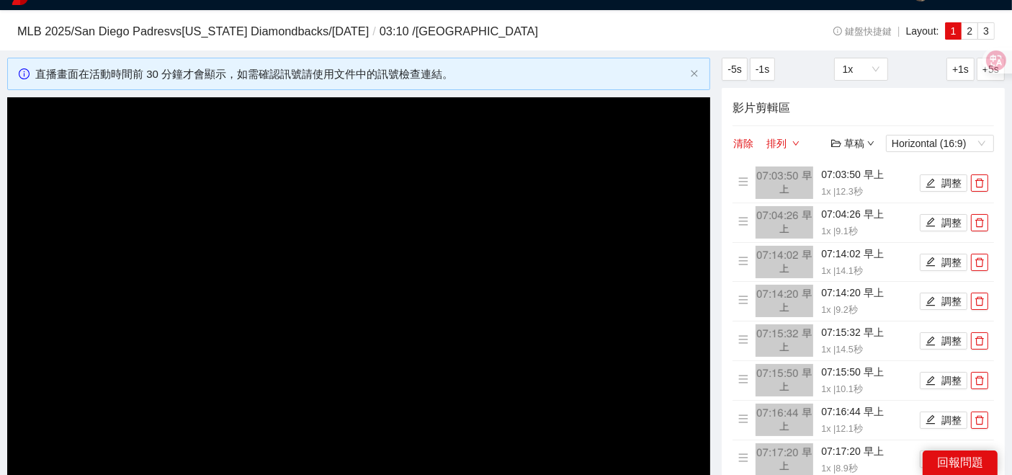
scroll to position [0, 0]
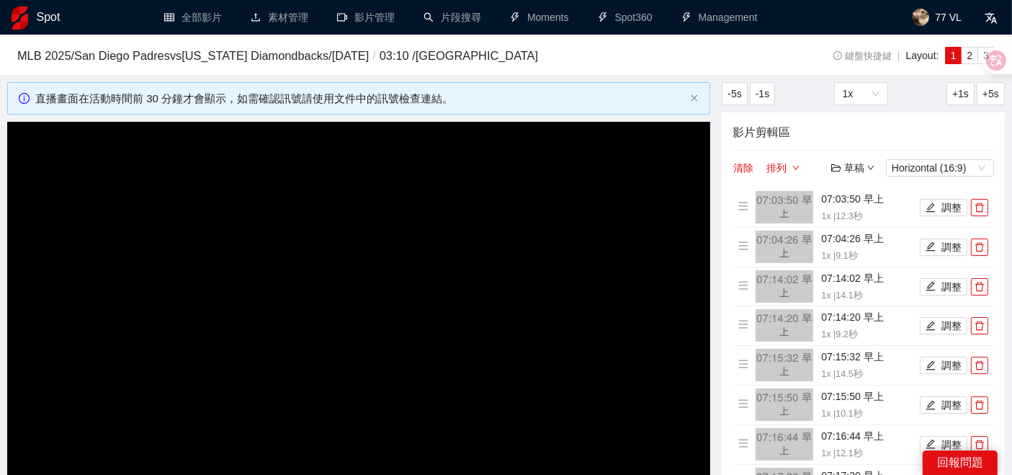
click at [872, 167] on icon "down" at bounding box center [871, 168] width 6 height 4
click at [855, 246] on link "儲存新檔" at bounding box center [866, 245] width 53 height 12
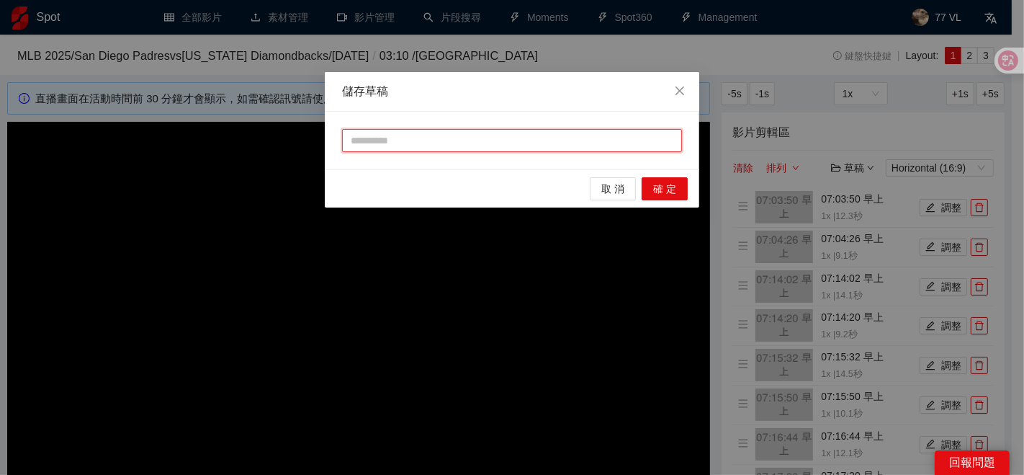
click at [438, 134] on input "text" at bounding box center [512, 140] width 340 height 23
type input "**"
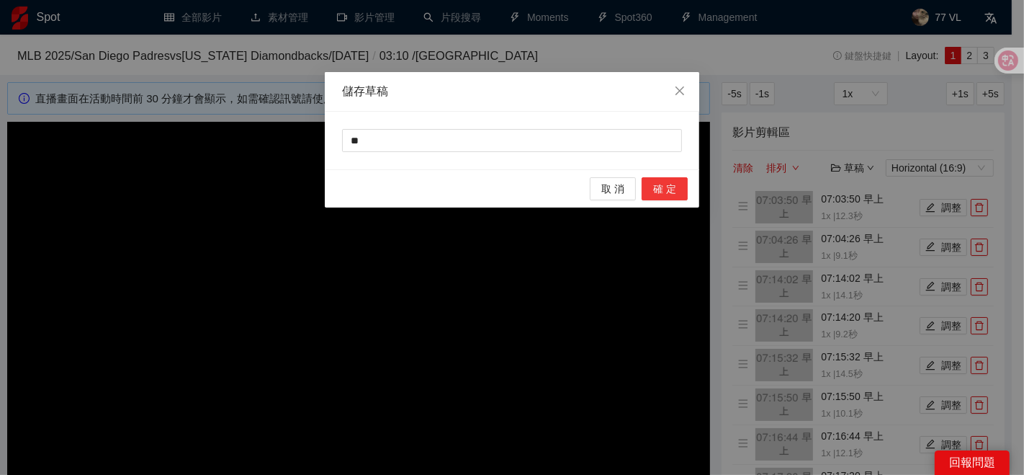
click at [678, 183] on button "確 定" at bounding box center [665, 188] width 46 height 23
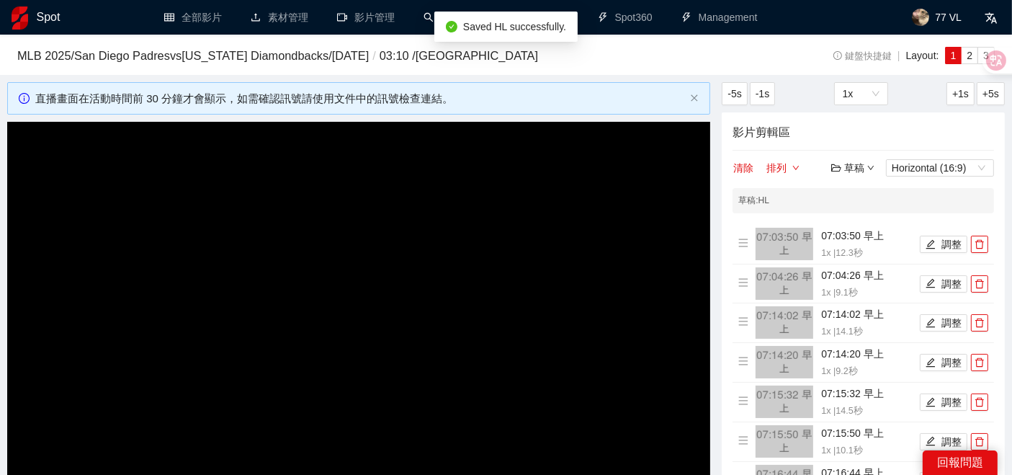
click at [871, 171] on icon "down" at bounding box center [870, 167] width 7 height 7
click at [851, 241] on link "儲存新檔" at bounding box center [866, 245] width 53 height 12
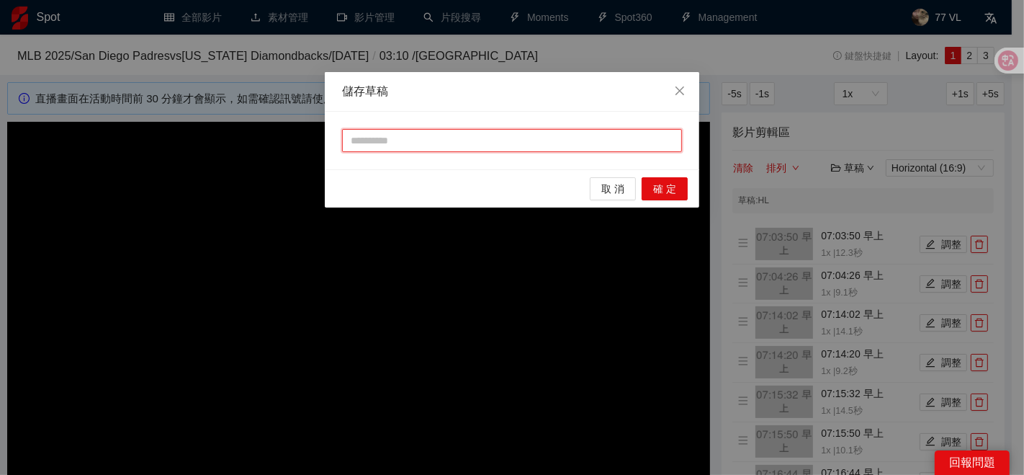
click at [438, 142] on input "text" at bounding box center [512, 140] width 340 height 23
type input "**"
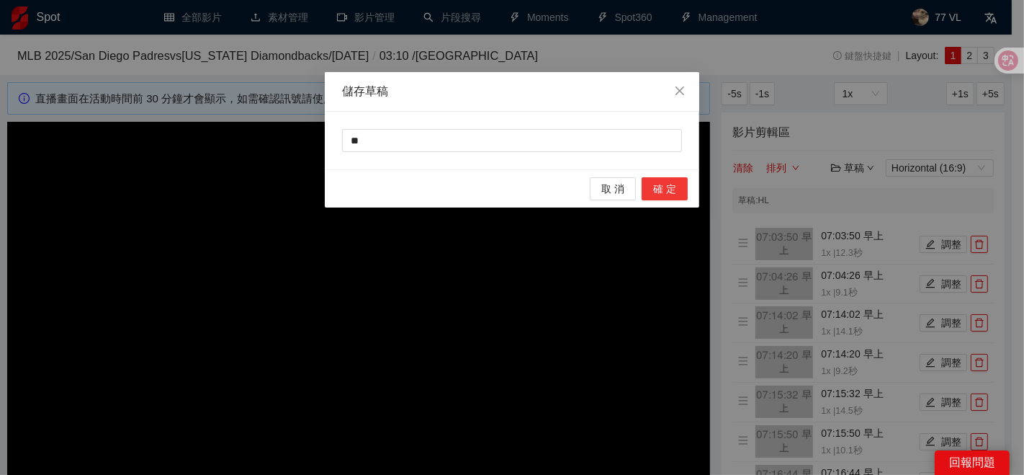
click at [668, 190] on span "確 定" at bounding box center [664, 189] width 23 height 16
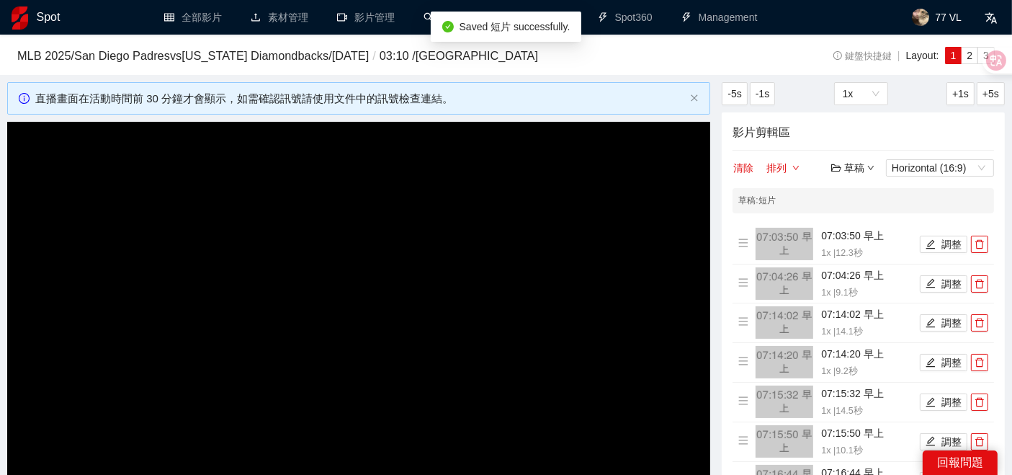
click at [864, 168] on div "草稿" at bounding box center [852, 168] width 43 height 16
click at [795, 169] on icon "down" at bounding box center [795, 167] width 7 height 7
click at [848, 167] on div "草稿" at bounding box center [852, 168] width 43 height 16
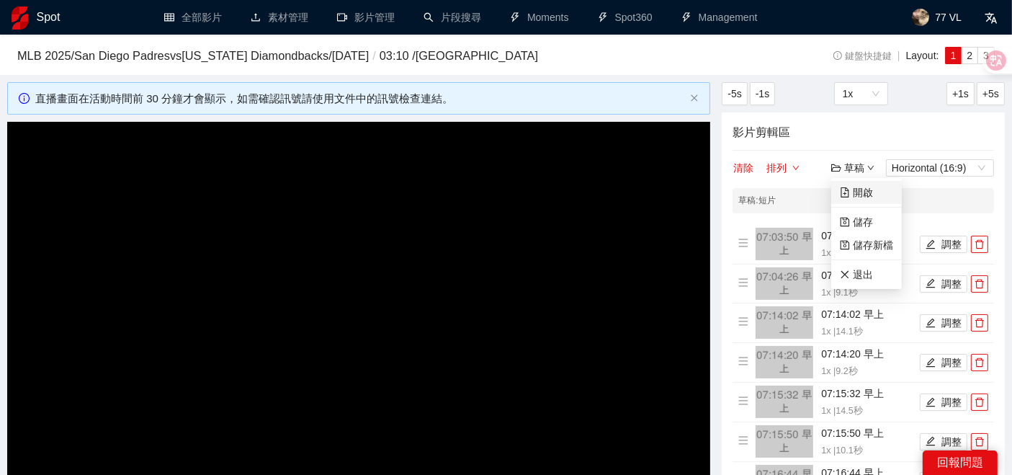
click at [858, 196] on link "開啟" at bounding box center [856, 193] width 33 height 12
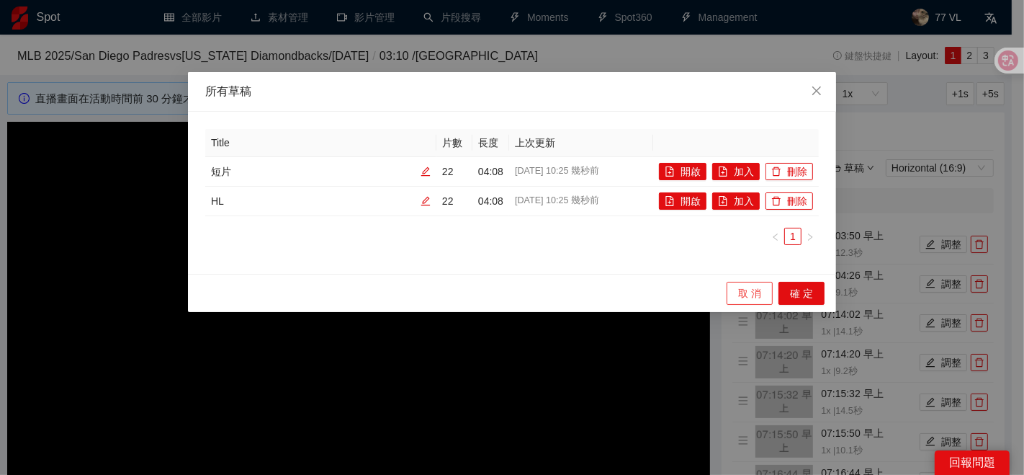
click at [743, 292] on span "取 消" at bounding box center [749, 293] width 23 height 16
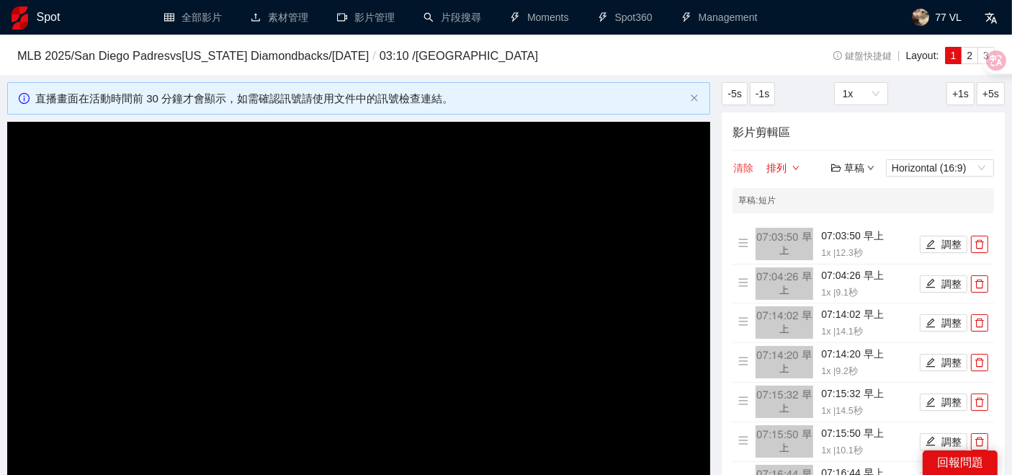
click at [748, 166] on button "清除" at bounding box center [743, 167] width 22 height 17
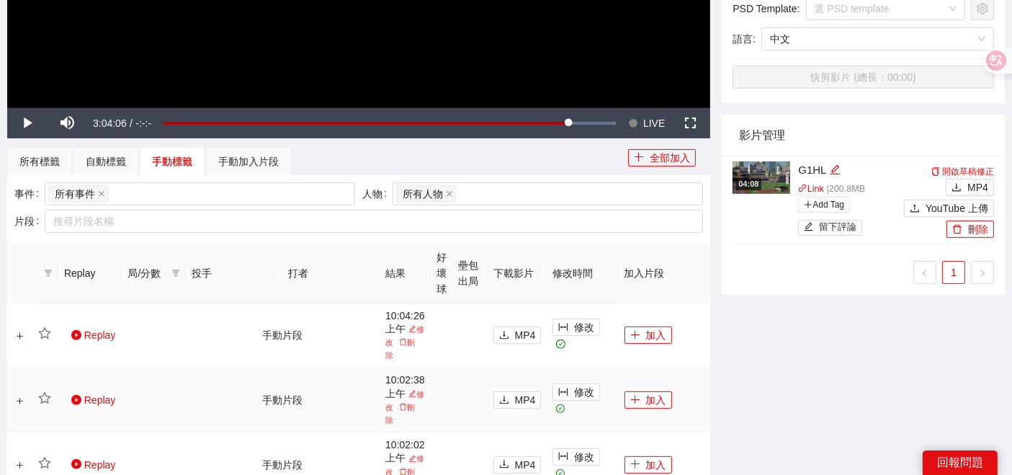
scroll to position [480, 0]
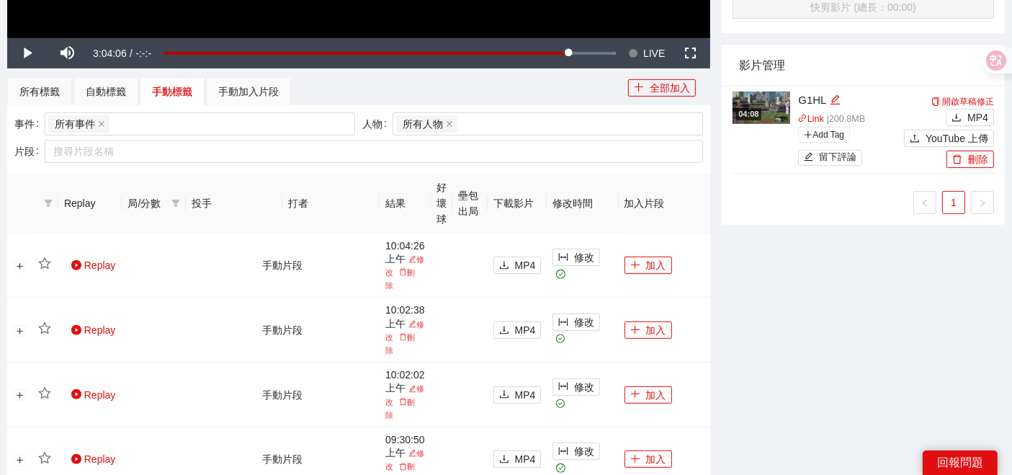
click at [166, 89] on div "手動標籤" at bounding box center [172, 92] width 40 height 16
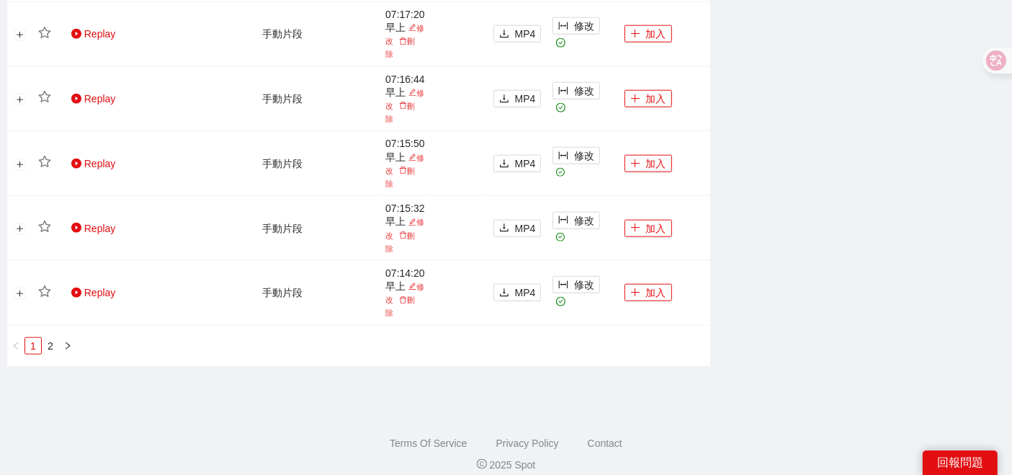
scroll to position [1691, 0]
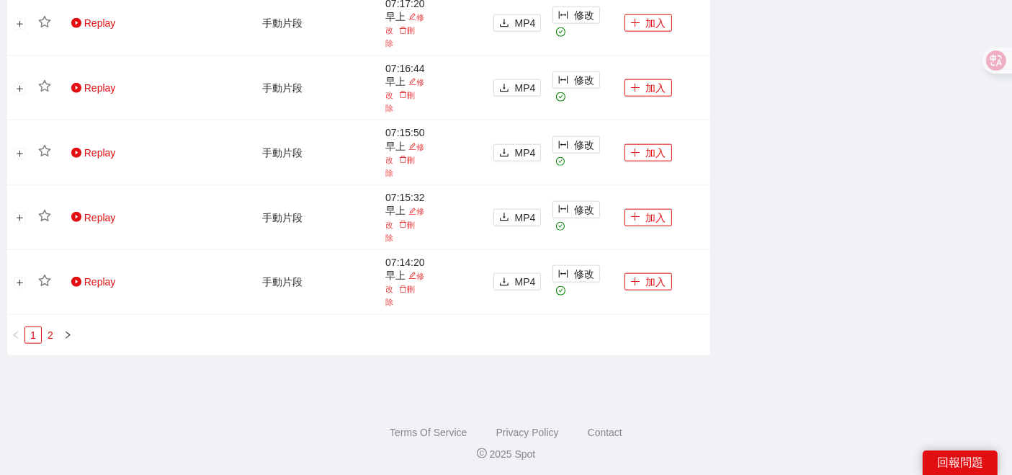
click at [45, 333] on link "2" at bounding box center [50, 335] width 16 height 16
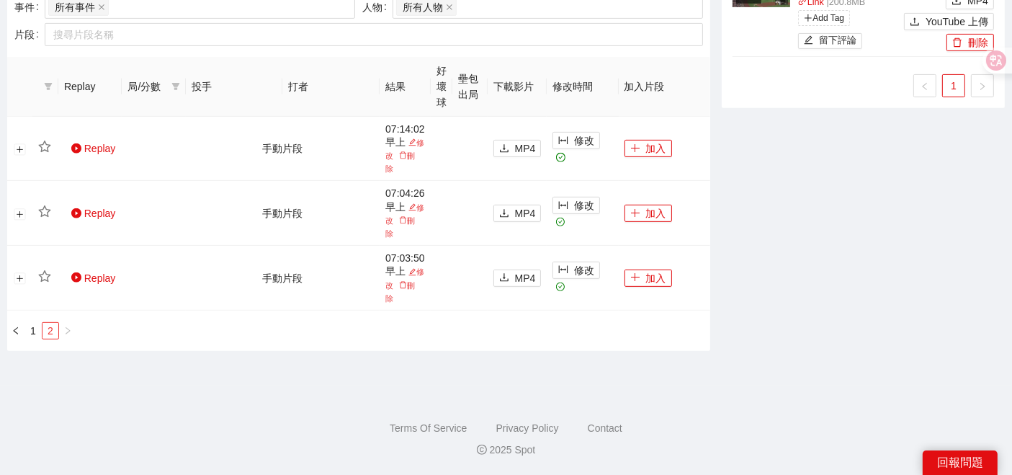
scroll to position [594, 0]
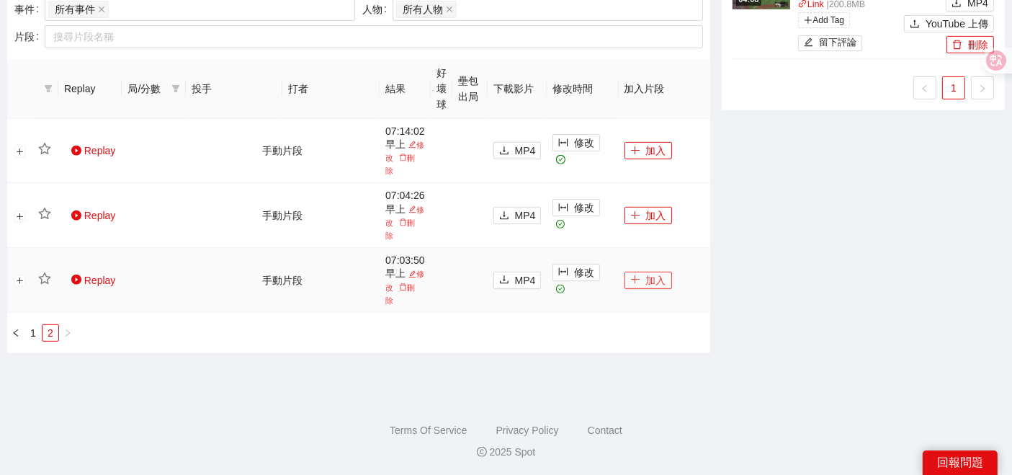
click at [655, 275] on button "加入" at bounding box center [648, 280] width 48 height 17
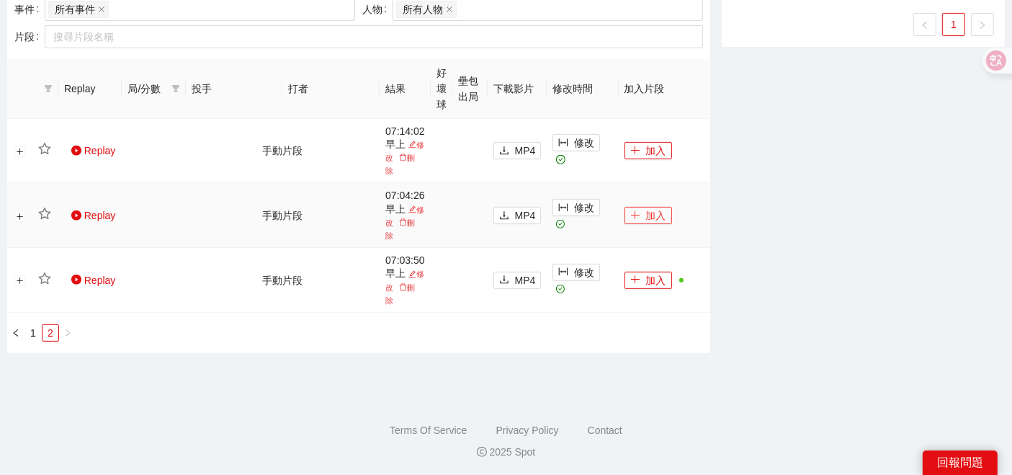
click at [654, 215] on button "加入" at bounding box center [648, 215] width 48 height 17
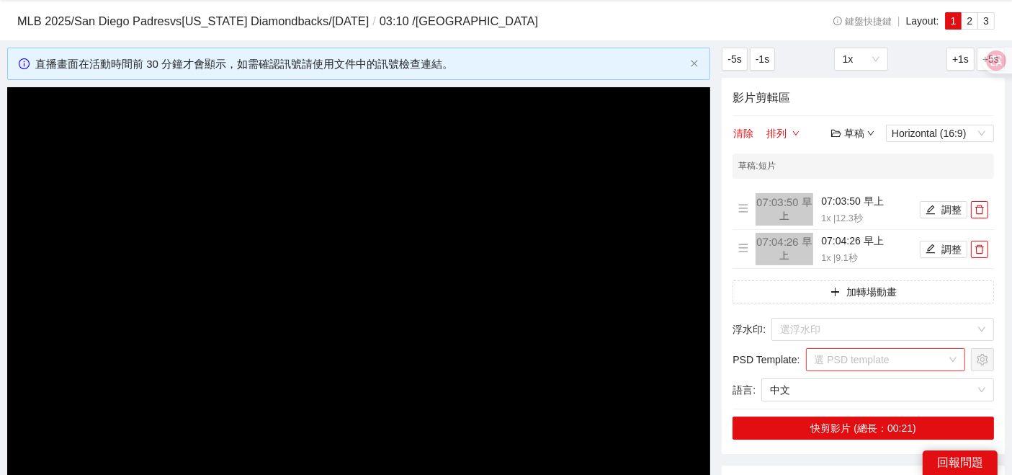
scroll to position [115, 0]
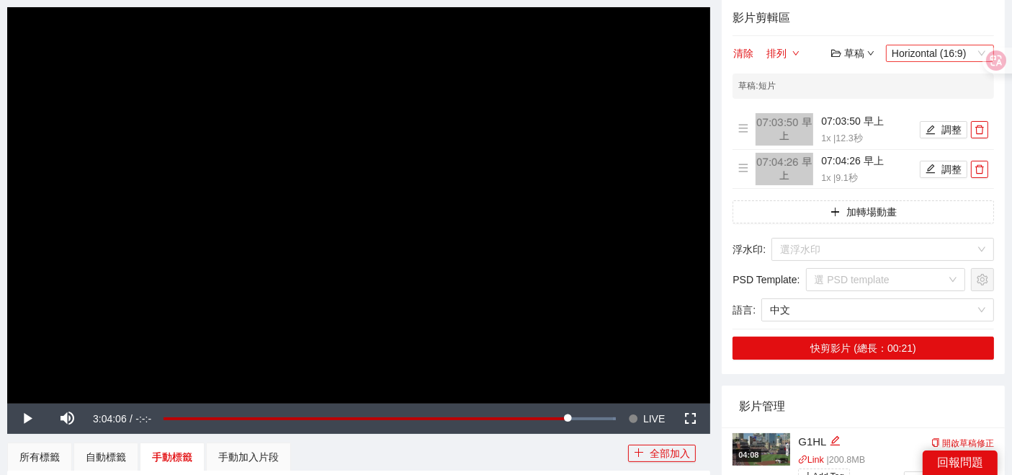
click at [925, 54] on span "Horizontal (16:9)" at bounding box center [940, 53] width 97 height 16
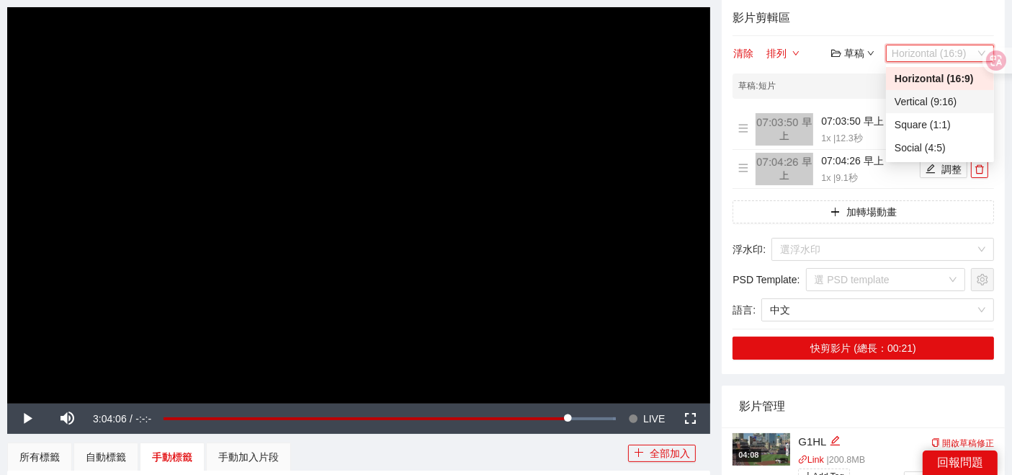
click at [931, 104] on div "Vertical (9:16)" at bounding box center [939, 102] width 91 height 16
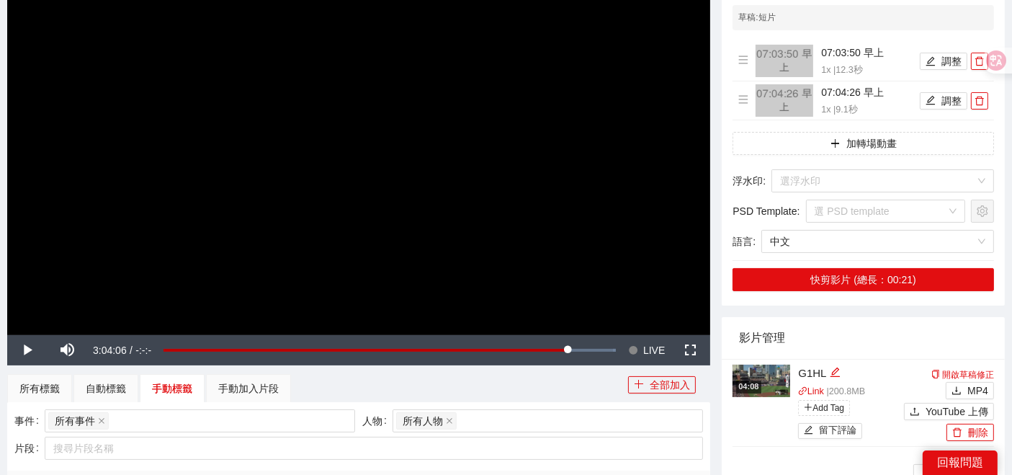
scroll to position [274, 0]
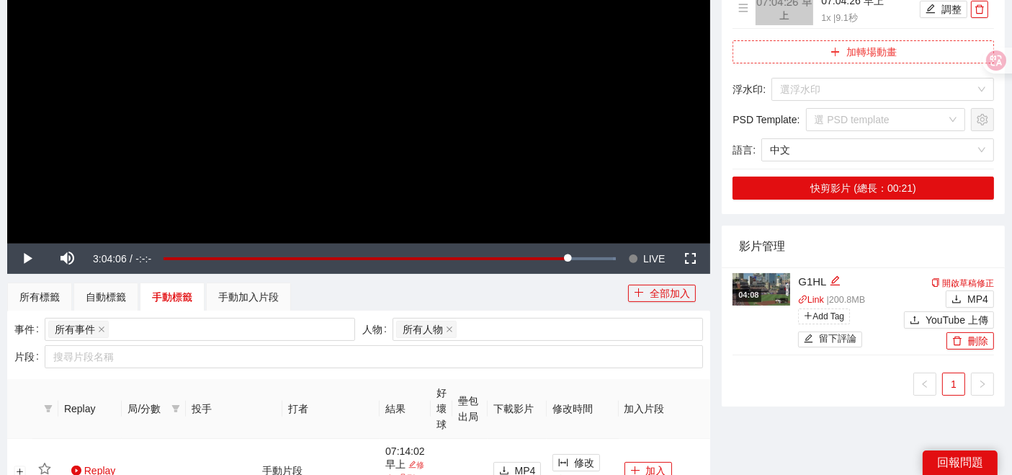
click at [864, 46] on button "加轉場動畫" at bounding box center [862, 51] width 261 height 23
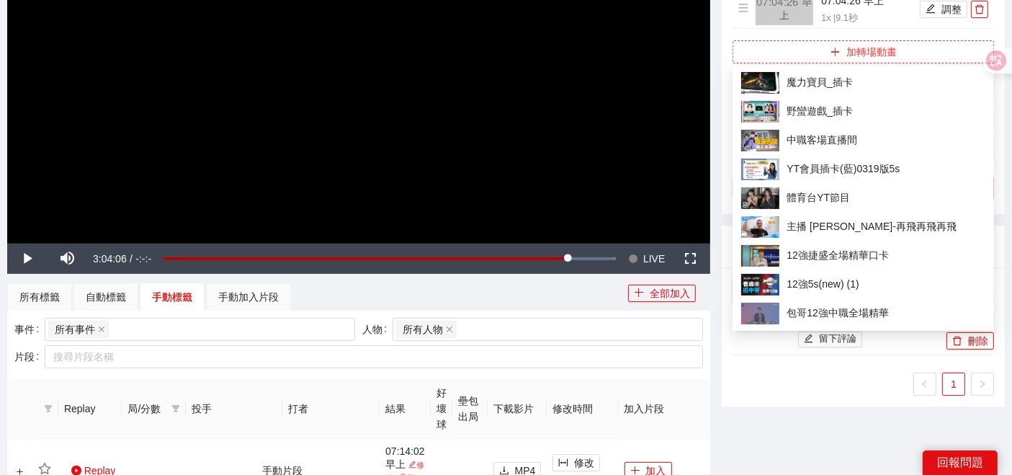
click at [790, 48] on button "加轉場動畫" at bounding box center [862, 51] width 261 height 23
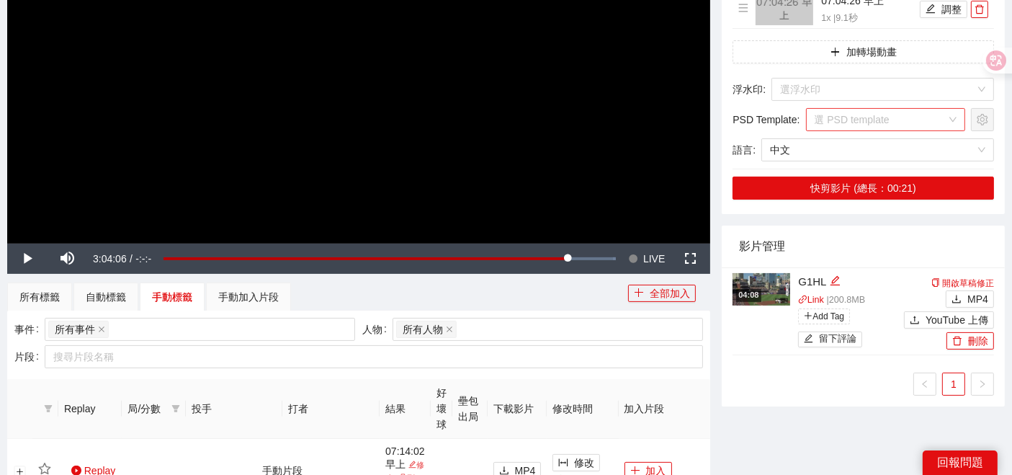
click at [858, 115] on input "search" at bounding box center [881, 120] width 133 height 22
click at [848, 145] on span "中文" at bounding box center [877, 150] width 215 height 22
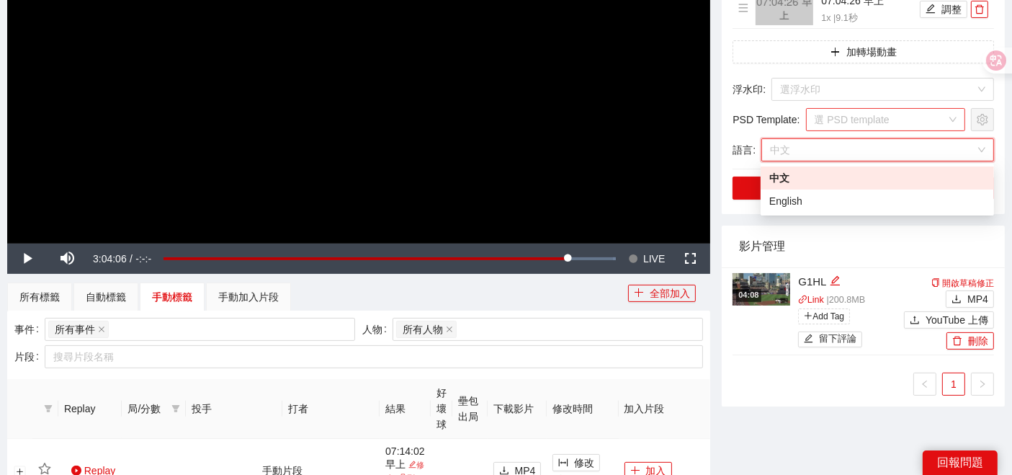
click at [848, 120] on input "search" at bounding box center [881, 120] width 133 height 22
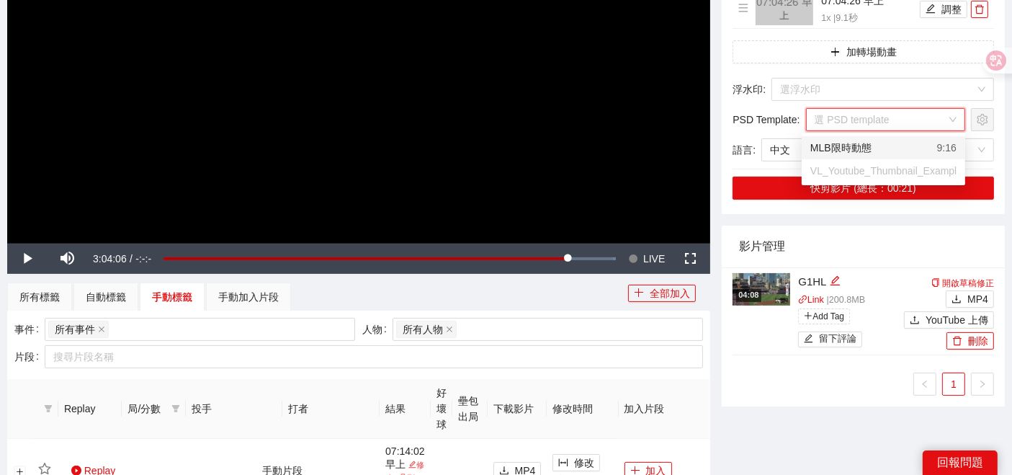
click at [848, 140] on div "MLB限時動態" at bounding box center [840, 148] width 61 height 16
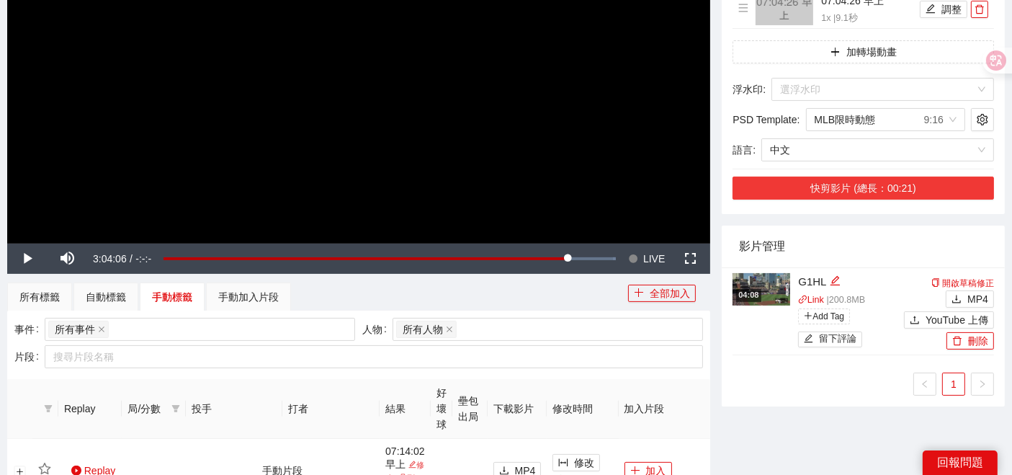
scroll to position [194, 0]
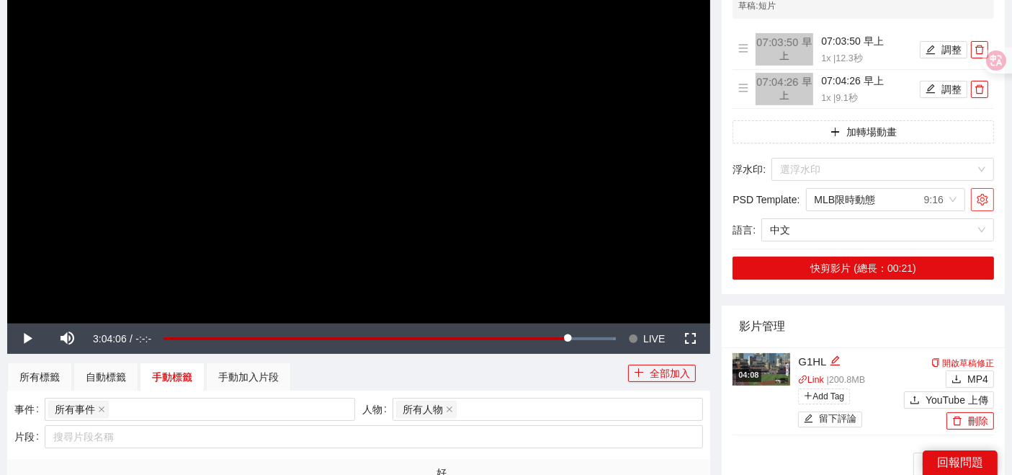
click at [974, 197] on span "setting" at bounding box center [983, 200] width 22 height 12
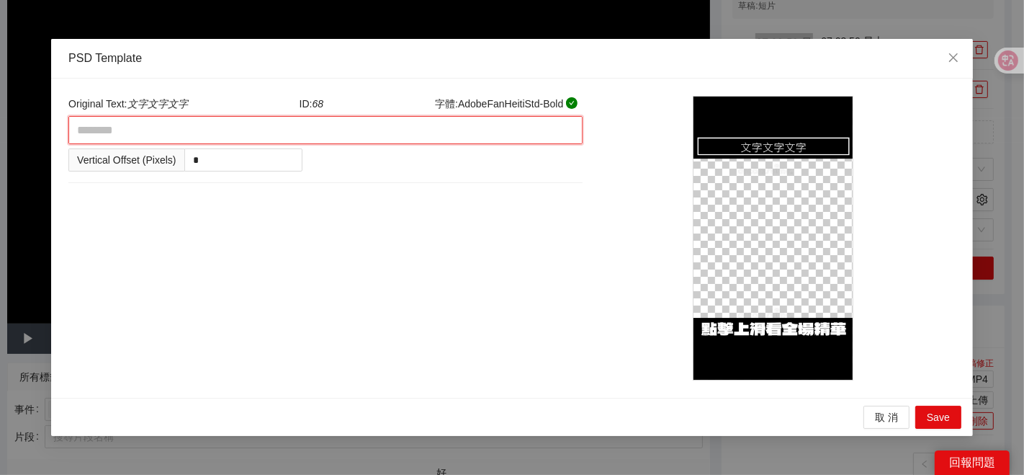
click at [154, 144] on textarea at bounding box center [325, 130] width 514 height 28
type textarea "*"
type textarea "**"
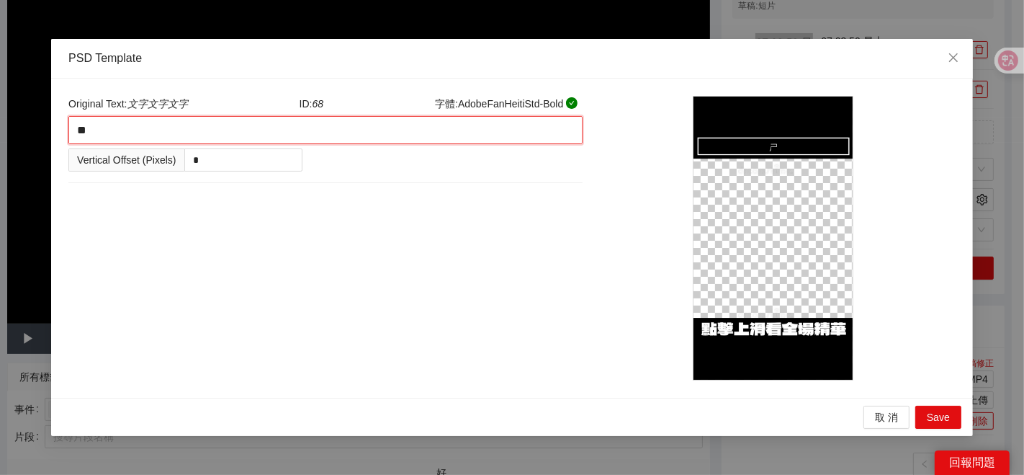
type textarea "*"
type textarea "**"
type textarea "***"
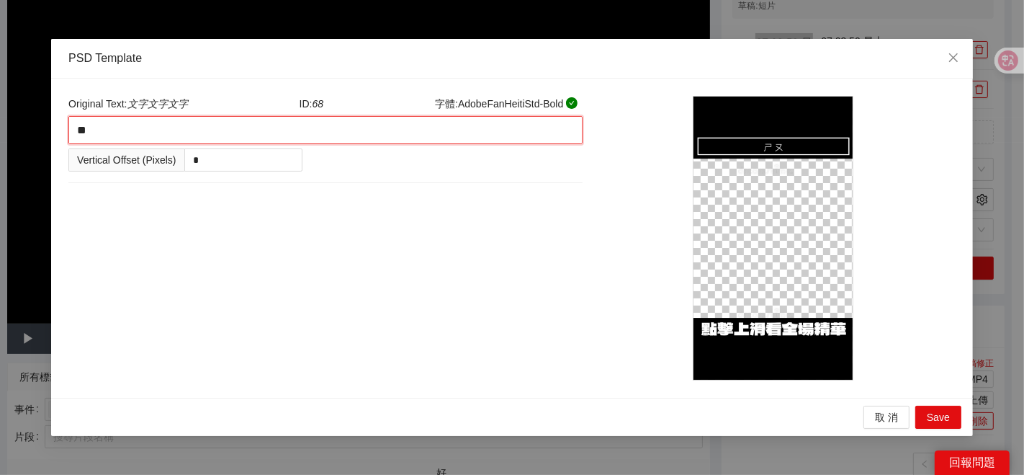
type textarea "***"
type textarea "**"
type textarea "***"
type textarea "****"
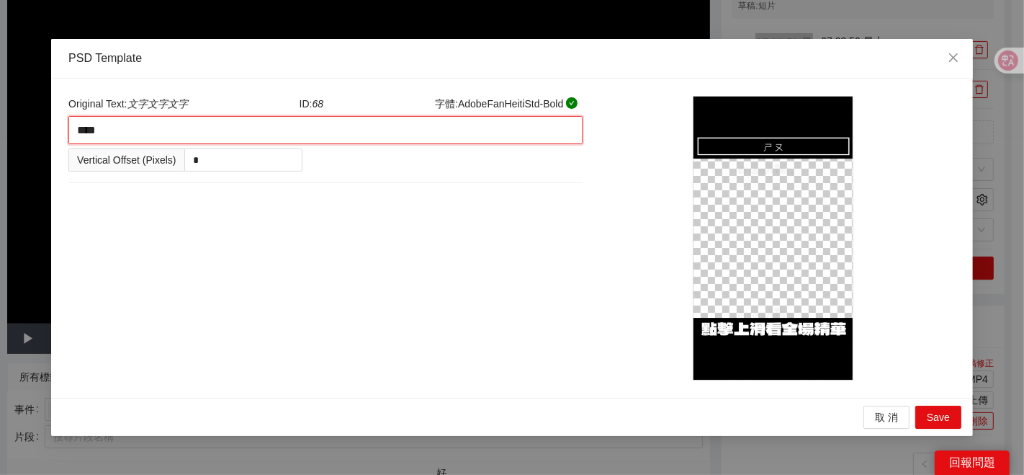
type textarea "***"
type textarea "****"
type textarea "*****"
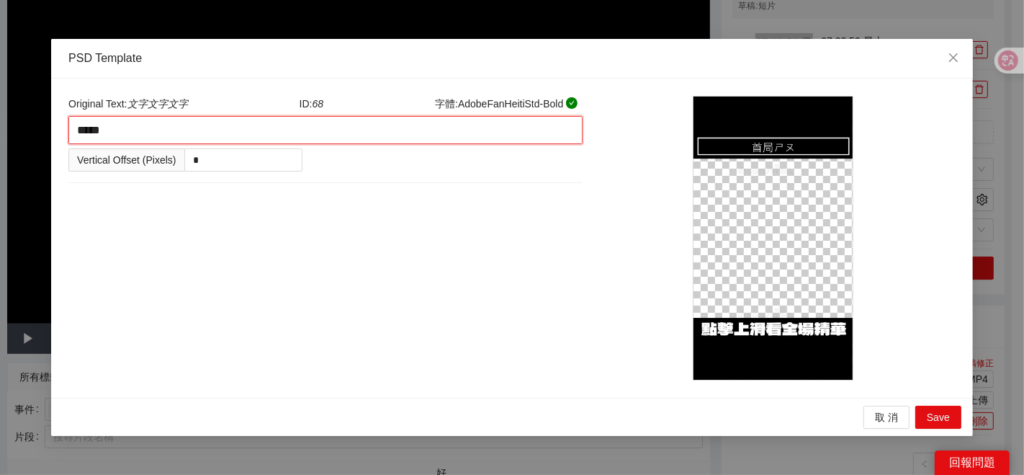
type textarea "****"
type textarea "*****"
type textarea "******"
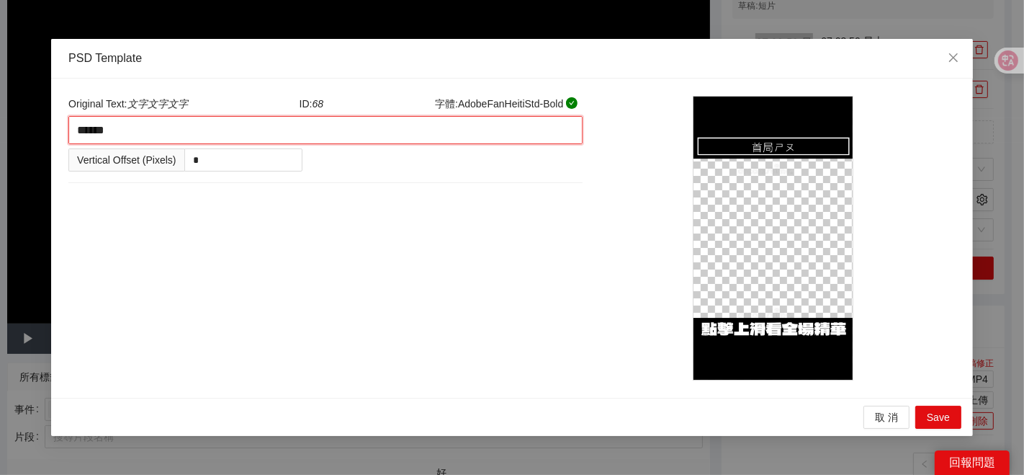
type textarea "*****"
type textarea "******"
type textarea "*******"
type textarea "********"
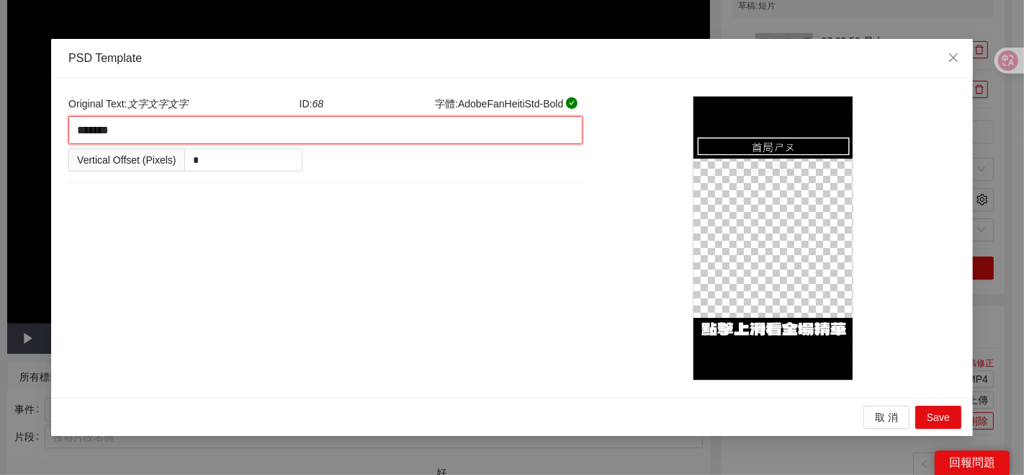
type textarea "********"
type textarea "******"
type textarea "*******"
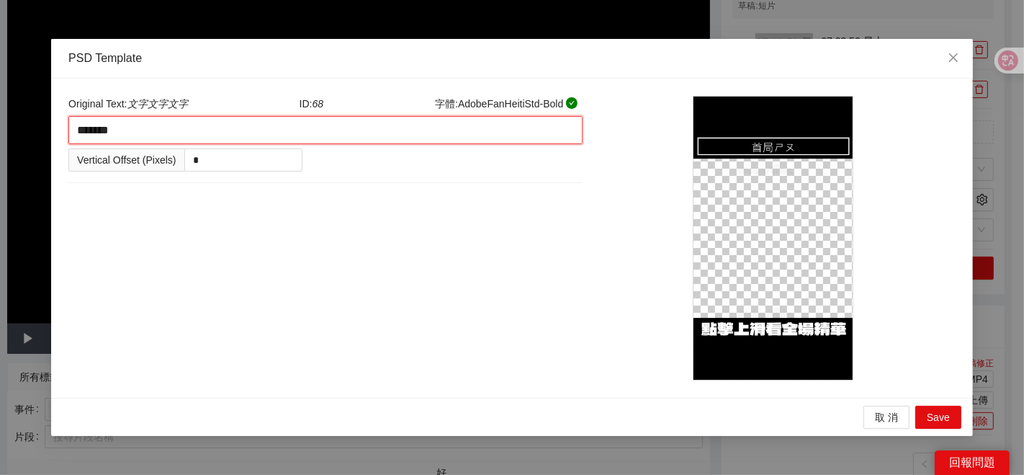
type textarea "********"
type textarea "*******"
type textarea "********"
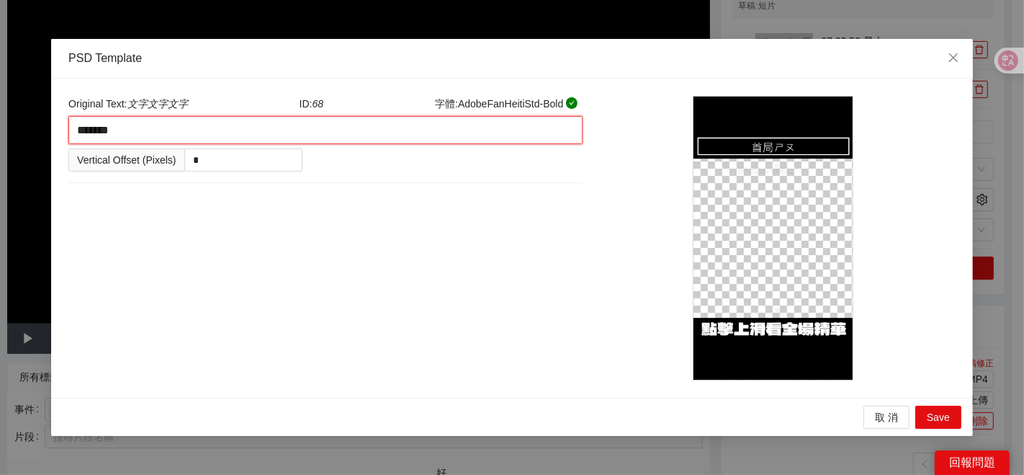
type textarea "********"
type textarea "*********"
type textarea "********"
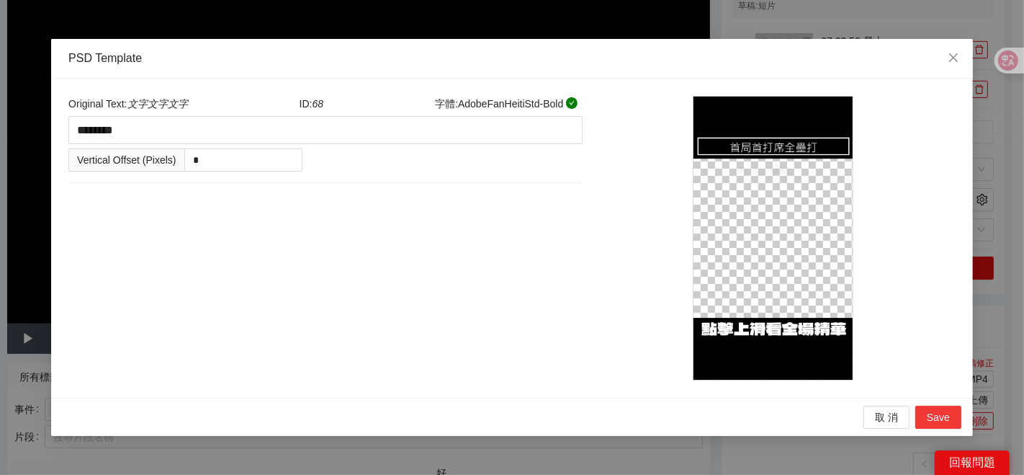
click at [938, 416] on span "Save" at bounding box center [938, 417] width 23 height 16
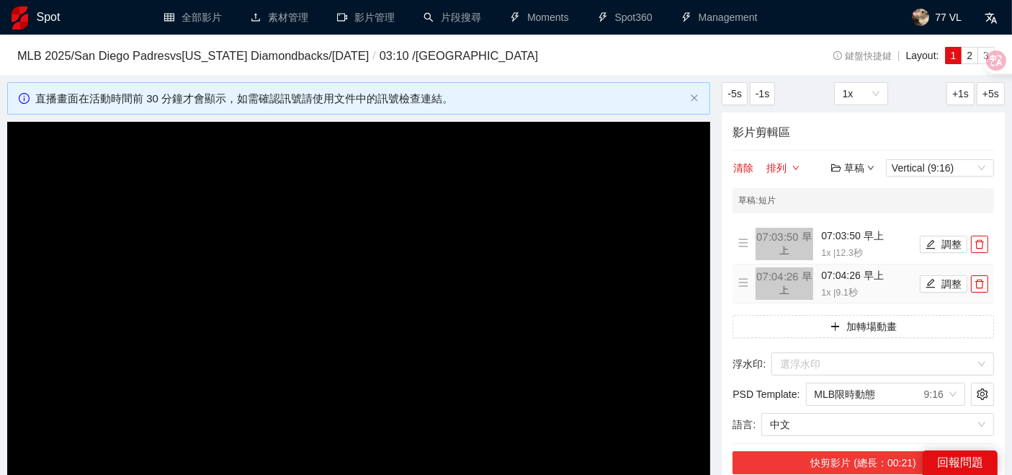
scroll to position [240, 0]
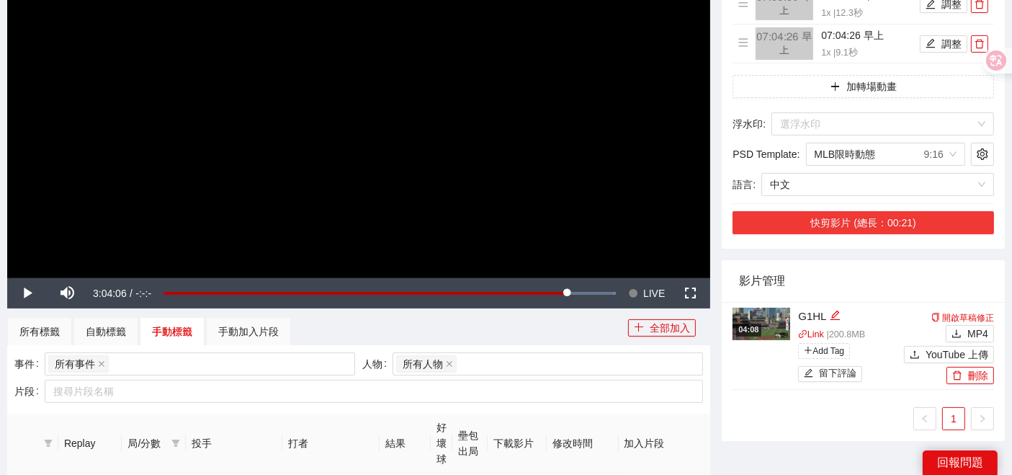
click at [856, 222] on button "快剪影片 (總長：00:21)" at bounding box center [862, 222] width 261 height 23
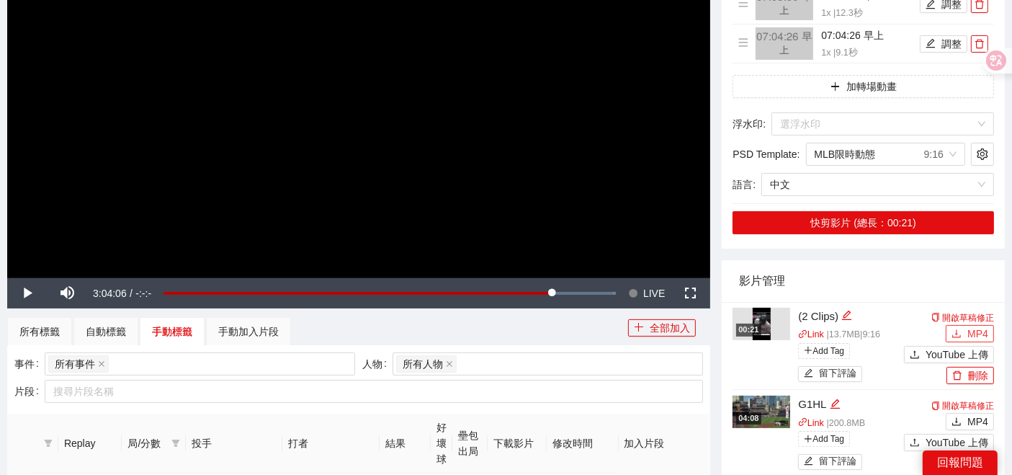
click at [961, 333] on icon "download" at bounding box center [956, 333] width 10 height 10
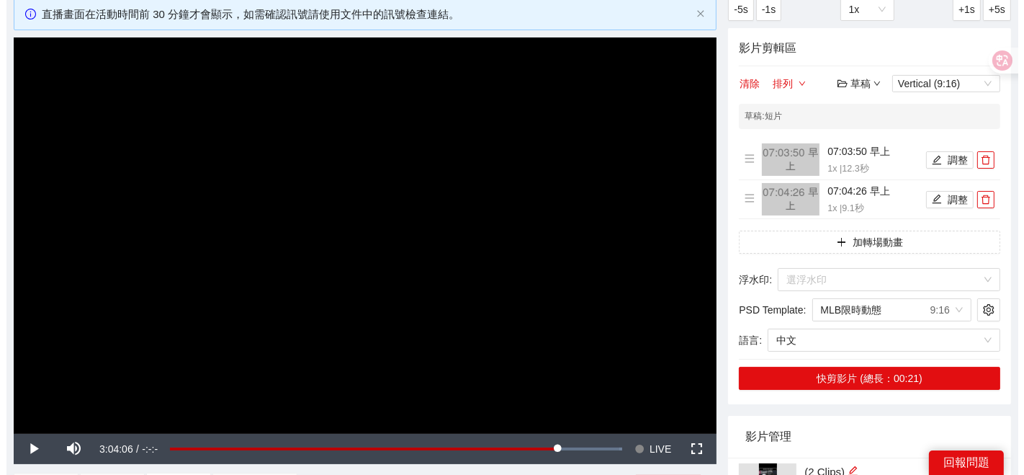
scroll to position [80, 0]
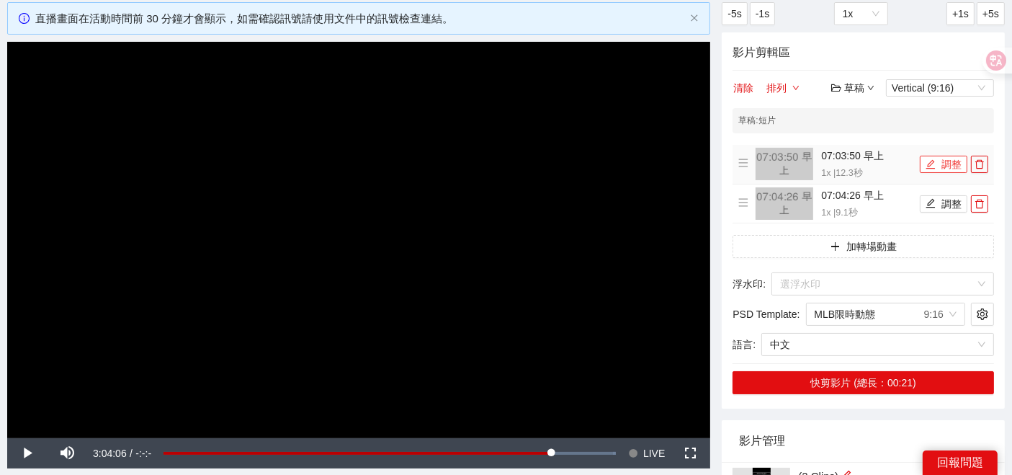
click at [940, 166] on button "調整" at bounding box center [944, 164] width 48 height 17
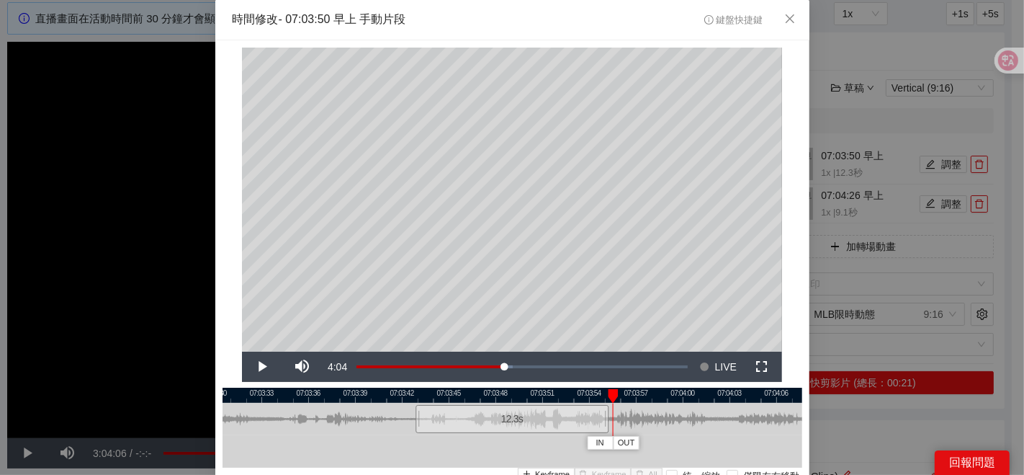
drag, startPoint x: 488, startPoint y: 398, endPoint x: 604, endPoint y: 411, distance: 117.3
click at [604, 411] on div "07:03:30 07:03:33 07:03:36 07:03:39 07:03:42 07:03:45 07:03:48 07:03:51 07:03:5…" at bounding box center [513, 453] width 580 height 132
click at [885, 344] on div "**********" at bounding box center [512, 237] width 1024 height 475
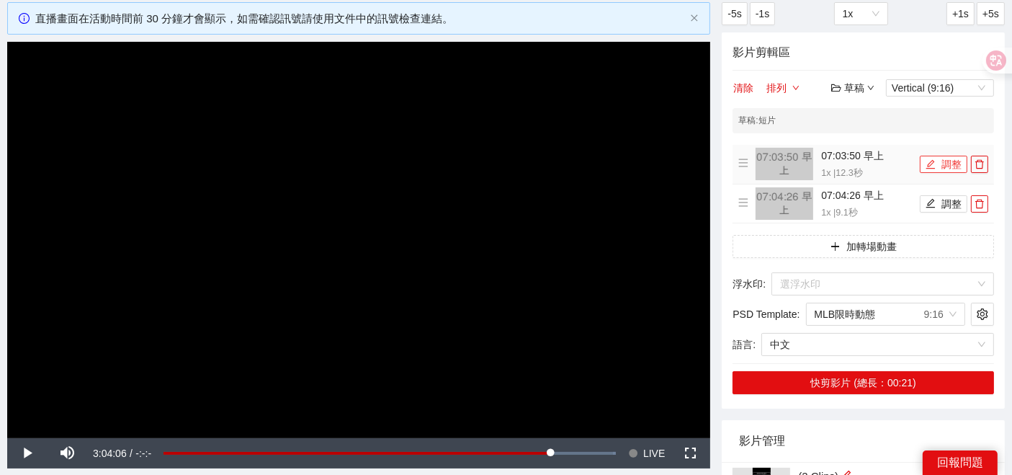
click at [936, 165] on icon "edit" at bounding box center [930, 164] width 10 height 10
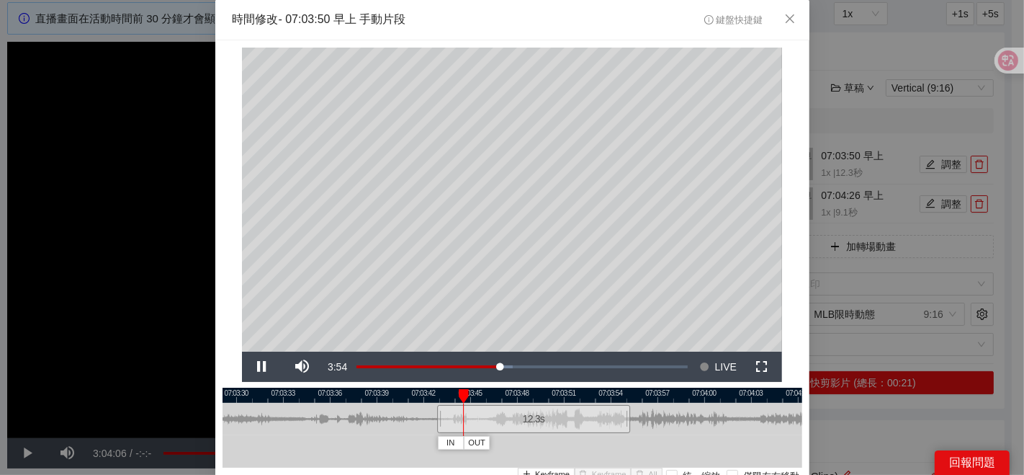
drag, startPoint x: 436, startPoint y: 396, endPoint x: 459, endPoint y: 394, distance: 22.4
click at [459, 394] on div "07:03:27 07:03:30 07:03:33 07:03:36 07:03:39 07:03:42 07:03:45 07:03:48 07:03:5…" at bounding box center [513, 453] width 580 height 132
drag, startPoint x: 474, startPoint y: 390, endPoint x: 433, endPoint y: 398, distance: 41.8
click at [433, 398] on div at bounding box center [503, 394] width 580 height 15
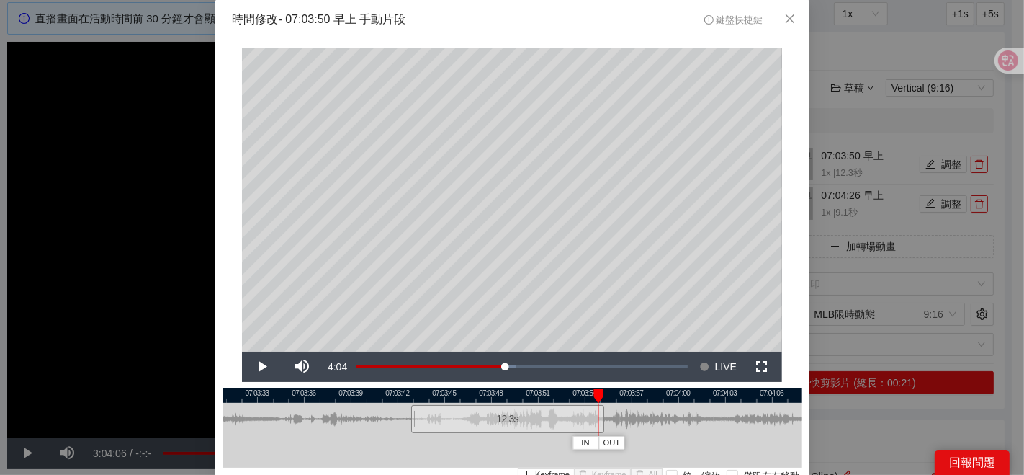
drag, startPoint x: 495, startPoint y: 394, endPoint x: 594, endPoint y: 393, distance: 99.4
click at [594, 393] on div at bounding box center [598, 396] width 10 height 14
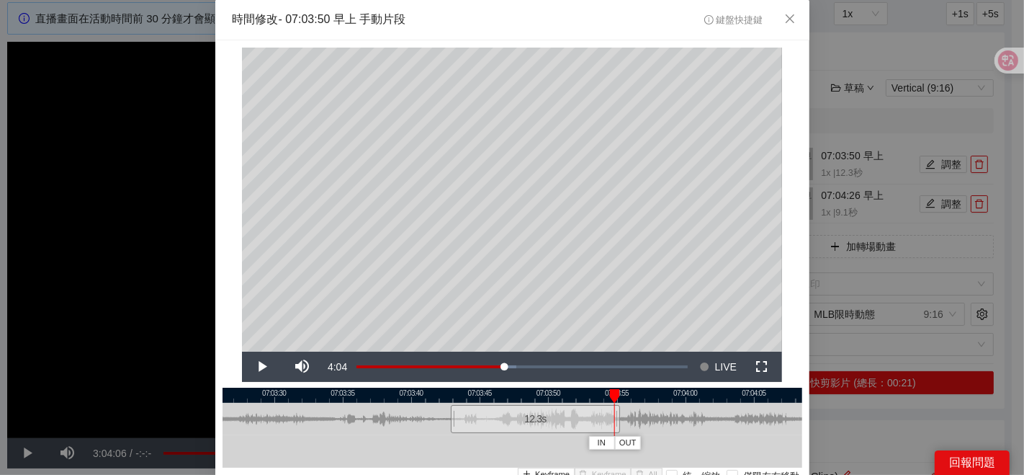
scroll to position [119, 0]
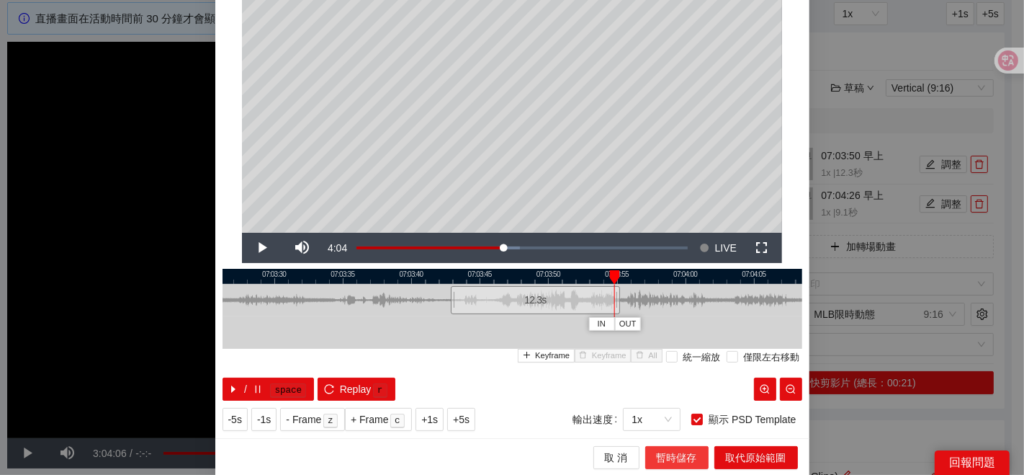
click at [666, 454] on span "暫時儲存" at bounding box center [677, 457] width 40 height 16
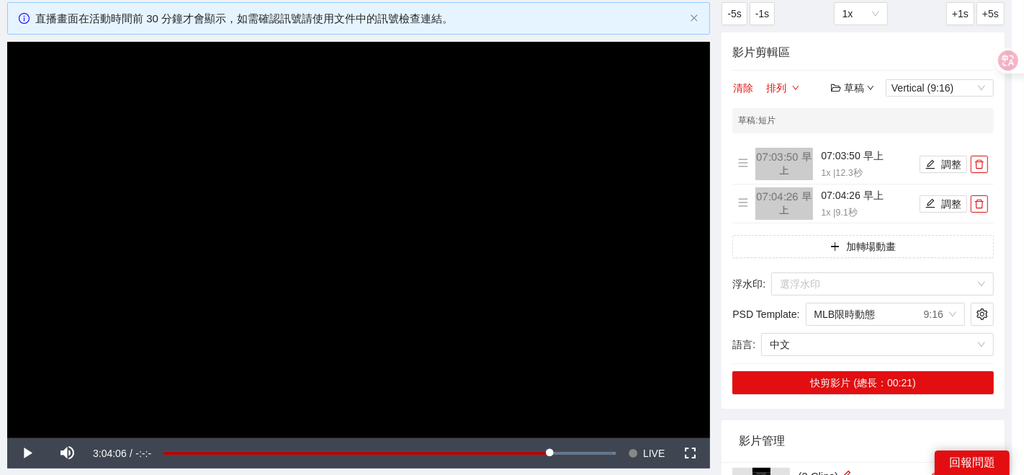
scroll to position [0, 0]
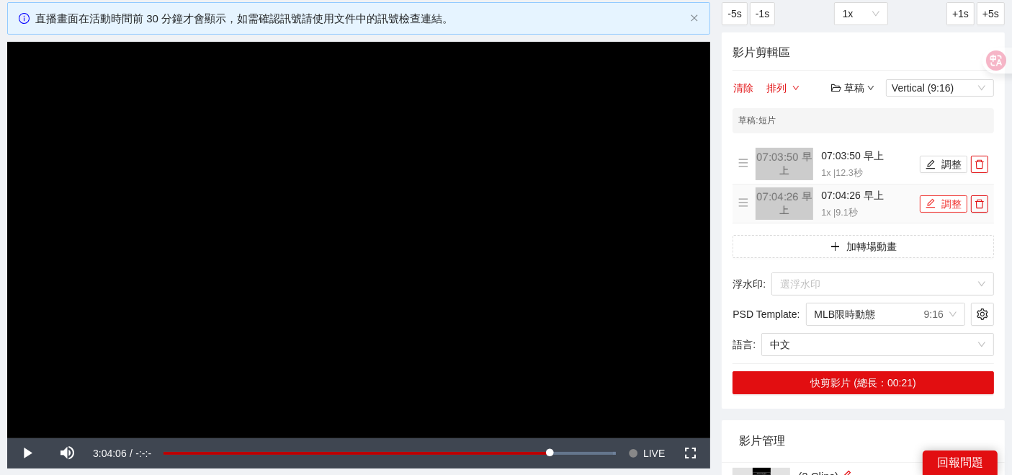
click at [946, 200] on button "調整" at bounding box center [944, 203] width 48 height 17
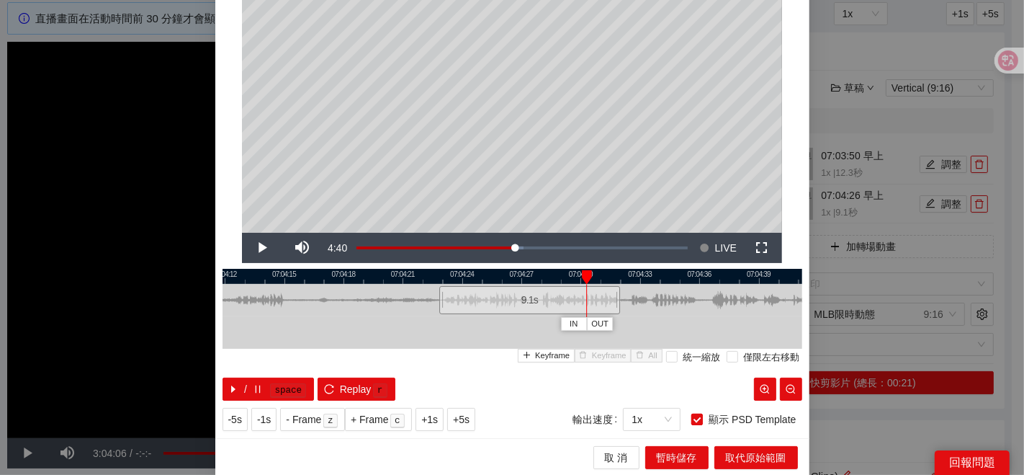
scroll to position [119, 0]
click at [686, 460] on span "暫時儲存" at bounding box center [677, 457] width 40 height 16
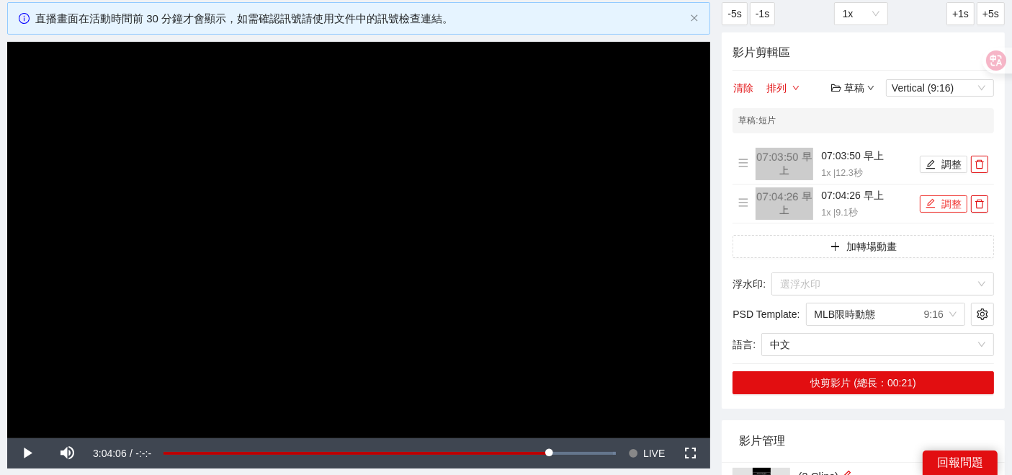
scroll to position [240, 0]
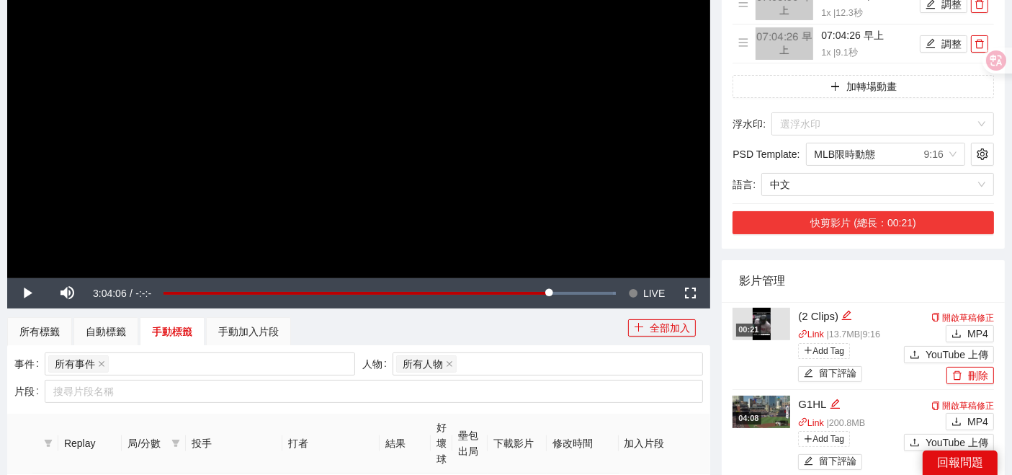
click at [841, 220] on button "快剪影片 (總長：00:21)" at bounding box center [862, 222] width 261 height 23
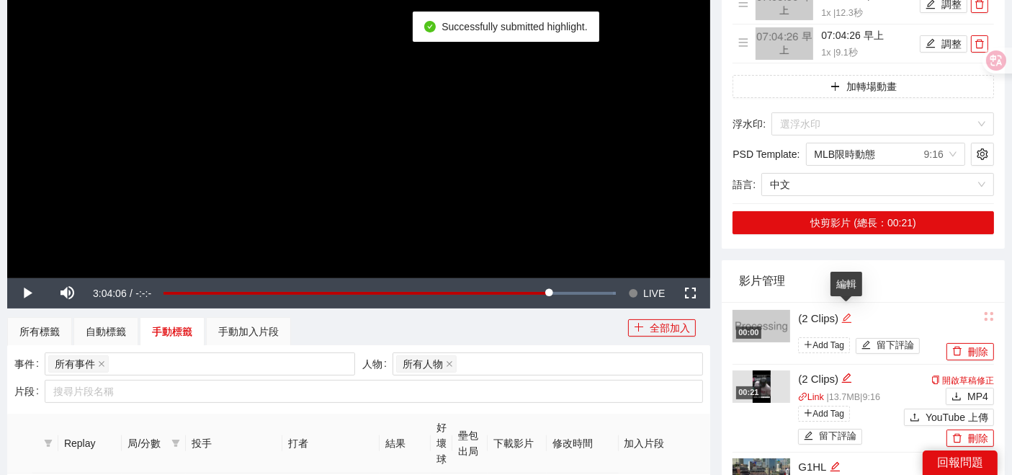
click at [846, 316] on icon "edit" at bounding box center [846, 318] width 11 height 11
drag, startPoint x: 845, startPoint y: 315, endPoint x: 831, endPoint y: 318, distance: 14.0
click at [831, 318] on textarea "*********" at bounding box center [861, 316] width 145 height 23
drag, startPoint x: 866, startPoint y: 315, endPoint x: 524, endPoint y: 328, distance: 342.4
click at [529, 328] on div "**********" at bounding box center [505, 283] width 1009 height 882
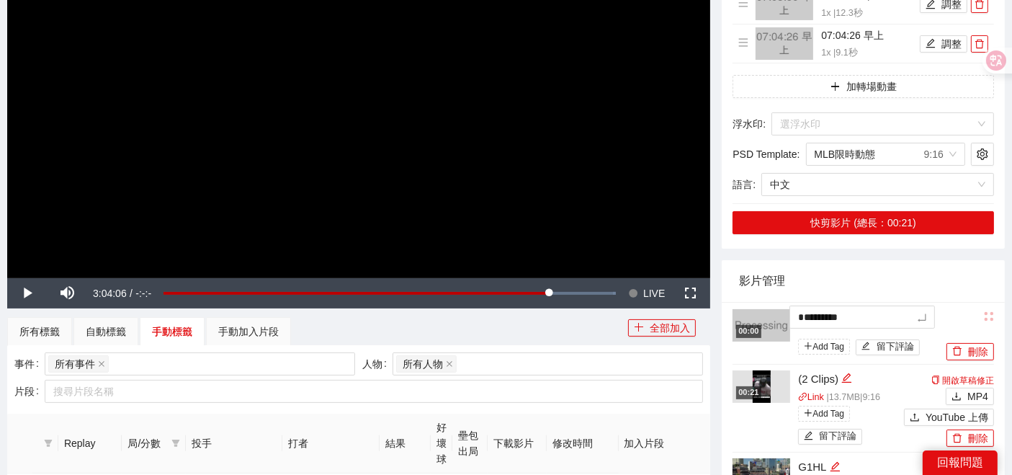
type textarea "*"
type textarea "**"
type textarea "***"
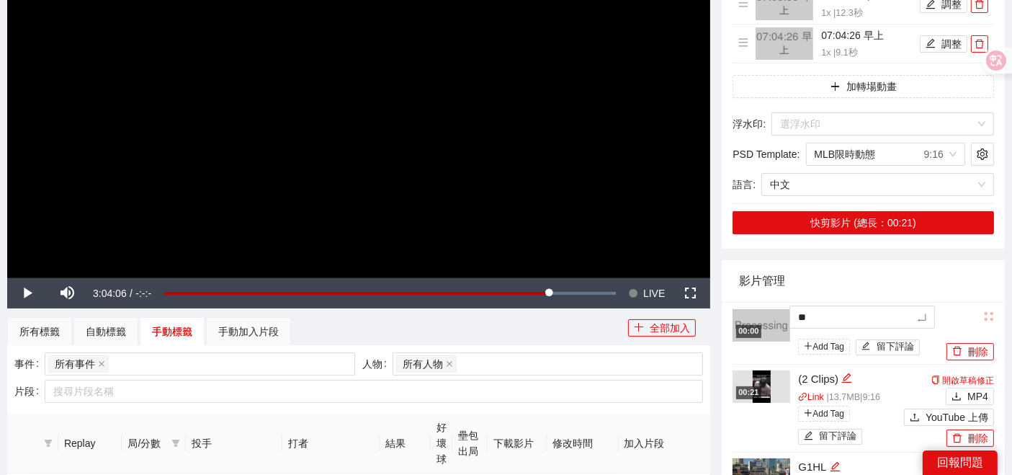
type textarea "***"
type textarea "*"
type textarea "**"
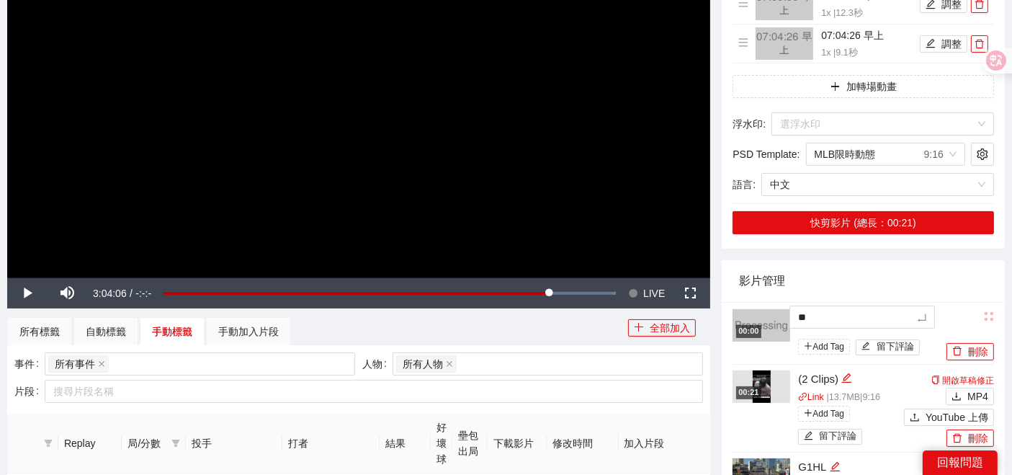
type textarea "**"
type textarea "***"
type textarea "****"
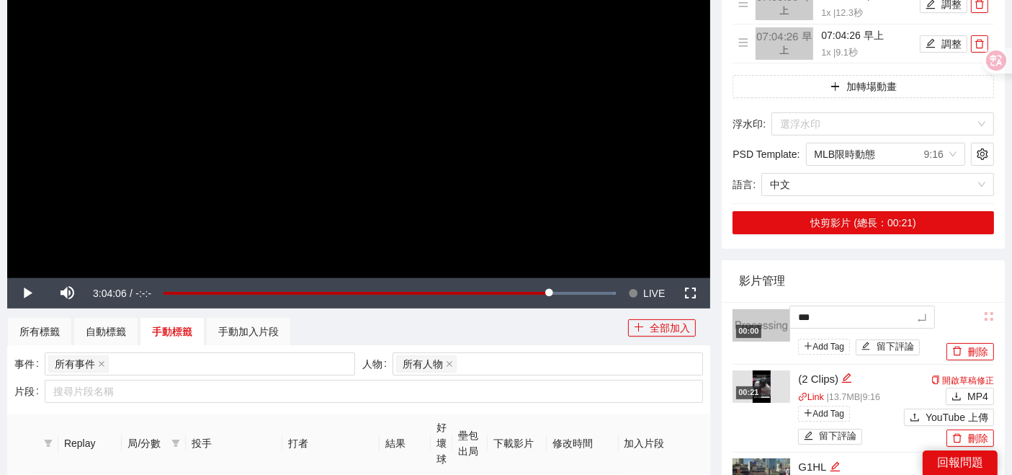
type textarea "****"
type textarea "*****"
type textarea "***"
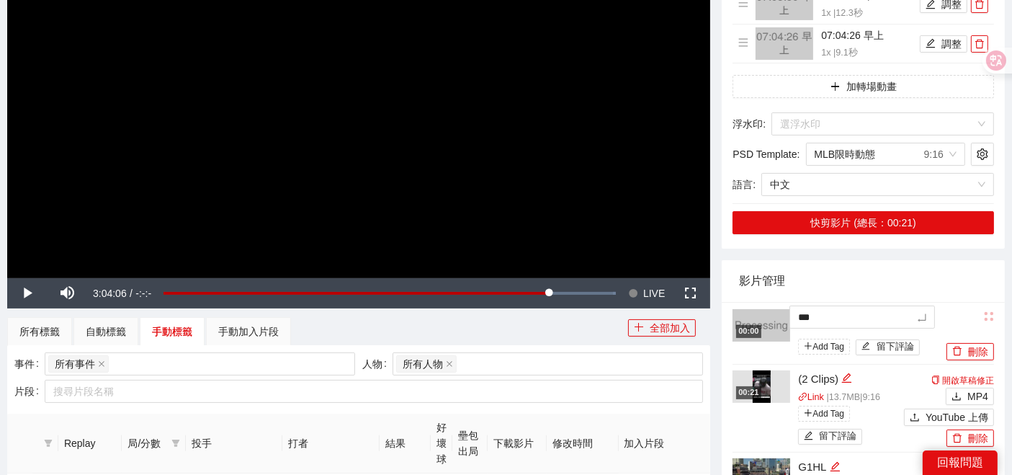
type textarea "****"
type textarea "*****"
type textarea "****"
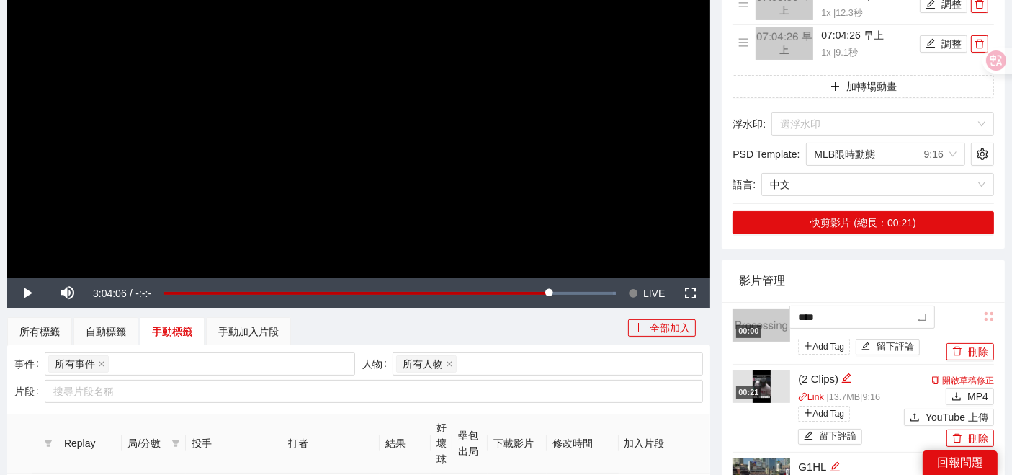
type textarea "****"
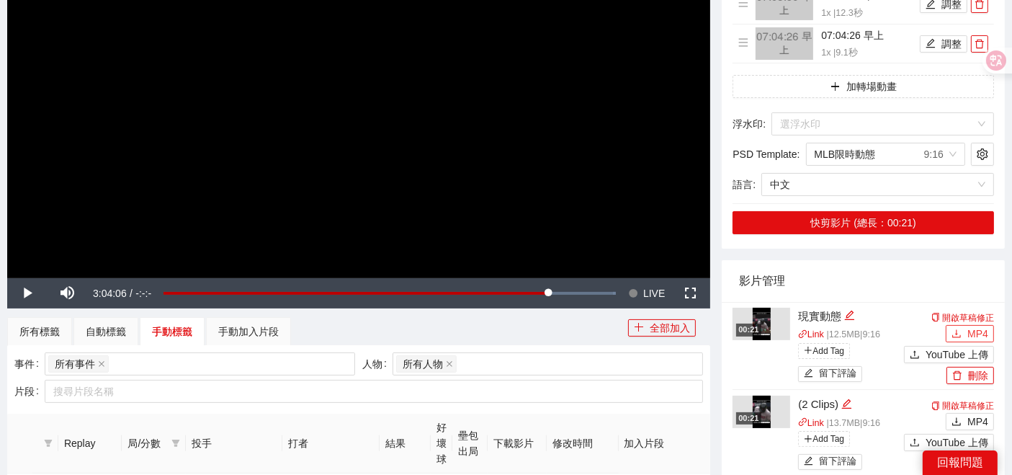
click at [965, 328] on button "MP4" at bounding box center [970, 333] width 48 height 17
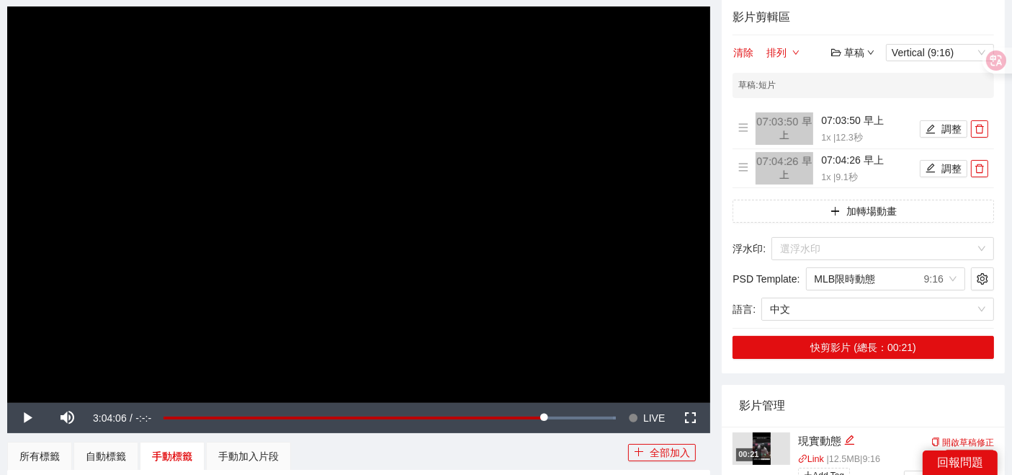
scroll to position [0, 0]
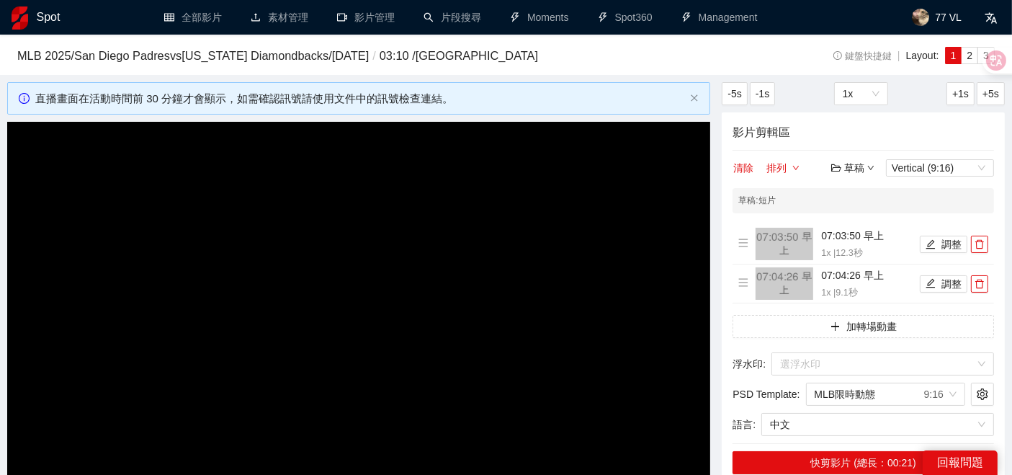
click at [32, 19] on link "Spot" at bounding box center [36, 18] width 48 height 12
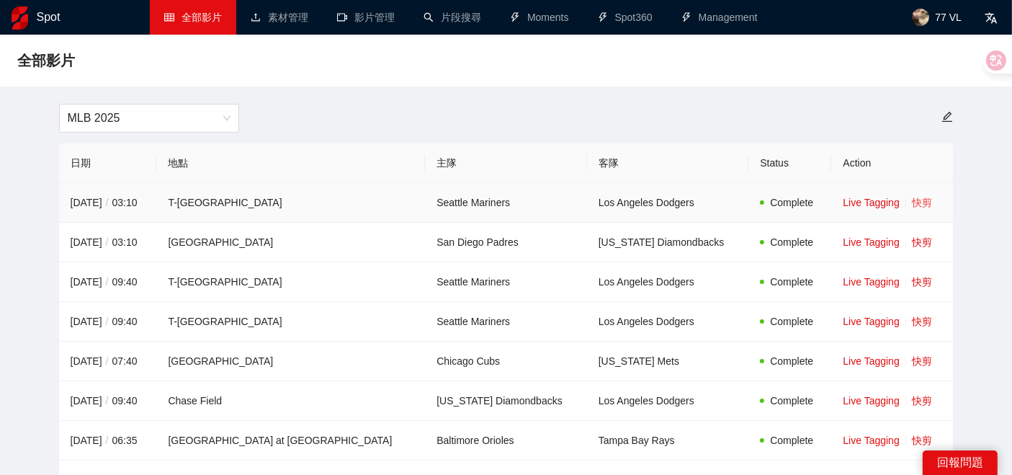
click at [912, 197] on link "快剪" at bounding box center [922, 203] width 20 height 12
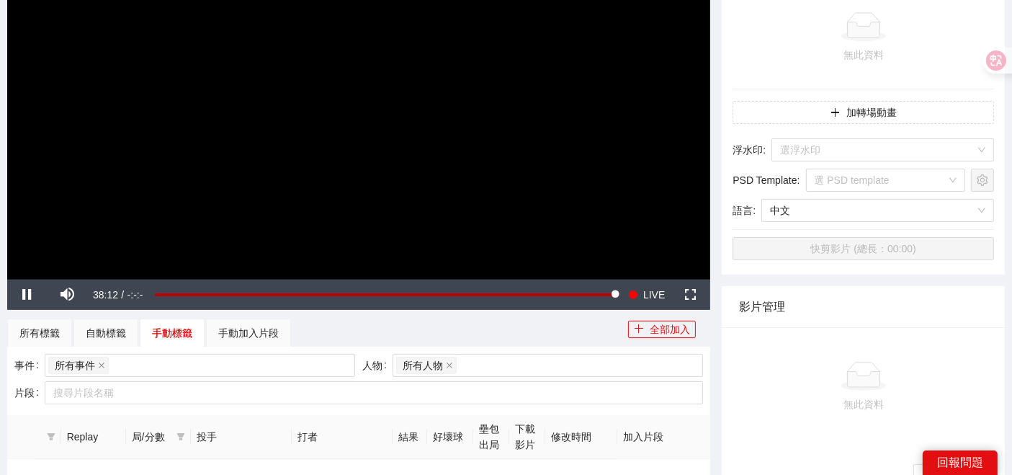
scroll to position [240, 0]
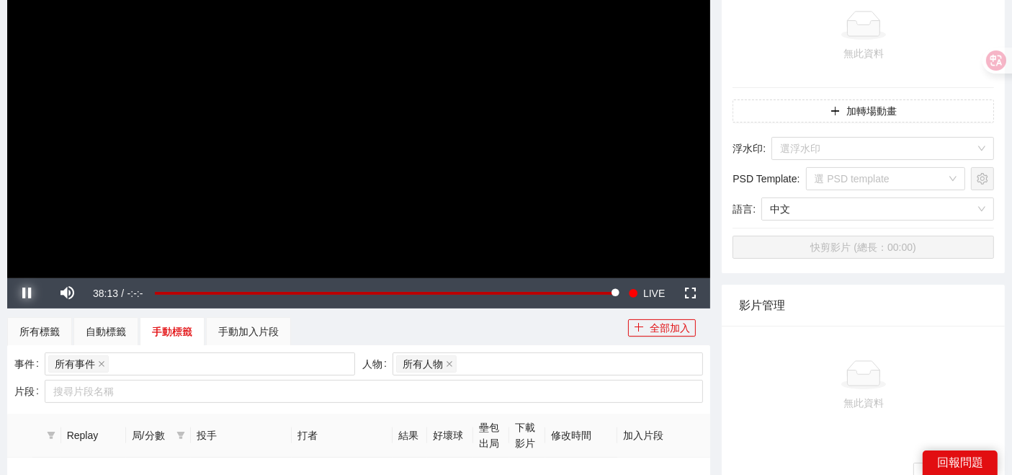
click at [29, 293] on span "Video Player" at bounding box center [27, 293] width 40 height 0
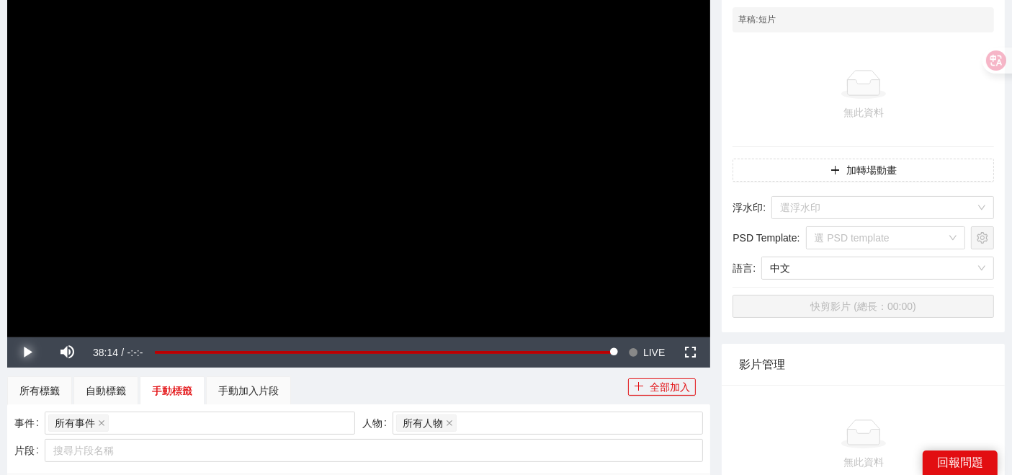
scroll to position [160, 0]
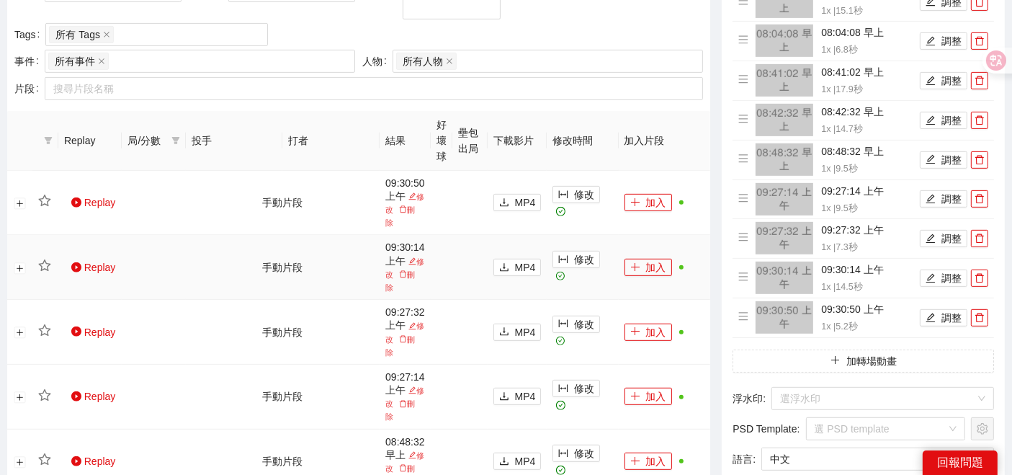
scroll to position [240, 0]
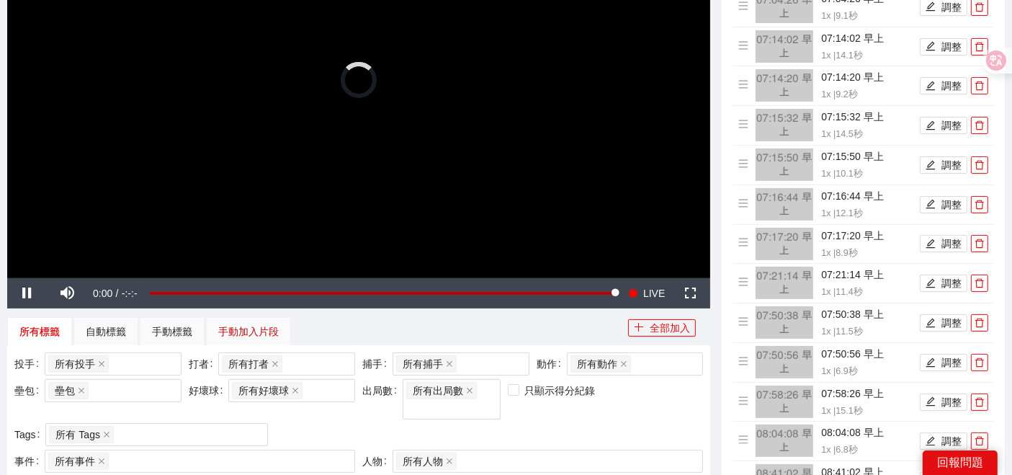
click at [248, 332] on div "手動加入片段" at bounding box center [248, 331] width 60 height 16
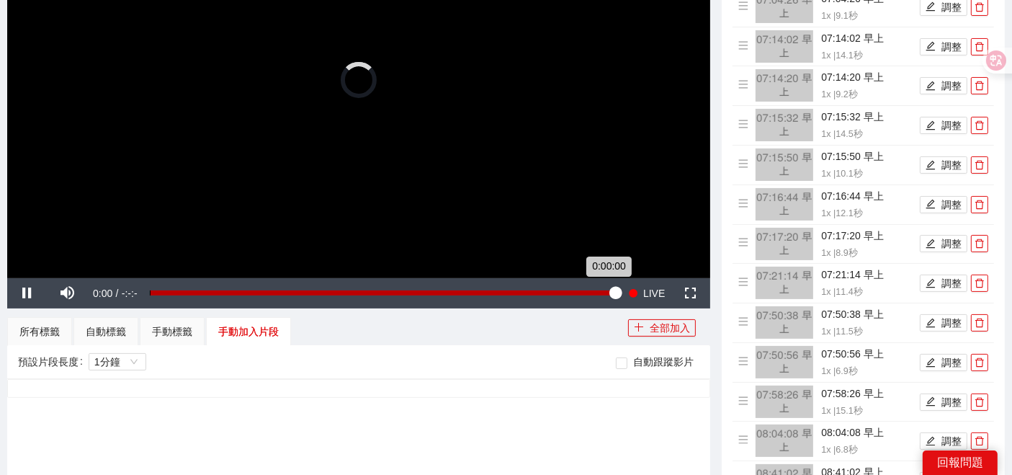
click at [385, 277] on div "**********" at bounding box center [358, 79] width 703 height 395
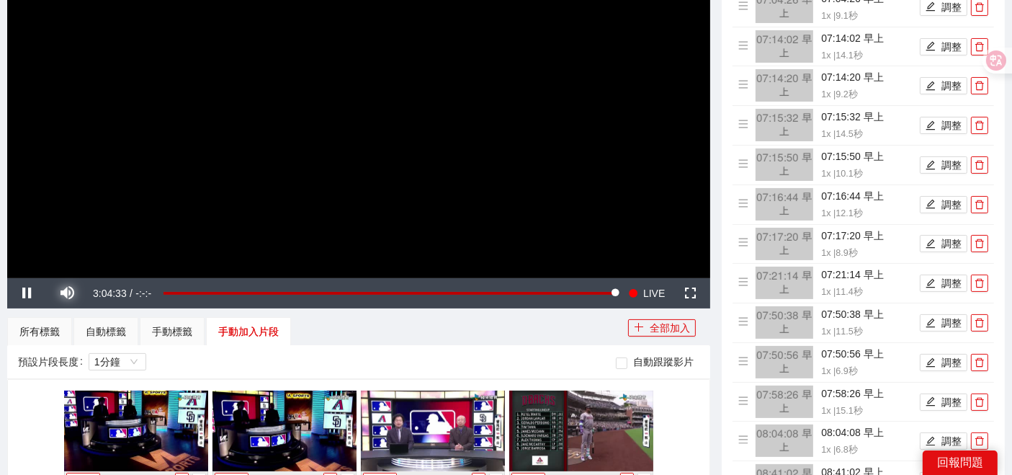
click at [67, 293] on span "Video Player" at bounding box center [68, 293] width 40 height 0
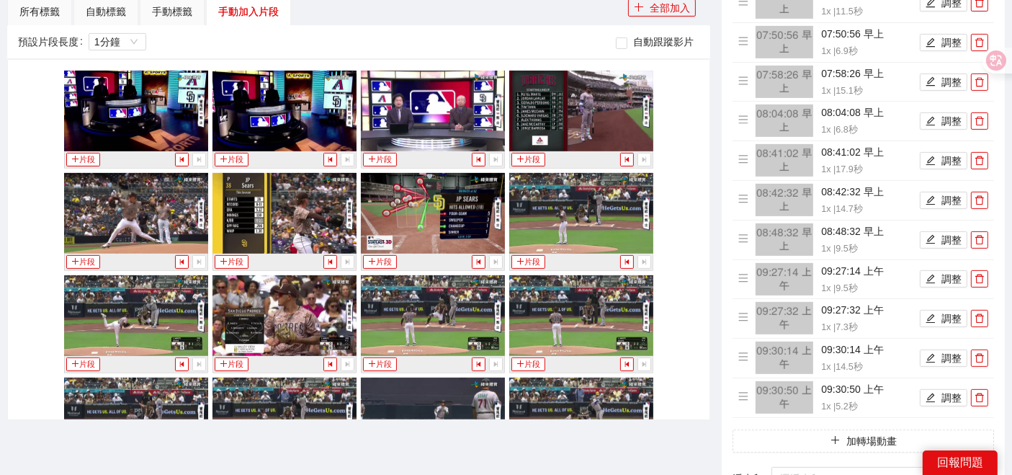
scroll to position [15396, 0]
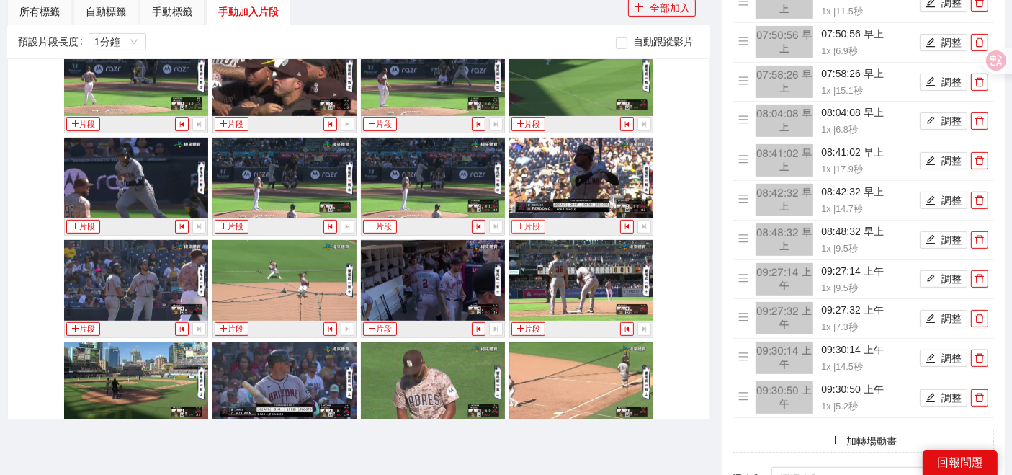
click at [533, 220] on button "片段" at bounding box center [527, 227] width 33 height 14
click at [232, 322] on button "片段" at bounding box center [231, 329] width 33 height 14
click at [530, 423] on div "片段" at bounding box center [581, 431] width 144 height 17
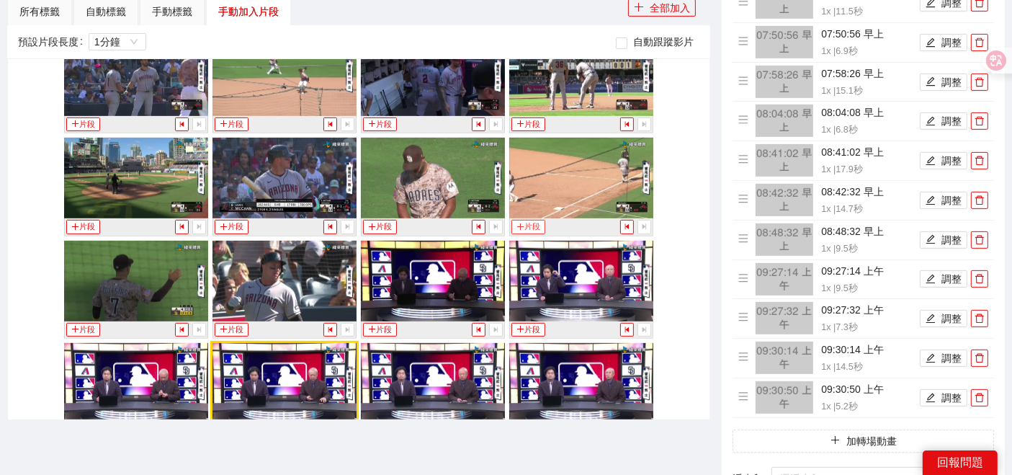
click at [521, 220] on button "片段" at bounding box center [527, 227] width 33 height 14
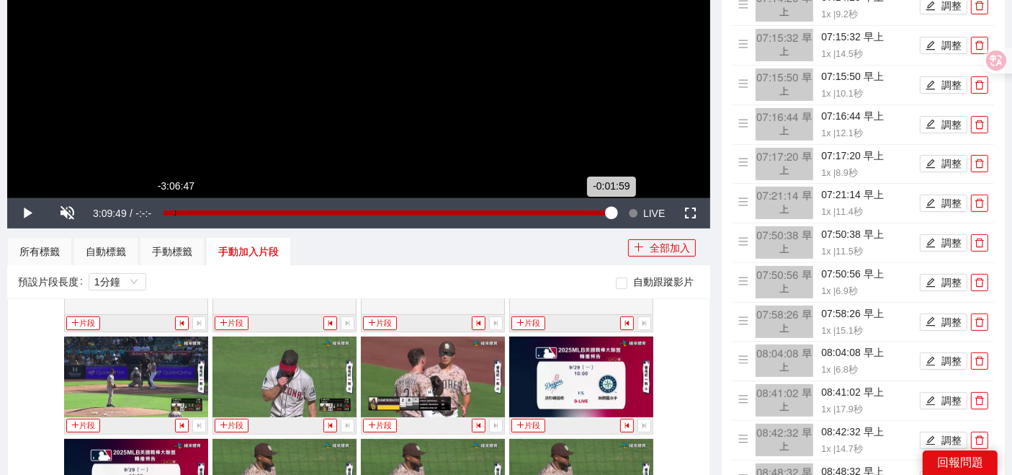
click at [174, 215] on div "Loaded : 99.22% -3:06:47 -0:01:59" at bounding box center [389, 213] width 467 height 30
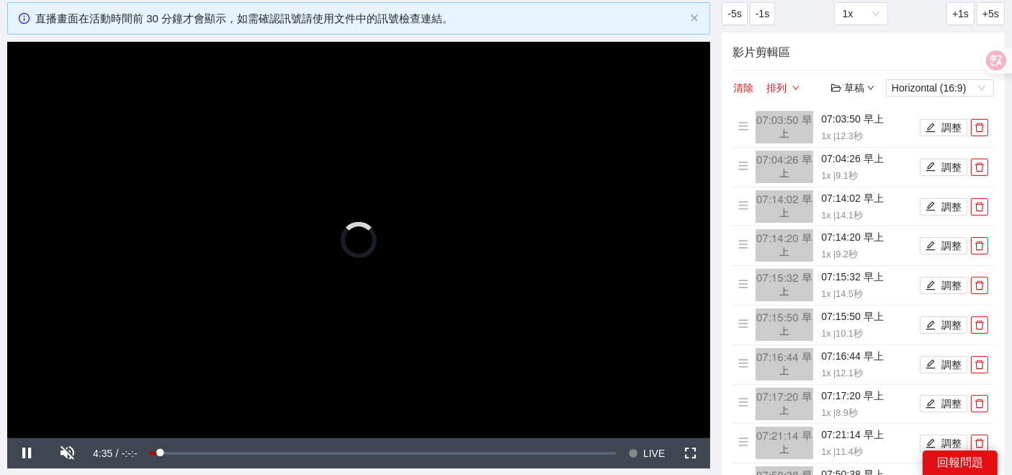
scroll to position [0, 0]
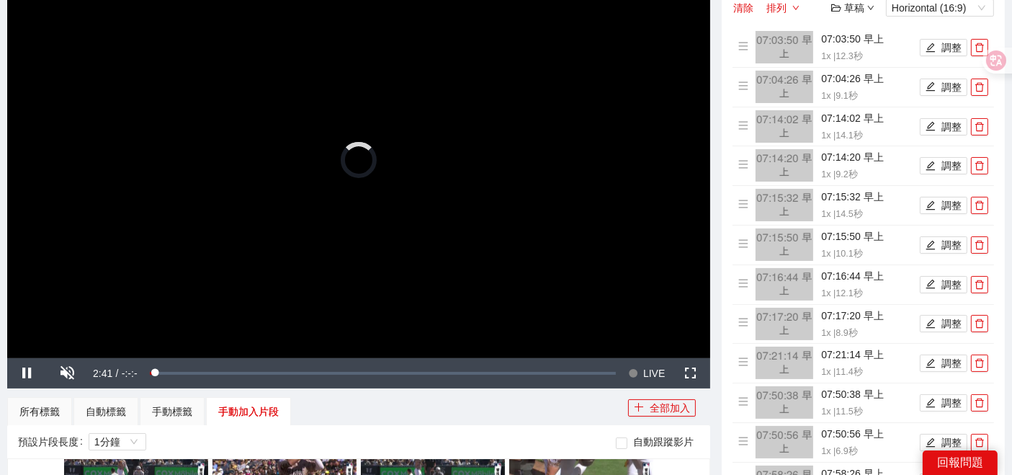
click at [102, 375] on span "2:41" at bounding box center [102, 373] width 19 height 12
click at [123, 373] on span "-:-:-" at bounding box center [130, 373] width 16 height 12
click at [227, 329] on video "Video Player" at bounding box center [358, 159] width 703 height 395
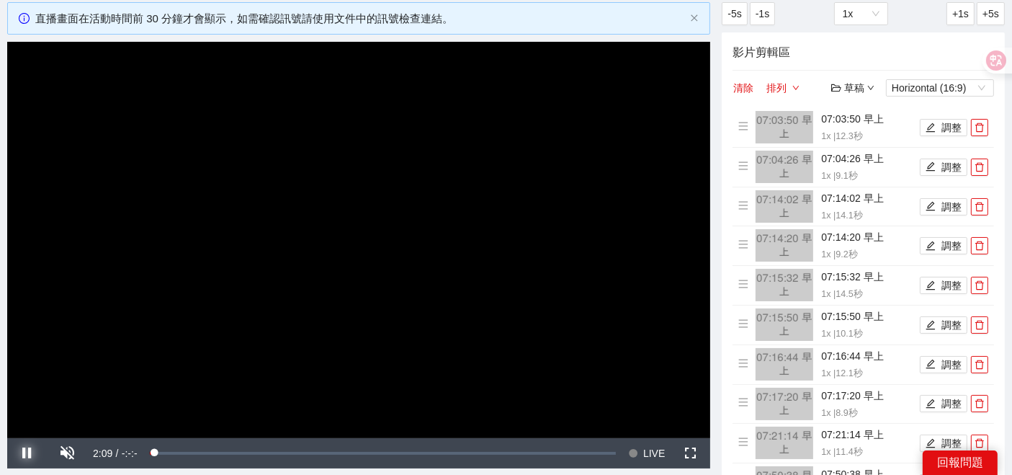
click at [21, 453] on span "Video Player" at bounding box center [27, 453] width 40 height 0
click at [7, 438] on button "Play" at bounding box center [27, 453] width 40 height 30
click at [26, 453] on span "Video Player" at bounding box center [27, 453] width 40 height 0
click at [7, 438] on button "Pause" at bounding box center [27, 453] width 40 height 30
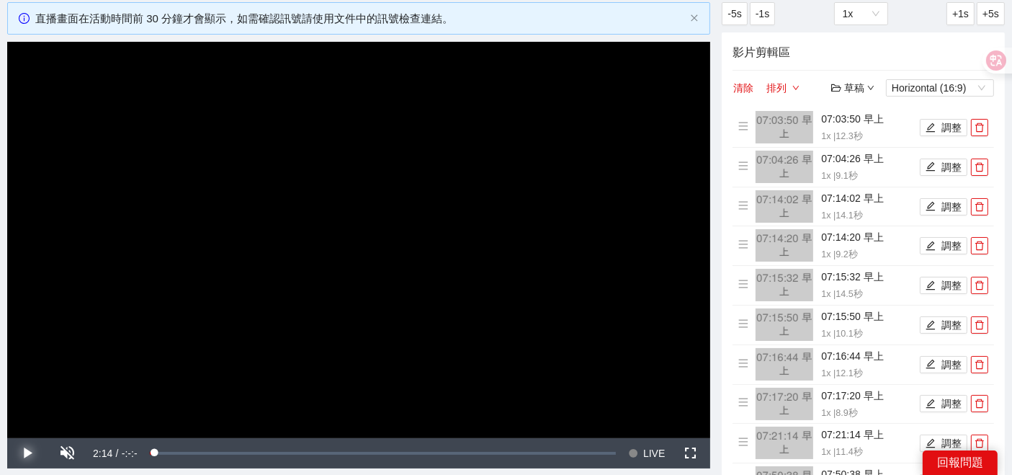
click at [7, 438] on button "Play" at bounding box center [27, 453] width 40 height 30
click at [31, 453] on span "Video Player" at bounding box center [27, 453] width 40 height 0
click at [30, 453] on span "Video Player" at bounding box center [27, 453] width 40 height 0
click at [7, 438] on button "Play" at bounding box center [27, 453] width 40 height 30
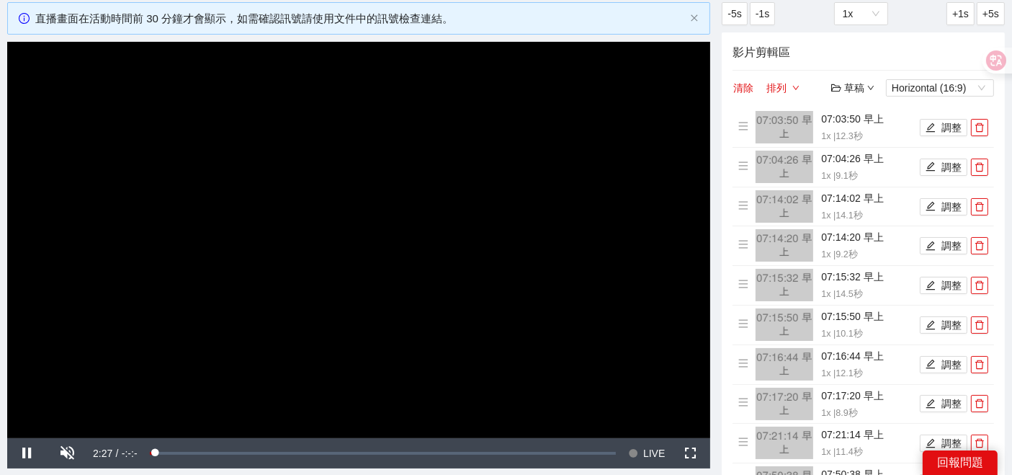
click at [112, 452] on div "Current Time 2:27" at bounding box center [101, 453] width 27 height 30
click at [116, 452] on span "/" at bounding box center [117, 453] width 3 height 12
click at [115, 450] on div "/" at bounding box center [117, 453] width 5 height 30
click at [104, 449] on span "2:34" at bounding box center [102, 453] width 19 height 12
click at [104, 449] on span "2:42" at bounding box center [102, 453] width 19 height 12
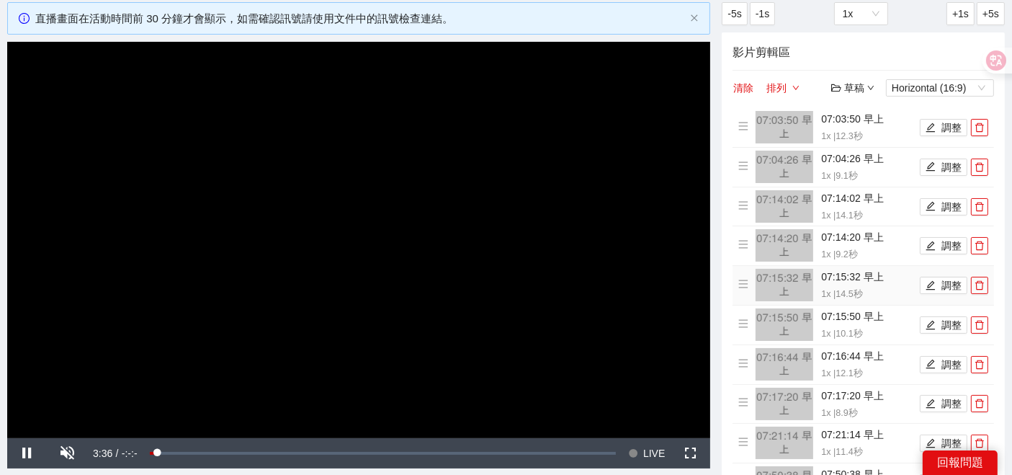
click at [104, 447] on span "3:36" at bounding box center [102, 453] width 19 height 12
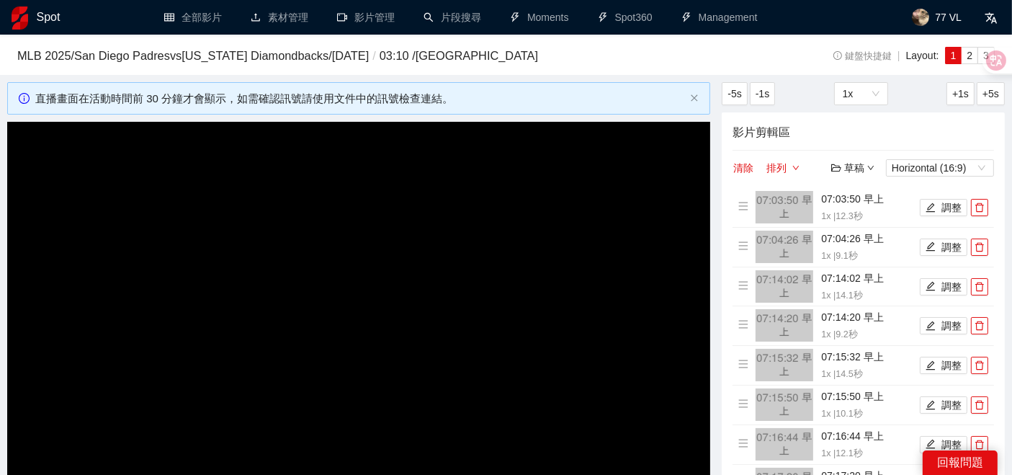
click at [51, 19] on h1 "Spot" at bounding box center [49, 17] width 24 height 35
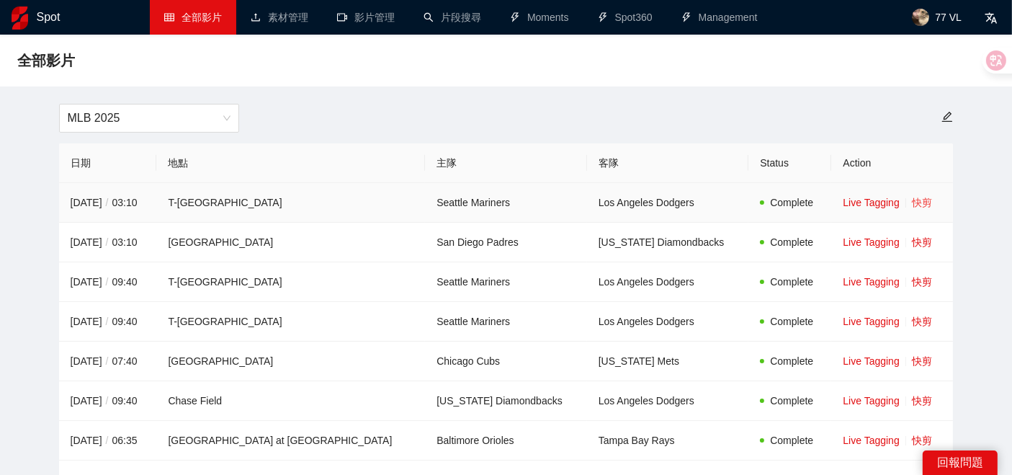
click at [912, 203] on link "快剪" at bounding box center [922, 203] width 20 height 12
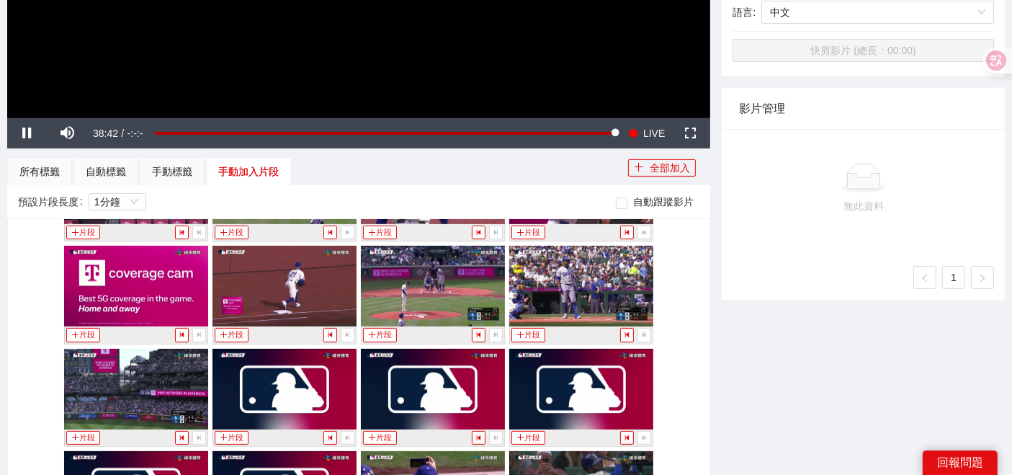
scroll to position [240, 0]
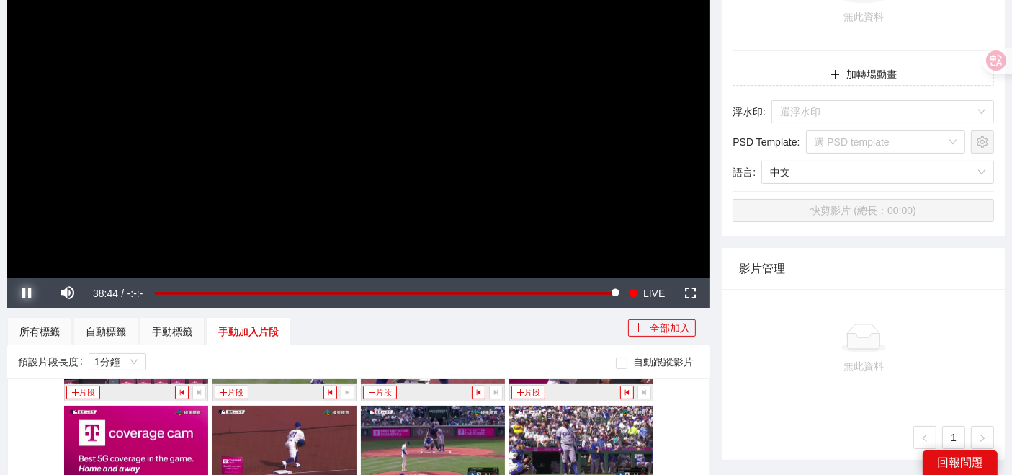
click at [32, 293] on span "Video Player" at bounding box center [27, 293] width 40 height 0
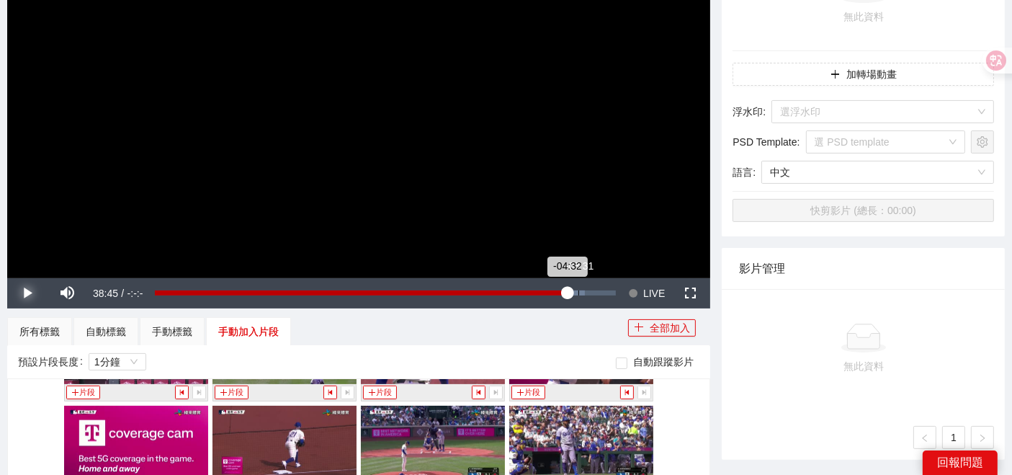
click at [578, 295] on div "-03:31" at bounding box center [578, 292] width 1 height 5
click at [26, 293] on span "Video Player" at bounding box center [27, 293] width 40 height 0
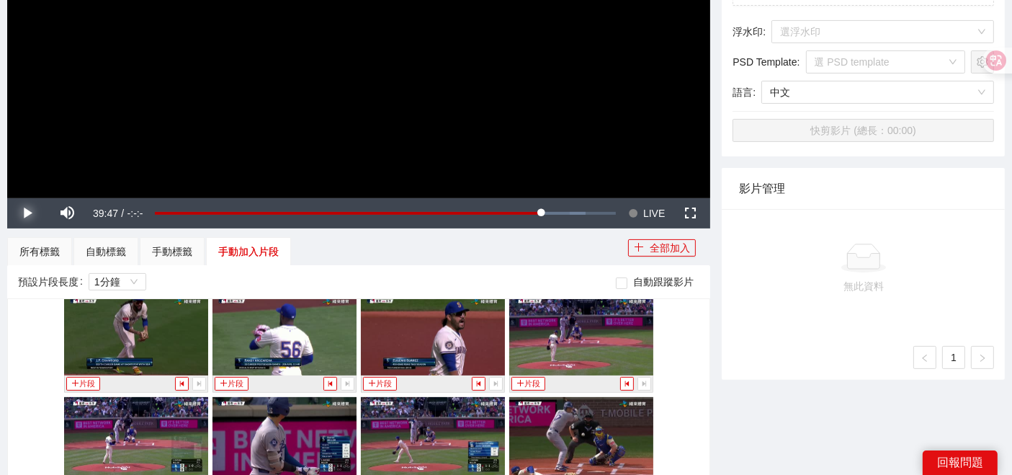
scroll to position [1120, 0]
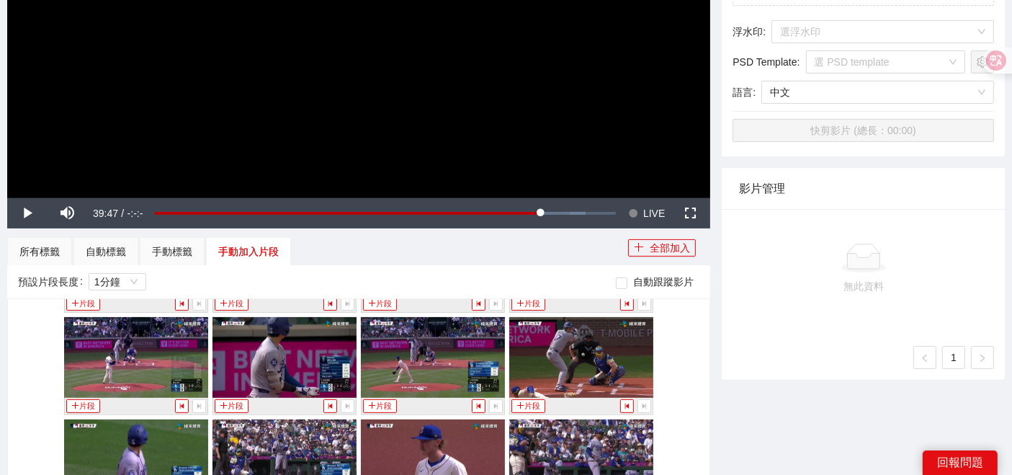
click at [718, 407] on div "-5s -1s 1x +1s +5s 影片剪輯區 清除 排列 草稿 Horizontal (16:9) 無此資料 加轉場動畫 浮水印 : 選浮水印 PSD T…" at bounding box center [863, 219] width 295 height 914
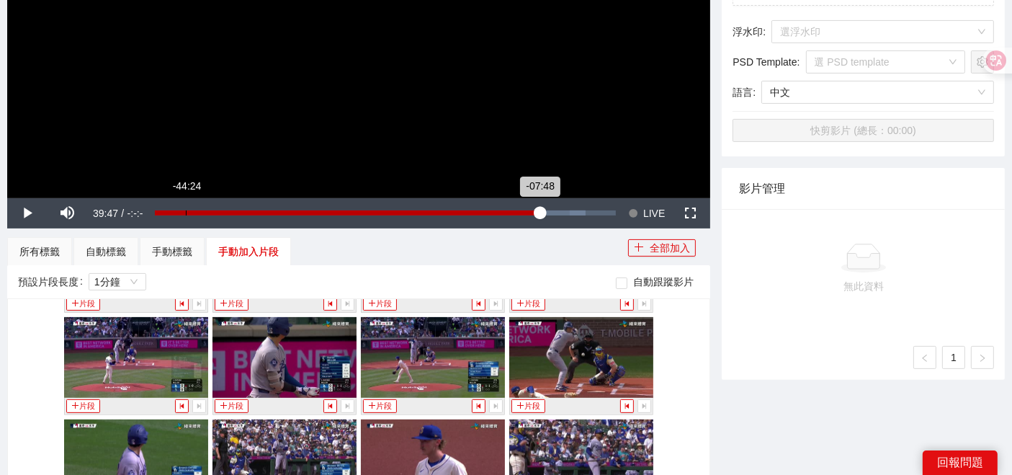
click at [184, 206] on div "Loaded : 93.36% -44:24 -07:48" at bounding box center [385, 213] width 475 height 30
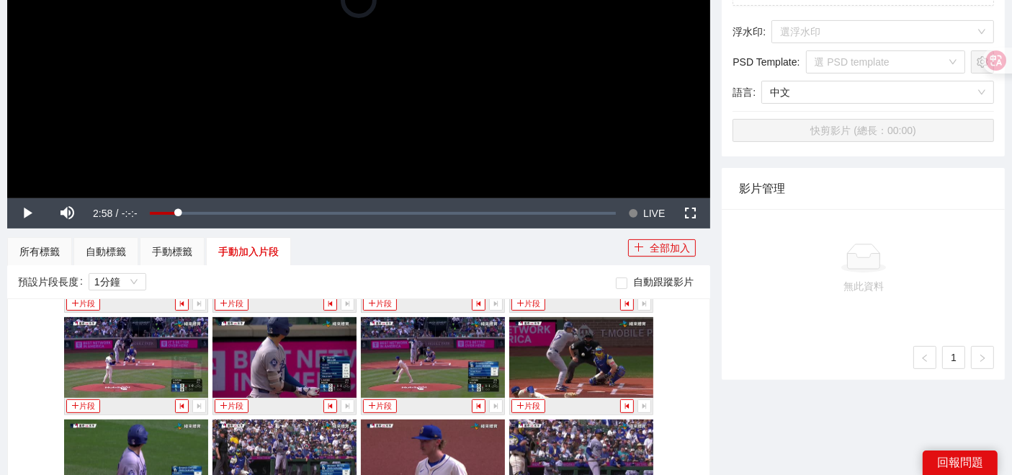
scroll to position [80, 0]
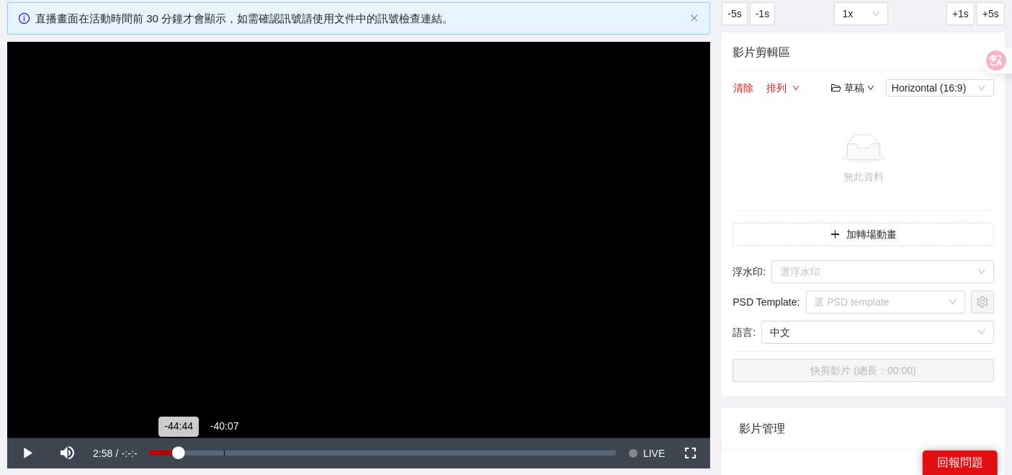
click at [221, 448] on div "Loaded : 6.29% -40:07 -44:44" at bounding box center [383, 453] width 480 height 30
click at [241, 449] on div "Loaded : 15.48% -38:21 -40:26" at bounding box center [383, 453] width 480 height 30
click at [261, 443] on div "Loaded : 19.67% -36:26 -38:30" at bounding box center [383, 453] width 480 height 30
click at [274, 450] on div "-35:33" at bounding box center [274, 452] width 1 height 5
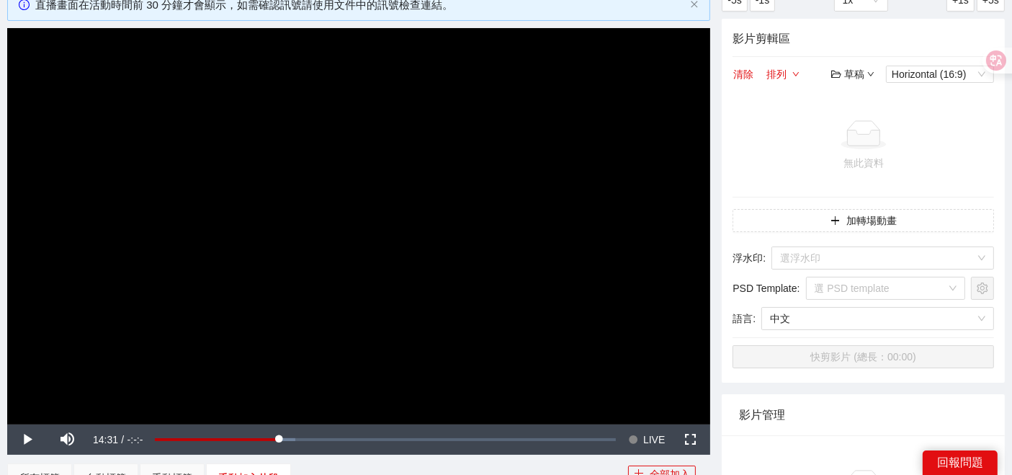
click at [477, 359] on video "Video Player" at bounding box center [358, 225] width 703 height 395
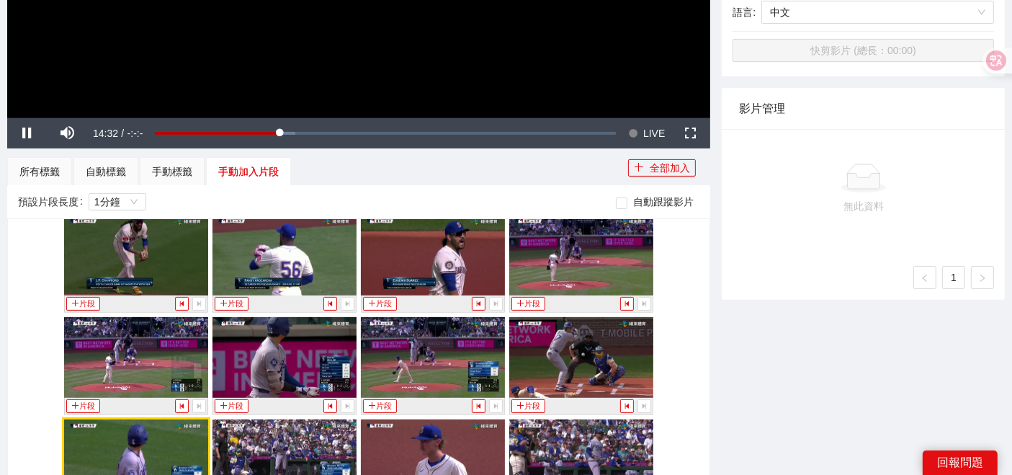
scroll to position [960, 0]
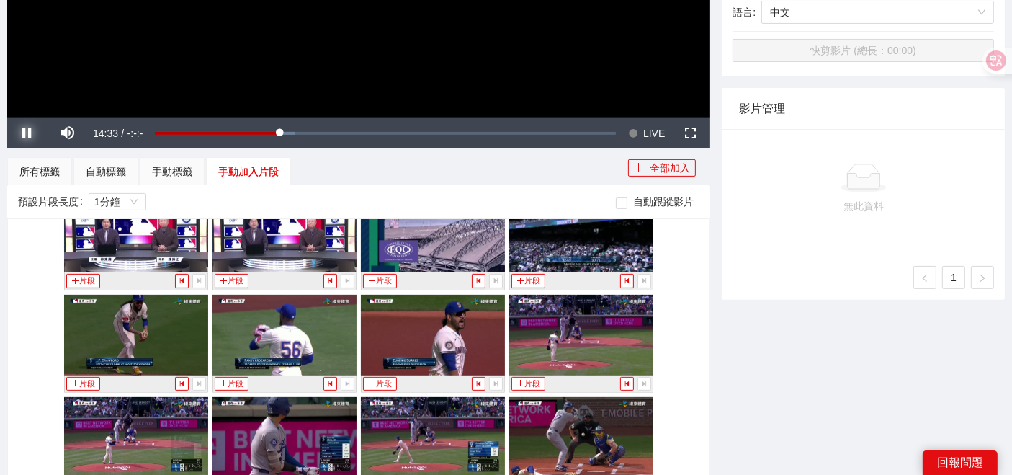
click at [29, 133] on span "Video Player" at bounding box center [27, 133] width 40 height 0
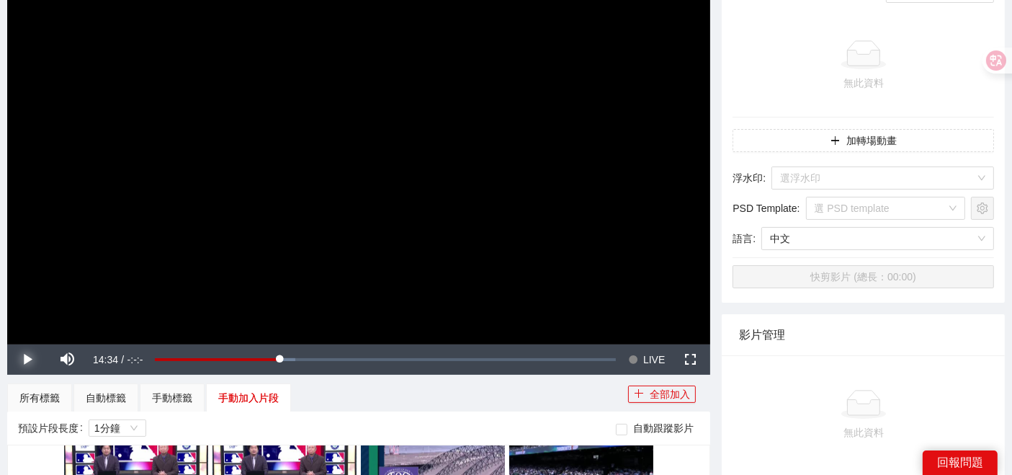
scroll to position [160, 0]
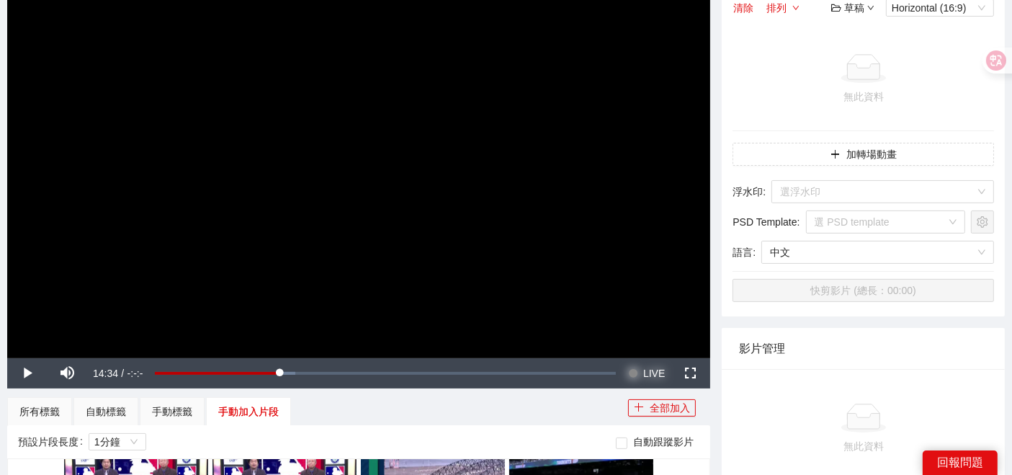
click at [633, 375] on span "Video Player" at bounding box center [633, 373] width 10 height 30
